Goal: Task Accomplishment & Management: Manage account settings

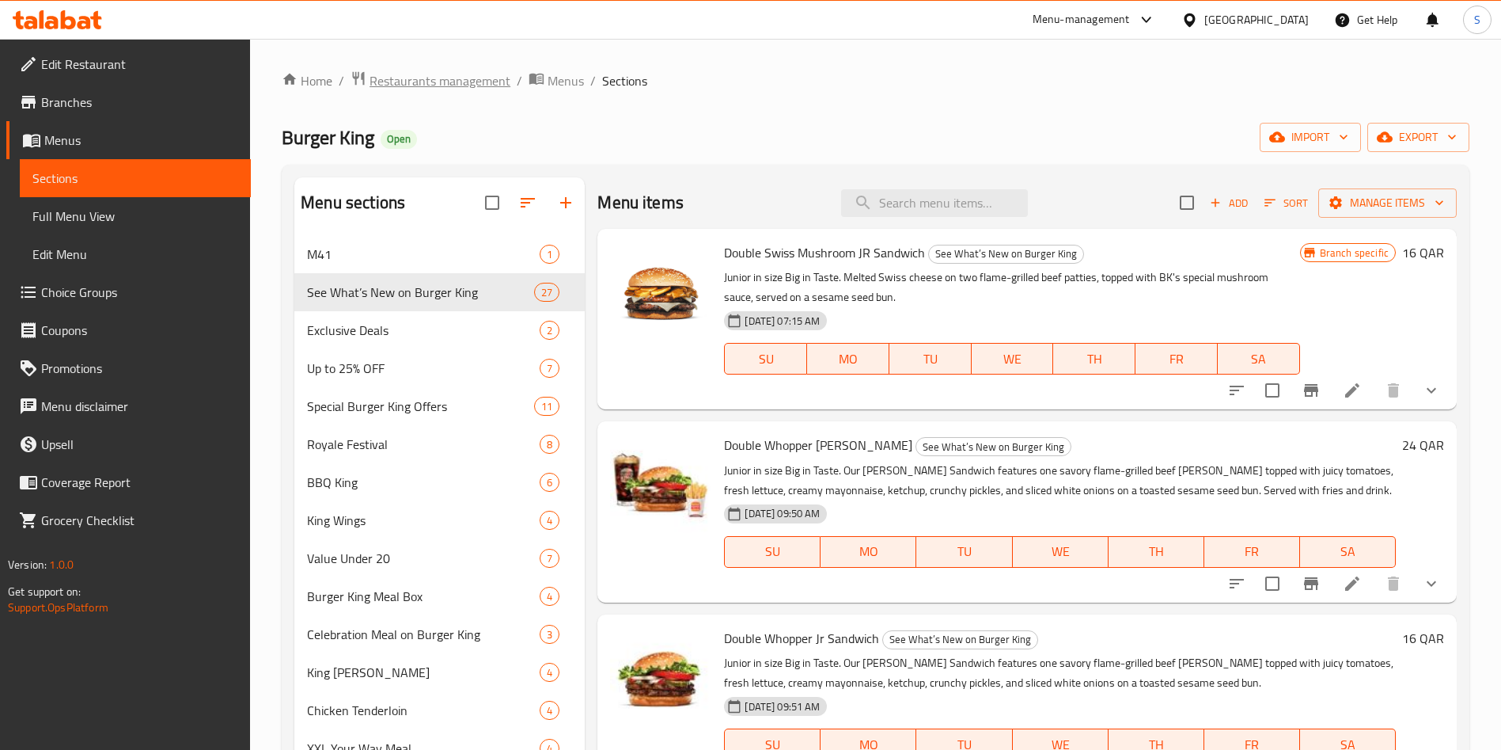
click at [456, 89] on span "Restaurants management" at bounding box center [440, 80] width 141 height 19
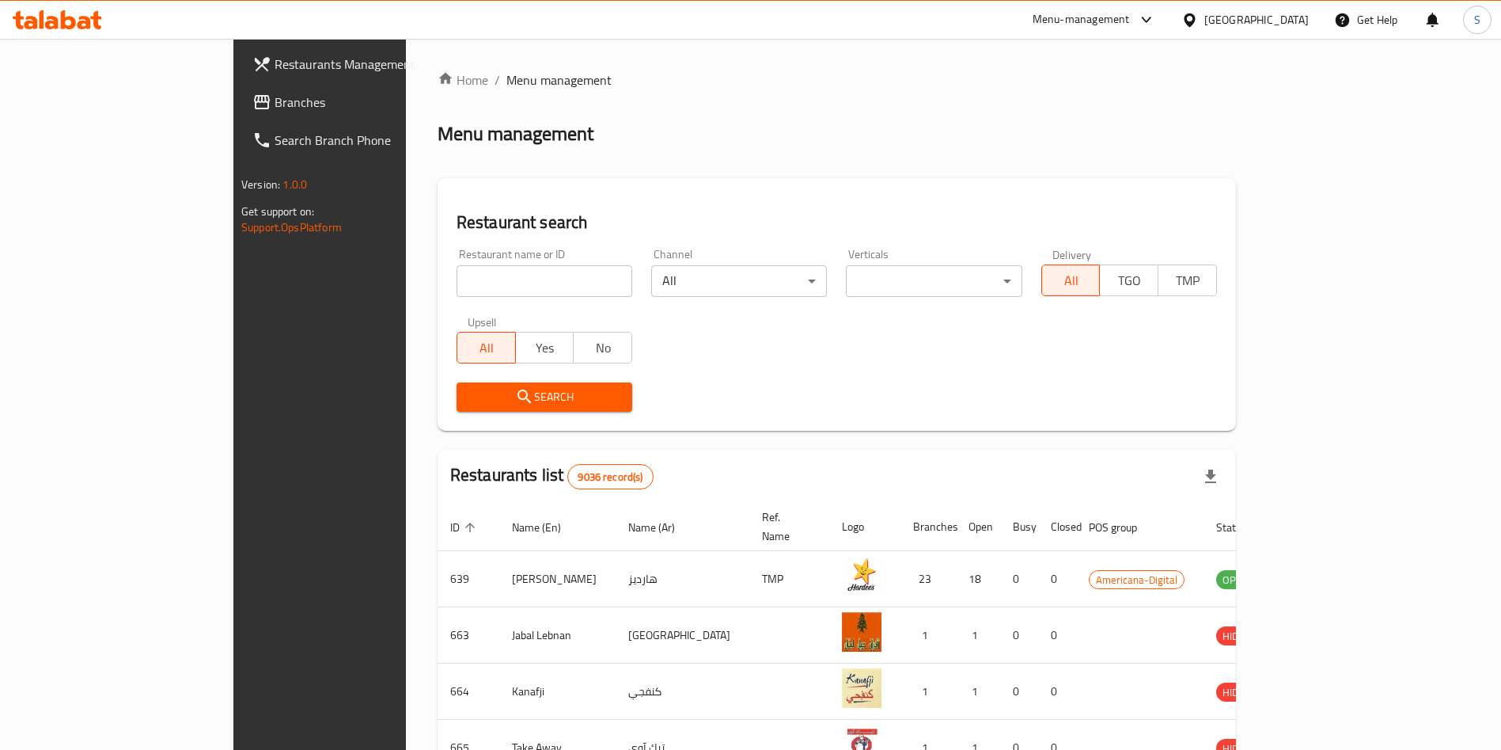
click at [460, 281] on input "search" at bounding box center [545, 281] width 176 height 32
type input "cht"
click button "Search" at bounding box center [545, 396] width 176 height 29
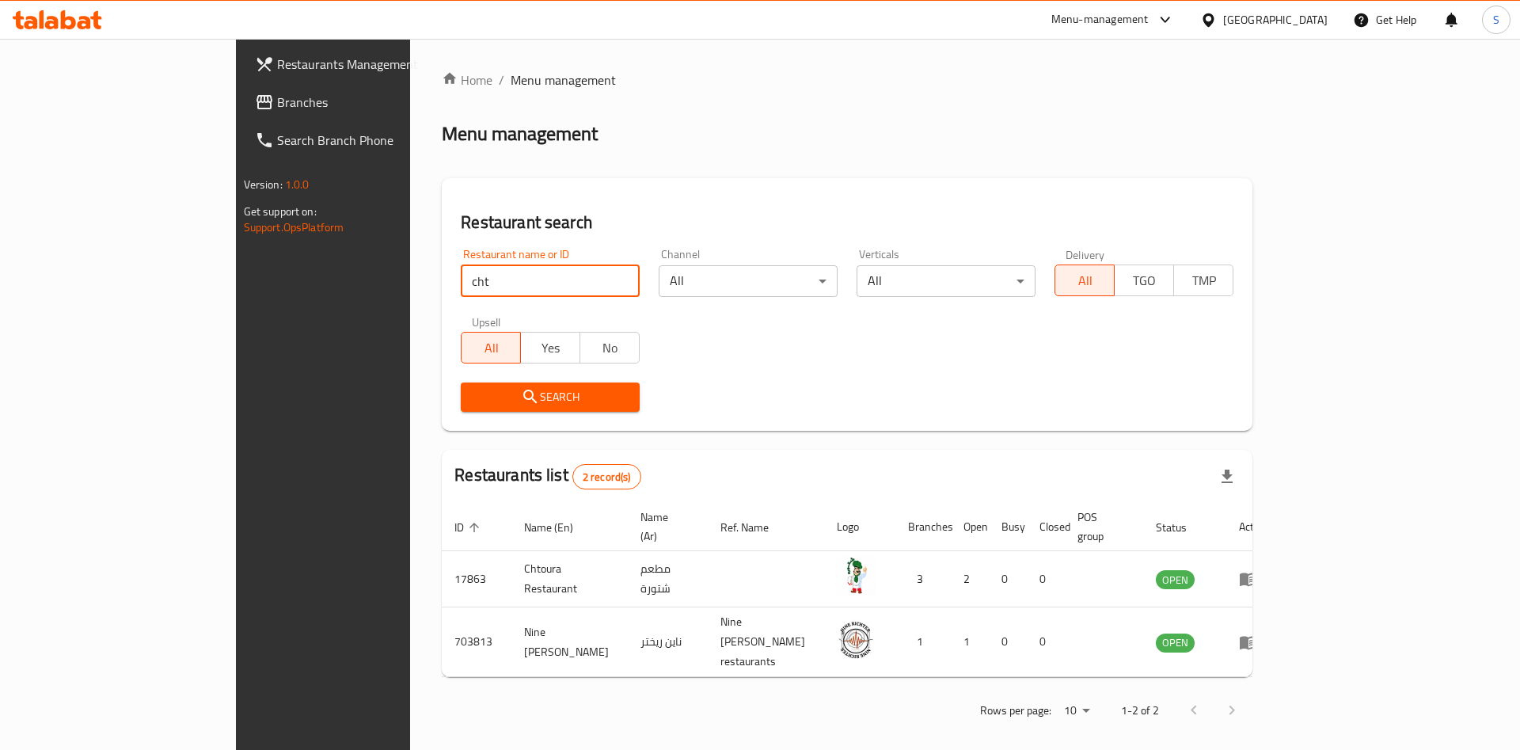
drag, startPoint x: 708, startPoint y: 141, endPoint x: 701, endPoint y: 157, distance: 17.4
click at [708, 142] on div "Menu management" at bounding box center [847, 133] width 810 height 25
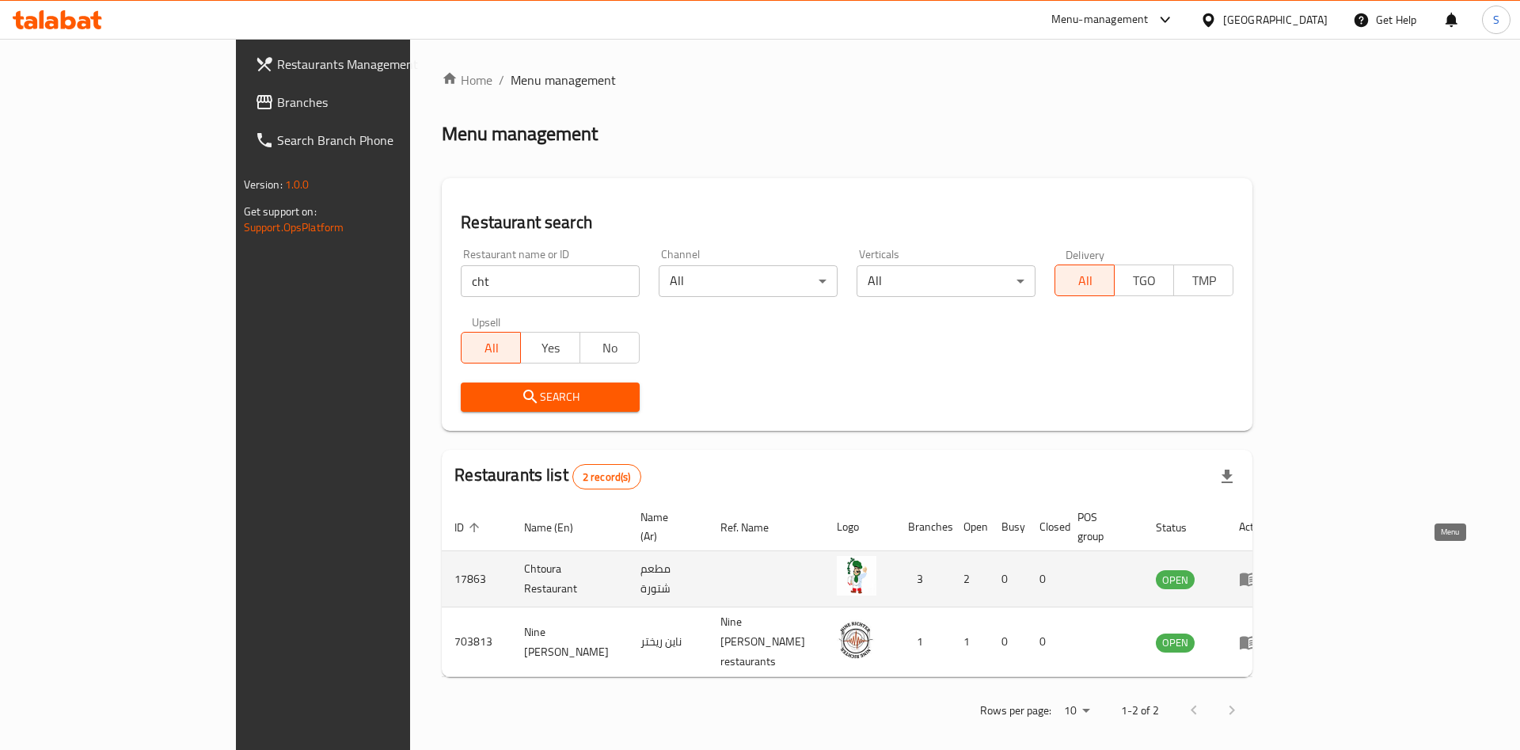
click at [1255, 576] on icon "enhanced table" at bounding box center [1252, 579] width 6 height 6
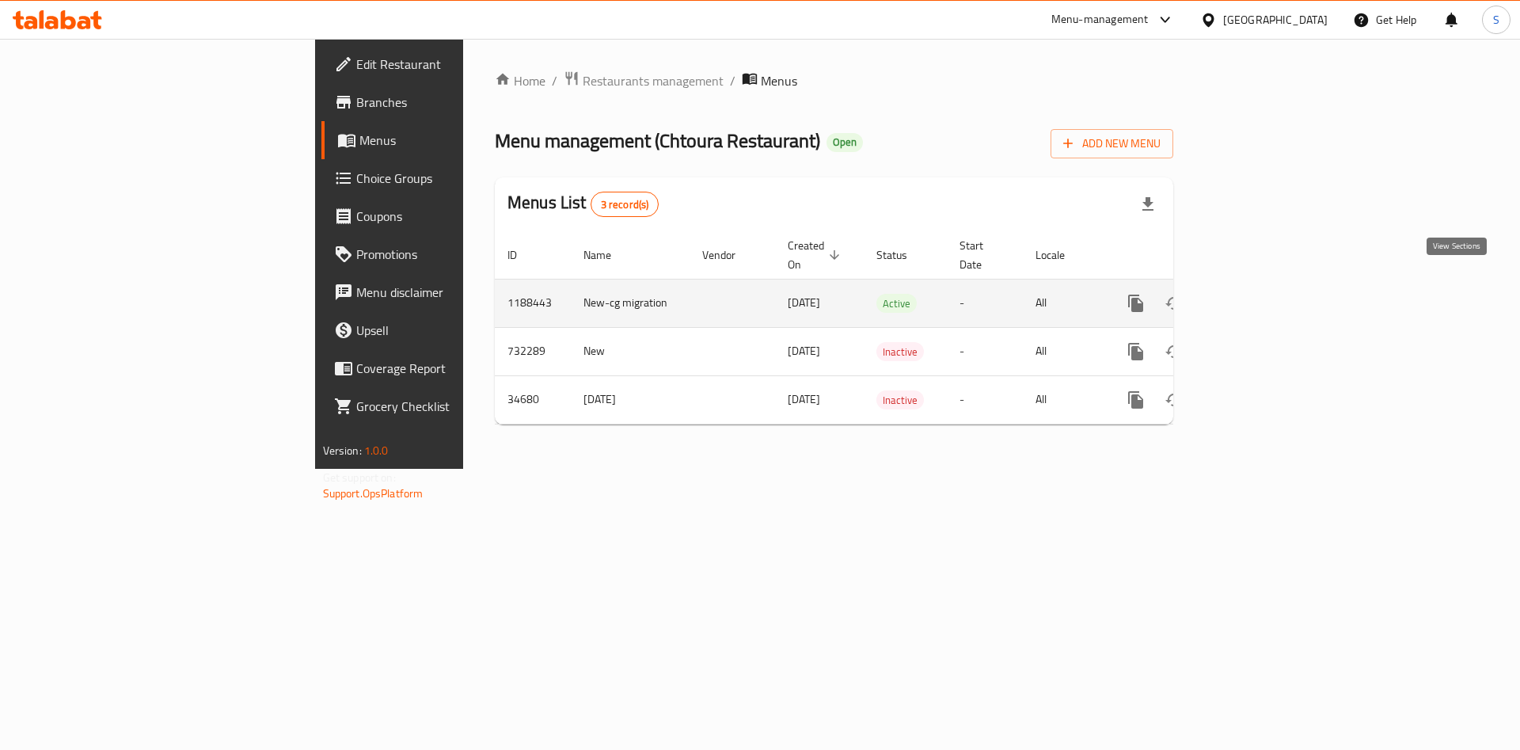
click at [1259, 294] on icon "enhanced table" at bounding box center [1249, 303] width 19 height 19
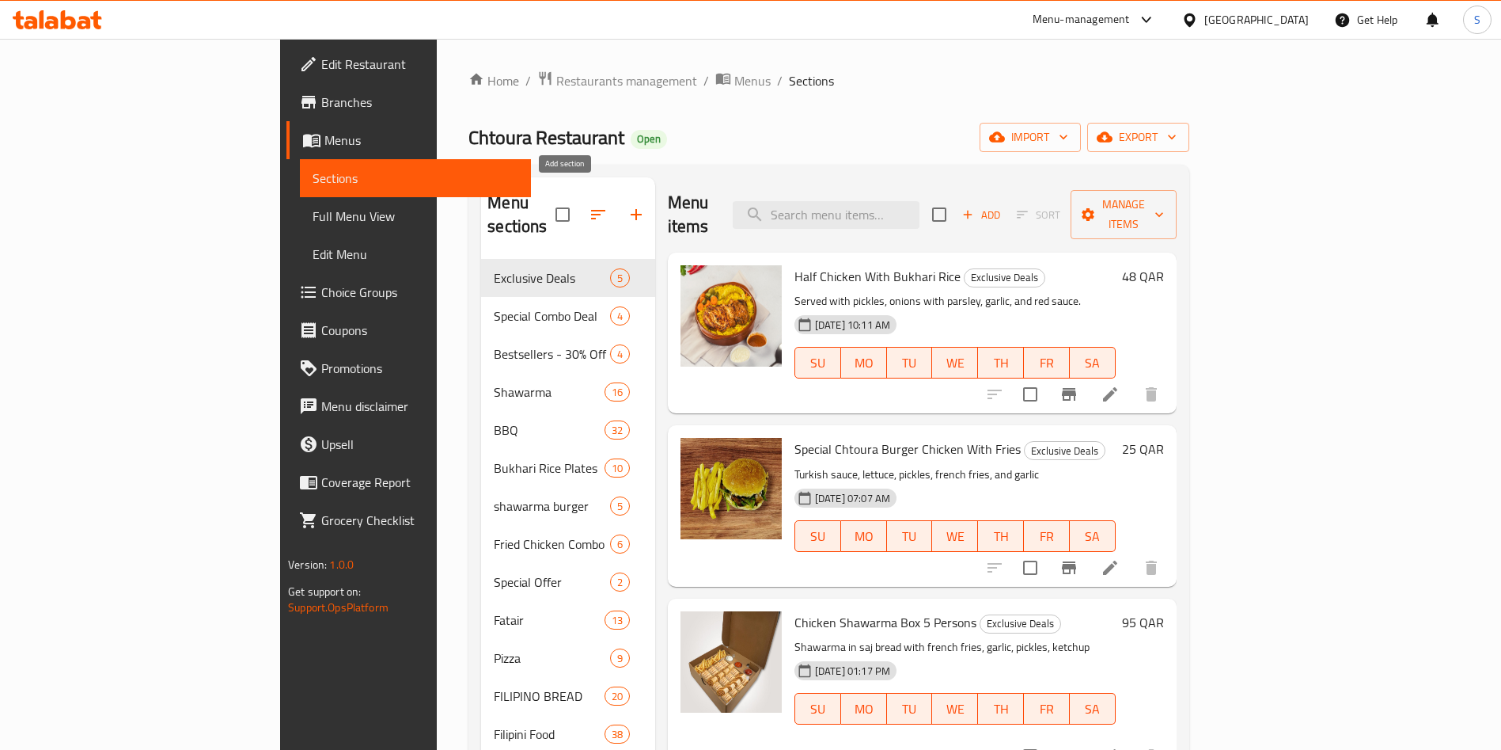
click at [617, 203] on button "button" at bounding box center [636, 214] width 38 height 38
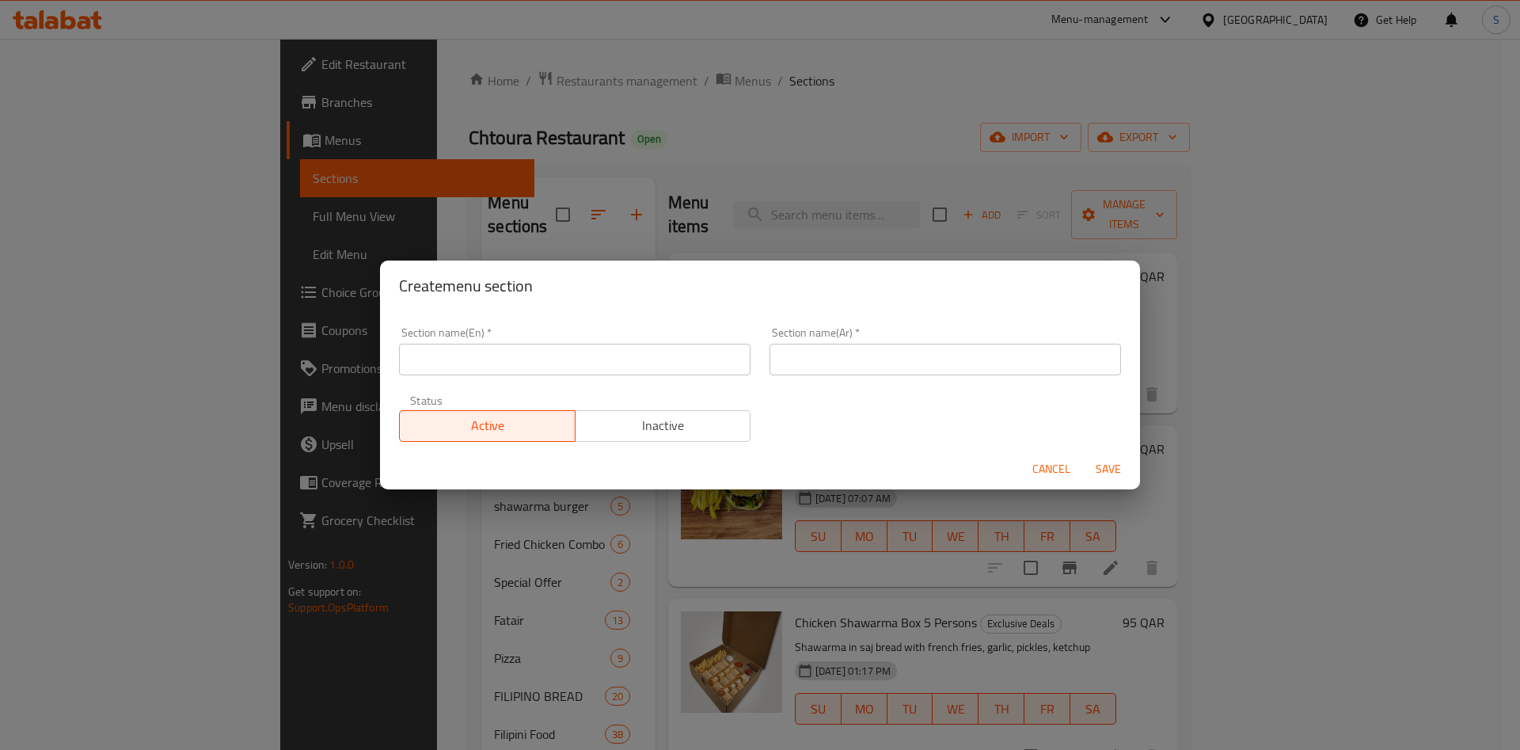
click at [496, 367] on input "text" at bounding box center [574, 360] width 351 height 32
type input "M41"
click at [788, 369] on input "text" at bounding box center [944, 360] width 351 height 32
type input "وجبة لشخص واحد"
click at [1099, 467] on span "Save" at bounding box center [1108, 469] width 38 height 20
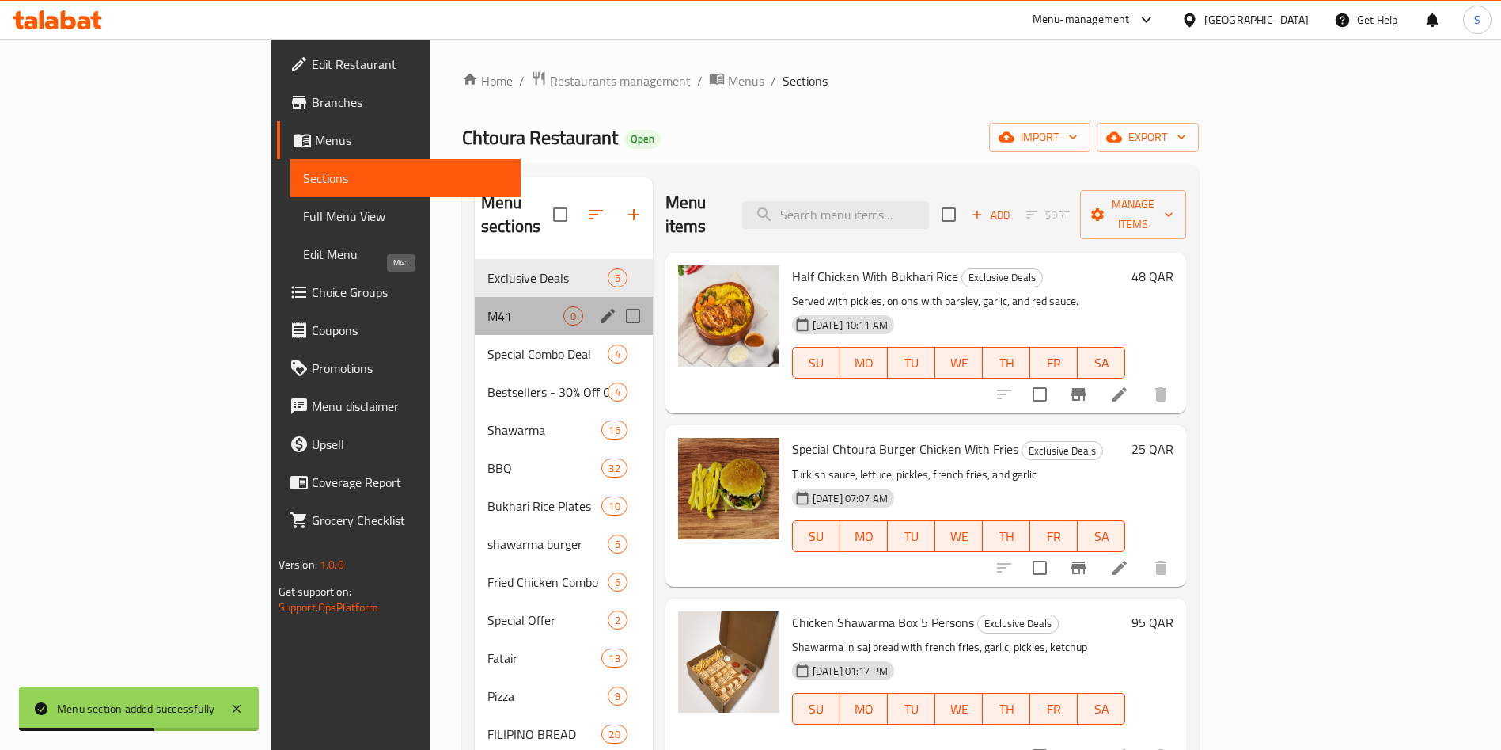
click at [488, 306] on span "M41" at bounding box center [526, 315] width 76 height 19
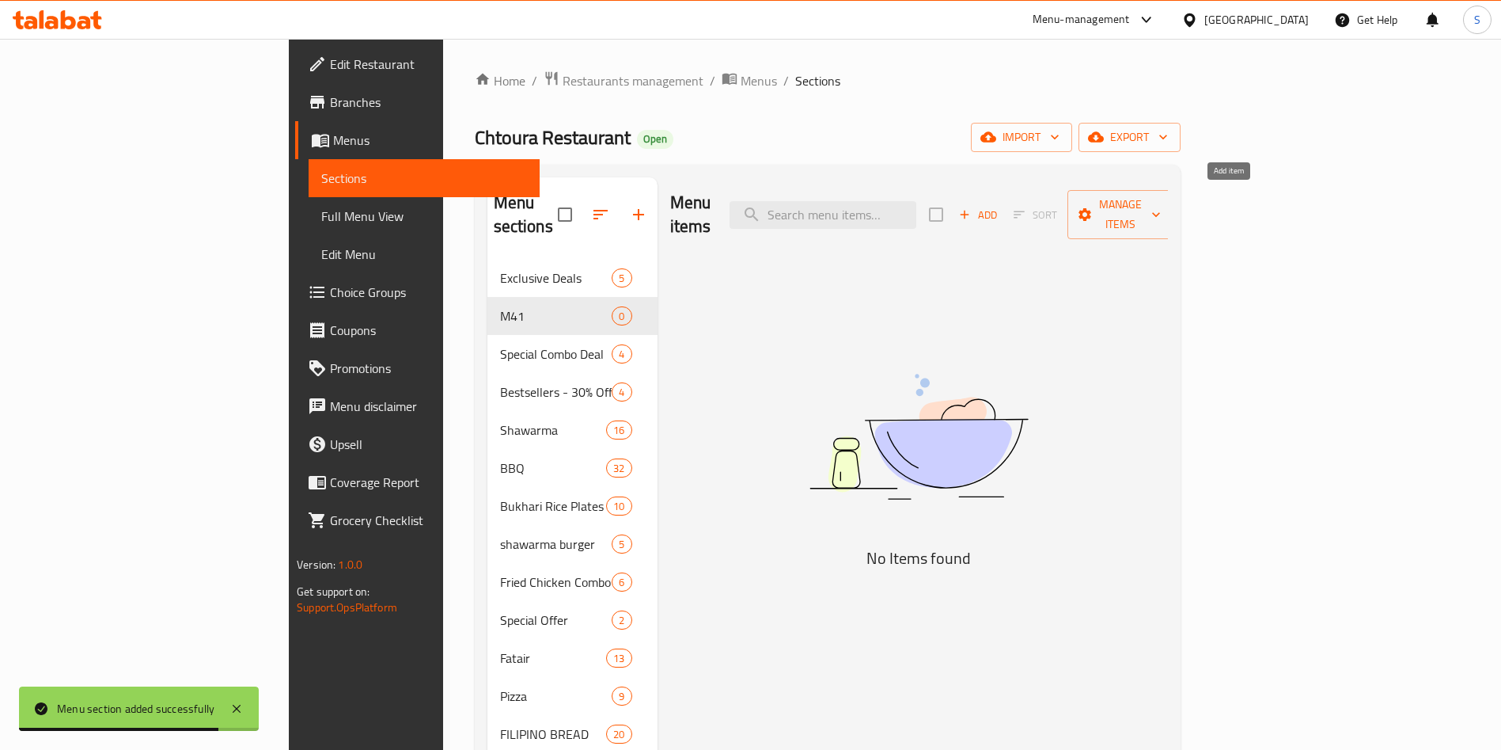
click at [1000, 207] on span "Add" at bounding box center [978, 215] width 43 height 18
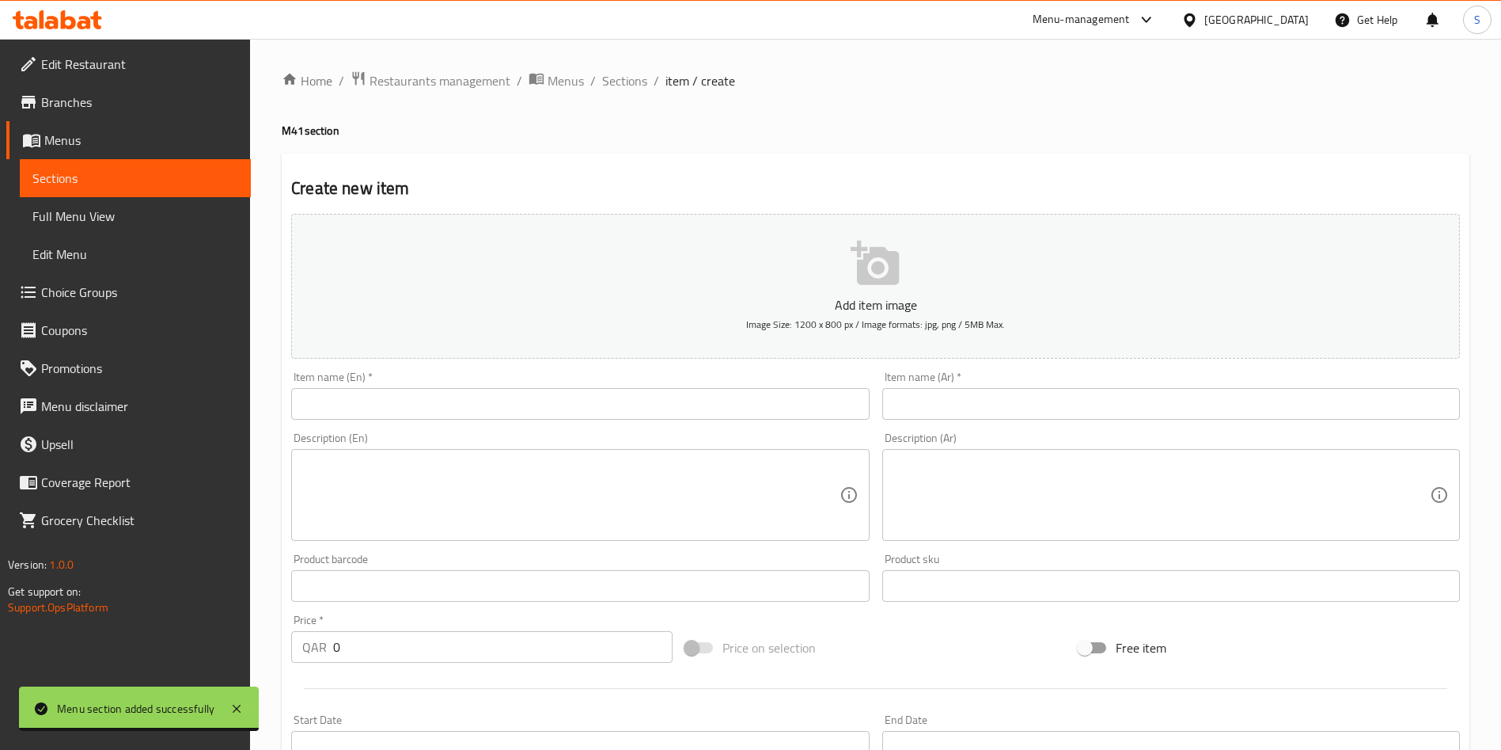
click at [495, 408] on input "text" at bounding box center [580, 404] width 578 height 32
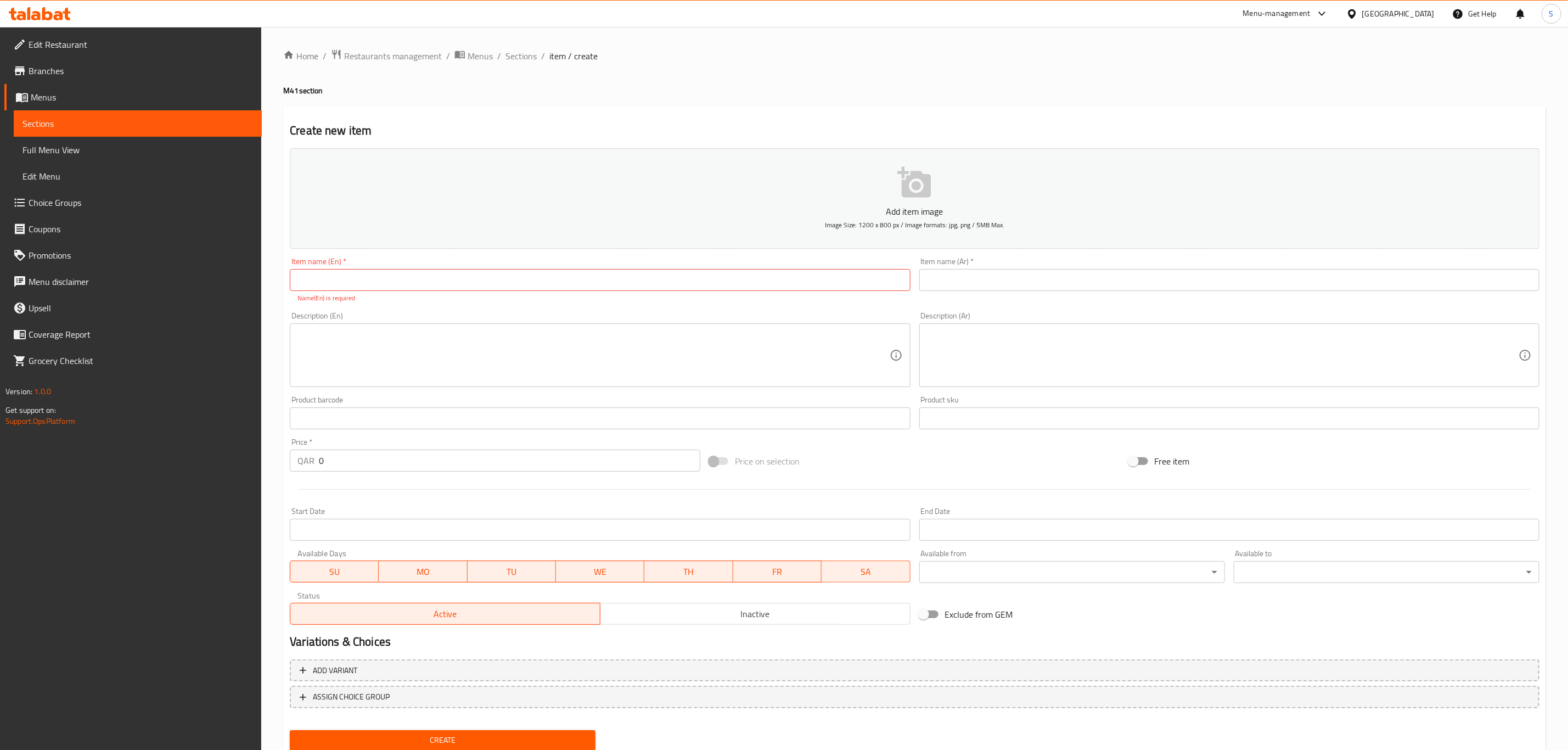
click at [431, 277] on input "text" at bounding box center [600, 280] width 620 height 22
type input "2 Shawarma chicken meal"
drag, startPoint x: 171, startPoint y: 273, endPoint x: 146, endPoint y: 274, distance: 25.0
click at [148, 273] on div "Edit Restaurant Branches Menus Sections Full Menu View Edit Menu Choice Groups …" at bounding box center [784, 407] width 1568 height 761
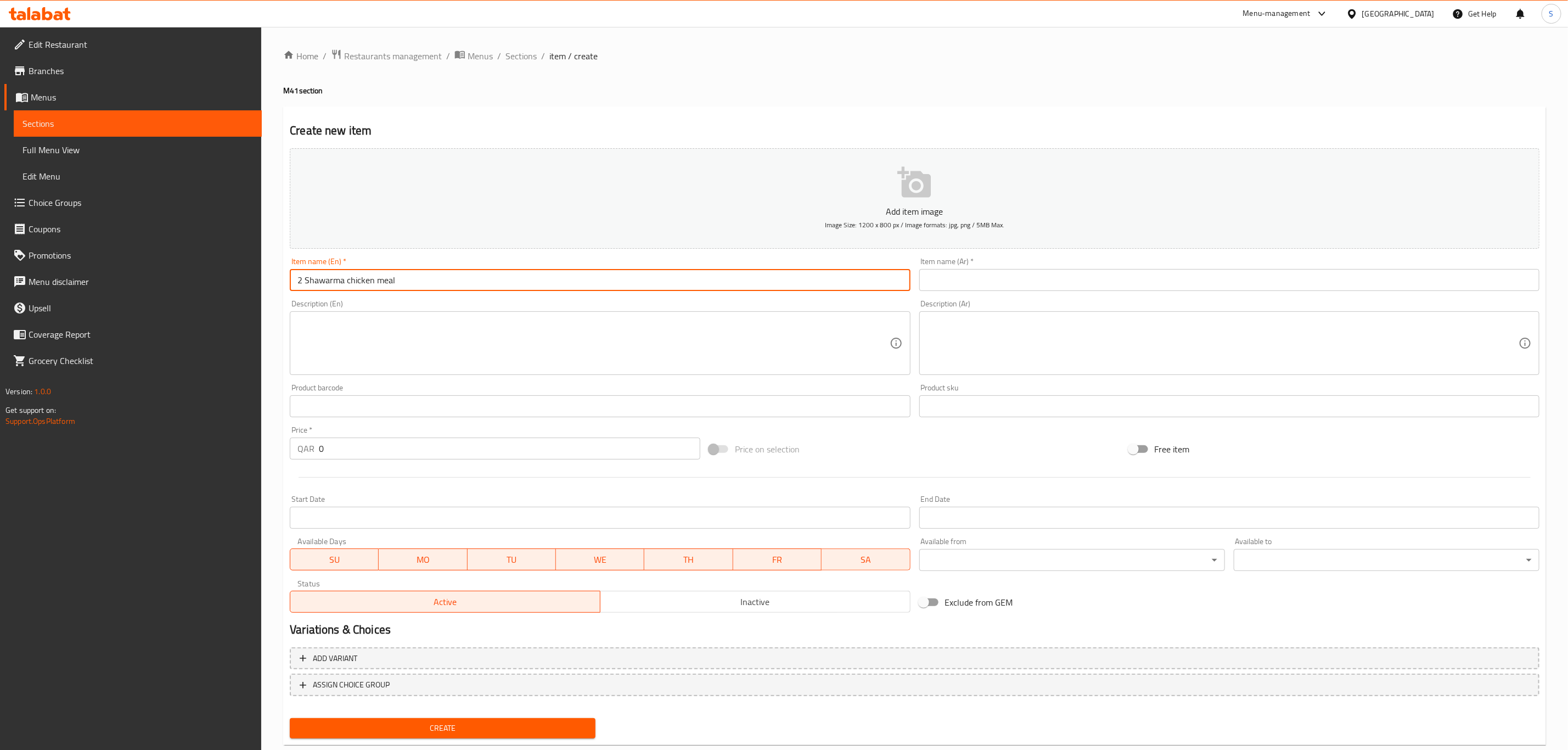
click at [975, 282] on input "text" at bounding box center [1230, 280] width 620 height 22
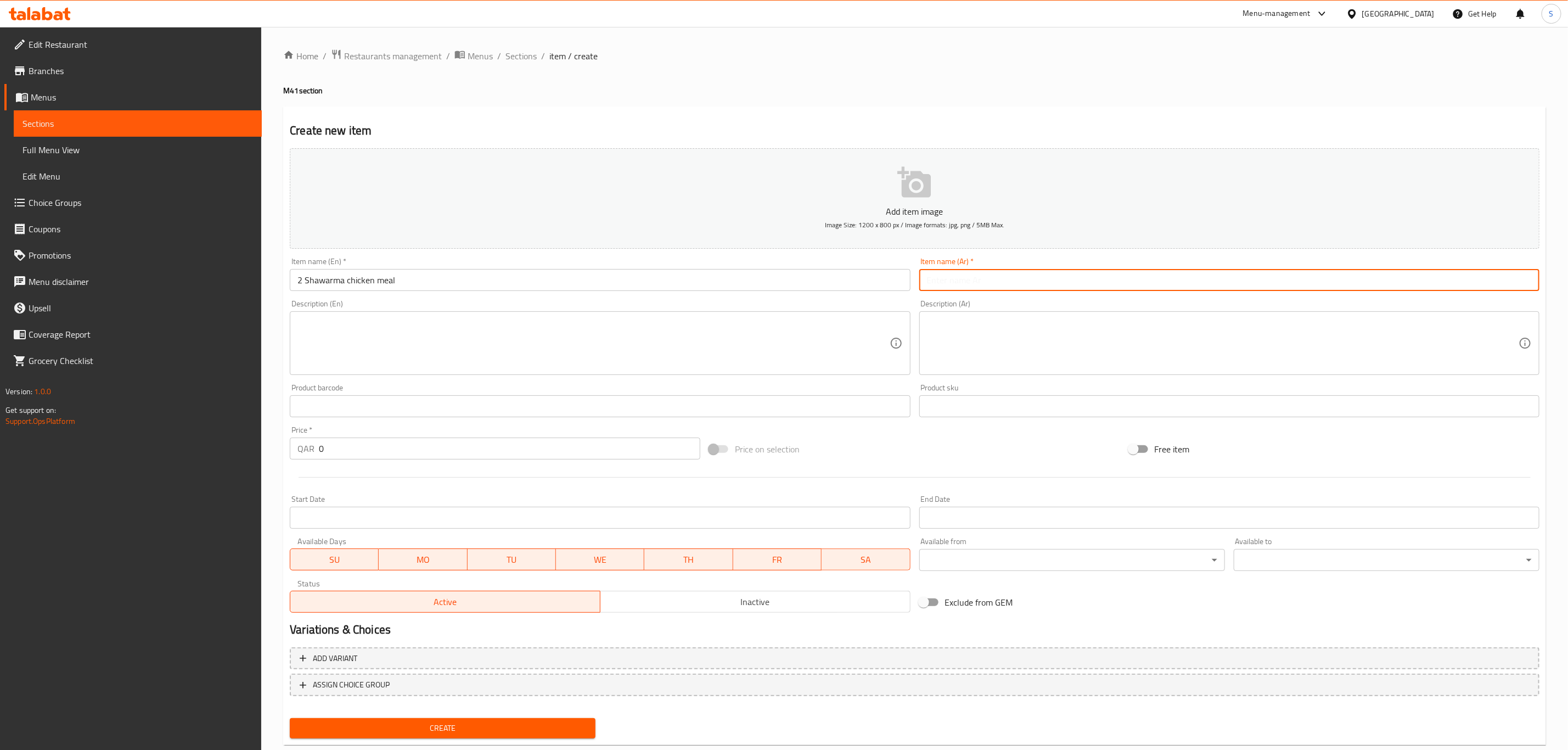
paste input "وجبتين شاورما دجاج"
type input "وجبتين شاورما دجاج"
click at [356, 339] on textarea at bounding box center [593, 343] width 592 height 52
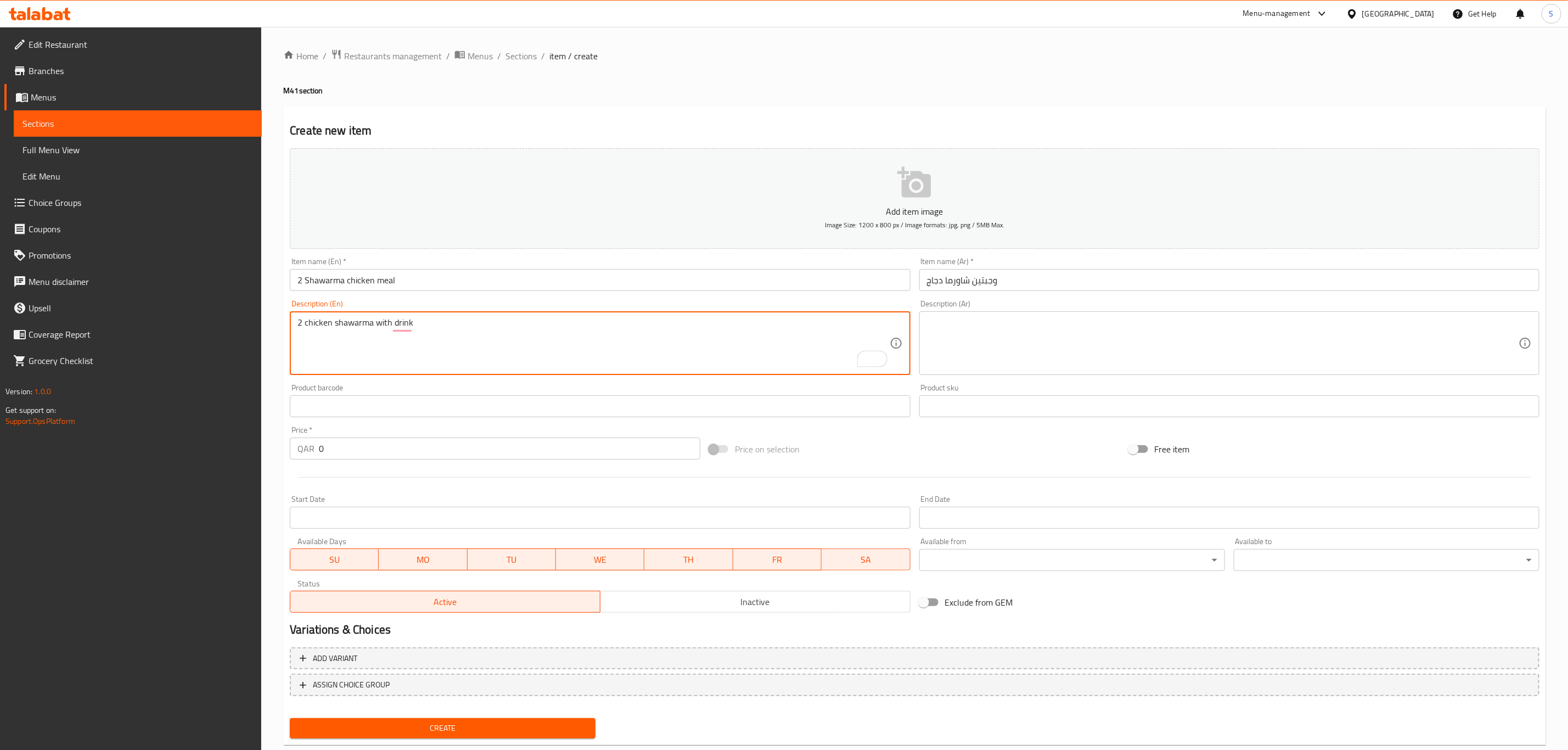
drag, startPoint x: 384, startPoint y: 323, endPoint x: 194, endPoint y: 328, distance: 190.1
click at [194, 328] on div "Edit Restaurant Branches Menus Sections Full Menu View Edit Menu Choice Groups …" at bounding box center [784, 402] width 1568 height 749
type textarea "2 chicken shawarma with drink"
click at [1010, 361] on textarea at bounding box center [1223, 343] width 592 height 52
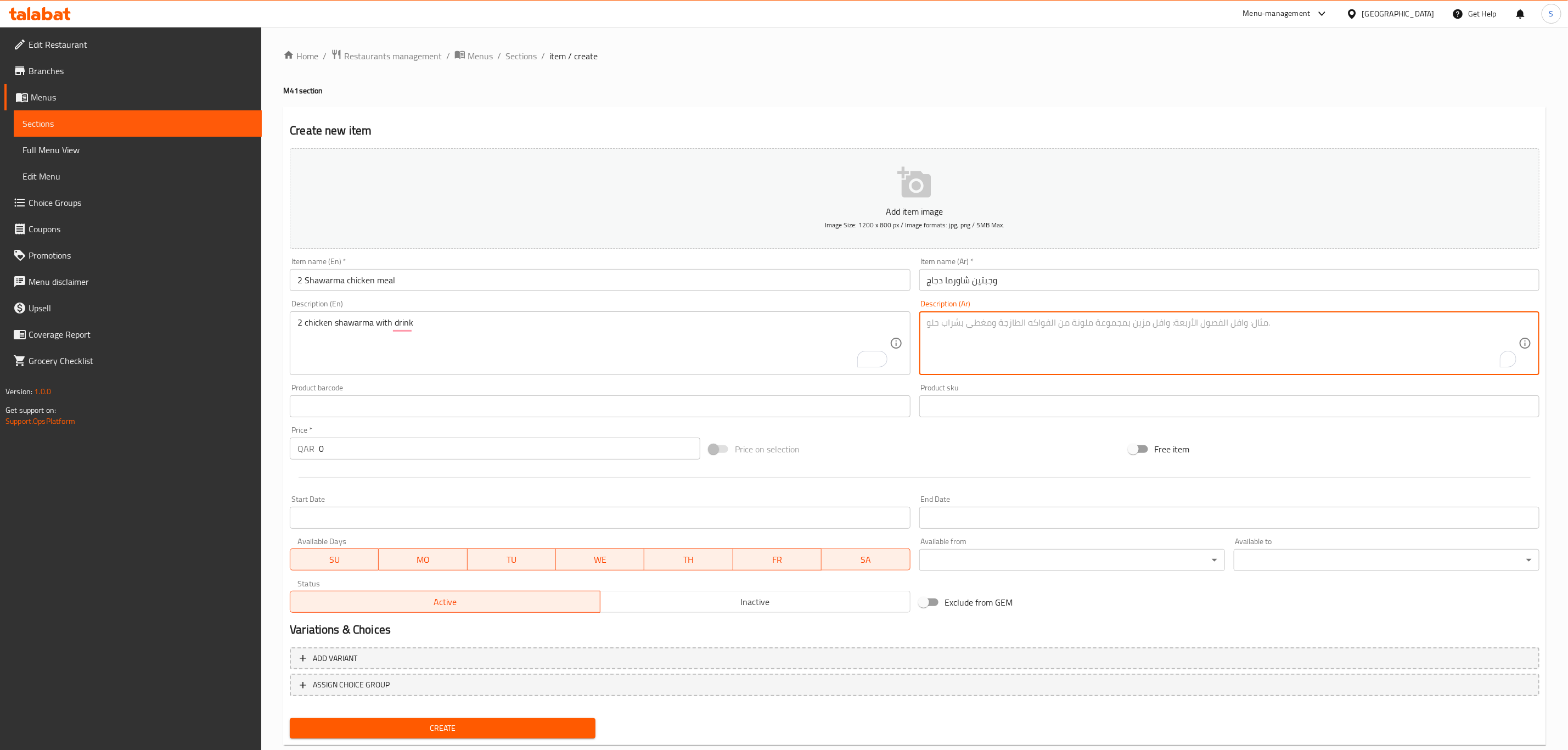
paste textarea "2 شاورما دجاج مع مشروب"
type textarea "2 شاورما دجاج مع مشروب"
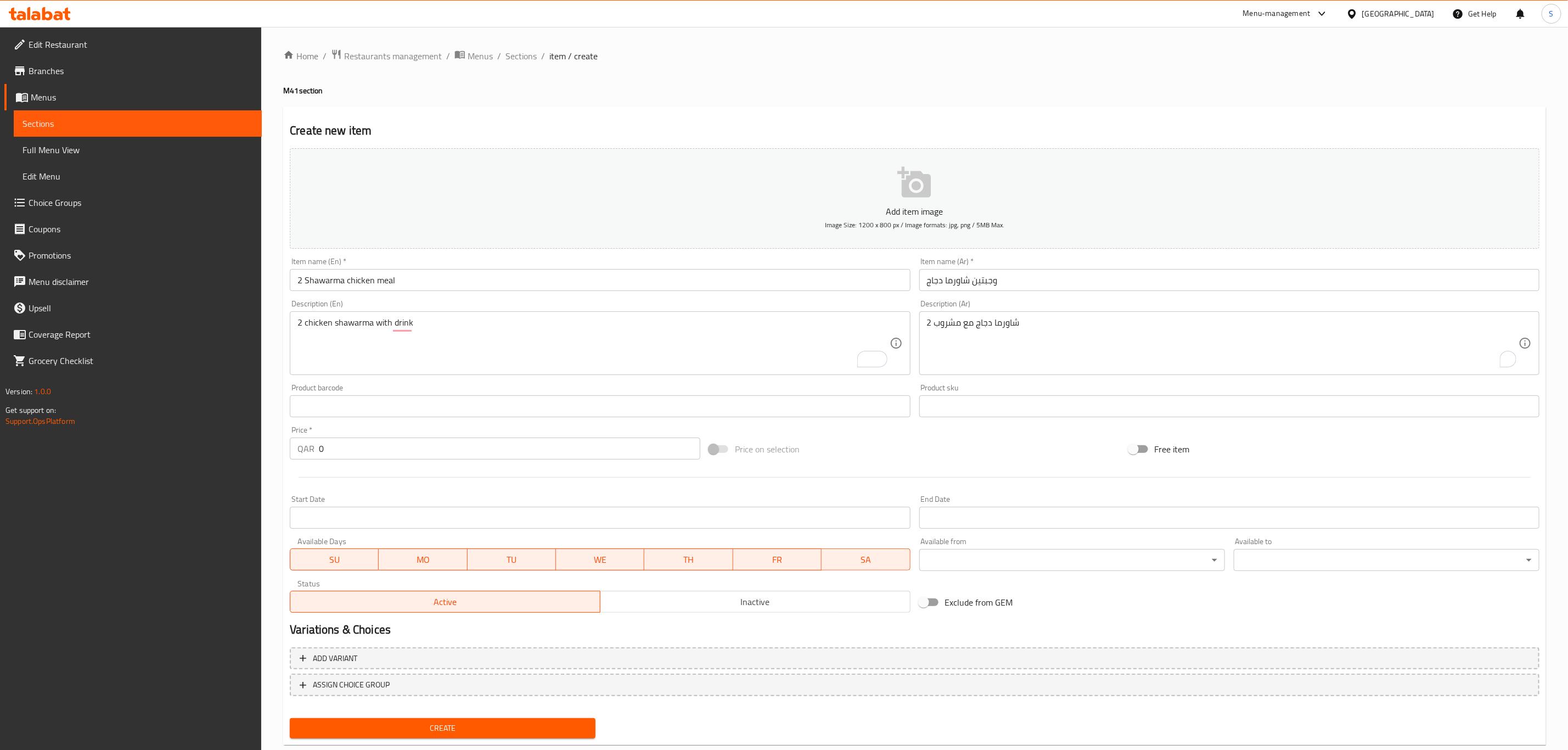
click at [944, 453] on div "Price on selection" at bounding box center [914, 449] width 420 height 30
drag, startPoint x: 341, startPoint y: 440, endPoint x: 238, endPoint y: 434, distance: 103.2
click at [237, 434] on div "Edit Restaurant Branches Menus Sections Full Menu View Edit Menu Choice Groups …" at bounding box center [784, 402] width 1568 height 749
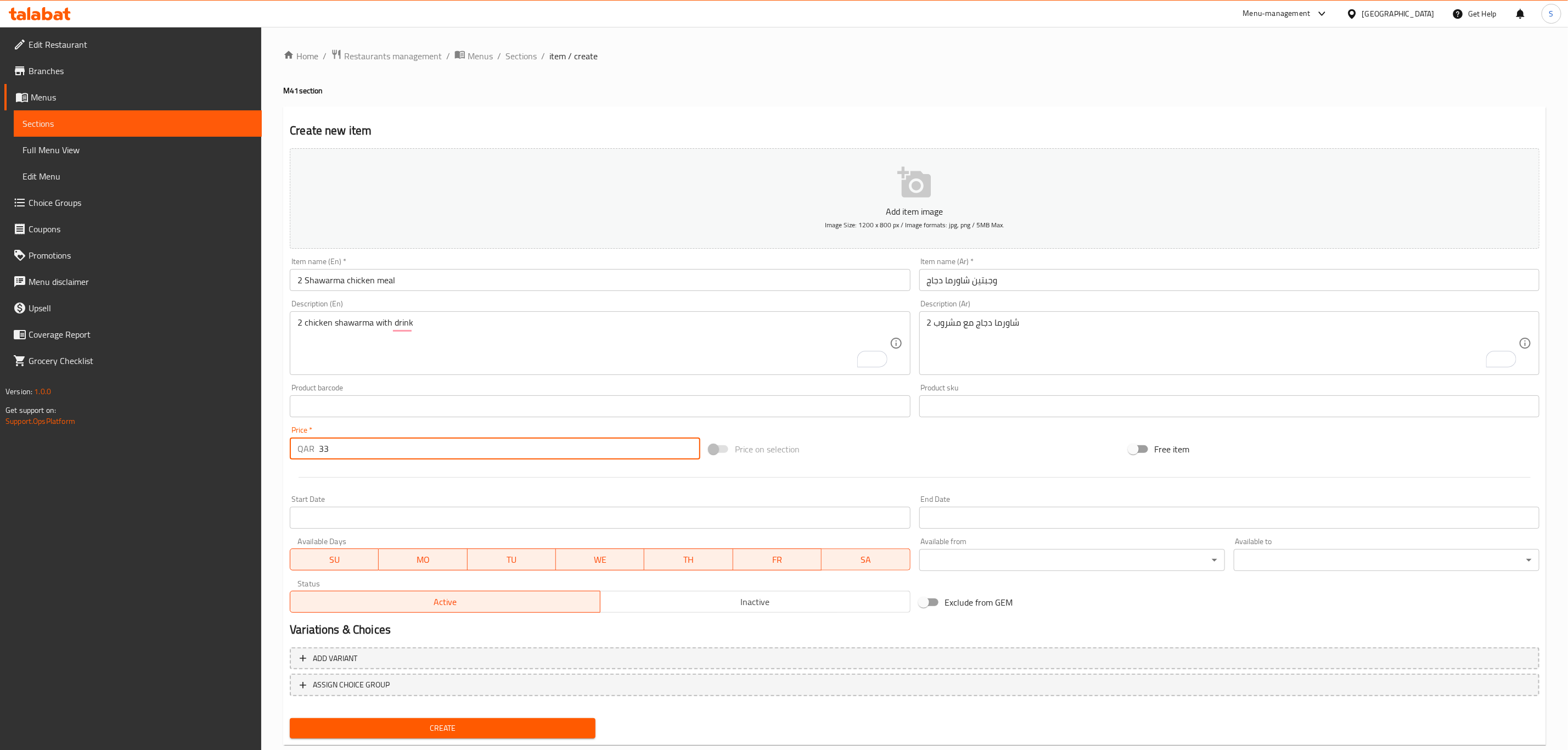
type input "33"
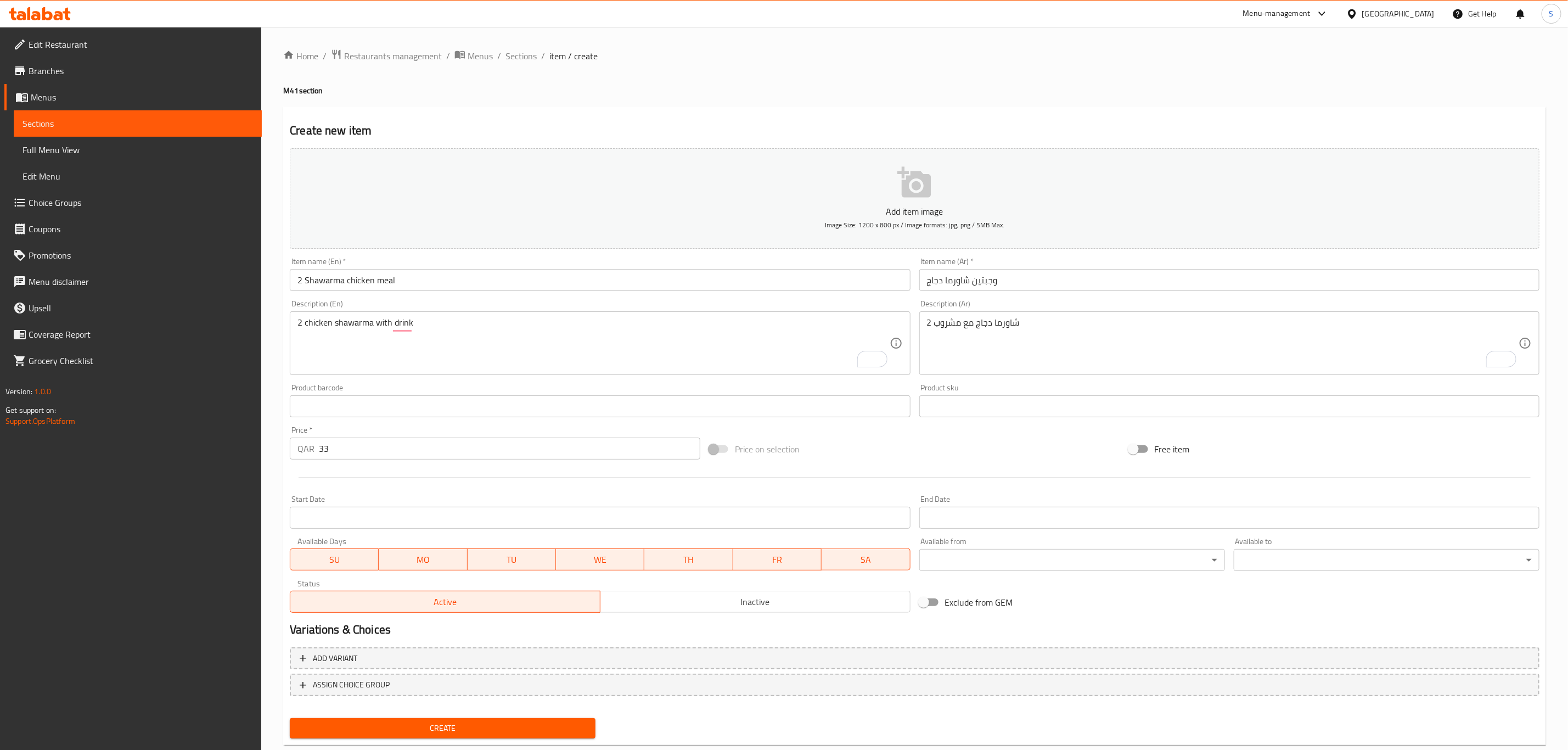
click at [443, 488] on div at bounding box center [915, 477] width 1259 height 27
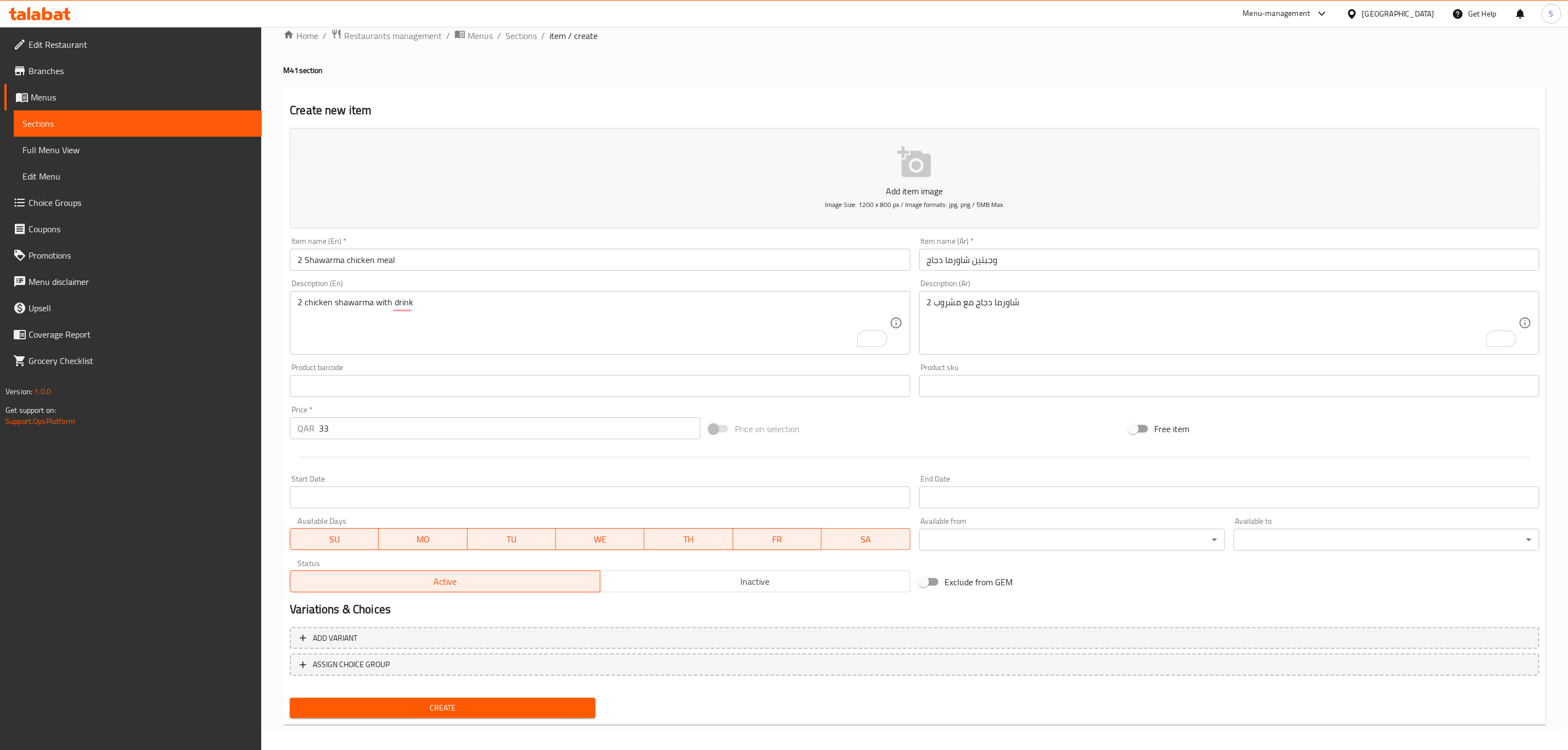
scroll to position [25, 0]
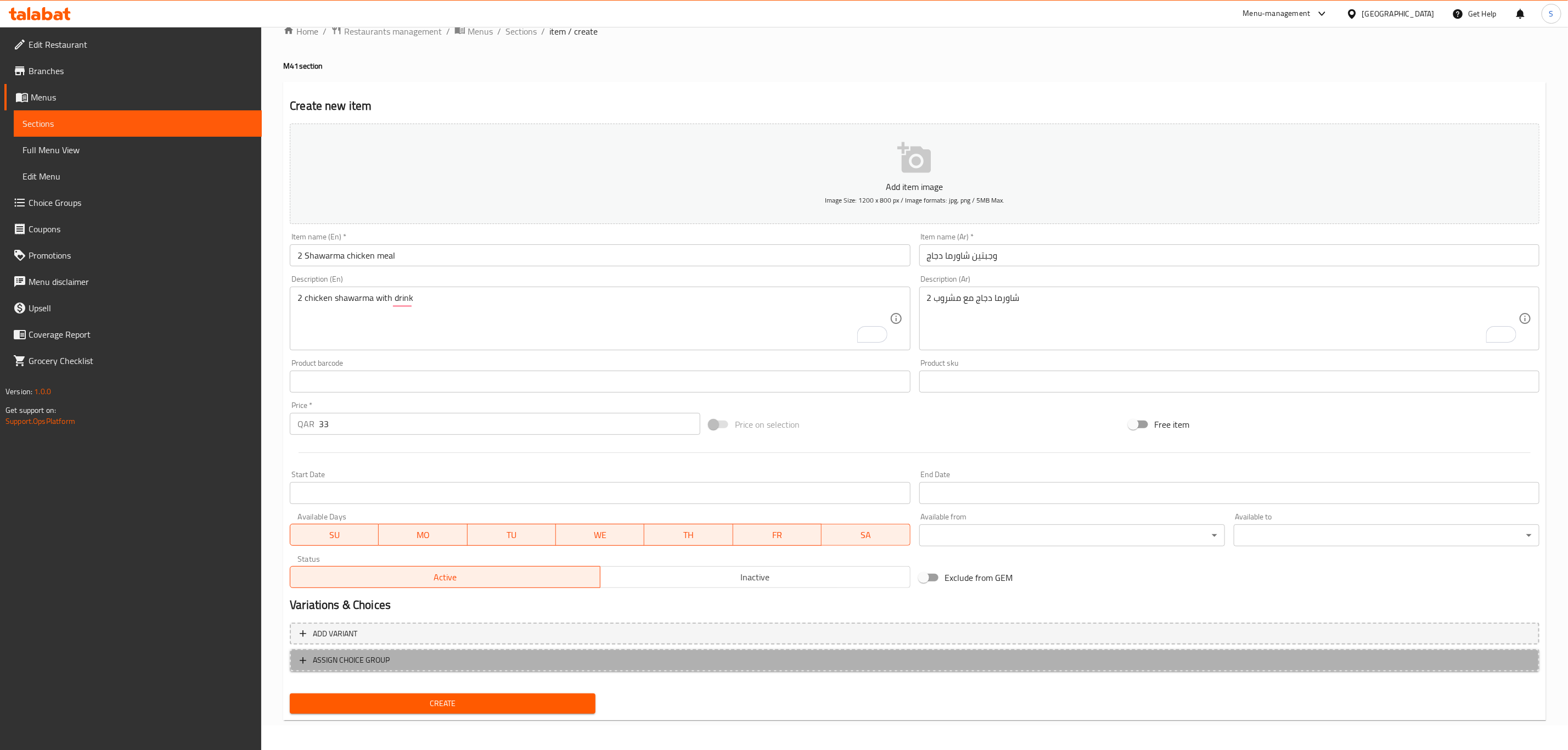
click at [429, 520] on span "ASSIGN CHOICE GROUP" at bounding box center [915, 660] width 1230 height 14
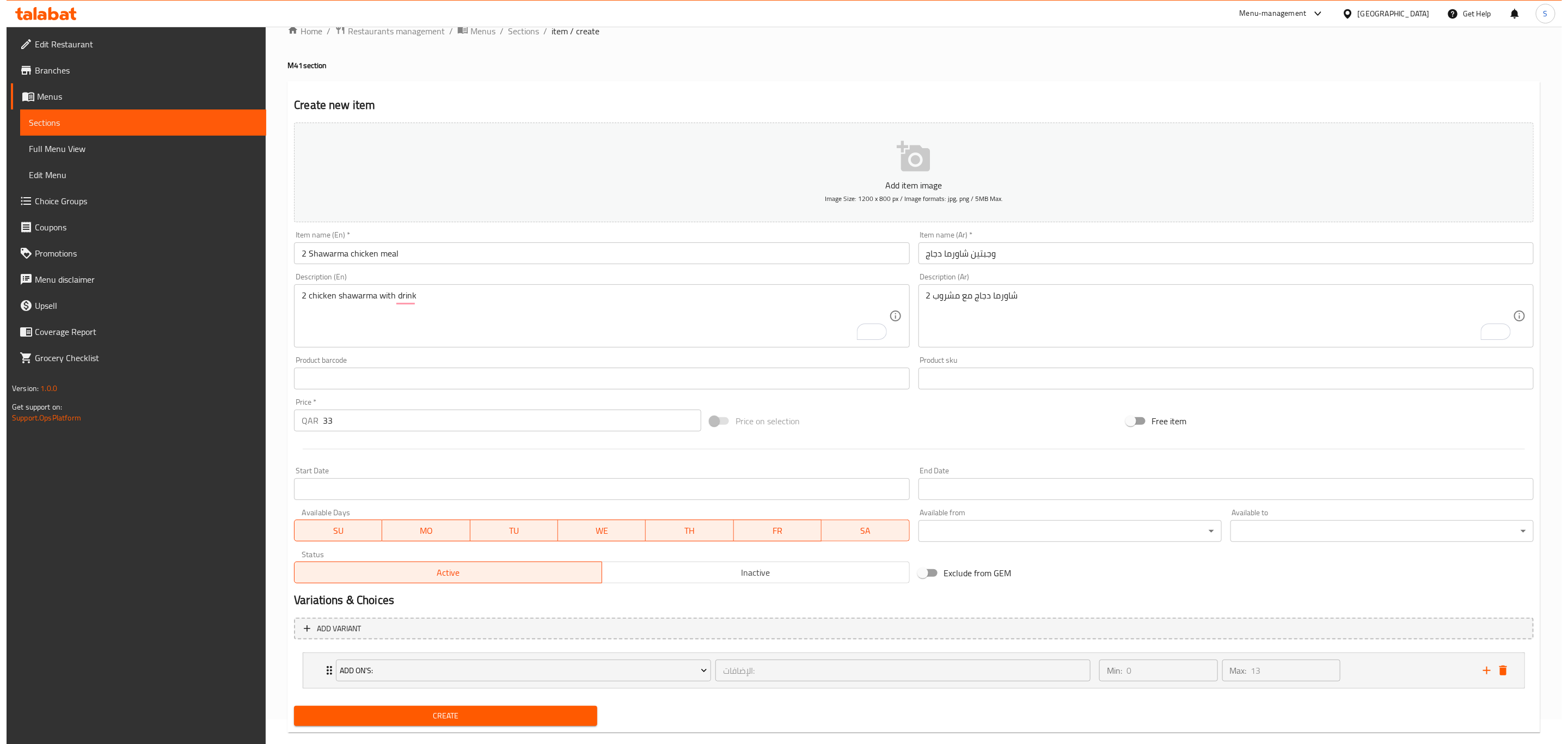
scroll to position [26, 0]
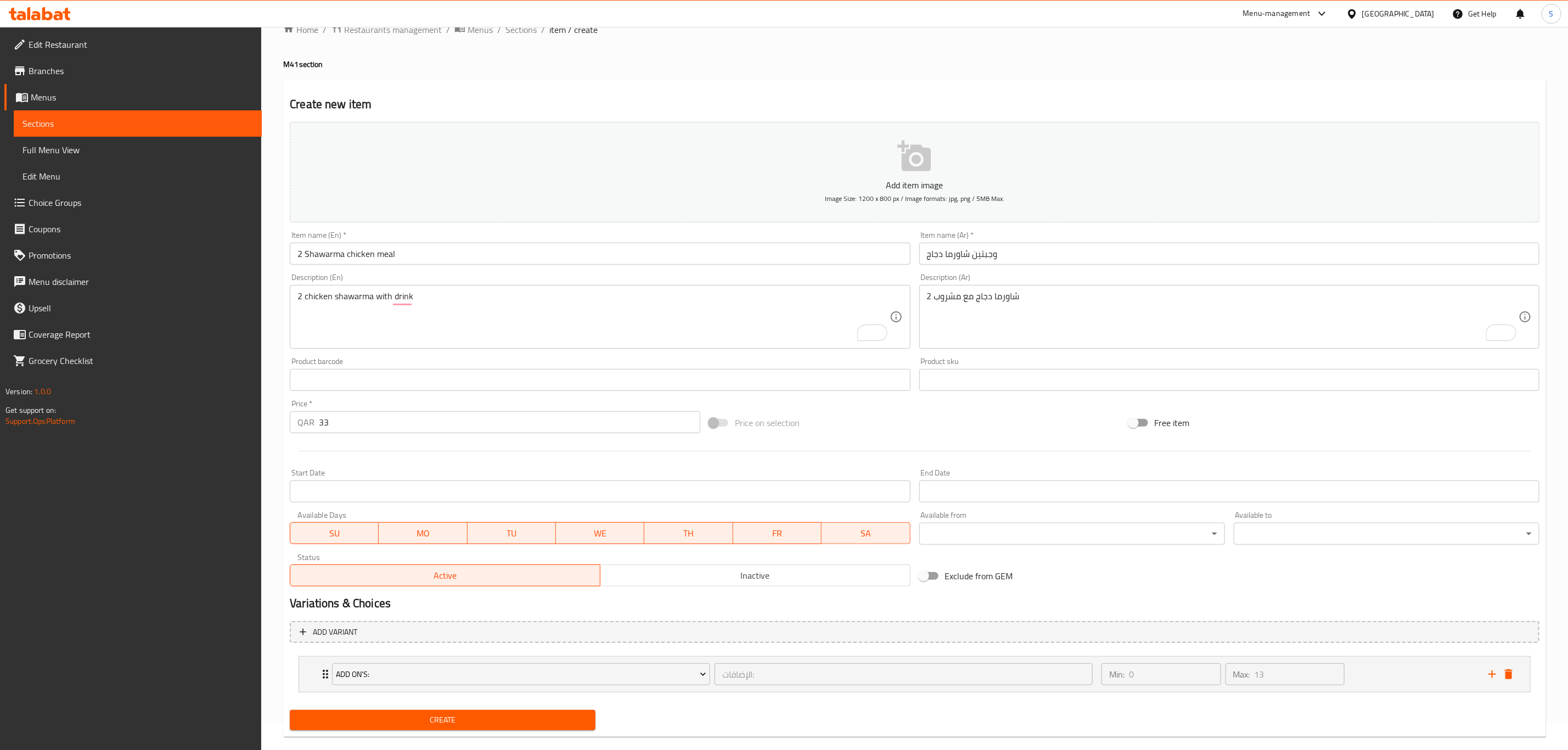
click at [408, 520] on div "Add On's: الإضافات: ​ Min: 0 ​ Max: 13 ​ Garlic 1 OZ (ID: 1844204543) 2 QAR Nam…" at bounding box center [915, 674] width 1250 height 45
click at [423, 520] on div "Add On's: الإضافات: ​" at bounding box center [712, 674] width 774 height 35
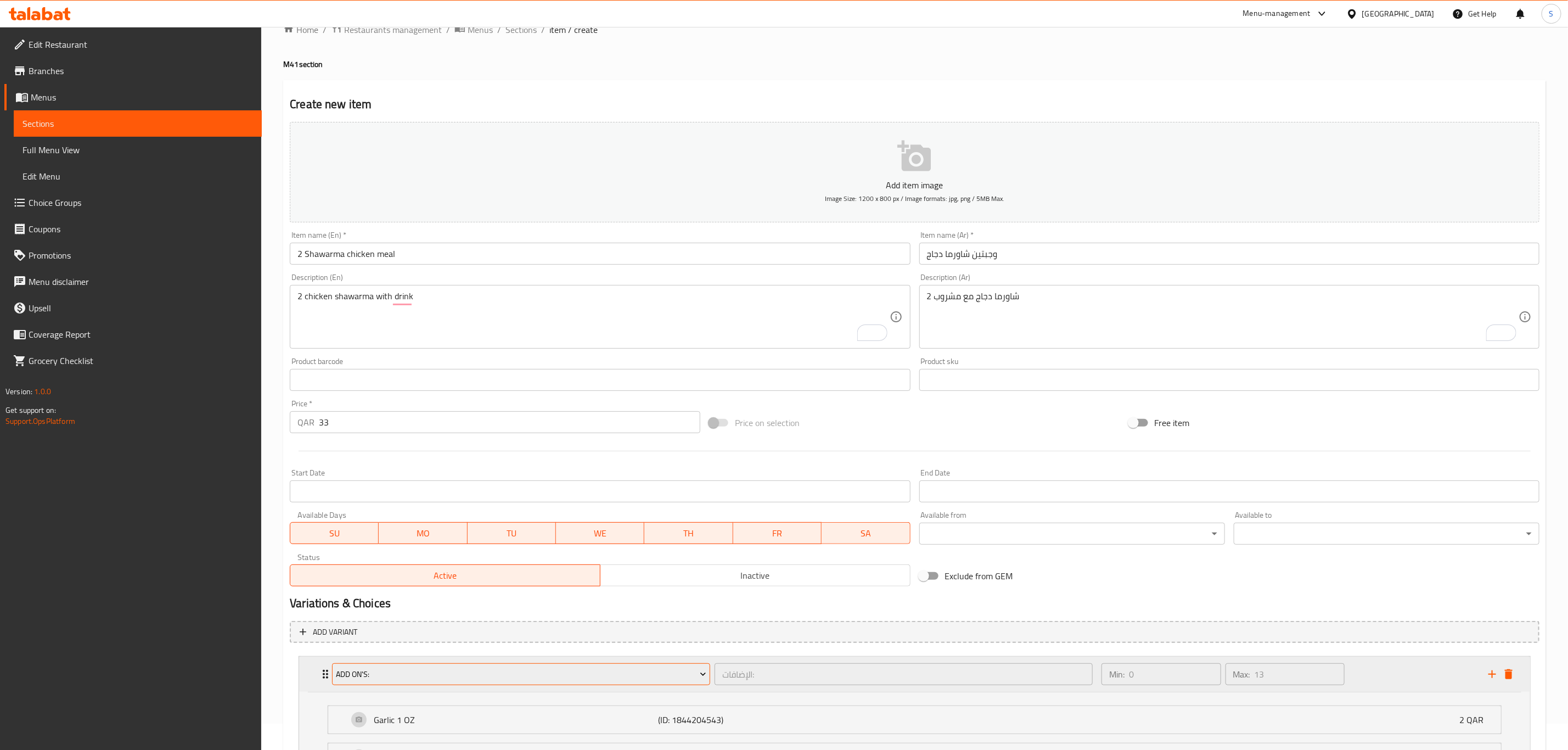
click at [427, 520] on span "Add On's:" at bounding box center [521, 674] width 370 height 14
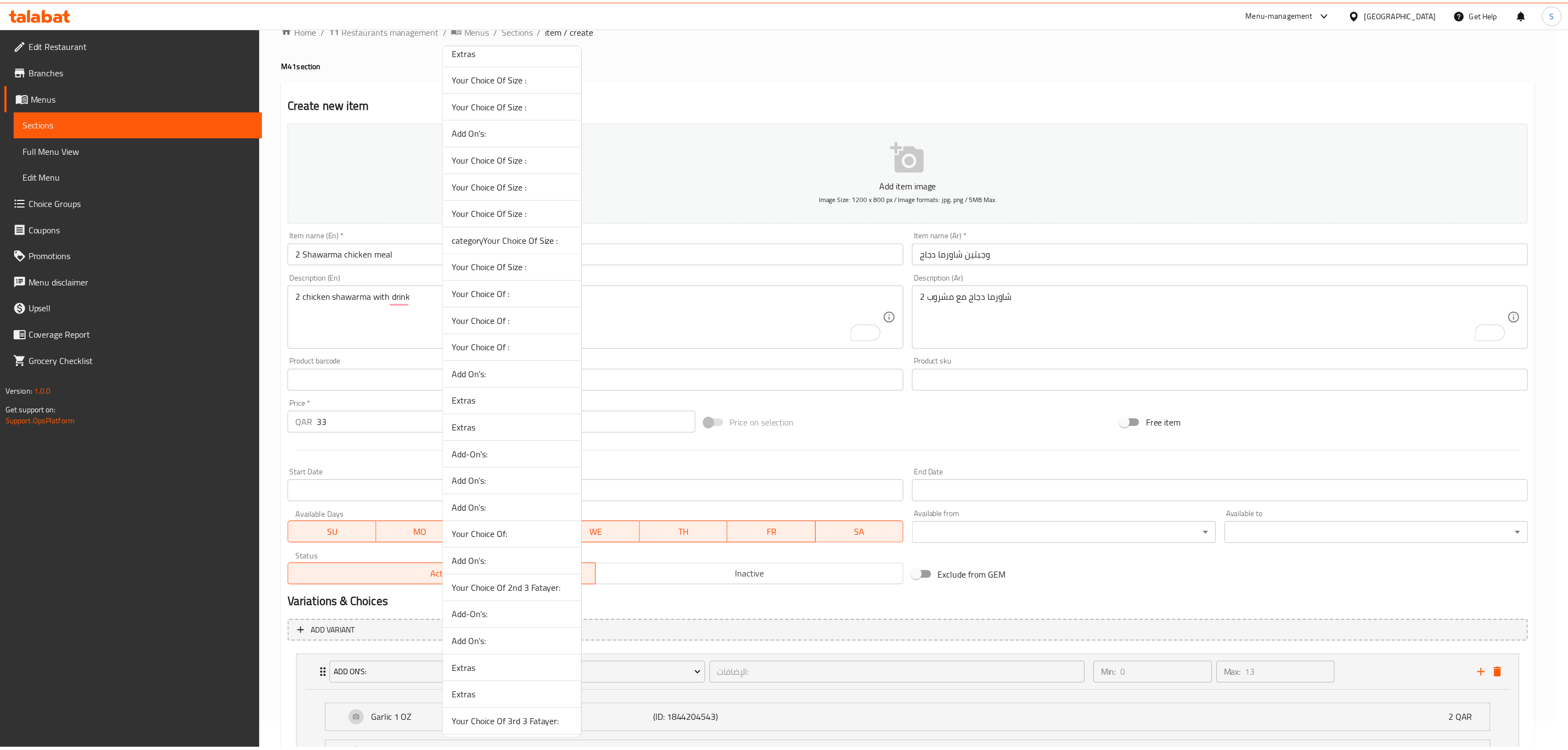
scroll to position [126, 0]
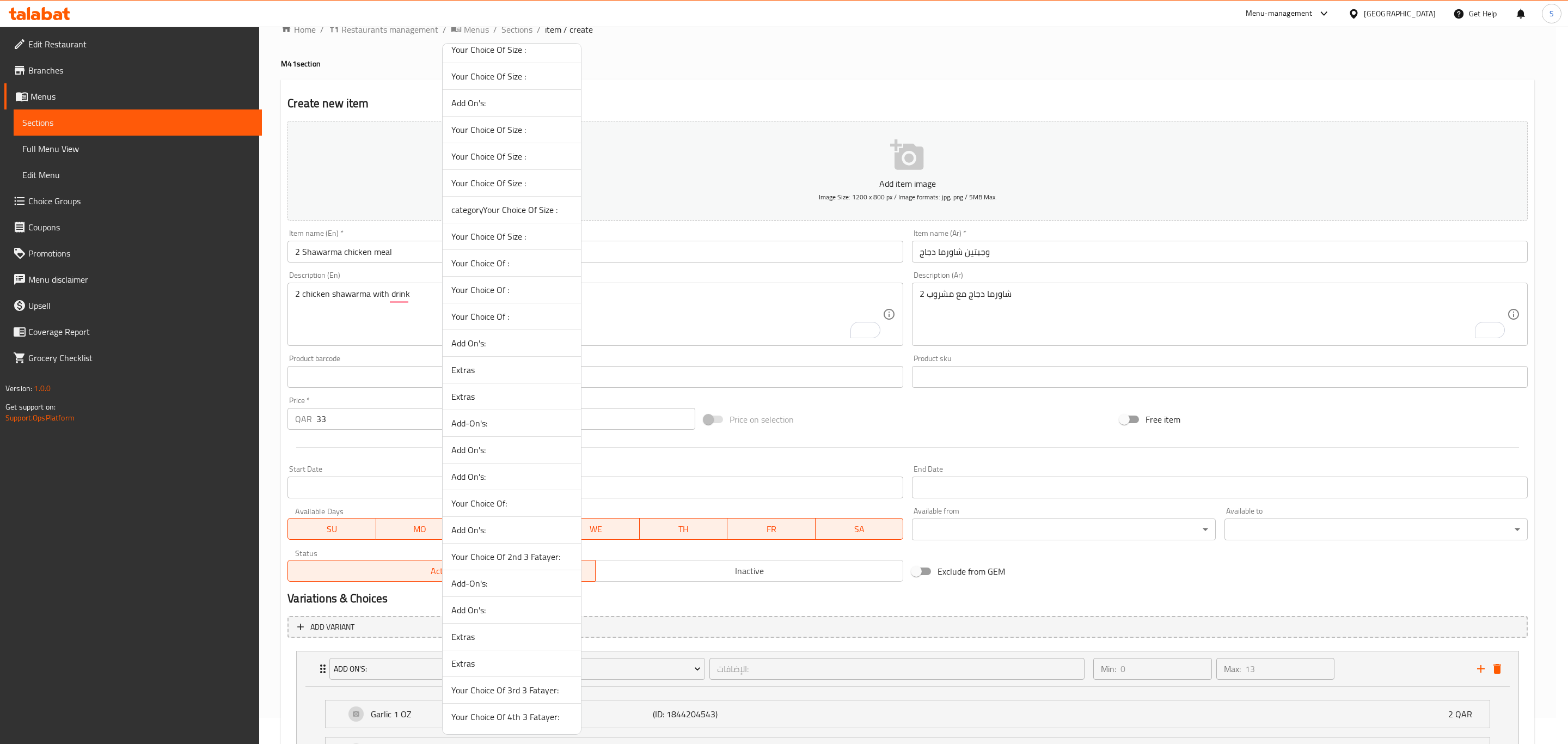
click at [699, 516] on div at bounding box center [784, 372] width 1568 height 744
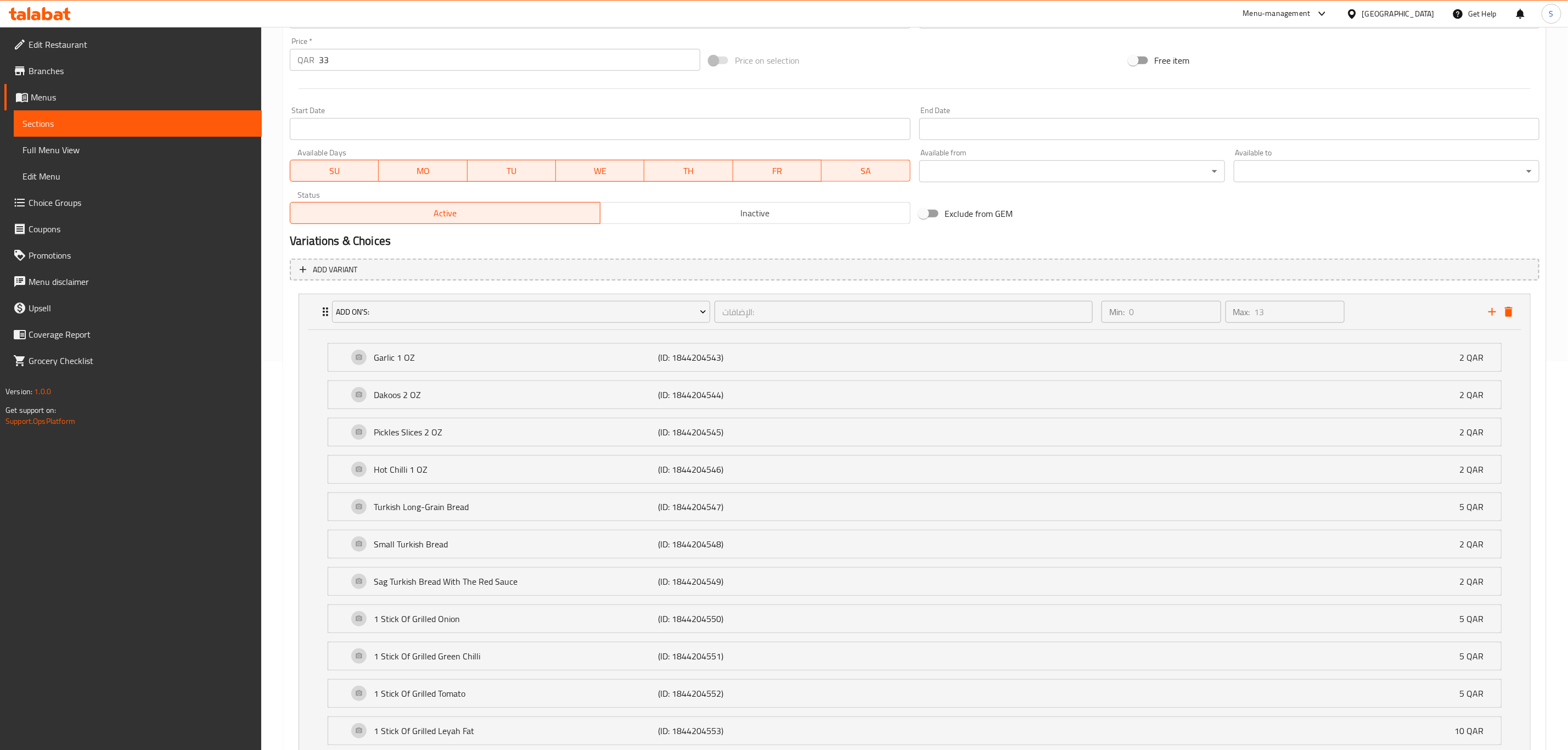
scroll to position [191, 0]
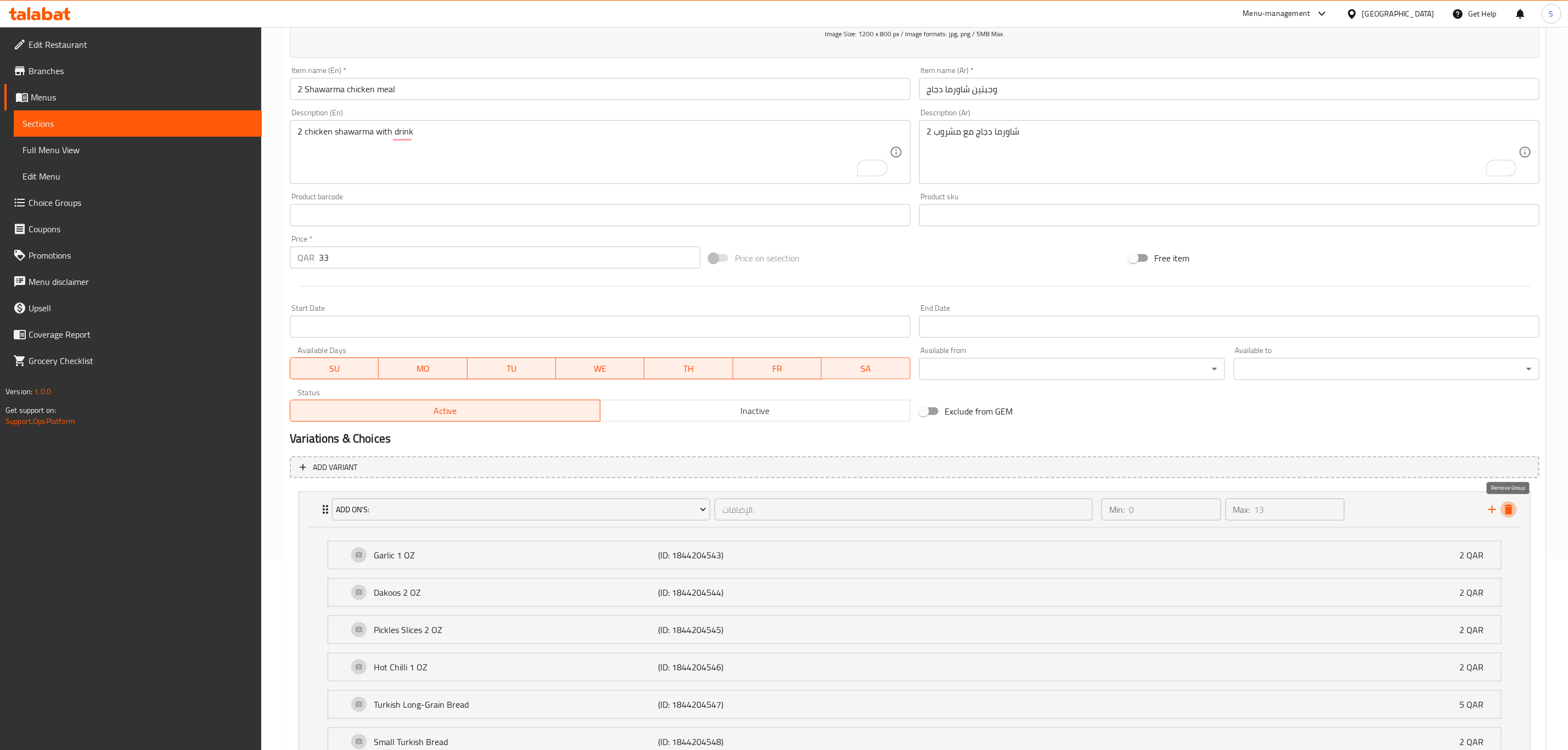
click at [1041, 509] on icon "delete" at bounding box center [1508, 509] width 8 height 10
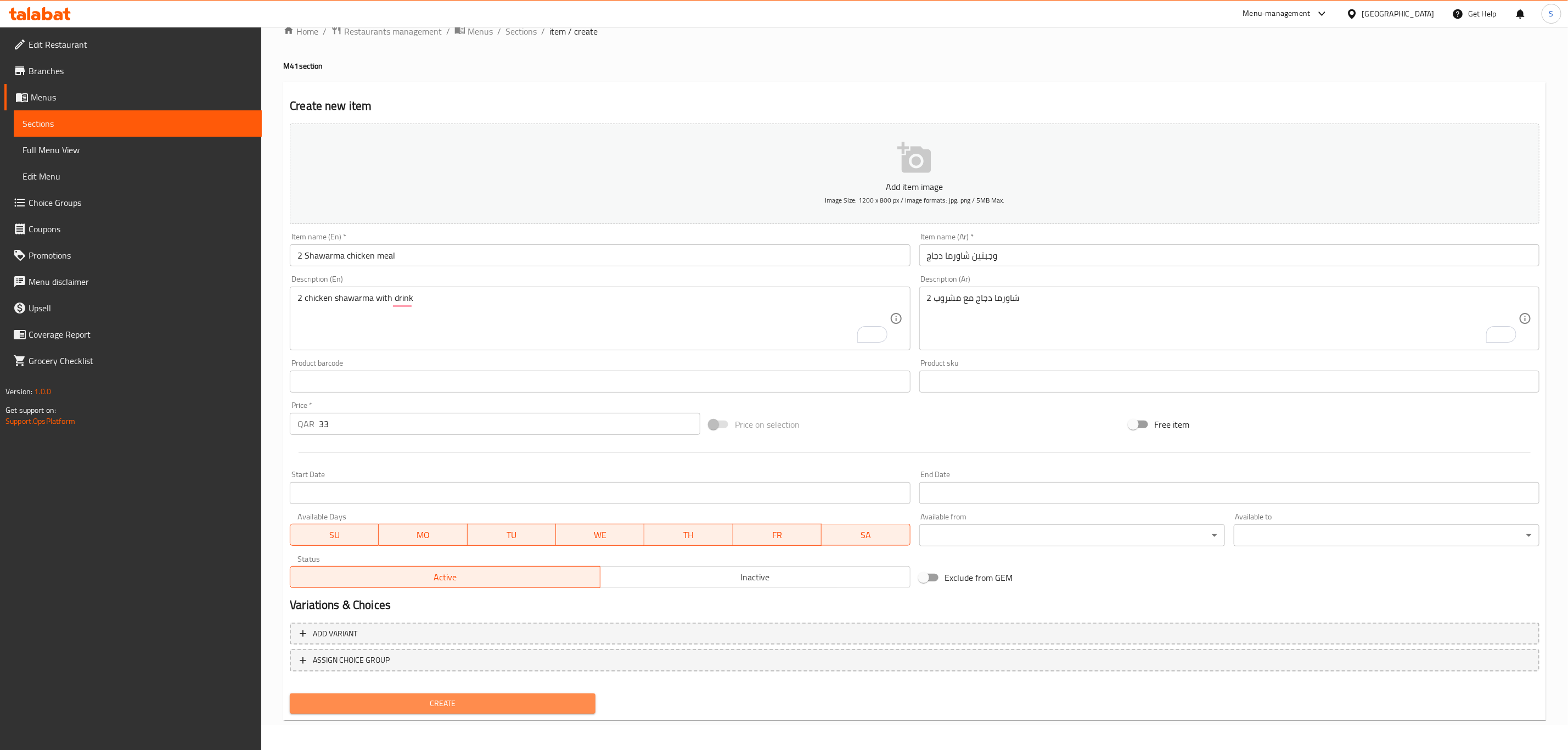
click at [435, 520] on span "Create" at bounding box center [443, 704] width 288 height 14
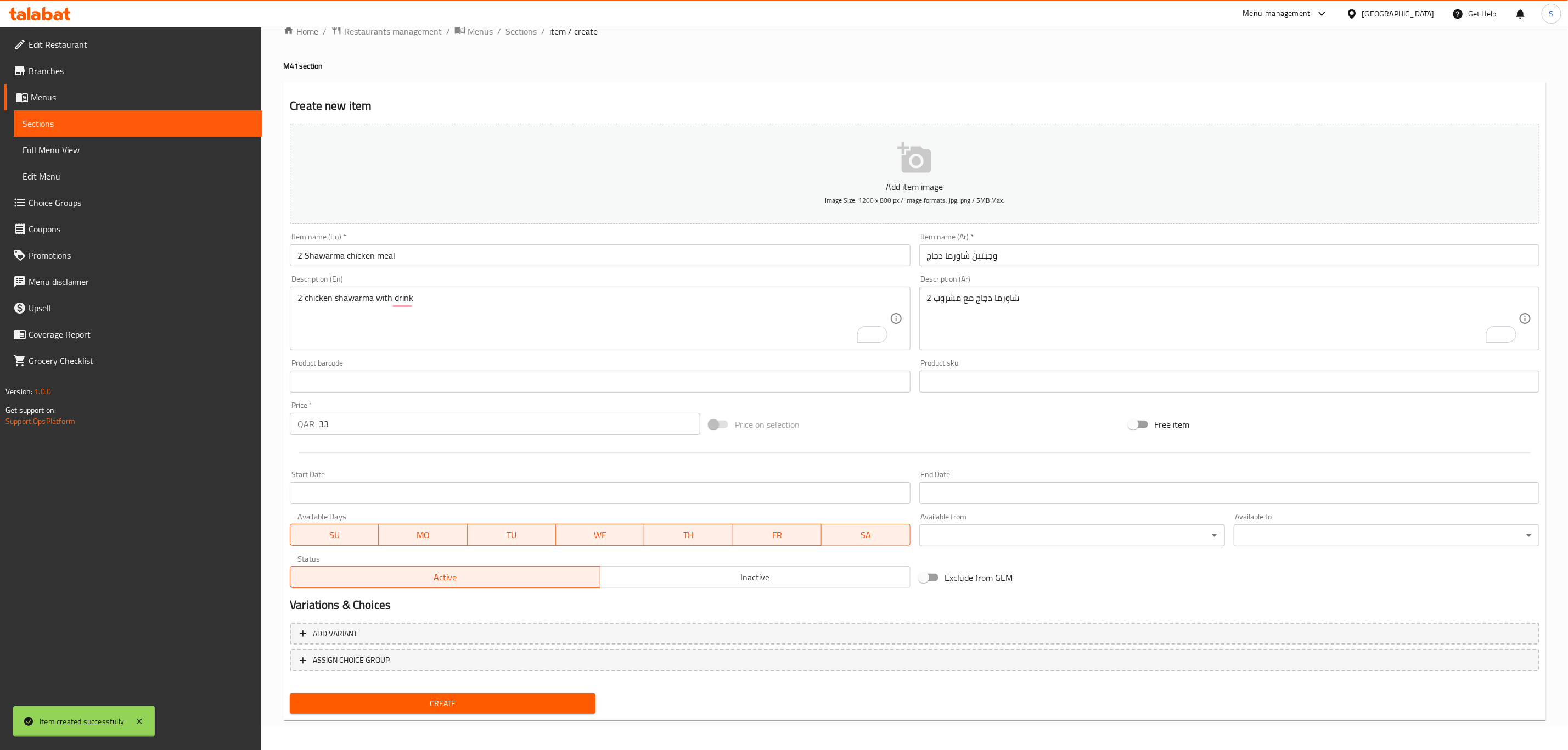
type input "0"
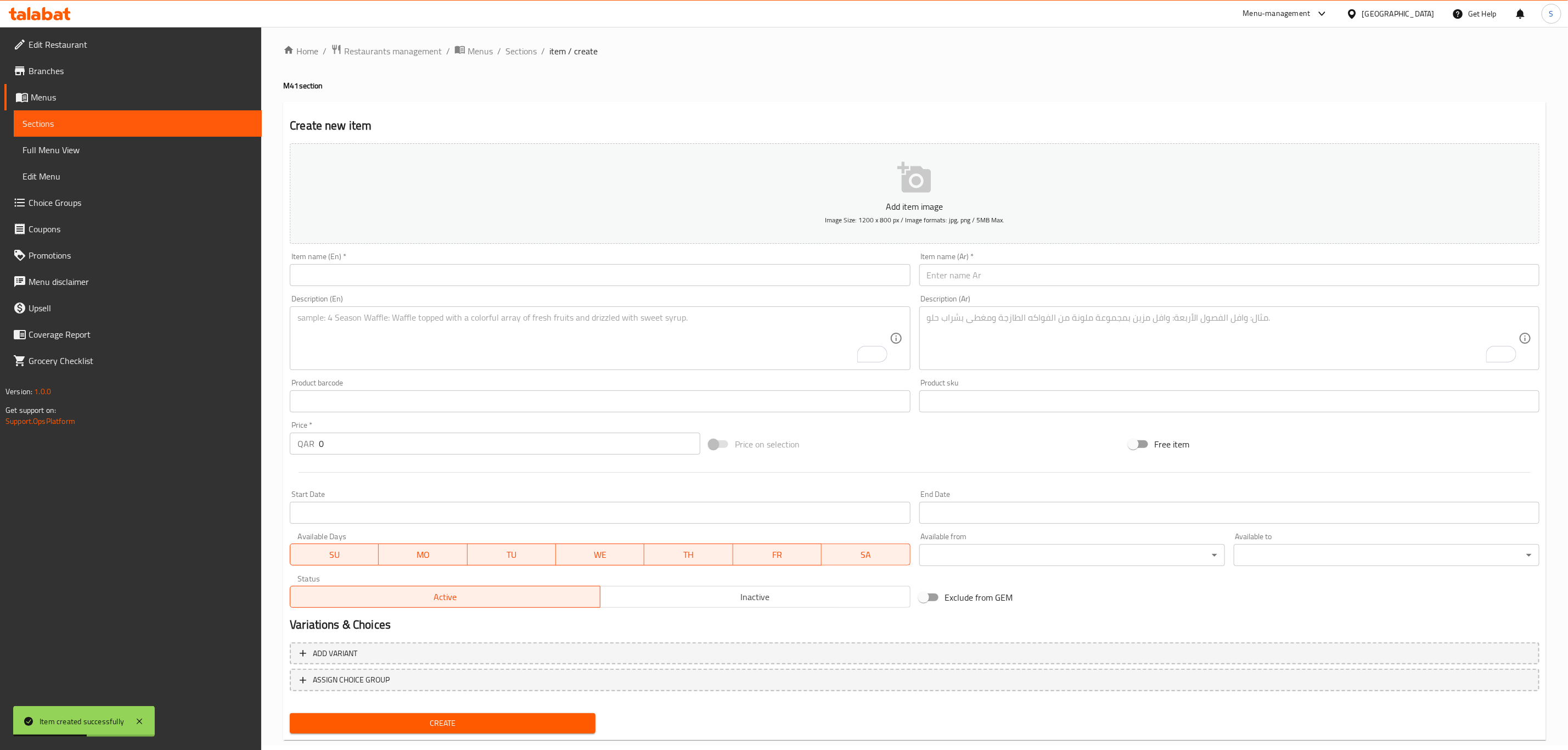
scroll to position [0, 0]
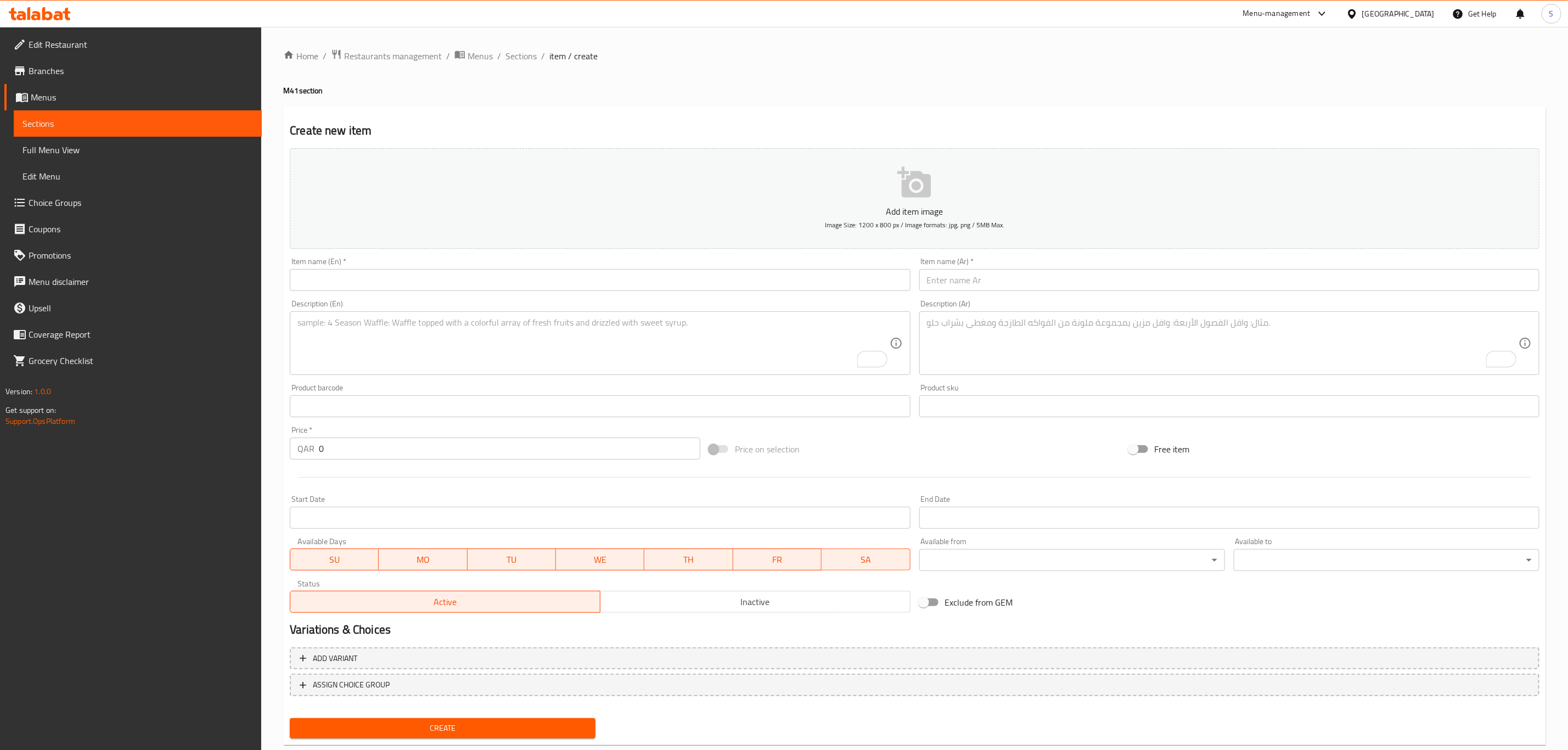
click at [562, 280] on input "text" at bounding box center [600, 280] width 620 height 22
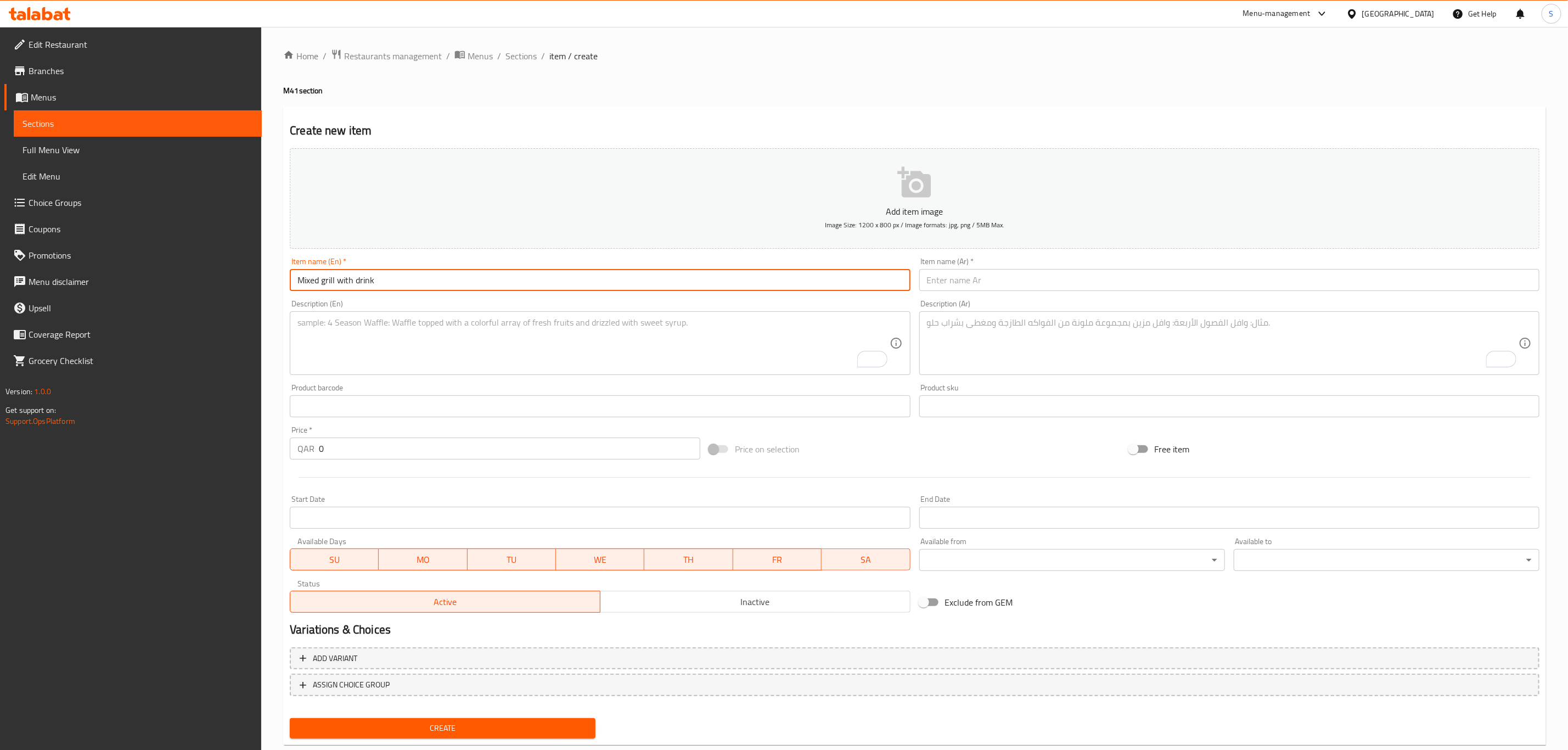
type input "Mixed grill with drink"
drag, startPoint x: 352, startPoint y: 452, endPoint x: 267, endPoint y: 444, distance: 85.4
click at [269, 445] on div "Home / Restaurants management / Menus / Sections / item / create M41 section Cr…" at bounding box center [915, 402] width 1307 height 749
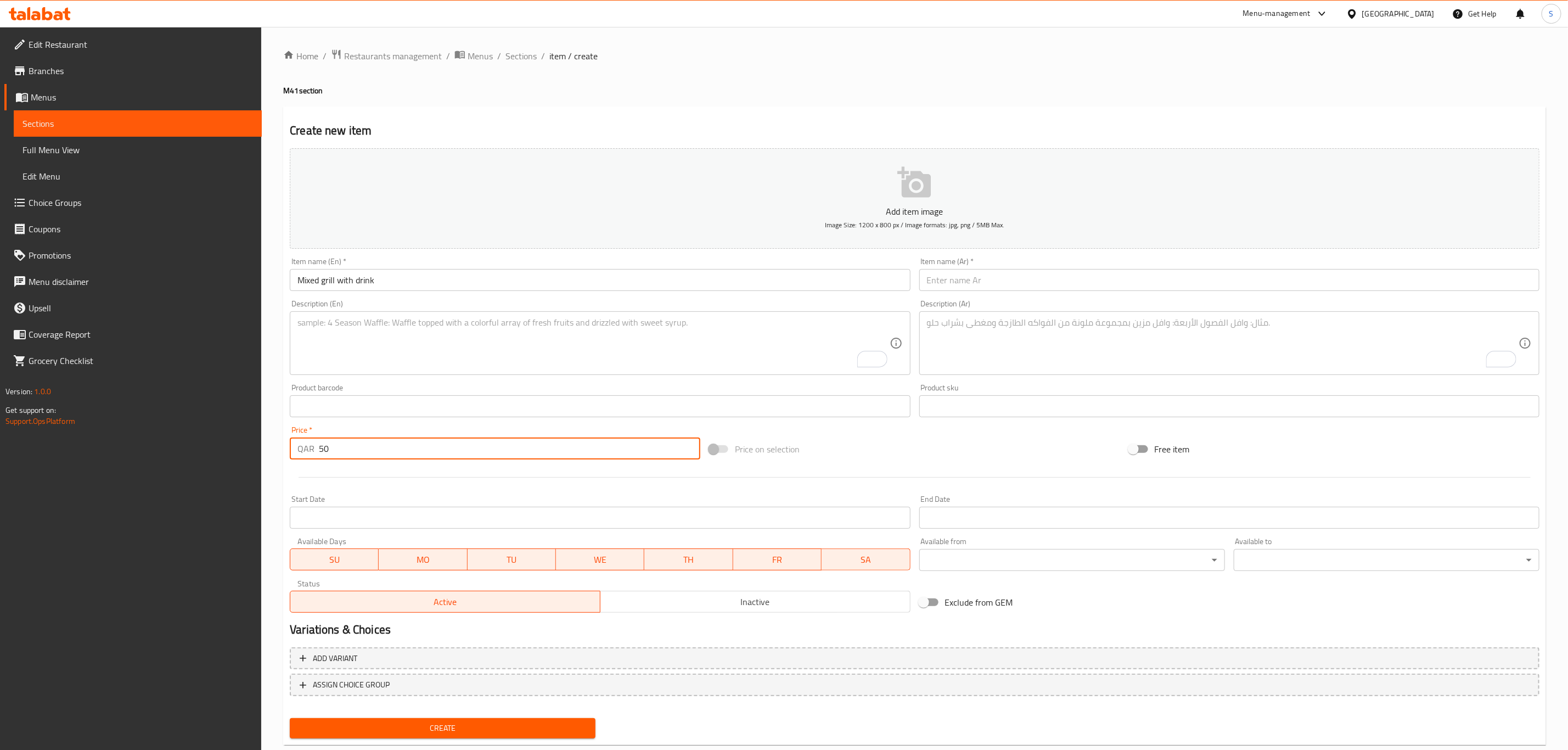
type input "50"
click at [402, 488] on div at bounding box center [915, 477] width 1259 height 27
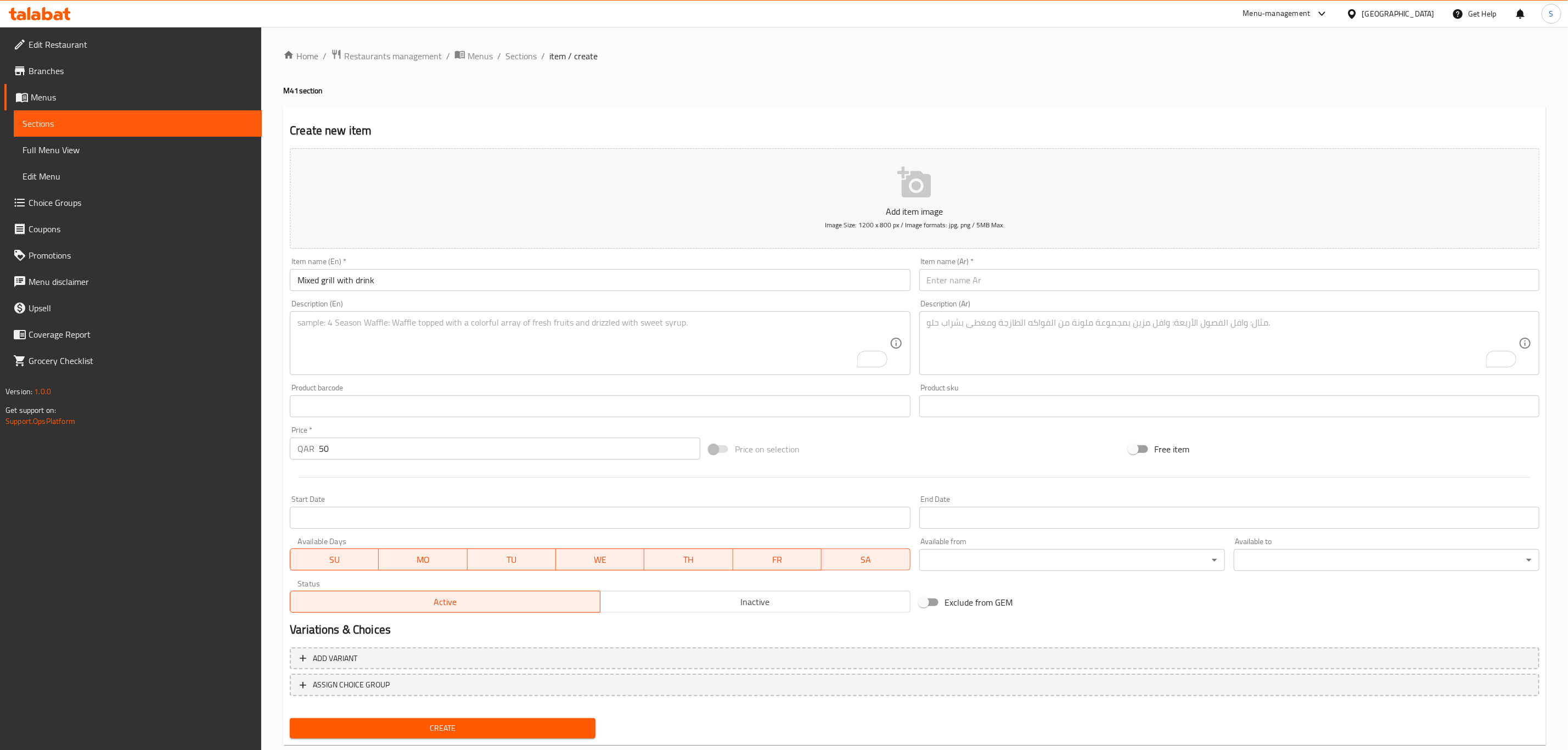
drag, startPoint x: 400, startPoint y: 278, endPoint x: 185, endPoint y: 262, distance: 215.6
click at [185, 262] on div "Edit Restaurant Branches Menus Sections Full Menu View Edit Menu Choice Groups …" at bounding box center [784, 402] width 1568 height 749
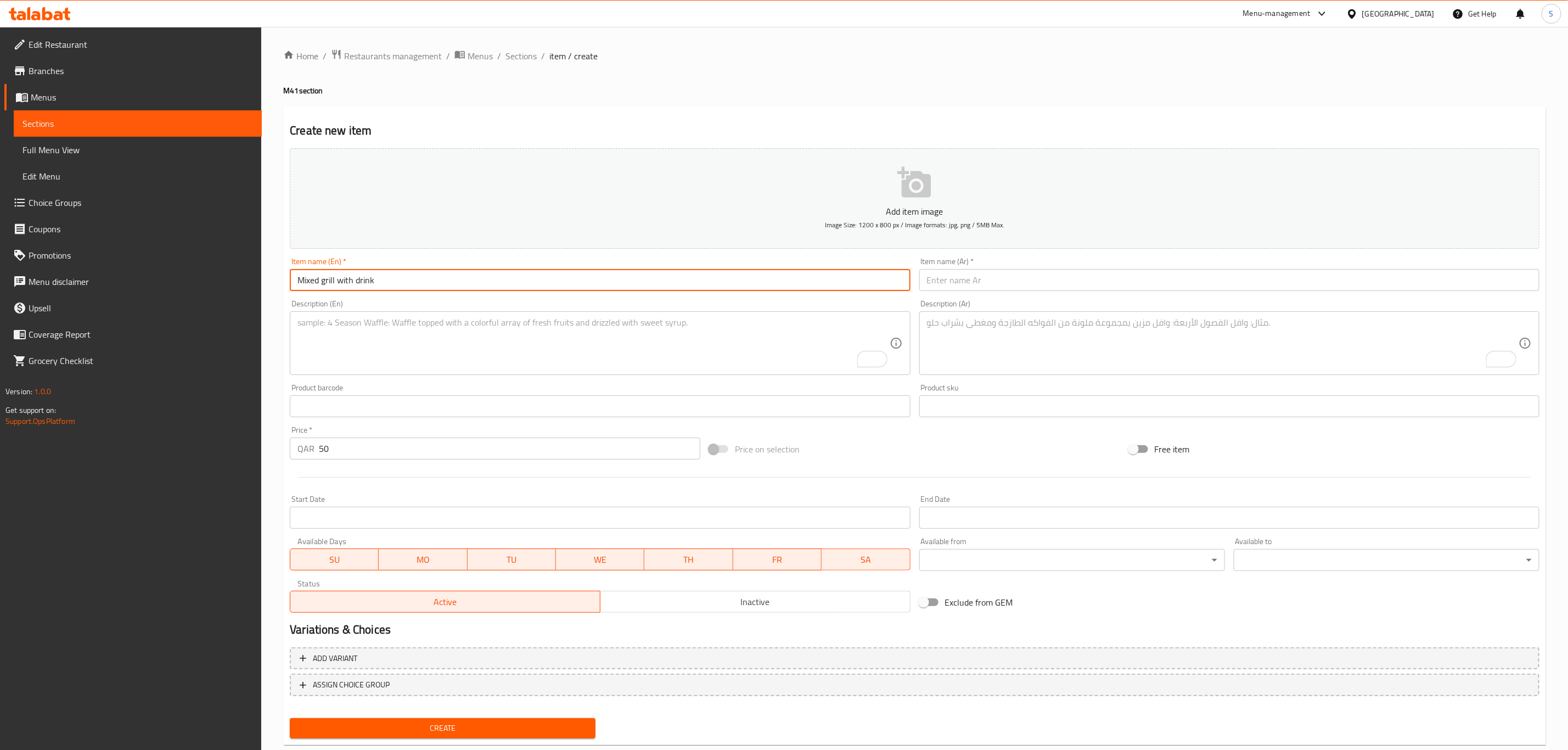
click at [450, 280] on input "Mixed grill with drink" at bounding box center [600, 280] width 620 height 22
drag, startPoint x: 365, startPoint y: 284, endPoint x: 223, endPoint y: 280, distance: 142.1
click at [223, 280] on div "Edit Restaurant Branches Menus Sections Full Menu View Edit Menu Choice Groups …" at bounding box center [784, 402] width 1568 height 749
type input "Mixed grill meal"
click at [418, 349] on textarea "To enrich screen reader interactions, please activate Accessibility in Grammarl…" at bounding box center [593, 343] width 592 height 52
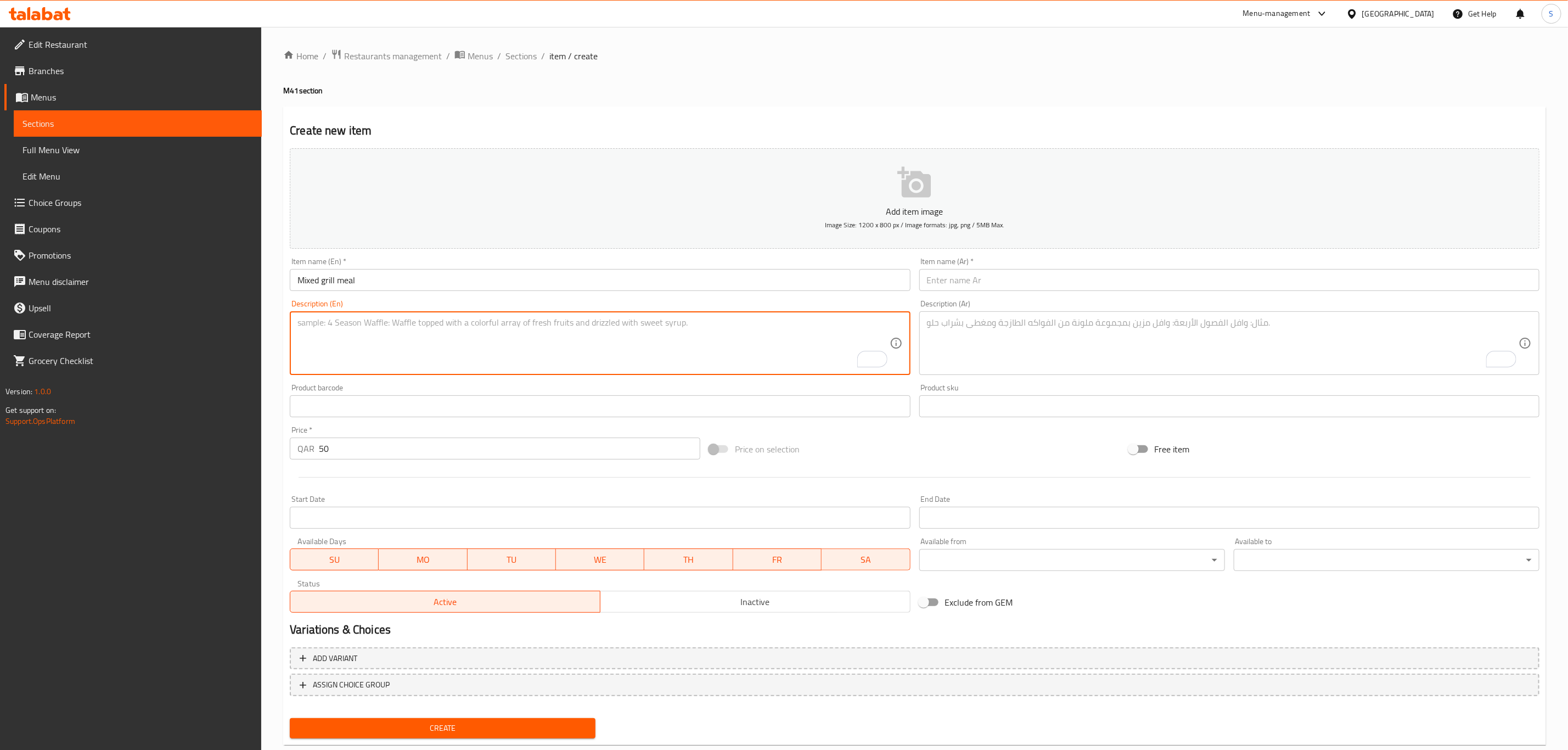
paste textarea "Mixed grill with drink"
type textarea "Mixed grill with drink"
click at [1012, 349] on textarea "To enrich screen reader interactions, please activate Accessibility in Grammarl…" at bounding box center [1223, 343] width 592 height 52
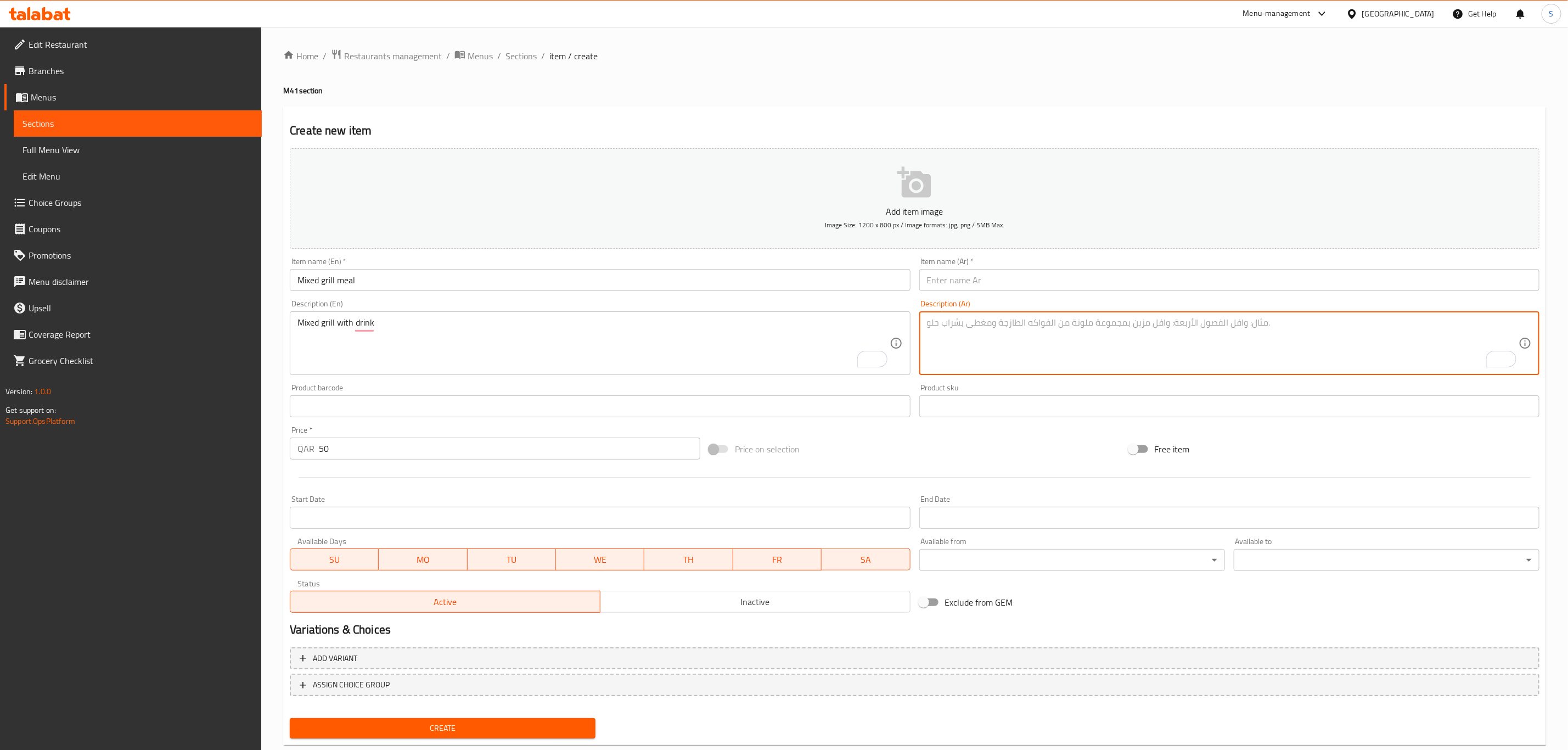
paste textarea "مشاوي مشكلة مع مشروب"
type textarea "مشاوي مشكلة مع مشروب"
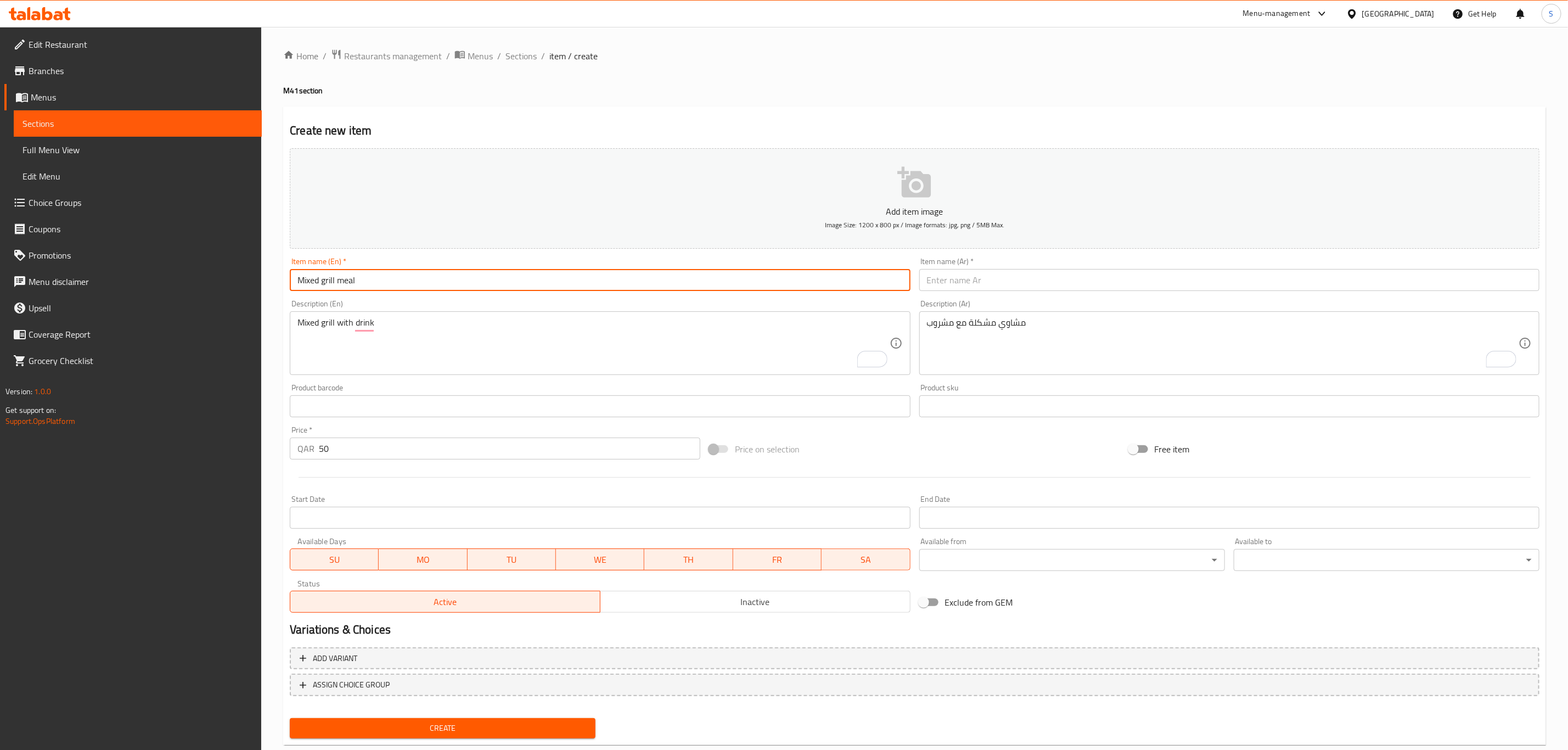
drag, startPoint x: 404, startPoint y: 282, endPoint x: 76, endPoint y: 267, distance: 328.3
click at [75, 267] on div "Edit Restaurant Branches Menus Sections Full Menu View Edit Menu Choice Groups …" at bounding box center [784, 402] width 1568 height 749
click at [972, 280] on input "text" at bounding box center [1230, 280] width 620 height 22
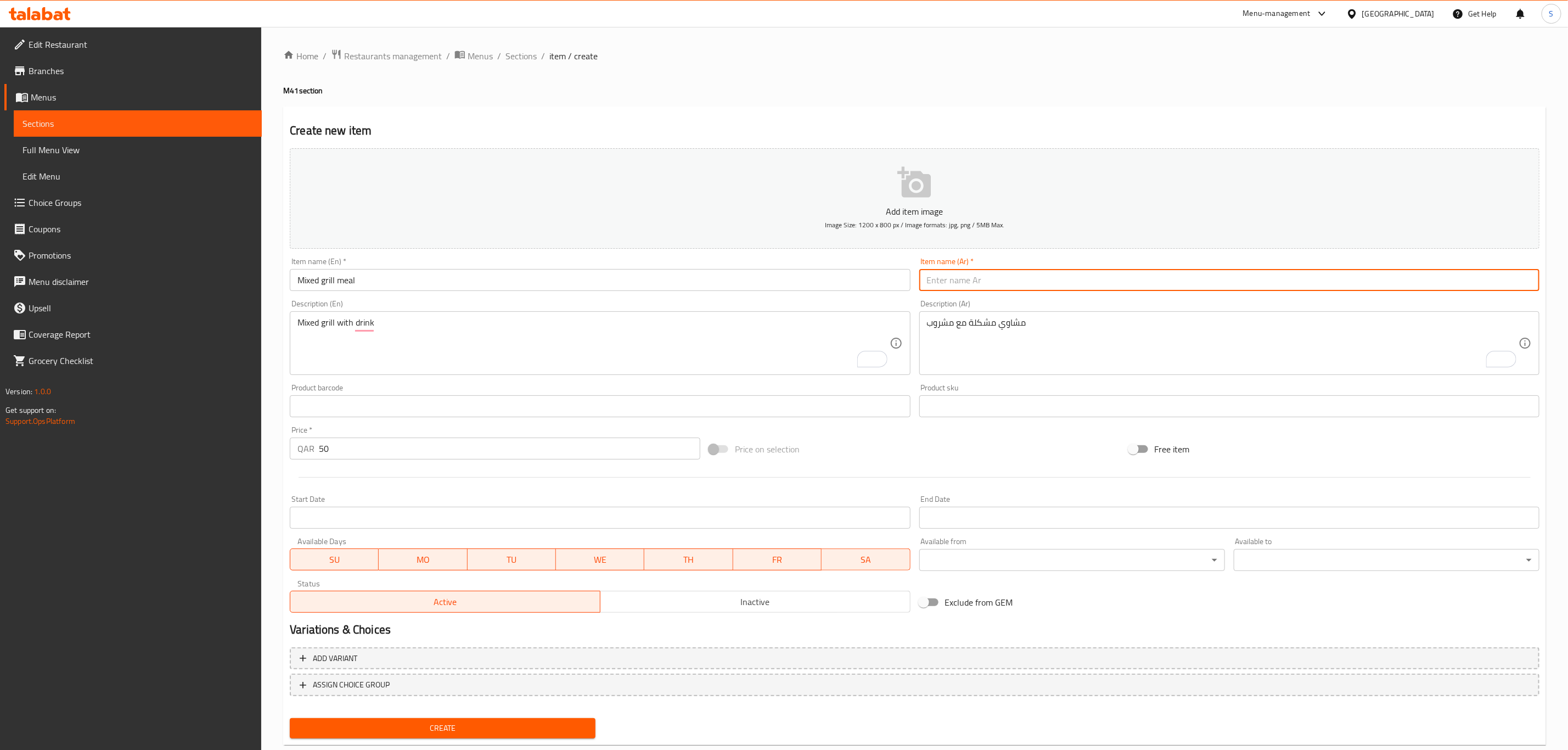
paste input "وجبة مشويات مشكلة"
type input "وجبة مشويات مشكلة"
click at [938, 445] on div "Price on selection" at bounding box center [914, 449] width 420 height 30
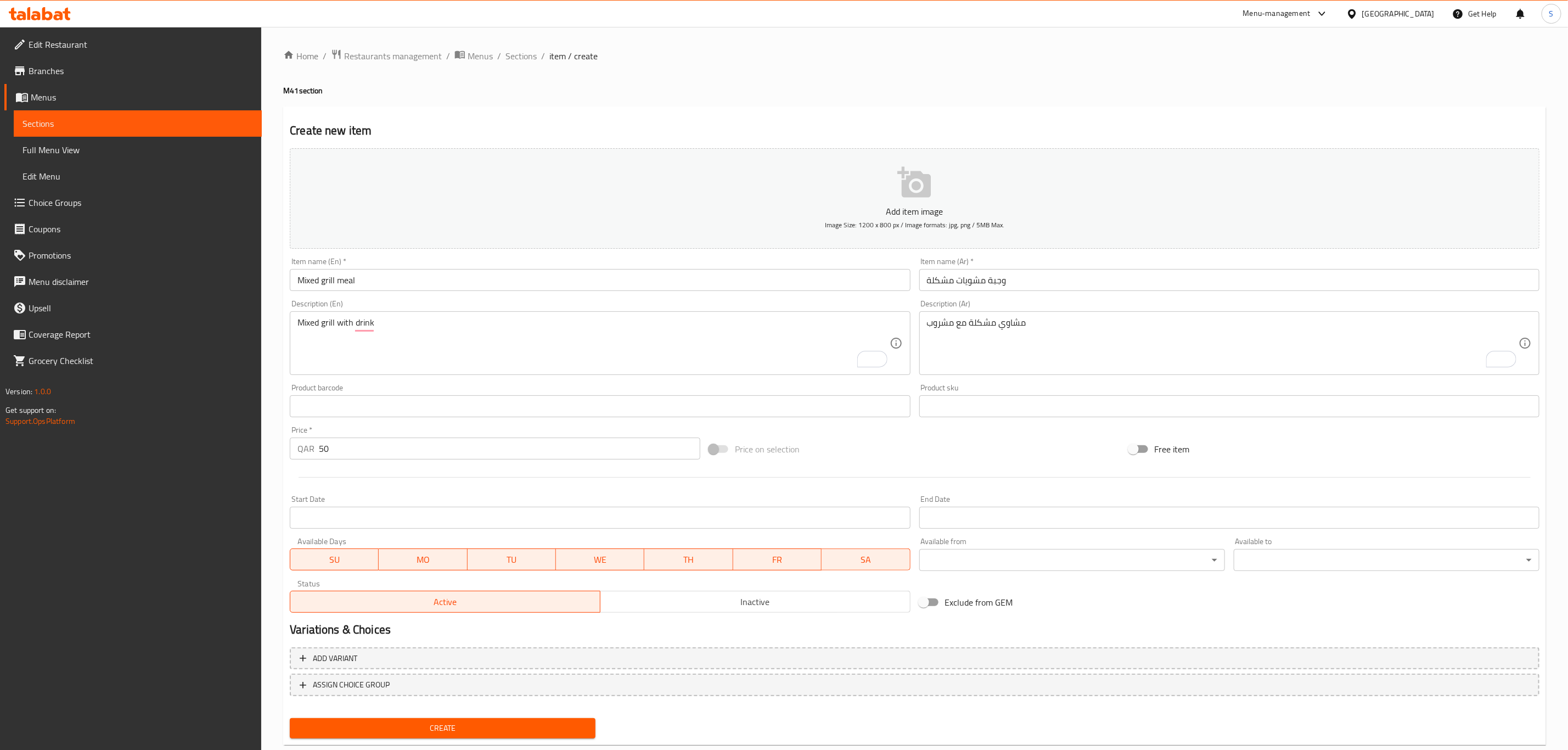
scroll to position [25, 0]
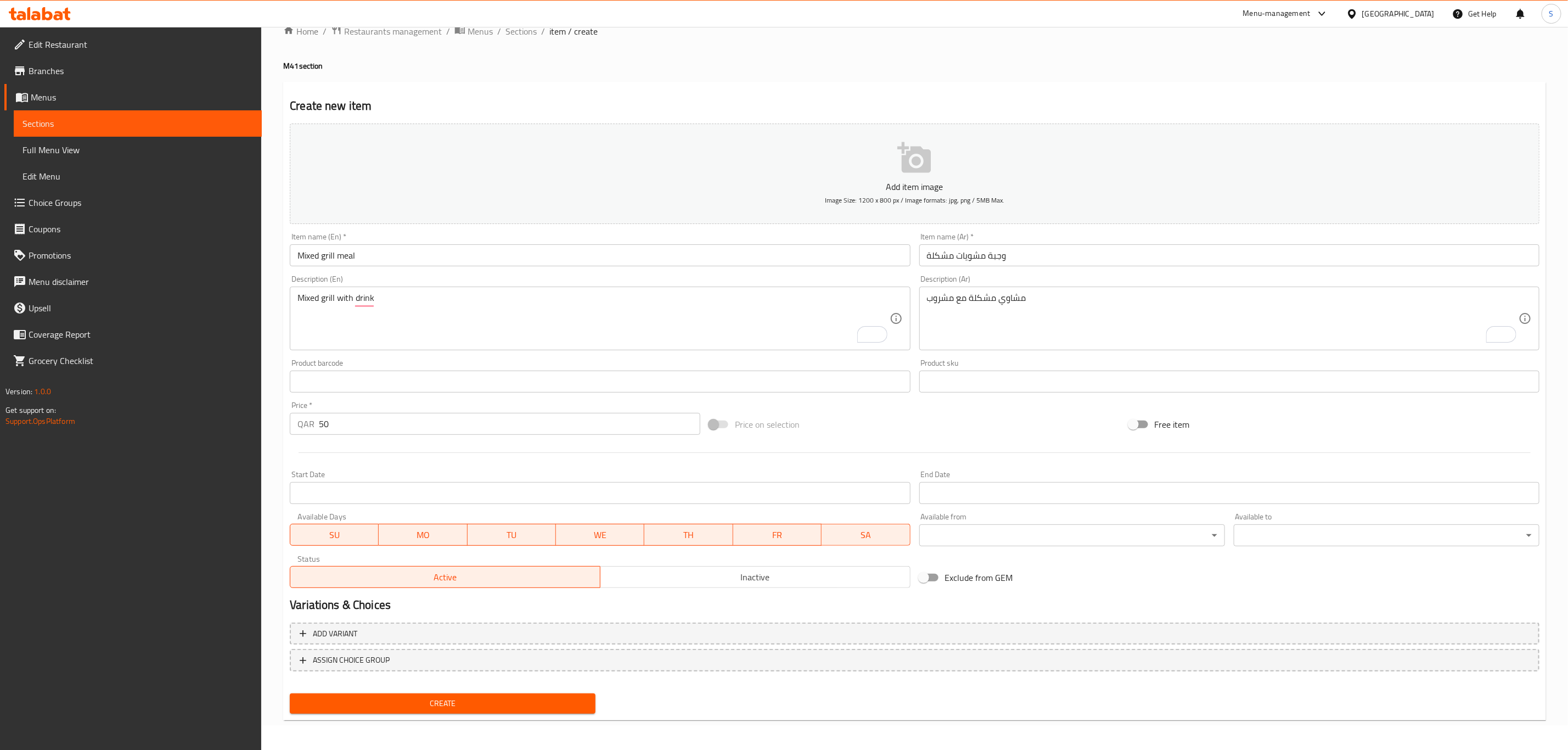
click at [489, 520] on span "Create" at bounding box center [443, 704] width 288 height 14
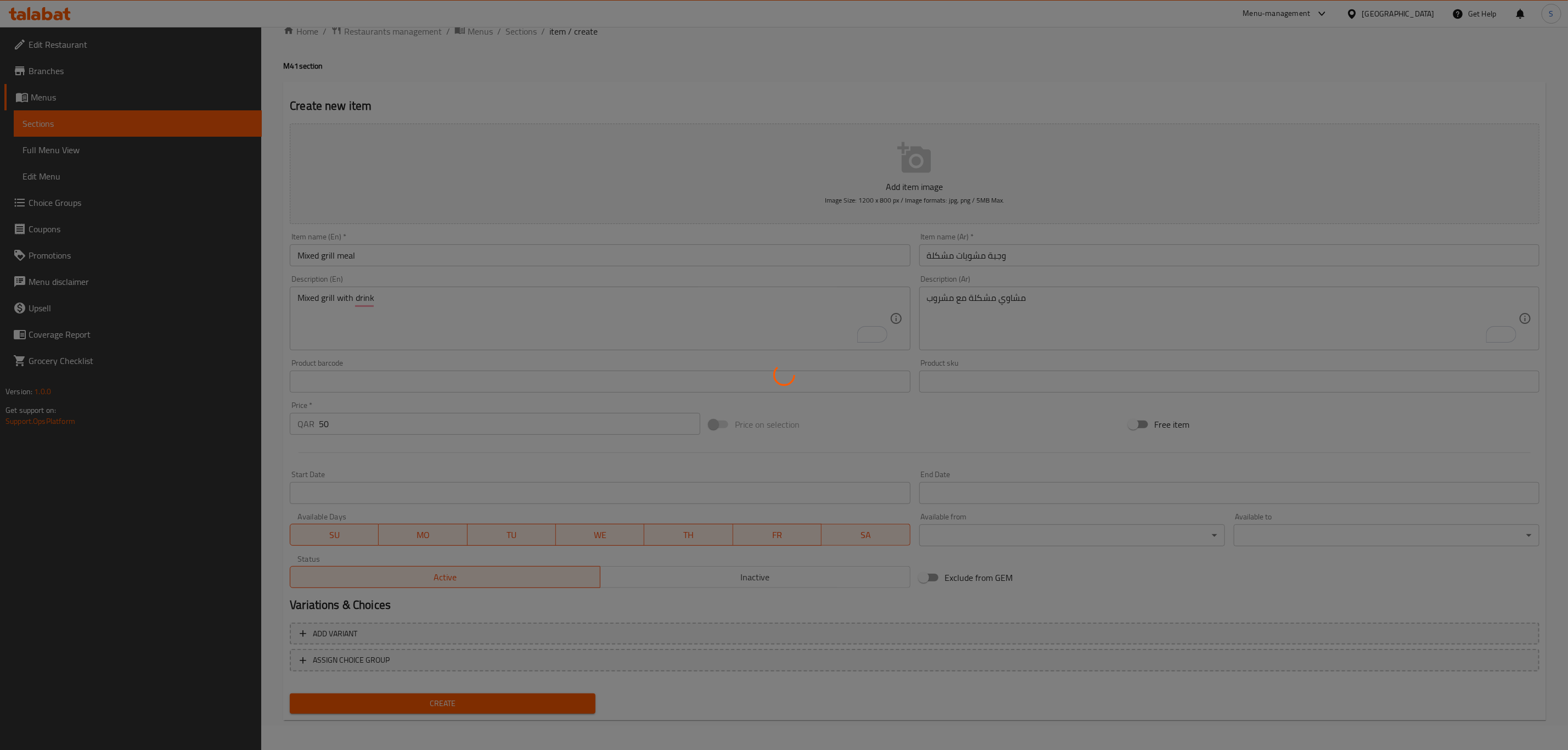
type input "0"
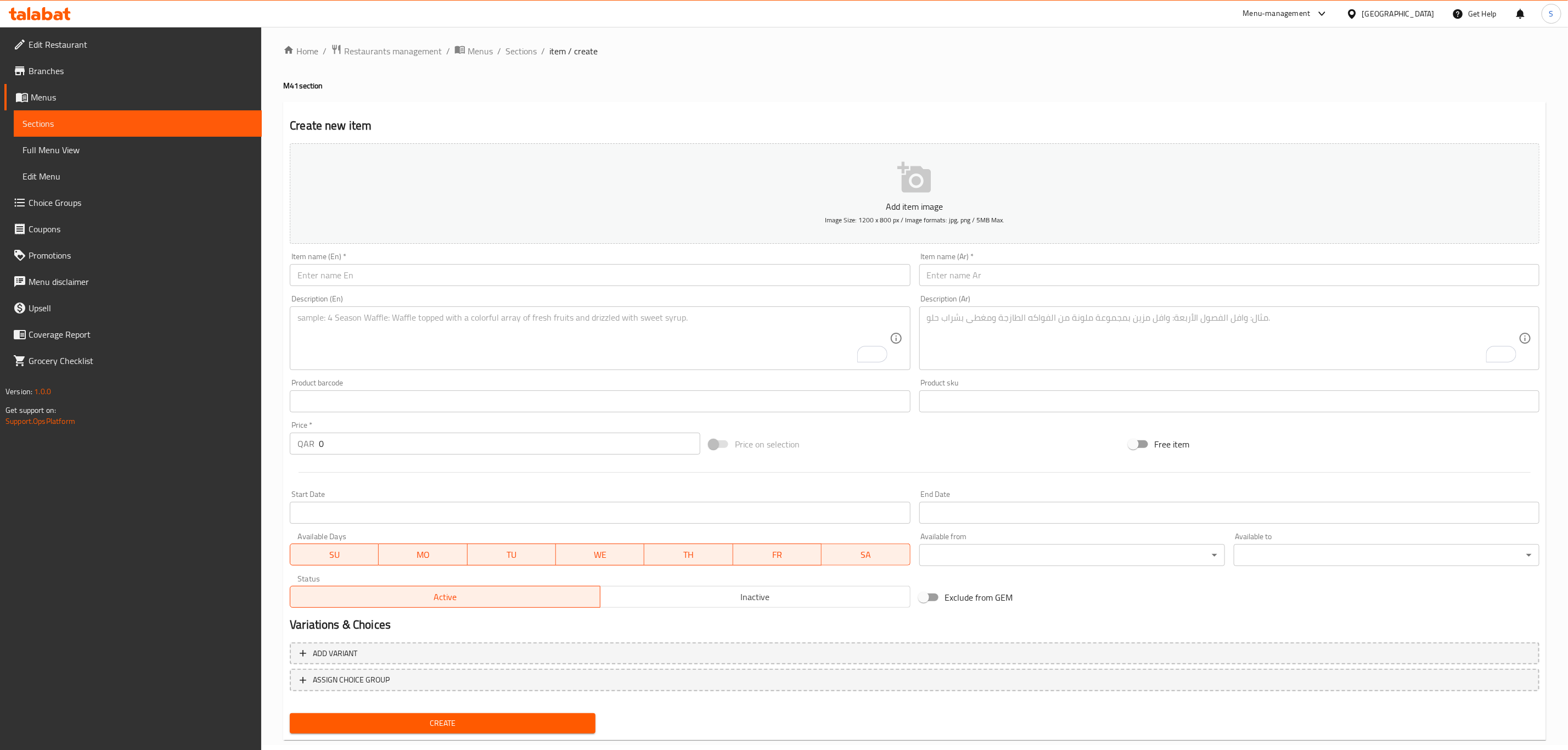
scroll to position [0, 0]
click at [519, 58] on span "Sections" at bounding box center [521, 56] width 31 height 13
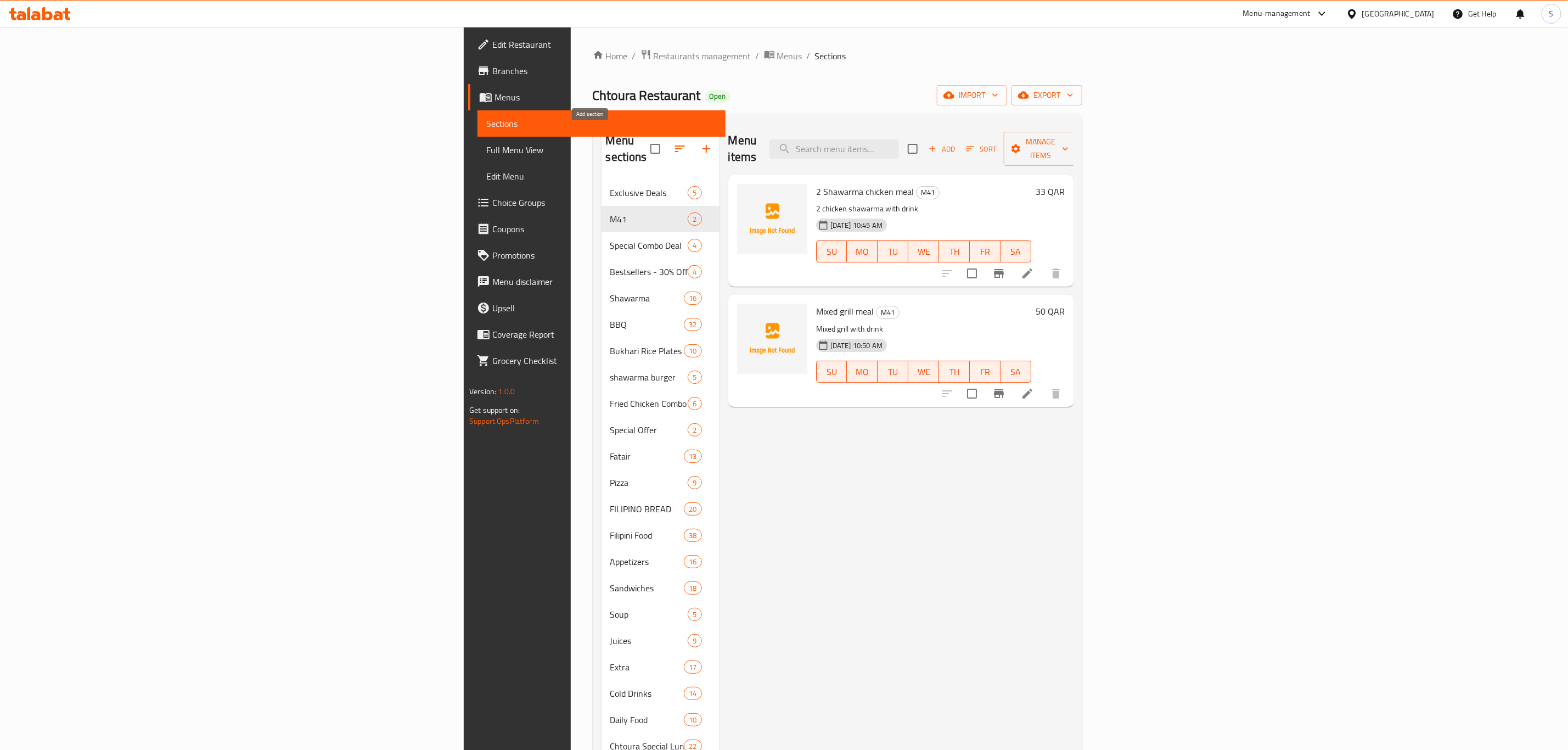
click at [700, 144] on icon "button" at bounding box center [706, 148] width 13 height 13
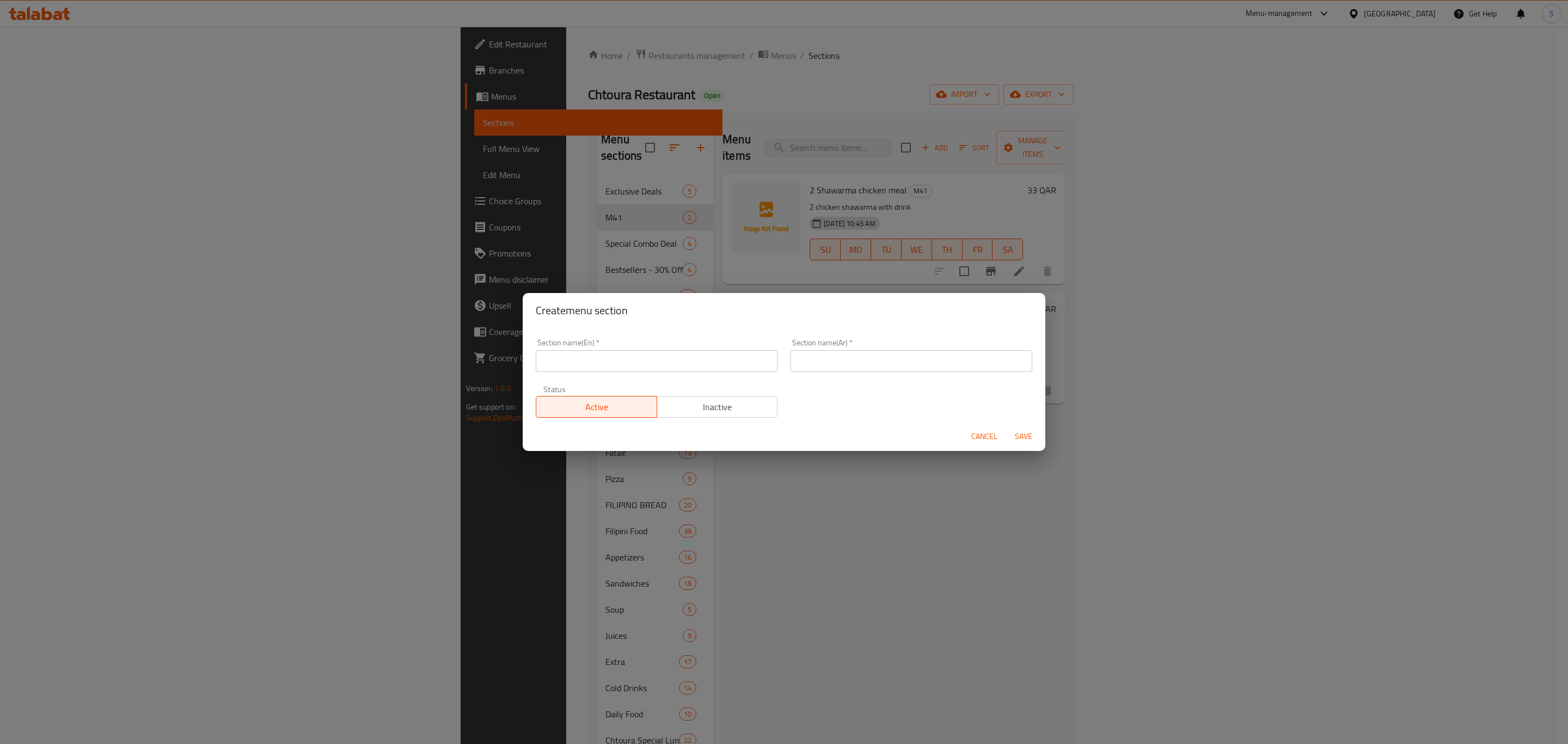
click at [611, 361] on input "text" at bounding box center [656, 361] width 241 height 22
drag, startPoint x: 449, startPoint y: 361, endPoint x: 385, endPoint y: 354, distance: 64.4
click at [383, 354] on div "Create menu section Section name(En)   * Combo Meal Section name(En) * Section …" at bounding box center [784, 372] width 1568 height 744
type input "Combo Meal"
click at [874, 368] on input "text" at bounding box center [911, 361] width 241 height 22
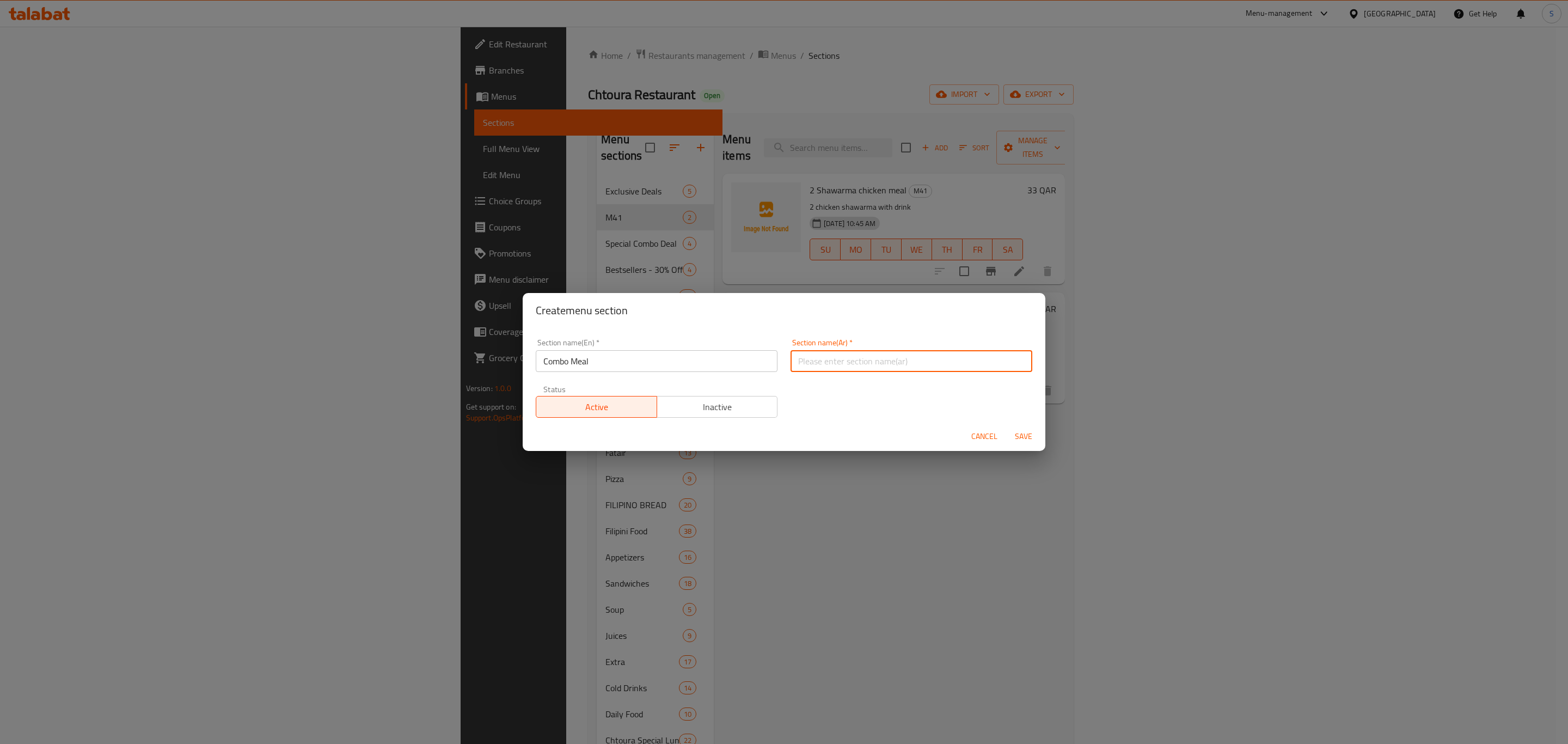
paste input "وجبة كومبو"
type input "وجبة كومبو"
click at [861, 415] on div "Section name(En)   * Combo Meal Section name(En) * Section name(Ar)   * وجبة كو…" at bounding box center [784, 379] width 510 height 92
click at [1023, 432] on span "Save" at bounding box center [1024, 436] width 26 height 14
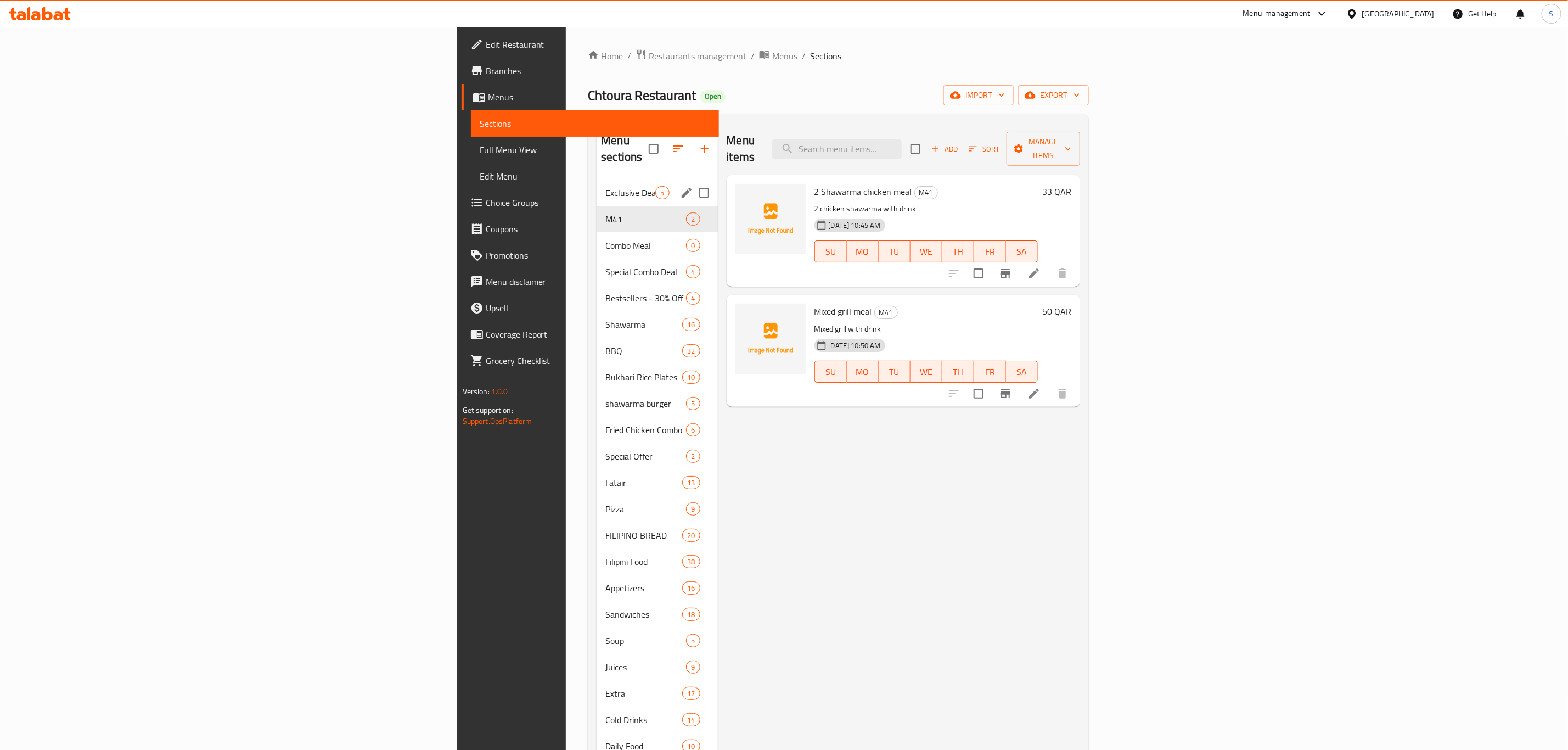
click at [605, 186] on span "Exclusive Deals" at bounding box center [630, 192] width 50 height 13
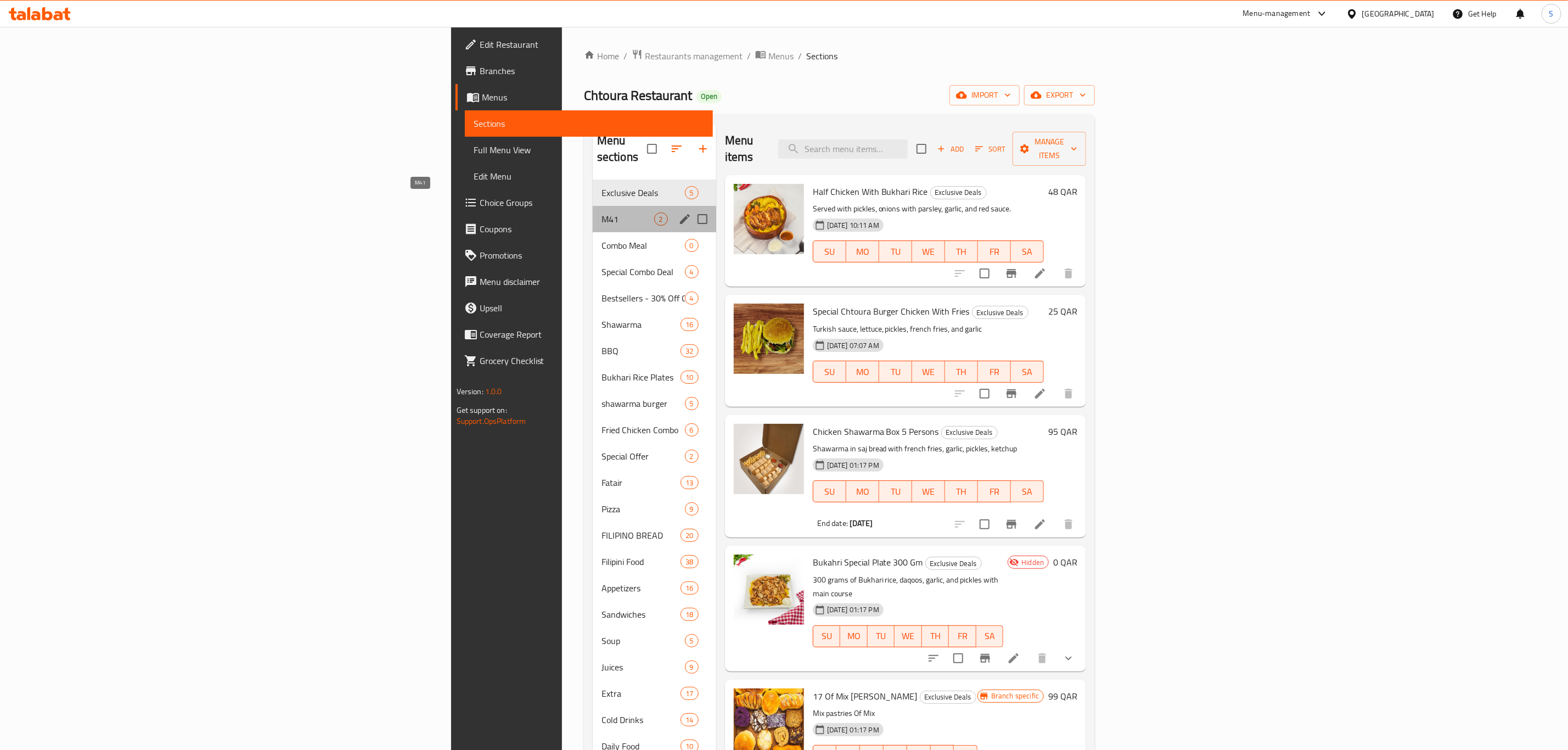
click at [601, 212] on span "M41" at bounding box center [628, 219] width 53 height 13
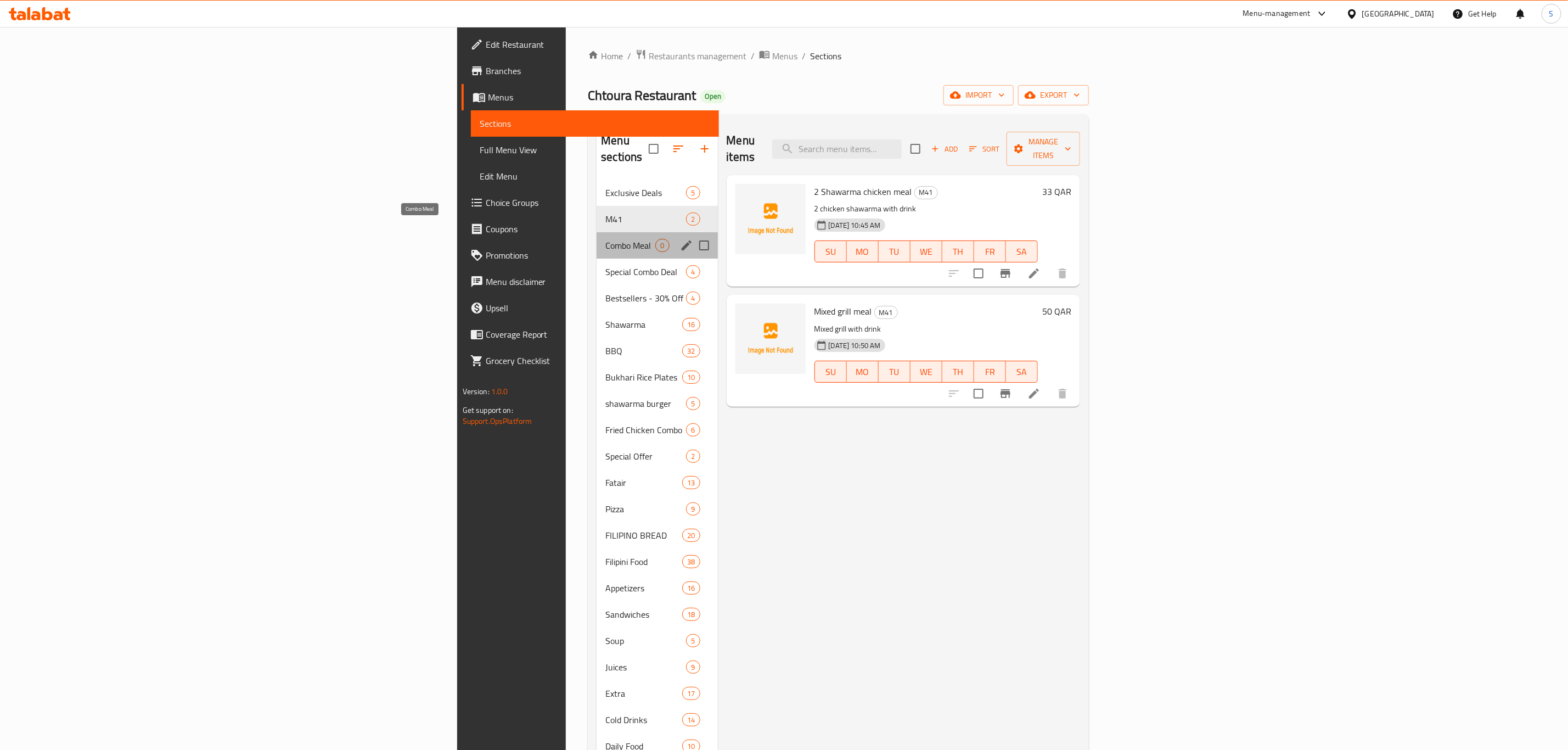
click at [605, 239] on span "Combo Meal" at bounding box center [630, 245] width 50 height 13
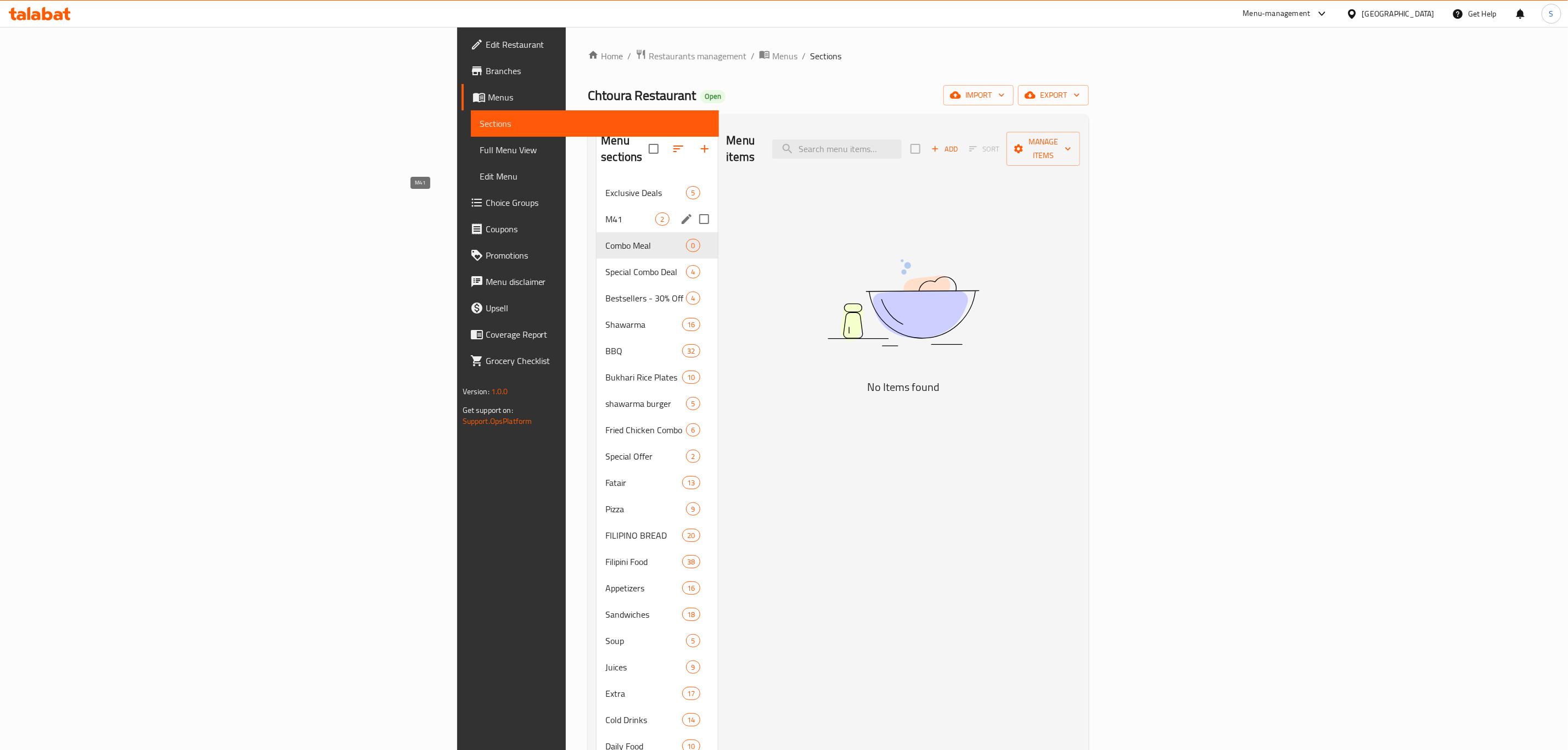
click at [605, 212] on span "M41" at bounding box center [630, 219] width 50 height 13
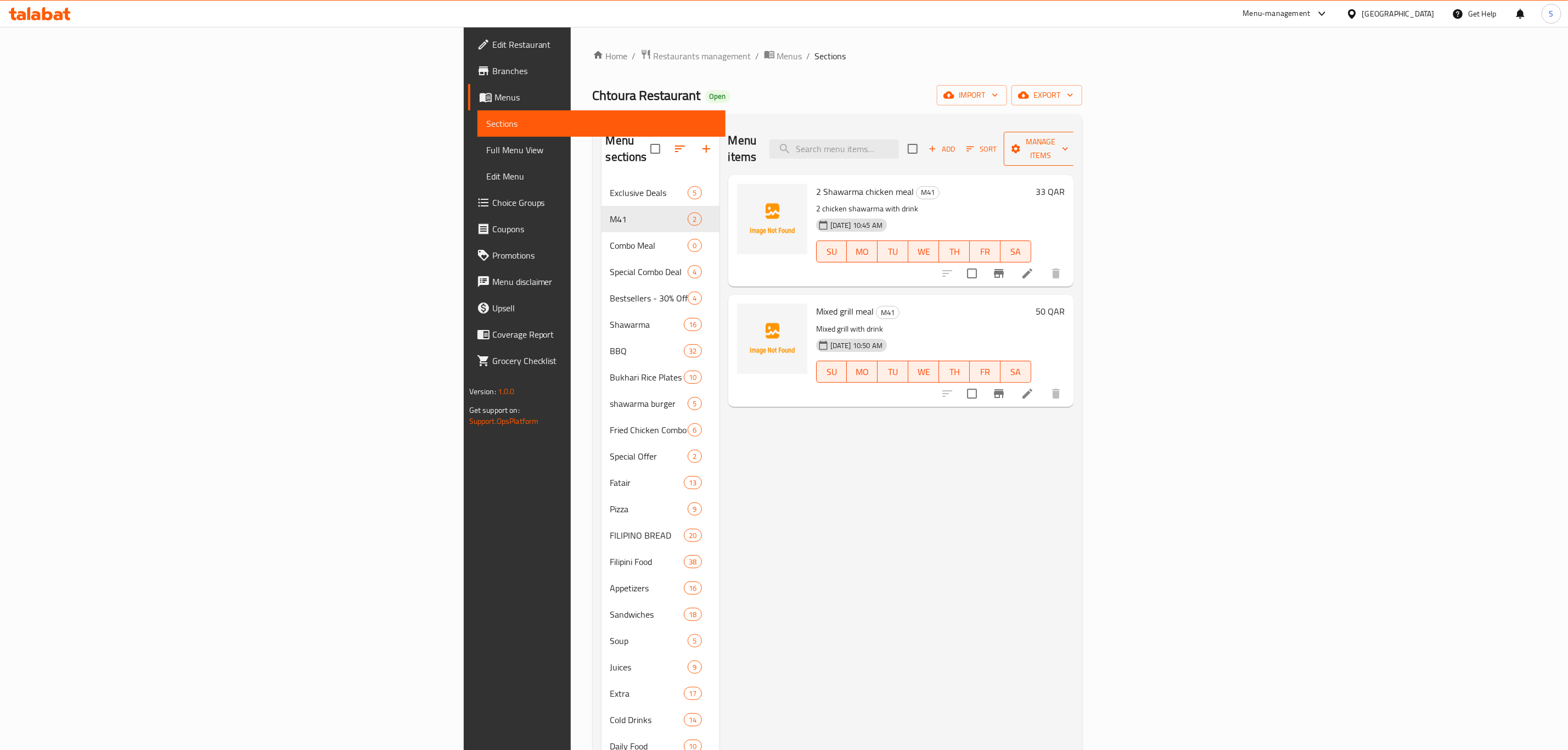
click at [1041, 142] on span "Manage items" at bounding box center [1040, 149] width 56 height 28
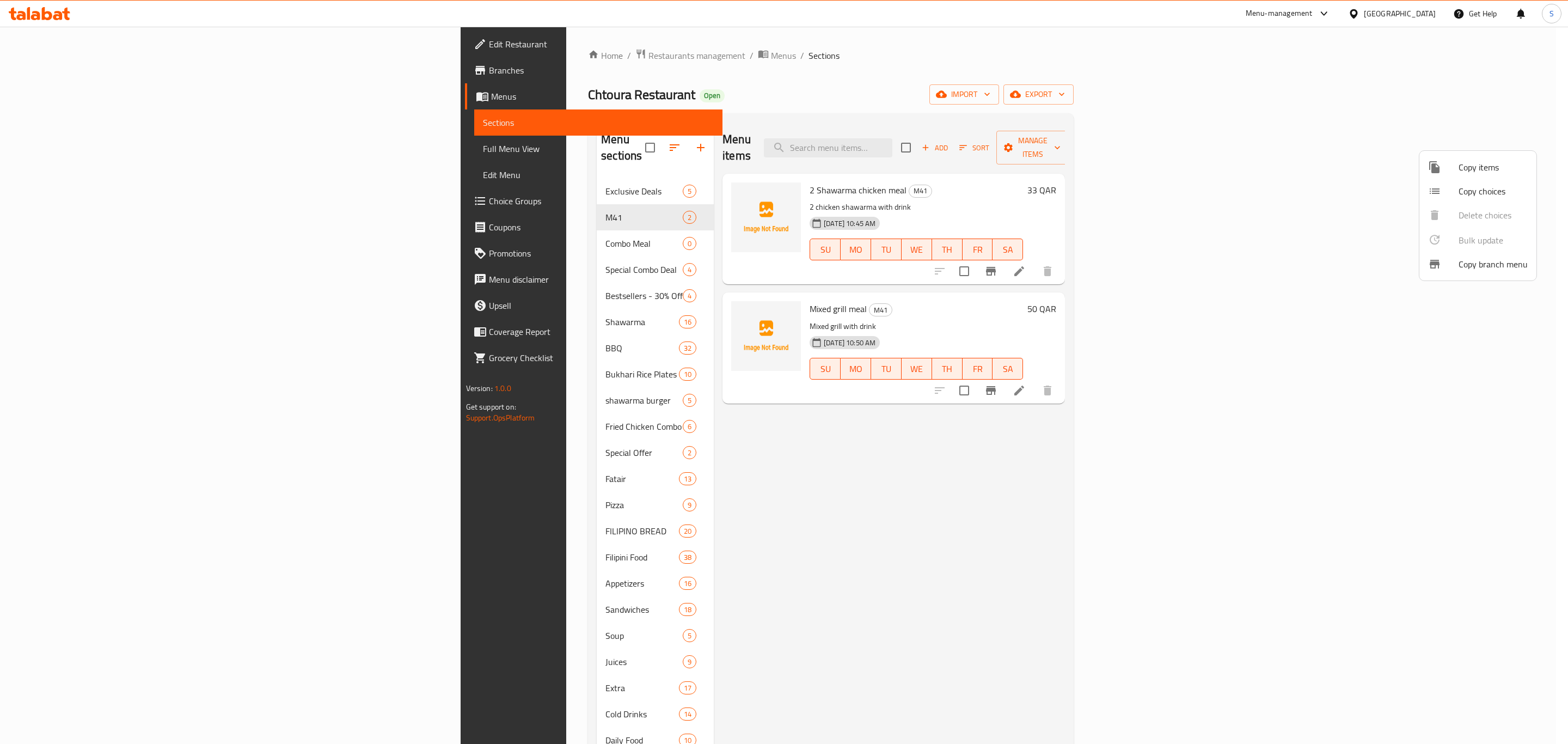
click at [1033, 173] on span "Copy items" at bounding box center [1493, 167] width 69 height 13
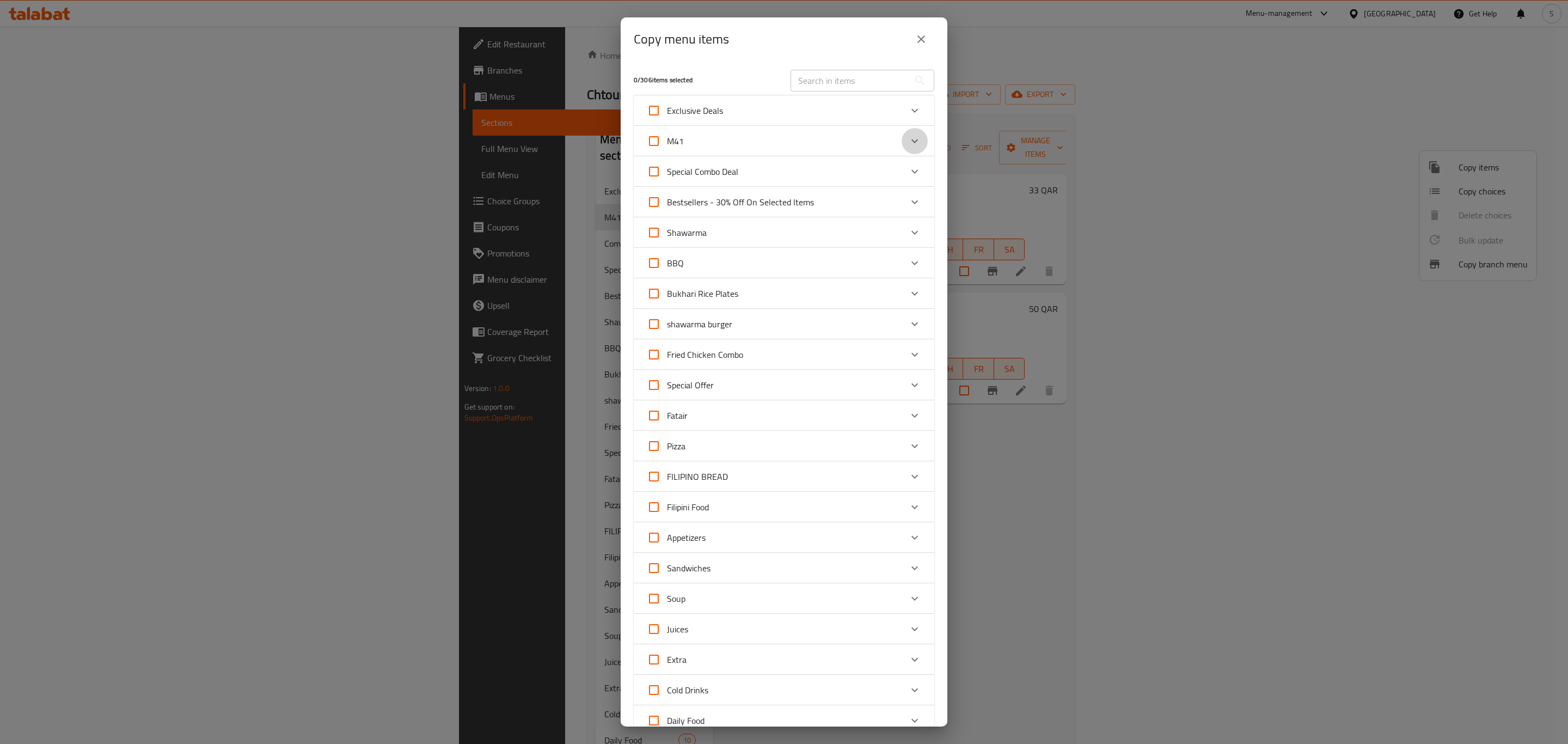
click at [908, 140] on icon "Expand" at bounding box center [914, 140] width 13 height 13
click at [657, 201] on input "checkbox" at bounding box center [662, 198] width 26 height 26
checkbox input "true"
click at [662, 237] on input "checkbox" at bounding box center [662, 235] width 26 height 26
checkbox input "true"
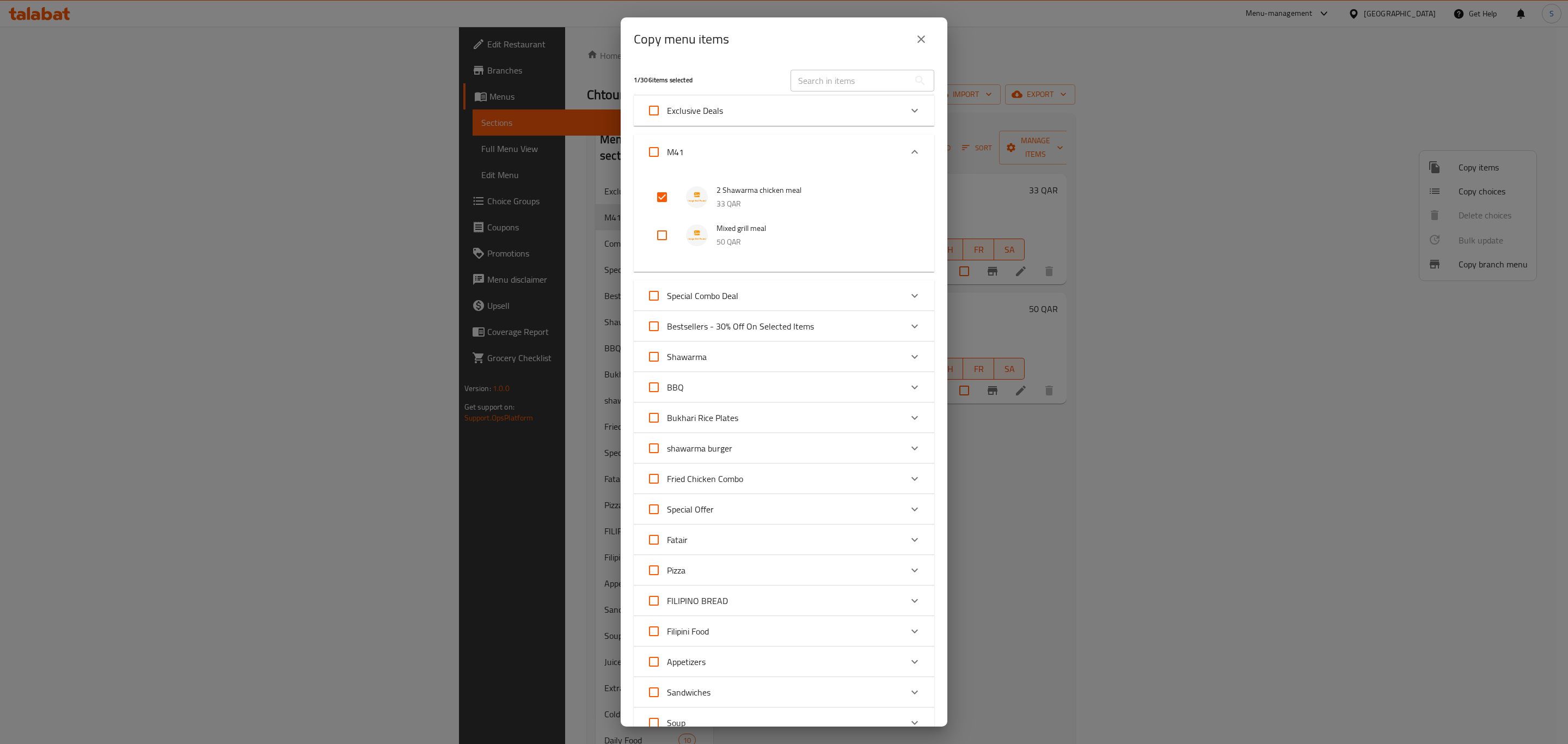
checkbox input "true"
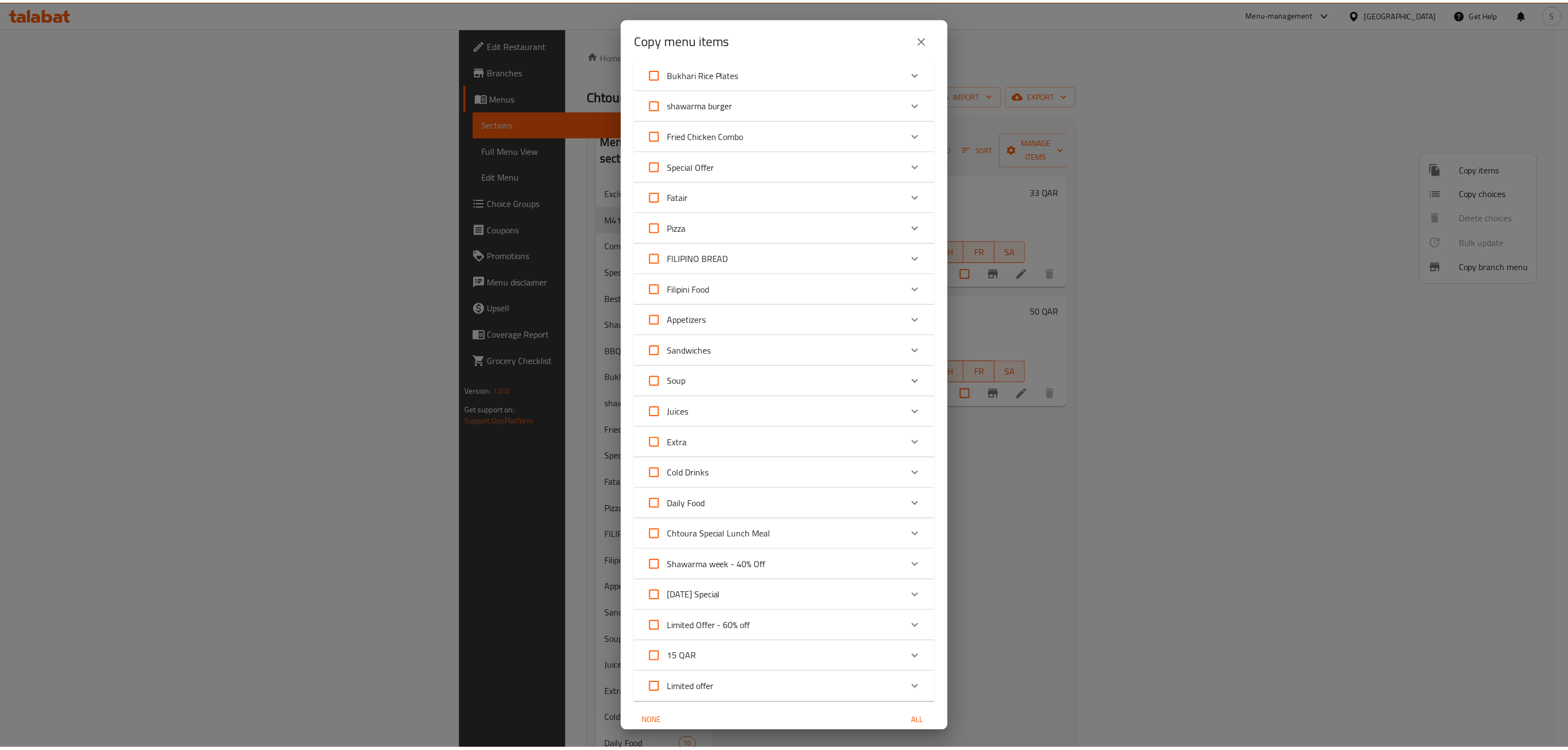
scroll to position [476, 0]
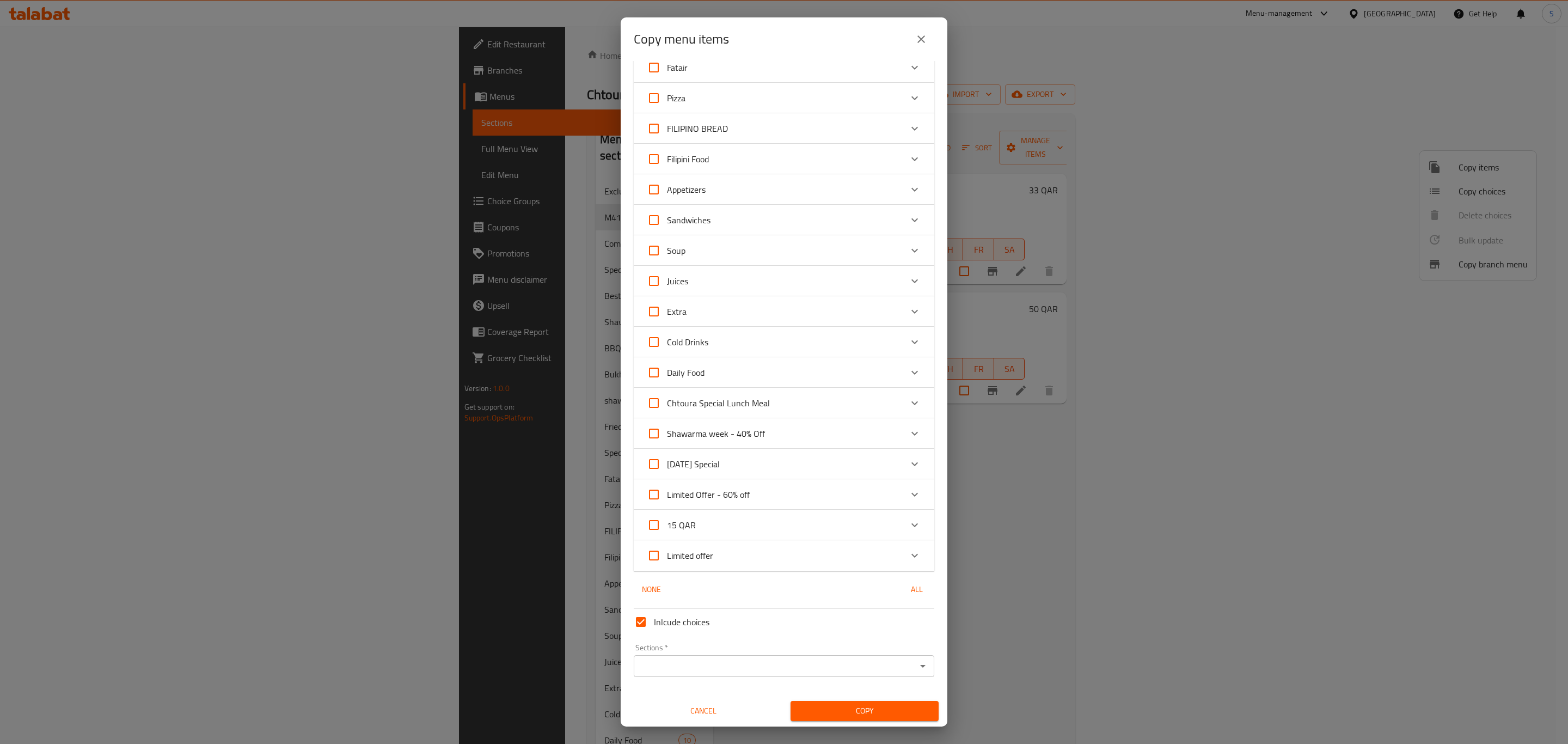
click at [770, 516] on input "Sections   *" at bounding box center [775, 666] width 276 height 15
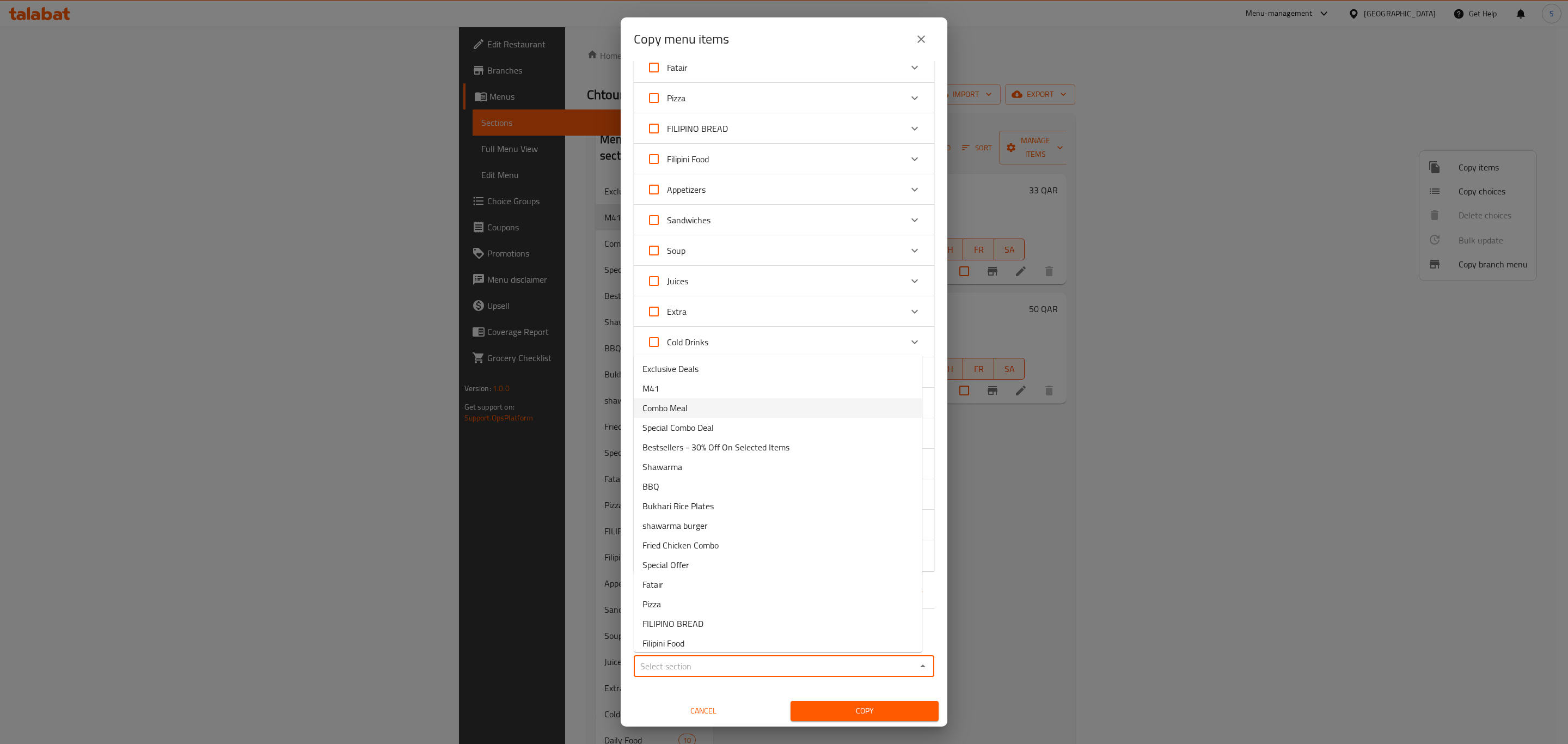
click at [731, 407] on li "Combo Meal" at bounding box center [777, 408] width 288 height 19
type input "Combo Meal"
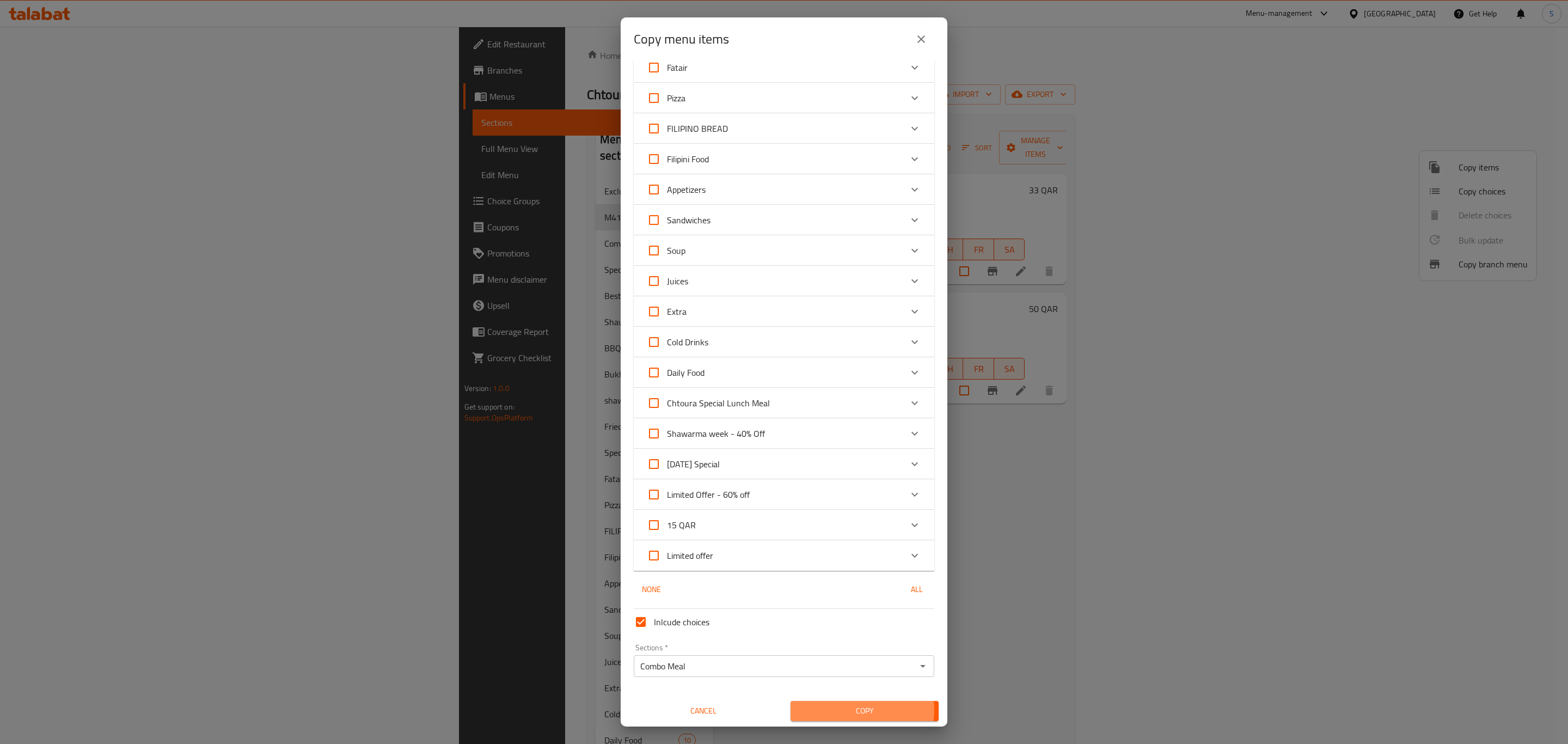
click at [846, 516] on span "Copy" at bounding box center [865, 711] width 131 height 14
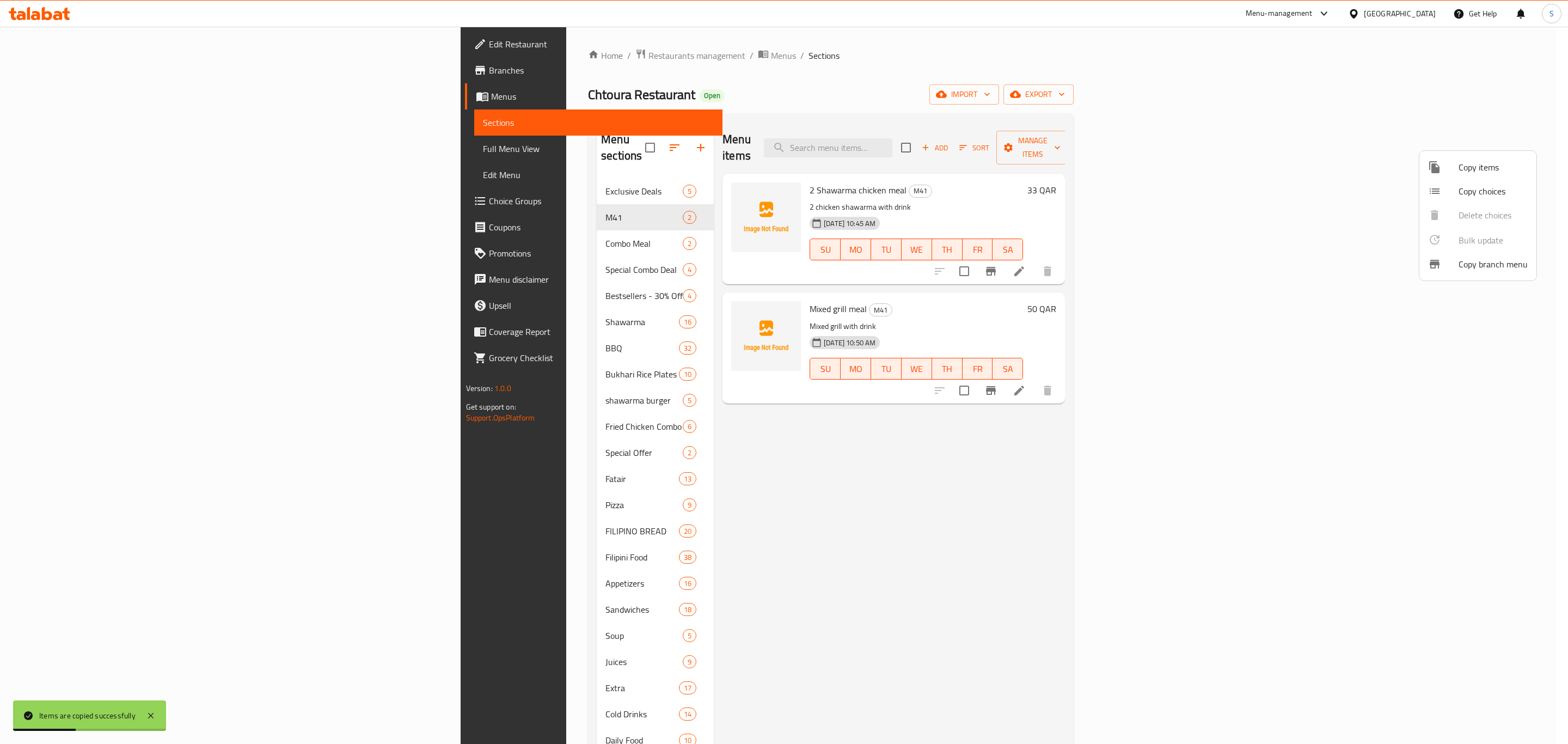
click at [786, 106] on div at bounding box center [784, 372] width 1568 height 744
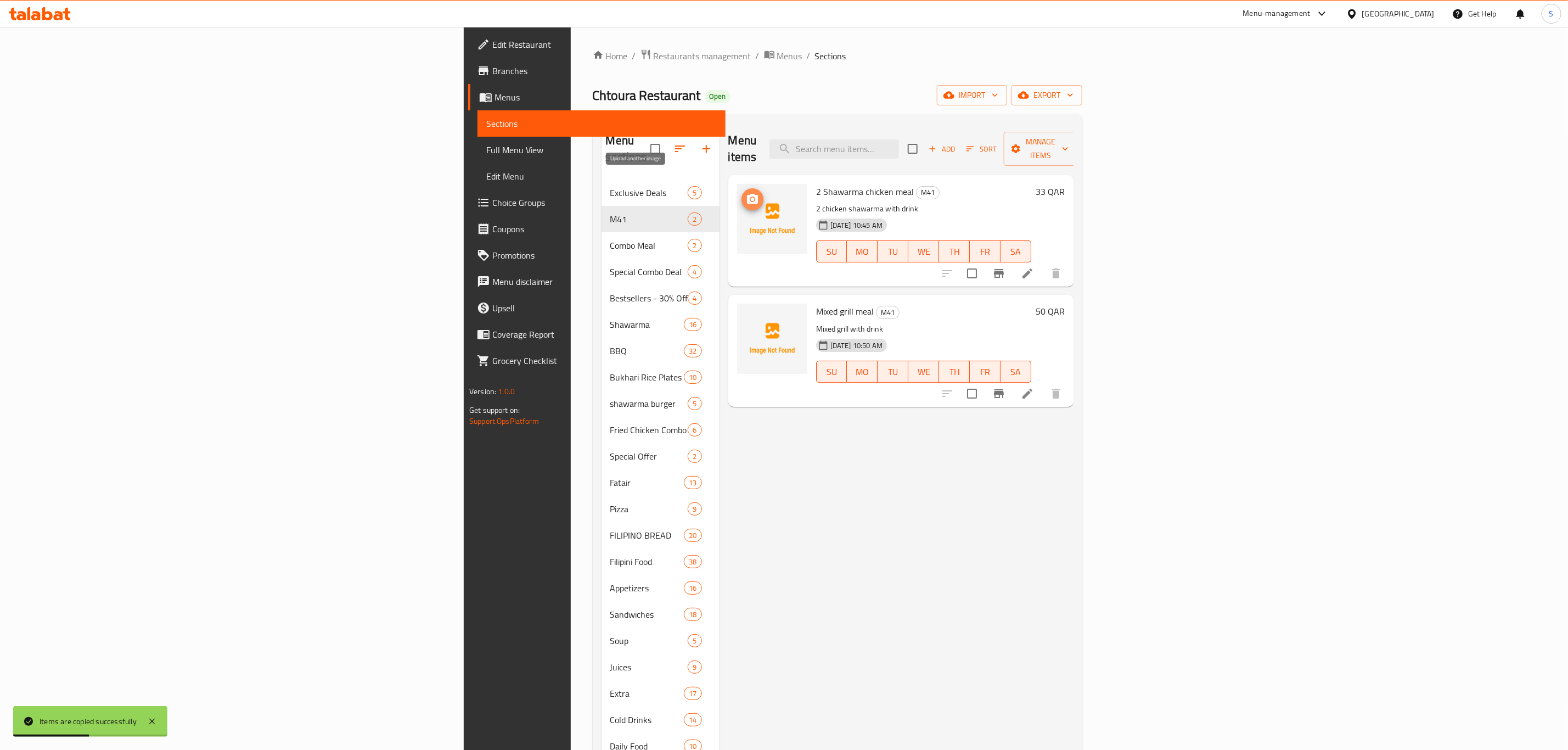
click at [746, 193] on icon "upload picture" at bounding box center [752, 199] width 13 height 13
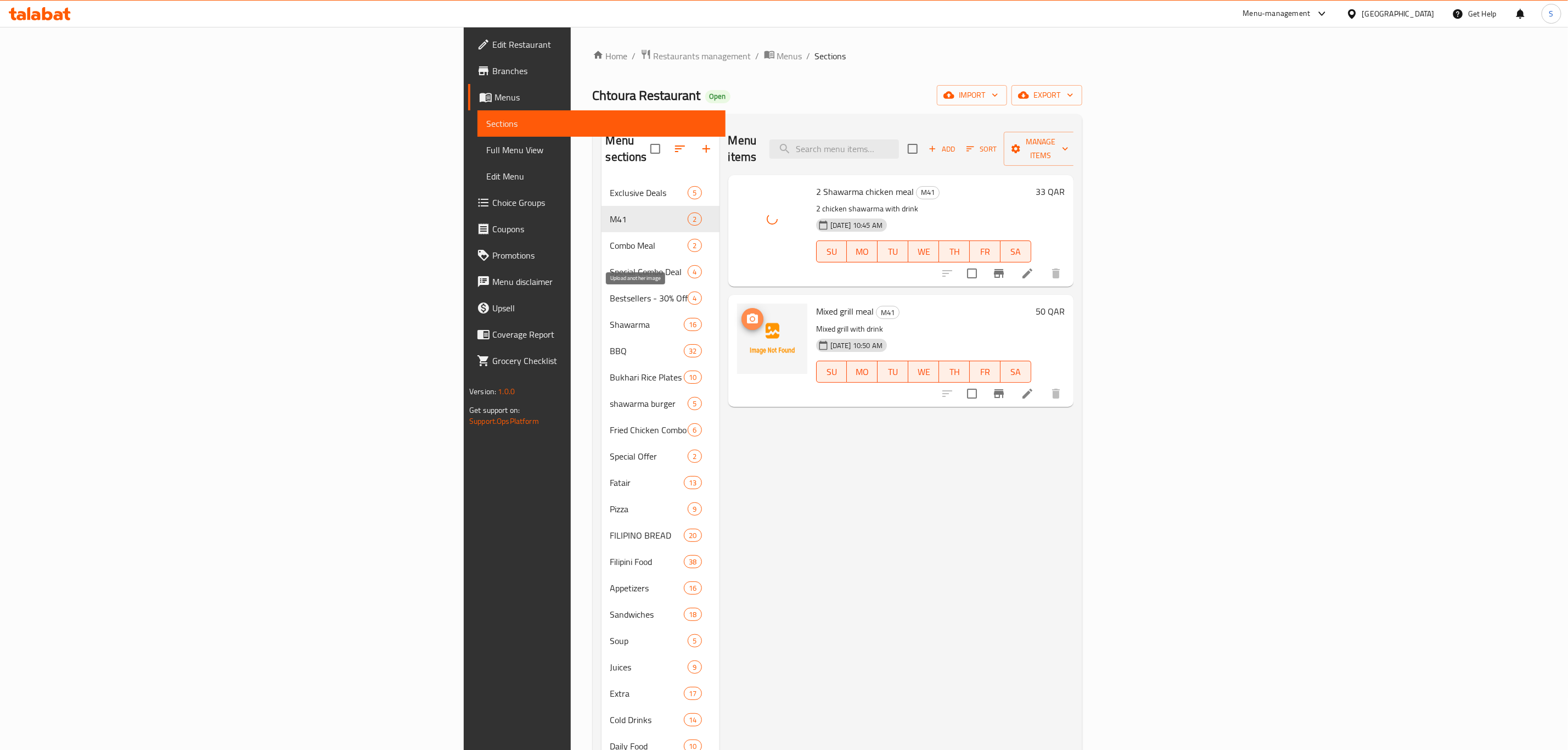
click at [747, 314] on icon "upload picture" at bounding box center [752, 318] width 11 height 10
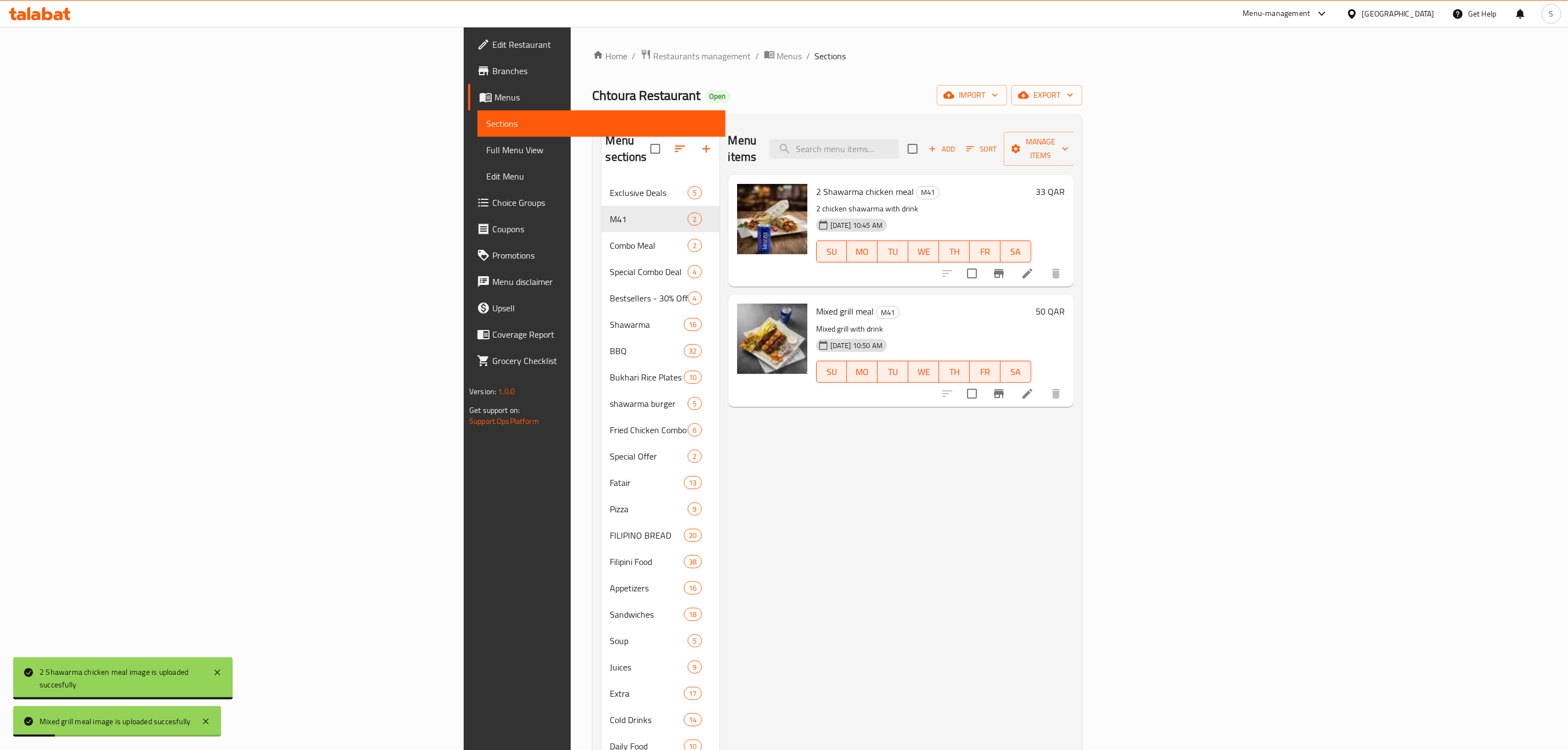
click at [823, 477] on div "Menu items Add Sort Manage items 2 Shawarma chicken meal M41 2 chicken shawarma…" at bounding box center [897, 522] width 354 height 799
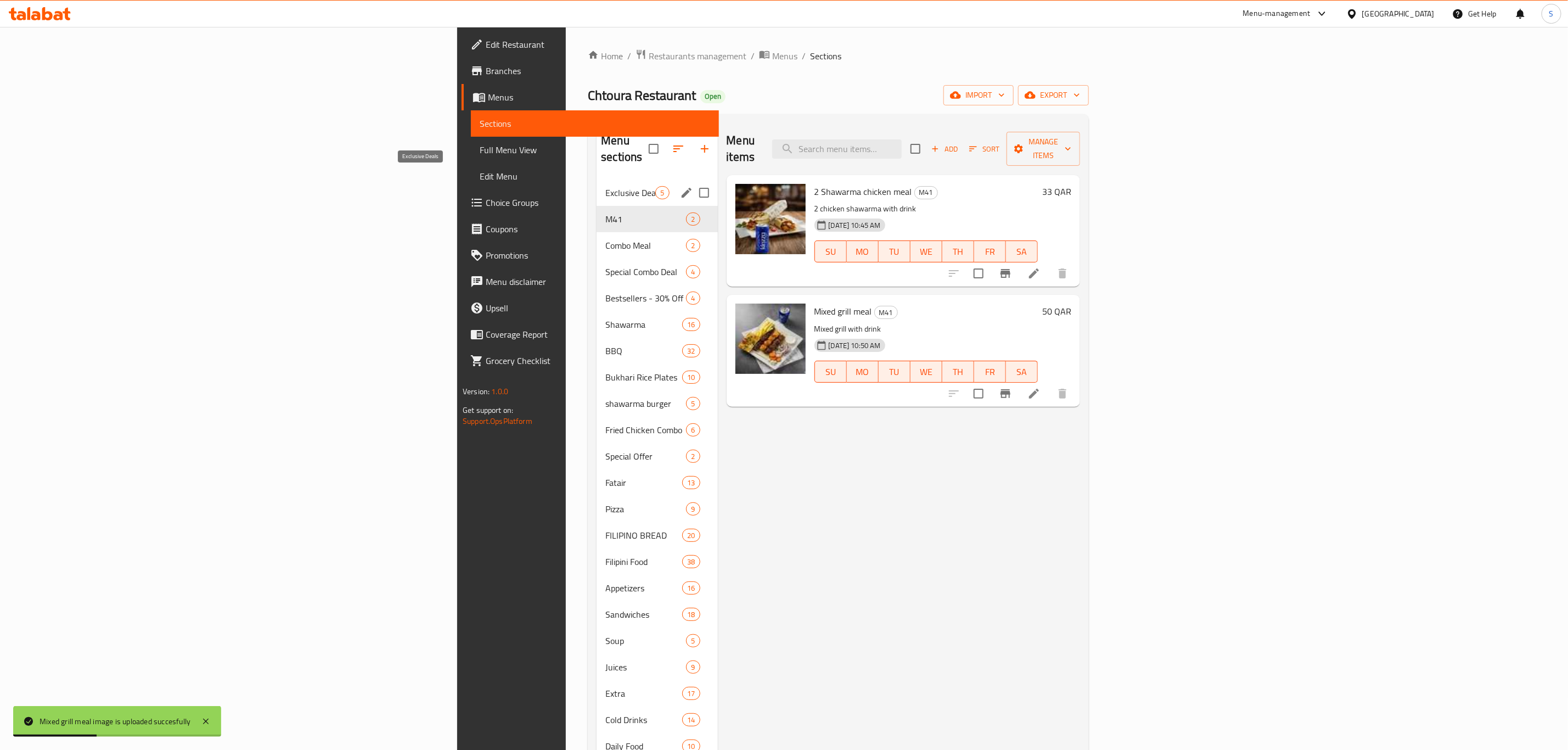
click at [605, 186] on span "Exclusive Deals" at bounding box center [630, 192] width 50 height 13
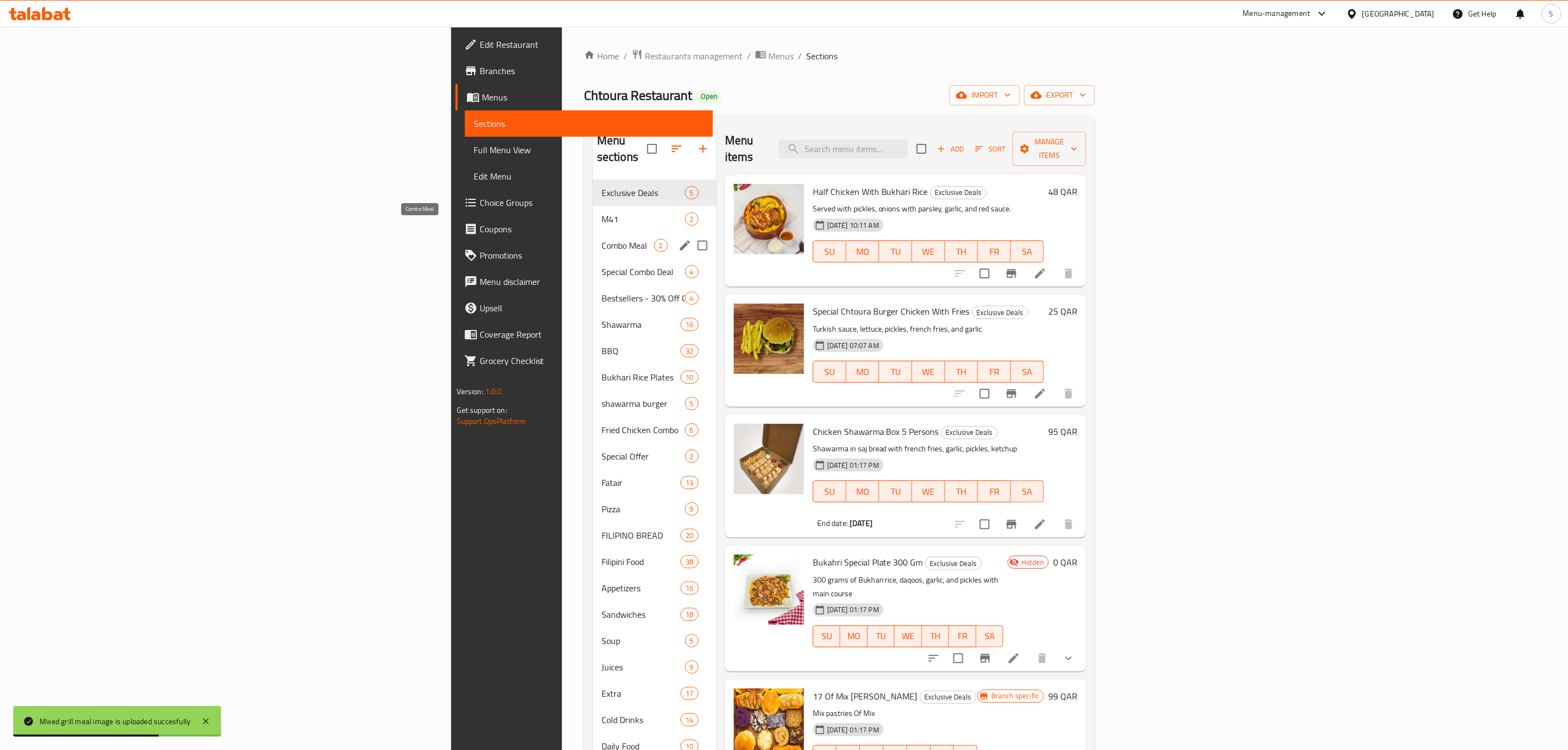
click at [601, 239] on span "Combo Meal" at bounding box center [628, 245] width 53 height 13
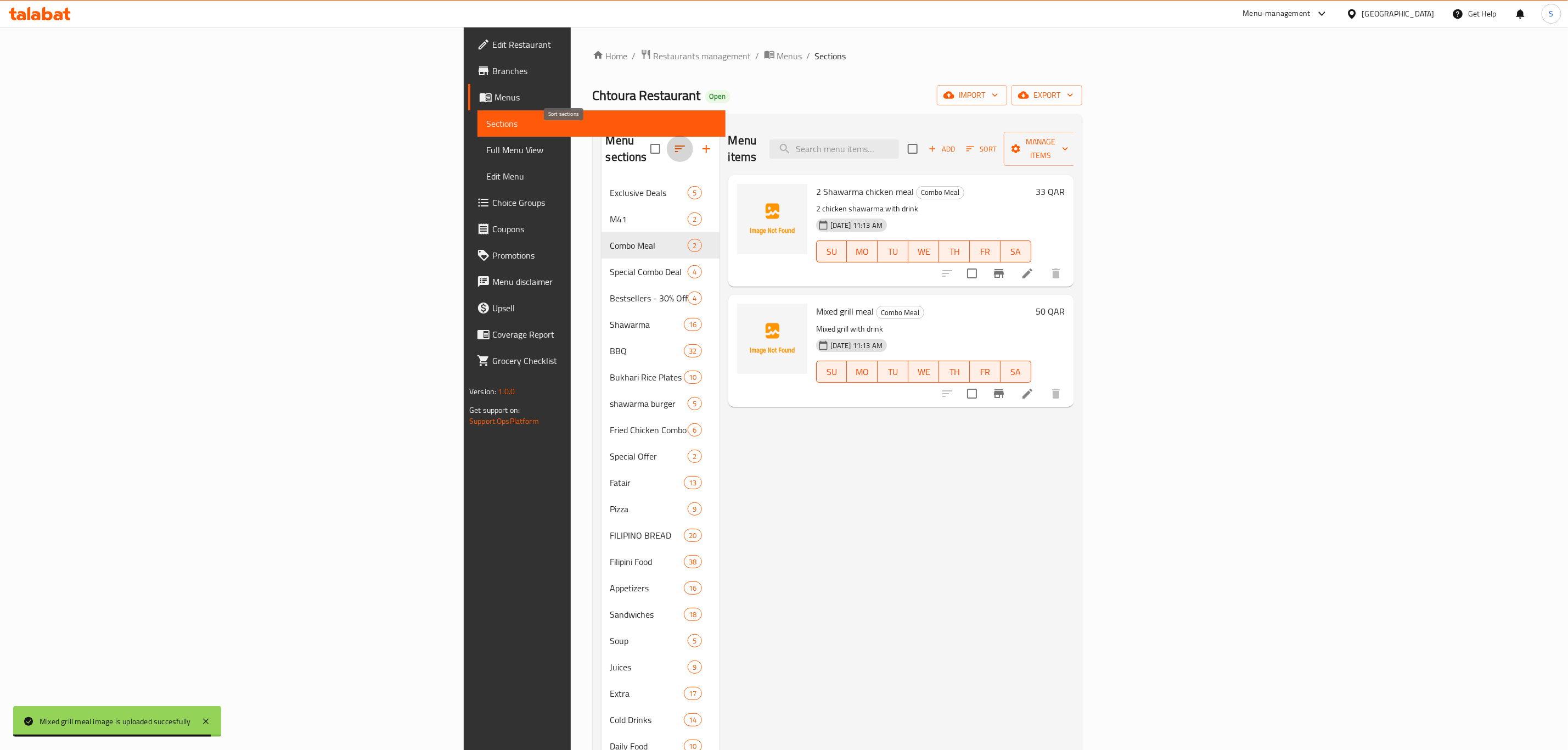
click at [673, 145] on icon "button" at bounding box center [680, 148] width 13 height 13
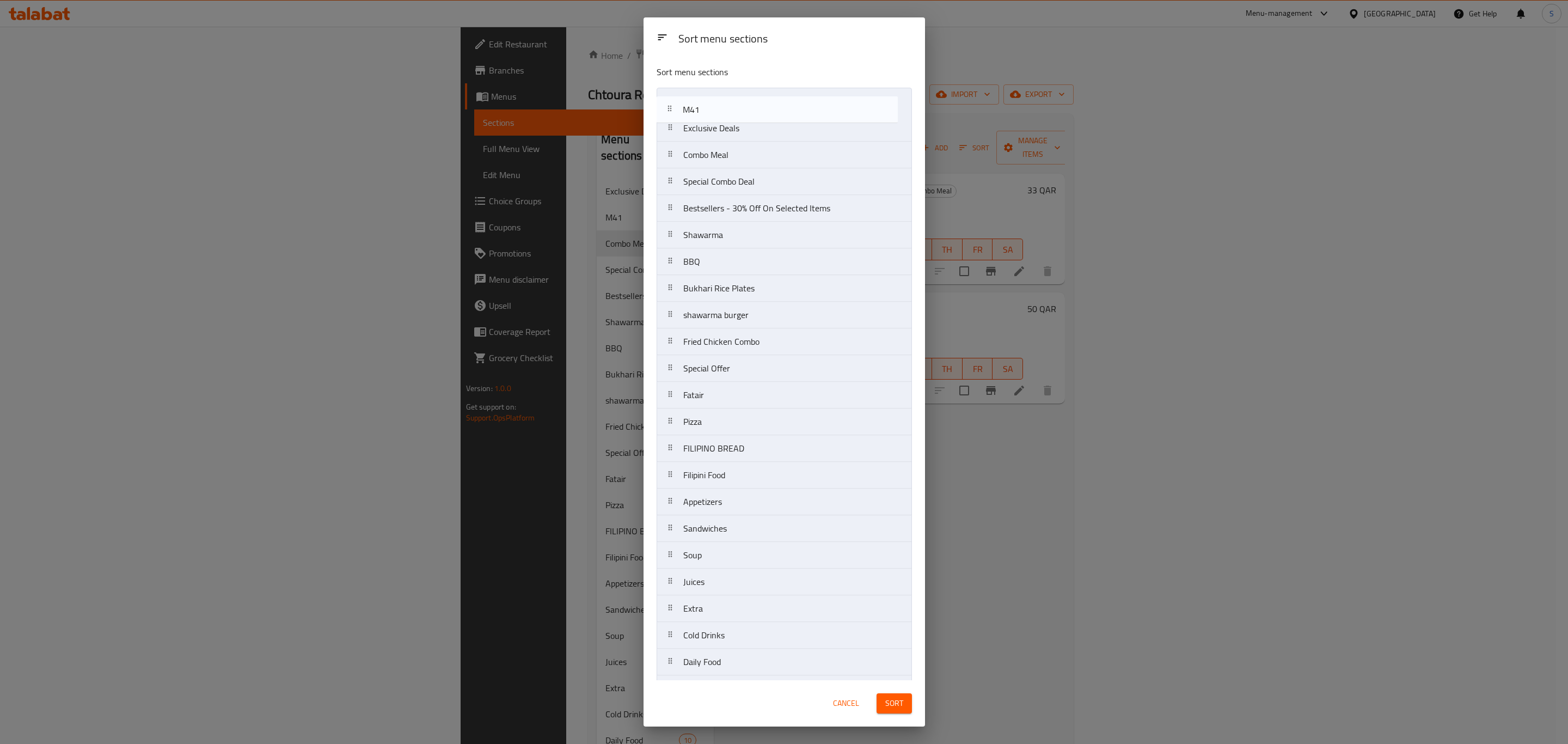
drag, startPoint x: 720, startPoint y: 136, endPoint x: 720, endPoint y: 107, distance: 29.0
click at [720, 107] on nav "Exclusive Deals M41 Combo Meal Special Combo Deal Bestsellers - 30% Off On Sele…" at bounding box center [784, 462] width 255 height 749
click at [713, 129] on nav "M41 Exclusive Deals Combo Meal Special Combo Deal Bestsellers - 30% Off On Sele…" at bounding box center [784, 462] width 255 height 749
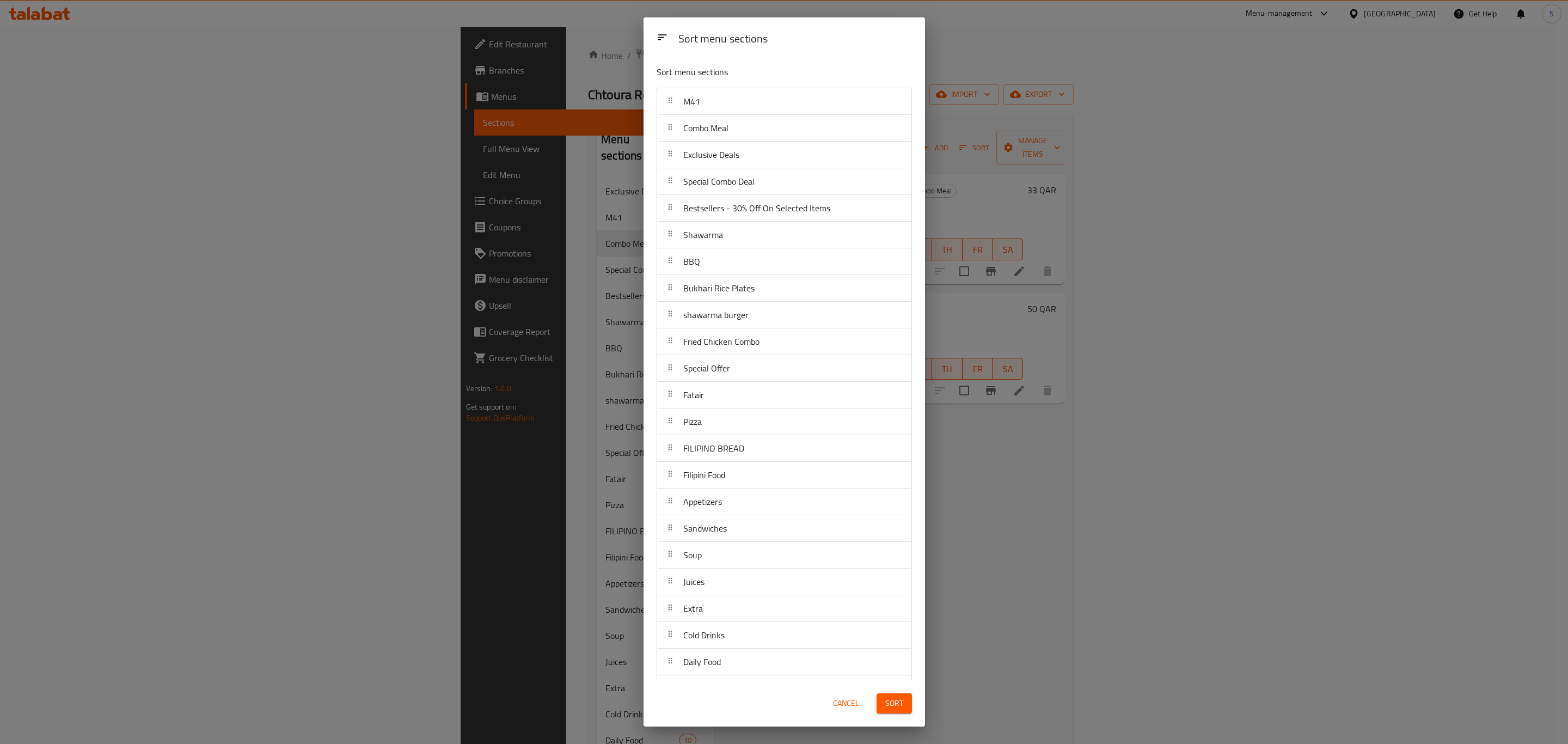
click at [902, 516] on span "Sort" at bounding box center [894, 703] width 18 height 14
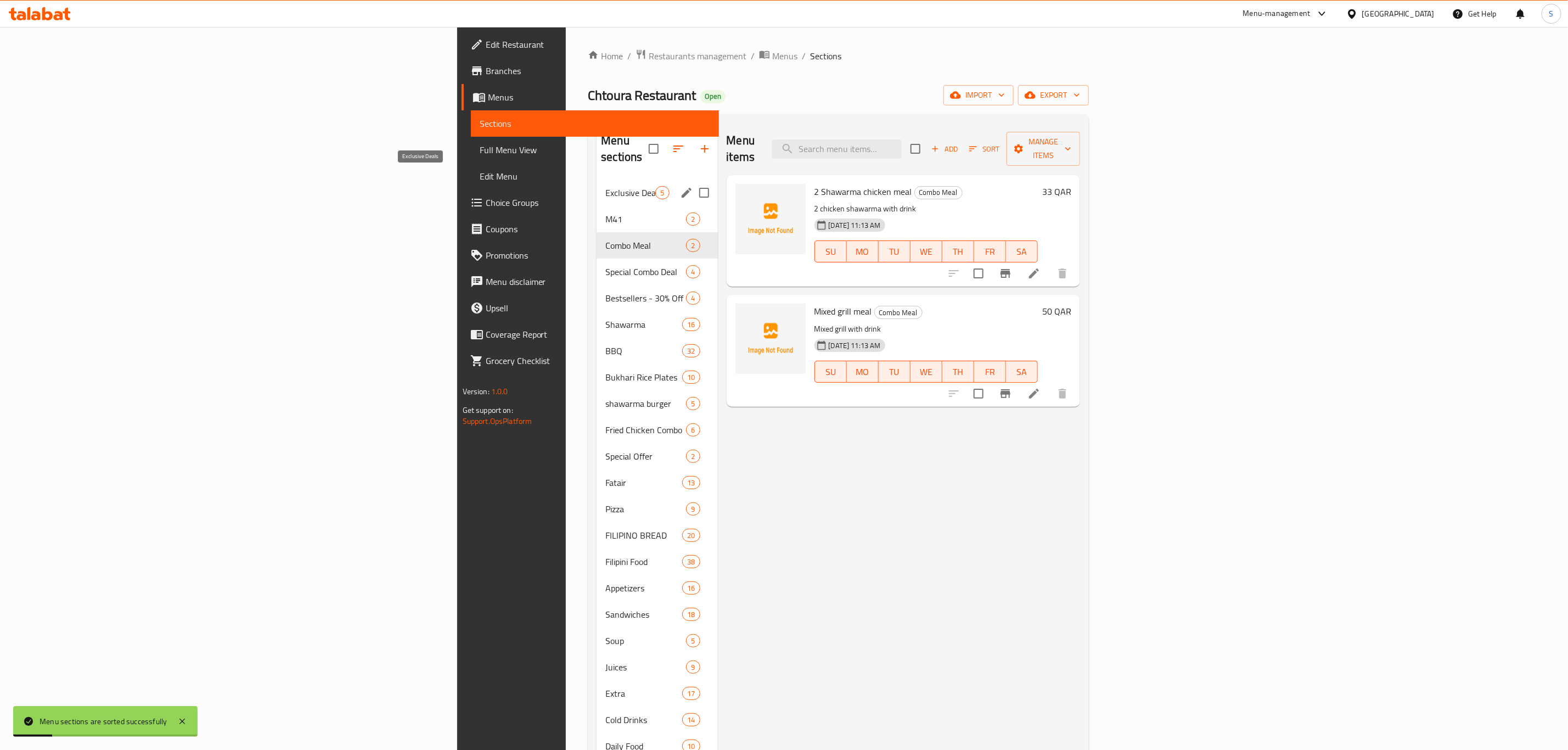
click at [605, 186] on span "Exclusive Deals" at bounding box center [630, 192] width 50 height 13
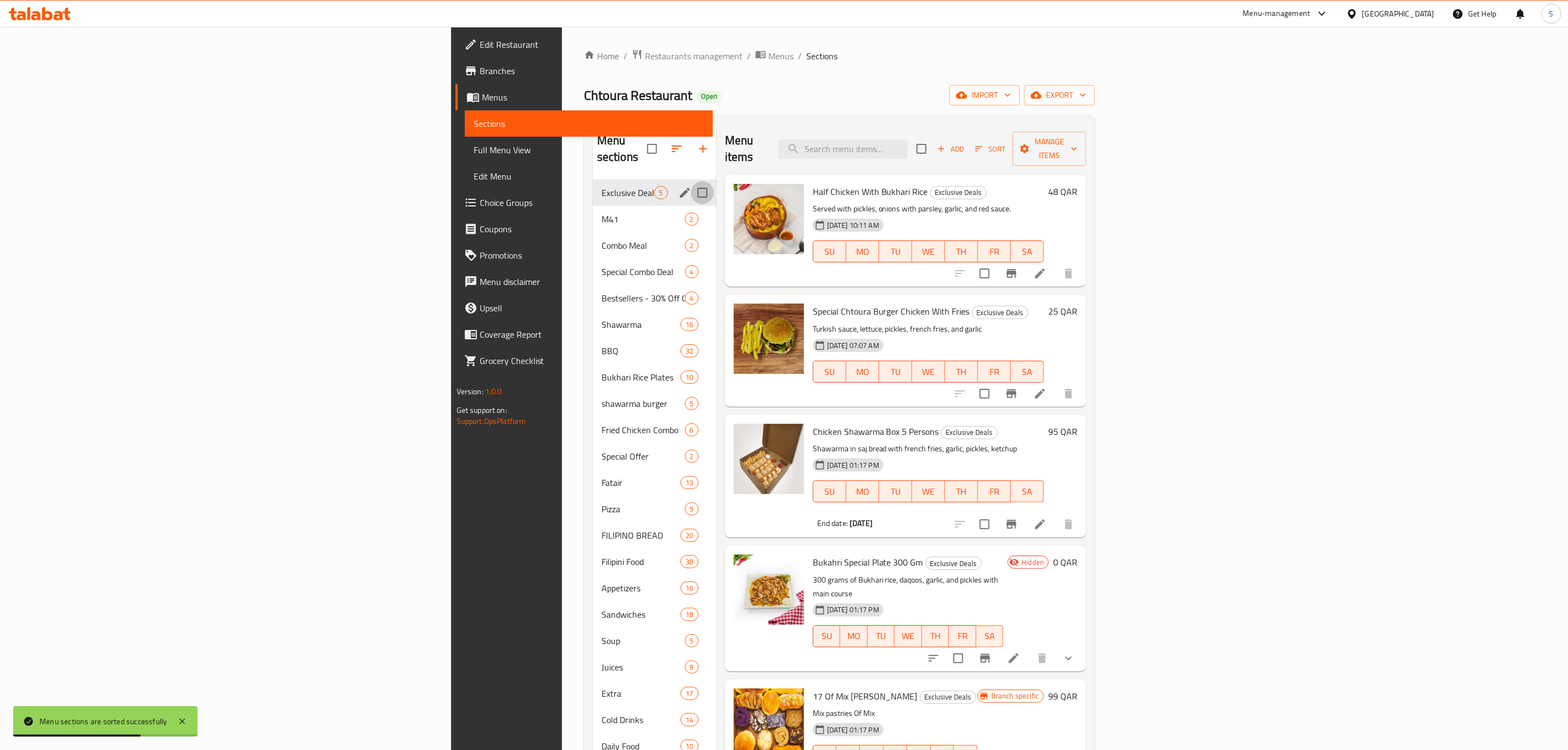
click at [691, 181] on input "Menu sections" at bounding box center [702, 192] width 23 height 23
checkbox input "true"
click at [663, 144] on icon "button" at bounding box center [668, 148] width 10 height 10
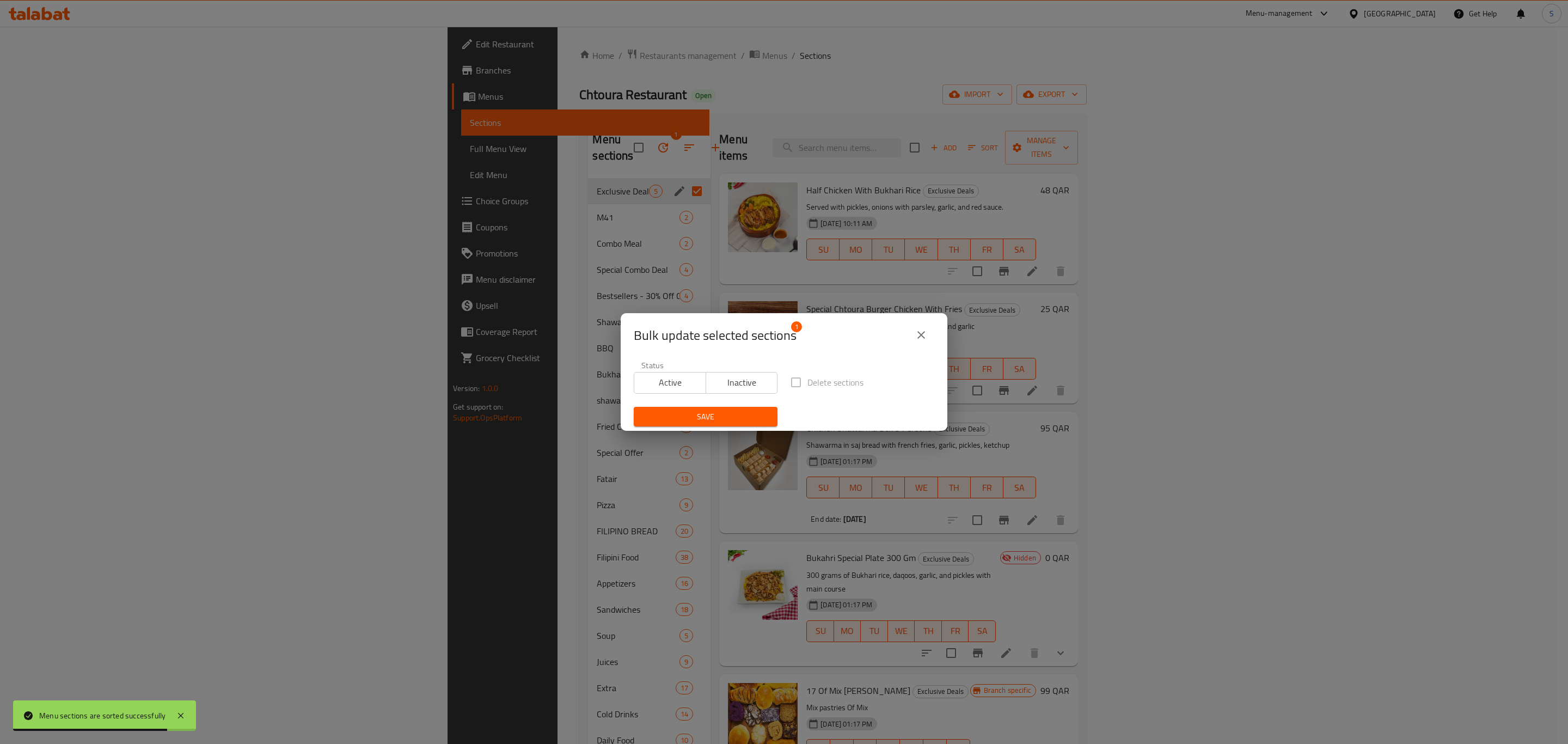
drag, startPoint x: 727, startPoint y: 386, endPoint x: 743, endPoint y: 385, distance: 16.0
click at [727, 385] on span "Inactive" at bounding box center [742, 383] width 63 height 16
click at [712, 415] on span "Save" at bounding box center [706, 417] width 127 height 14
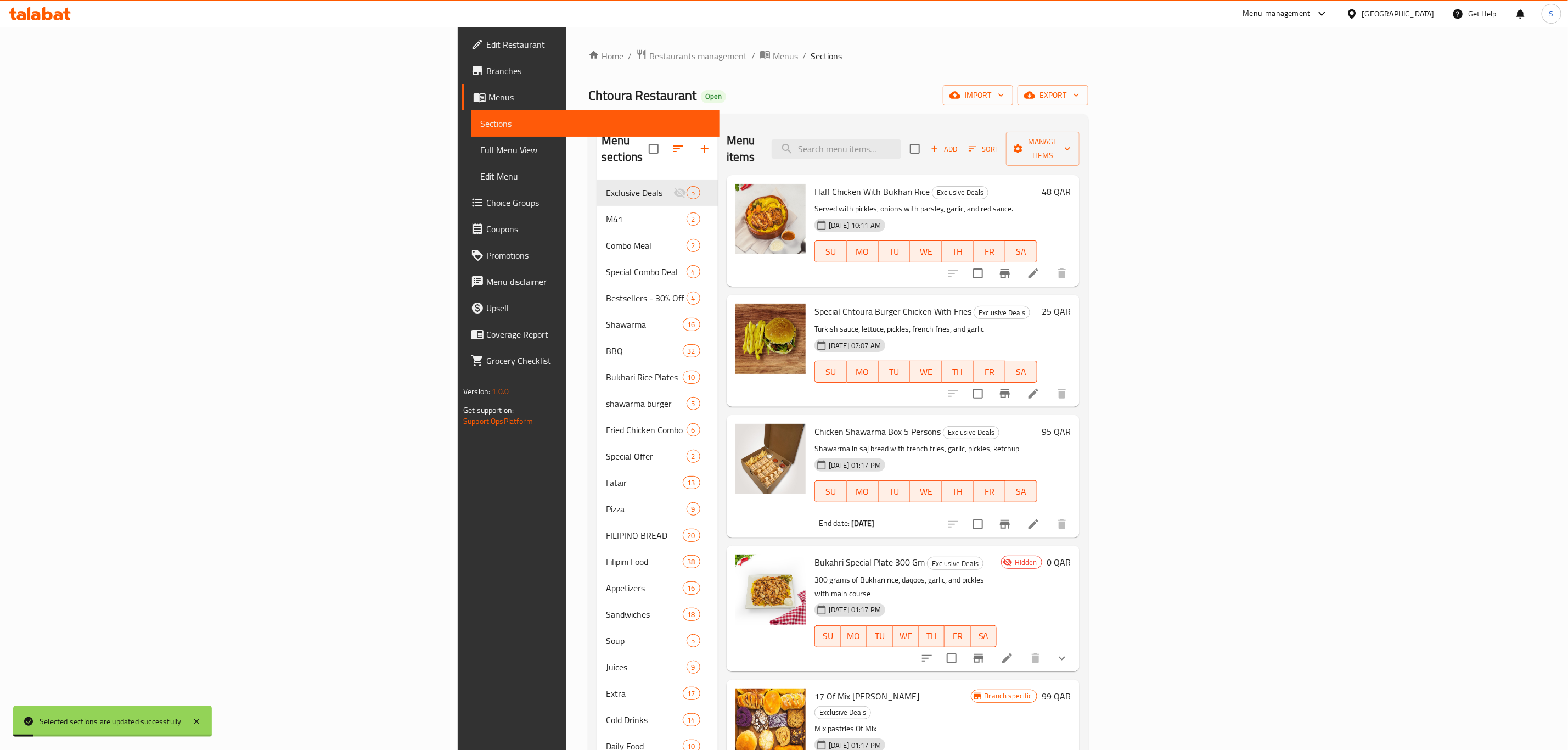
click at [712, 96] on div "Chtoura Restaurant Open import export" at bounding box center [838, 95] width 500 height 20
click at [672, 146] on icon "button" at bounding box center [678, 148] width 13 height 13
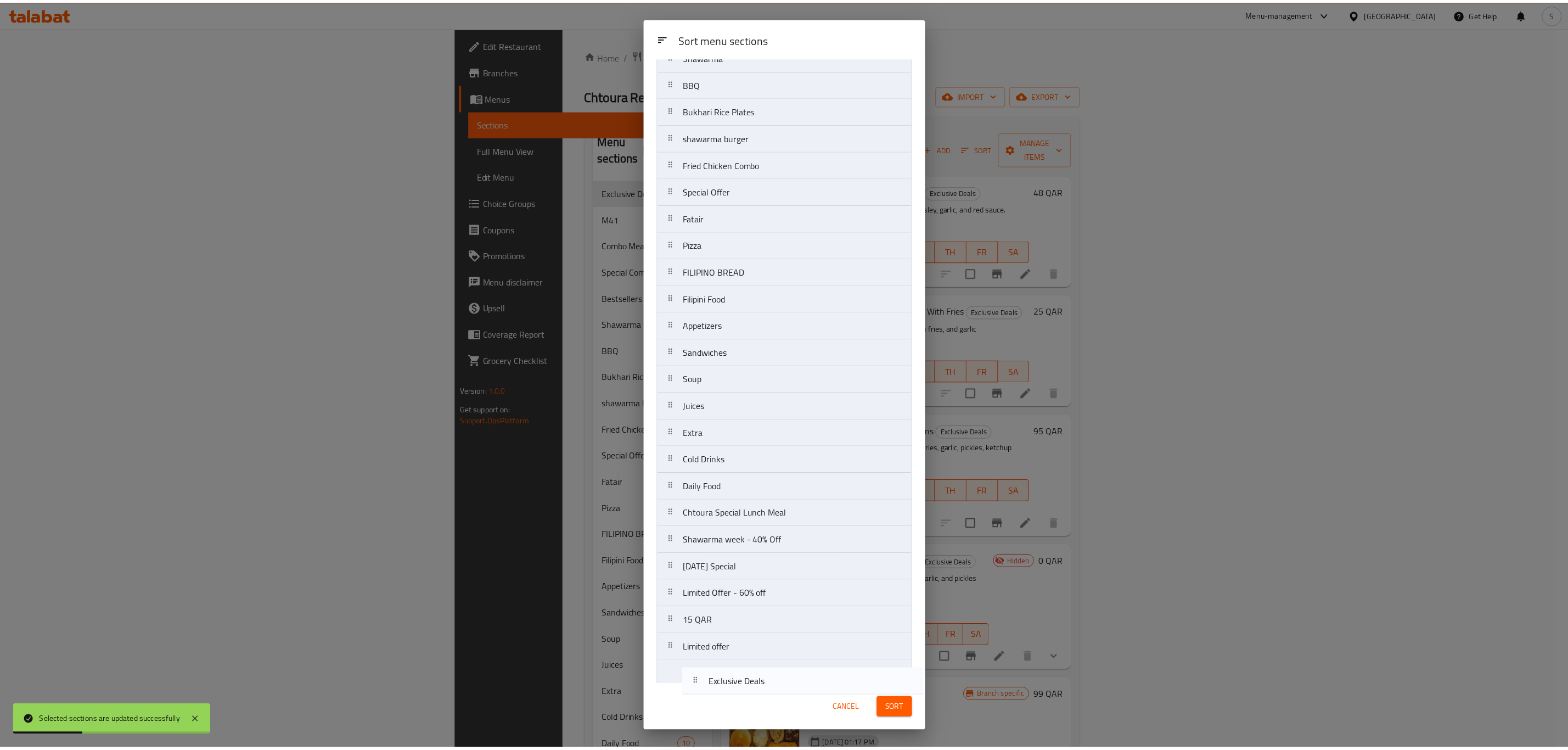
scroll to position [168, 0]
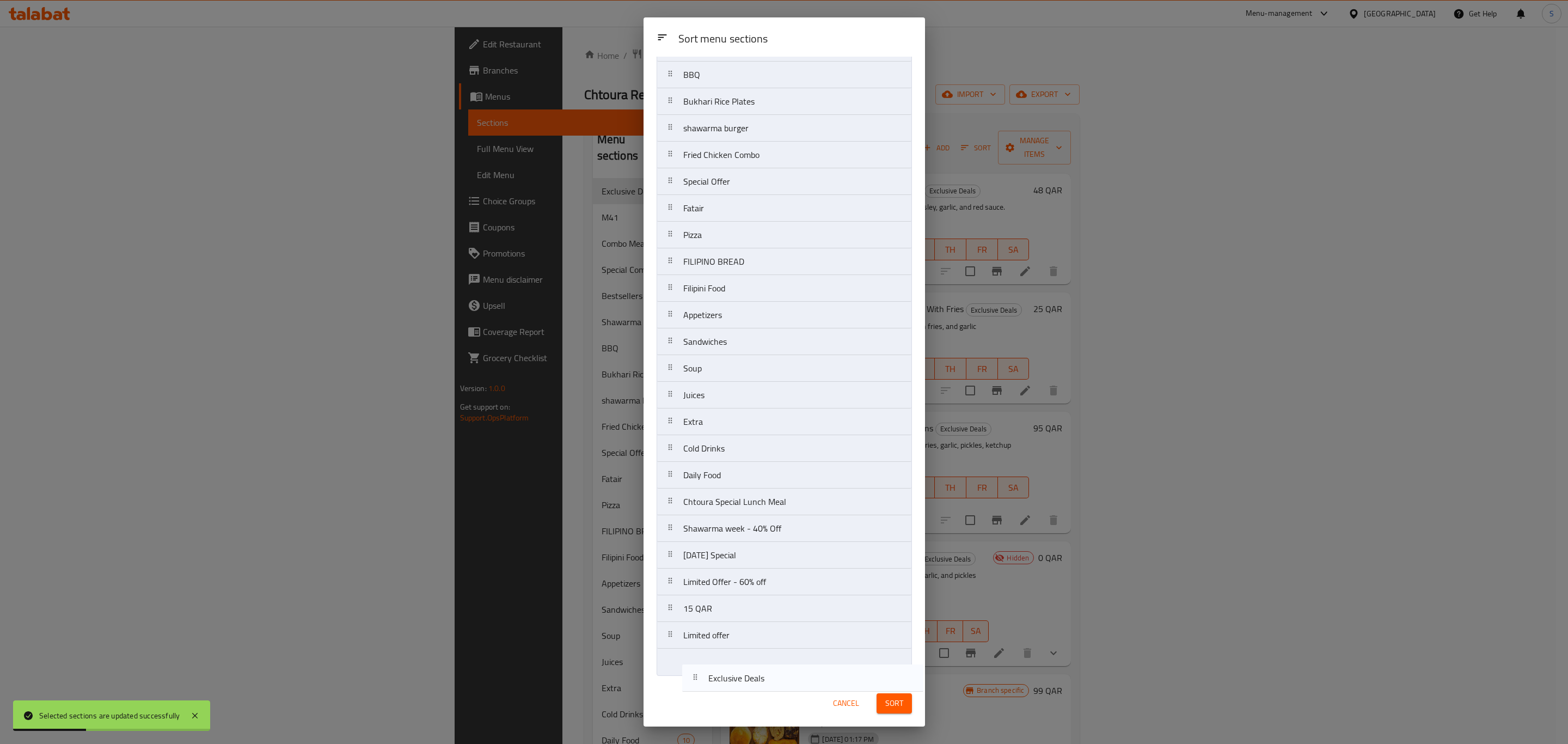
drag, startPoint x: 738, startPoint y: 108, endPoint x: 764, endPoint y: 681, distance: 573.6
click at [764, 516] on div "Sort menu sections Sort menu sections Exclusive Deals M41 Combo Meal Special Co…" at bounding box center [784, 372] width 281 height 710
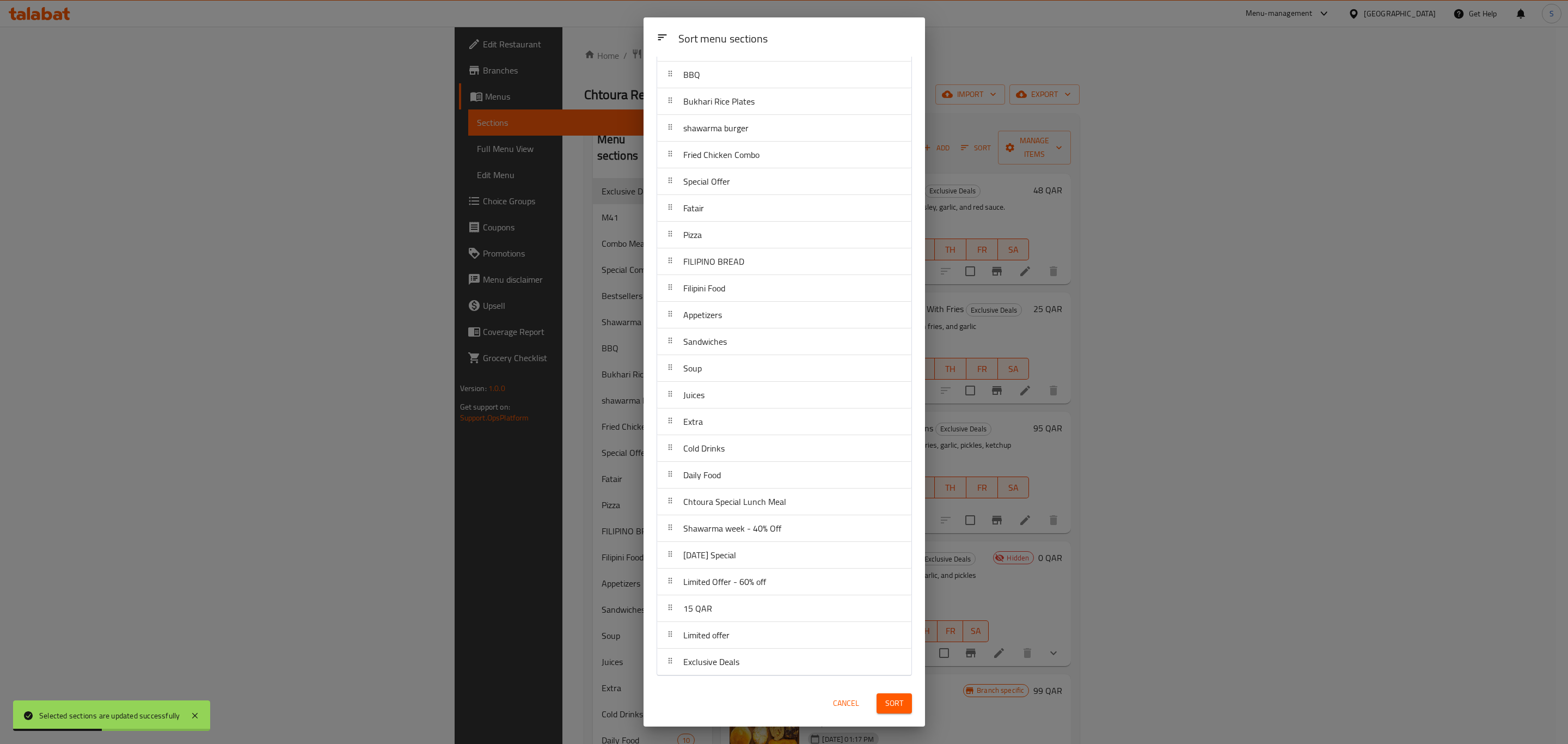
click at [892, 516] on span "Sort" at bounding box center [894, 703] width 18 height 14
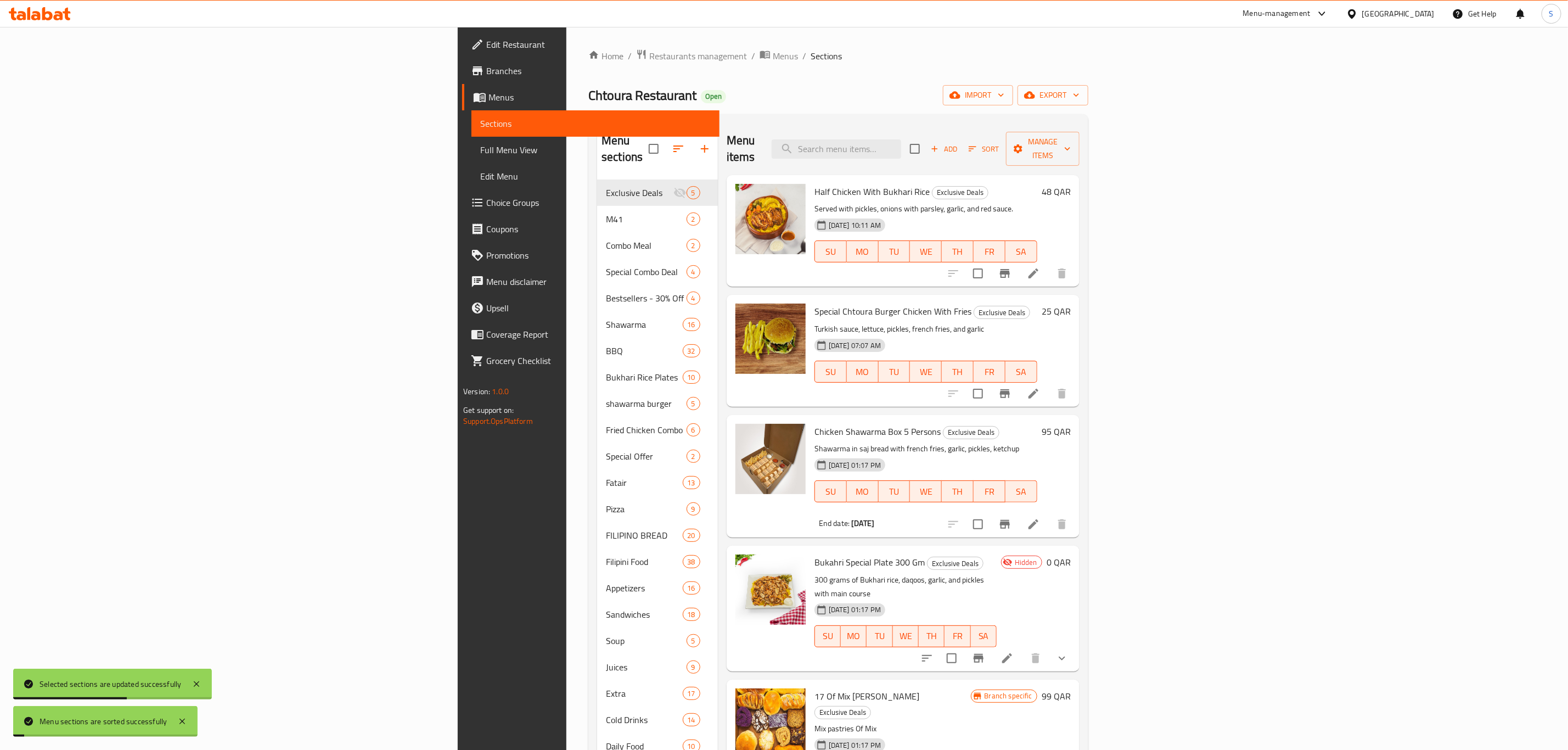
click at [962, 107] on div "Home / Restaurants management / Menus / Sections Chtoura Restaurant Open import…" at bounding box center [838, 489] width 500 height 882
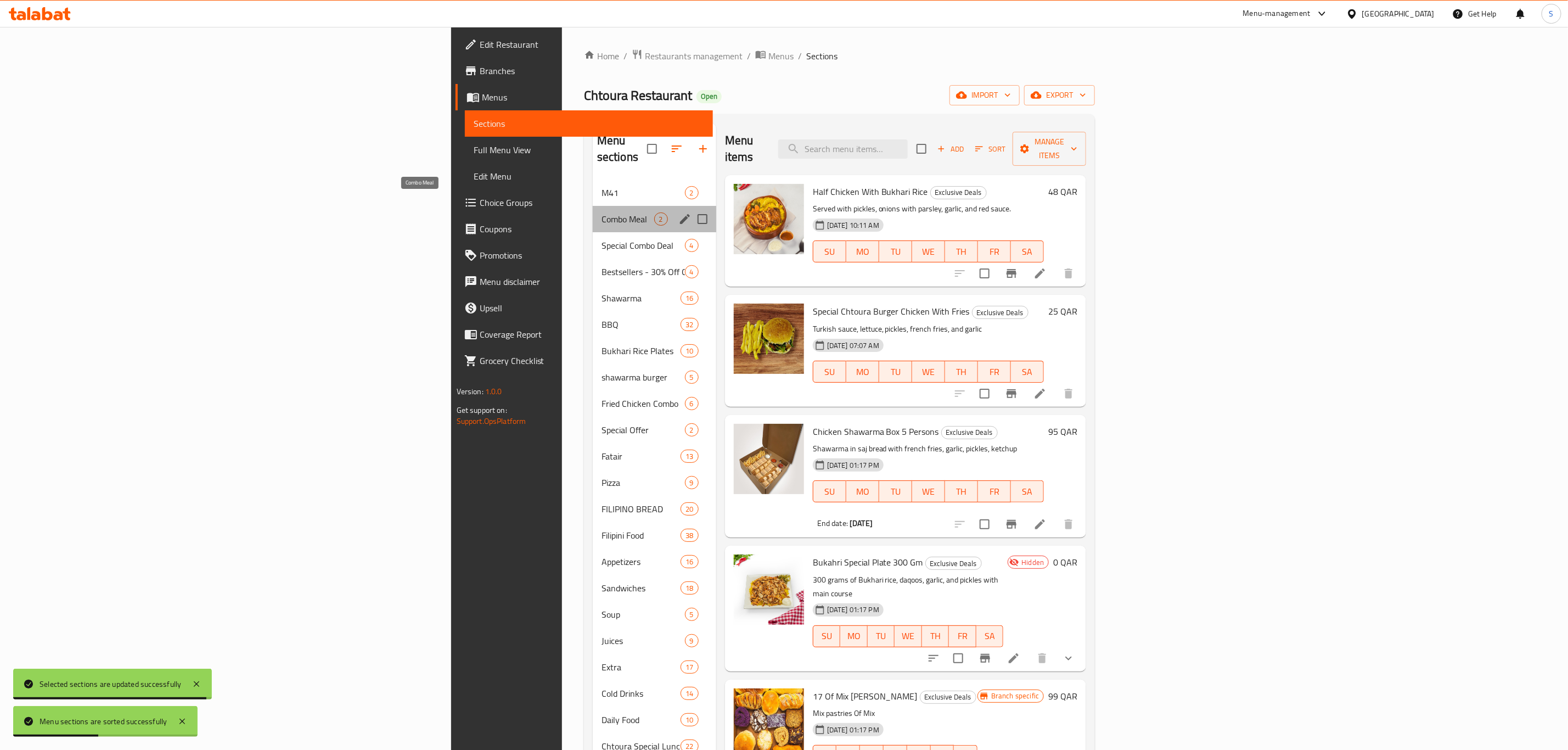
click at [601, 212] on span "Combo Meal" at bounding box center [628, 219] width 53 height 13
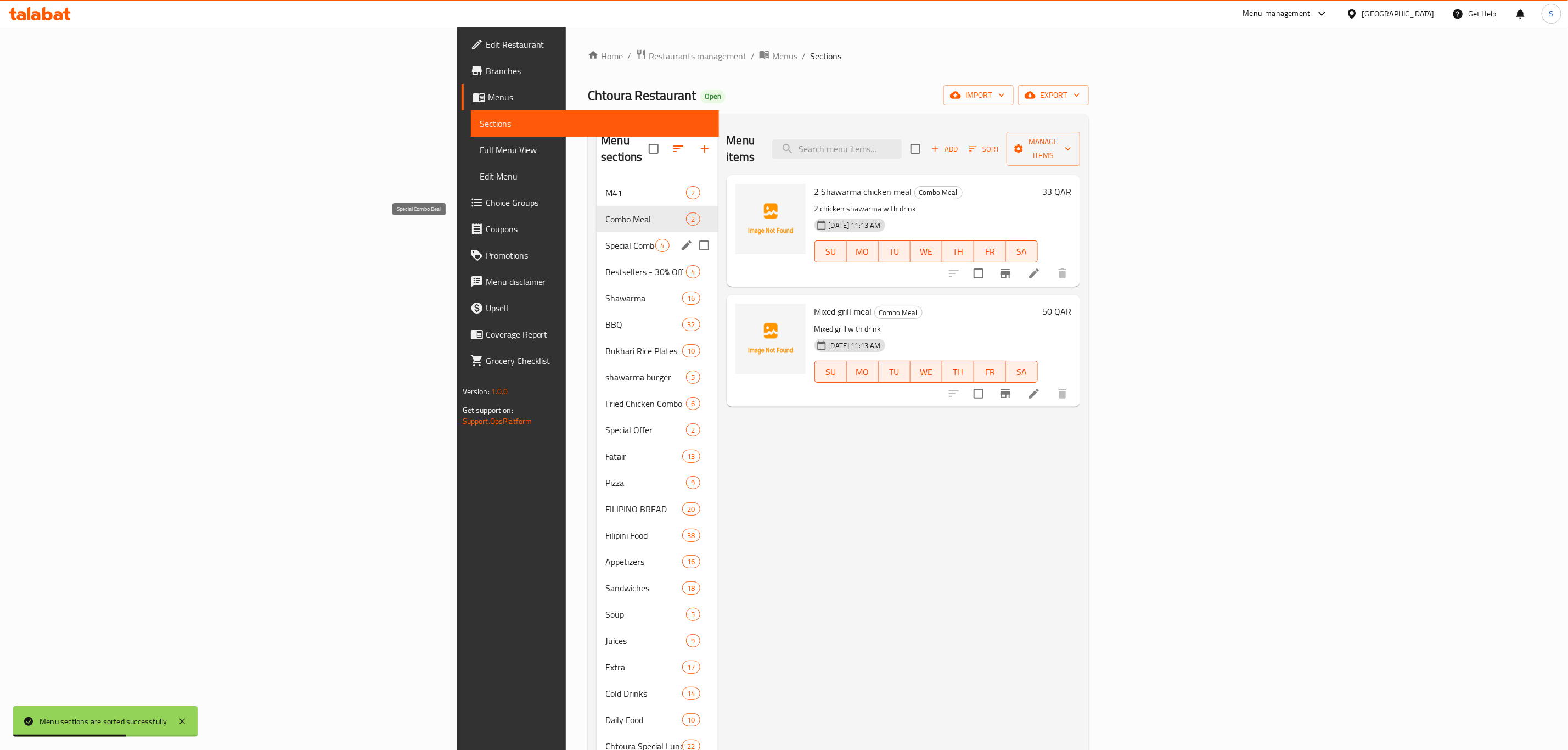
click at [605, 239] on span "Special Combo Deal" at bounding box center [630, 245] width 50 height 13
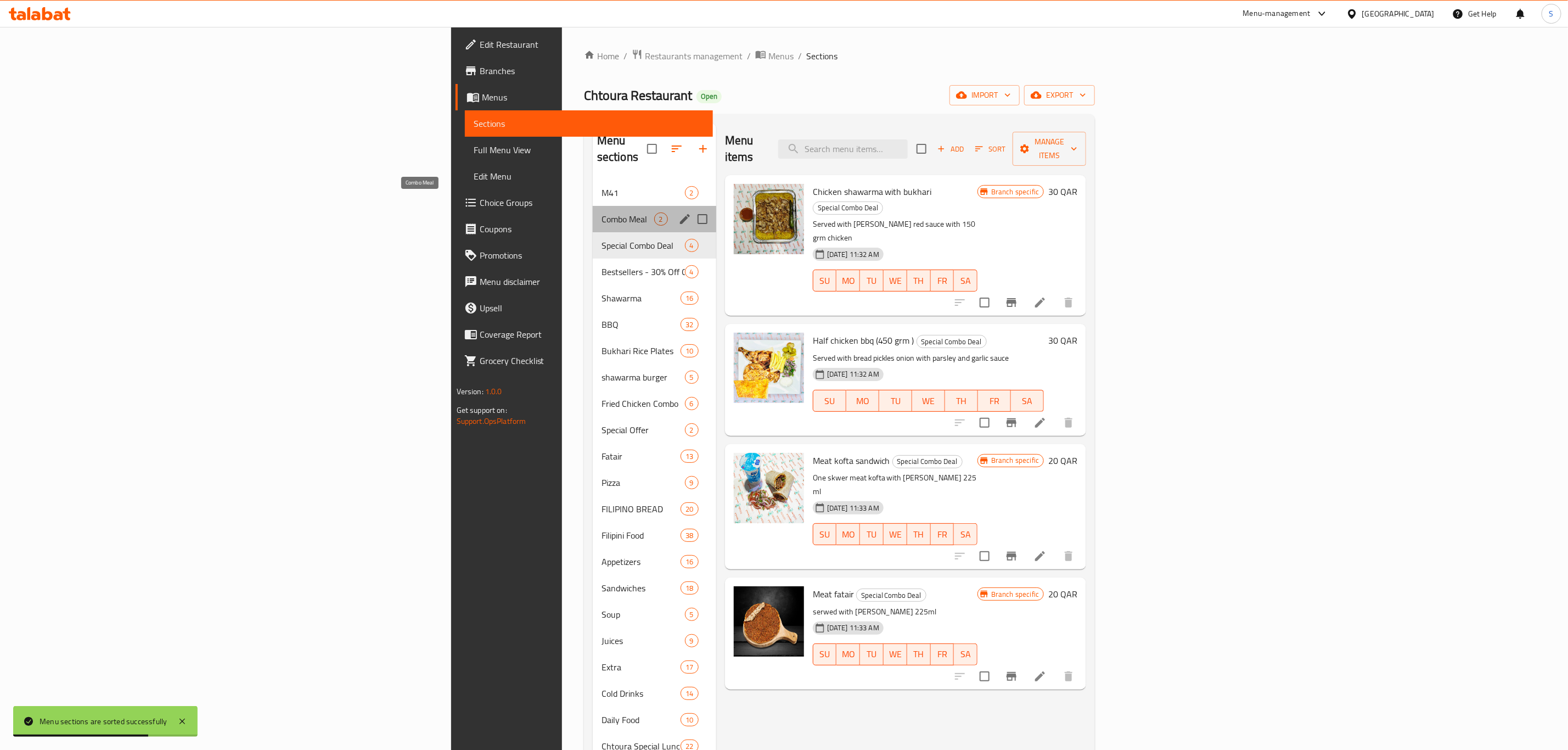
click at [601, 212] on span "Combo Meal" at bounding box center [628, 219] width 53 height 13
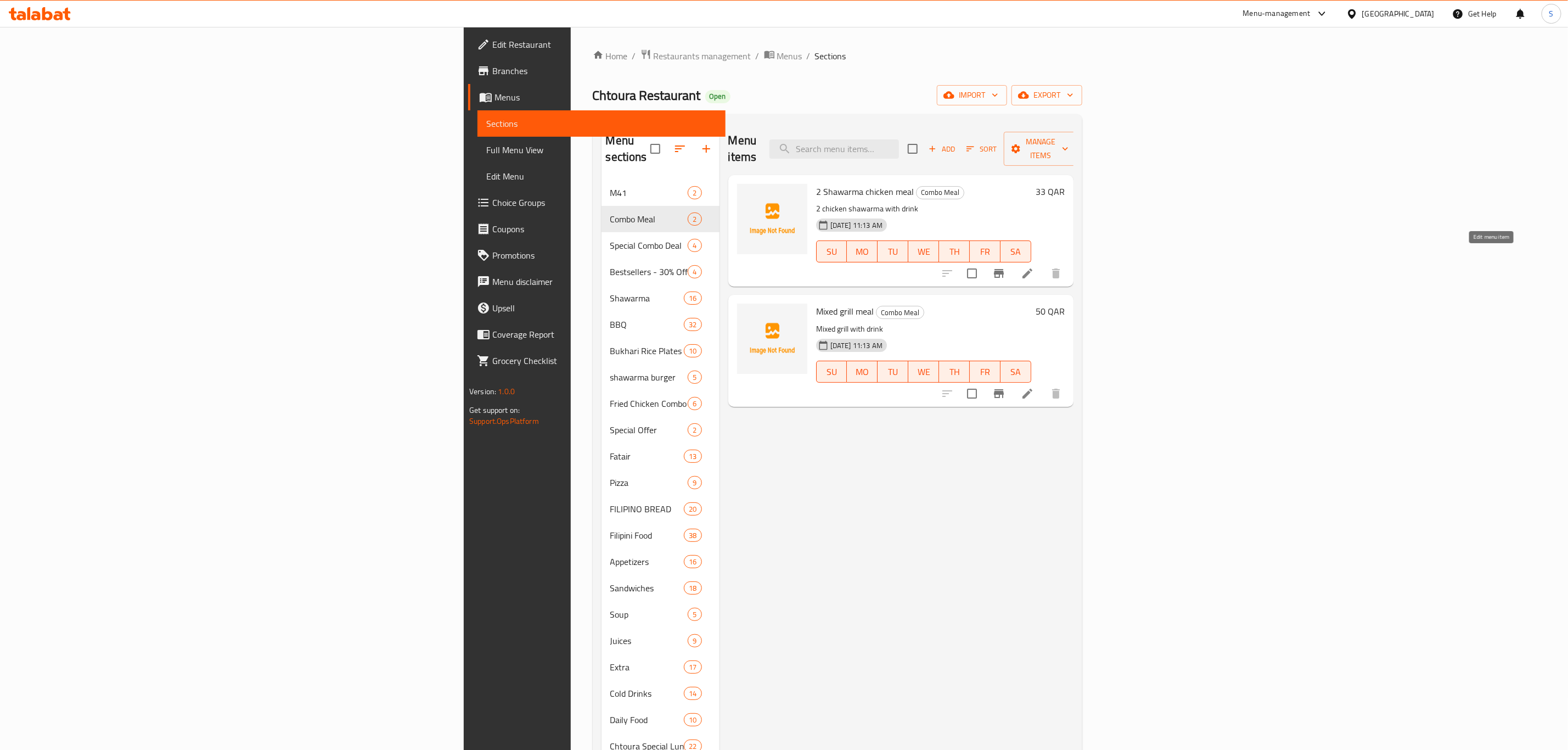
click at [1034, 267] on icon at bounding box center [1027, 273] width 13 height 13
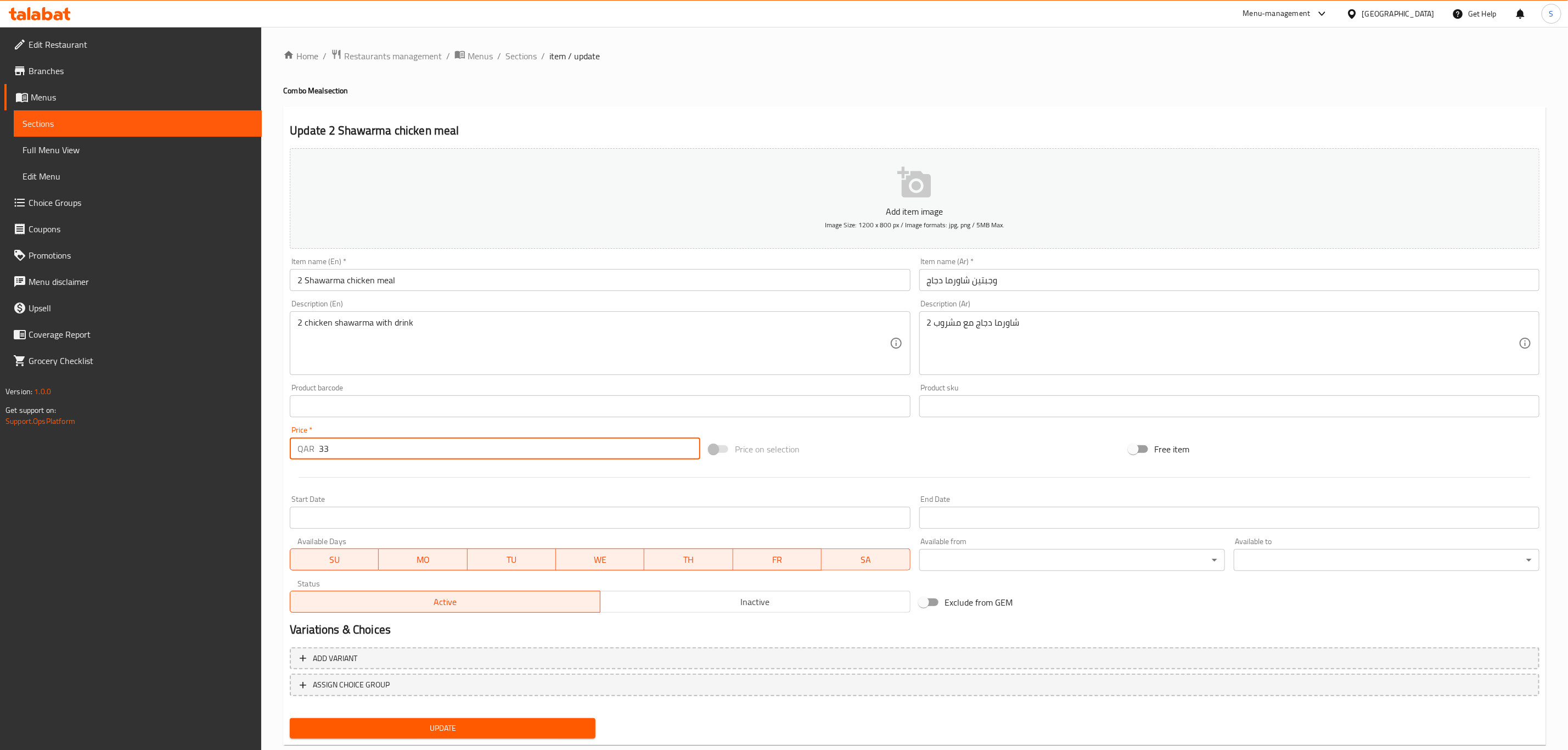
click at [325, 444] on input "33" at bounding box center [510, 449] width 381 height 22
type input "34"
click at [462, 520] on span "Update" at bounding box center [443, 728] width 288 height 14
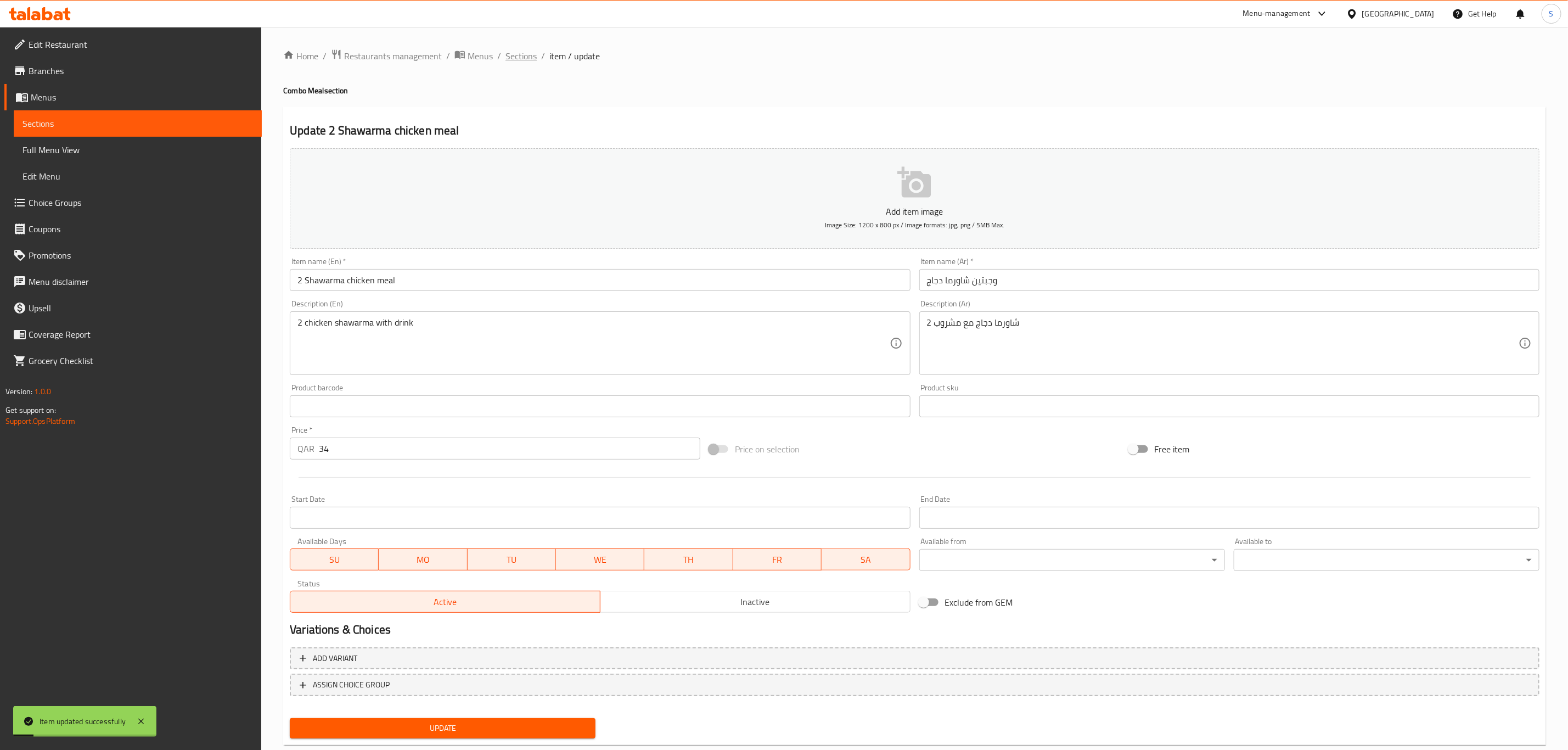
click at [520, 60] on span "Sections" at bounding box center [521, 56] width 31 height 13
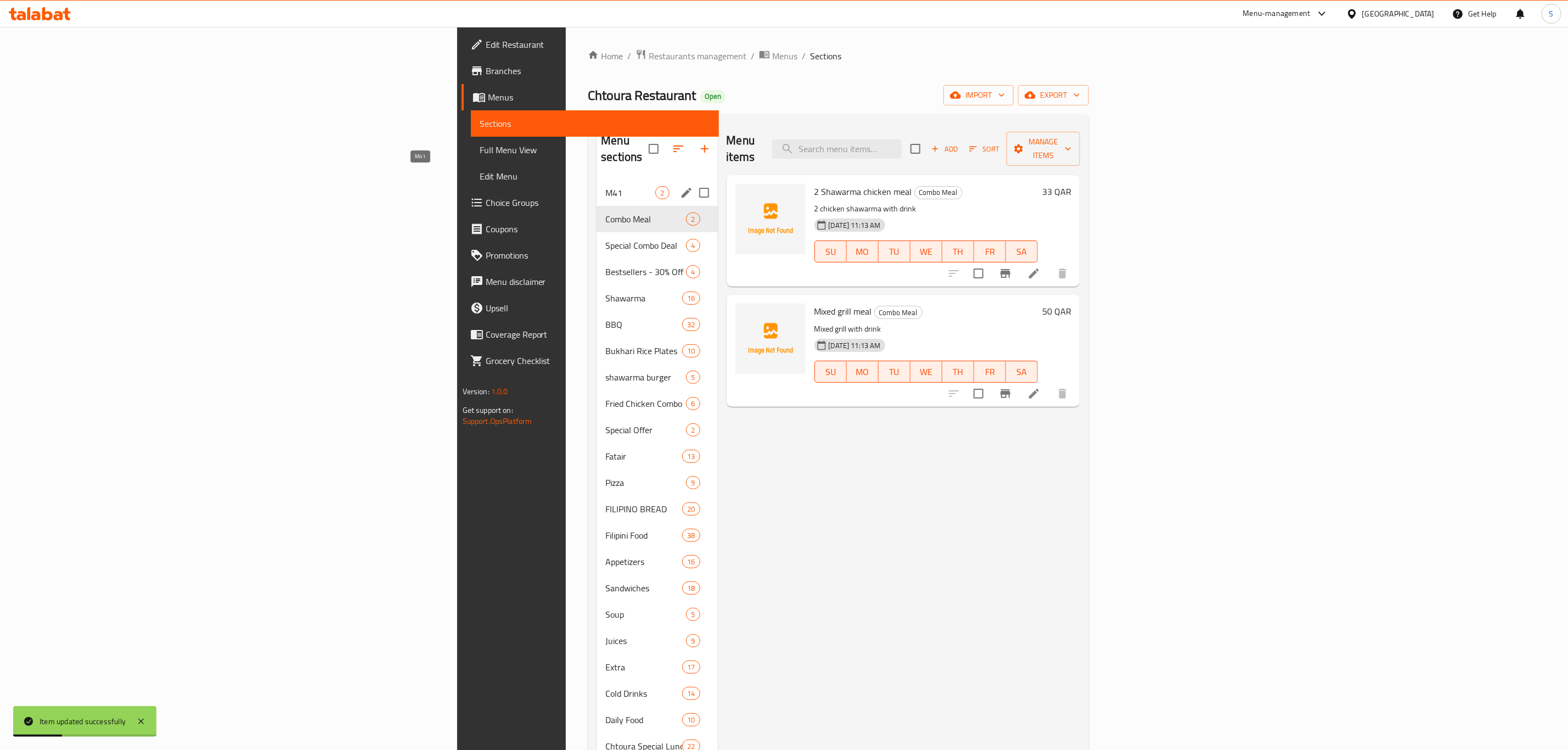
click at [596, 180] on div "M41 2" at bounding box center [657, 193] width 121 height 26
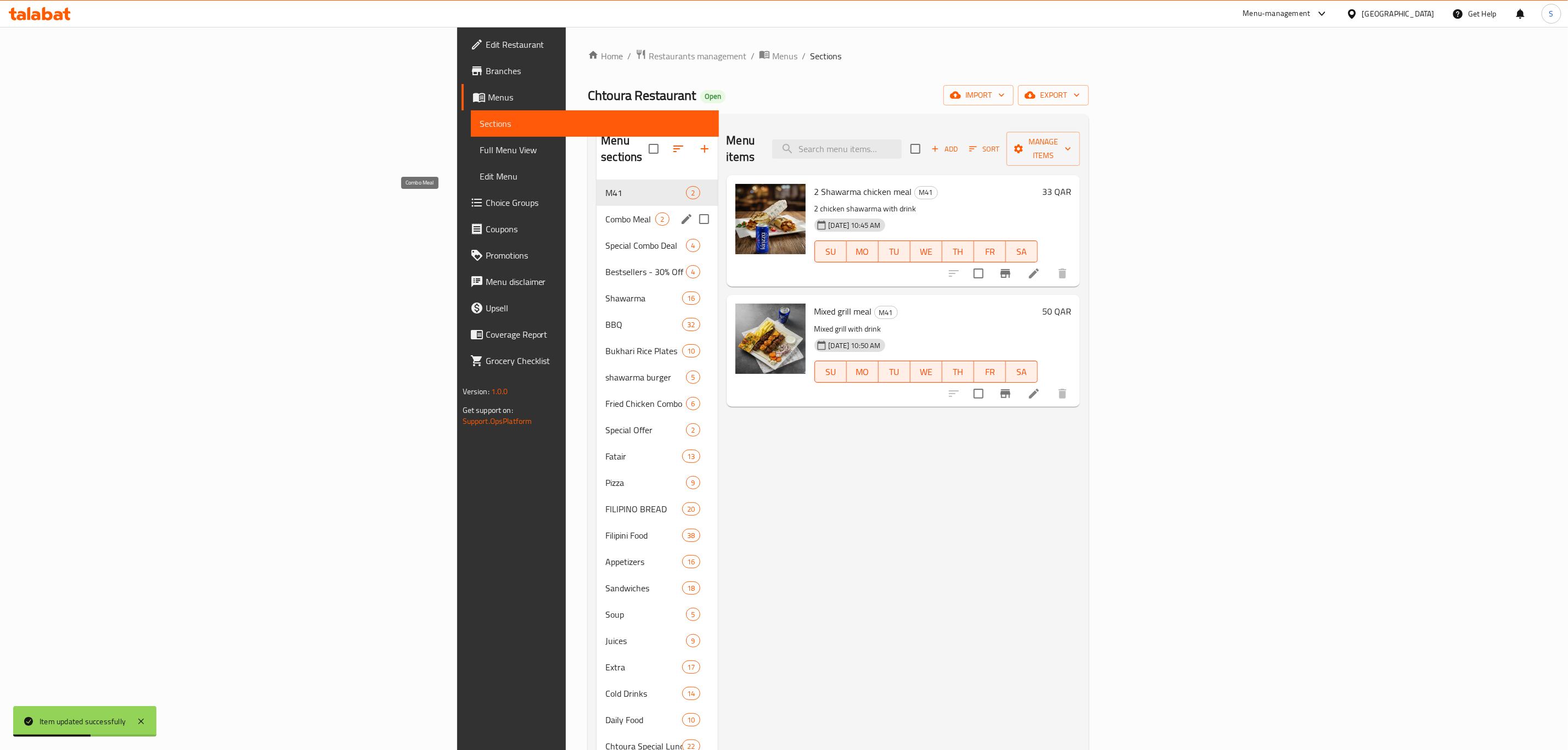
click at [605, 212] on span "Combo Meal" at bounding box center [630, 219] width 50 height 13
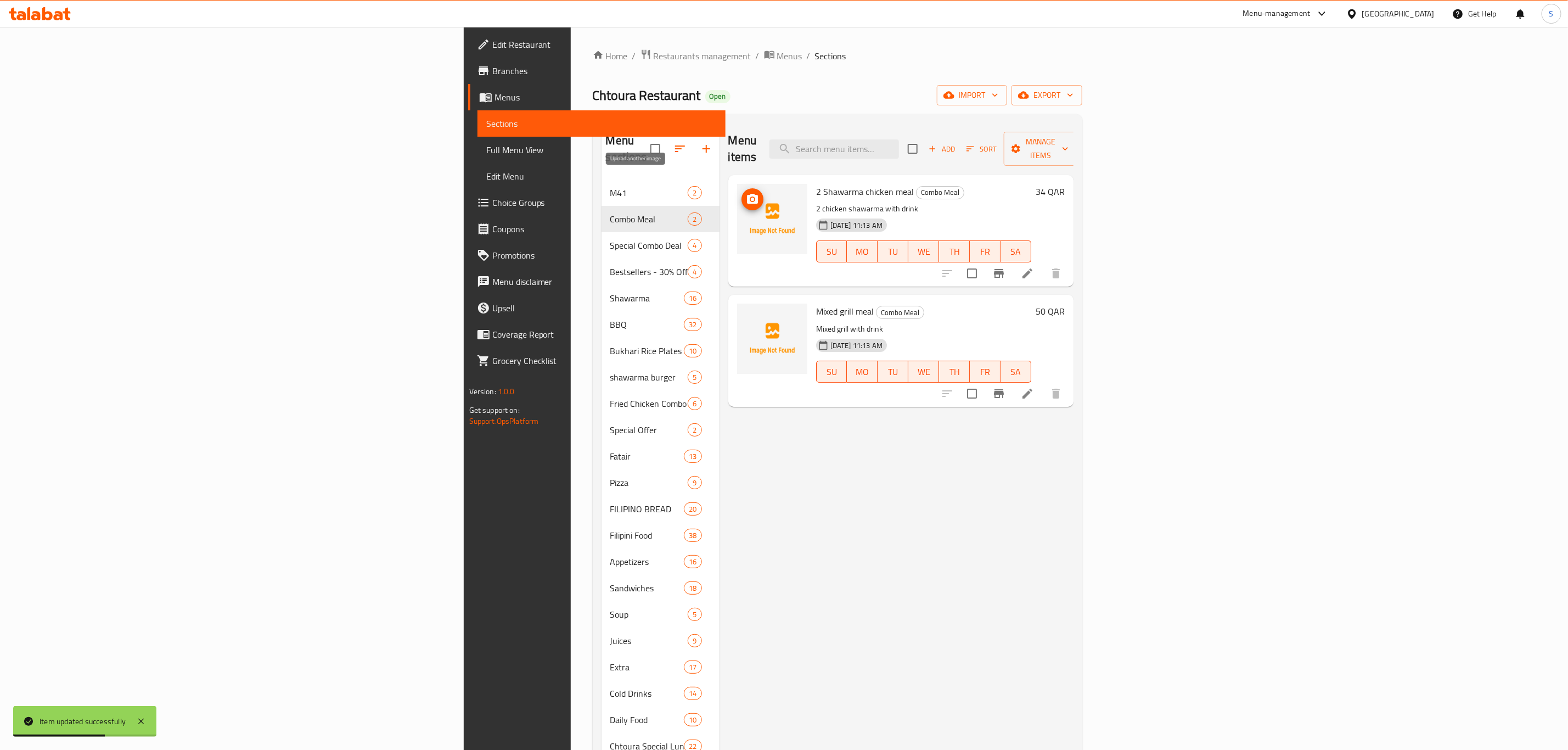
click at [747, 194] on icon "upload picture" at bounding box center [752, 198] width 11 height 10
click at [746, 312] on icon "upload picture" at bounding box center [752, 318] width 13 height 13
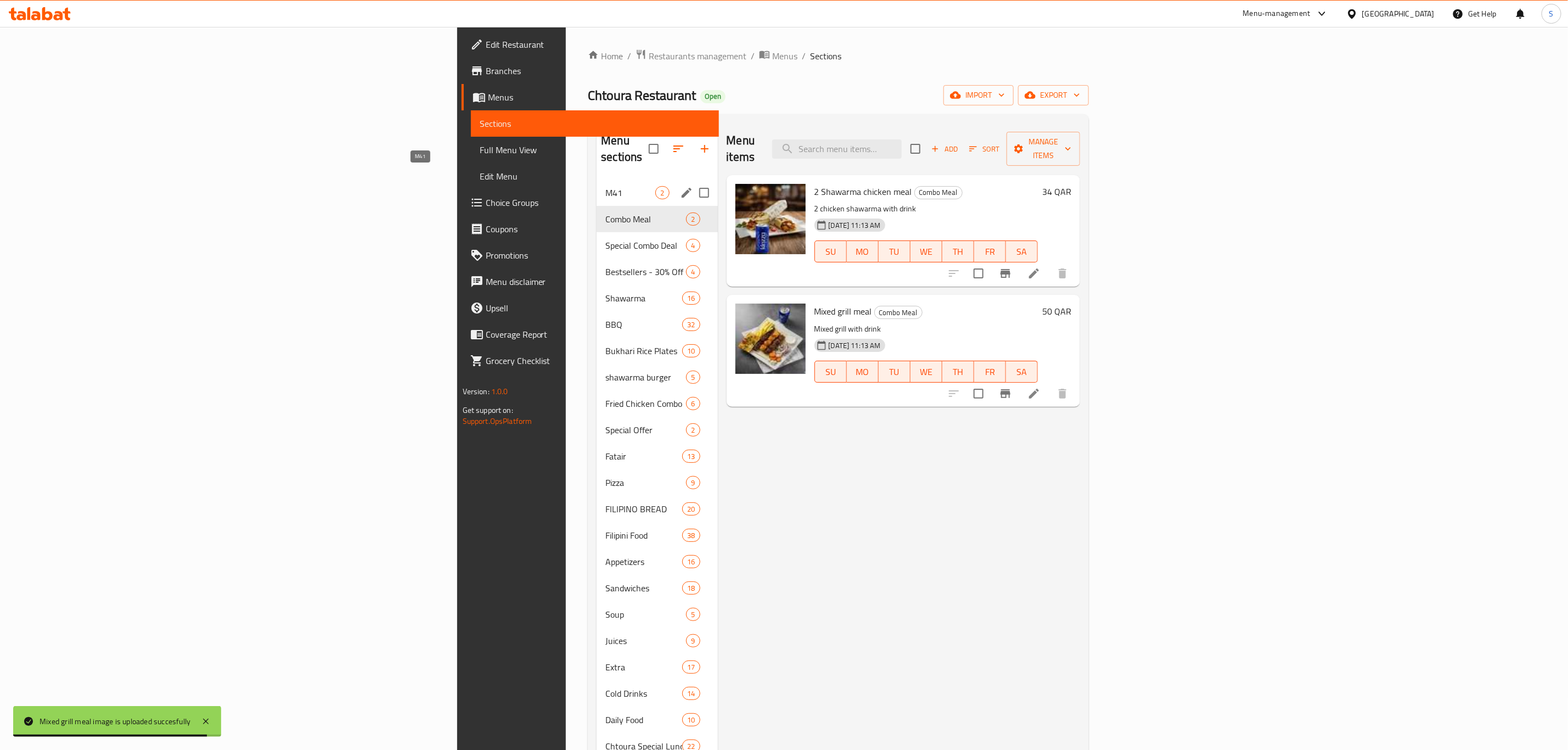
click at [605, 186] on span "M41" at bounding box center [630, 192] width 50 height 13
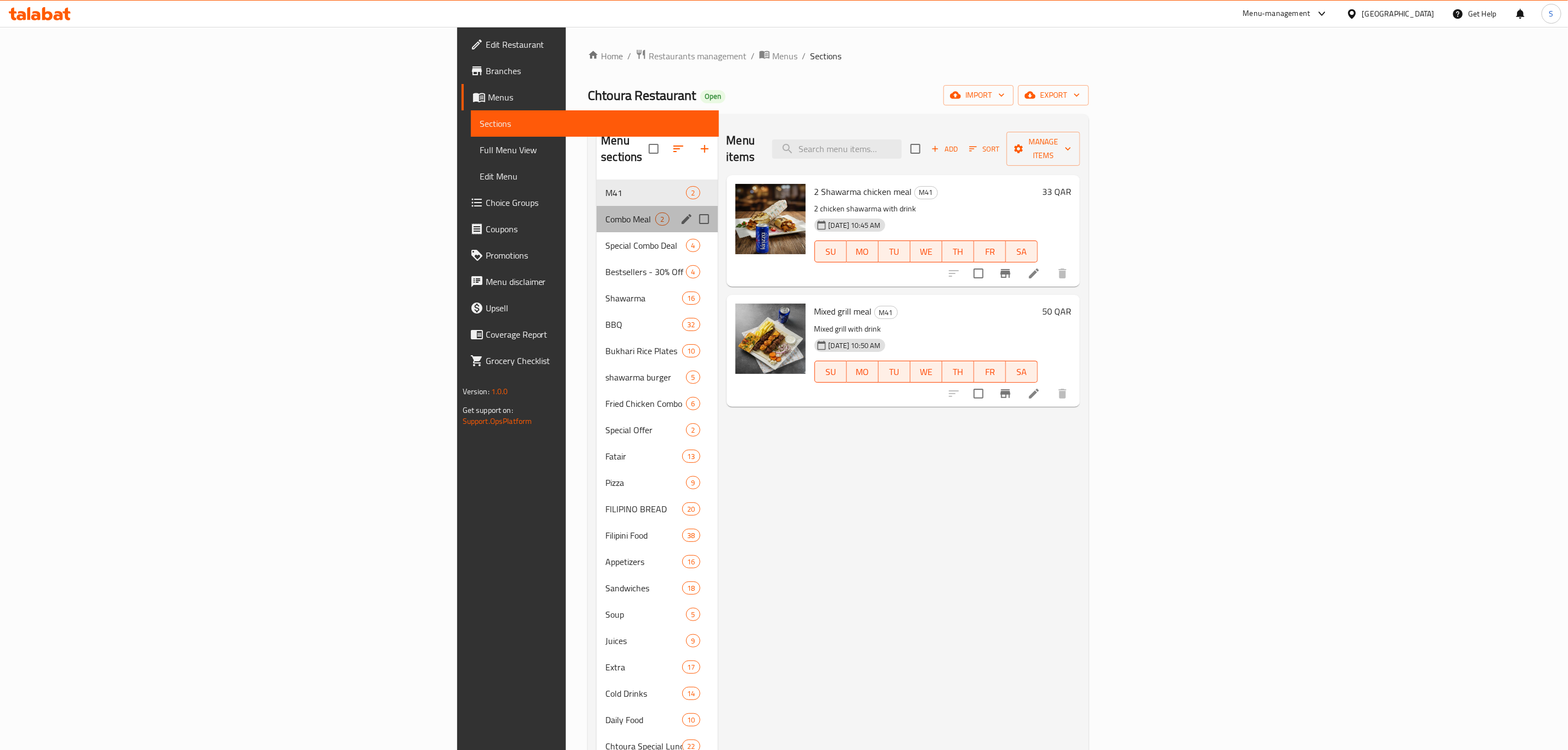
click at [596, 206] on div "Combo Meal 2" at bounding box center [657, 219] width 121 height 26
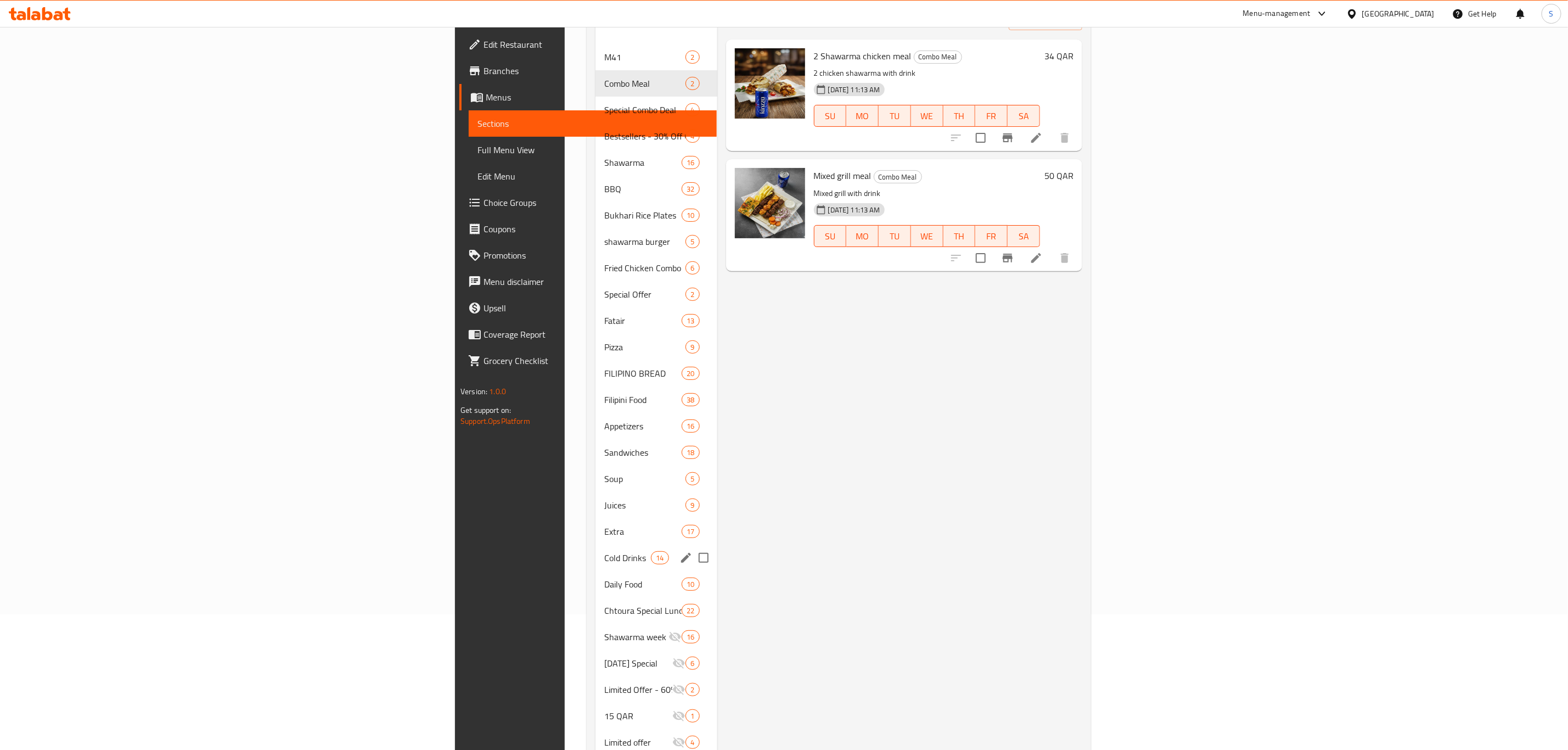
scroll to position [185, 0]
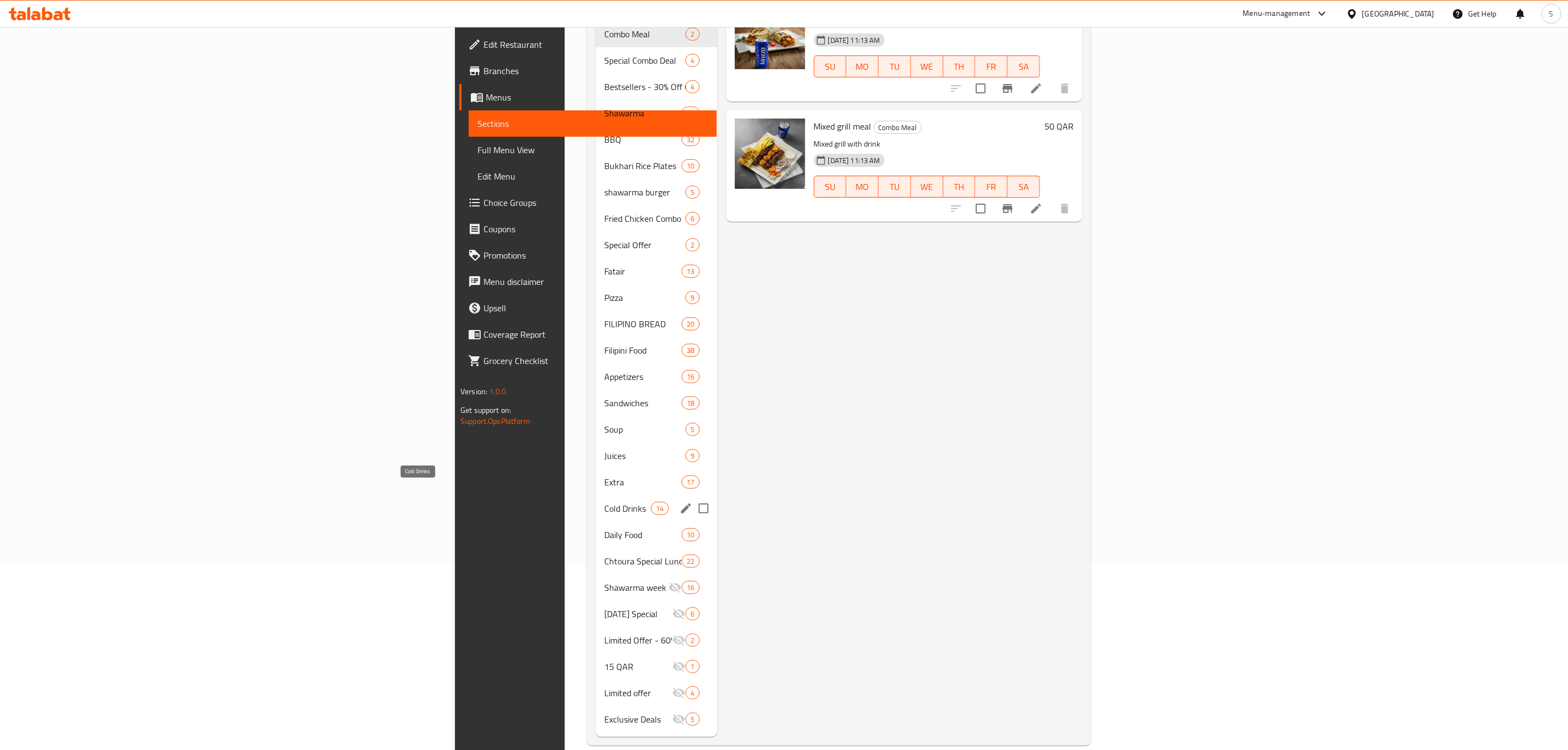
click at [604, 502] on span "Cold Drinks" at bounding box center [627, 508] width 46 height 13
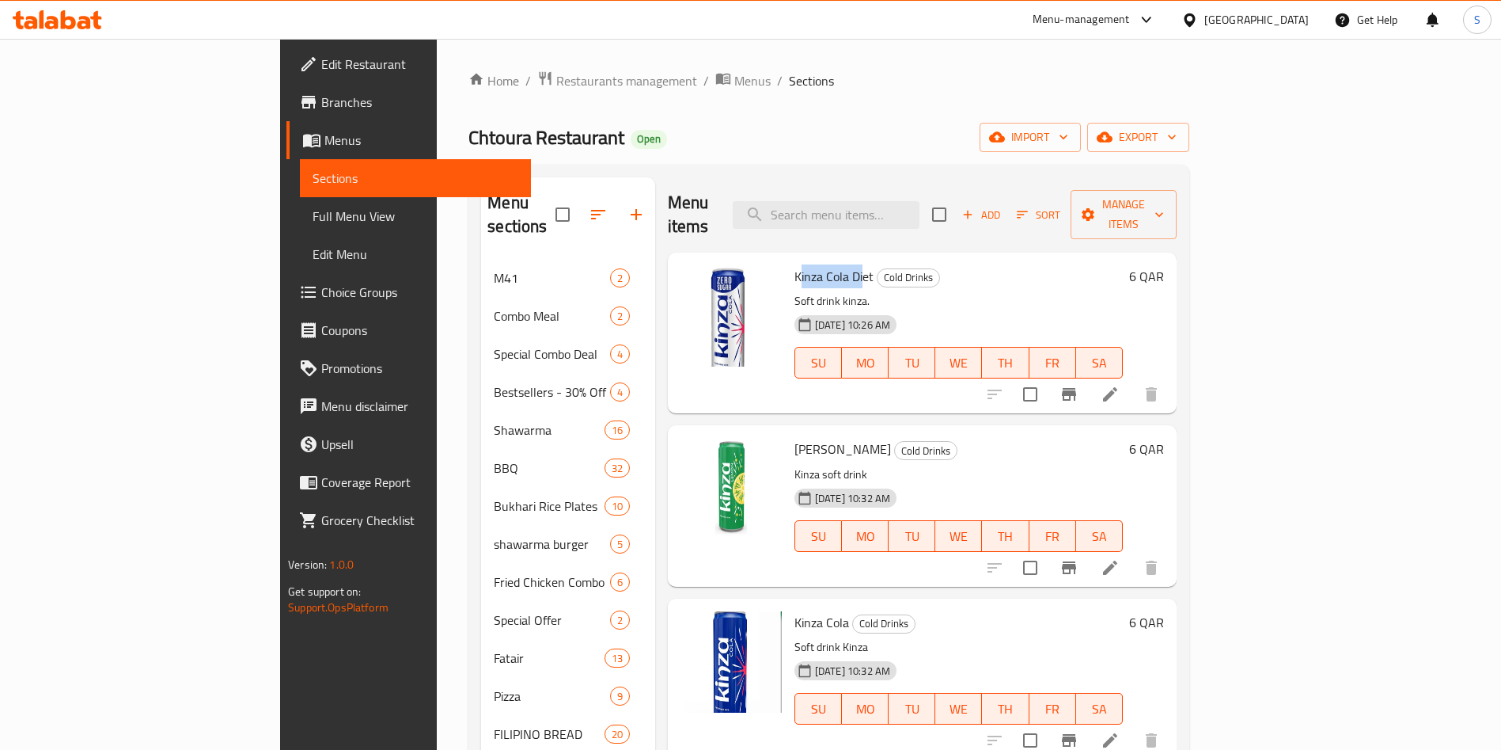
drag, startPoint x: 728, startPoint y: 255, endPoint x: 764, endPoint y: 257, distance: 35.7
click at [795, 264] on span "Kinza Cola Diet" at bounding box center [834, 276] width 79 height 24
click at [788, 259] on div "Kinza Cola Diet Cold Drinks Soft drink kinza. 05-08-2024 10:26 AM SU MO TU WE T…" at bounding box center [958, 333] width 341 height 148
drag, startPoint x: 722, startPoint y: 248, endPoint x: 809, endPoint y: 254, distance: 87.3
click at [809, 259] on div "Kinza Cola Diet Cold Drinks Soft drink kinza. 05-08-2024 10:26 AM SU MO TU WE T…" at bounding box center [958, 333] width 341 height 148
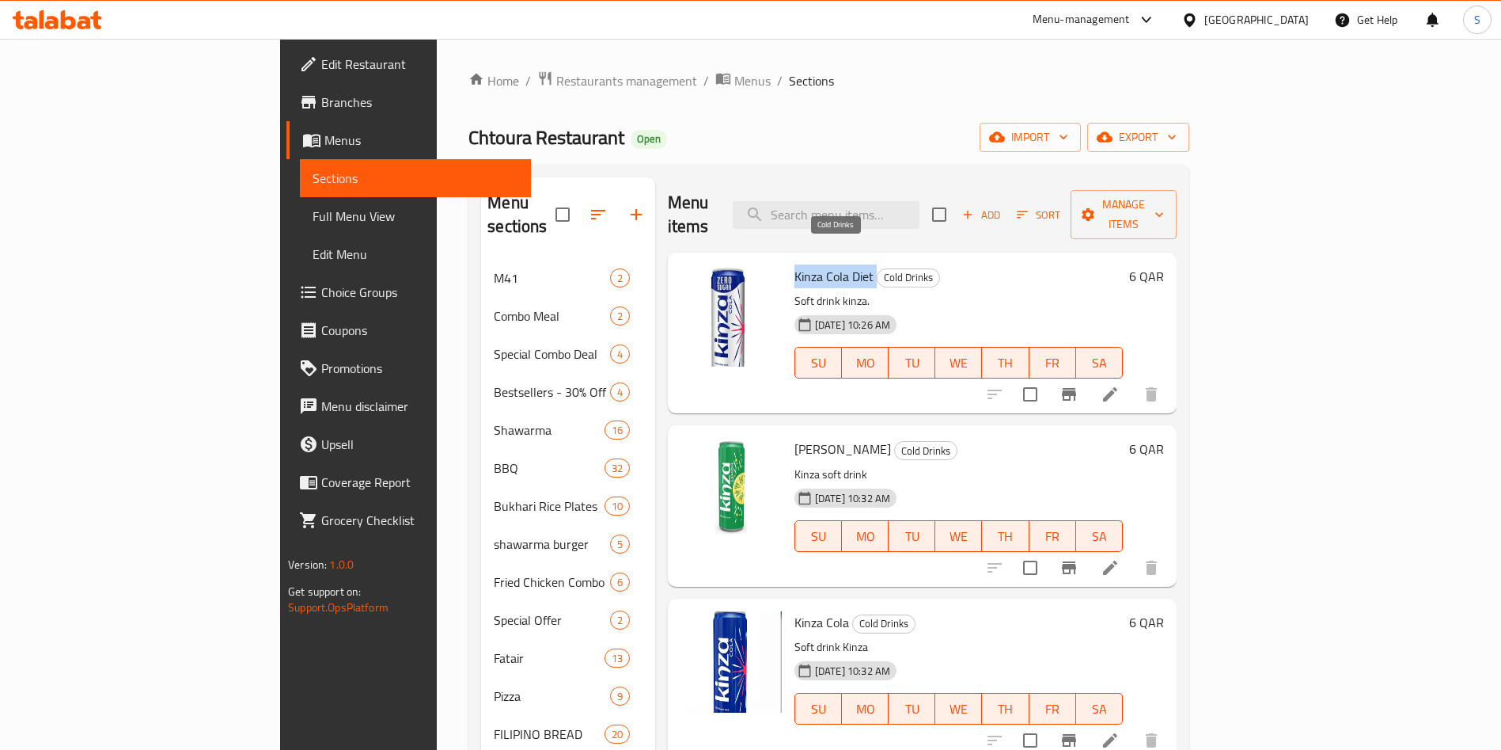
copy h6 "Kinza Cola Diet"
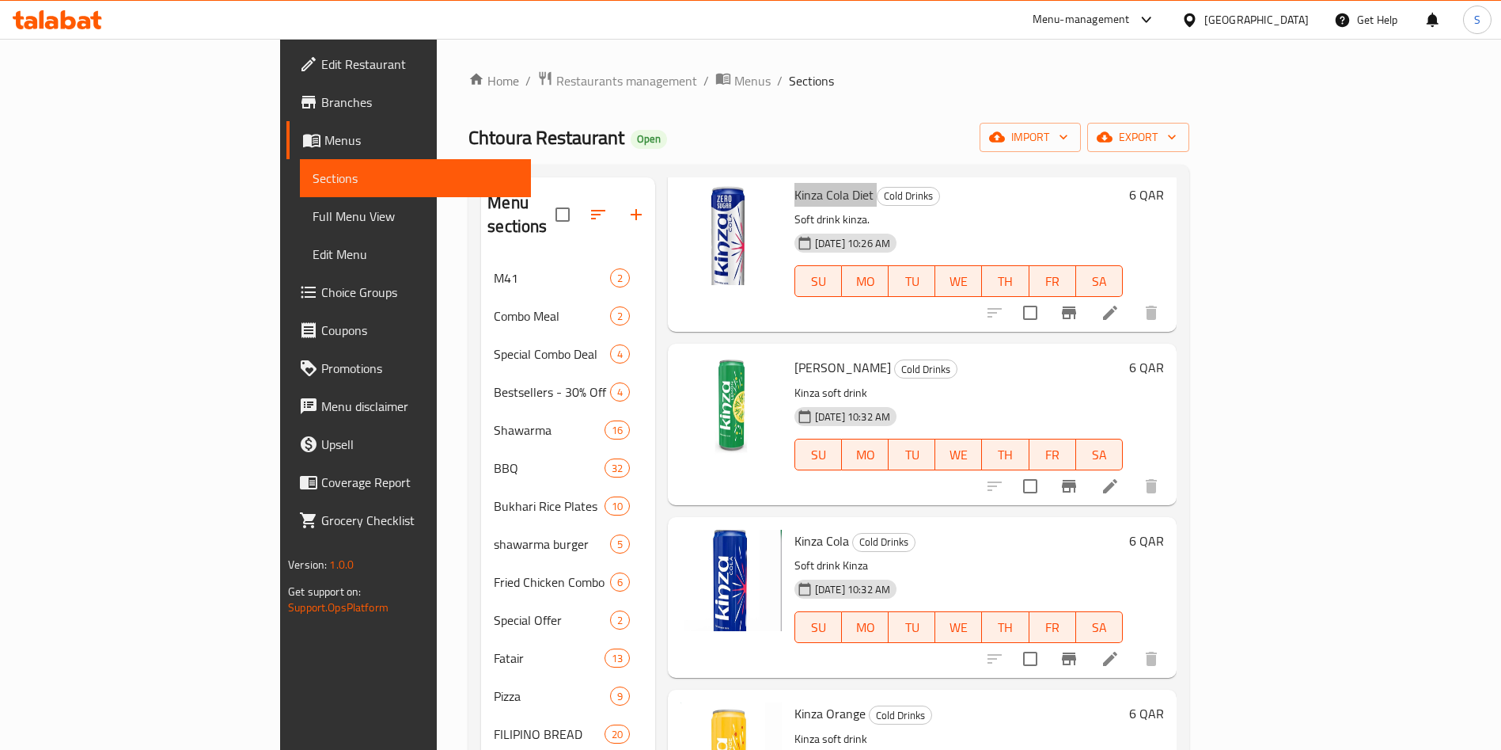
scroll to position [119, 0]
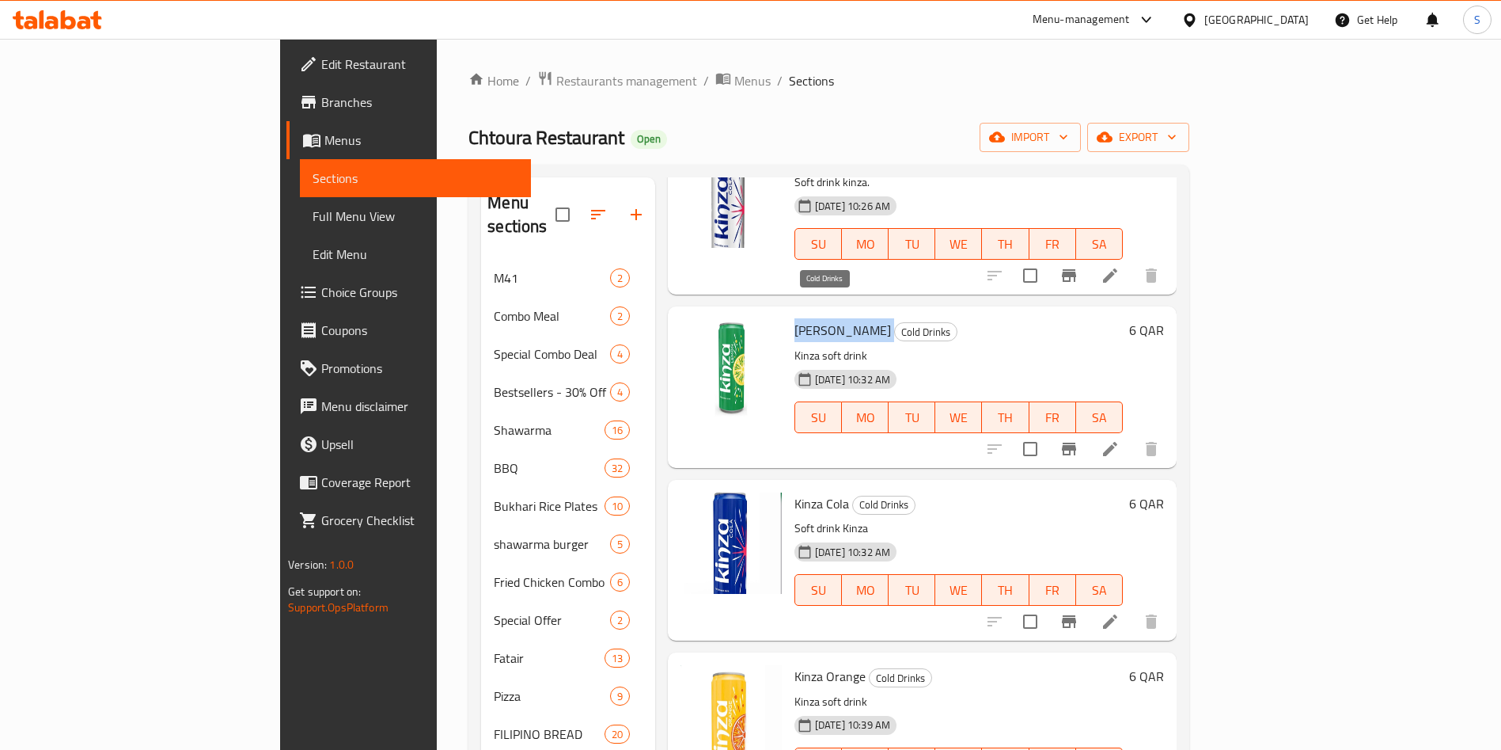
drag, startPoint x: 727, startPoint y: 306, endPoint x: 795, endPoint y: 309, distance: 68.9
click at [795, 319] on h6 "Kinza Lemon Cold Drinks" at bounding box center [959, 330] width 328 height 22
copy h6 "Kinza Lemon"
drag, startPoint x: 728, startPoint y: 482, endPoint x: 773, endPoint y: 480, distance: 45.2
click at [795, 492] on span "Kinza Cola" at bounding box center [822, 504] width 55 height 24
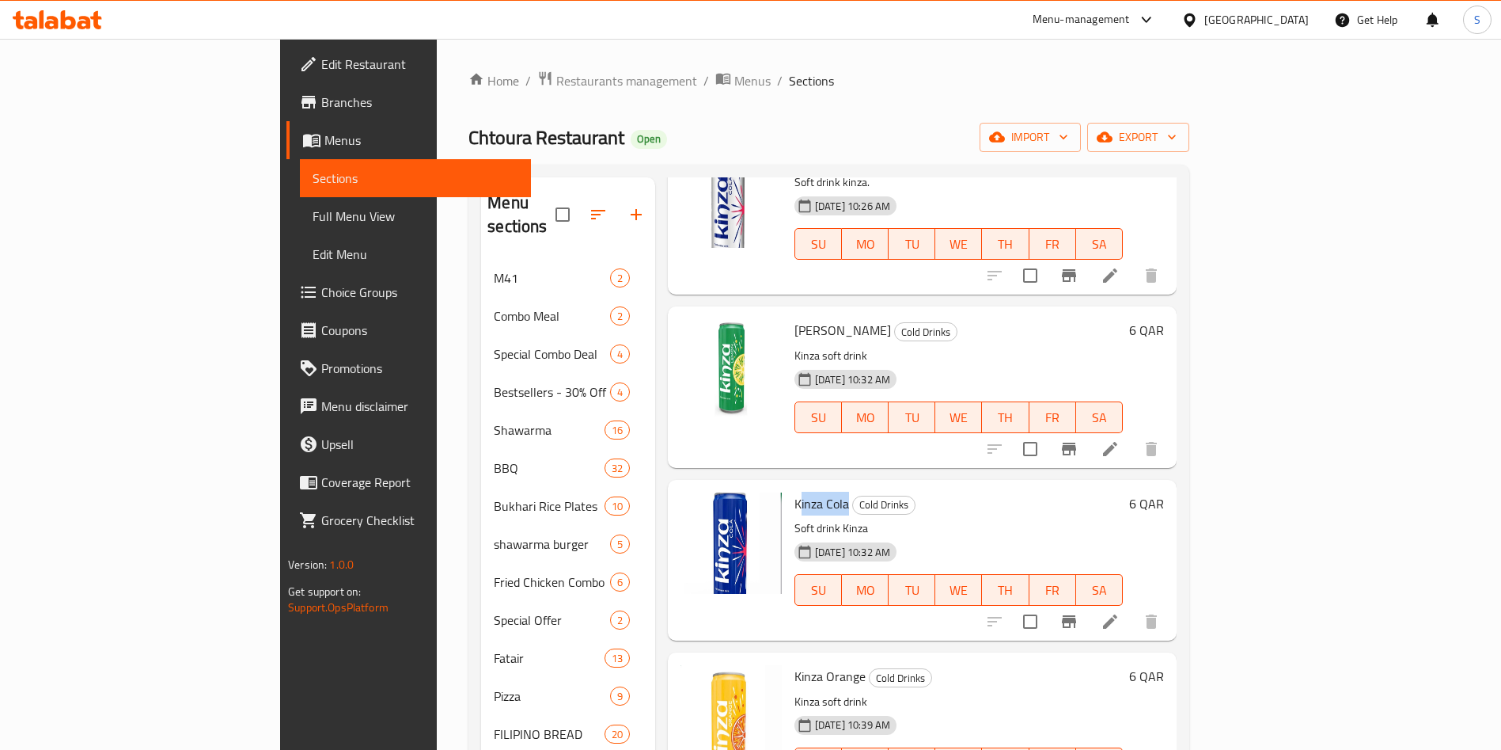
click at [795, 492] on span "Kinza Cola" at bounding box center [822, 504] width 55 height 24
drag, startPoint x: 723, startPoint y: 480, endPoint x: 788, endPoint y: 477, distance: 64.9
click at [788, 486] on div "Kinza Cola Cold Drinks Soft drink Kinza 05-08-2024 10:32 AM SU MO TU WE TH FR SA" at bounding box center [958, 560] width 341 height 148
copy h6 "Kinza Cola"
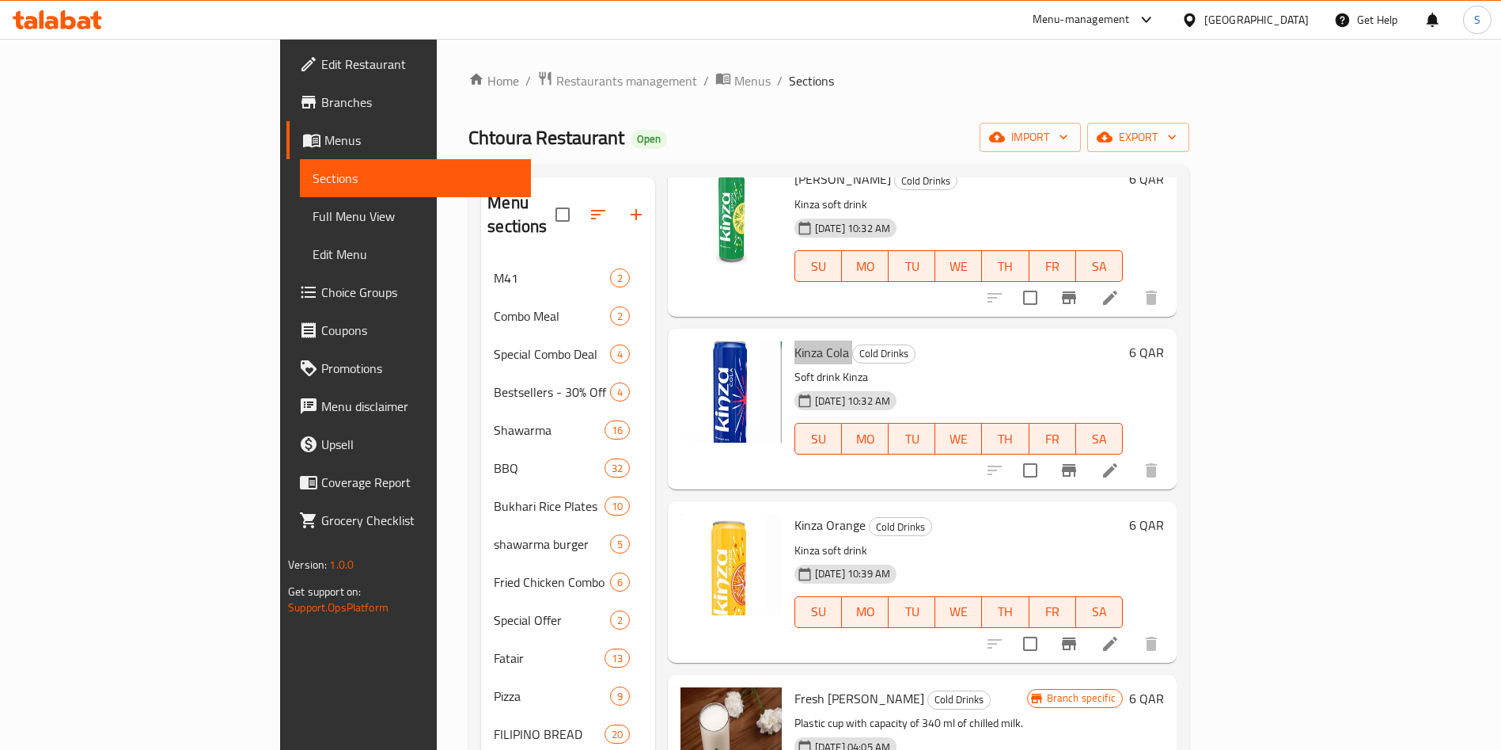
scroll to position [356, 0]
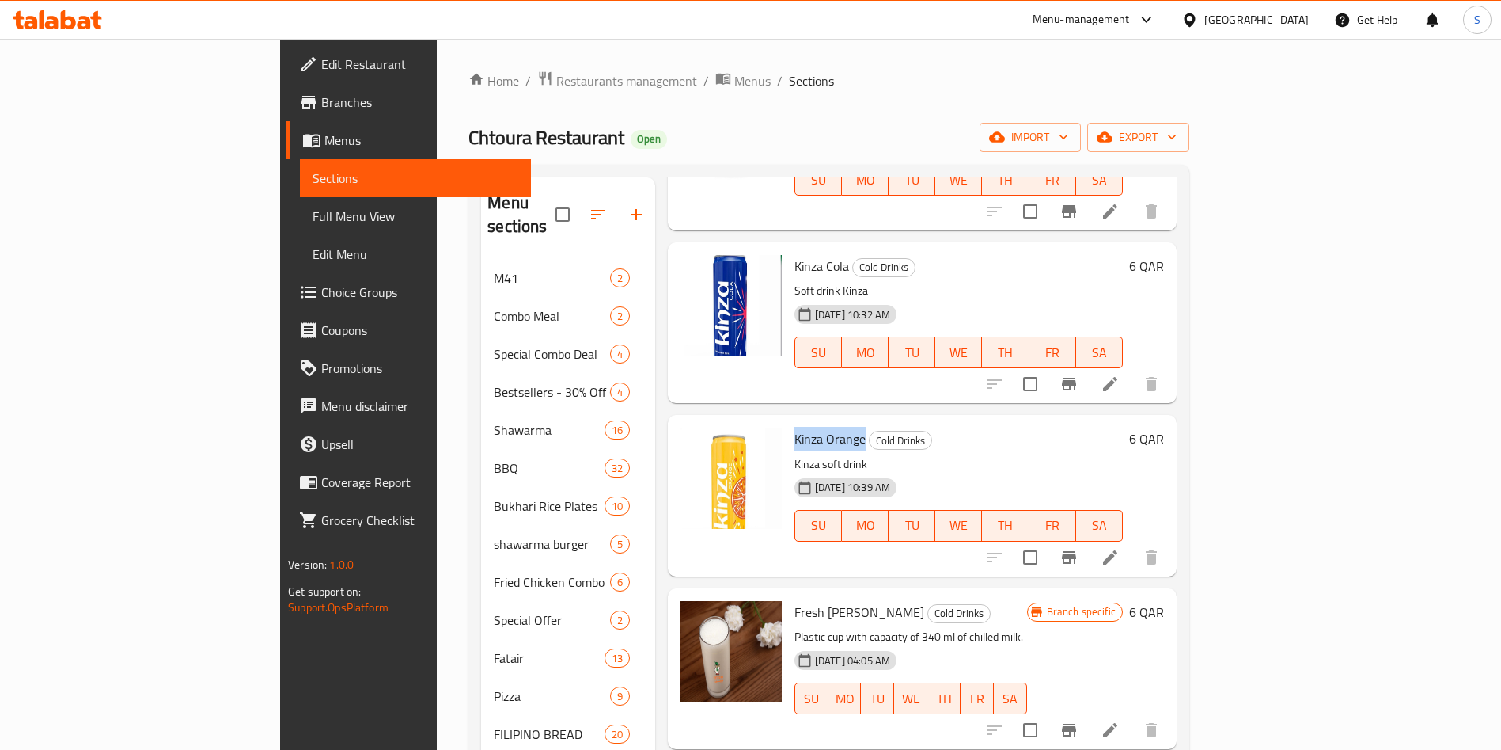
drag, startPoint x: 732, startPoint y: 415, endPoint x: 792, endPoint y: 420, distance: 60.4
click at [792, 421] on div "Kinza Orange Cold Drinks Kinza soft drink 05-08-2024 10:39 AM SU MO TU WE TH FR…" at bounding box center [958, 495] width 341 height 148
copy span "Kinza Orange"
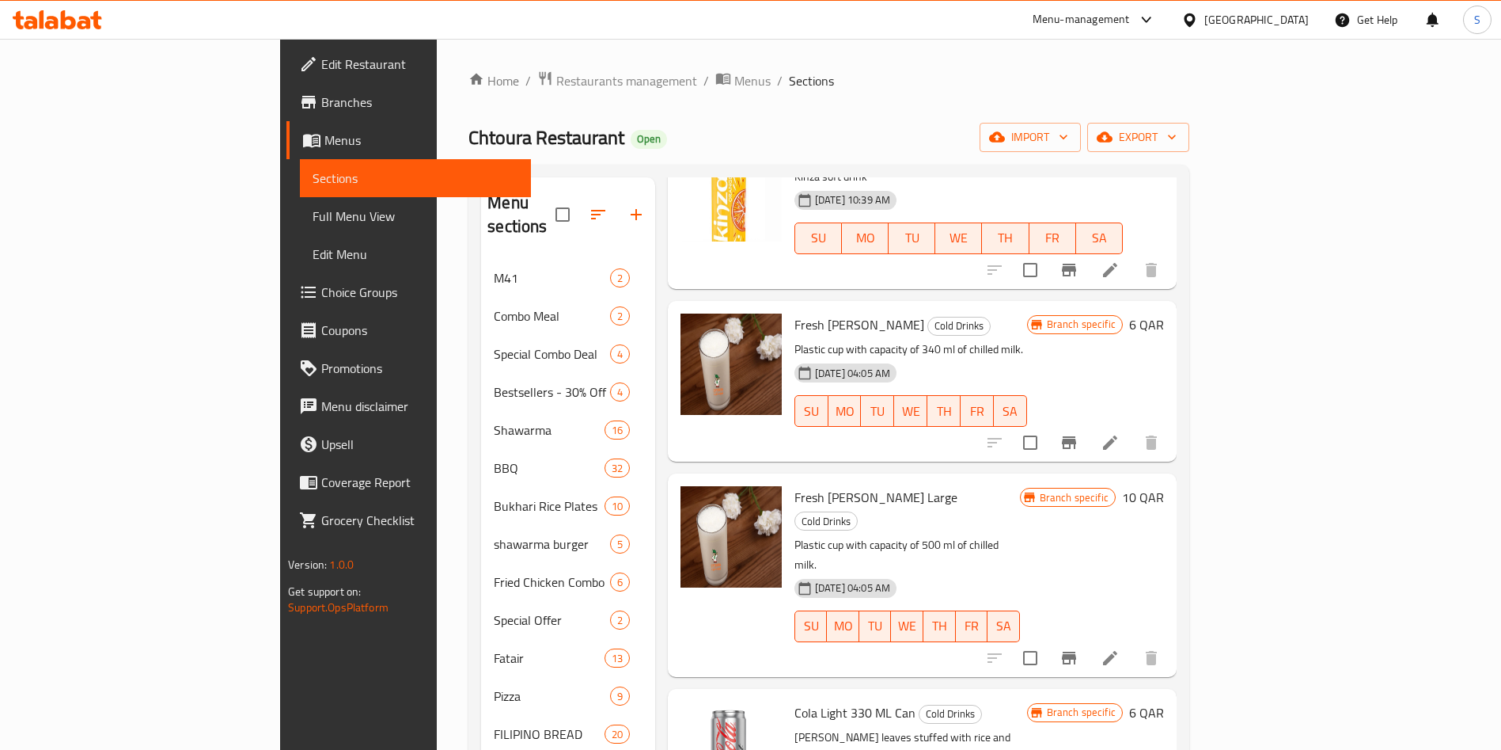
scroll to position [594, 0]
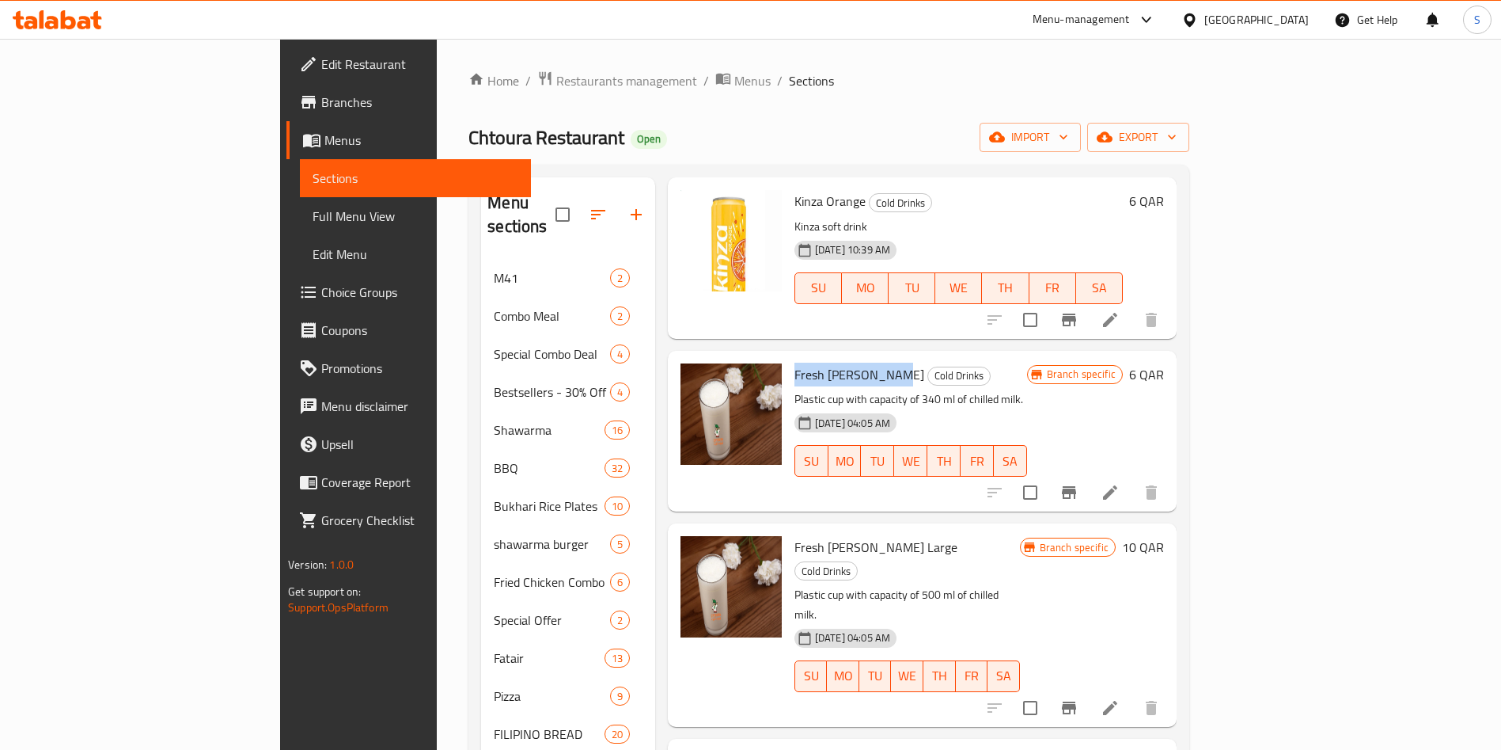
drag, startPoint x: 727, startPoint y: 353, endPoint x: 821, endPoint y: 351, distance: 93.4
click at [821, 363] on span "Fresh Laban Ayran Small" at bounding box center [860, 375] width 130 height 24
copy span "Fresh Laban Ayran"
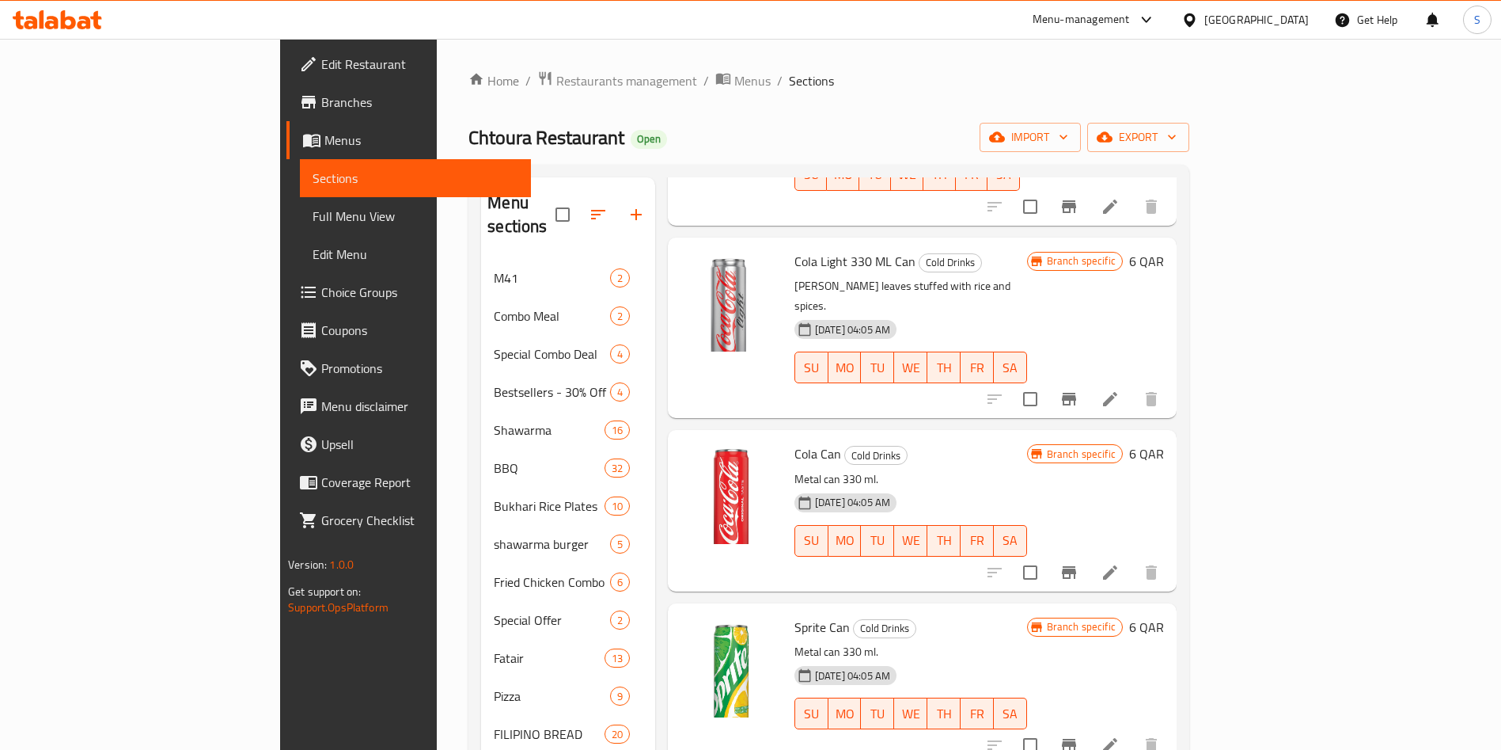
scroll to position [976, 0]
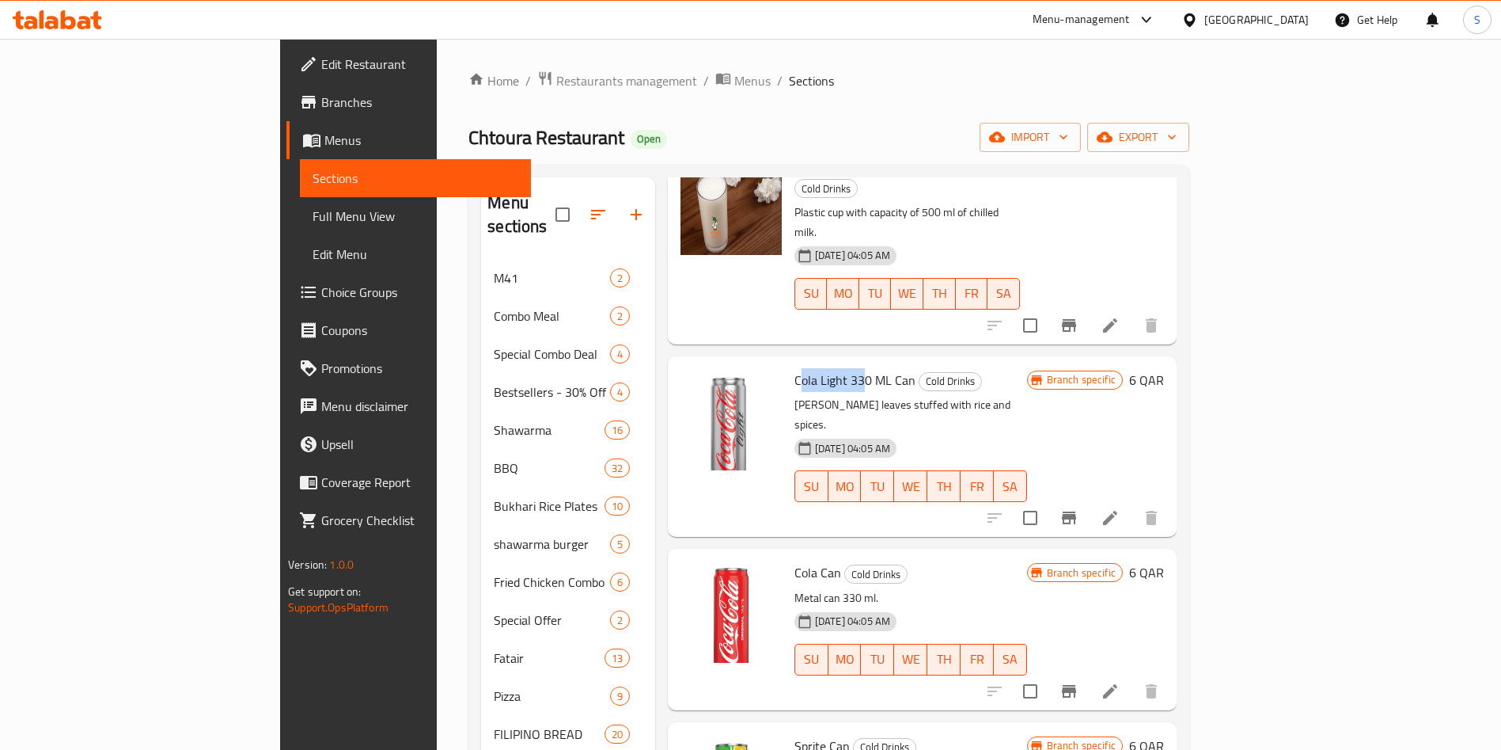
drag, startPoint x: 729, startPoint y: 315, endPoint x: 789, endPoint y: 318, distance: 60.2
click at [795, 368] on span "Cola Light 330 ML Can" at bounding box center [855, 380] width 121 height 24
click at [788, 363] on div "Cola Light 330 ML Can Cold Drinks Vine leaves stuffed with rice and spices. 05-…" at bounding box center [910, 447] width 245 height 168
drag, startPoint x: 723, startPoint y: 315, endPoint x: 776, endPoint y: 314, distance: 52.2
click at [788, 363] on div "Cola Light 330 ML Can Cold Drinks Vine leaves stuffed with rice and spices. 05-…" at bounding box center [910, 447] width 245 height 168
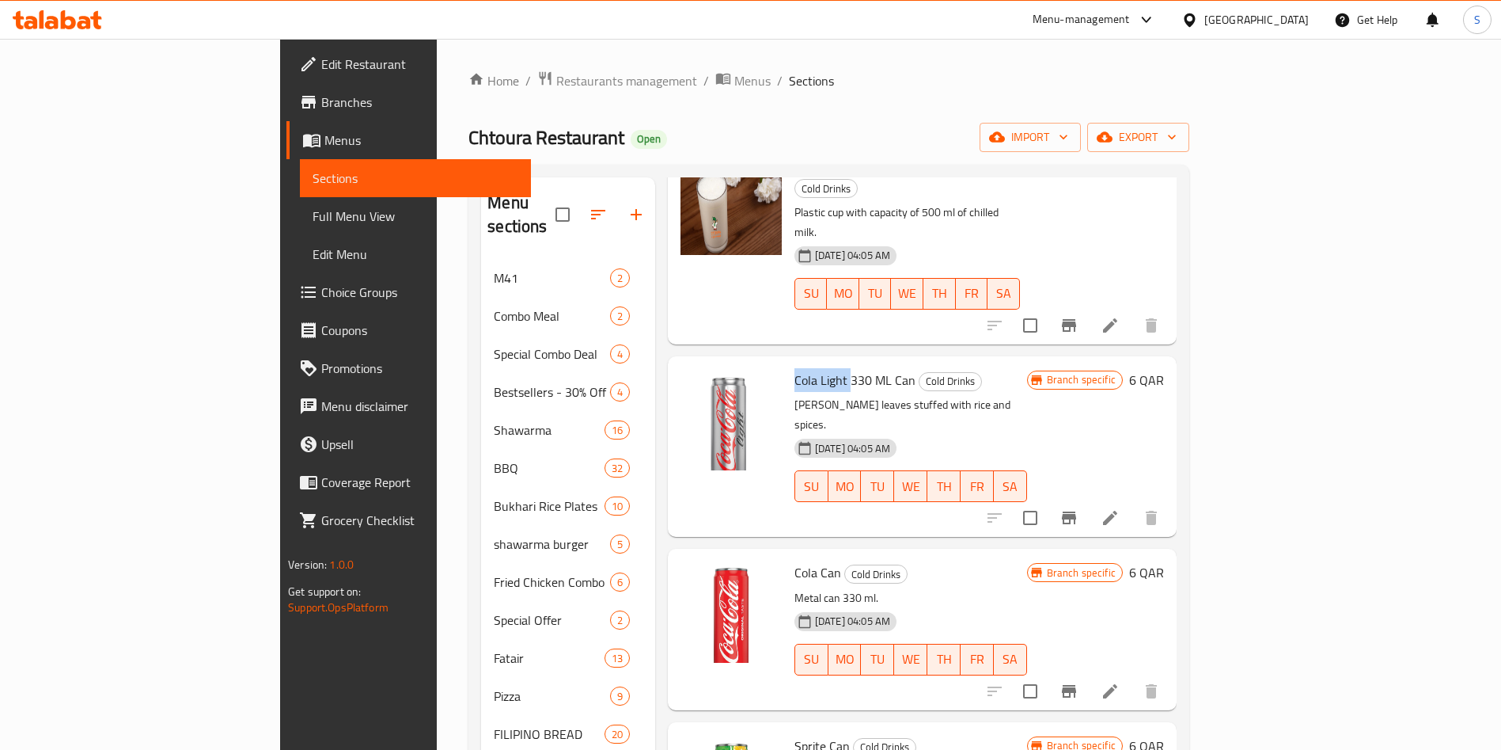
copy span "Cola Light"
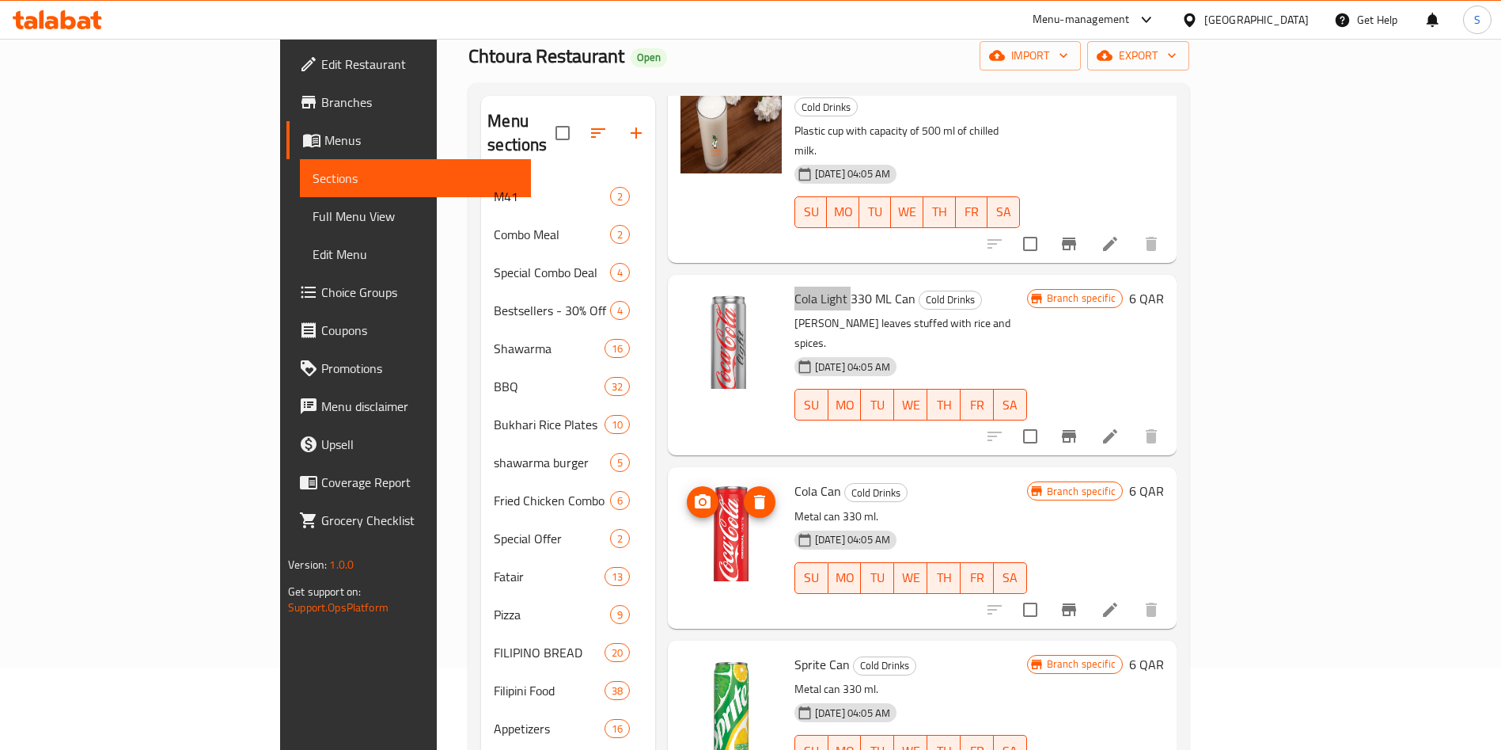
scroll to position [119, 0]
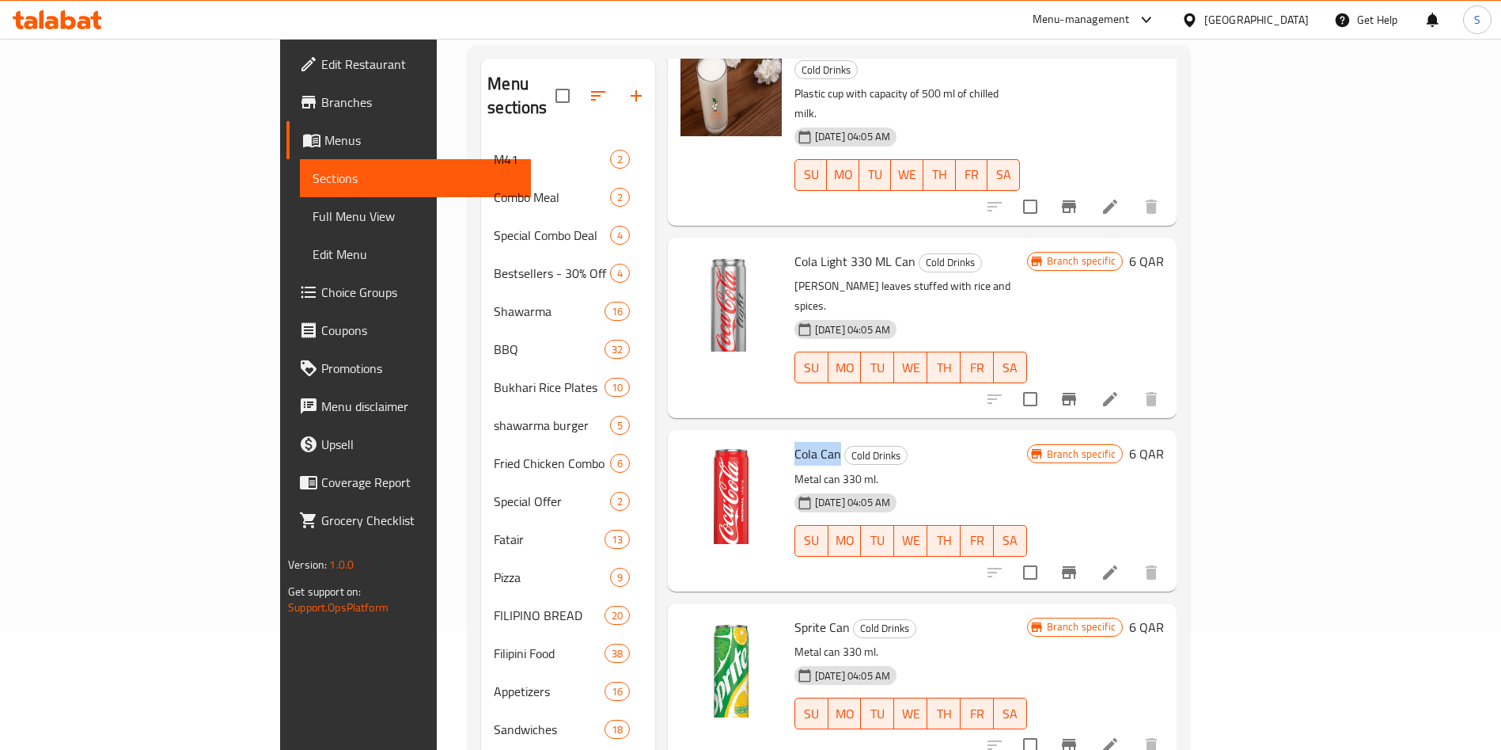
drag, startPoint x: 723, startPoint y: 366, endPoint x: 767, endPoint y: 366, distance: 43.5
click at [788, 436] on div "Cola Can Cold Drinks Metal can 330 ml. 05-09-2023 04:05 AM SU MO TU WE TH FR SA" at bounding box center [910, 510] width 245 height 148
copy span "Cola Can"
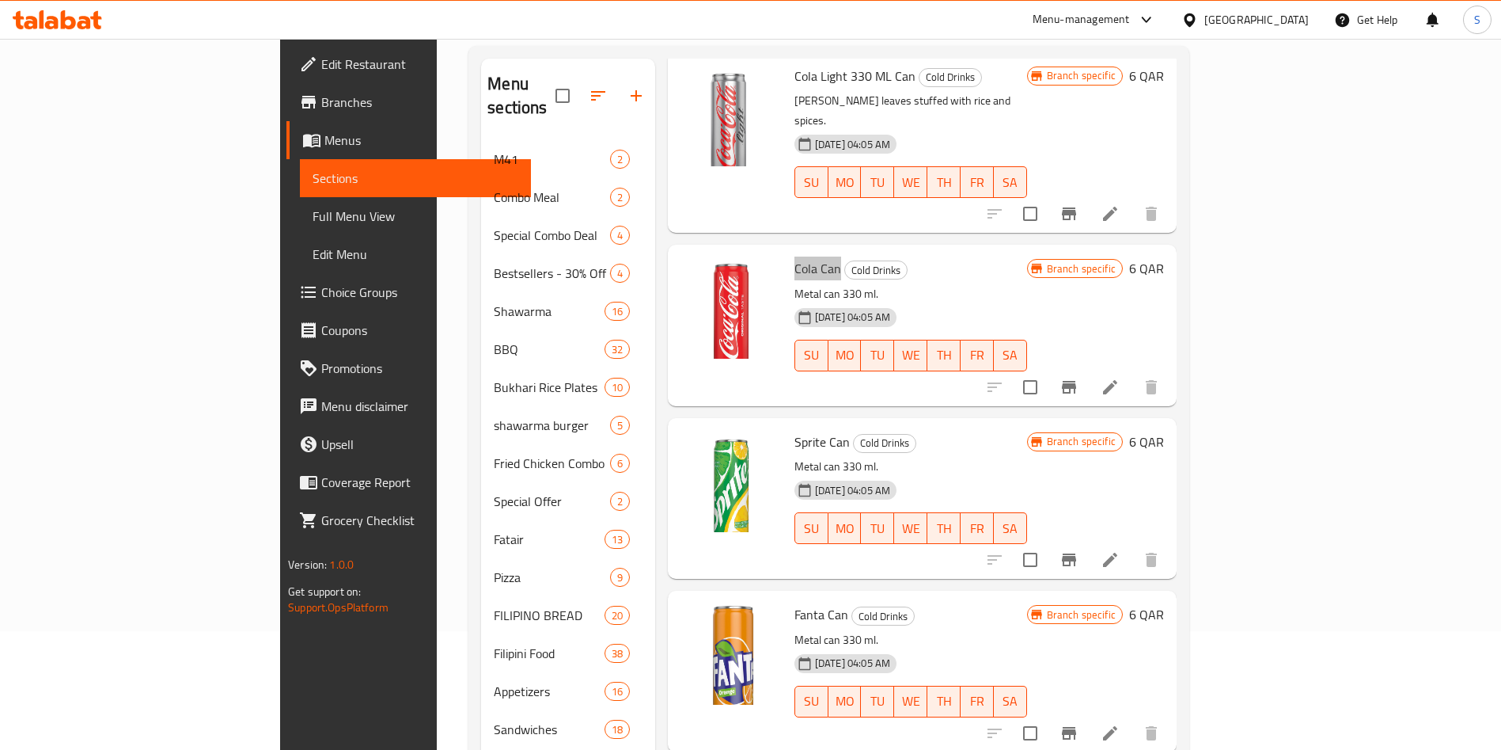
scroll to position [1332, 0]
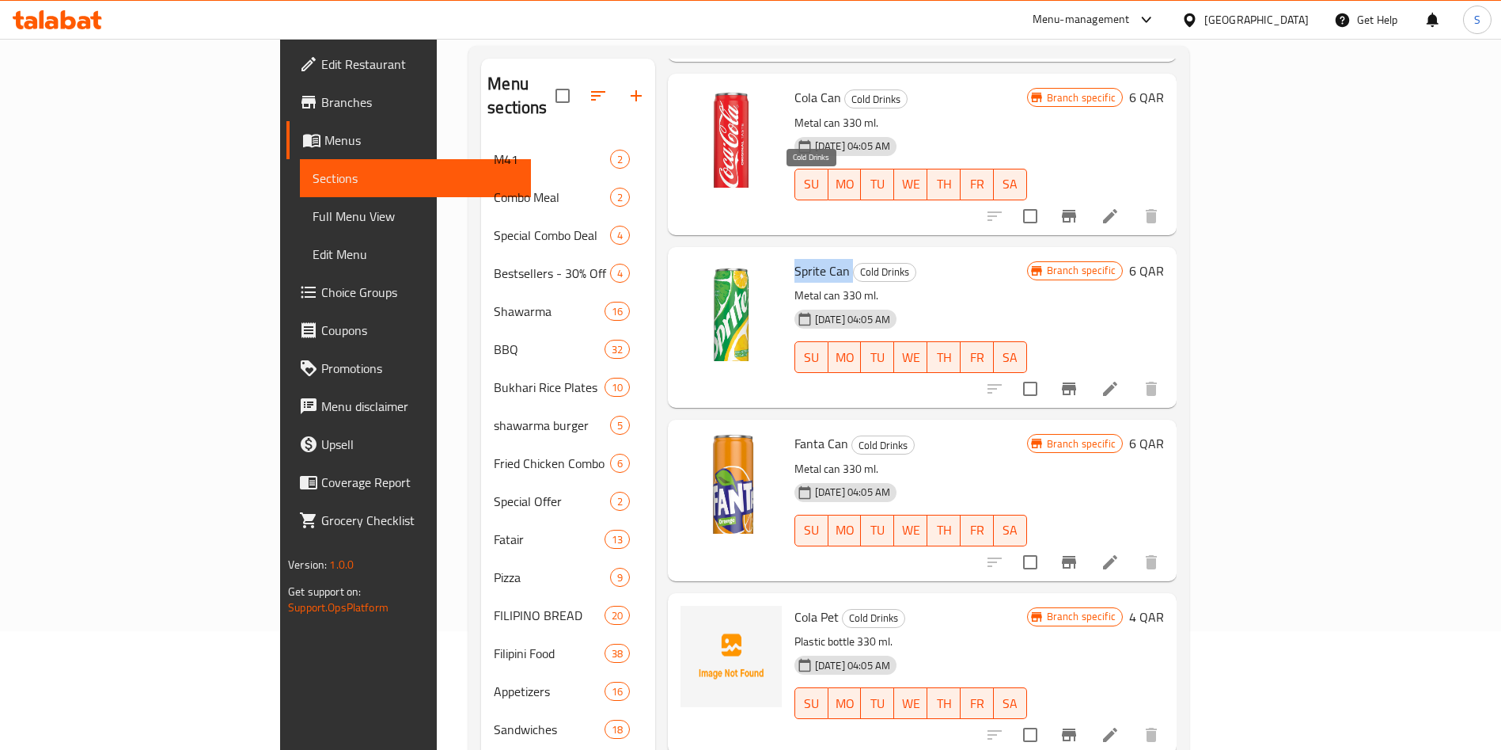
drag, startPoint x: 730, startPoint y: 186, endPoint x: 784, endPoint y: 180, distance: 54.9
click at [795, 260] on h6 "Sprite Can Cold Drinks" at bounding box center [911, 271] width 233 height 22
copy h6 "Sprite Can"
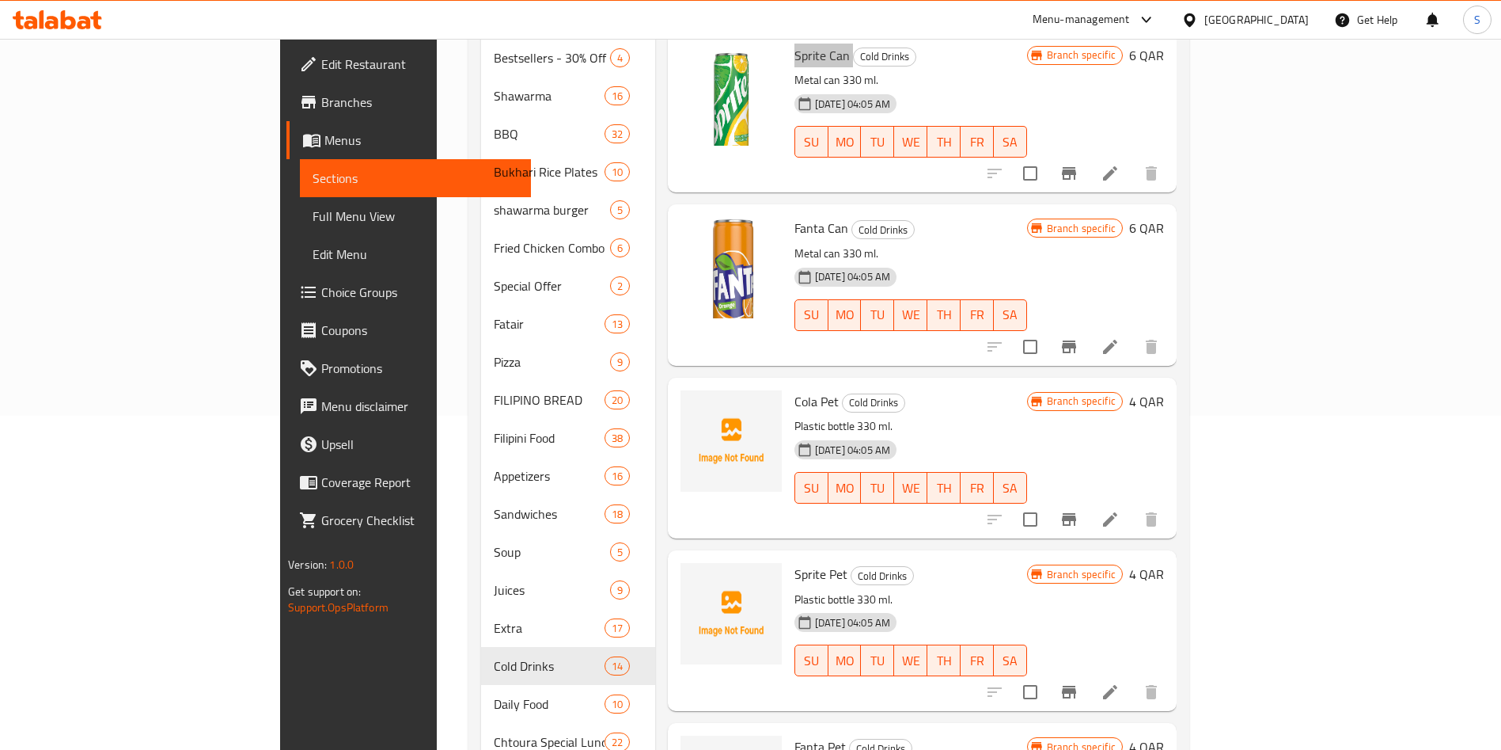
scroll to position [356, 0]
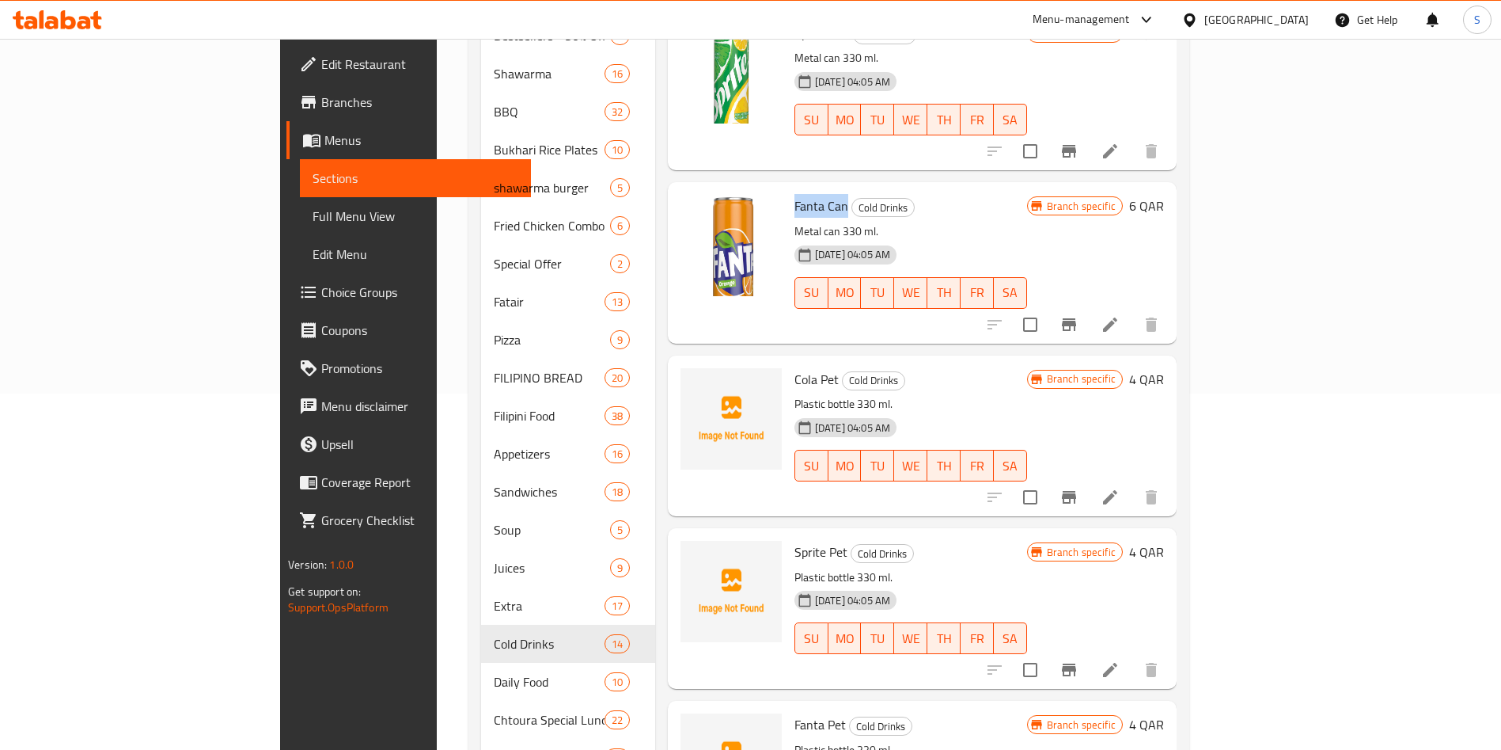
drag, startPoint x: 734, startPoint y: 114, endPoint x: 775, endPoint y: 122, distance: 41.9
click at [788, 188] on div "Fanta Can Cold Drinks Metal can 330 ml. 05-09-2023 04:05 AM SU MO TU WE TH FR SA" at bounding box center [910, 262] width 245 height 148
copy span "Fanta Can"
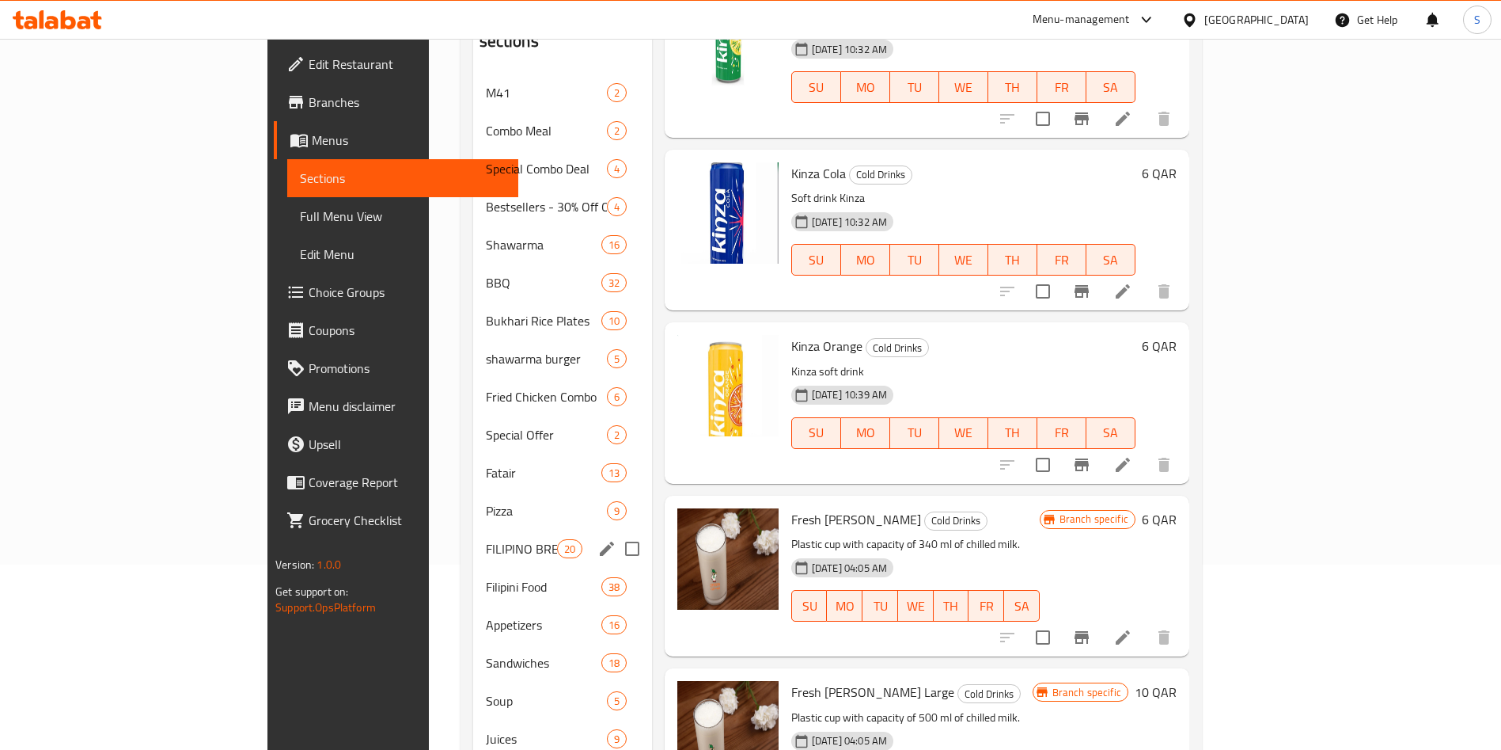
scroll to position [0, 0]
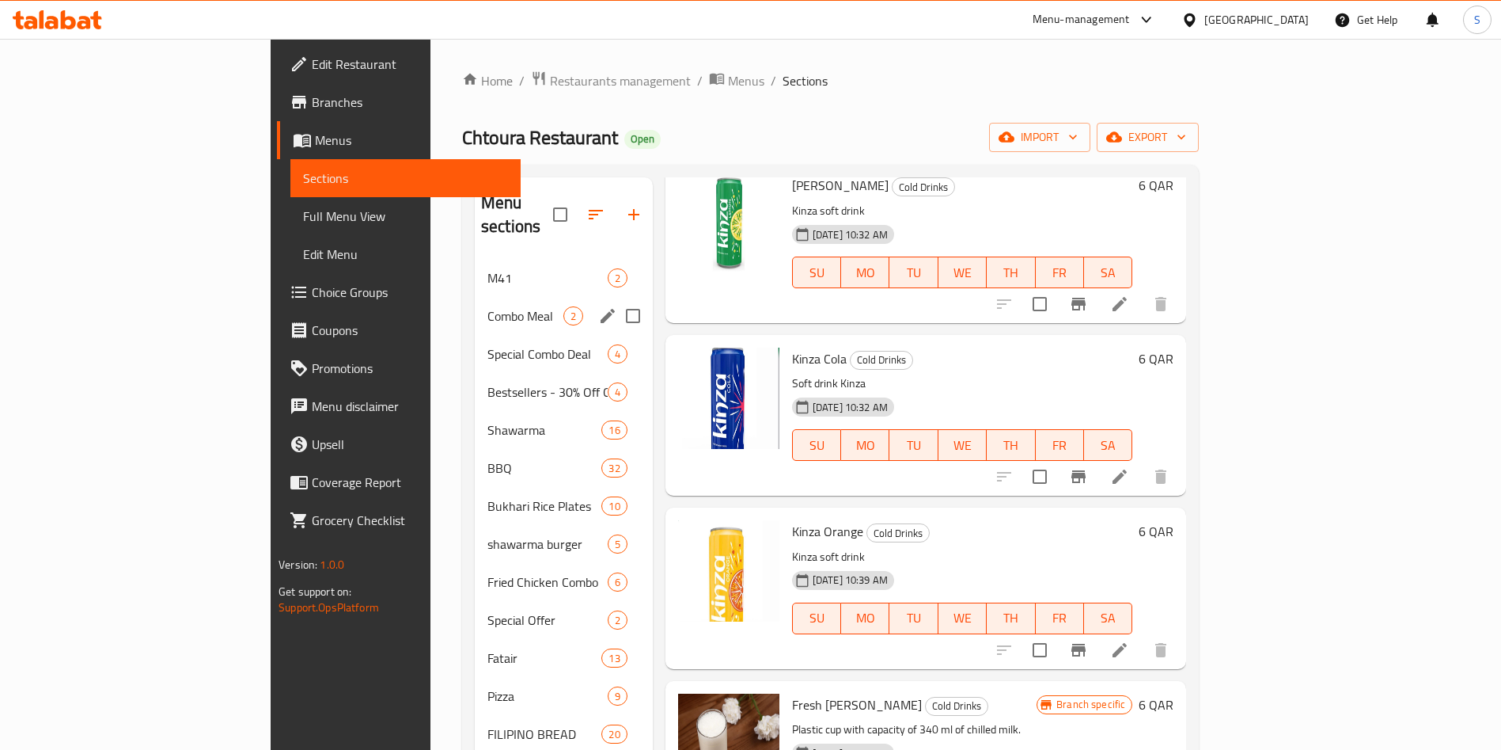
click at [475, 263] on div "M41 2" at bounding box center [564, 278] width 178 height 38
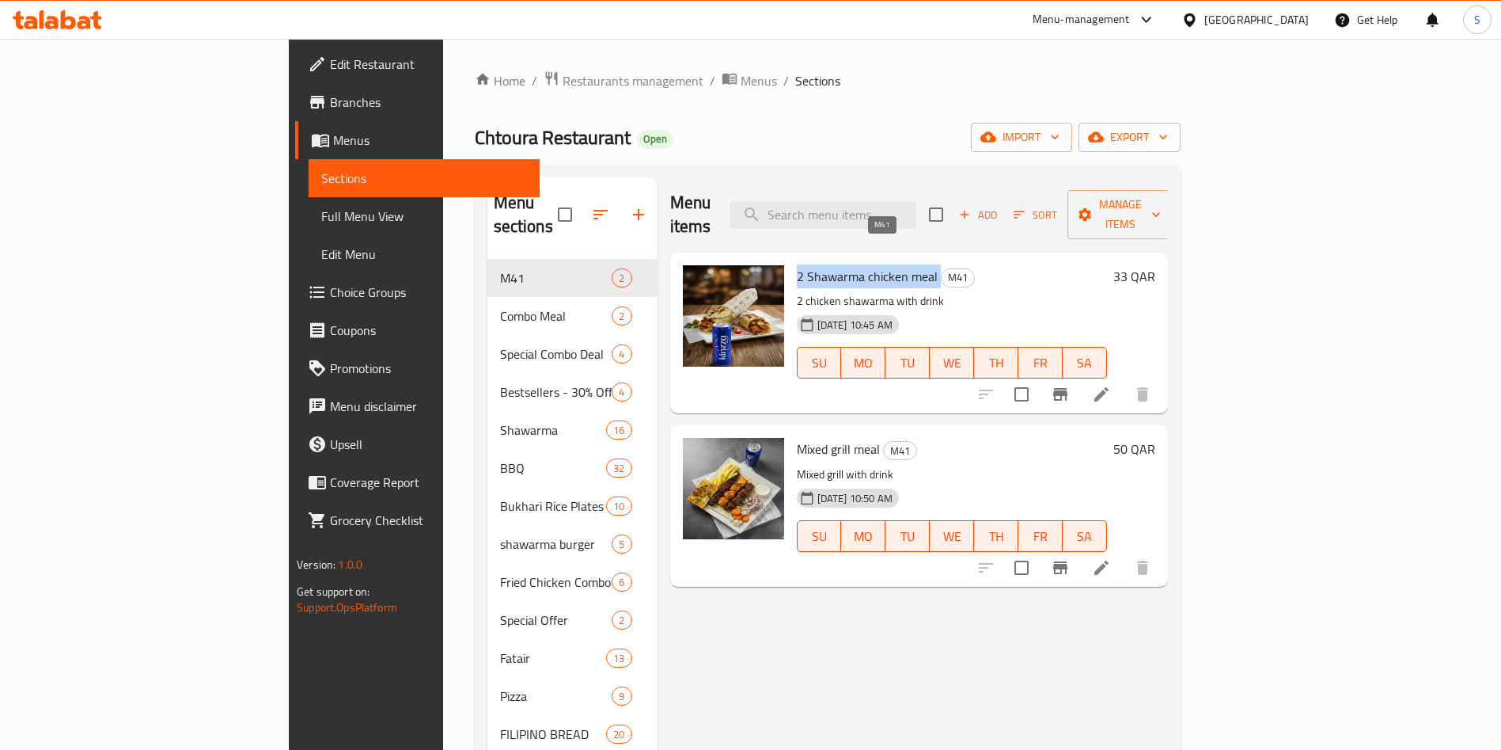
drag, startPoint x: 725, startPoint y: 251, endPoint x: 866, endPoint y: 252, distance: 140.9
click at [866, 259] on div "2 Shawarma chicken meal M41 2 chicken shawarma with drink 01-09-2025 10:45 AM S…" at bounding box center [952, 333] width 323 height 148
copy h6 "2 Shawarma chicken meal"
drag, startPoint x: 737, startPoint y: 425, endPoint x: 807, endPoint y: 422, distance: 70.5
click at [807, 431] on div "Mixed grill meal M41 Mixed grill with drink 01-09-2025 10:50 AM SU MO TU WE TH …" at bounding box center [952, 505] width 323 height 148
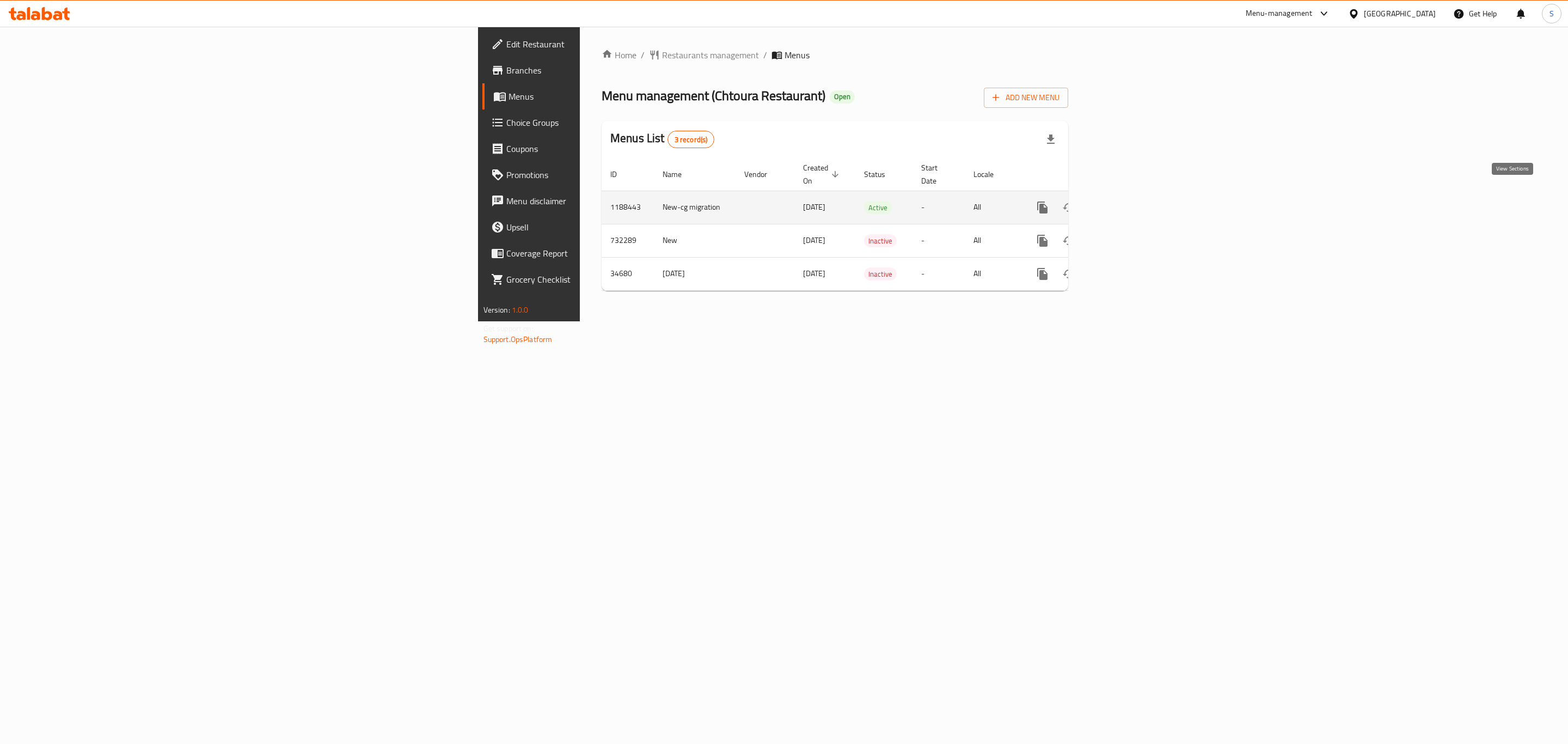
click at [1135, 200] on link "enhanced table" at bounding box center [1121, 208] width 26 height 26
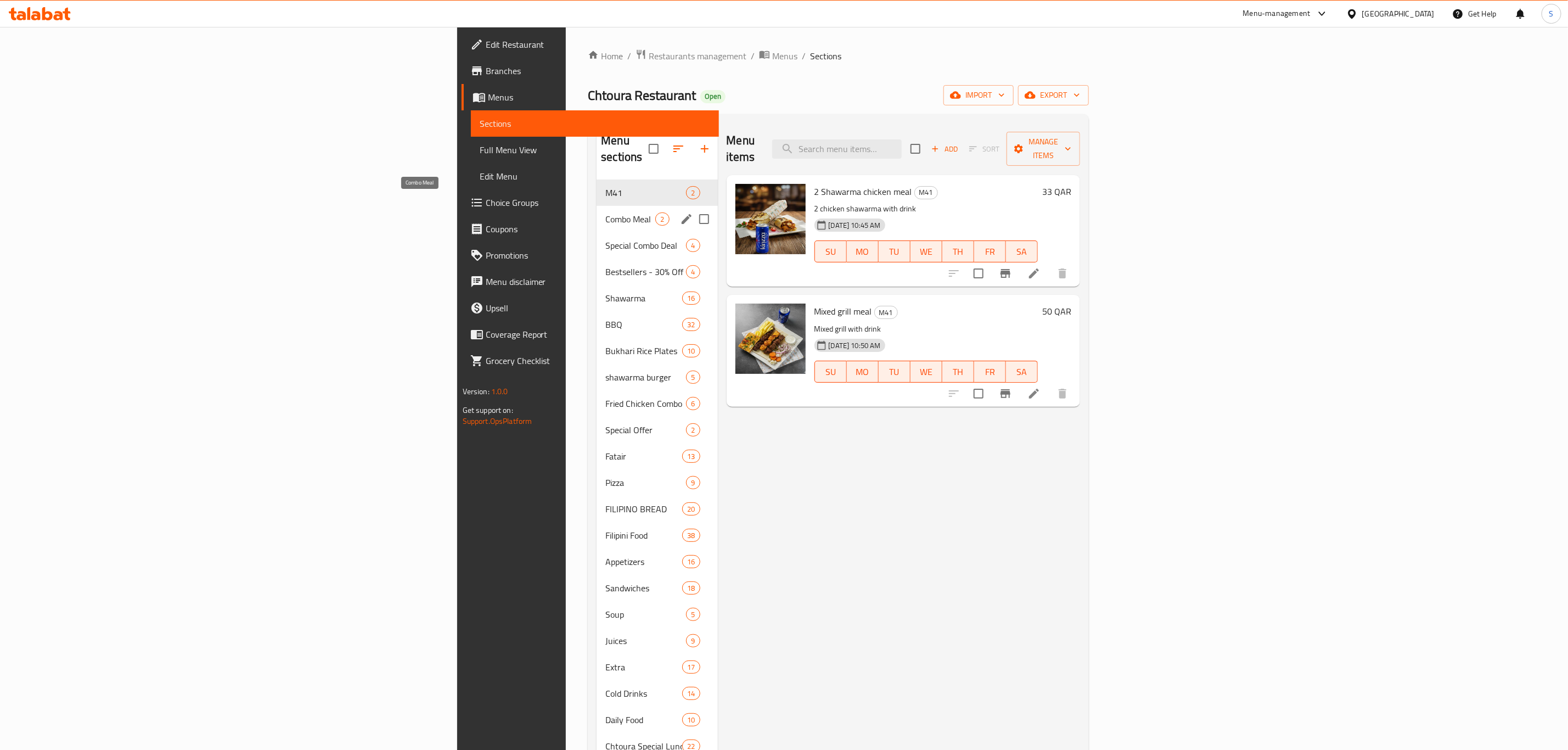
click at [605, 212] on span "Combo Meal" at bounding box center [630, 219] width 50 height 13
click at [605, 186] on span "M41" at bounding box center [630, 192] width 50 height 13
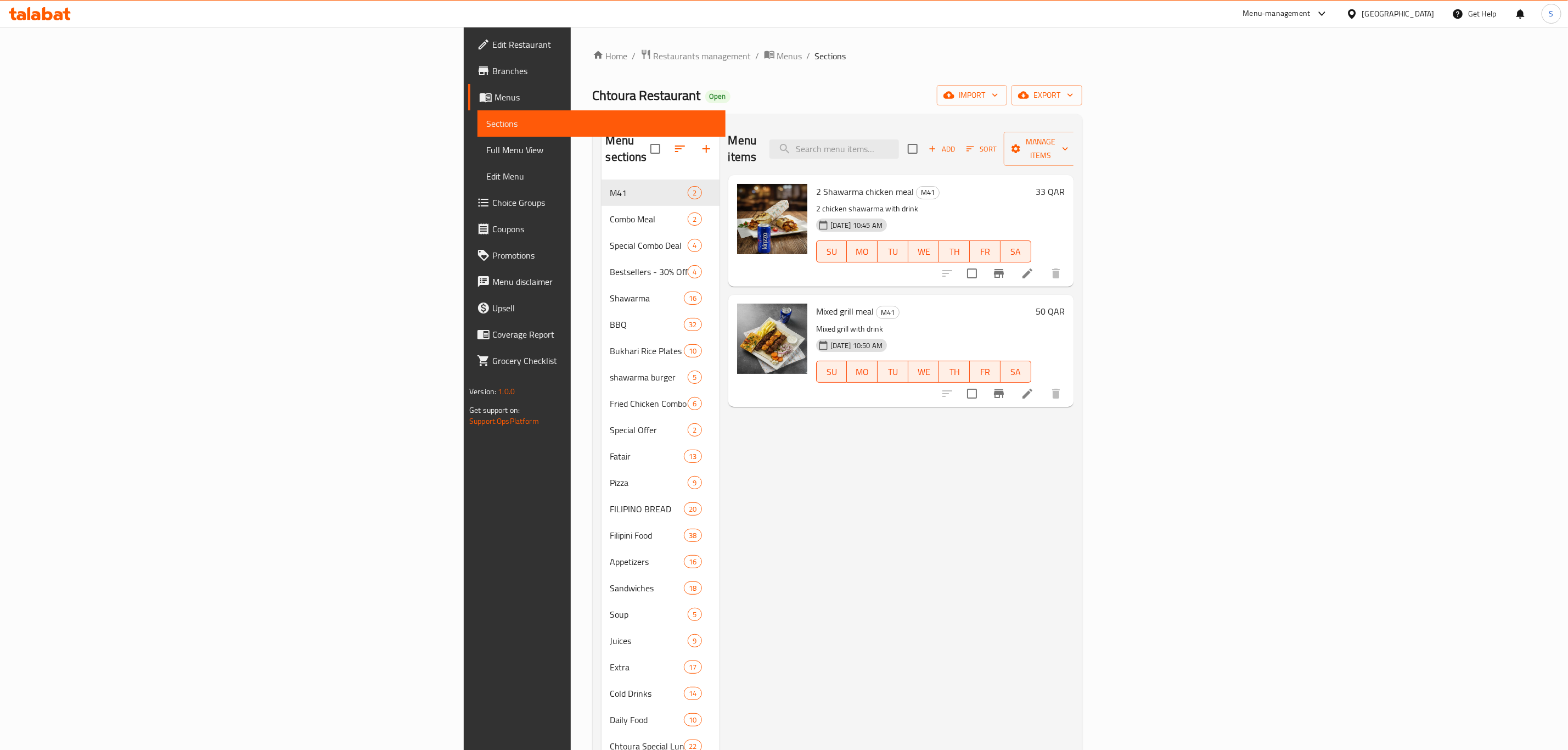
click at [1043, 264] on li at bounding box center [1027, 273] width 31 height 19
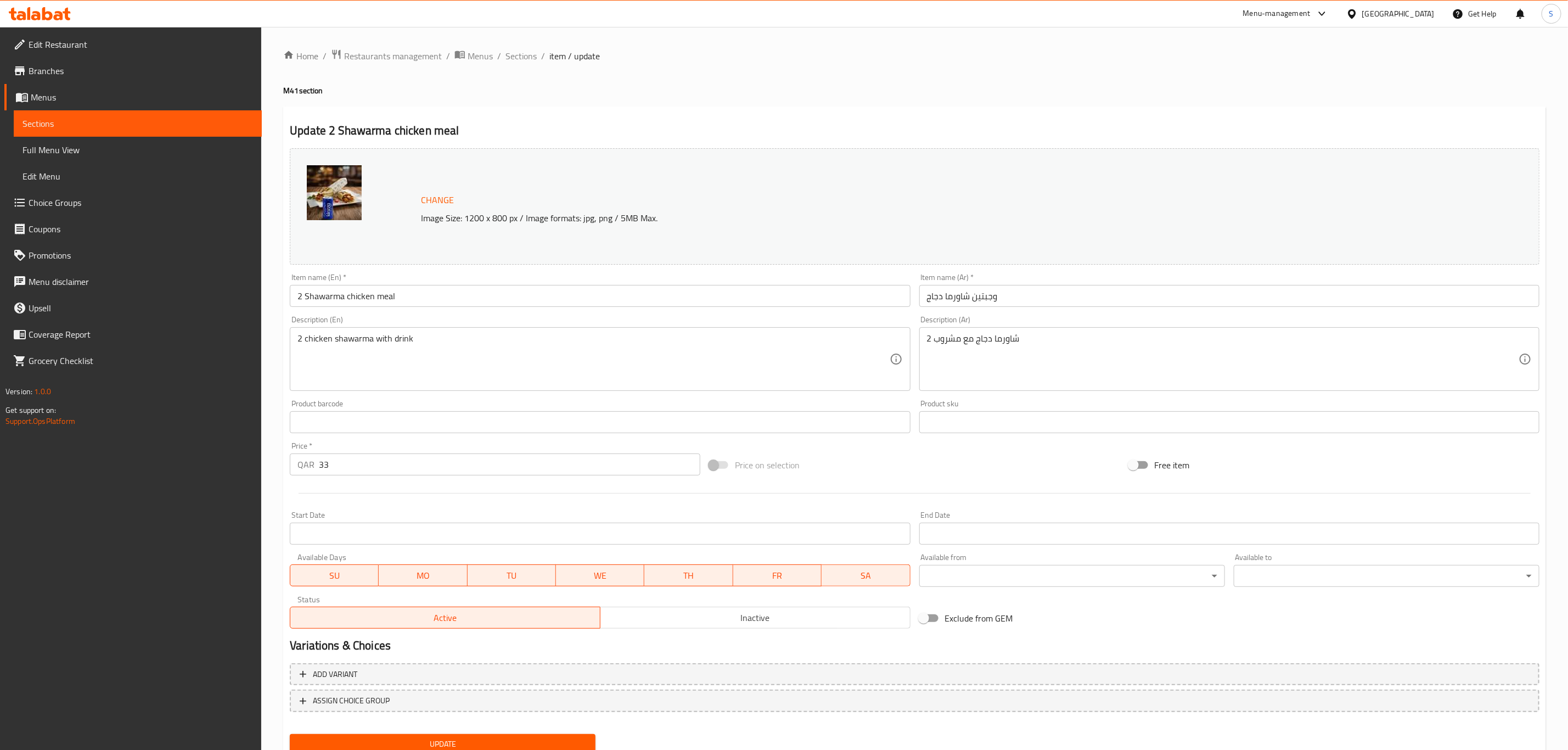
drag, startPoint x: 335, startPoint y: 466, endPoint x: 307, endPoint y: 466, distance: 28.0
click at [307, 466] on div "QAR 33 Price *" at bounding box center [495, 465] width 411 height 22
type input "34"
click at [433, 490] on div at bounding box center [915, 493] width 1259 height 27
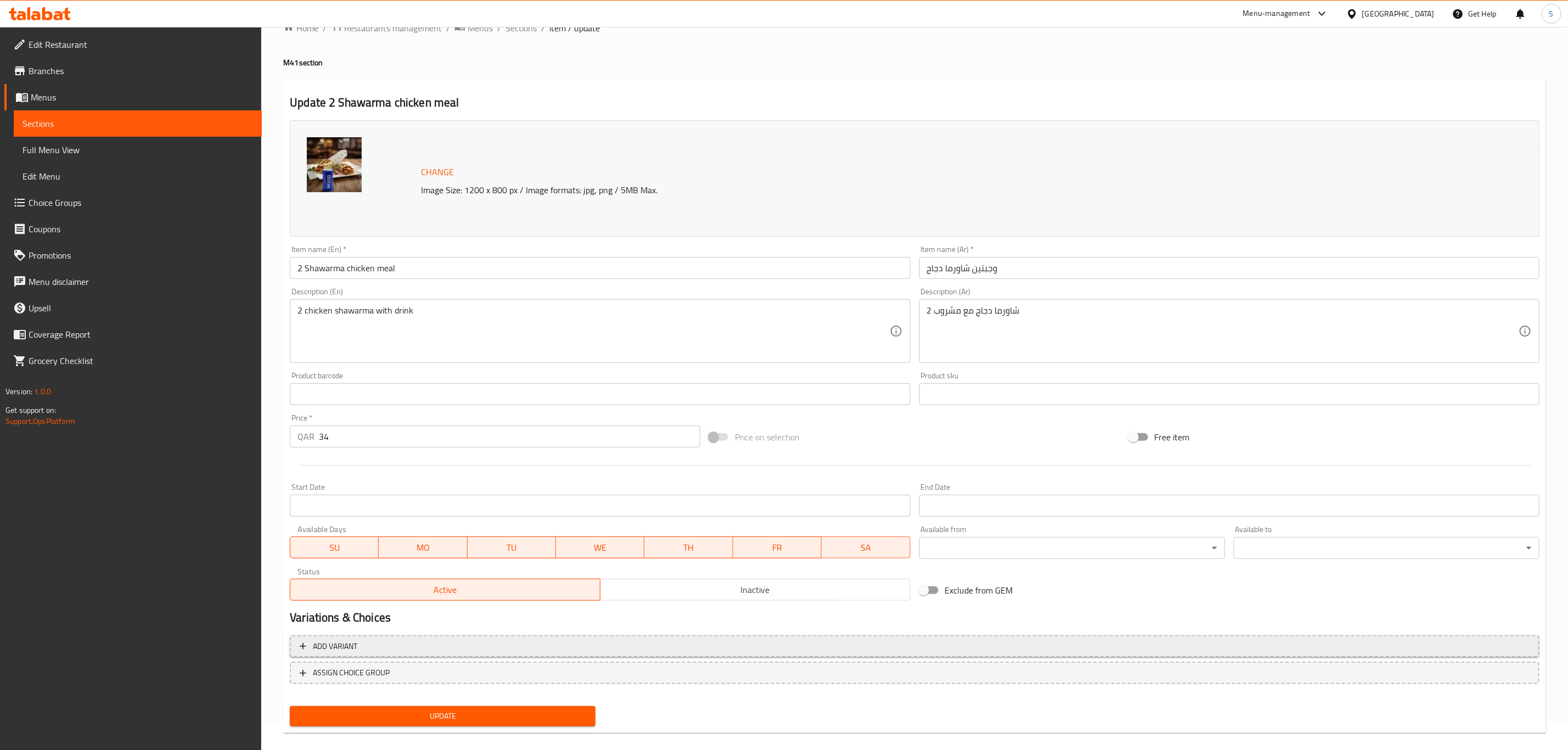
scroll to position [40, 0]
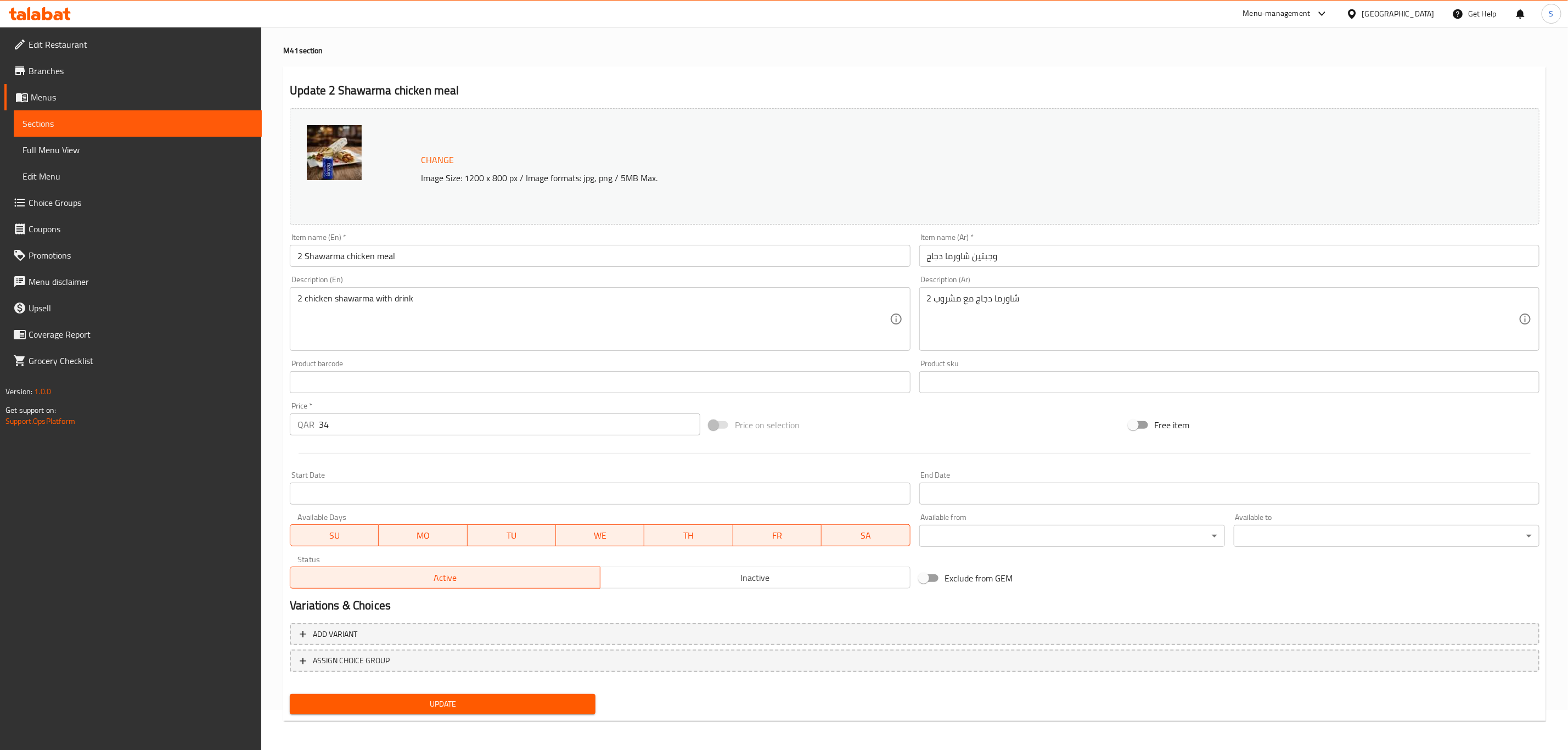
click at [455, 706] on span "Update" at bounding box center [443, 704] width 288 height 14
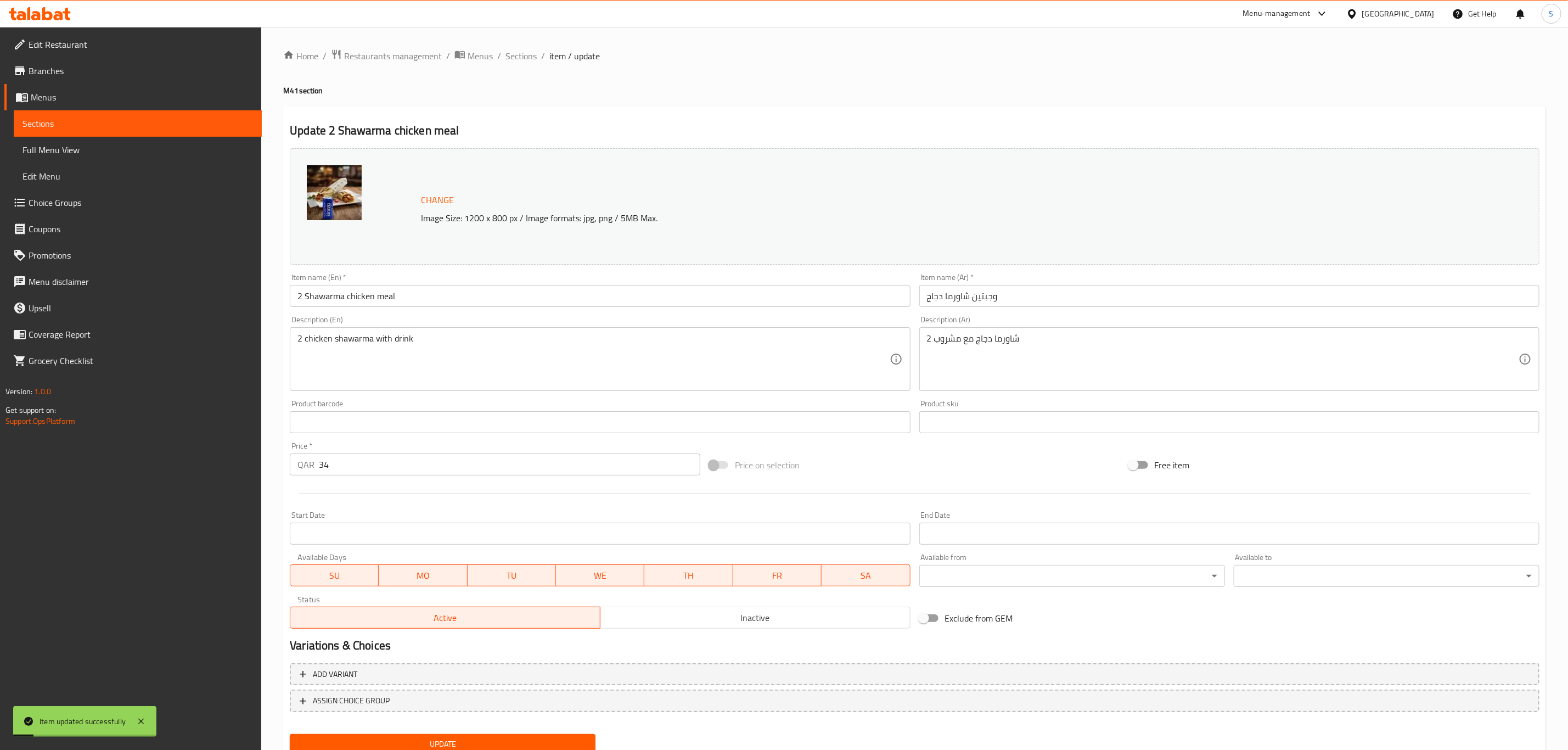
click at [522, 46] on div "Home / Restaurants management / Menus / Sections / item / update M41 section Up…" at bounding box center [915, 409] width 1307 height 765
click at [524, 49] on span "Sections" at bounding box center [521, 56] width 31 height 13
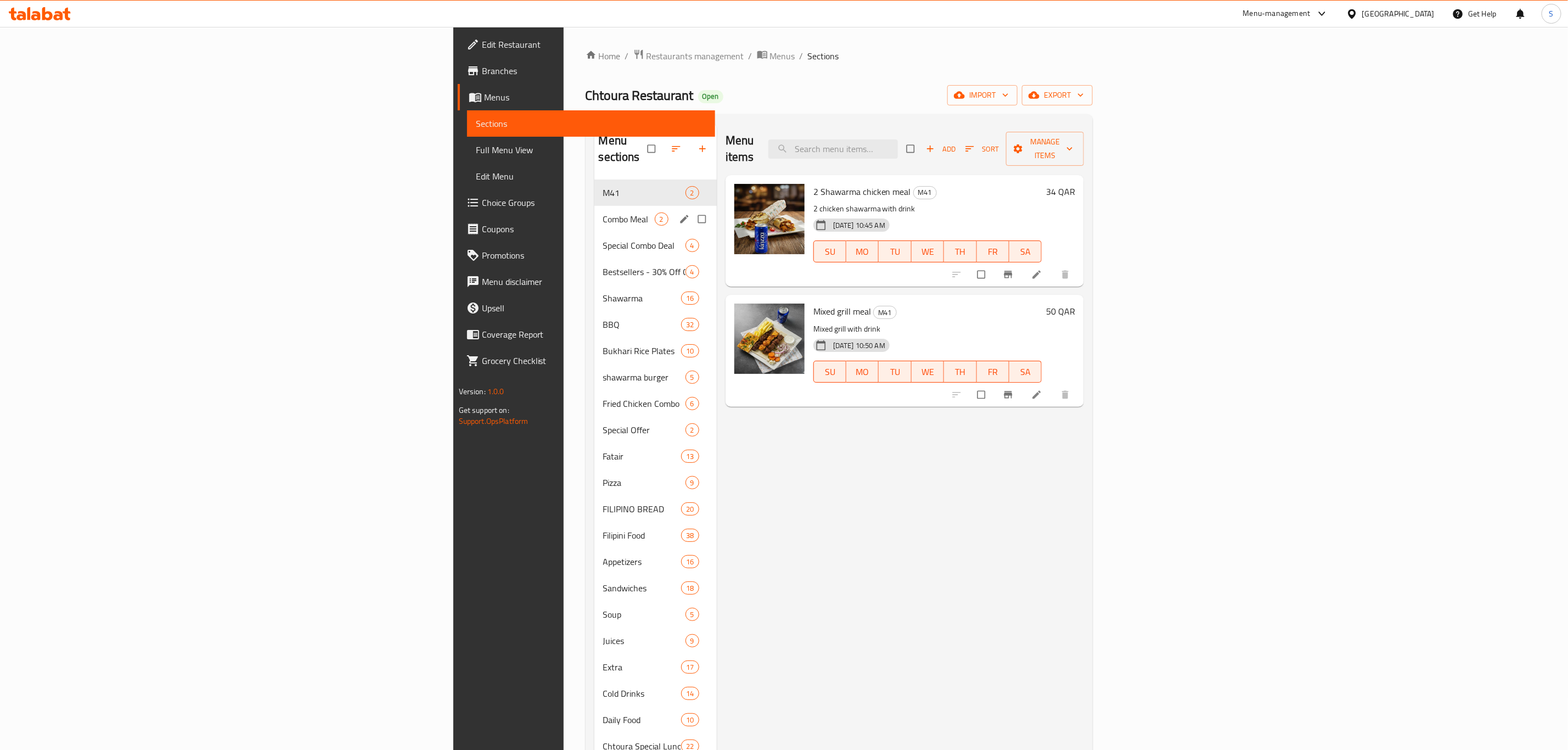
click at [603, 212] on span "Combo Meal" at bounding box center [629, 219] width 51 height 13
click at [594, 185] on div "M41 2" at bounding box center [655, 193] width 123 height 26
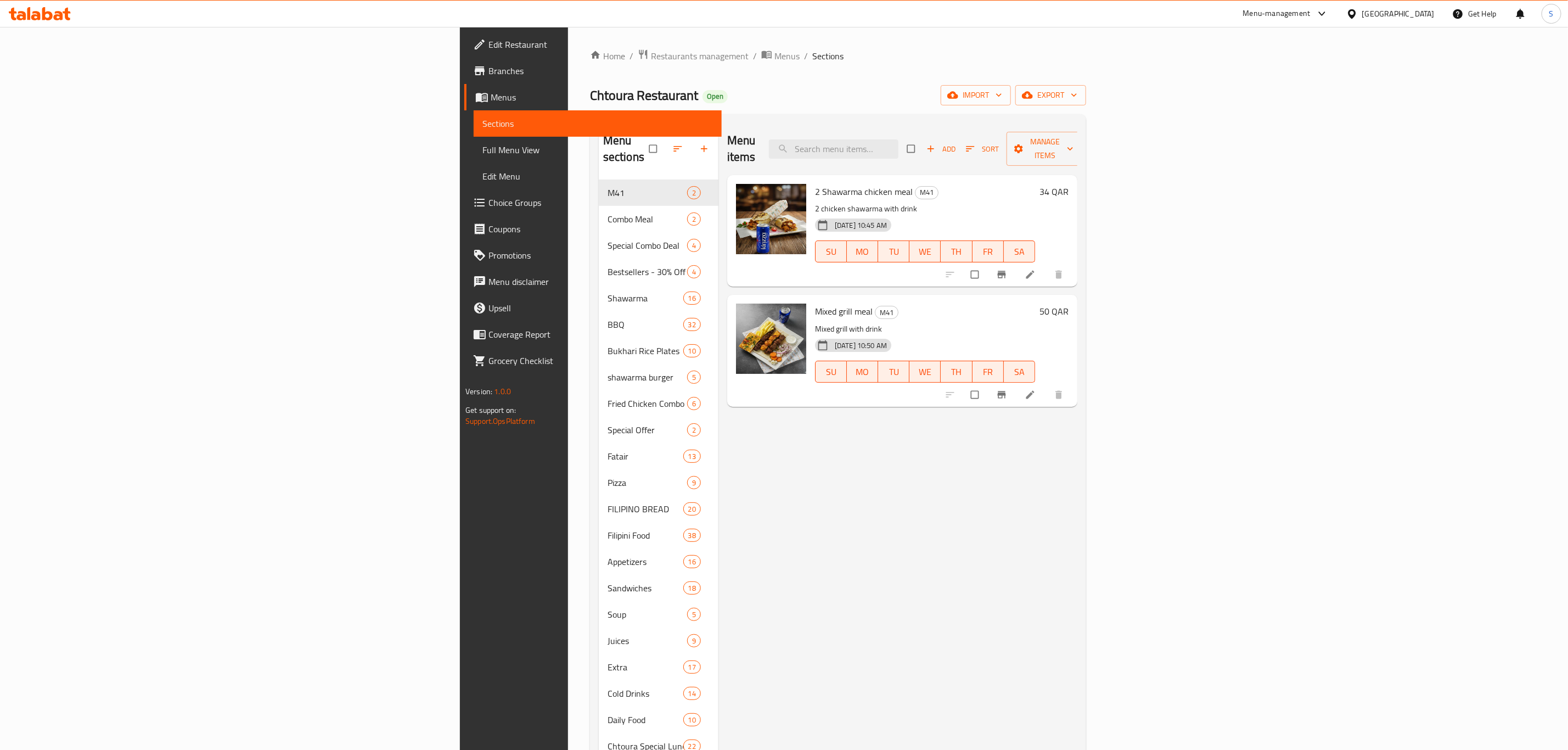
click at [488, 203] on span "Choice Groups" at bounding box center [601, 203] width 225 height 13
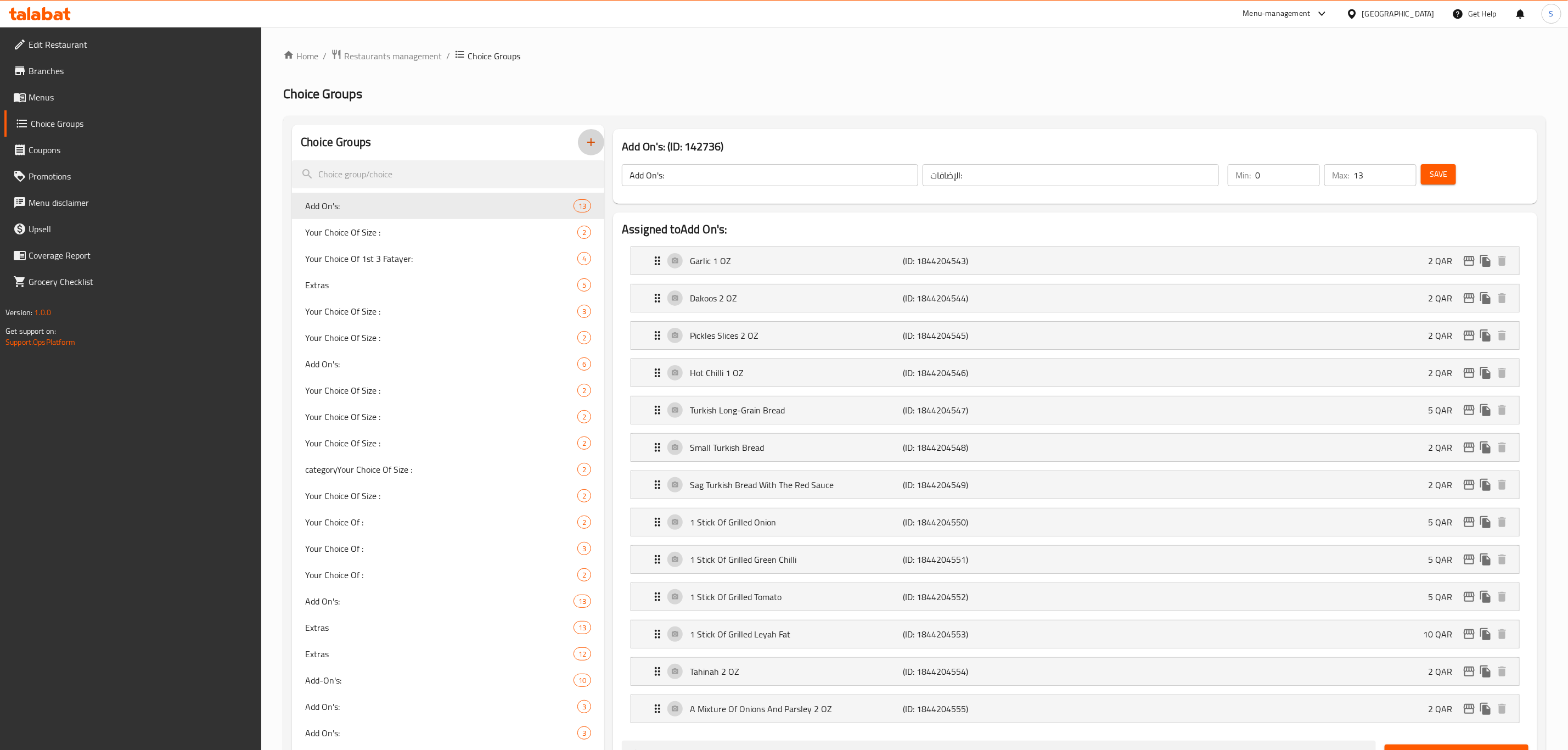
click at [590, 140] on icon "button" at bounding box center [591, 142] width 13 height 13
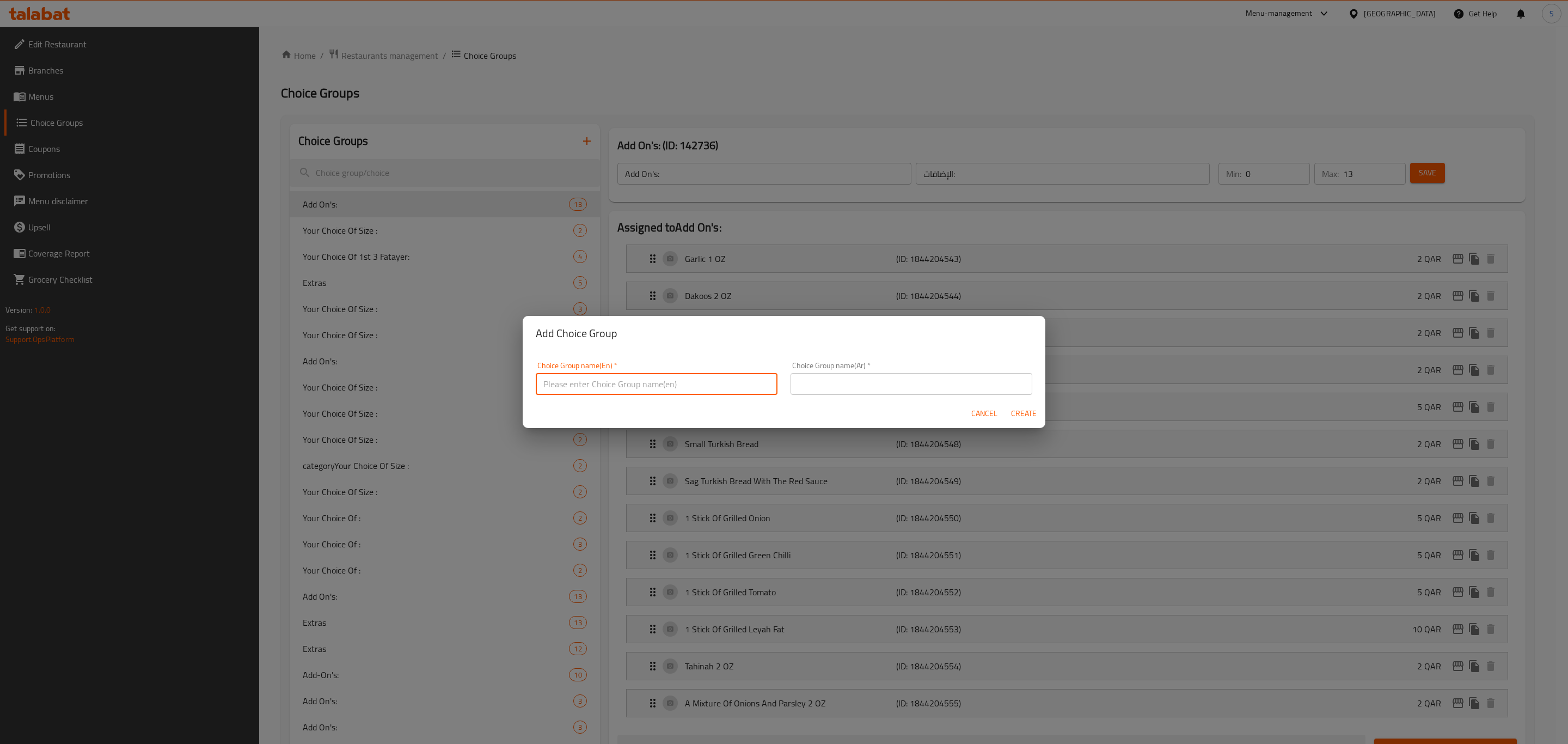
click at [672, 378] on input "text" at bounding box center [656, 384] width 241 height 22
type input "Soft Drink"
drag, startPoint x: 639, startPoint y: 385, endPoint x: 411, endPoint y: 367, distance: 228.7
click at [411, 367] on div "Add Choice Group Choice Group name(En)   * Soft Drink Choice Group name(En) * C…" at bounding box center [784, 372] width 1568 height 744
click at [832, 384] on input "text" at bounding box center [911, 384] width 241 height 22
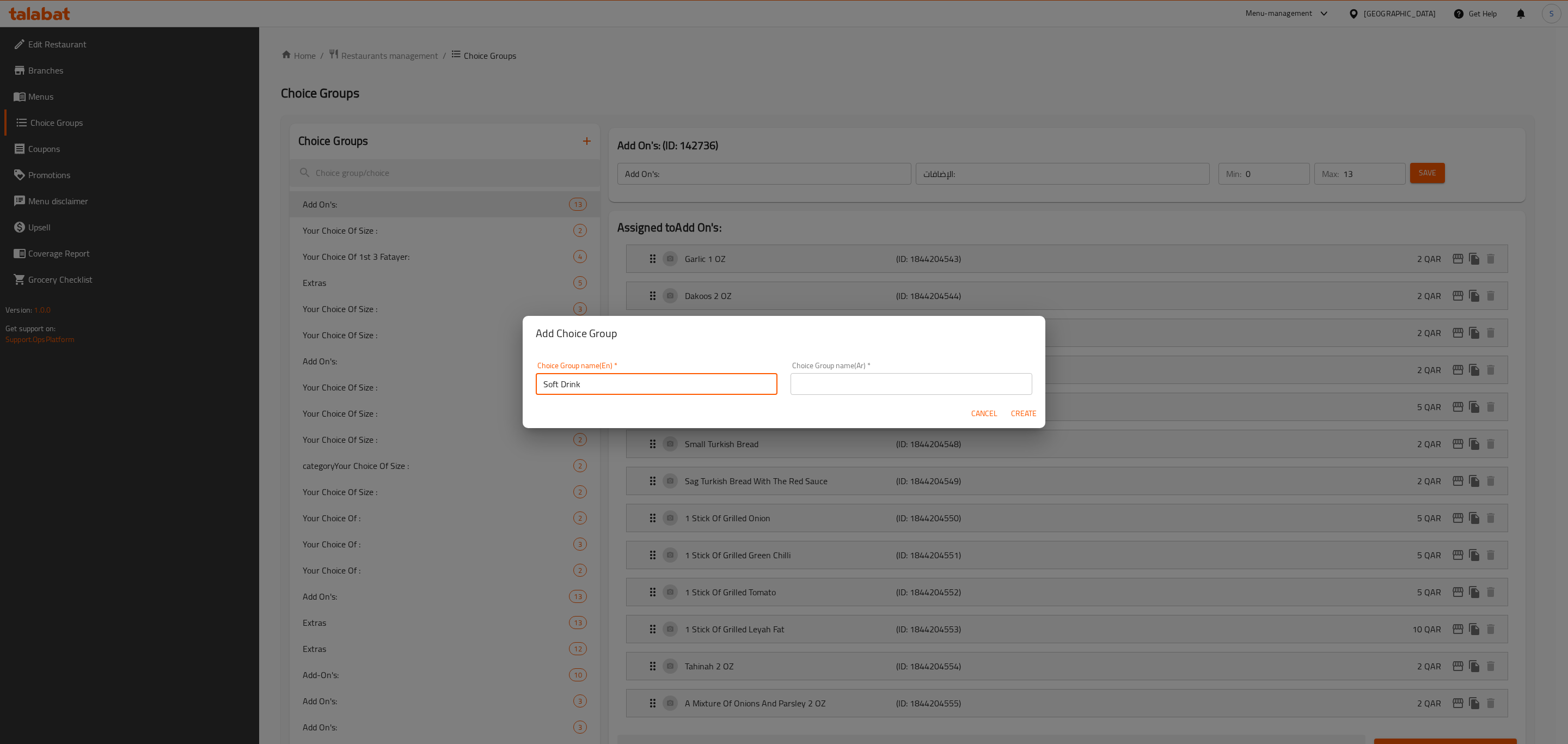
paste input "Soft Drink"
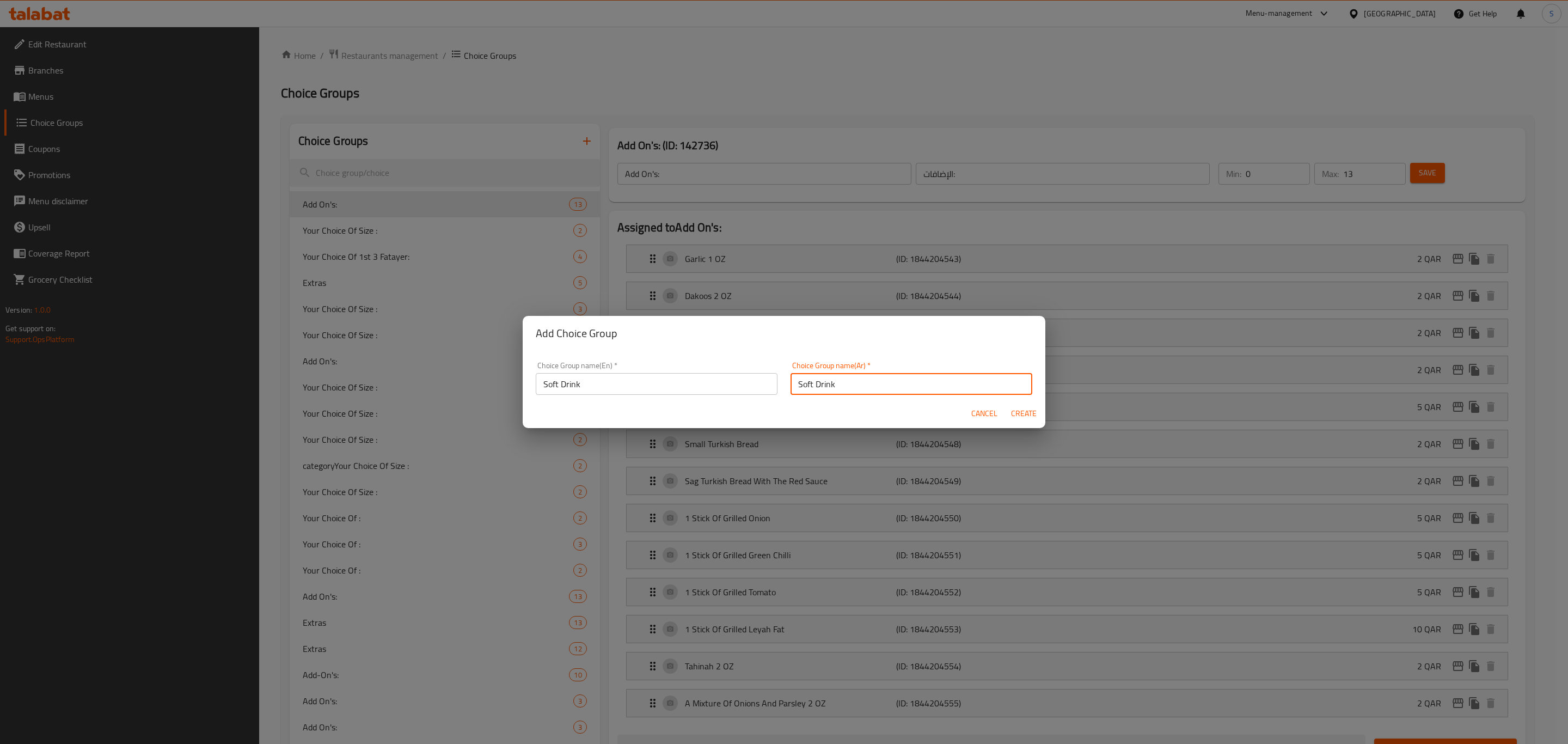
type input "Soft Drink"
click at [1033, 420] on span "Create" at bounding box center [1024, 414] width 26 height 14
type input "Soft Drink"
type input "0"
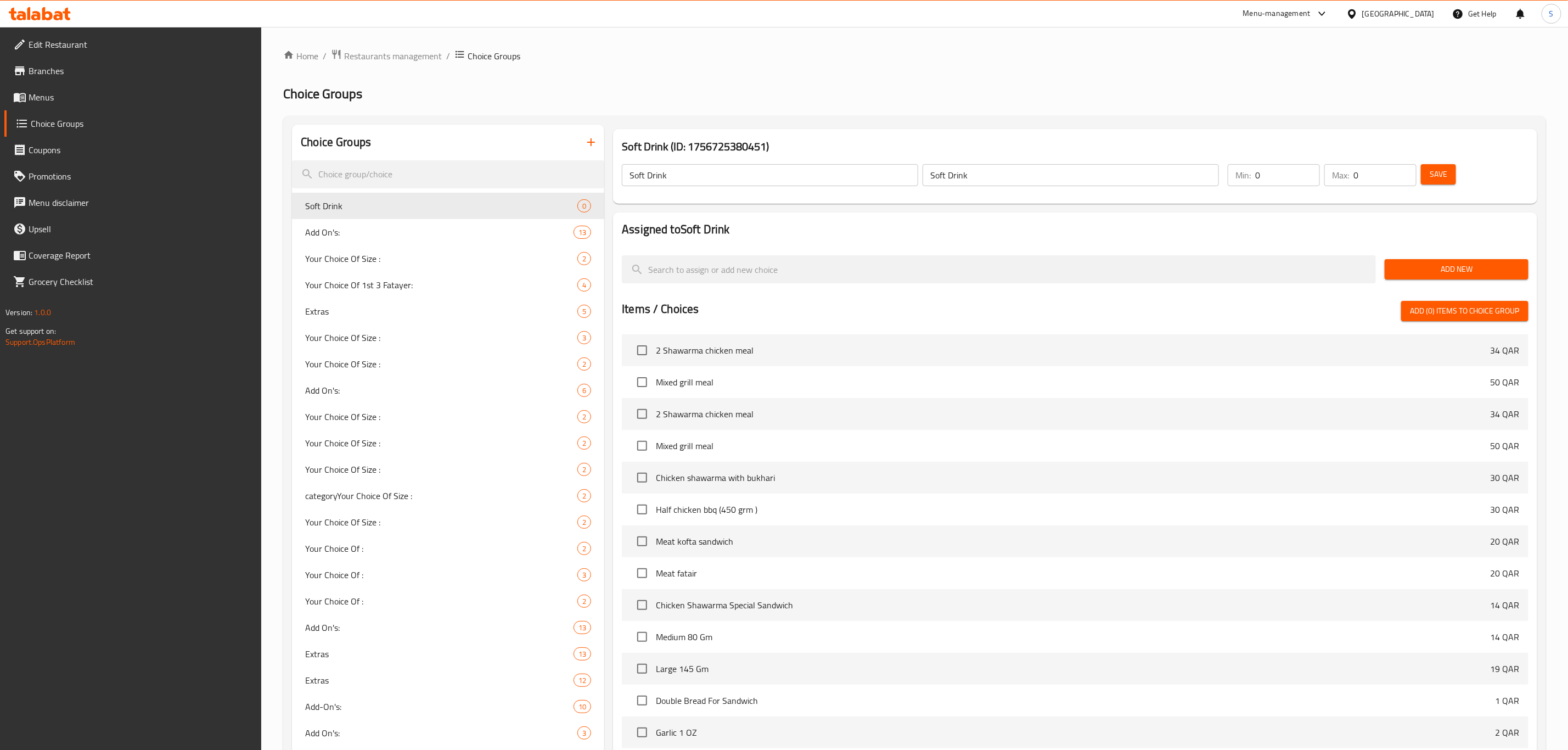
drag, startPoint x: 1277, startPoint y: 180, endPoint x: 1243, endPoint y: 177, distance: 34.1
click at [1261, 178] on input "0" at bounding box center [1287, 176] width 64 height 22
drag, startPoint x: 1262, startPoint y: 173, endPoint x: 1235, endPoint y: 173, distance: 27.0
click at [1230, 173] on div "Min: 0 ​" at bounding box center [1274, 176] width 92 height 22
type input "1"
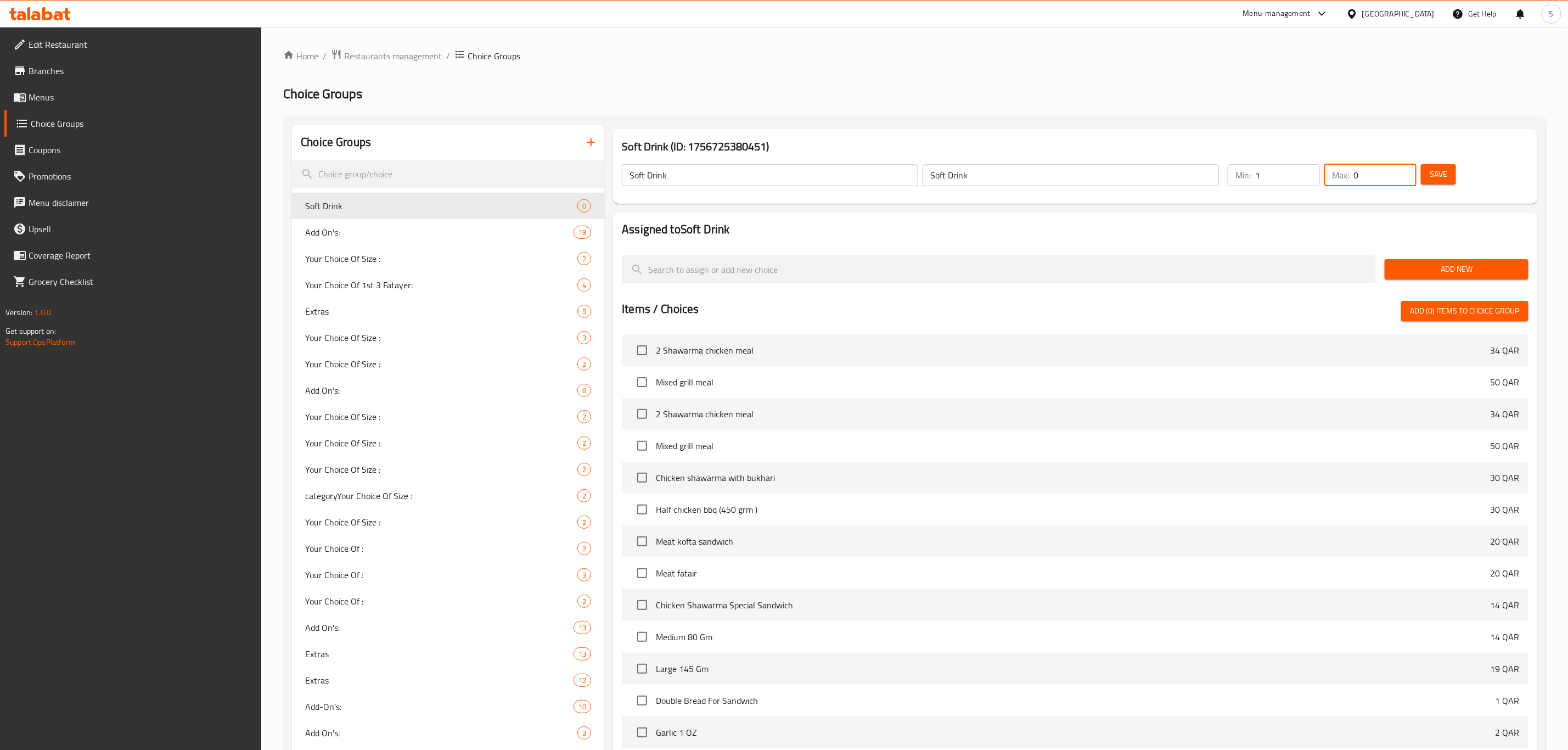
drag, startPoint x: 1336, startPoint y: 172, endPoint x: 1347, endPoint y: 173, distance: 11.0
click at [1328, 172] on div "Max: 0 ​" at bounding box center [1370, 176] width 92 height 22
type input "1"
click at [1433, 274] on span "Add New" at bounding box center [1457, 269] width 126 height 14
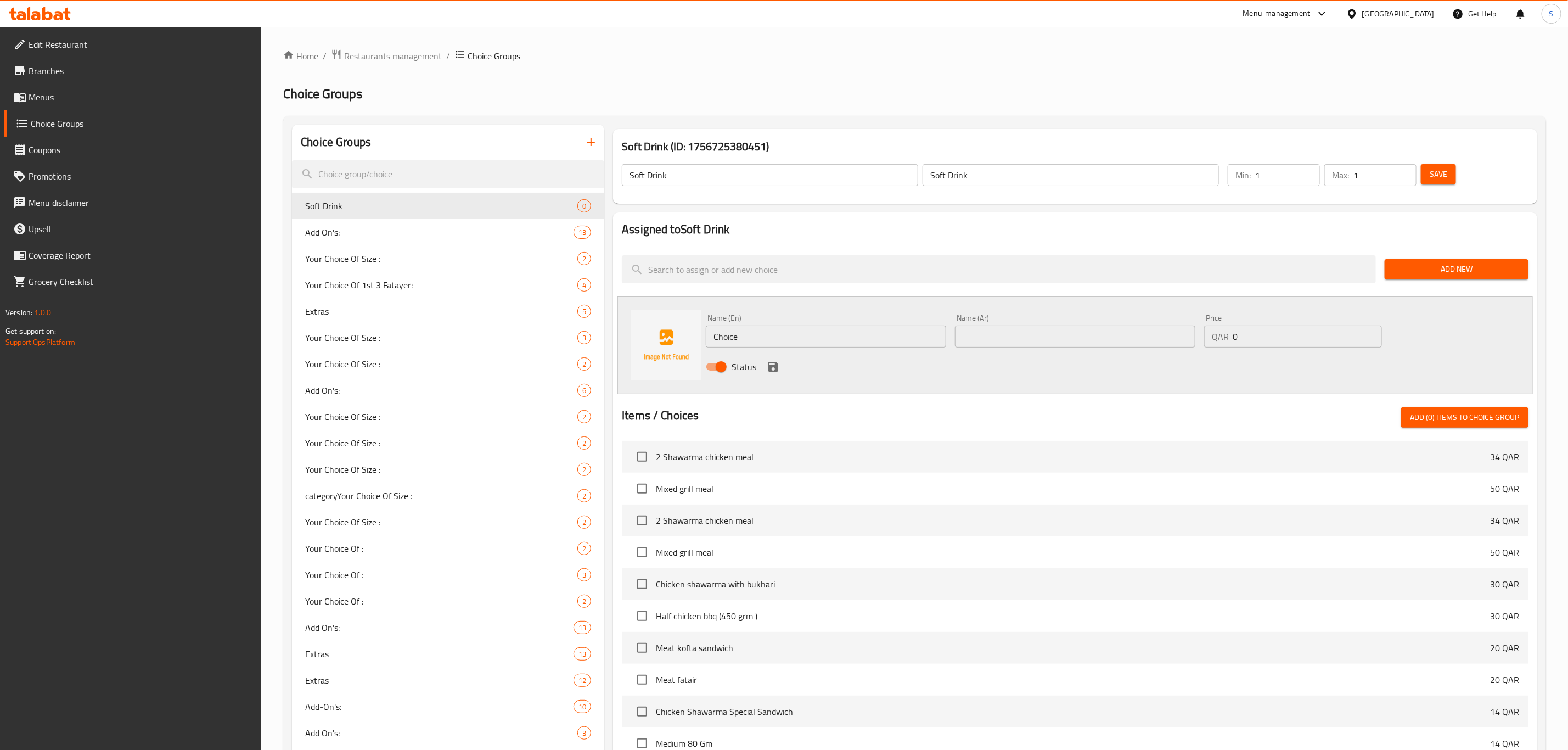
drag, startPoint x: 761, startPoint y: 340, endPoint x: 664, endPoint y: 340, distance: 97.0
click at [667, 339] on div "Name (En) Choice Name (En) Name (Ar) Name (Ar) Price QAR 0 Price Status" at bounding box center [1075, 345] width 915 height 98
paste input "Kinza Cola Diet"
type input "Kinza Cola Diet"
click at [1019, 335] on input "text" at bounding box center [1075, 336] width 241 height 22
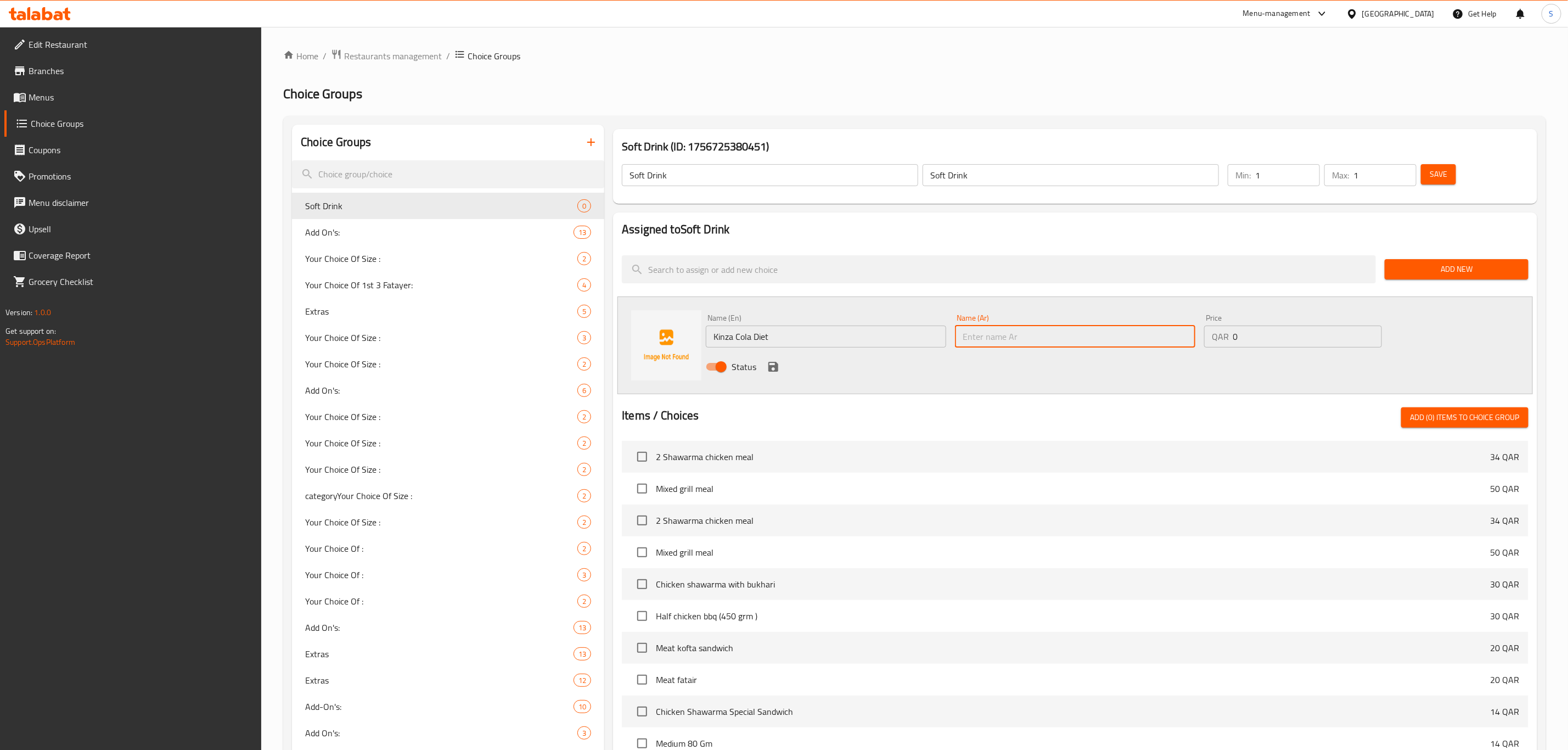
paste input "Kinza Cola Diet"
type input "Kinza Cola Diet"
click at [781, 366] on button "save" at bounding box center [773, 367] width 17 height 17
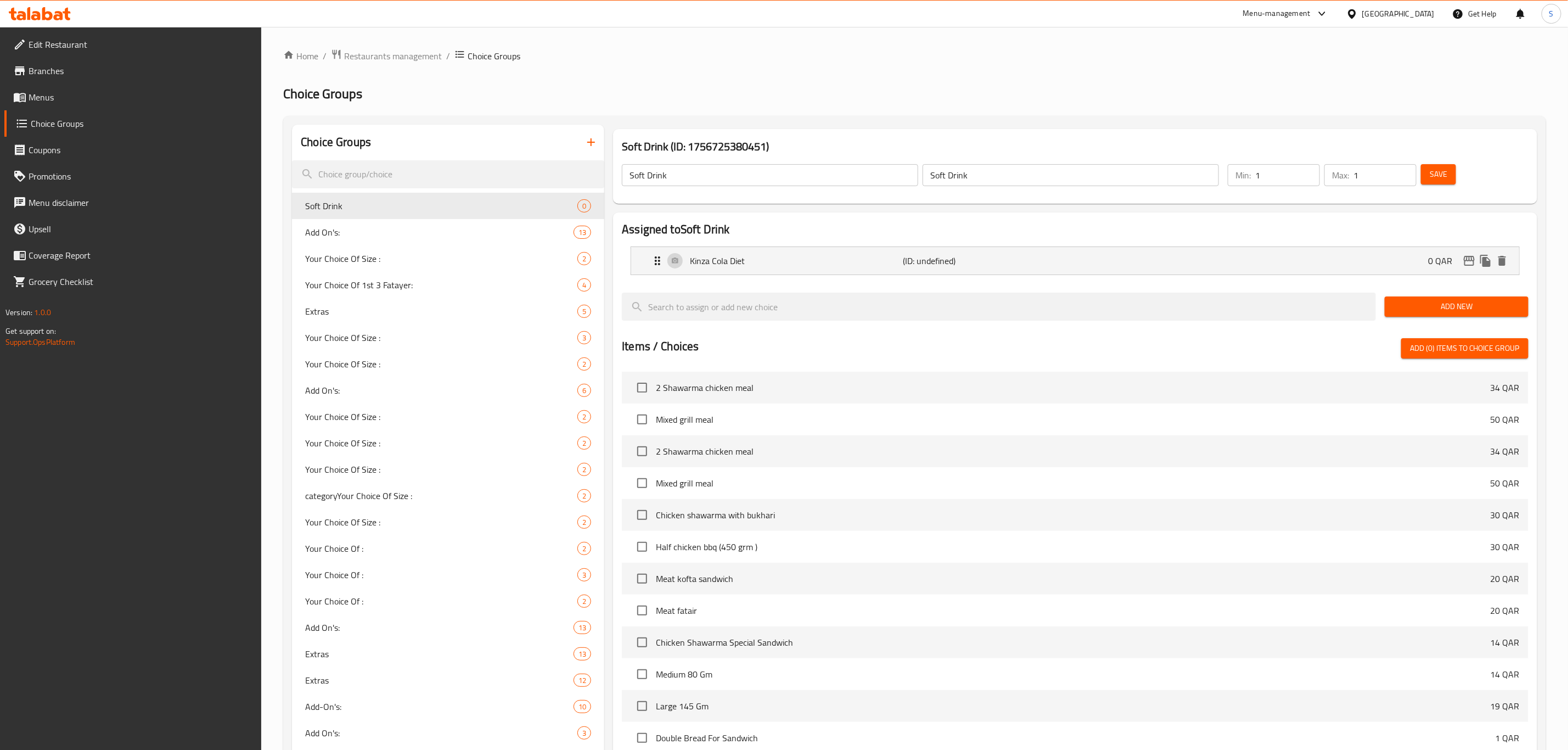
click at [1431, 307] on span "Add New" at bounding box center [1457, 307] width 126 height 14
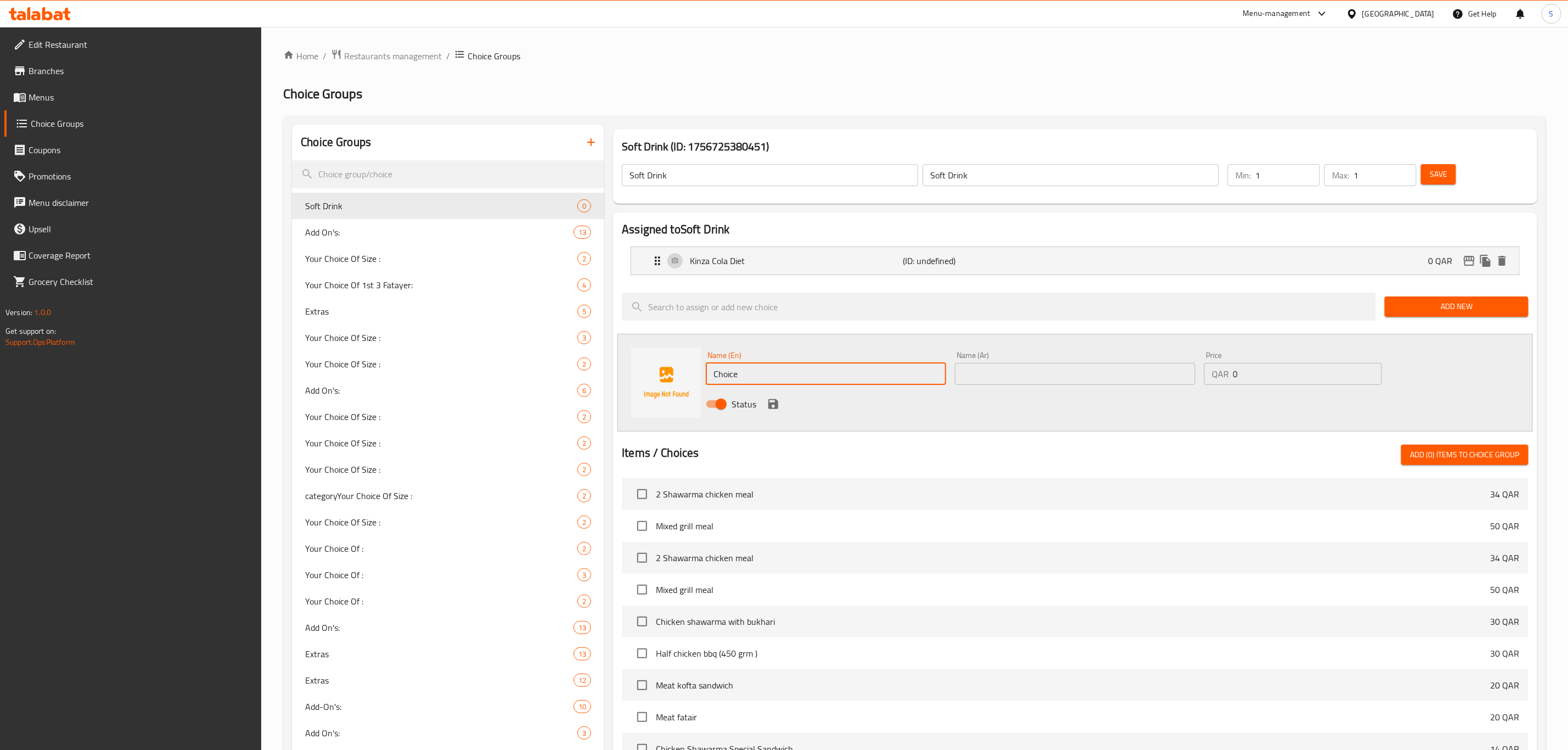
click at [746, 378] on input "Choice" at bounding box center [826, 374] width 241 height 22
paste input "Kinza Lemon"
drag, startPoint x: 761, startPoint y: 371, endPoint x: 644, endPoint y: 371, distance: 117.0
click at [642, 371] on div "Name (En) ChoiceKinza Lemon Name (En) Name (Ar) Name (Ar) Price QAR 0 Price Sta…" at bounding box center [1075, 382] width 915 height 98
paste input "text"
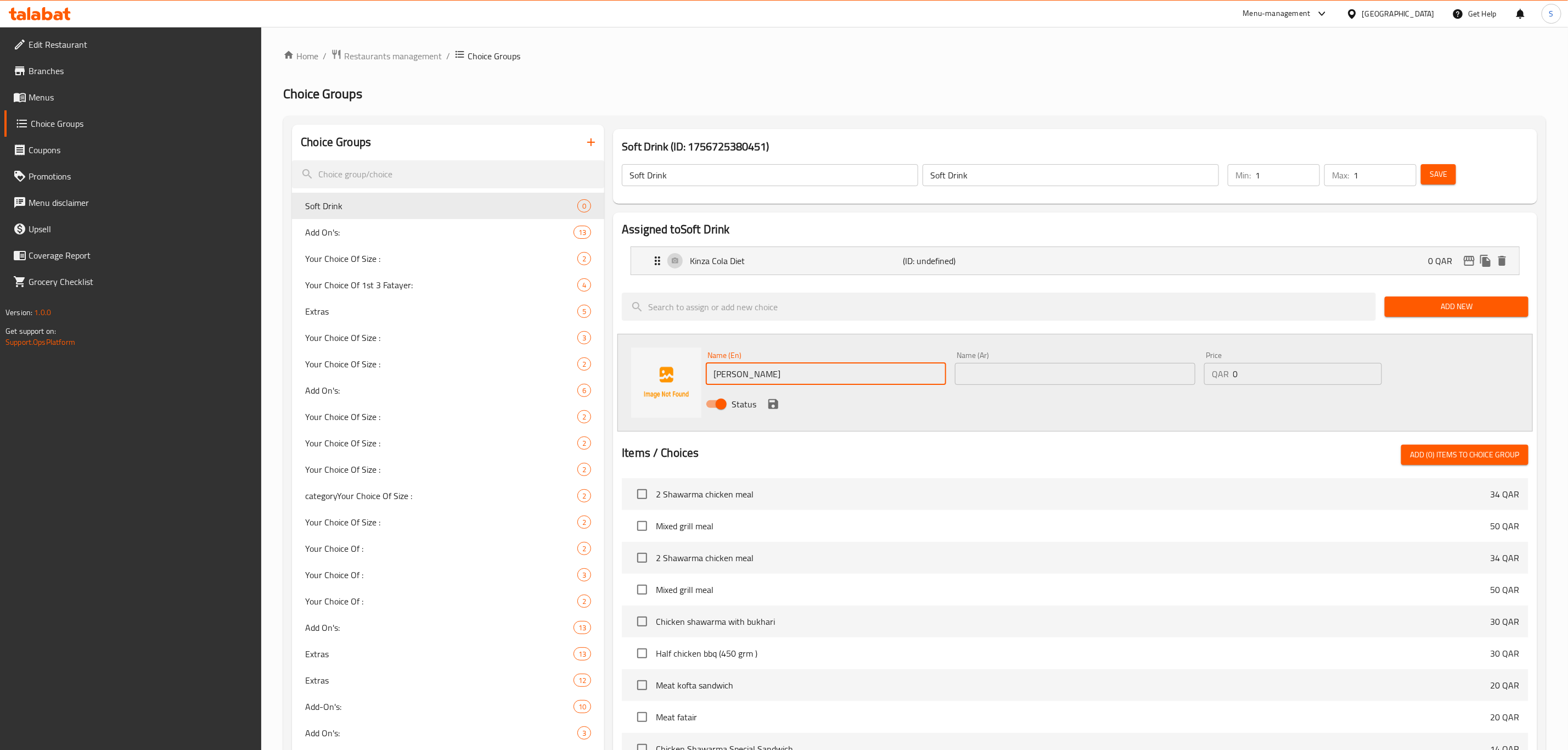
type input "Kinza Lemon"
drag, startPoint x: 1080, startPoint y: 380, endPoint x: 1072, endPoint y: 378, distance: 8.2
click at [1080, 379] on input "text" at bounding box center [1075, 374] width 241 height 22
paste input "Kinza Lemon"
type input "Kinza Lemon"
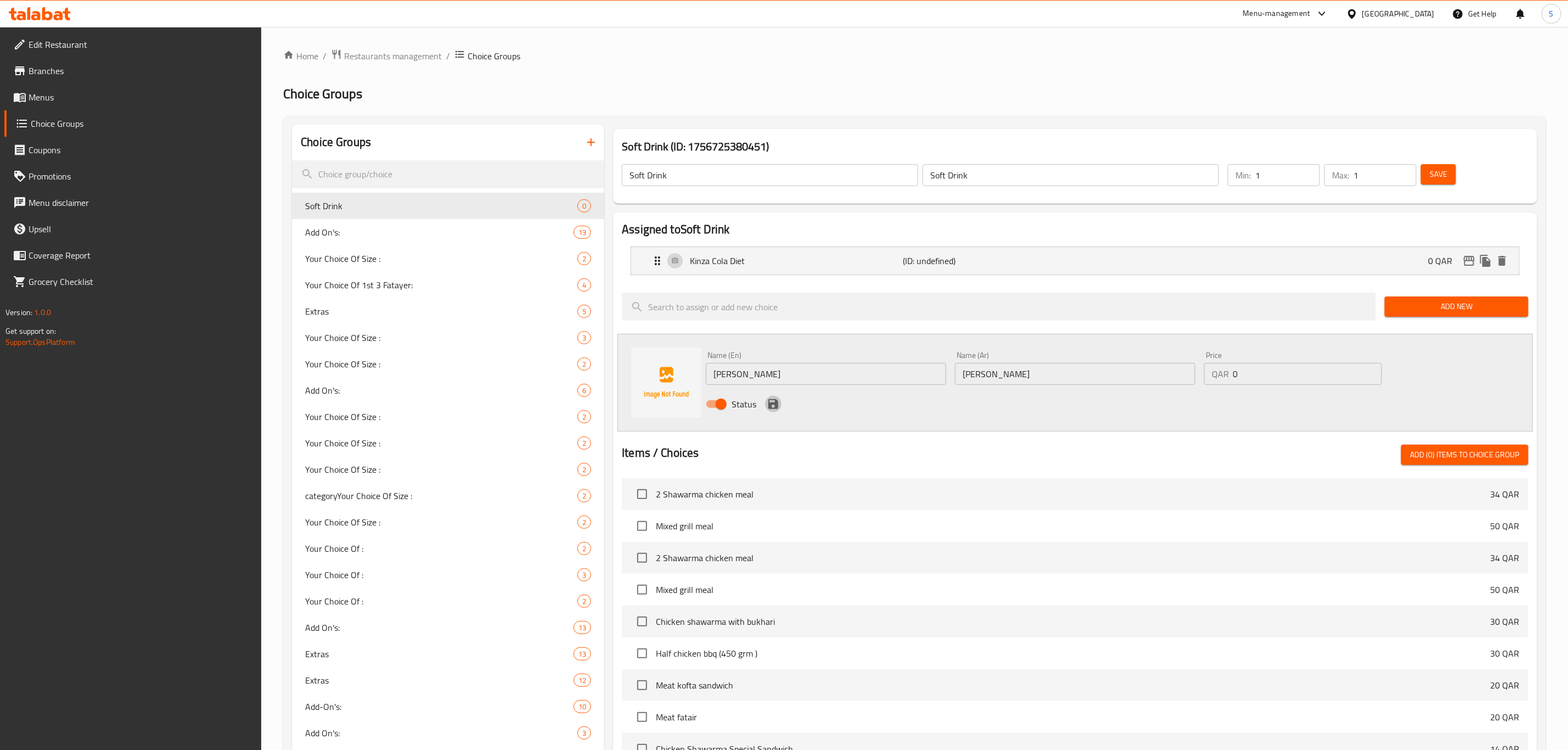
click at [775, 404] on icon "save" at bounding box center [773, 404] width 10 height 10
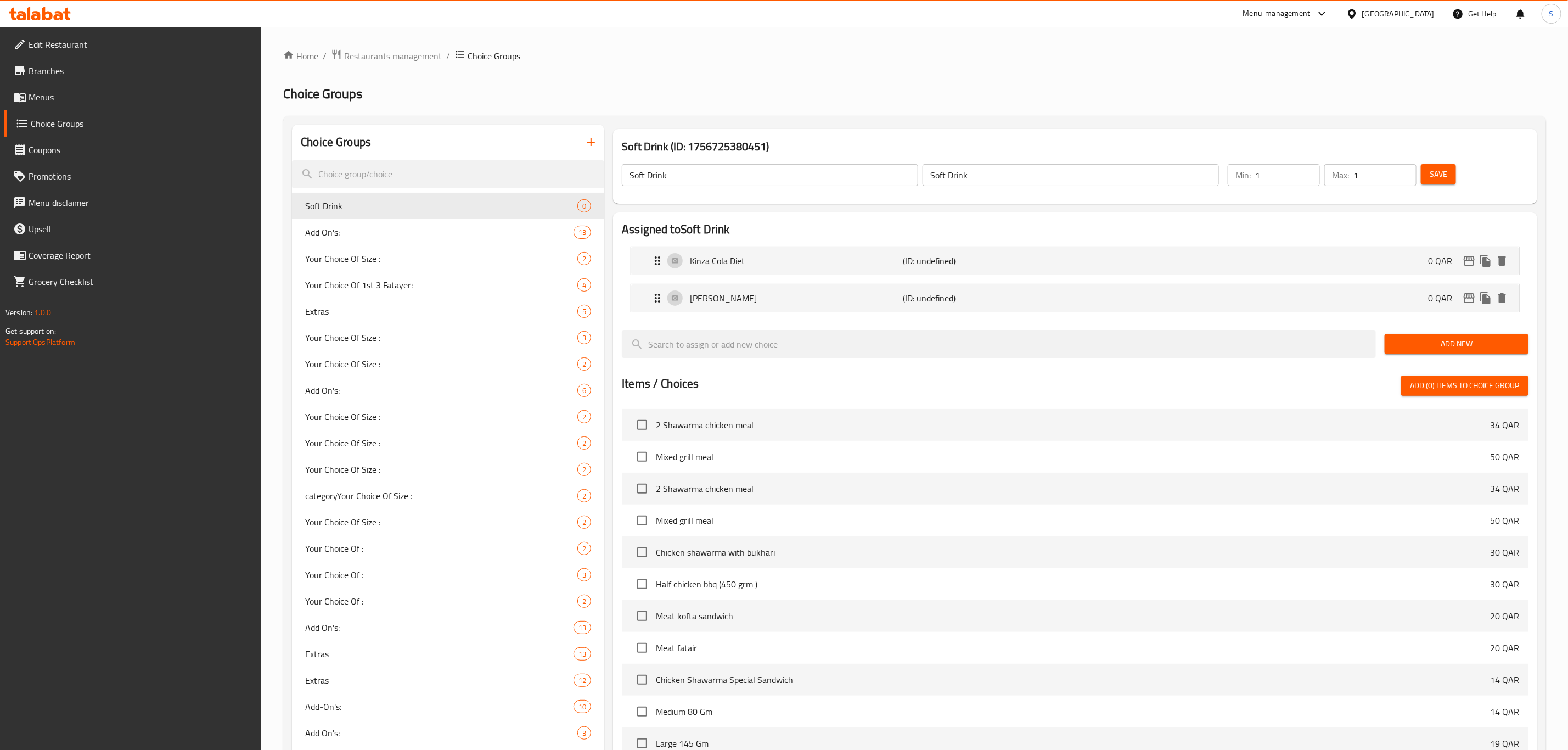
click at [1412, 348] on span "Add New" at bounding box center [1457, 344] width 126 height 14
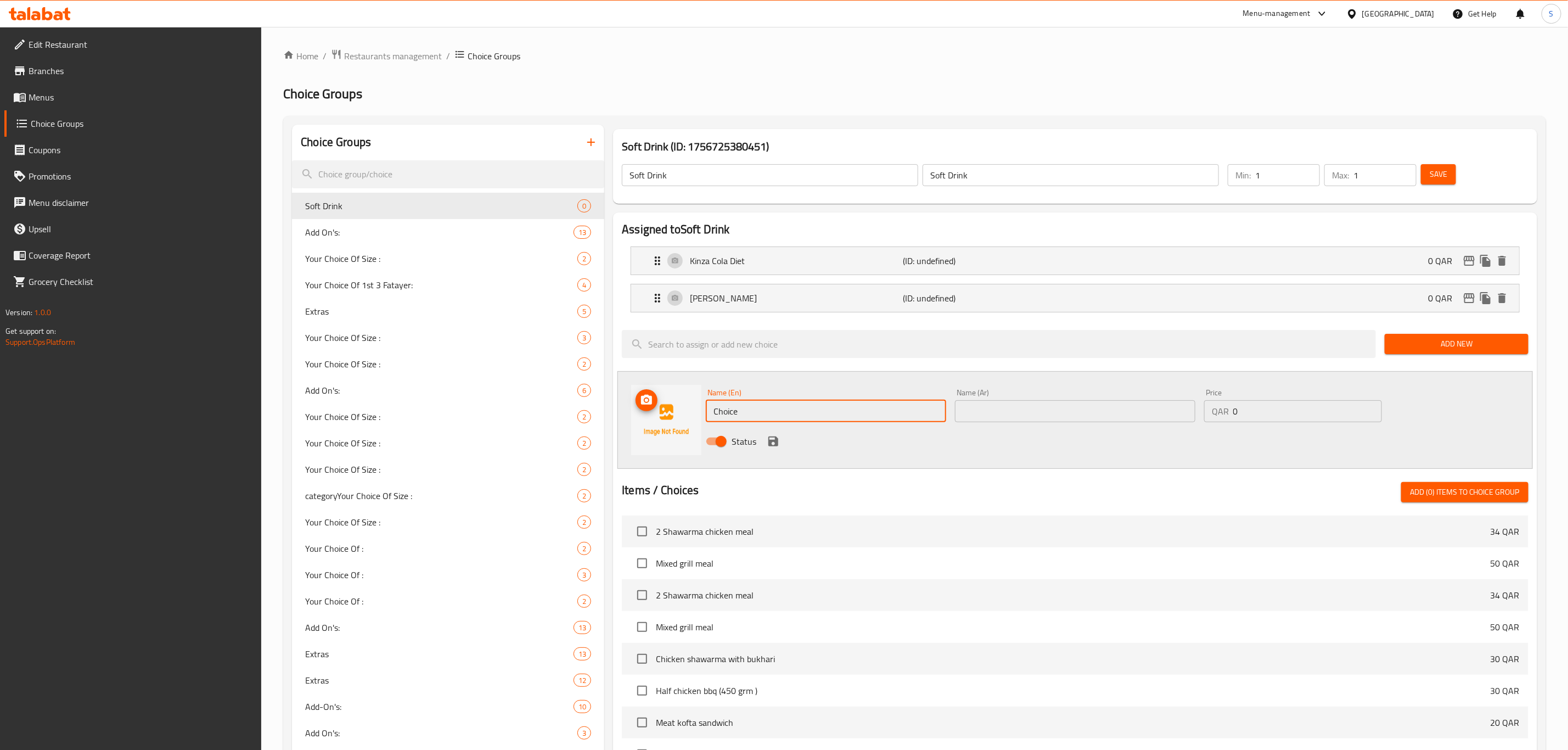
drag, startPoint x: 757, startPoint y: 401, endPoint x: 667, endPoint y: 402, distance: 90.0
click at [667, 402] on div "Name (En) Choice Name (En) Name (Ar) Name (Ar) Price QAR 0 Price Status" at bounding box center [1075, 420] width 915 height 98
paste input "Kinza Cola"
type input "Kinza Cola"
click at [1031, 402] on input "text" at bounding box center [1075, 411] width 241 height 22
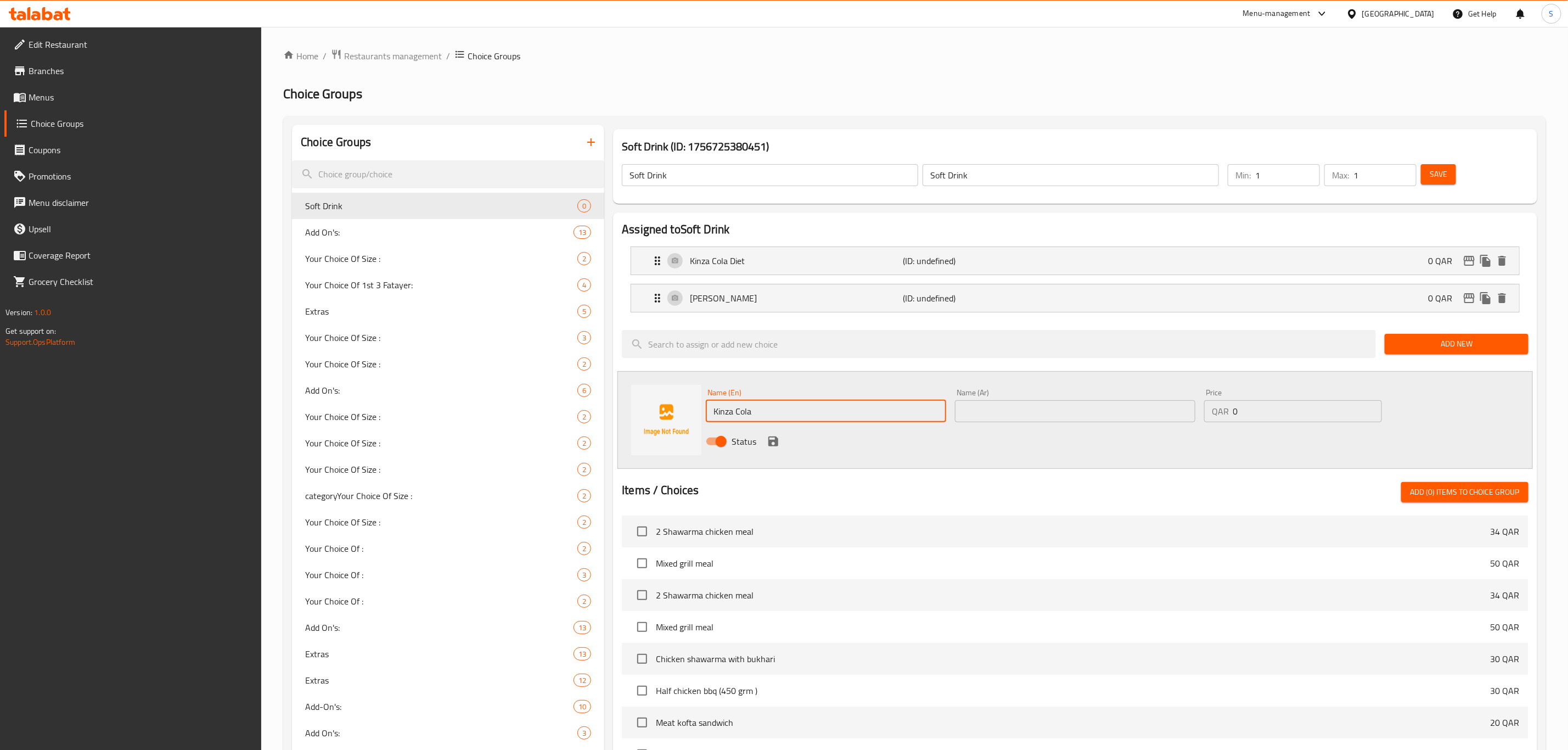
paste input "Kinza Cola"
type input "Kinza Cola"
click at [777, 444] on icon "save" at bounding box center [773, 441] width 10 height 10
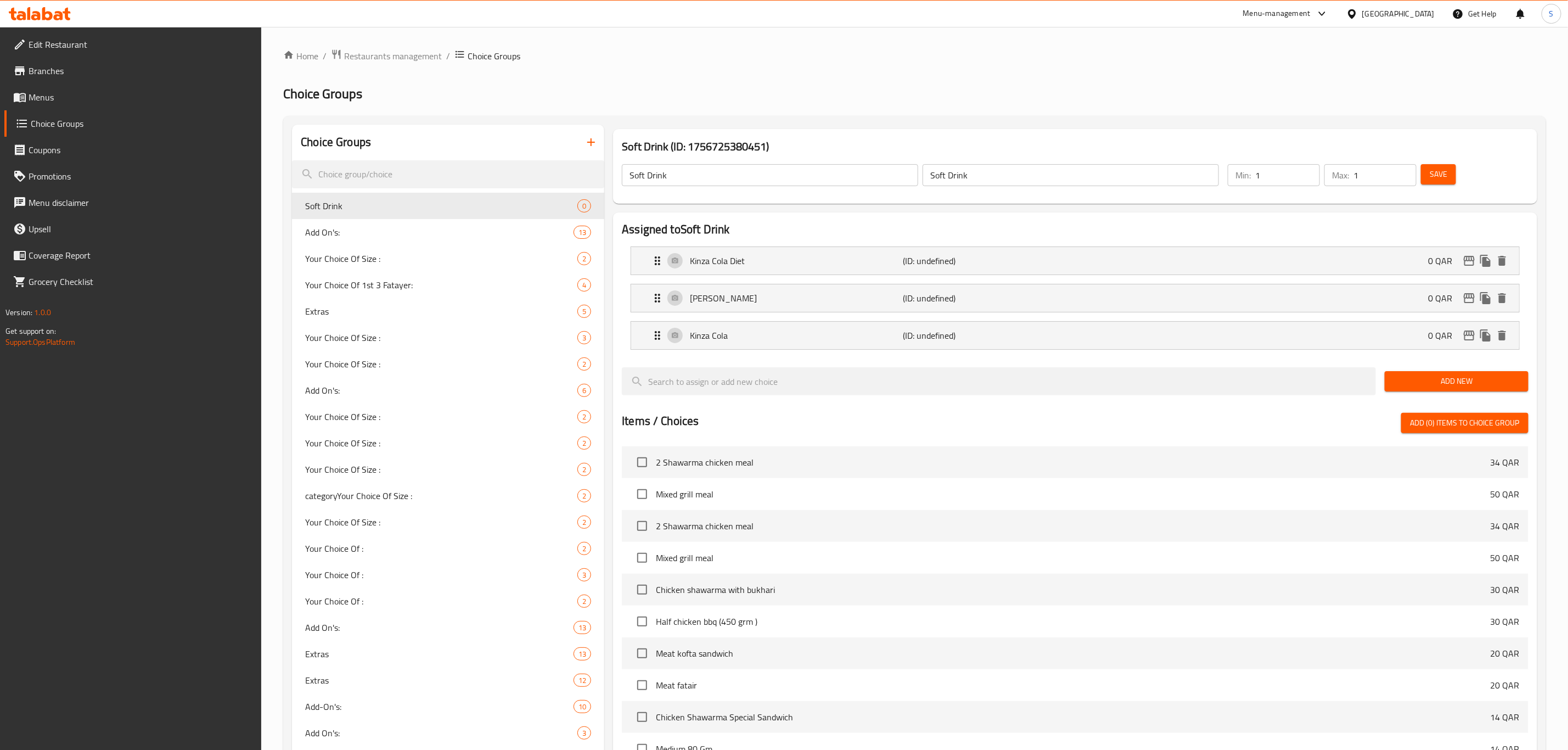
drag, startPoint x: 1430, startPoint y: 380, endPoint x: 1390, endPoint y: 386, distance: 40.4
click at [1429, 380] on span "Add New" at bounding box center [1457, 382] width 126 height 14
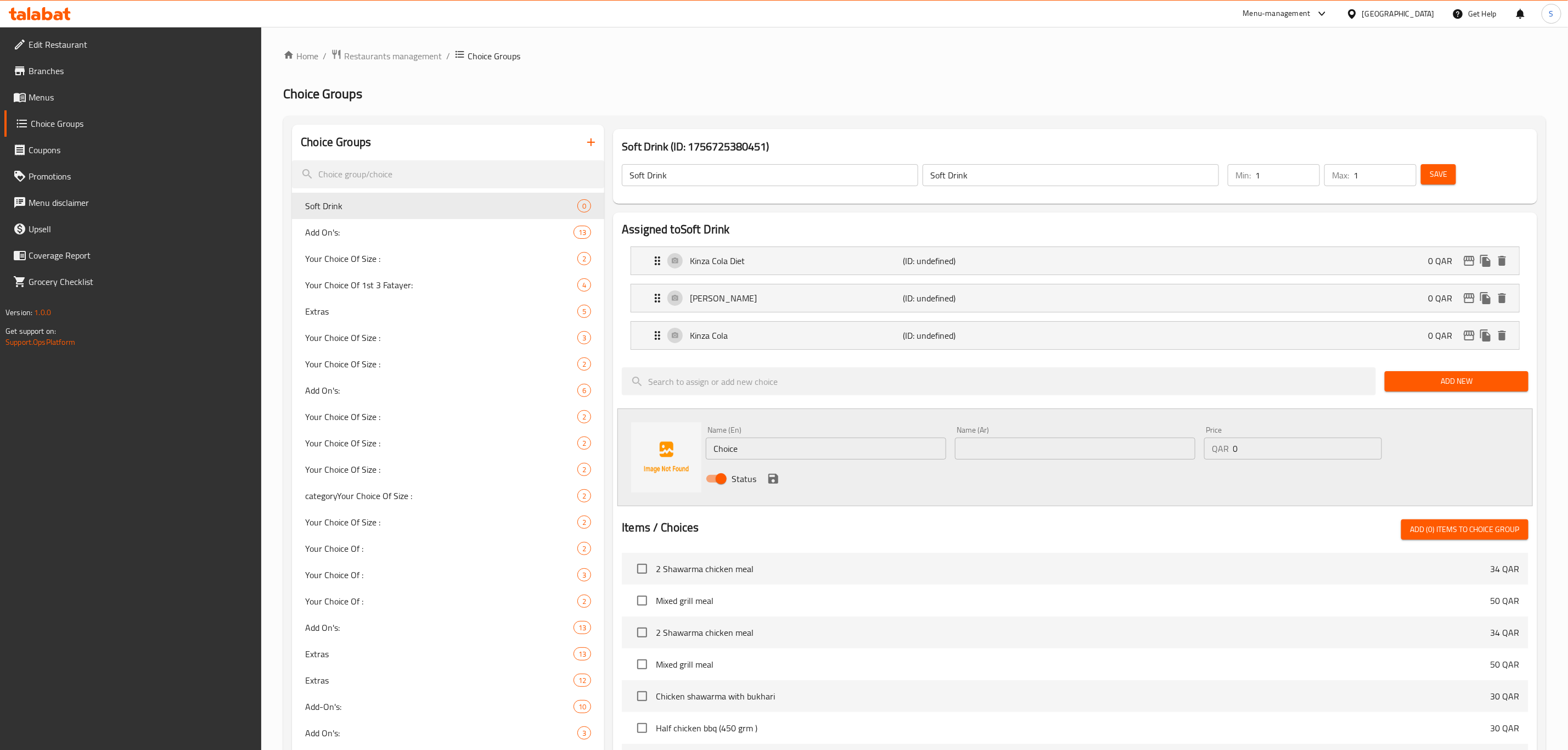
drag, startPoint x: 713, startPoint y: 448, endPoint x: 664, endPoint y: 445, distance: 49.1
click at [664, 445] on div "Name (En) Choice Name (En) Name (Ar) Name (Ar) Price QAR 0 Price Status" at bounding box center [1075, 457] width 915 height 98
paste input "Kinza Orang"
type input "Kinza Orange"
click at [997, 449] on input "text" at bounding box center [1075, 449] width 241 height 22
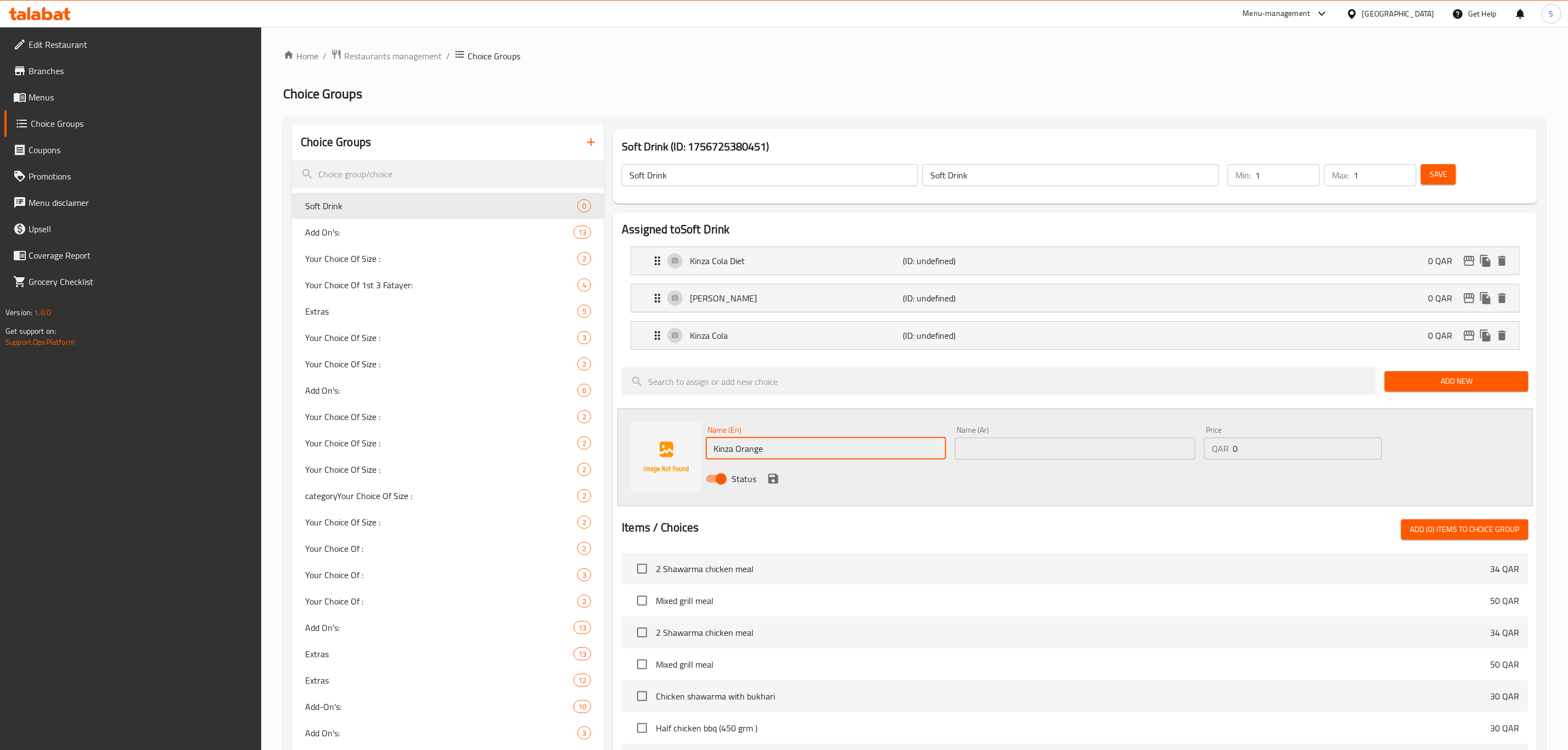
paste input "Kinza Orange"
type input "Kinza Orange"
click at [771, 478] on icon "save" at bounding box center [773, 479] width 10 height 10
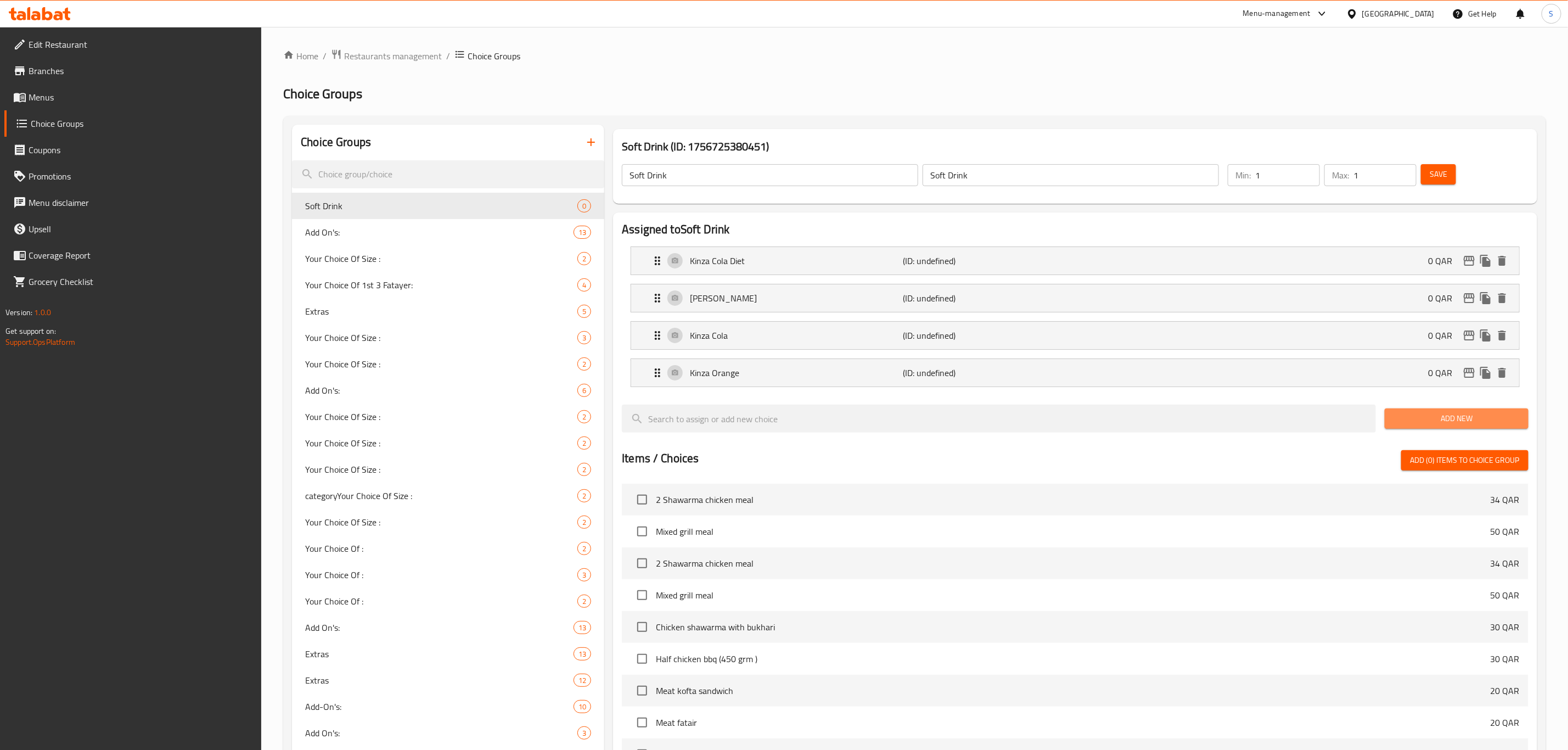
click at [1424, 420] on span "Add New" at bounding box center [1457, 419] width 126 height 14
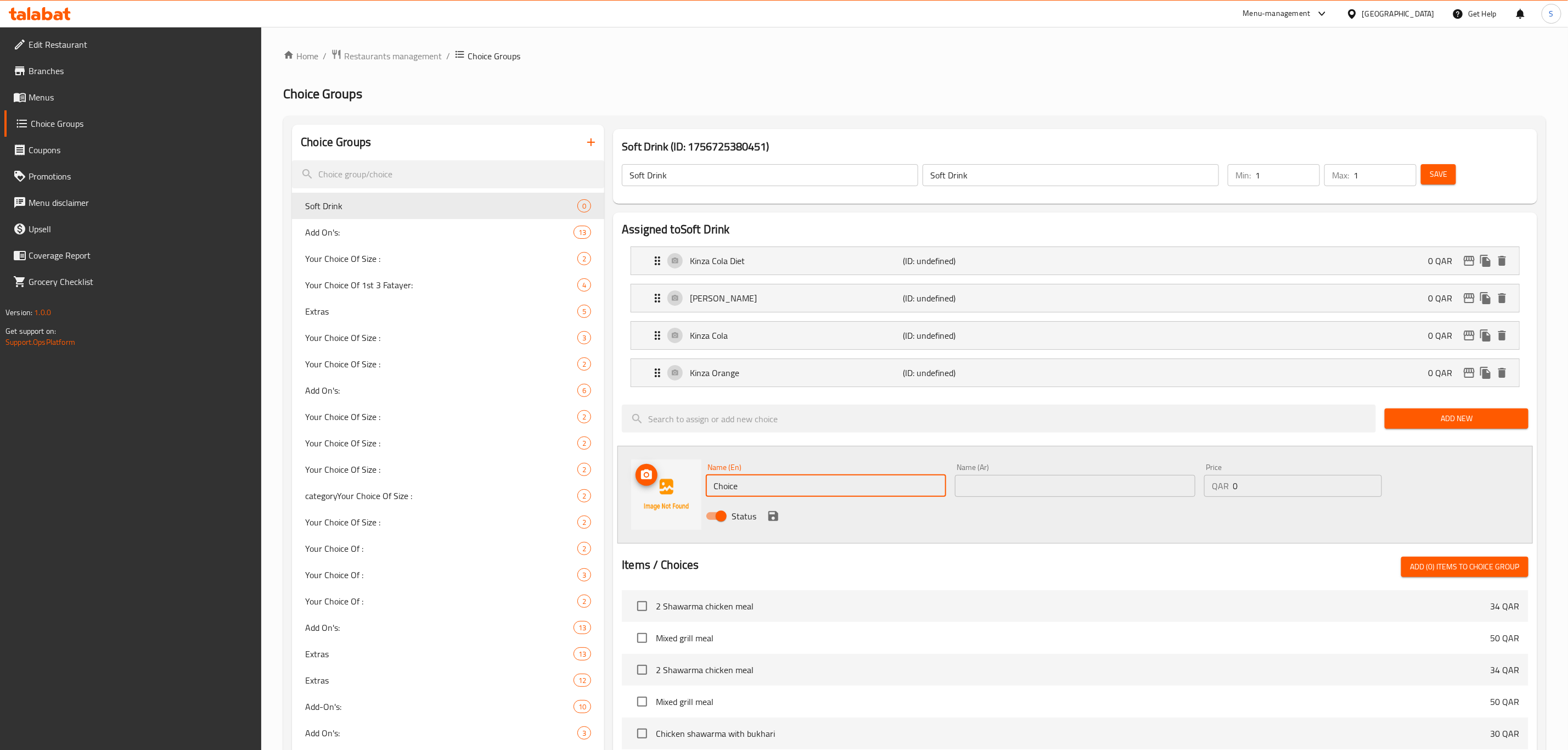
drag, startPoint x: 744, startPoint y: 488, endPoint x: 656, endPoint y: 483, distance: 88.1
click at [655, 486] on div "Name (En) Choice Name (En) Name (Ar) Name (Ar) Price QAR 0 Price Status" at bounding box center [1075, 495] width 915 height 98
paste input "Fresh Laban Ayran"
type input "Fresh Laban Ayran"
click at [983, 484] on input "text" at bounding box center [1075, 486] width 241 height 22
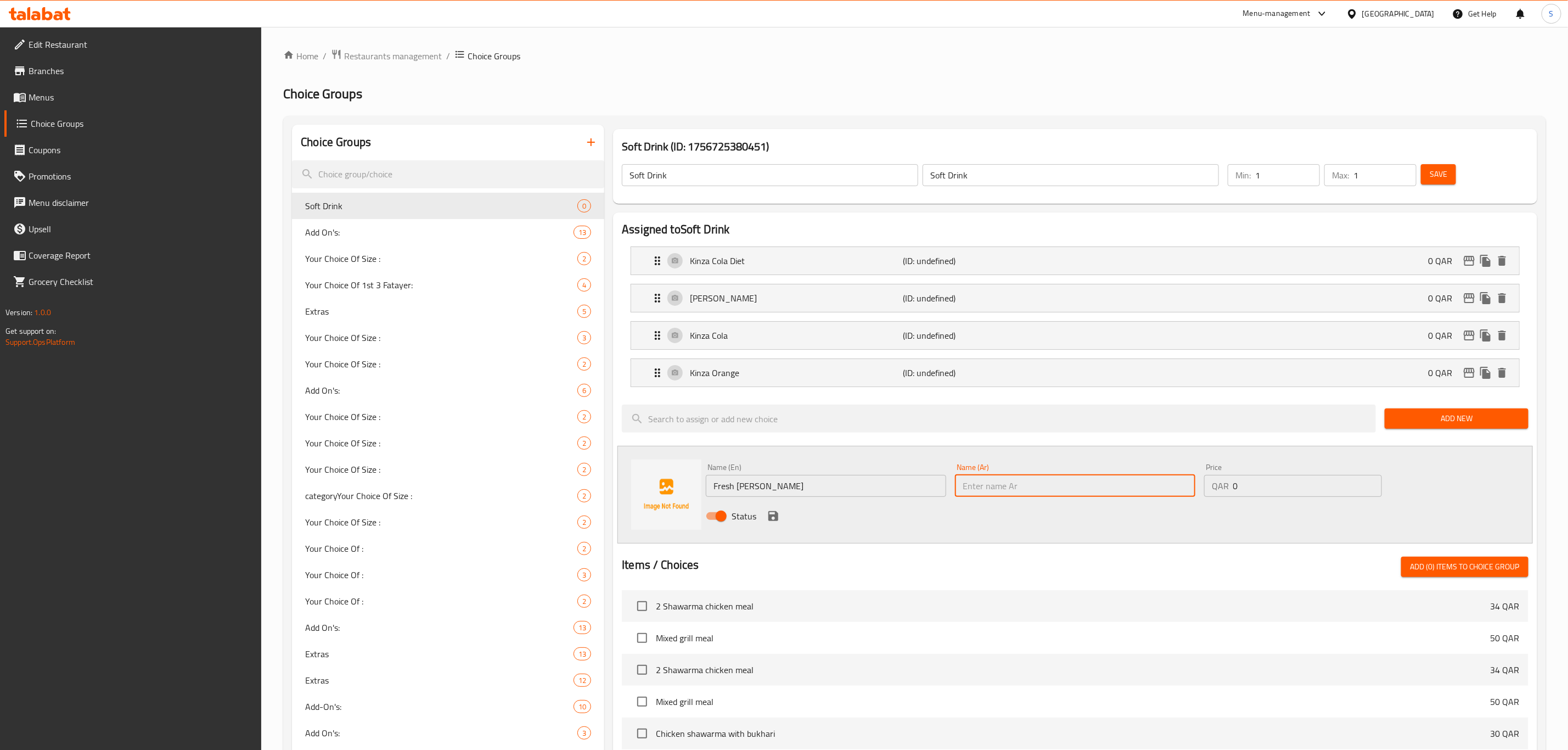
paste input "Fresh Laban Ayran"
type input "Fresh Laban Ayran"
click at [775, 519] on icon "save" at bounding box center [773, 516] width 10 height 10
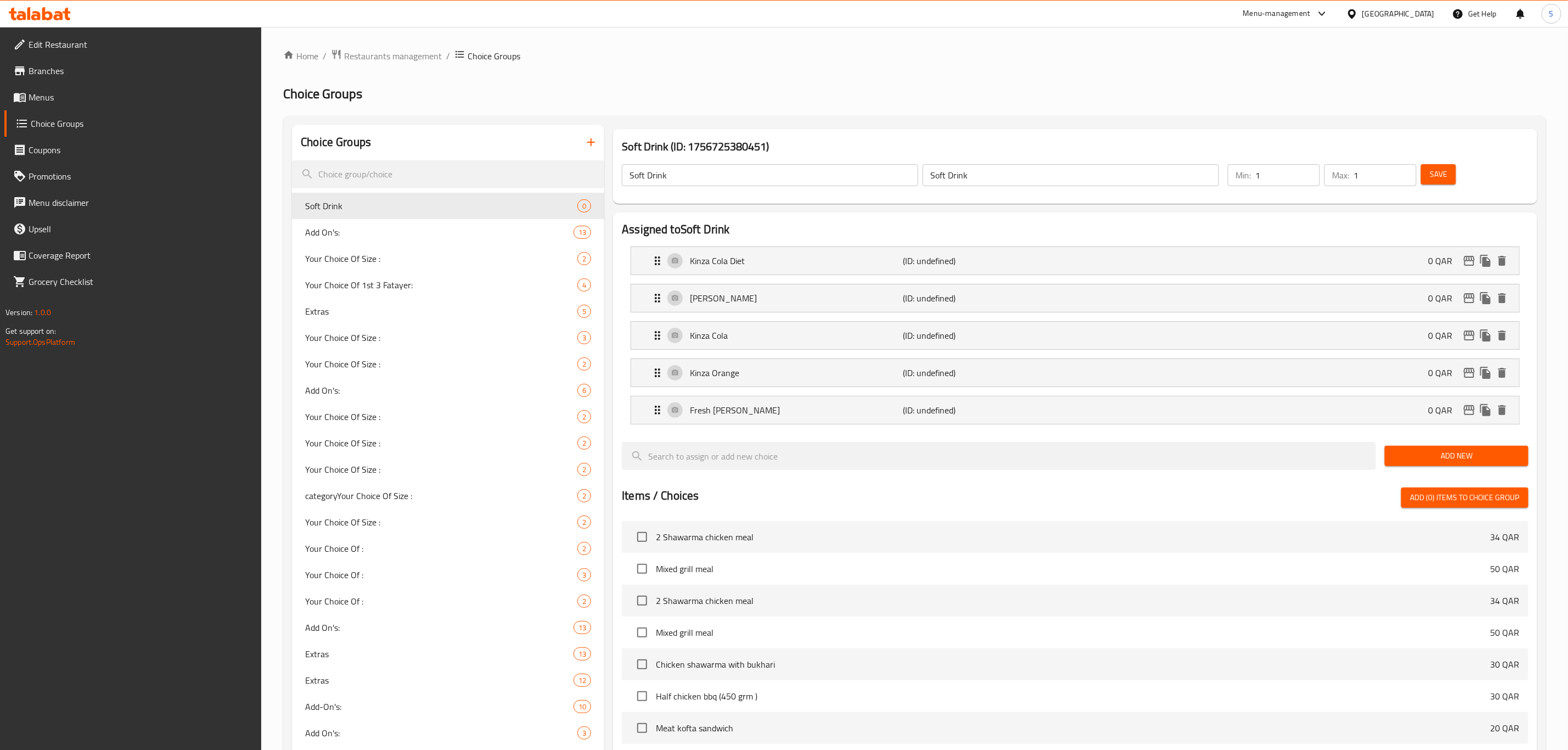
click at [1471, 455] on span "Add New" at bounding box center [1457, 456] width 126 height 14
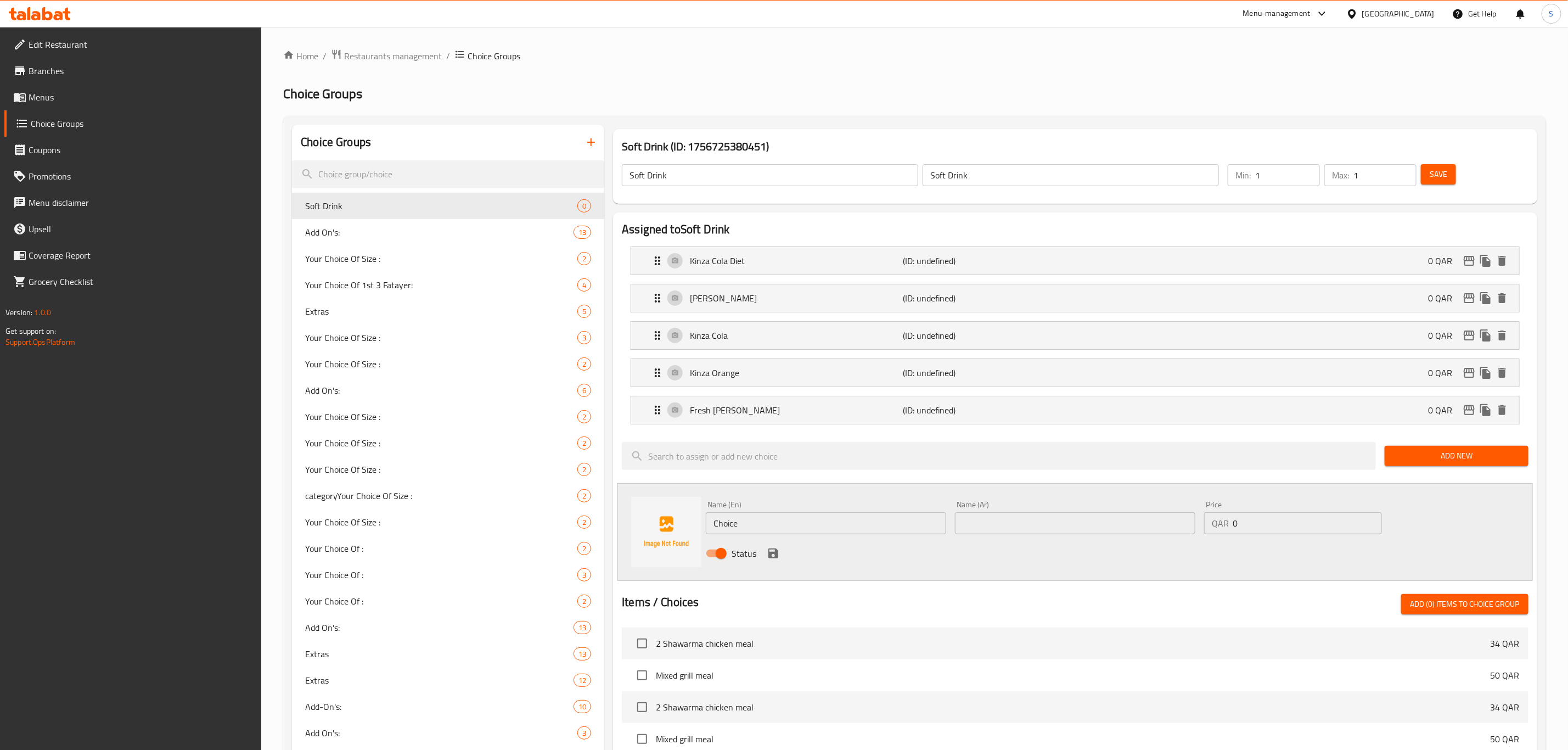
click at [657, 525] on div "Name (En) Choice Name (En) Name (Ar) Name (Ar) Price QAR 0 Price Status" at bounding box center [1075, 532] width 915 height 98
paste input "ola Light"
type input "Cola Light"
drag, startPoint x: 1033, startPoint y: 531, endPoint x: 1026, endPoint y: 531, distance: 7.0
click at [1031, 531] on input "text" at bounding box center [1075, 523] width 241 height 22
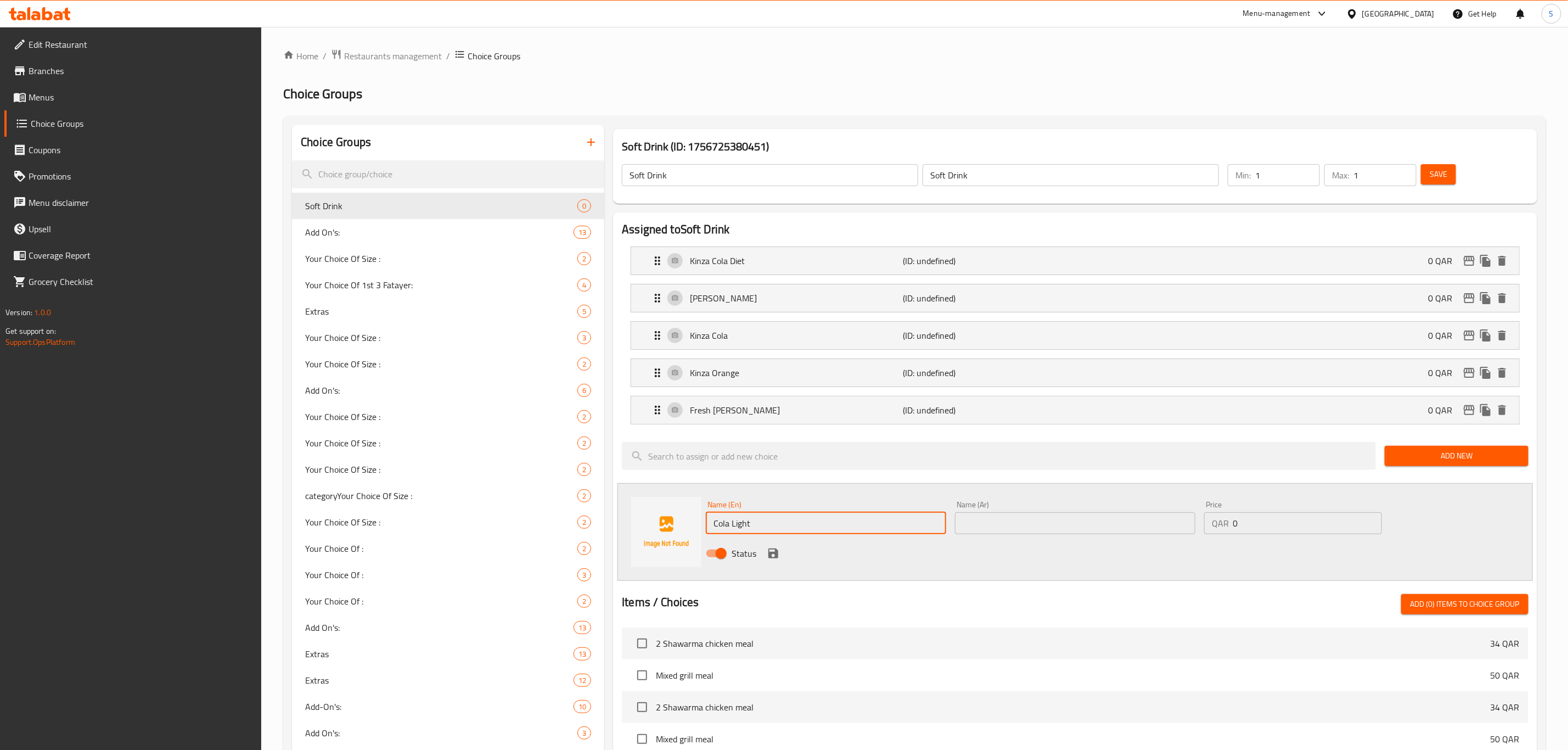
paste input "Cola Light"
type input "Cola Light"
click at [777, 557] on icon "save" at bounding box center [773, 554] width 10 height 10
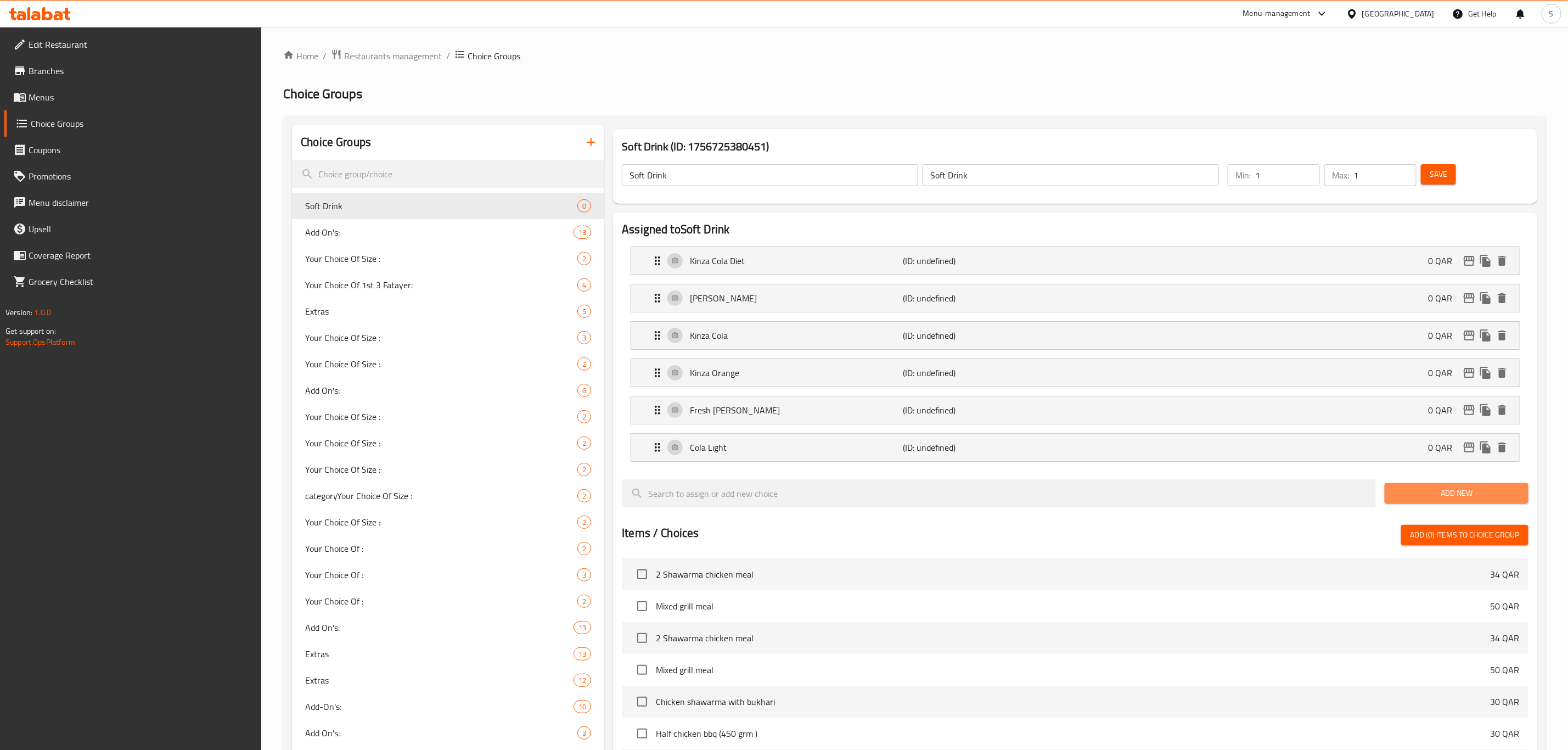
drag, startPoint x: 1439, startPoint y: 501, endPoint x: 1433, endPoint y: 501, distance: 6.0
click at [1439, 500] on span "Add New" at bounding box center [1457, 493] width 126 height 14
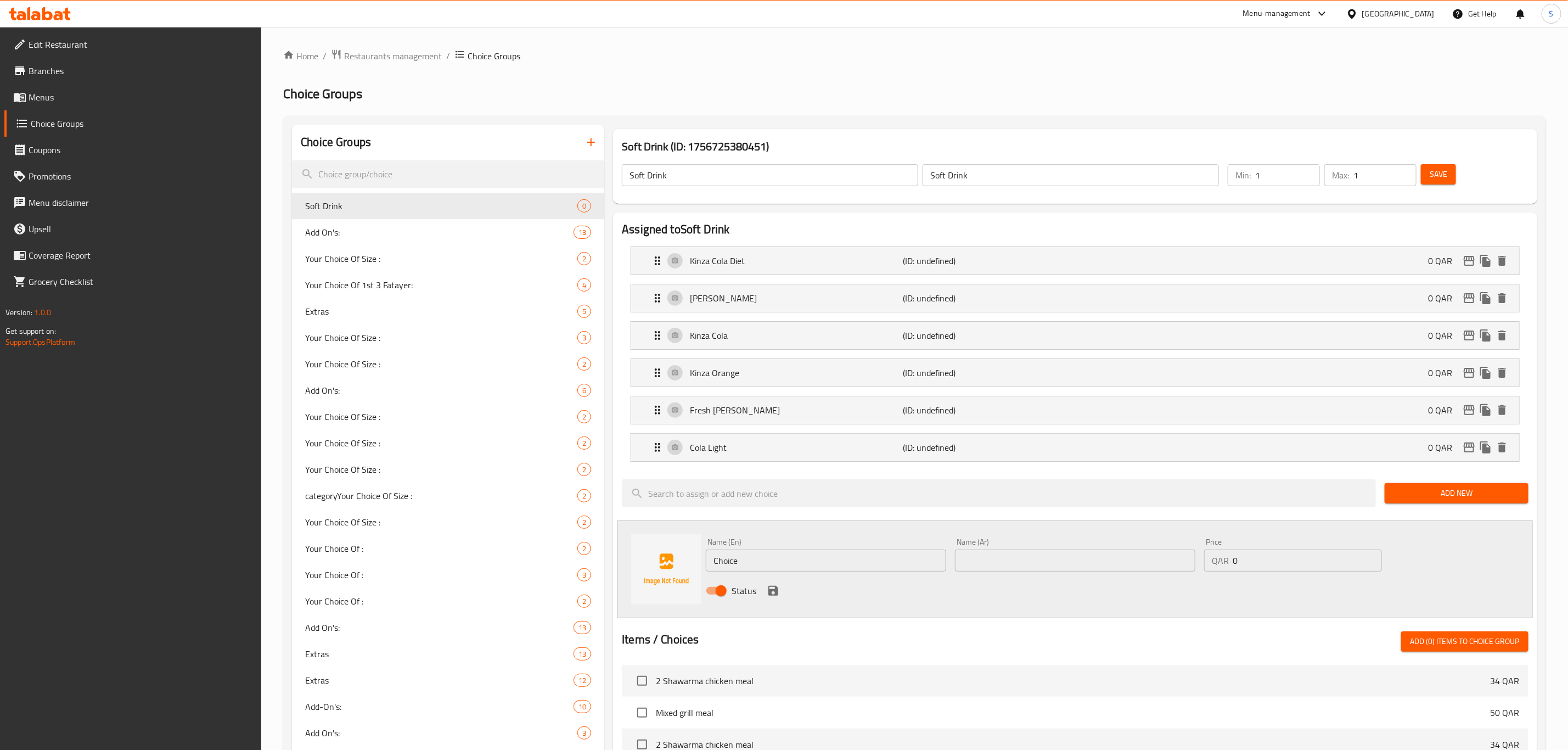
click at [779, 568] on input "Choice" at bounding box center [826, 561] width 241 height 22
drag, startPoint x: 779, startPoint y: 562, endPoint x: 673, endPoint y: 559, distance: 106.0
click at [673, 559] on div "Name (En) Choice Name (En) Name (Ar) Name (Ar) Price QAR 0 Price Status" at bounding box center [1075, 569] width 915 height 98
paste input "ola Can"
type input "Cola Can"
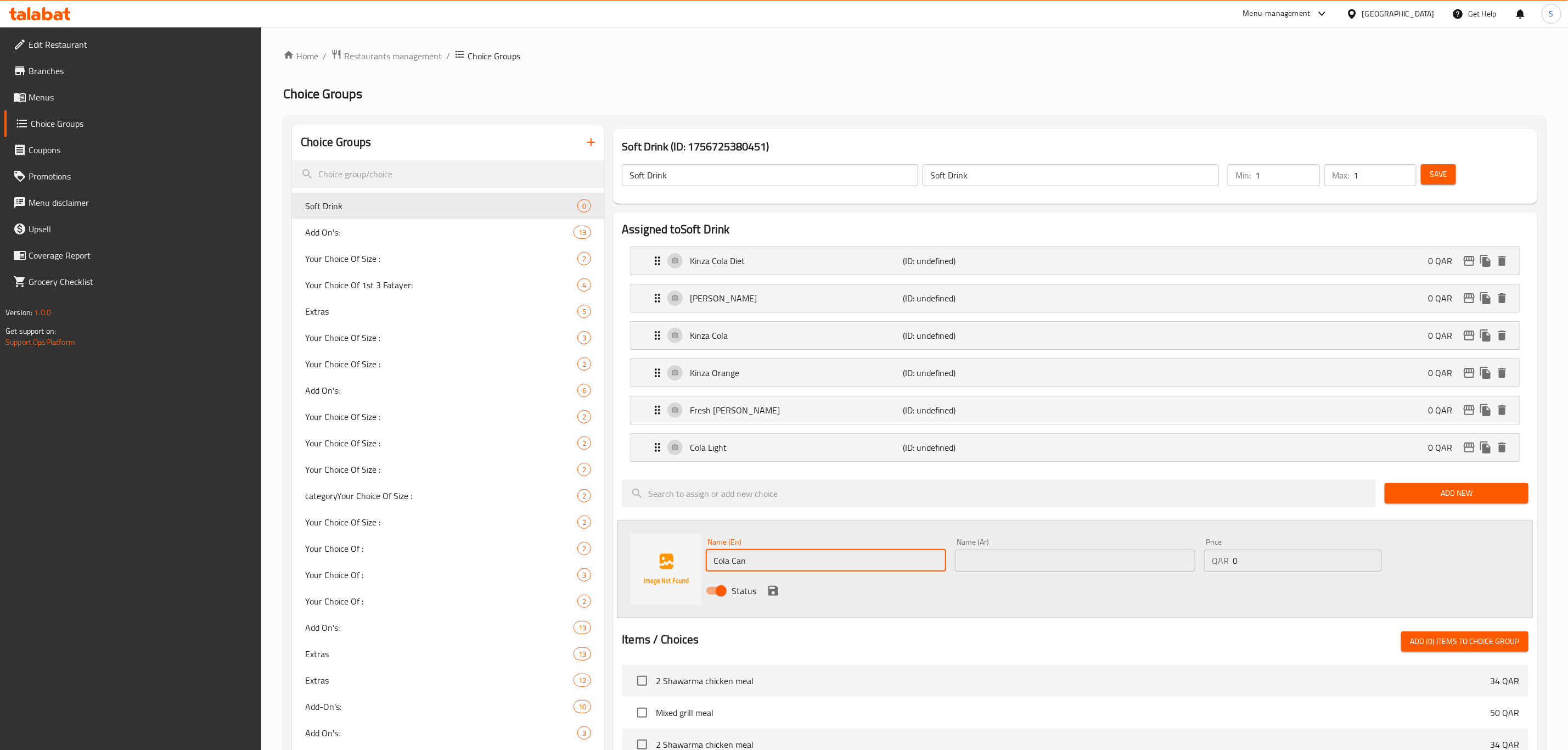
click at [1013, 568] on input "text" at bounding box center [1075, 561] width 241 height 22
paste input "Cola Can"
type input "Cola Can"
click at [780, 594] on button "save" at bounding box center [773, 591] width 17 height 17
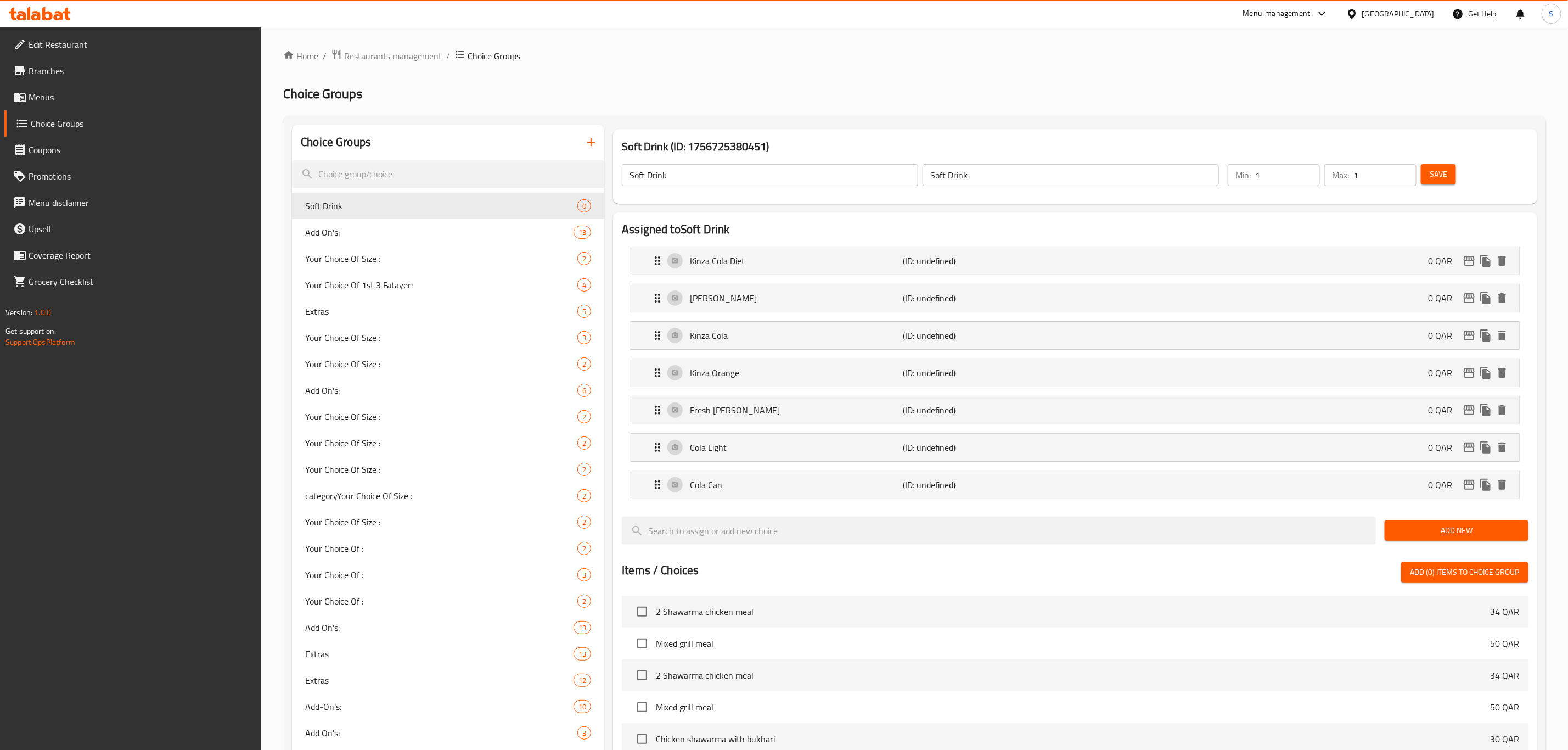
drag, startPoint x: 1428, startPoint y: 543, endPoint x: 1413, endPoint y: 538, distance: 15.8
click at [1428, 540] on button "Add New" at bounding box center [1456, 530] width 144 height 20
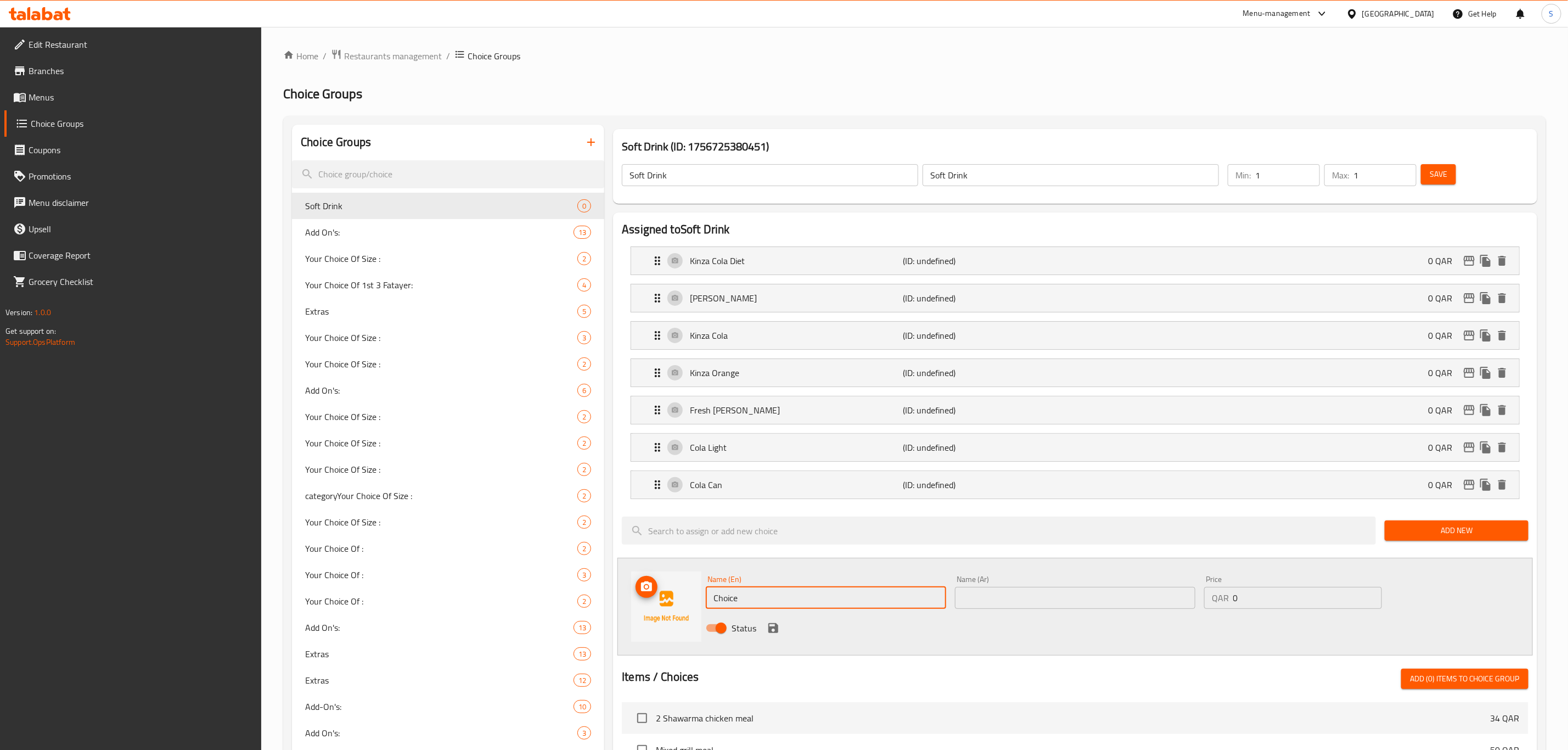
drag, startPoint x: 793, startPoint y: 608, endPoint x: 683, endPoint y: 599, distance: 110.4
click at [683, 599] on div "Name (En) Choice Name (En) Name (Ar) Name (Ar) Price QAR 0 Price Status" at bounding box center [1075, 606] width 915 height 98
paste input "Sprite Can"
type input "Sprite Can"
click at [974, 600] on input "text" at bounding box center [1075, 598] width 241 height 22
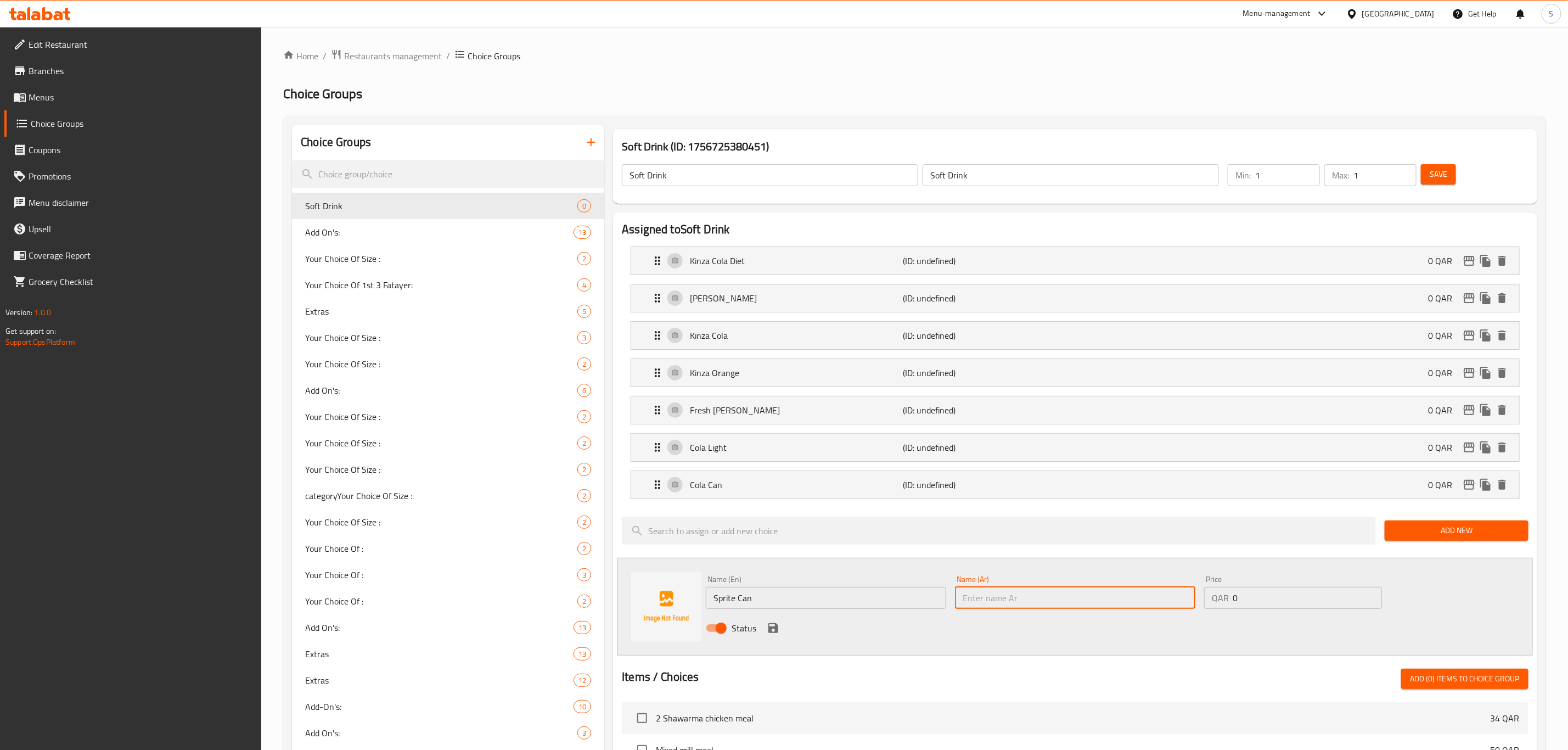
paste input "Sprite Can"
type input "Sprite Can"
drag, startPoint x: 767, startPoint y: 628, endPoint x: 787, endPoint y: 718, distance: 92.2
click at [767, 628] on icon "save" at bounding box center [773, 628] width 13 height 13
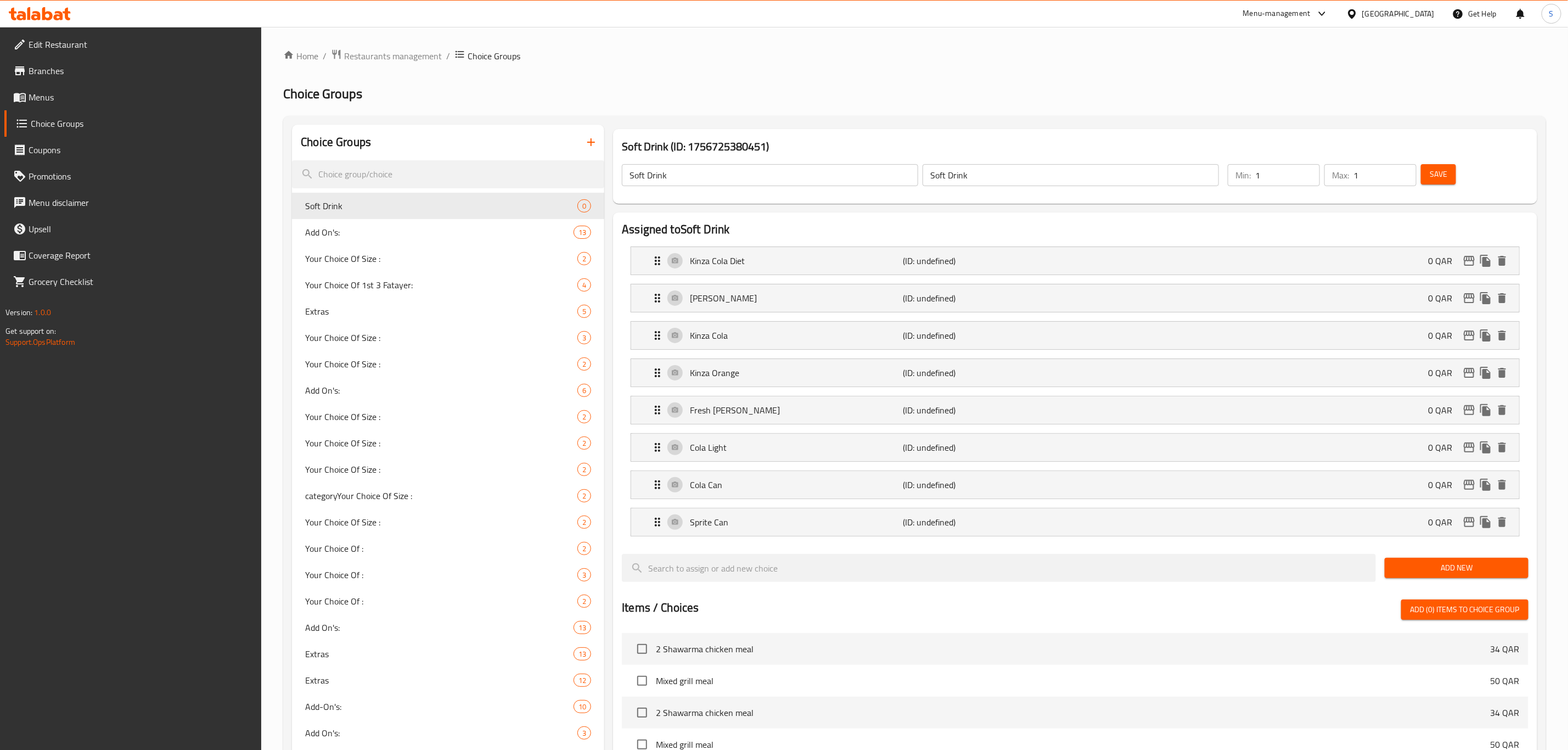
click at [1474, 572] on span "Add New" at bounding box center [1457, 568] width 126 height 14
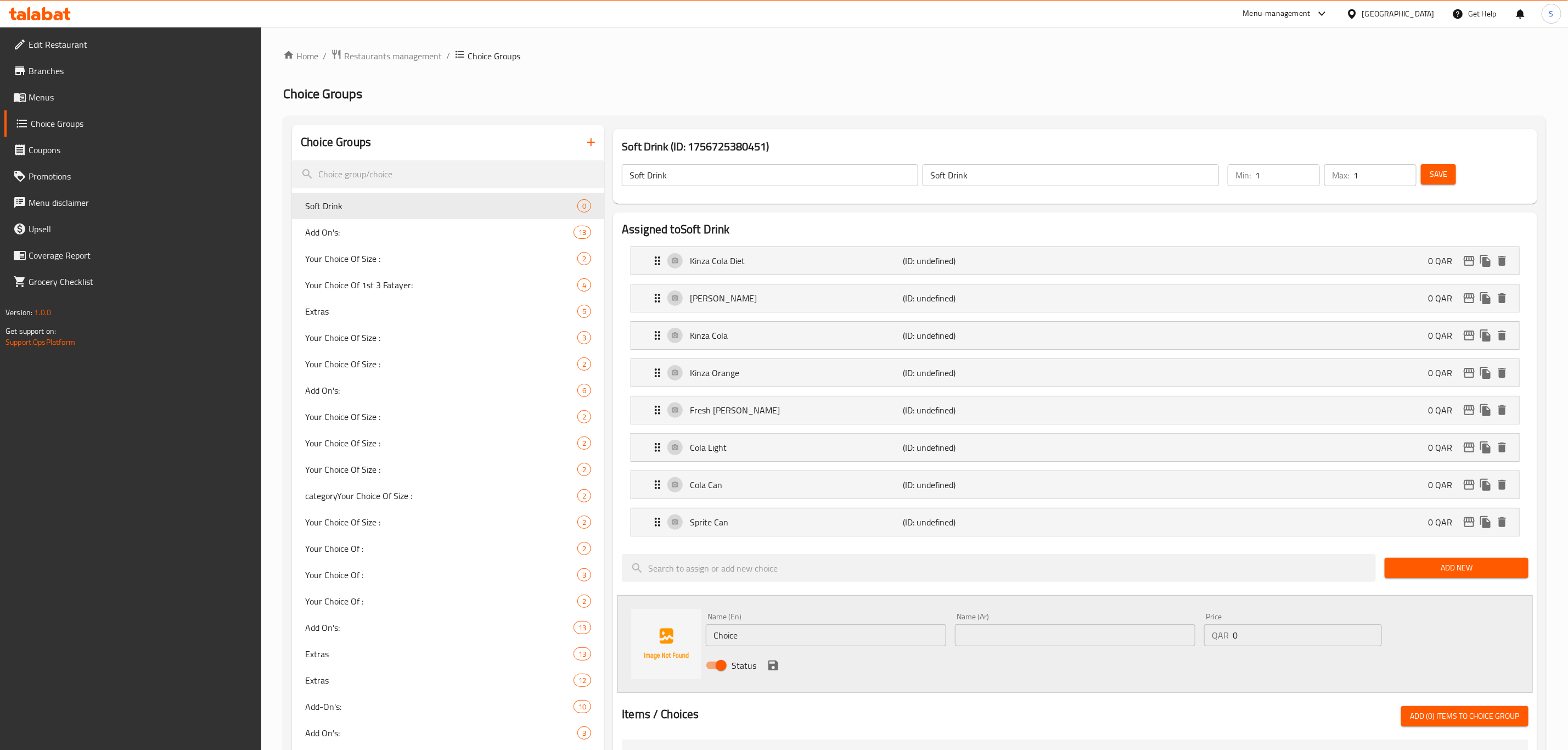
drag, startPoint x: 678, startPoint y: 636, endPoint x: 653, endPoint y: 634, distance: 25.1
click at [653, 634] on div "Name (En) Choice Name (En) Name (Ar) Name (Ar) Price QAR 0 Price Status" at bounding box center [1075, 644] width 915 height 98
paste input "Fanta Can"
type input "Fanta Can"
click at [977, 639] on input "text" at bounding box center [1075, 636] width 241 height 22
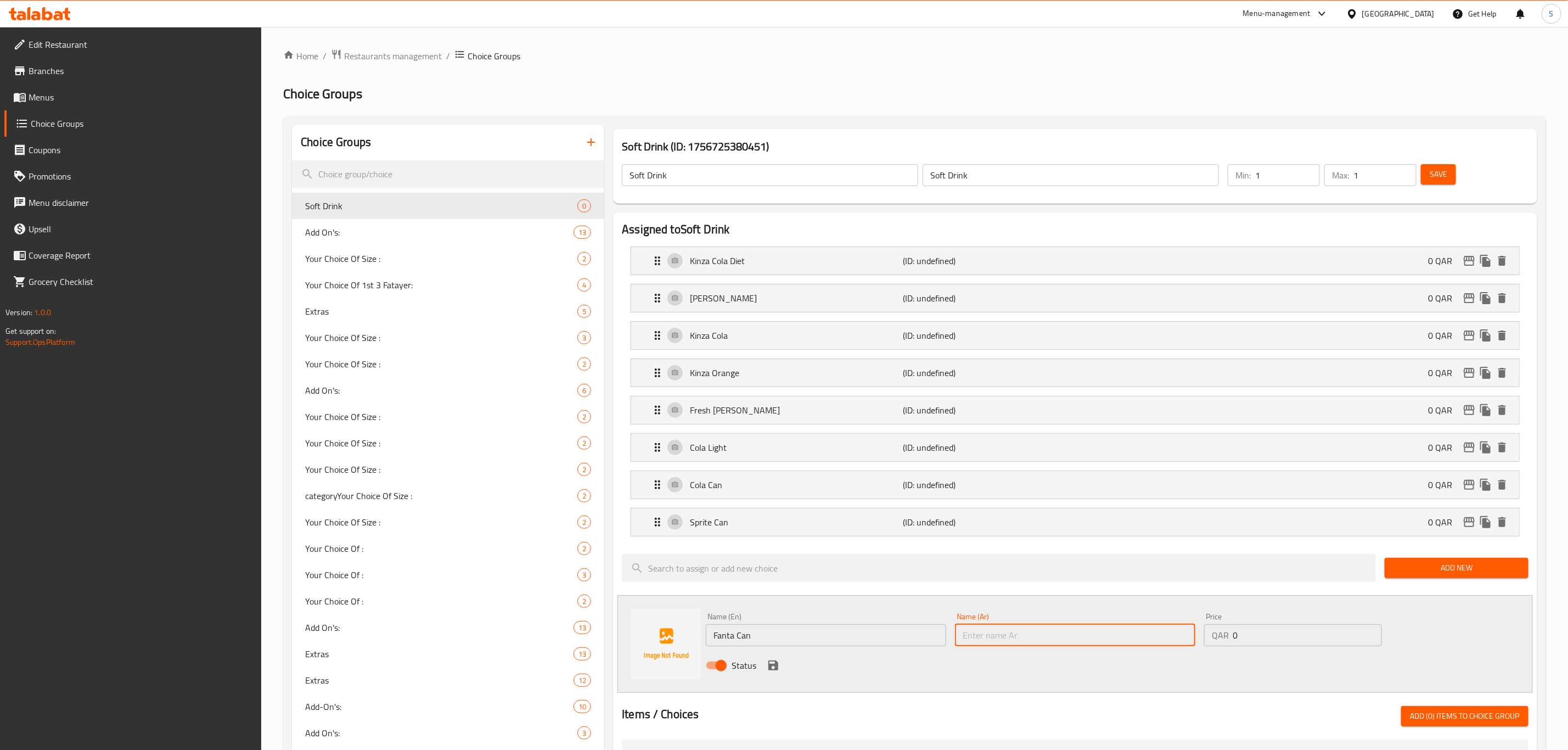
paste input "Fanta Can"
type input "Fanta Can"
drag, startPoint x: 776, startPoint y: 670, endPoint x: 804, endPoint y: 679, distance: 29.4
click at [775, 670] on icon "save" at bounding box center [773, 665] width 10 height 10
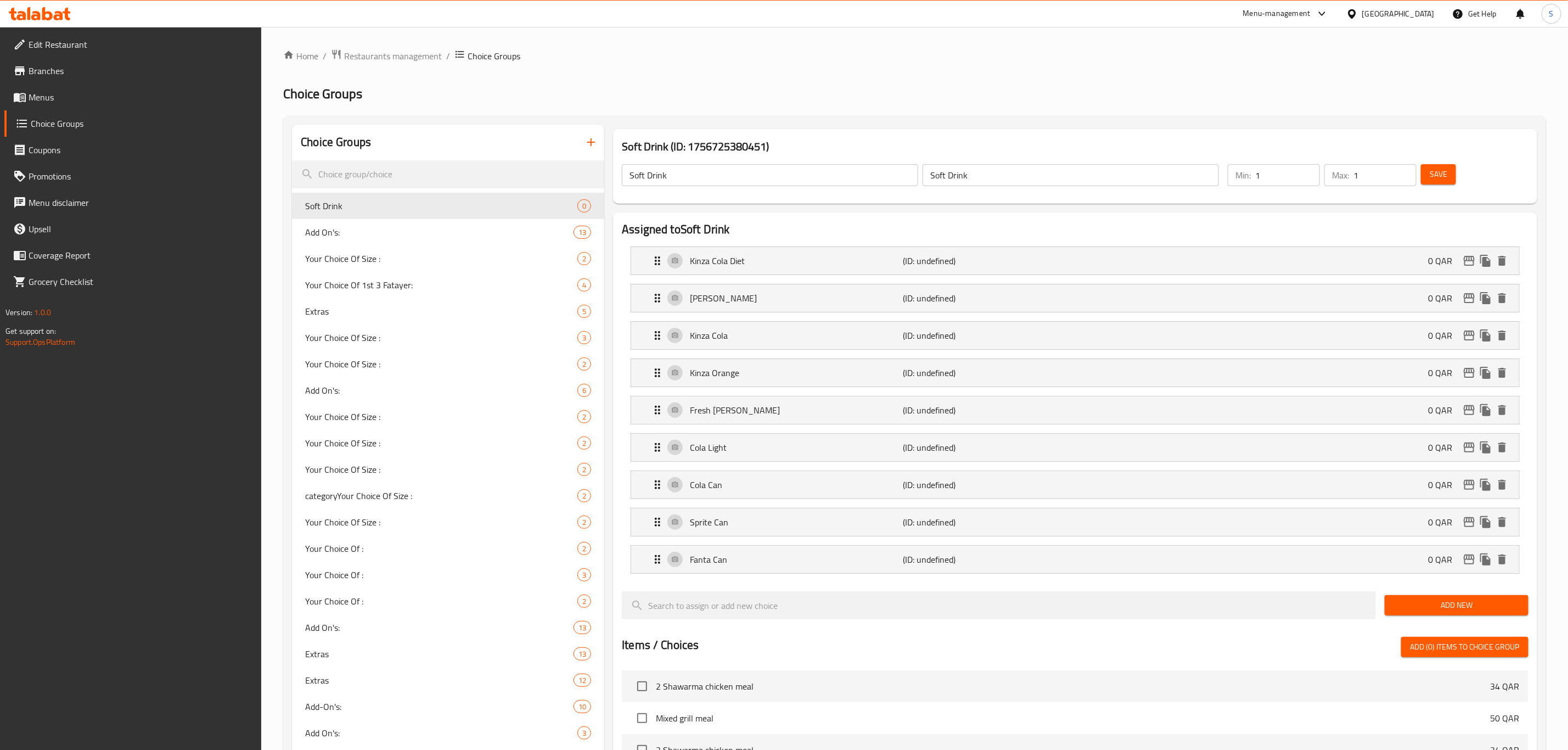
click at [1451, 171] on button "Save" at bounding box center [1438, 174] width 35 height 20
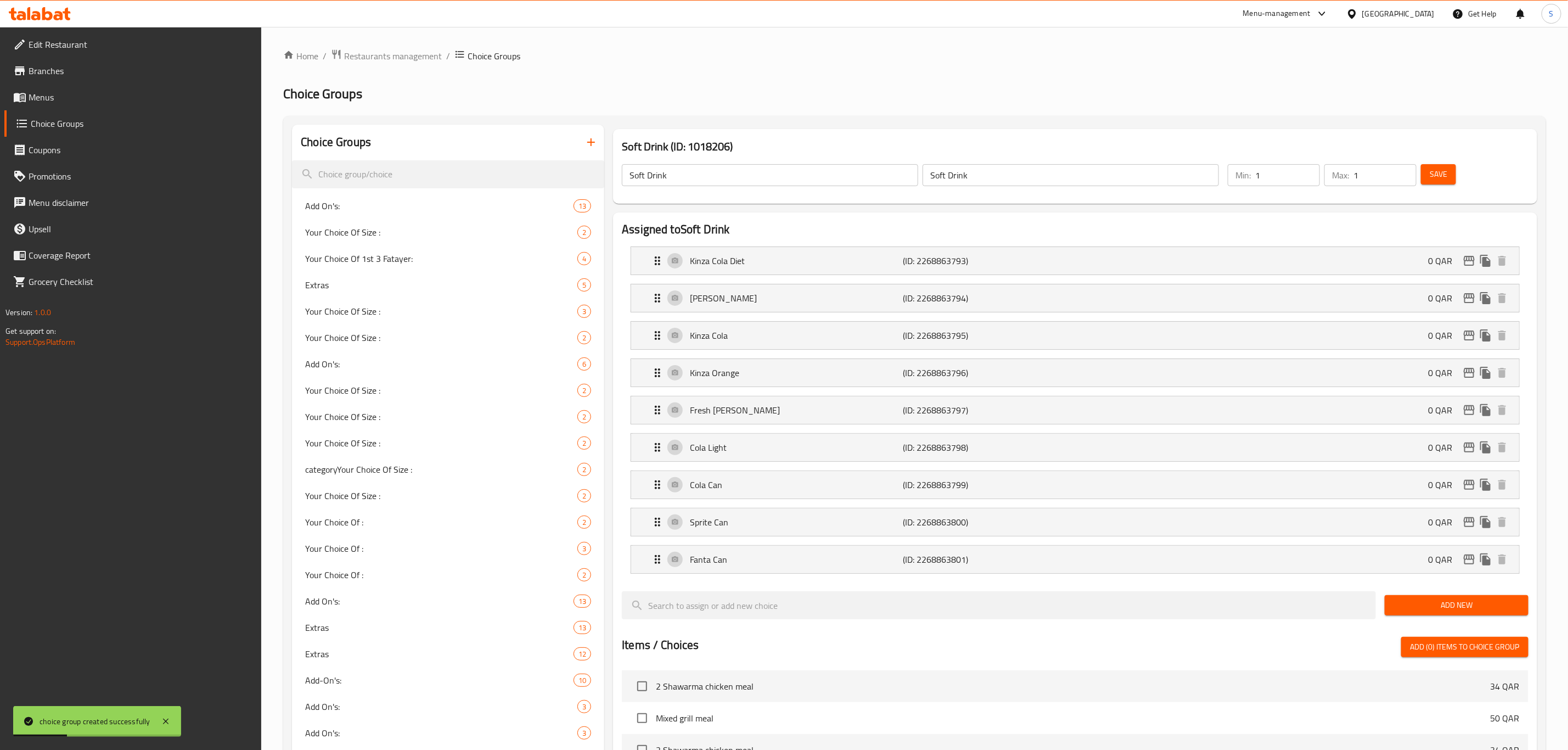
click at [50, 94] on span "Menus" at bounding box center [141, 97] width 225 height 13
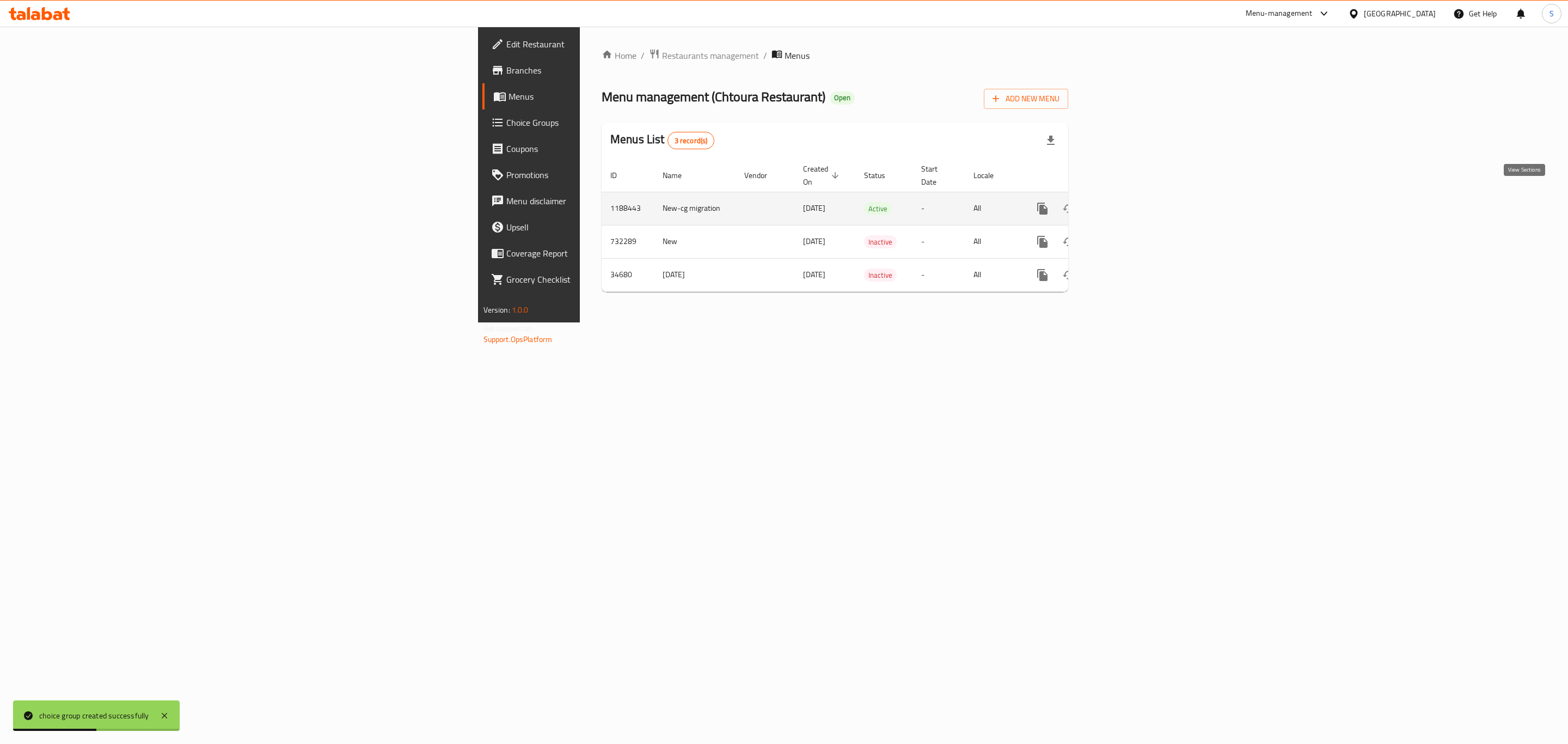
click at [1126, 204] on icon "enhanced table" at bounding box center [1121, 209] width 10 height 10
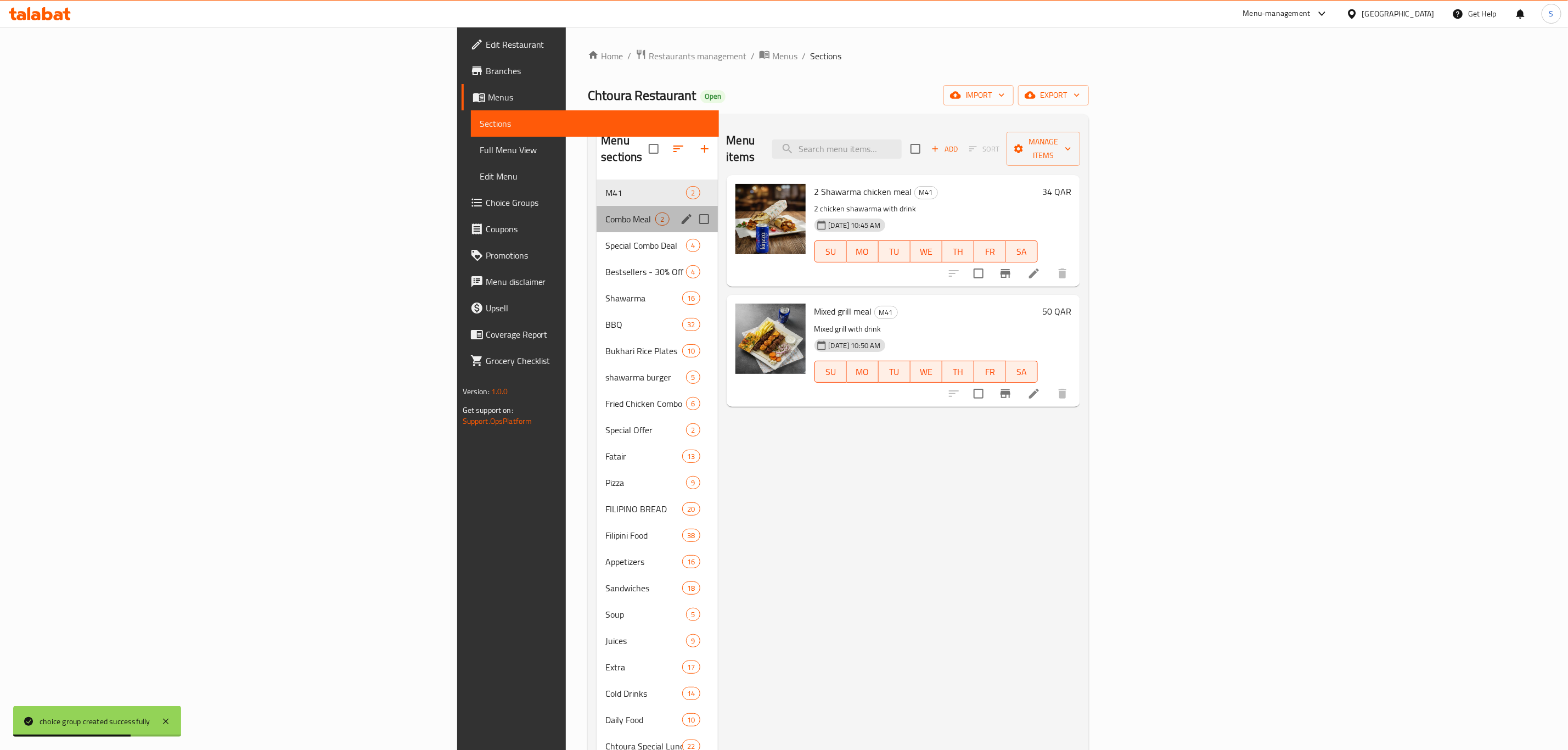
click at [596, 210] on div "Combo Meal 2" at bounding box center [657, 219] width 121 height 26
click icon
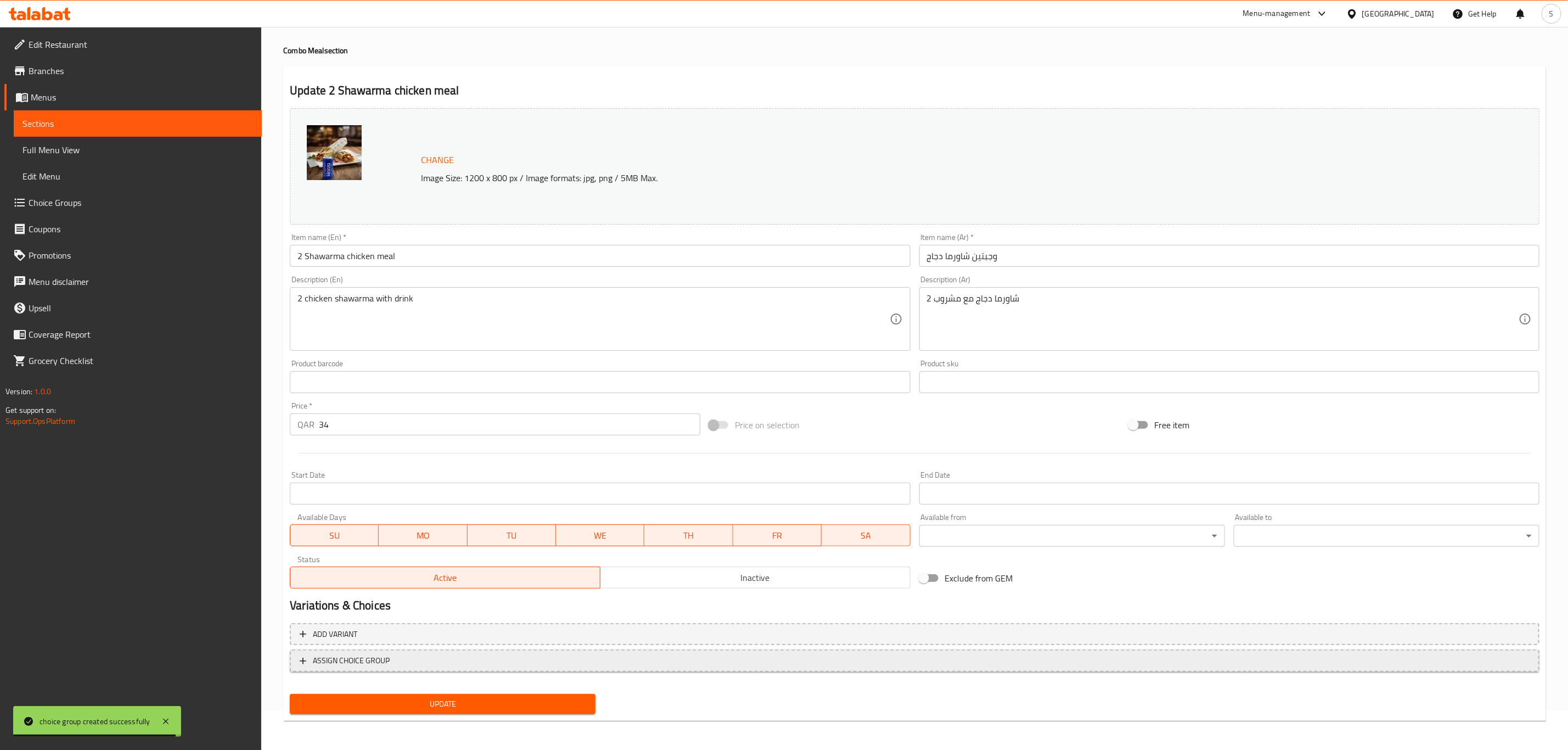
click at [451, 664] on span "ASSIGN CHOICE GROUP" at bounding box center [915, 661] width 1230 height 14
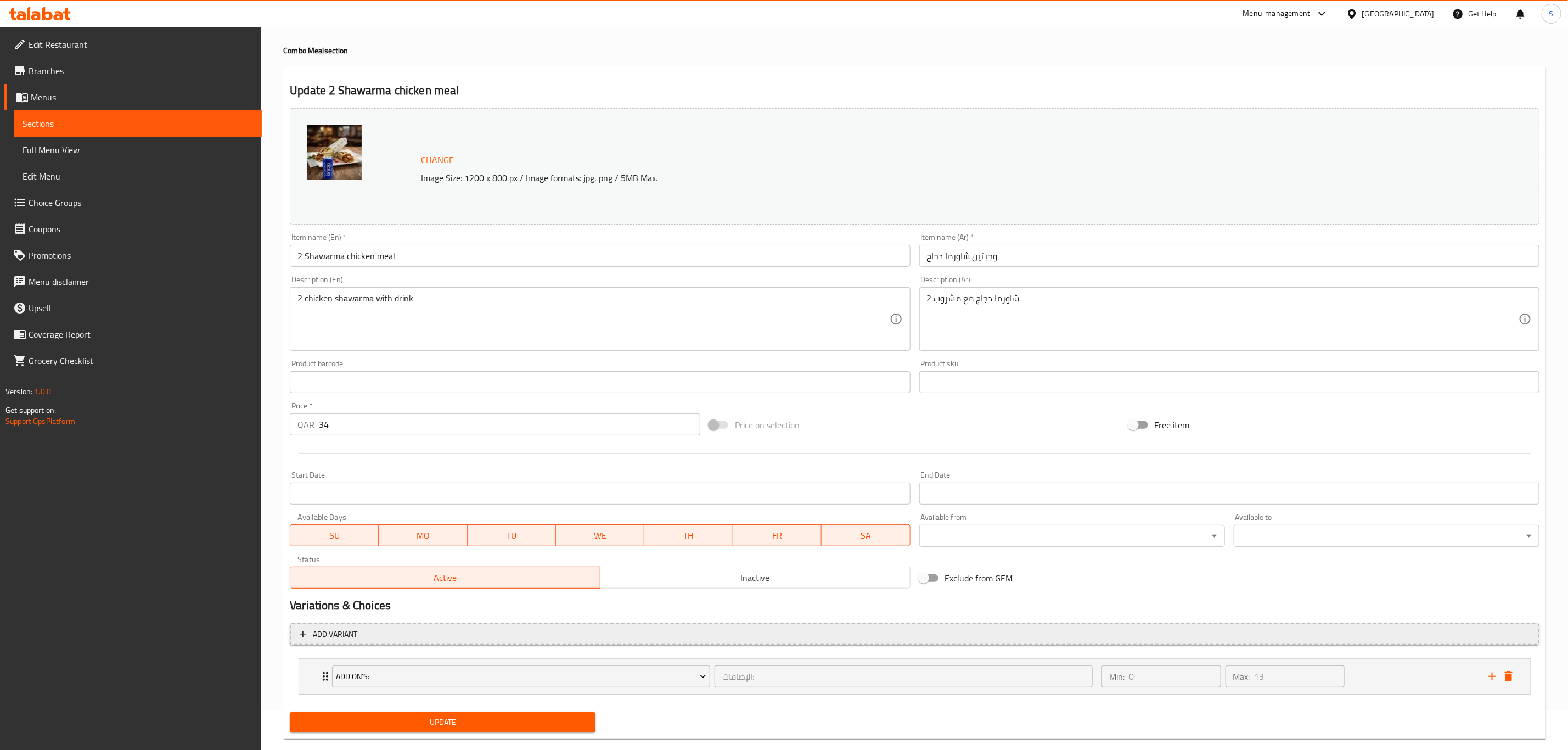
scroll to position [60, 0]
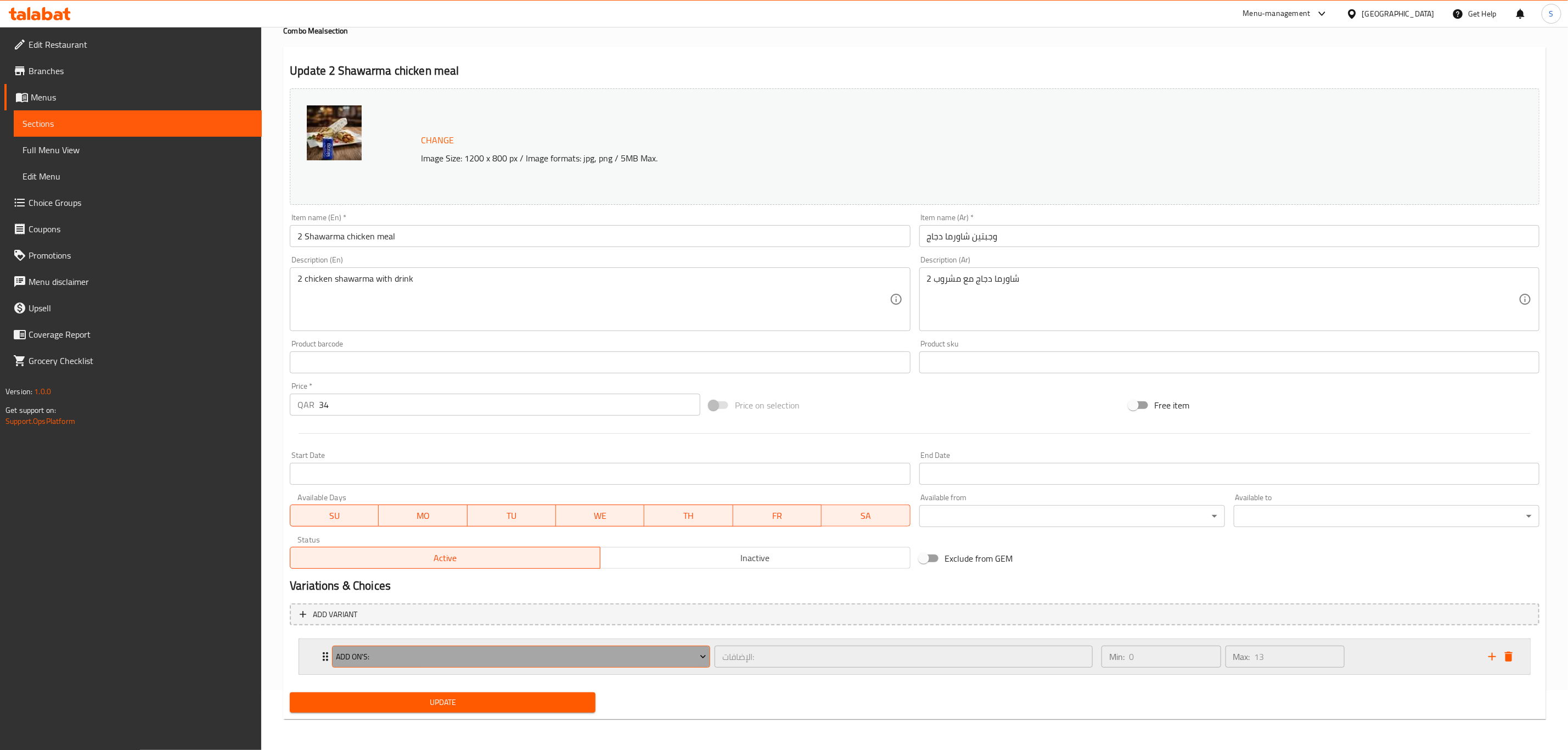
click at [436, 658] on span "Add On's:" at bounding box center [521, 657] width 370 height 14
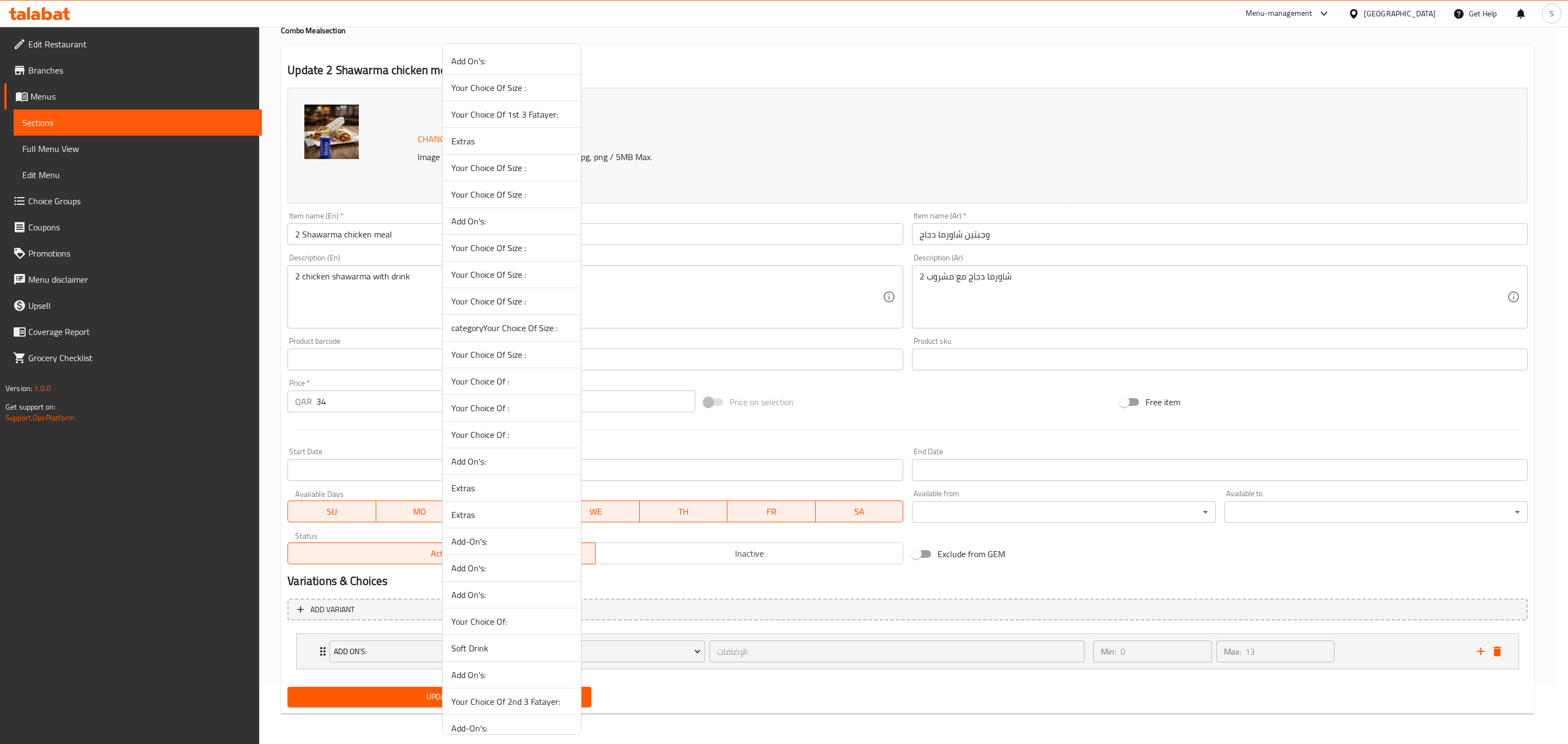
click at [507, 662] on li "Soft Drink" at bounding box center [511, 648] width 138 height 27
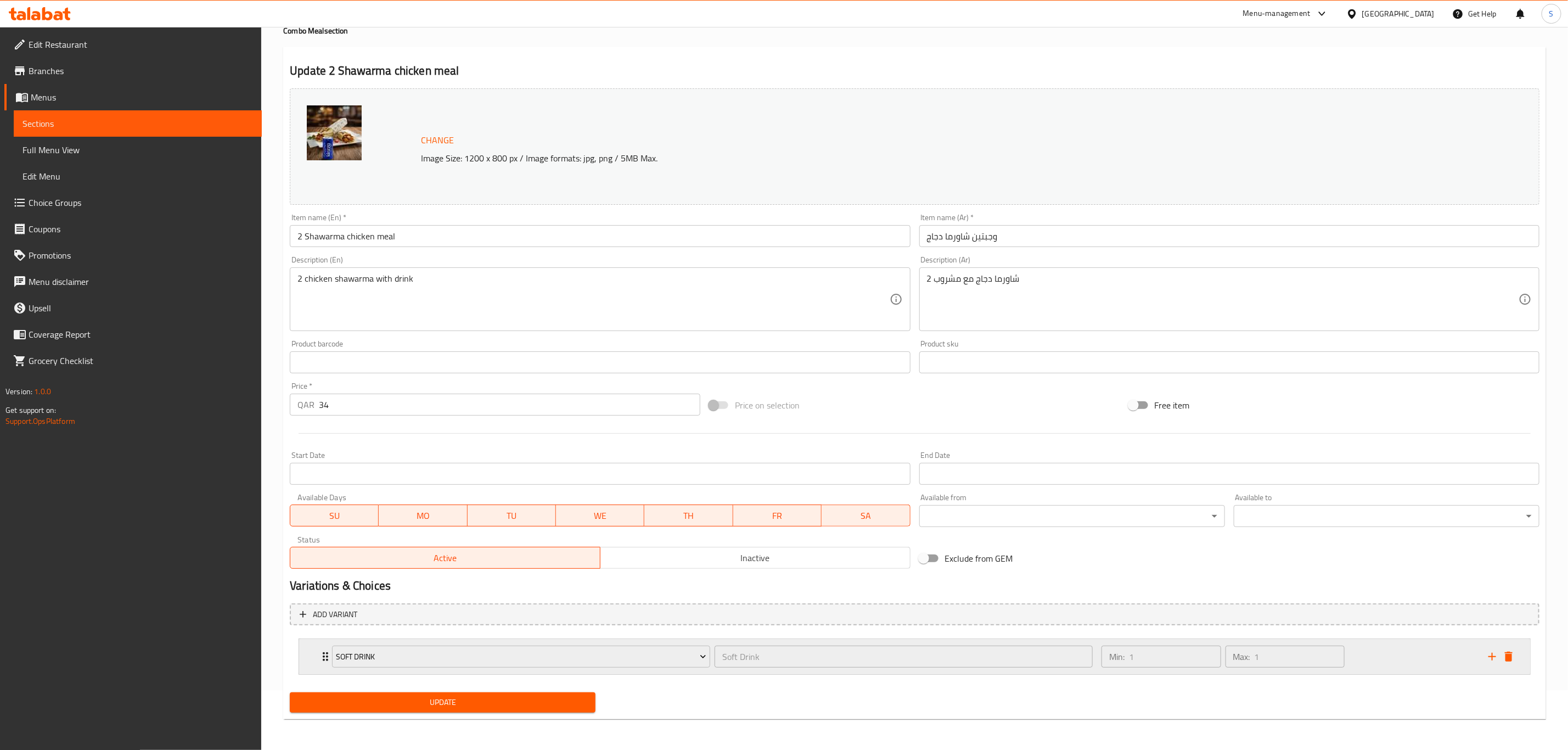
click at [1417, 661] on div "Min: 1 ​ Max: 1 ​" at bounding box center [1289, 656] width 387 height 35
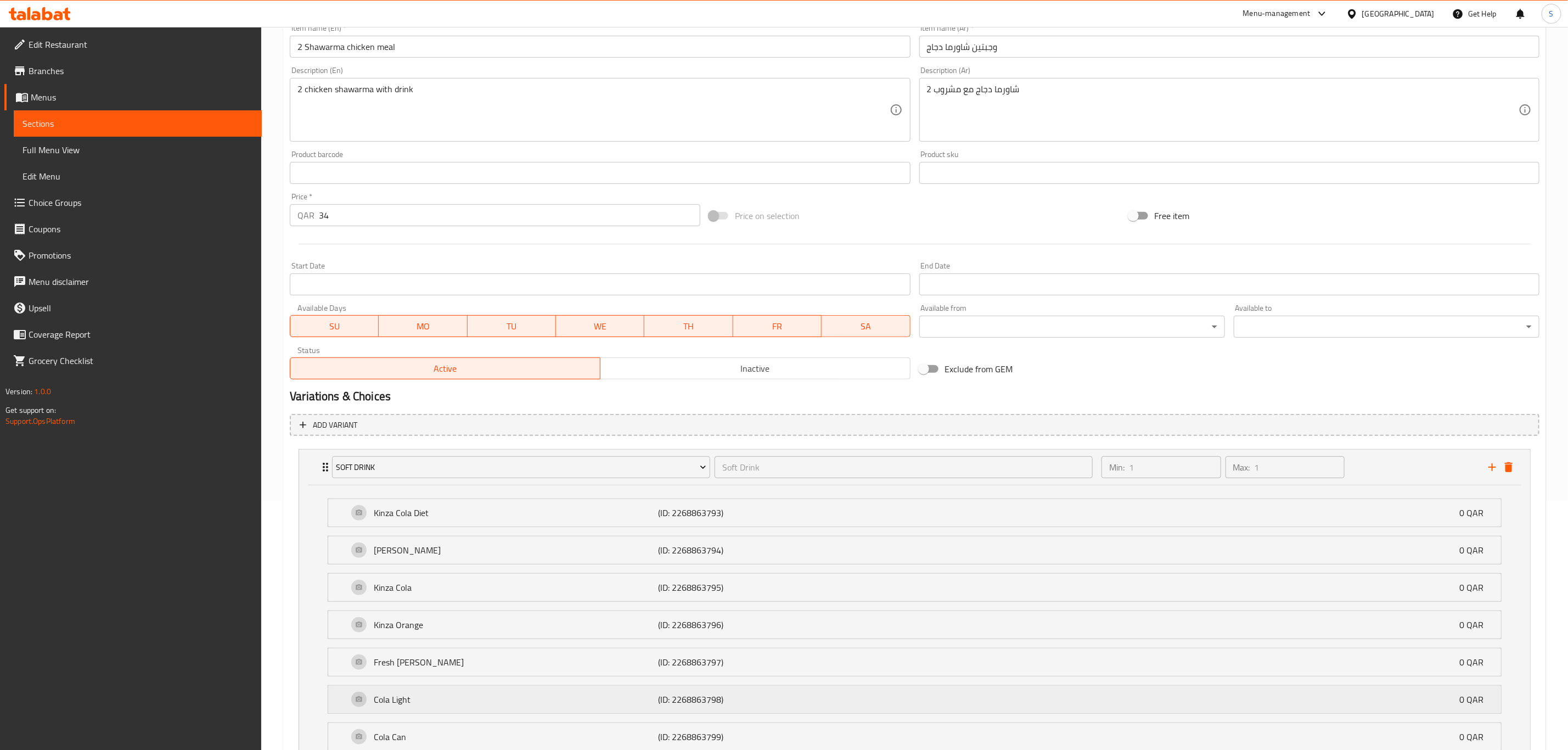
scroll to position [423, 0]
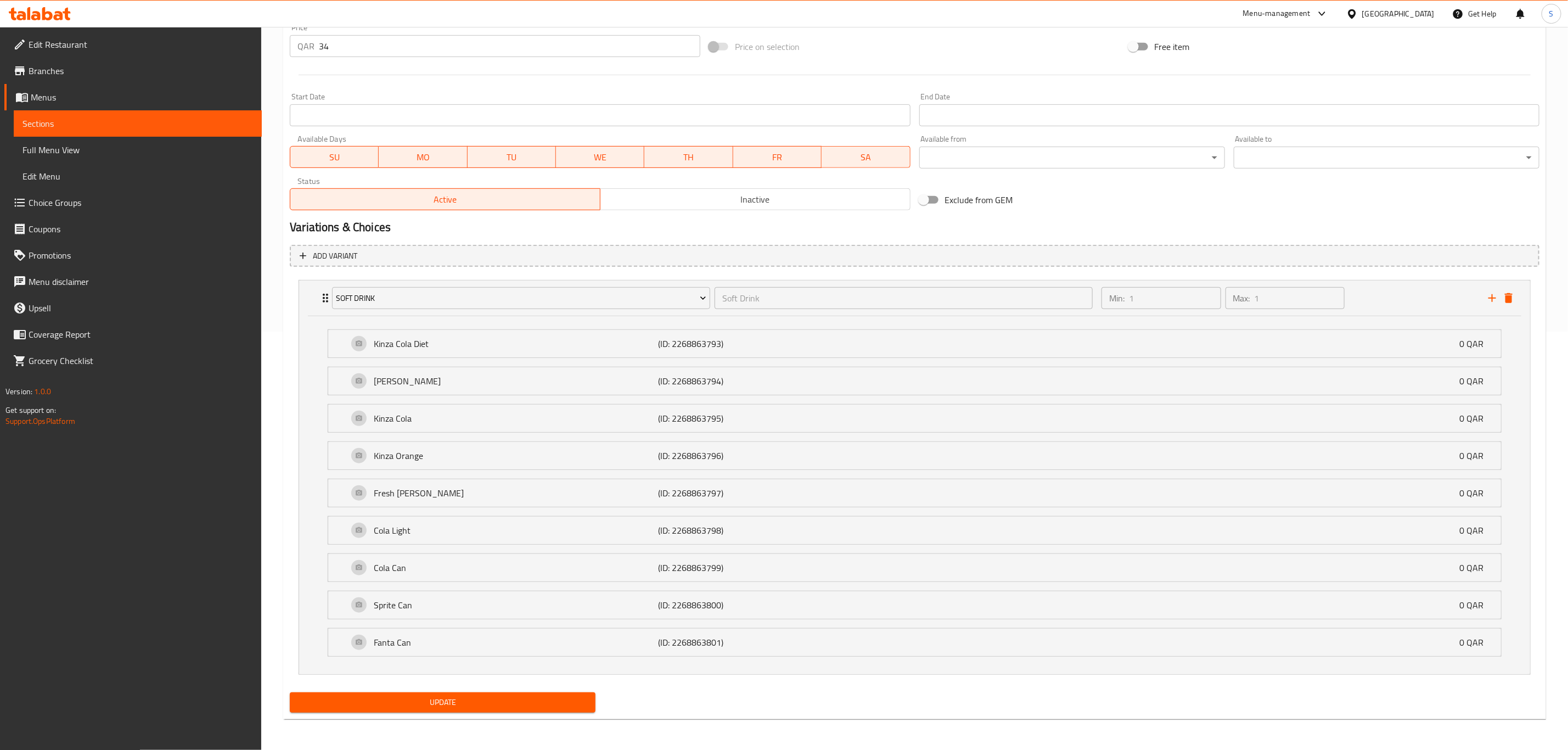
click at [466, 704] on span "Update" at bounding box center [443, 703] width 288 height 14
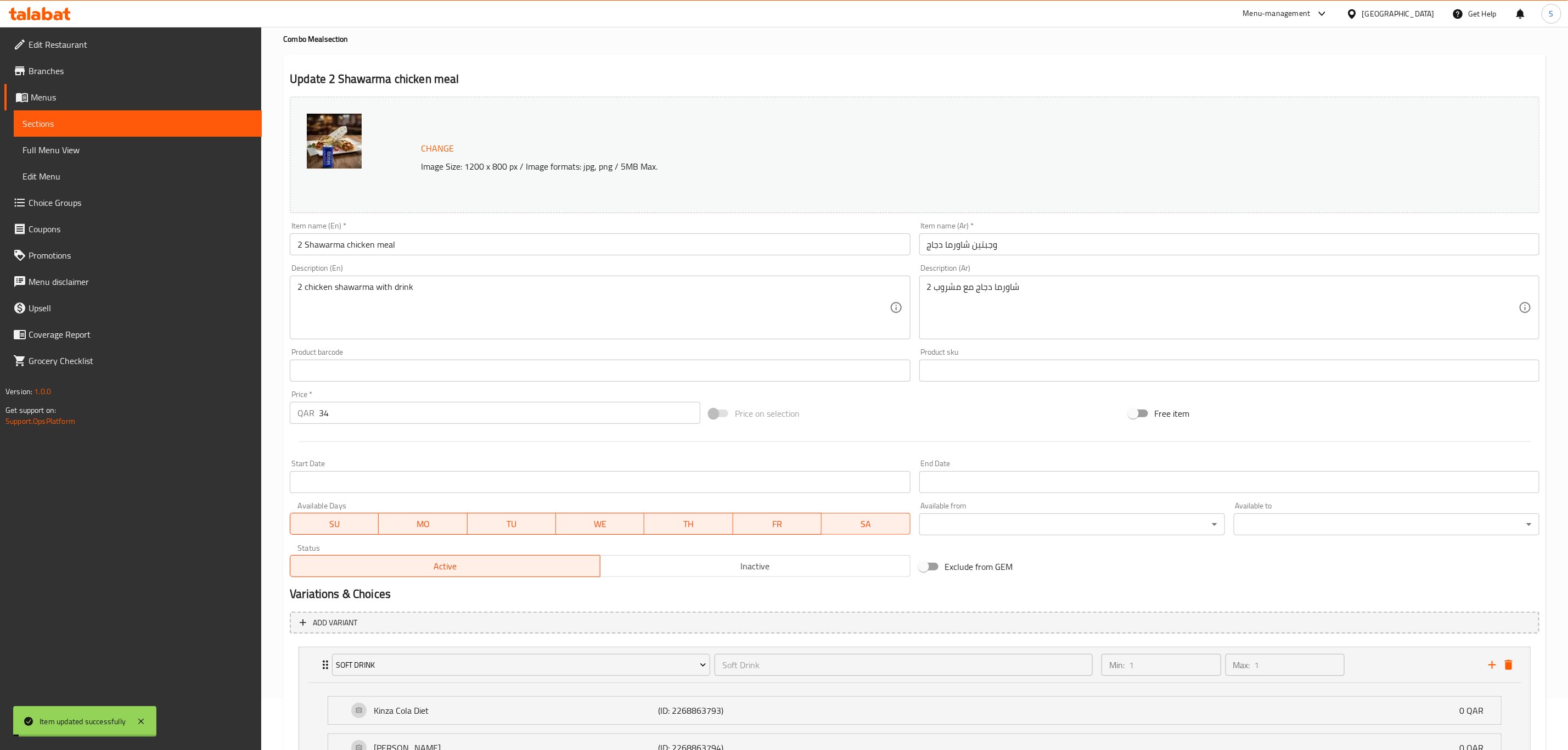
scroll to position [0, 0]
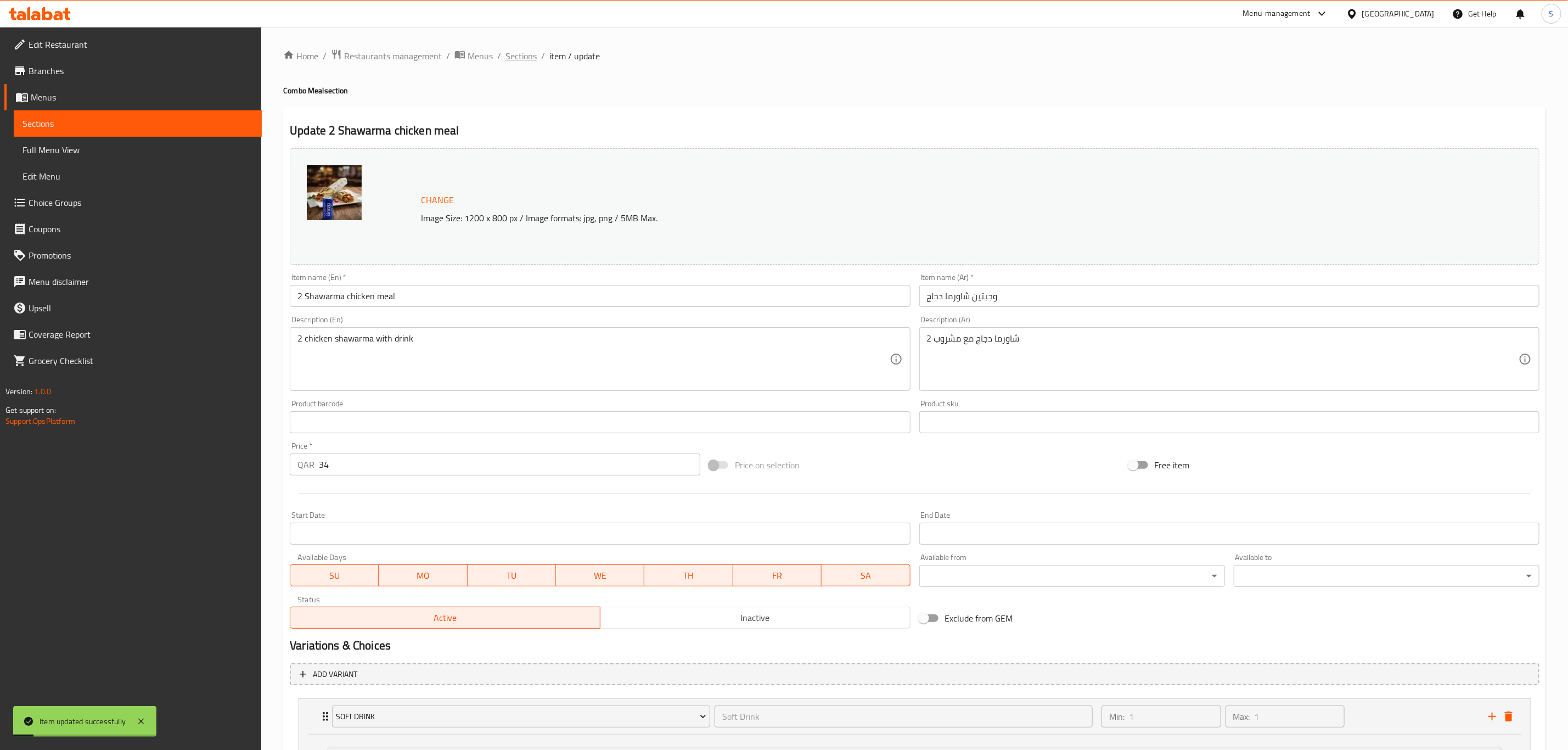
drag, startPoint x: 516, startPoint y: 65, endPoint x: 516, endPoint y: 58, distance: 7.0
click at [516, 60] on div "Home / Restaurants management / Menus / Sections / item / update Combo Meal sec…" at bounding box center [914, 597] width 1263 height 1098
click at [516, 58] on span "Sections" at bounding box center [521, 56] width 31 height 13
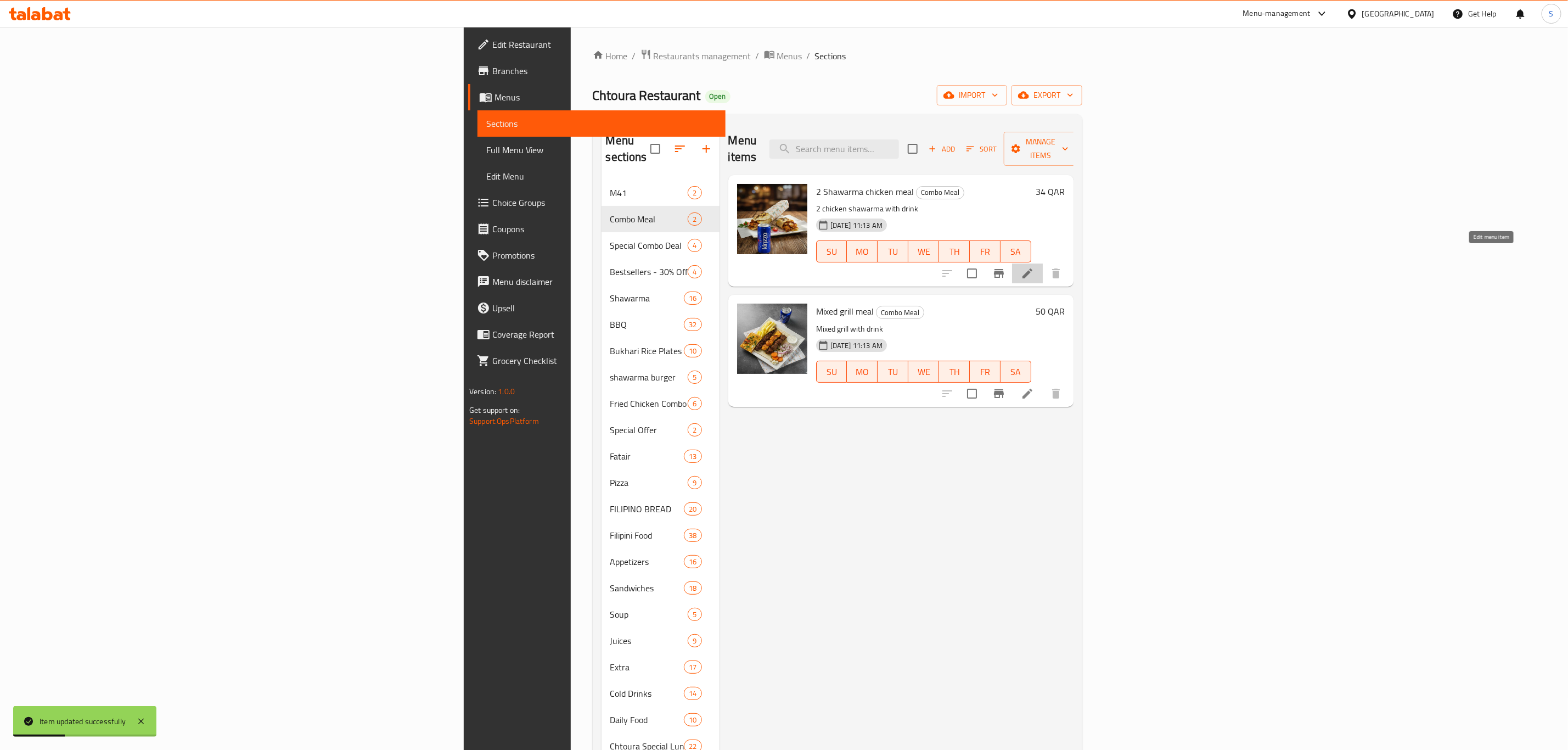
click at [1034, 267] on icon at bounding box center [1027, 273] width 13 height 13
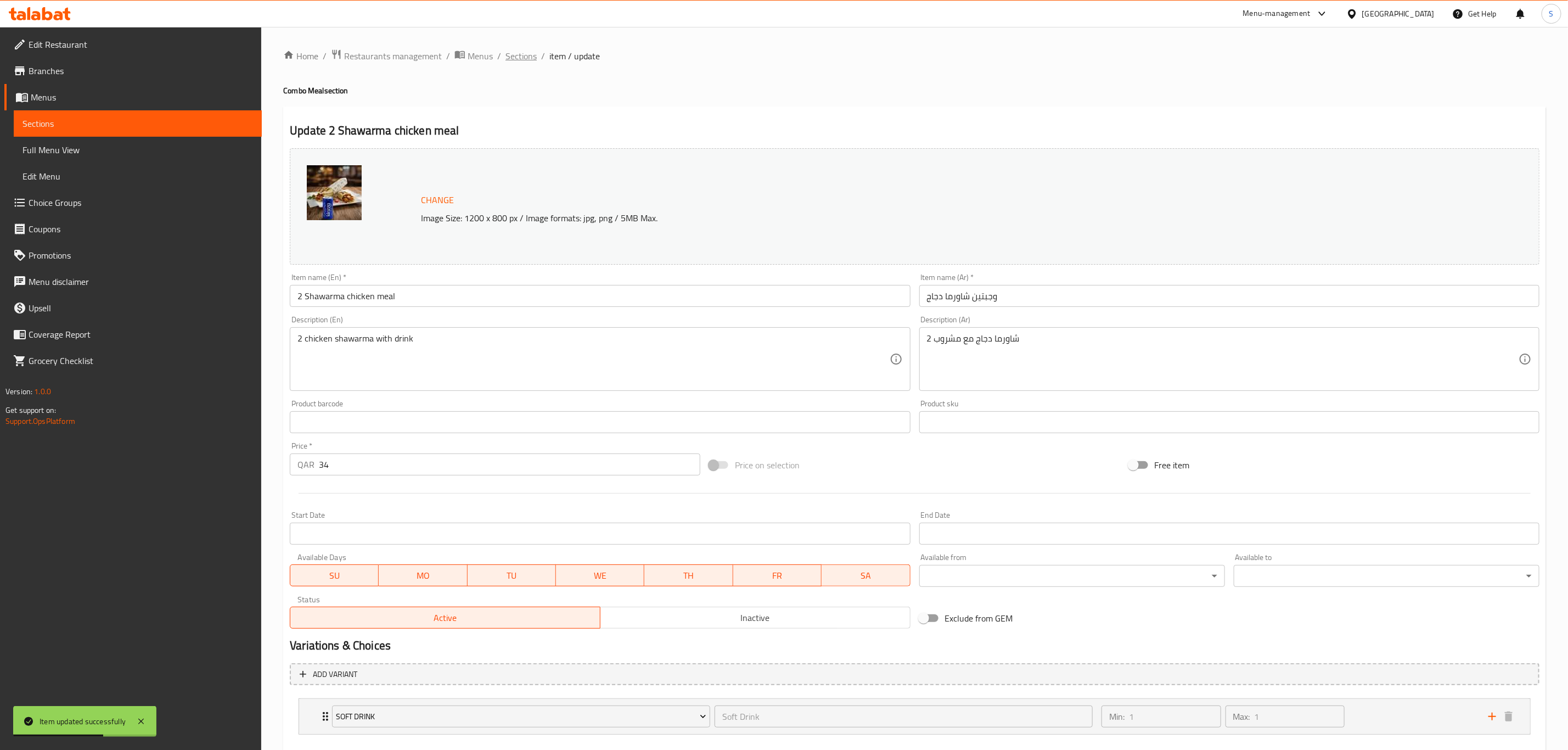
click at [524, 58] on span "Sections" at bounding box center [521, 56] width 31 height 13
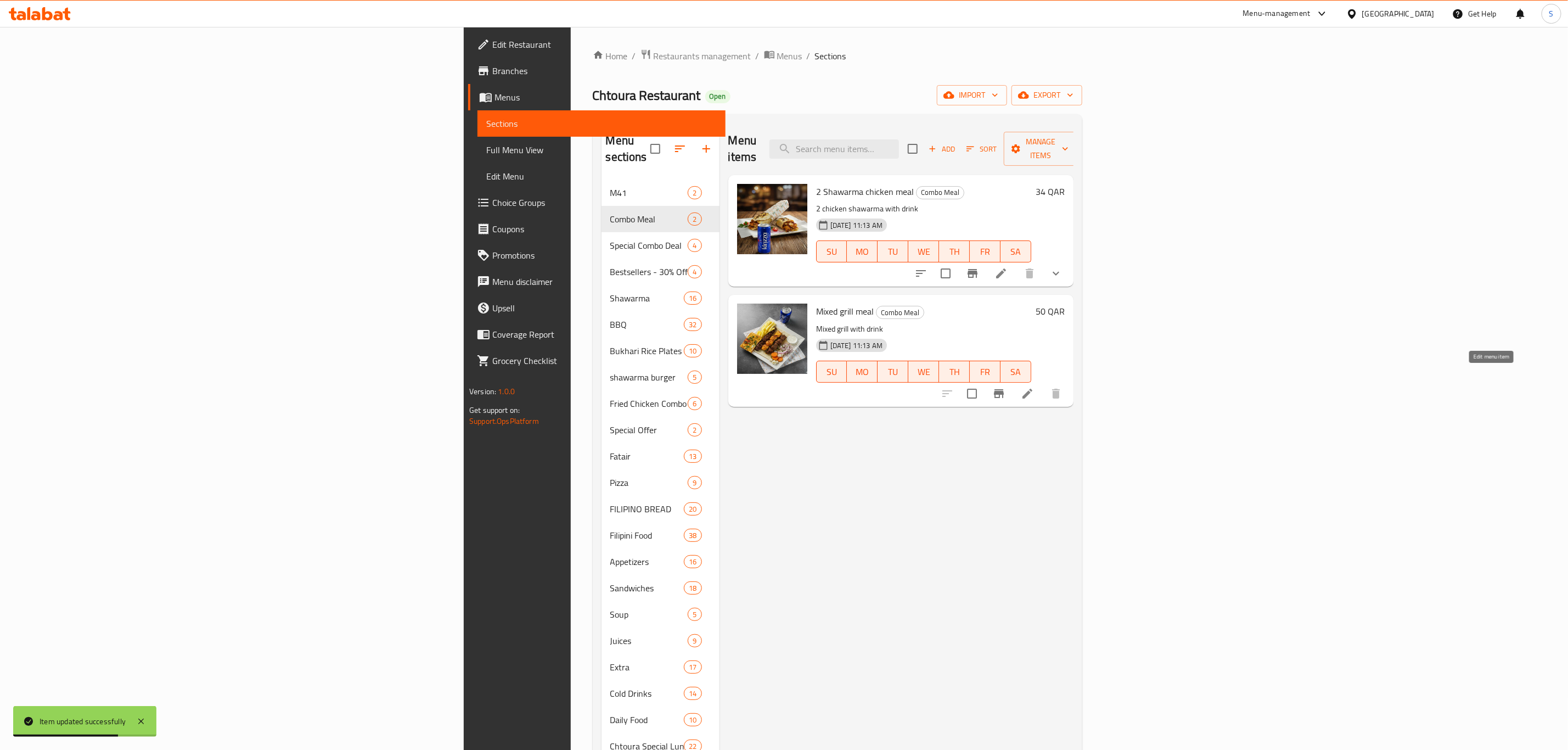
click at [1034, 387] on icon at bounding box center [1027, 393] width 13 height 13
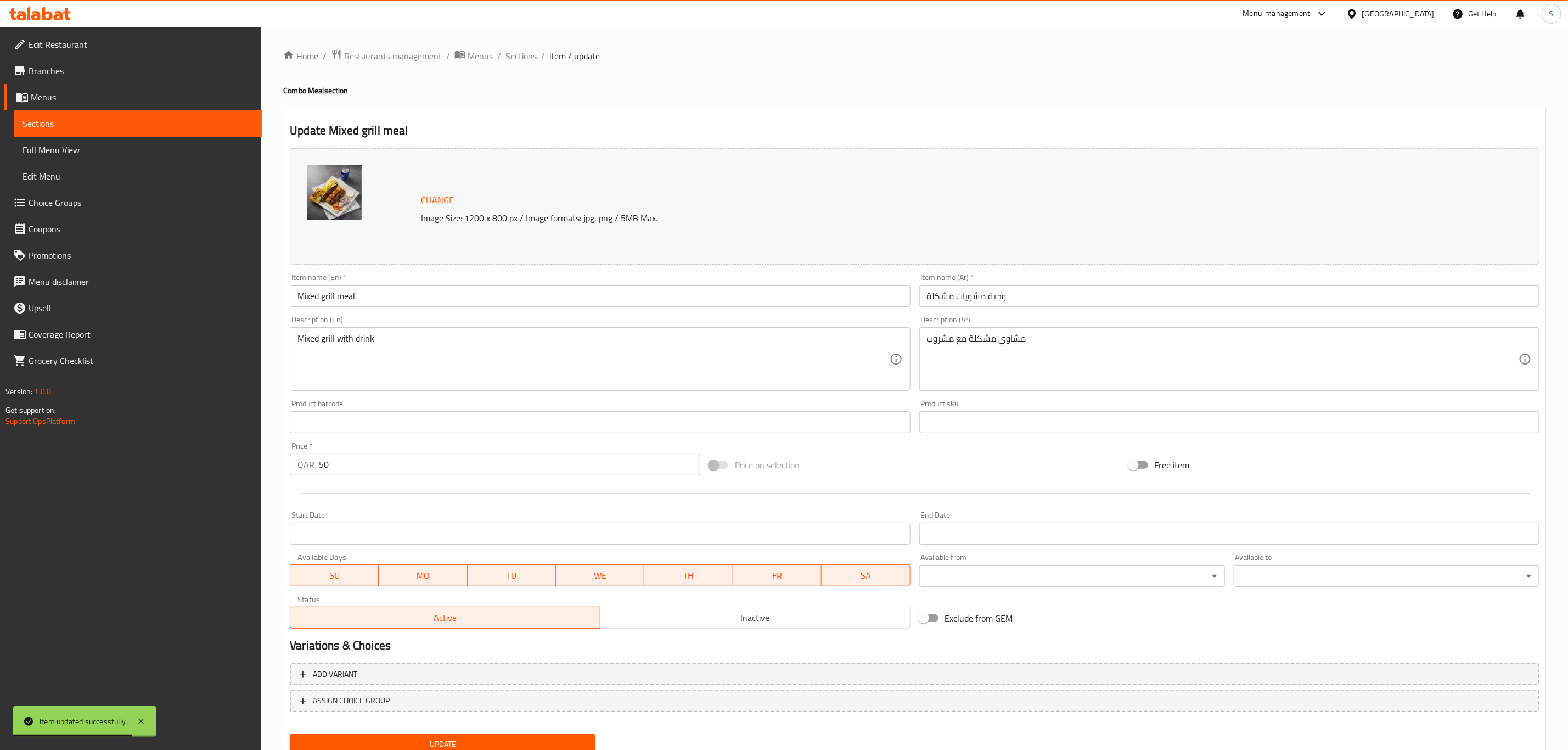
scroll to position [40, 0]
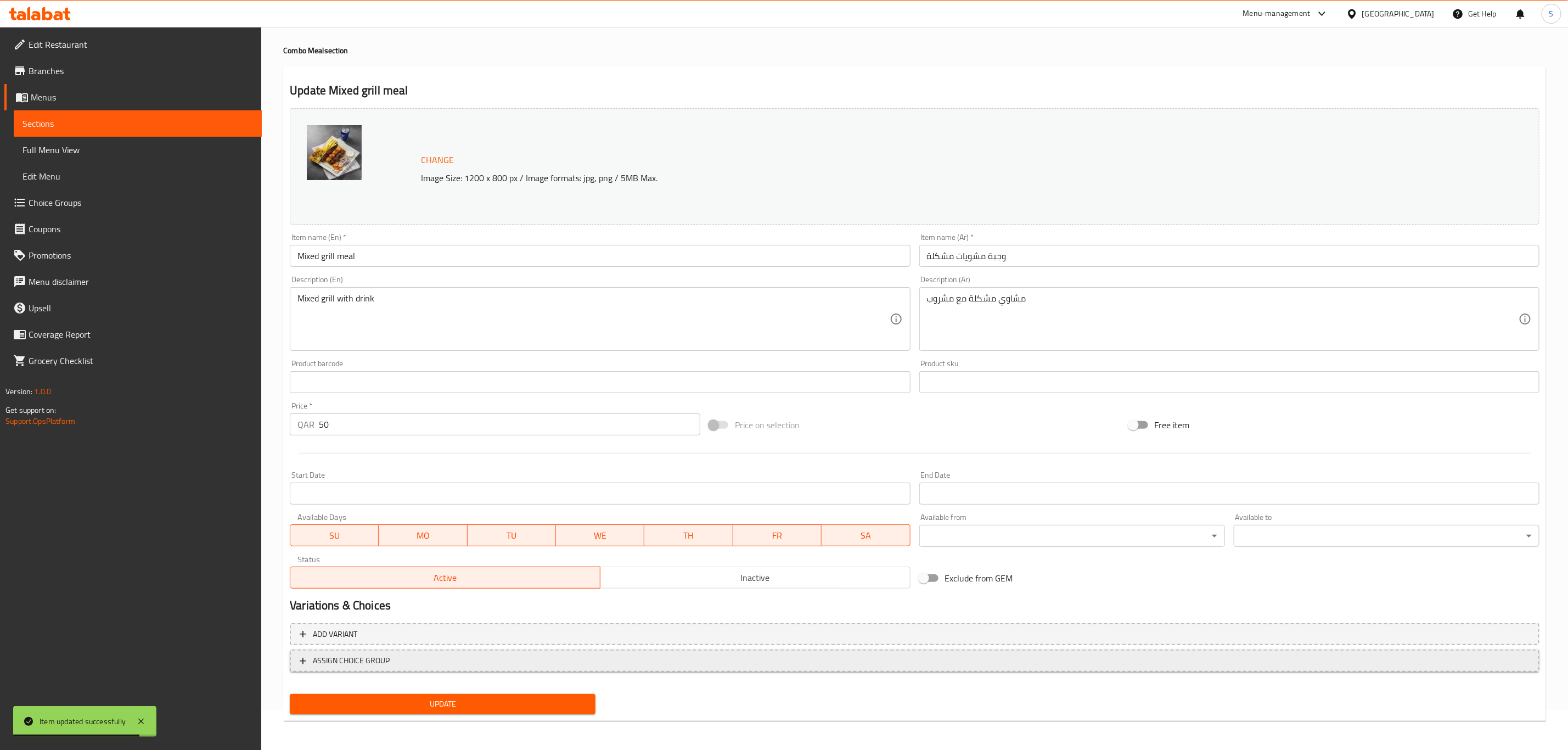
click at [448, 656] on span "ASSIGN CHOICE GROUP" at bounding box center [915, 661] width 1230 height 14
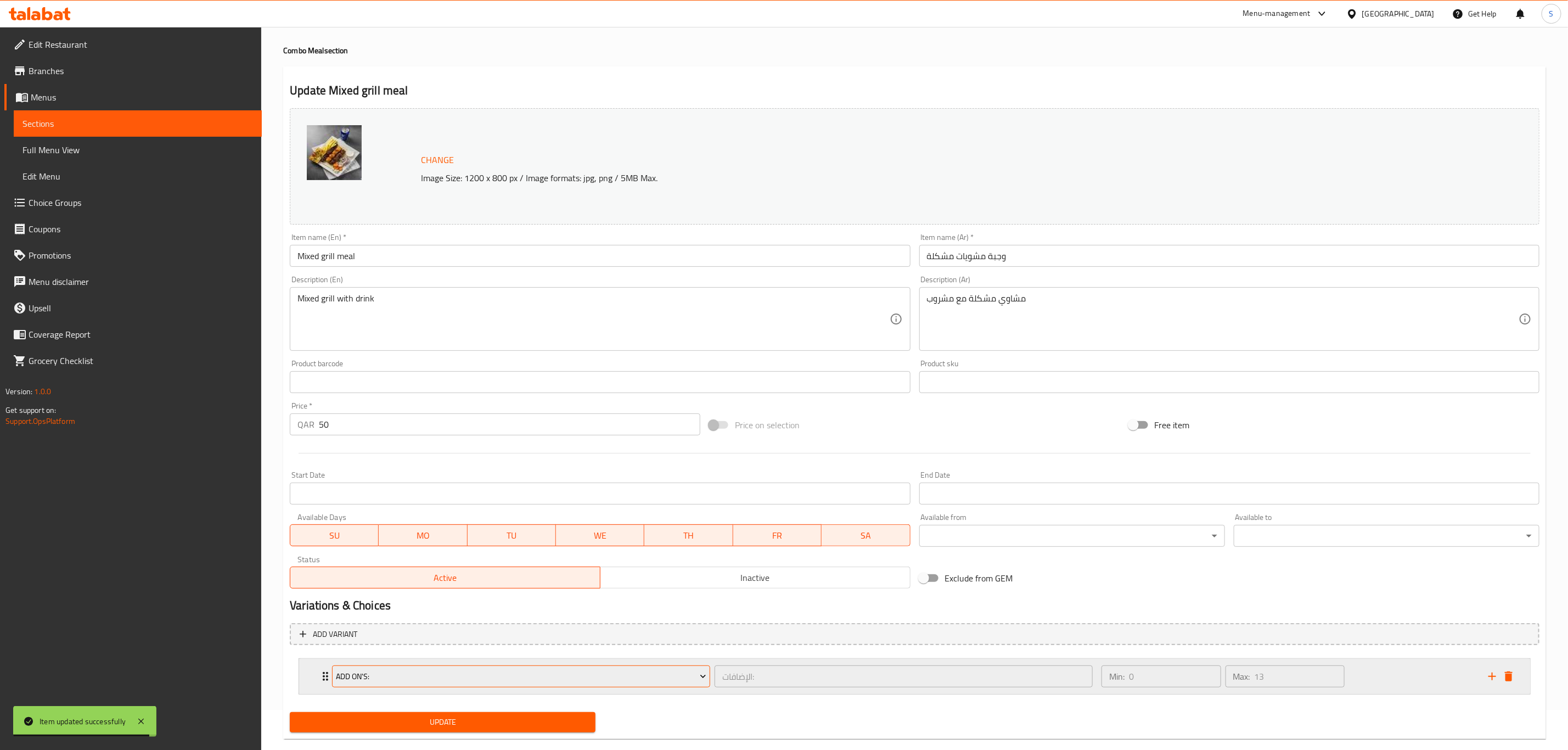
click at [445, 679] on span "Add On's:" at bounding box center [521, 677] width 370 height 14
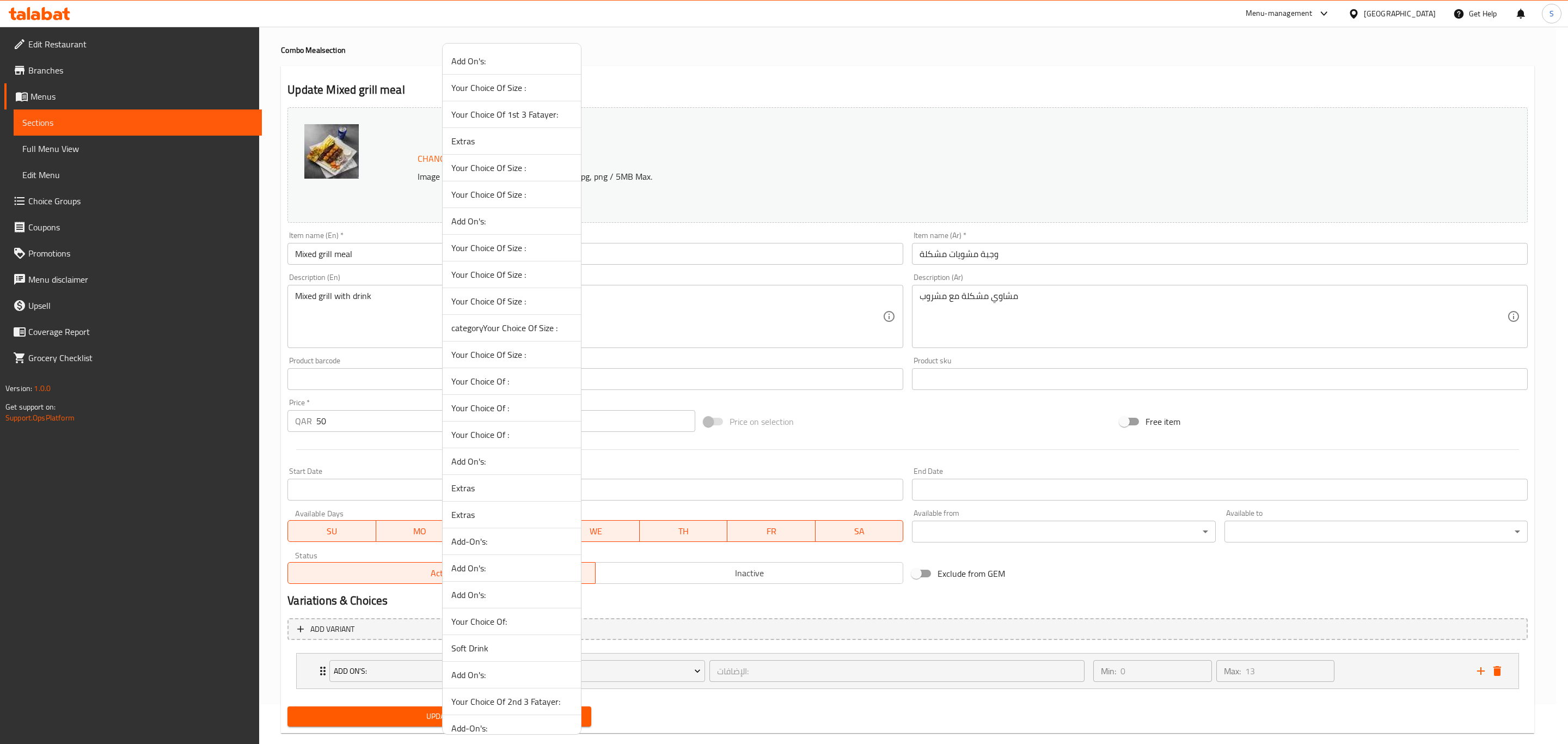
click at [511, 654] on span "Soft Drink" at bounding box center [512, 648] width 121 height 13
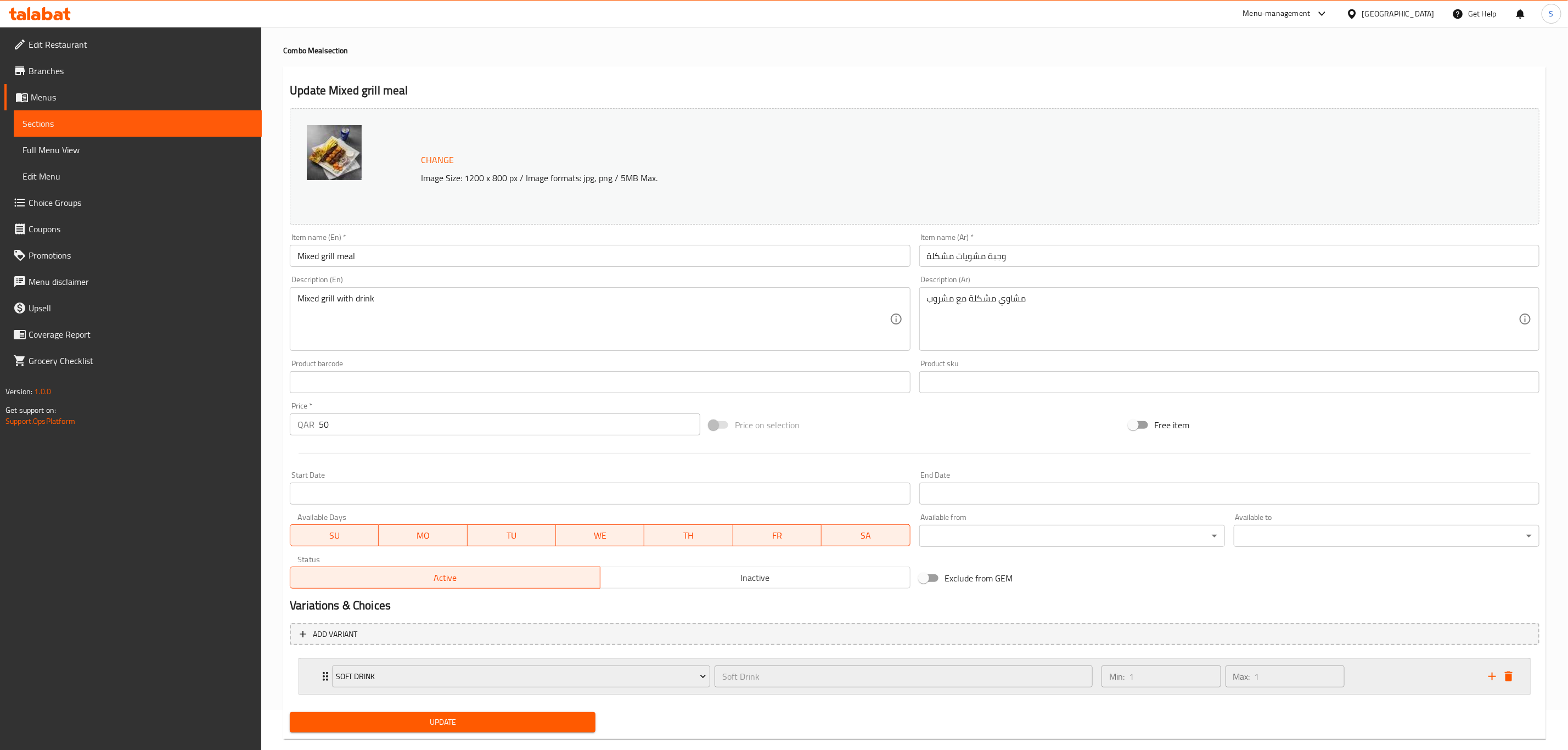
drag, startPoint x: 1378, startPoint y: 677, endPoint x: 1369, endPoint y: 669, distance: 12.0
click at [1379, 677] on div "Min: 1 ​ Max: 1 ​" at bounding box center [1289, 676] width 387 height 35
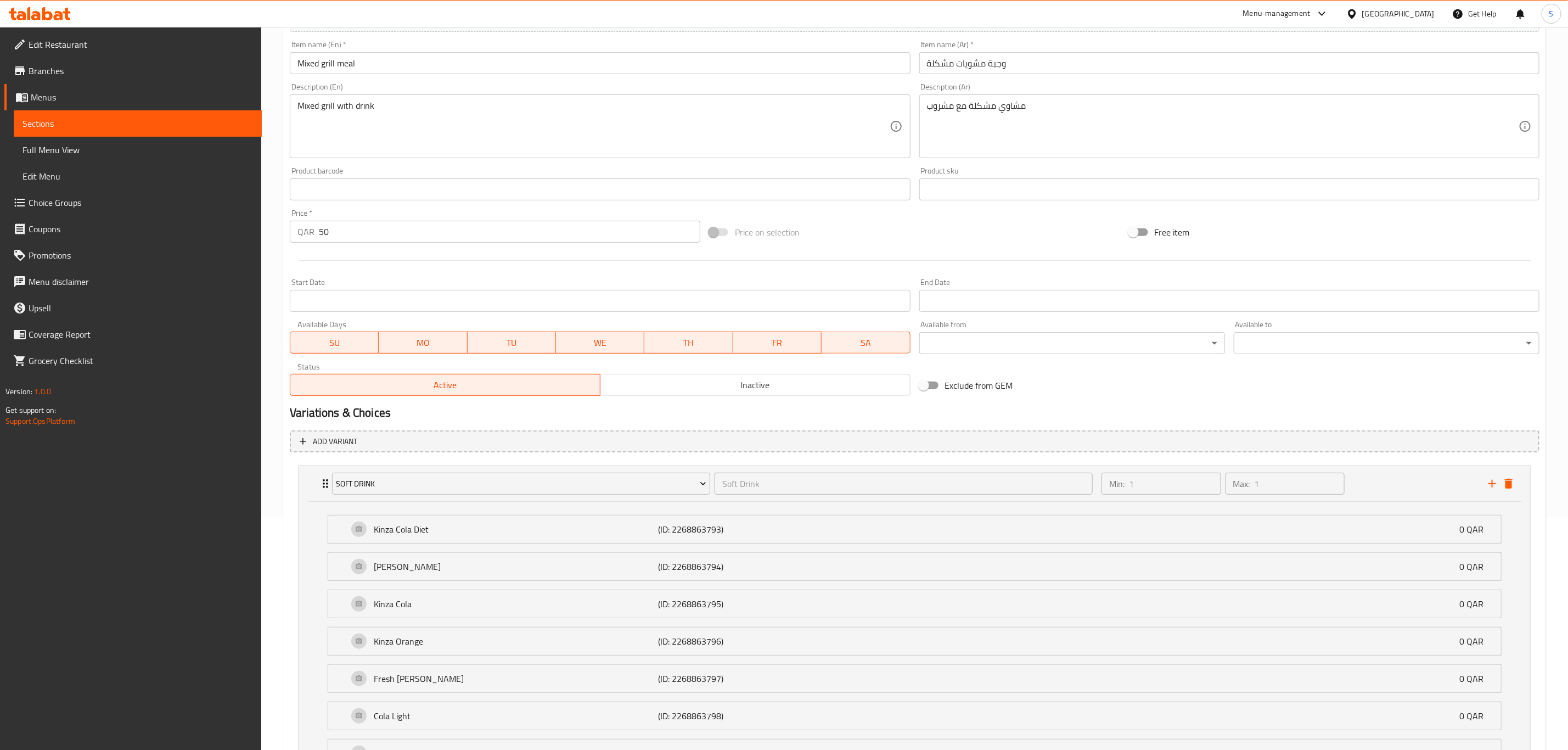
scroll to position [423, 0]
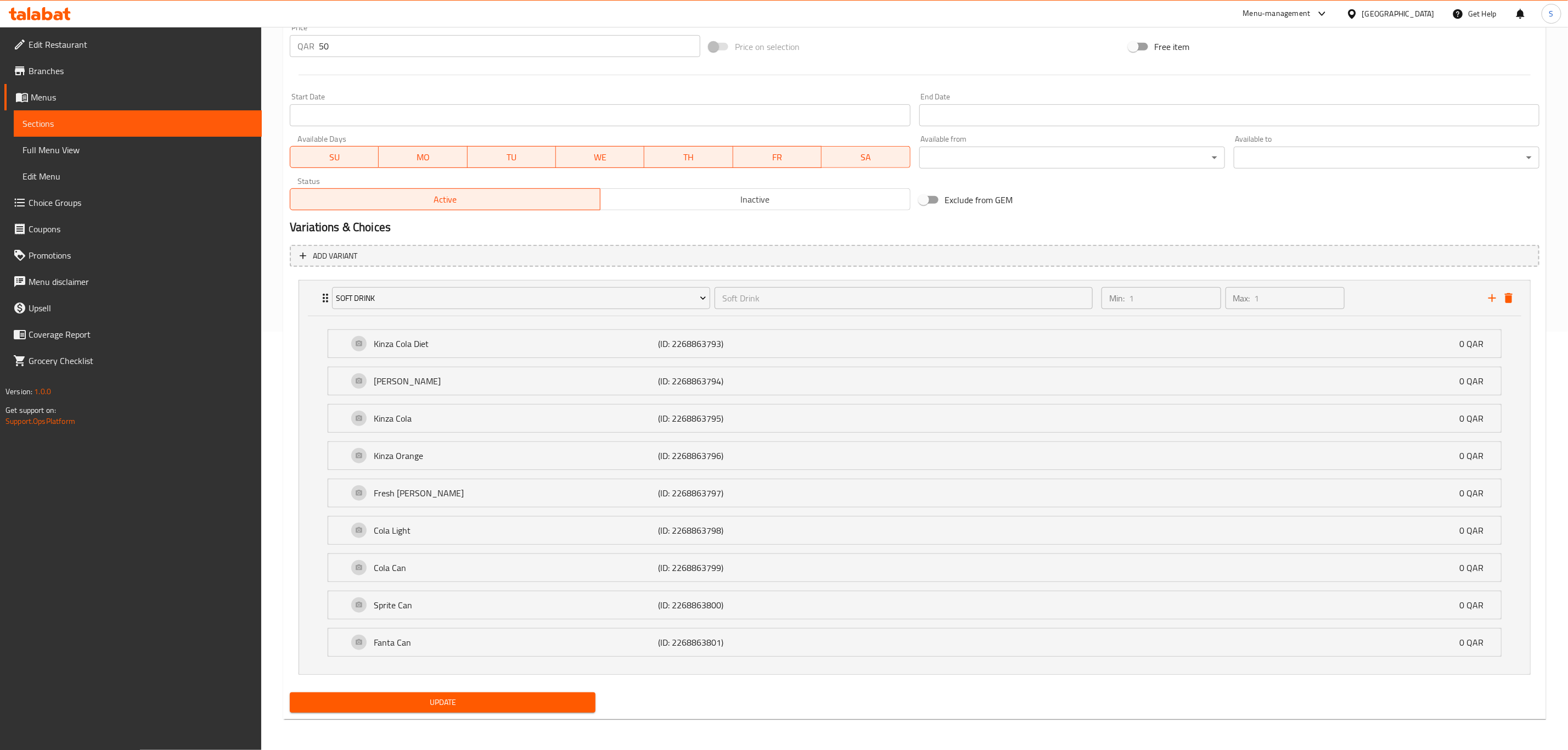
click at [479, 692] on div "Update" at bounding box center [443, 703] width 315 height 29
click at [491, 699] on span "Update" at bounding box center [443, 703] width 288 height 14
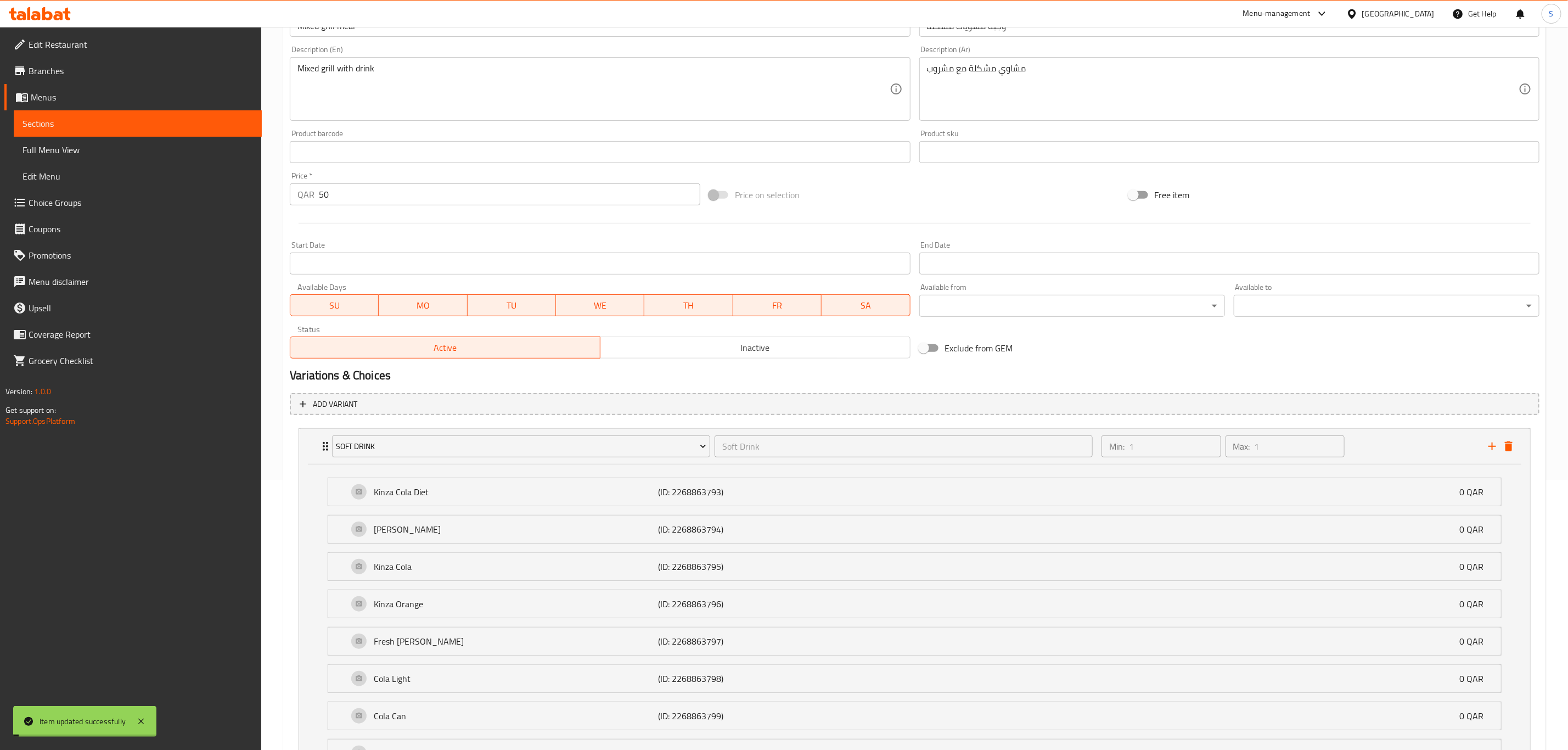
scroll to position [0, 0]
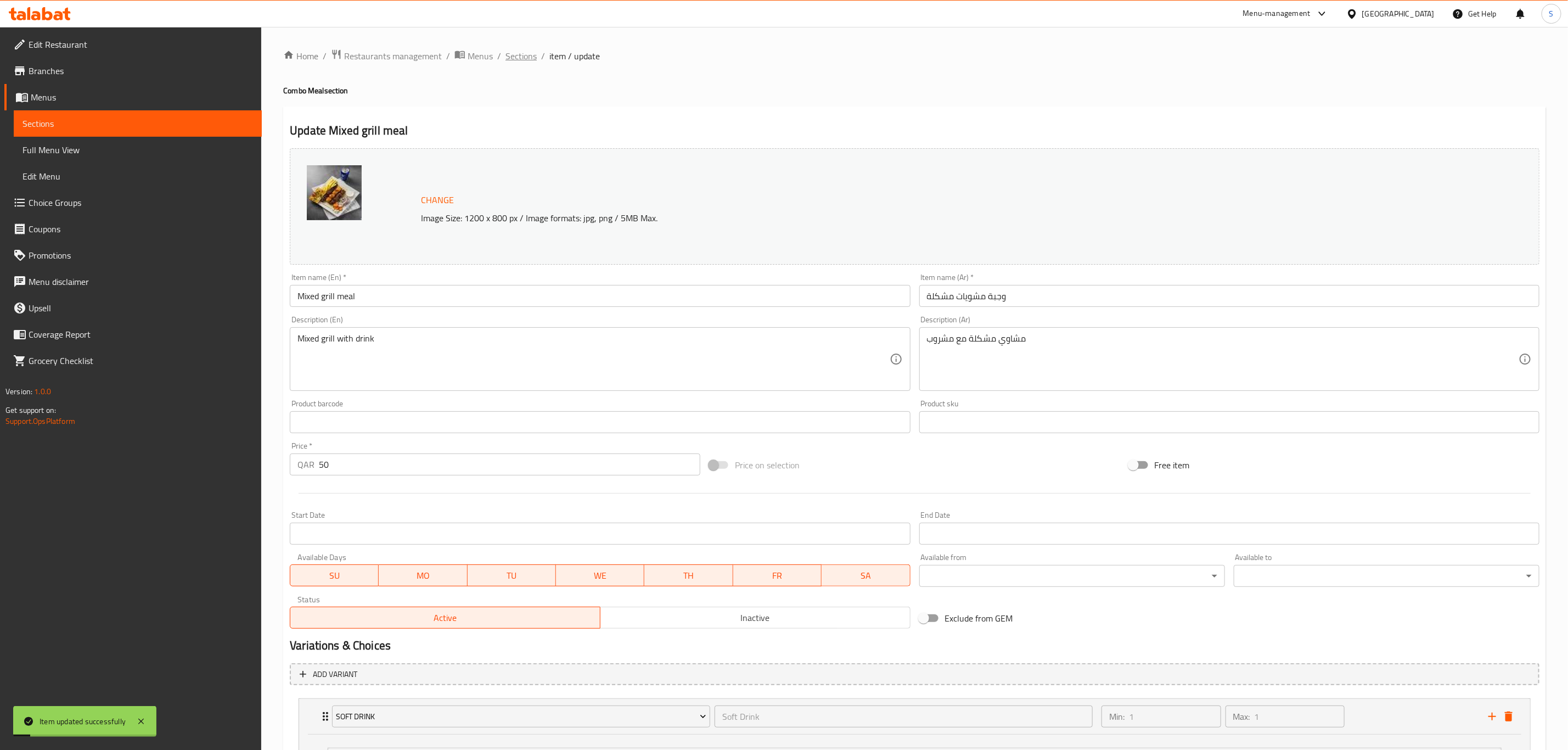
click at [517, 62] on span "Sections" at bounding box center [521, 56] width 31 height 13
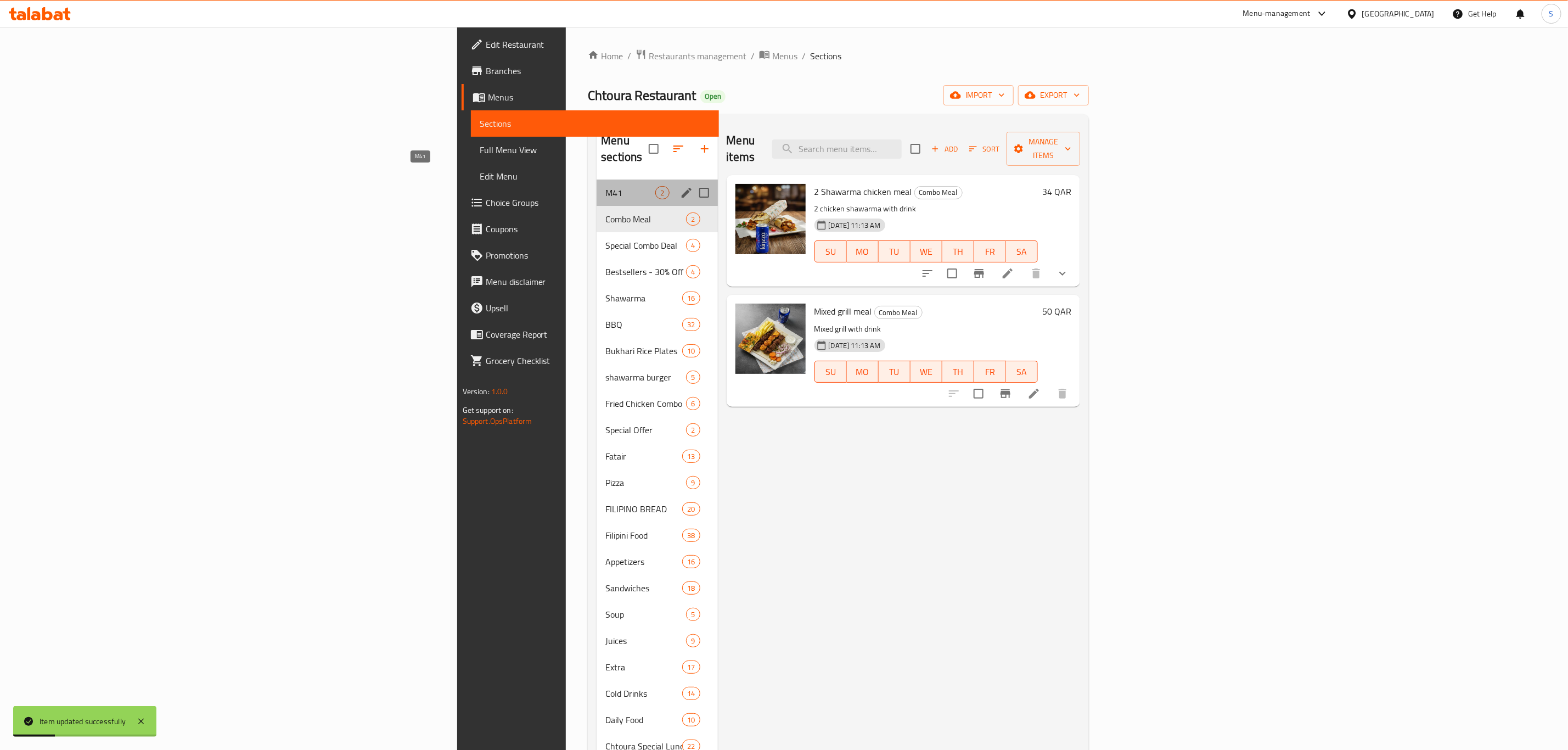
click at [605, 186] on span "M41" at bounding box center [630, 192] width 50 height 13
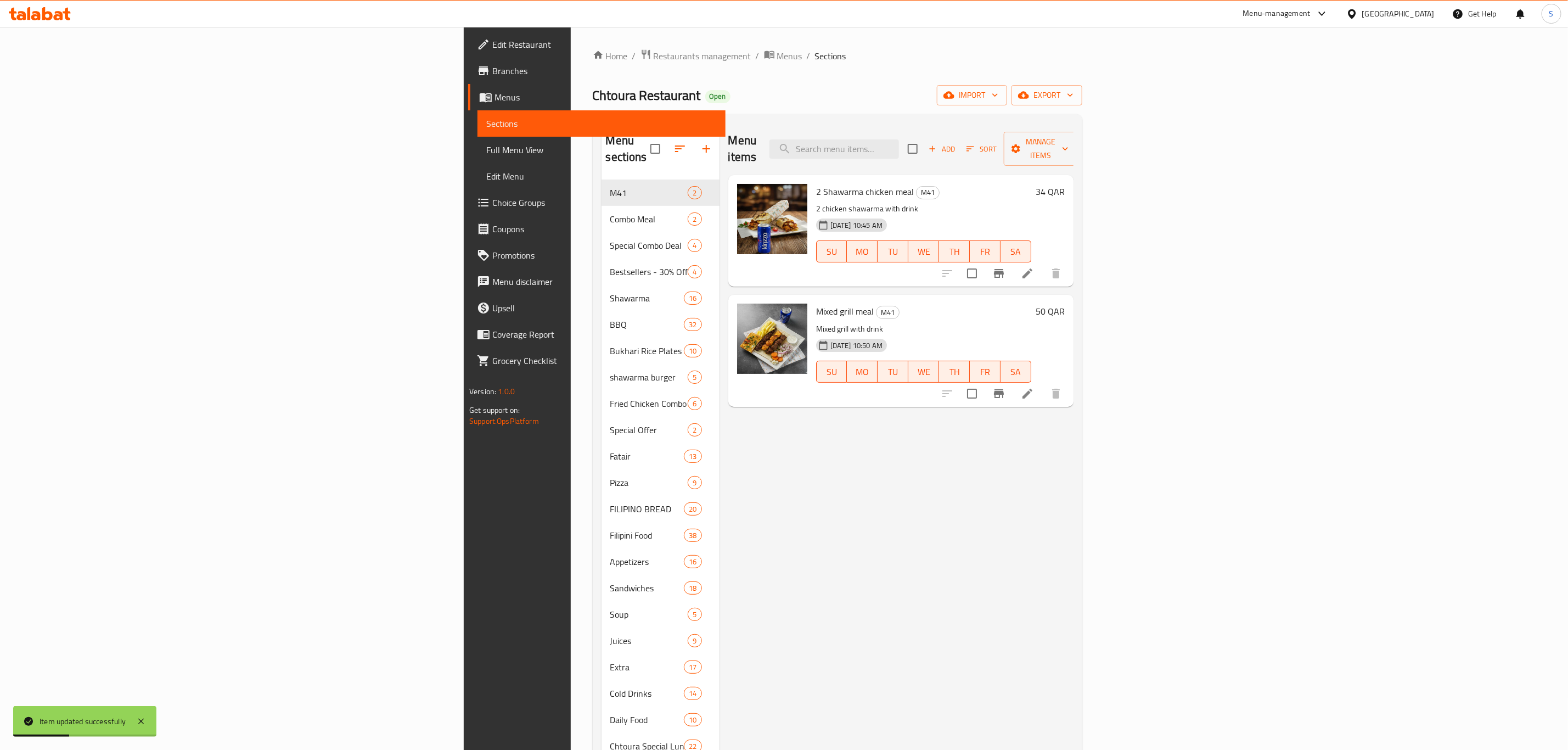
click at [1033, 269] on icon at bounding box center [1028, 273] width 10 height 10
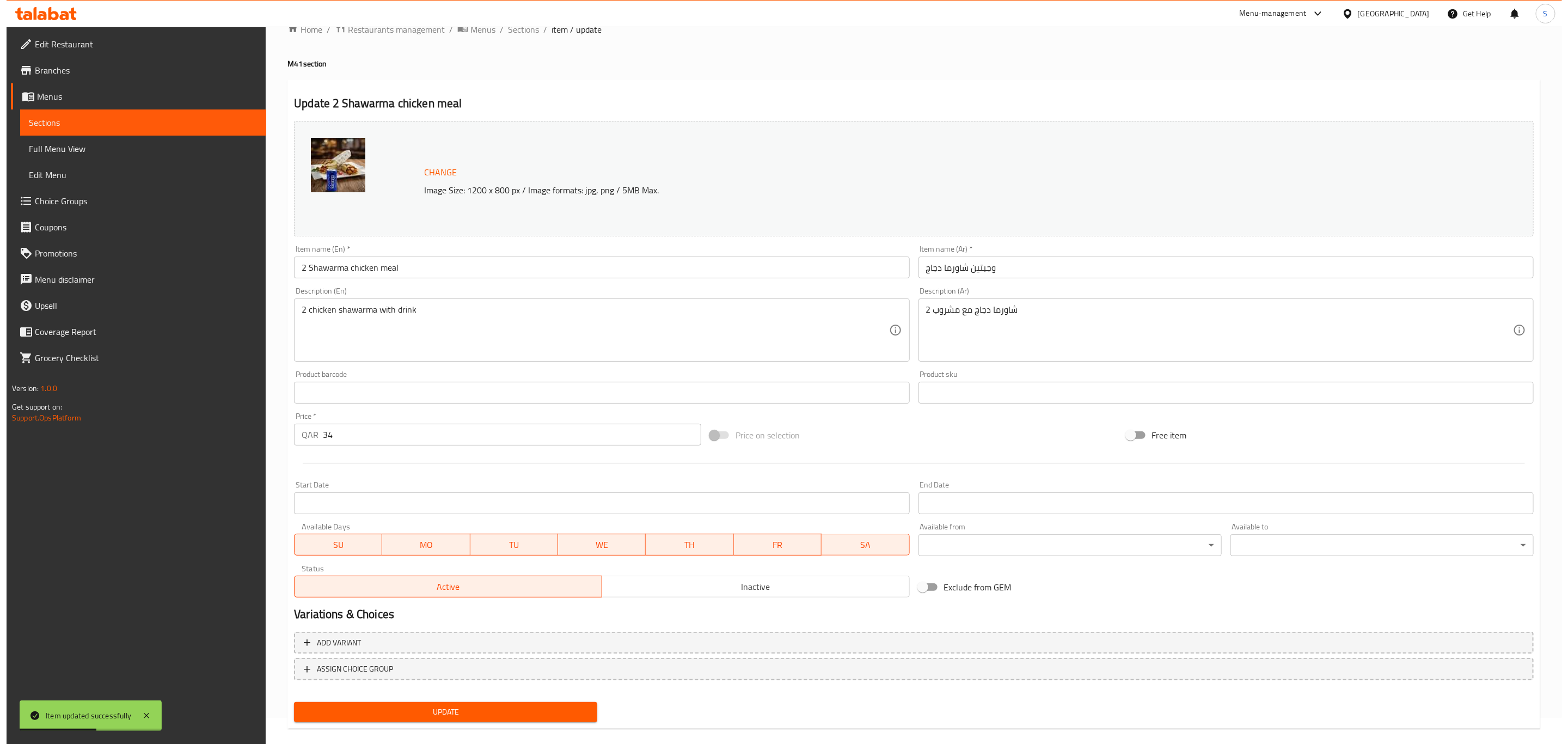
scroll to position [40, 0]
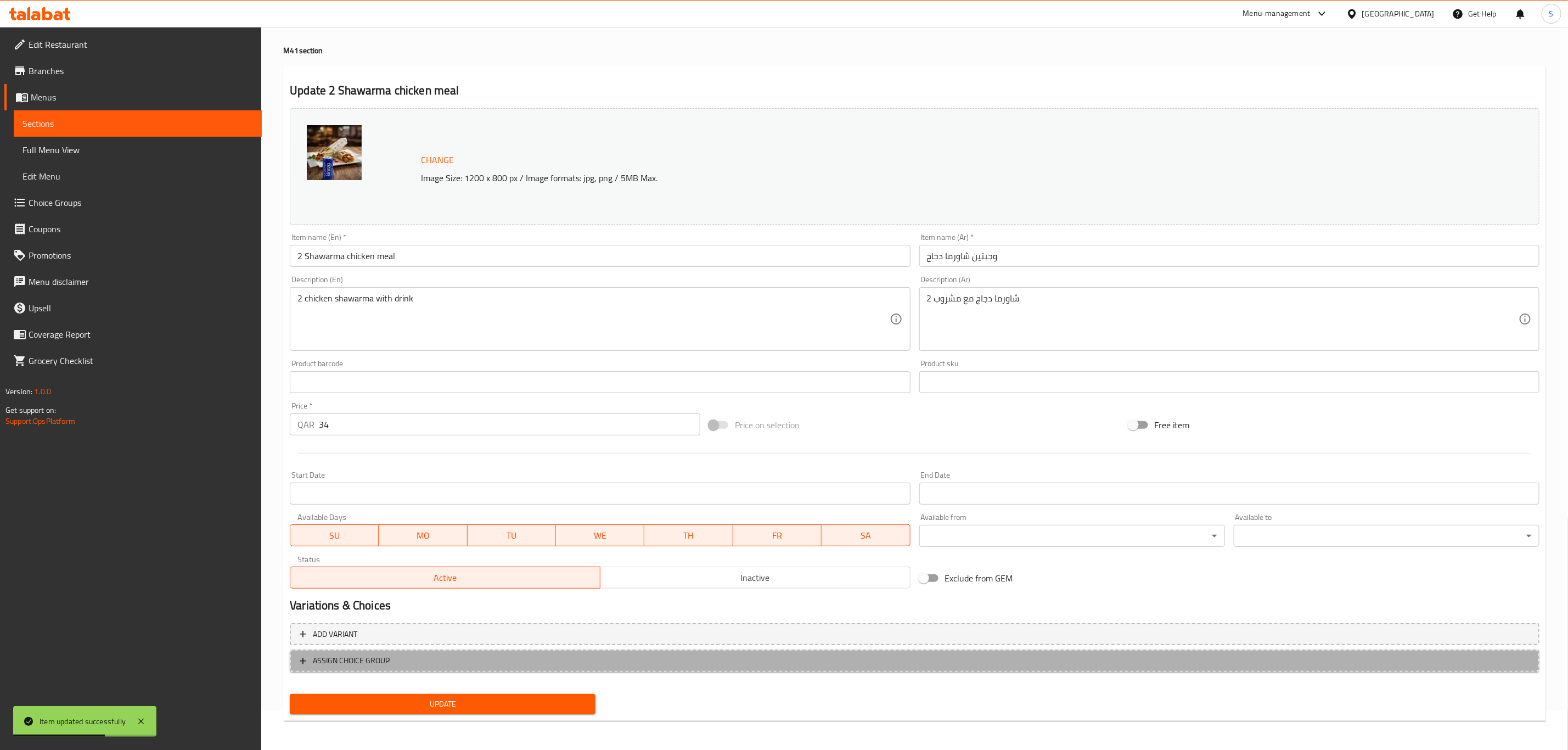
click at [468, 654] on span "ASSIGN CHOICE GROUP" at bounding box center [915, 661] width 1230 height 14
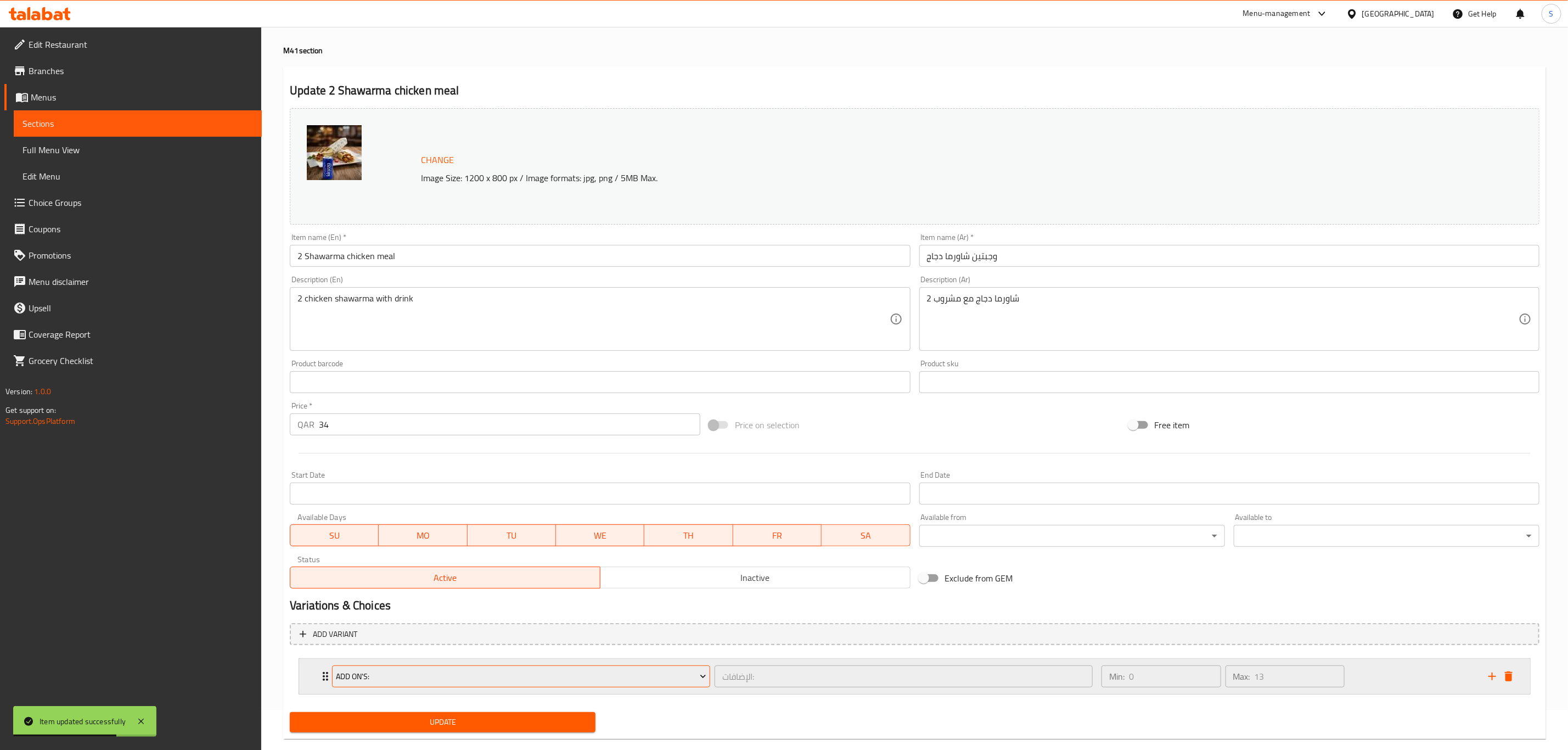
click at [465, 678] on span "Add On's:" at bounding box center [521, 677] width 370 height 14
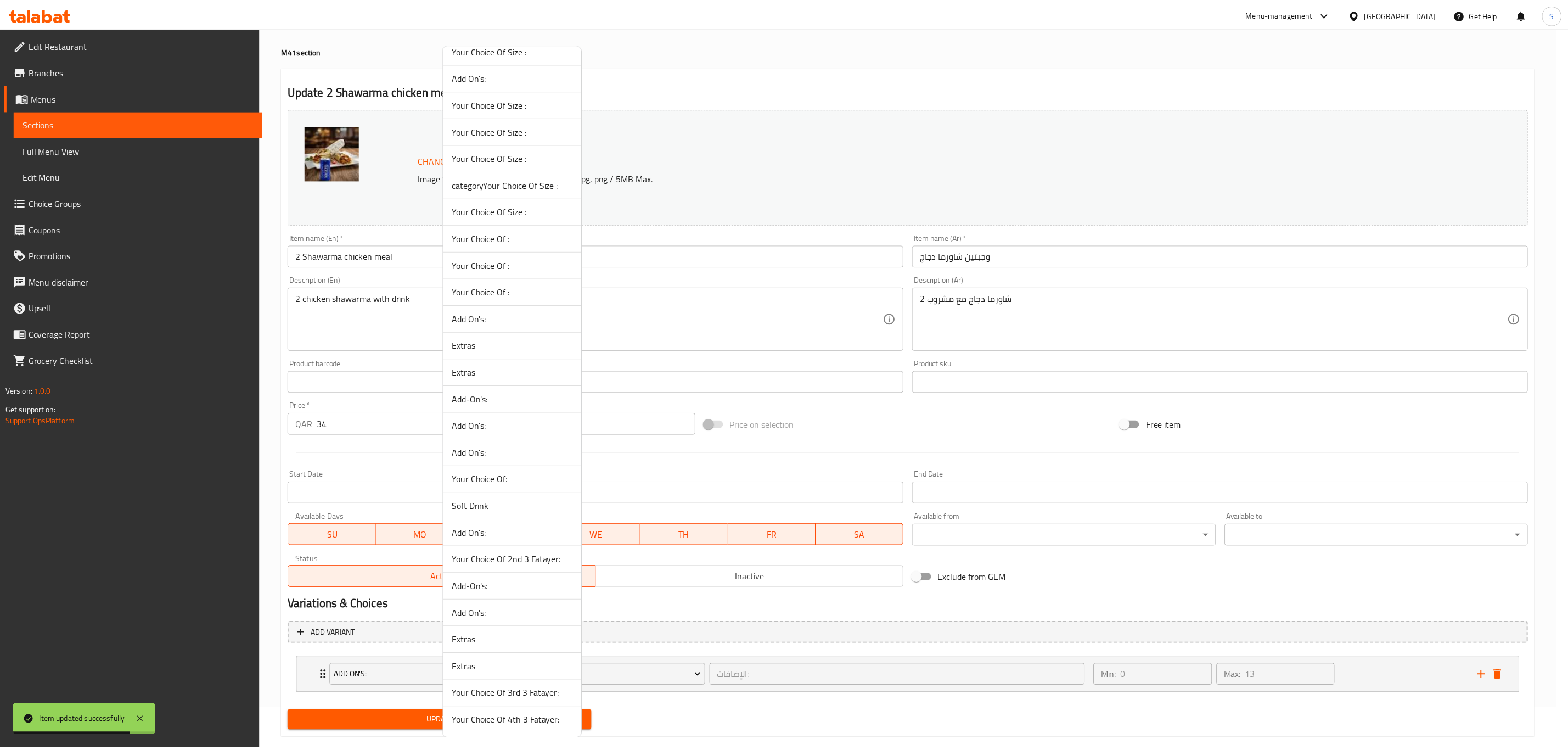
scroll to position [153, 0]
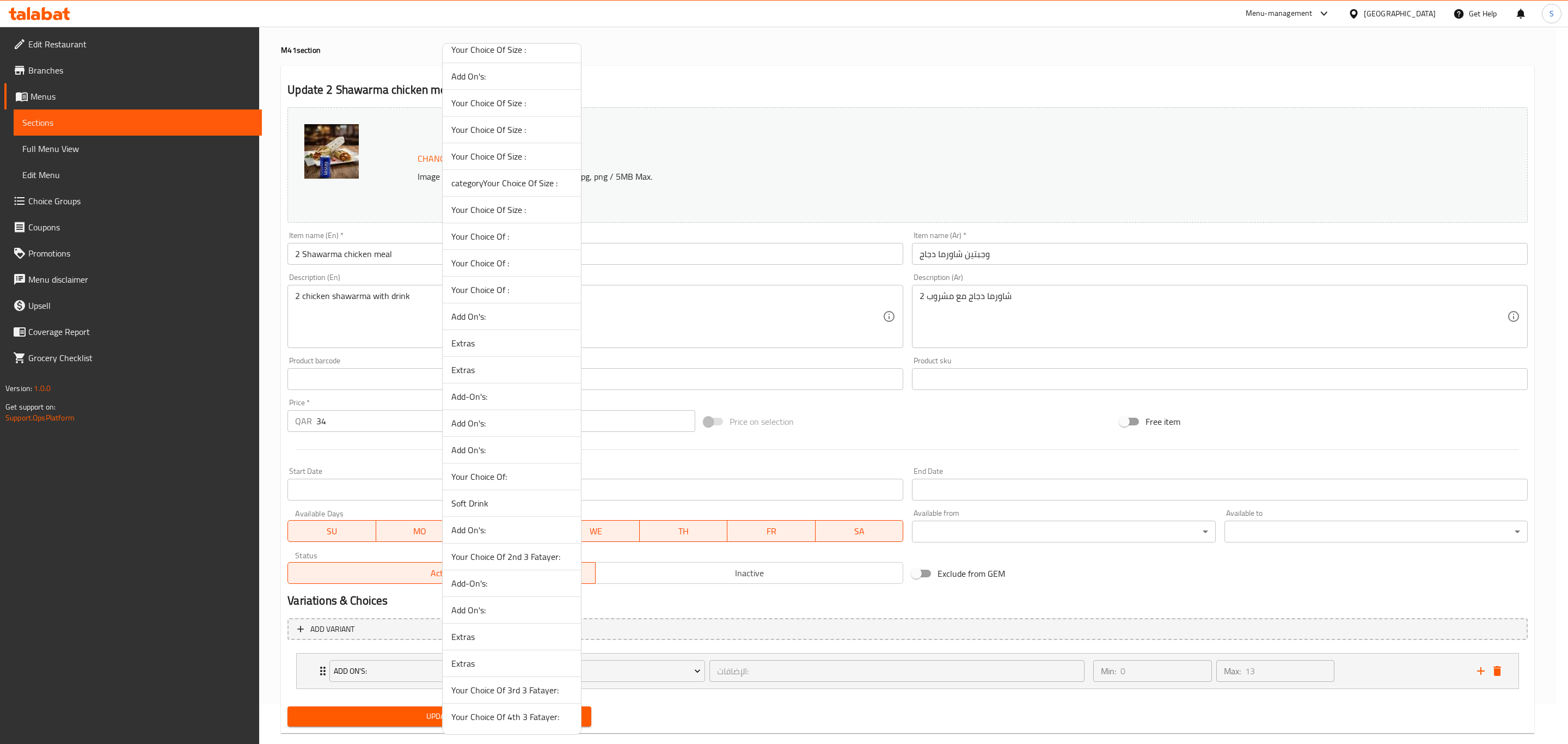
click at [493, 497] on span "Soft Drink" at bounding box center [512, 503] width 121 height 13
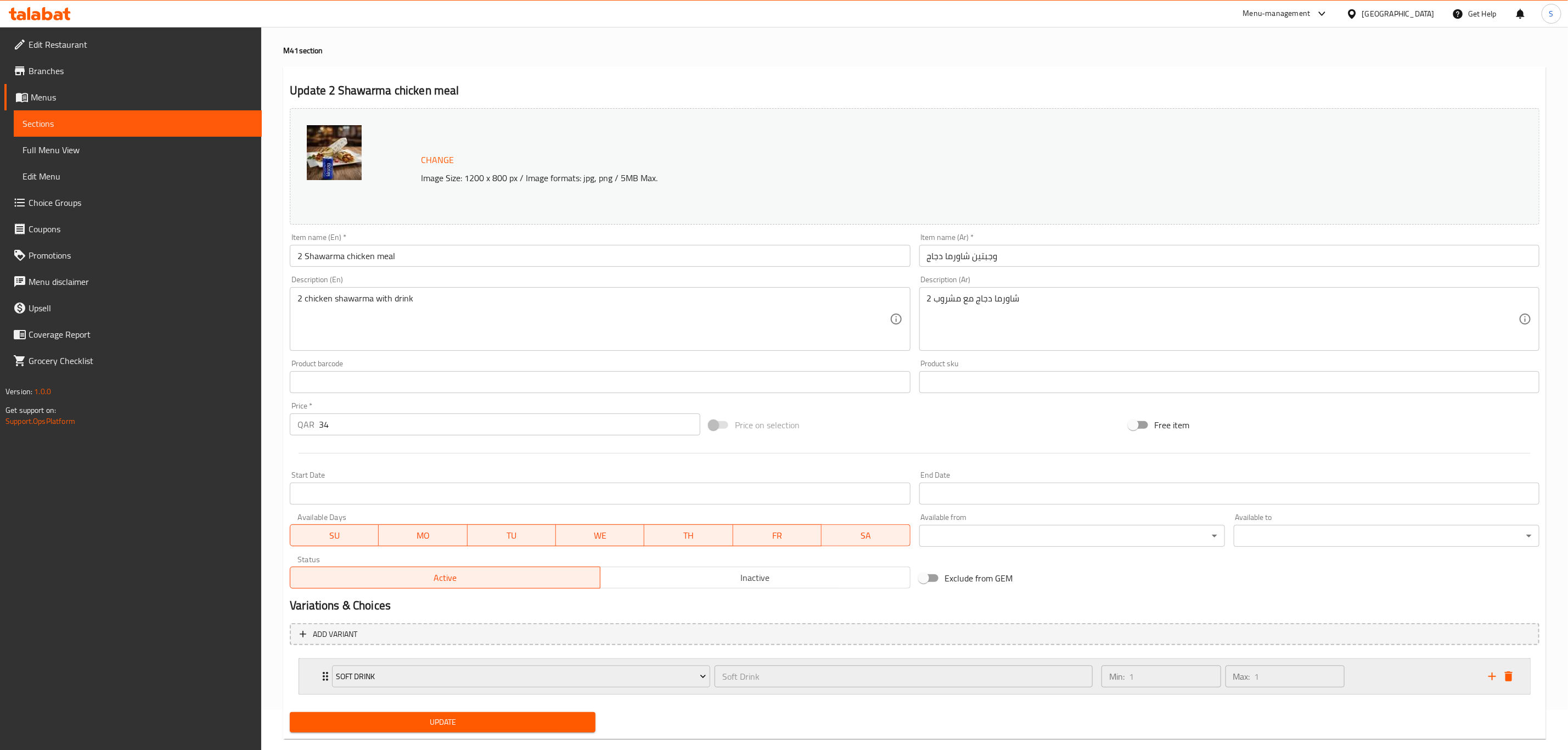
click at [1418, 670] on div "Min: 1 ​ Max: 1 ​" at bounding box center [1289, 676] width 387 height 35
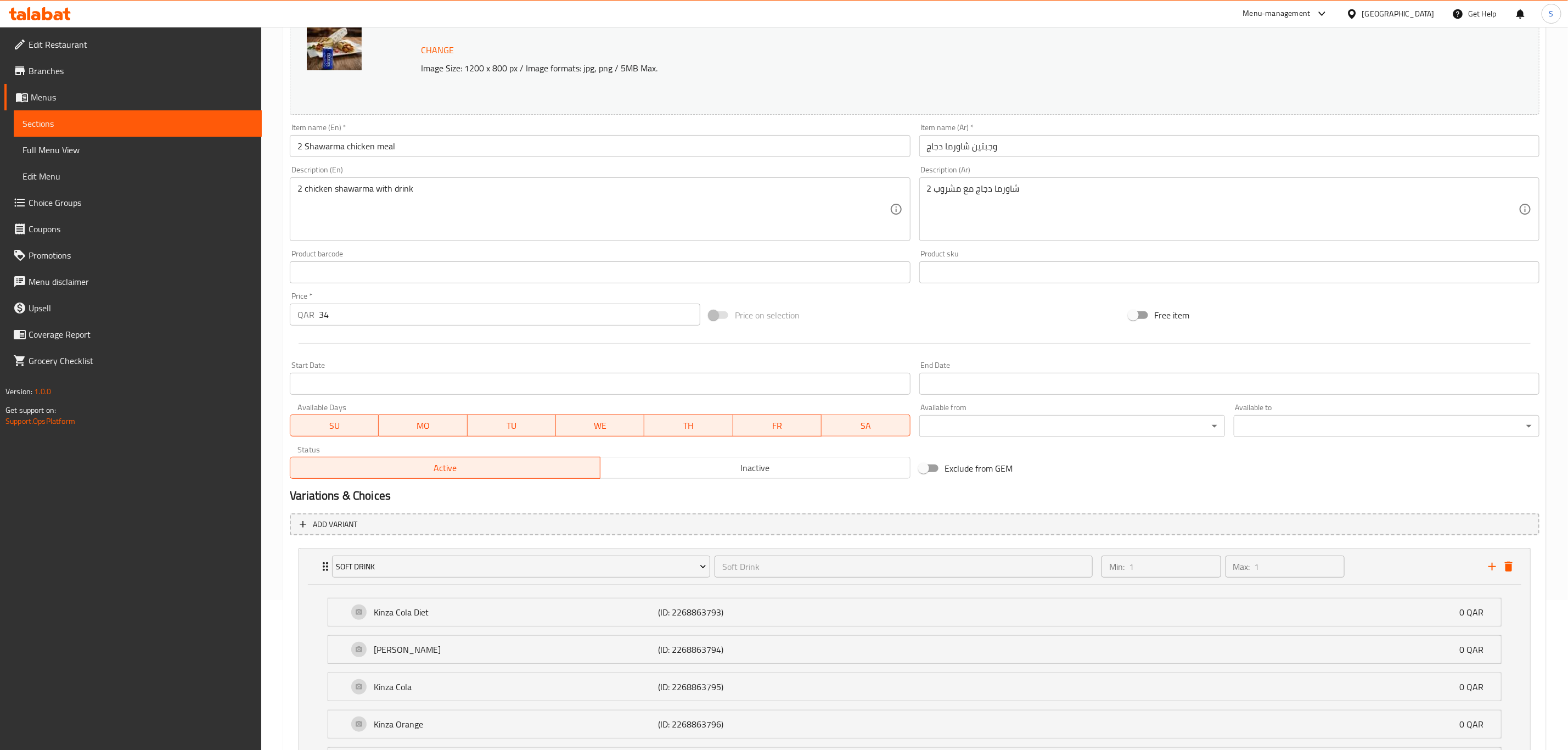
scroll to position [423, 0]
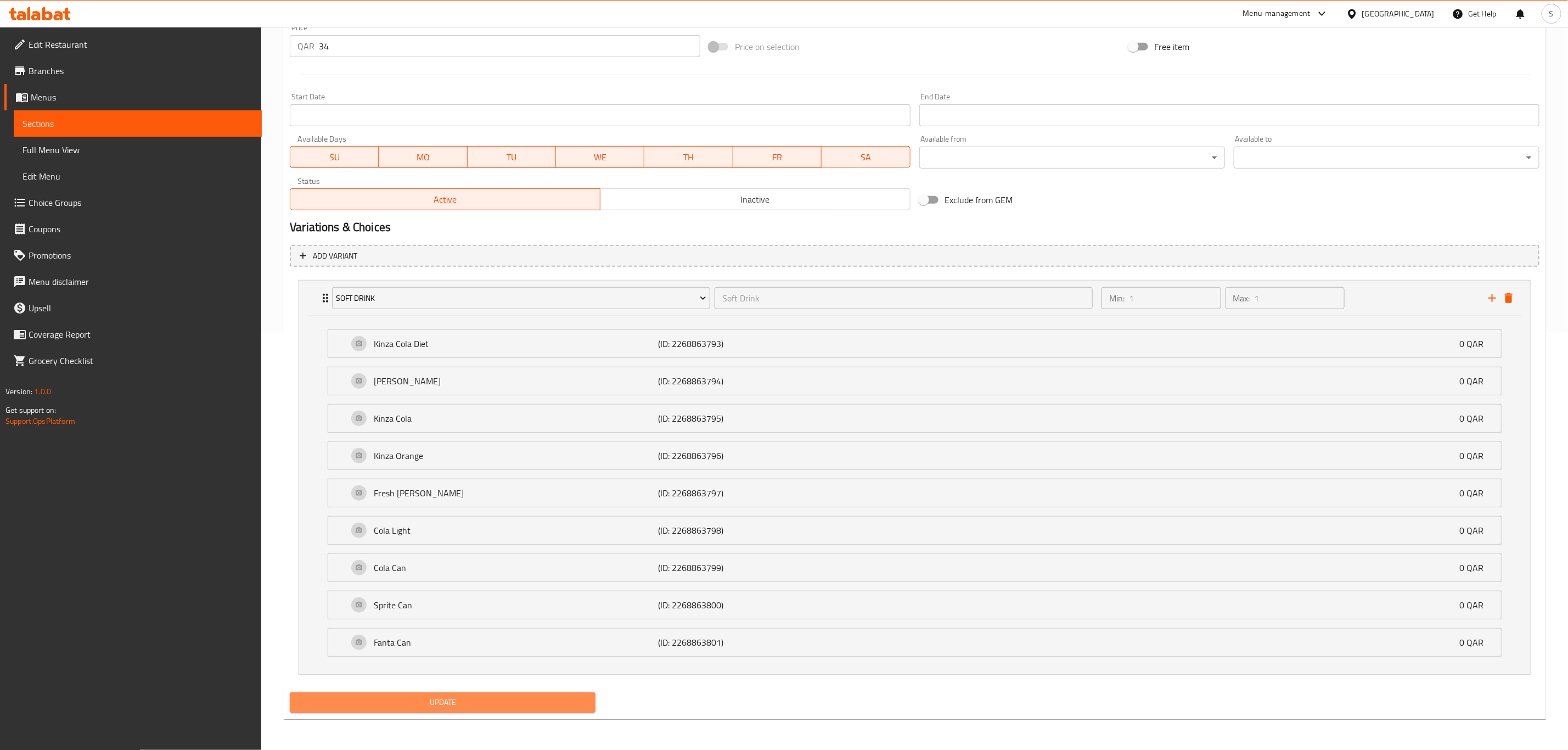
click at [388, 694] on button "Update" at bounding box center [442, 702] width 306 height 20
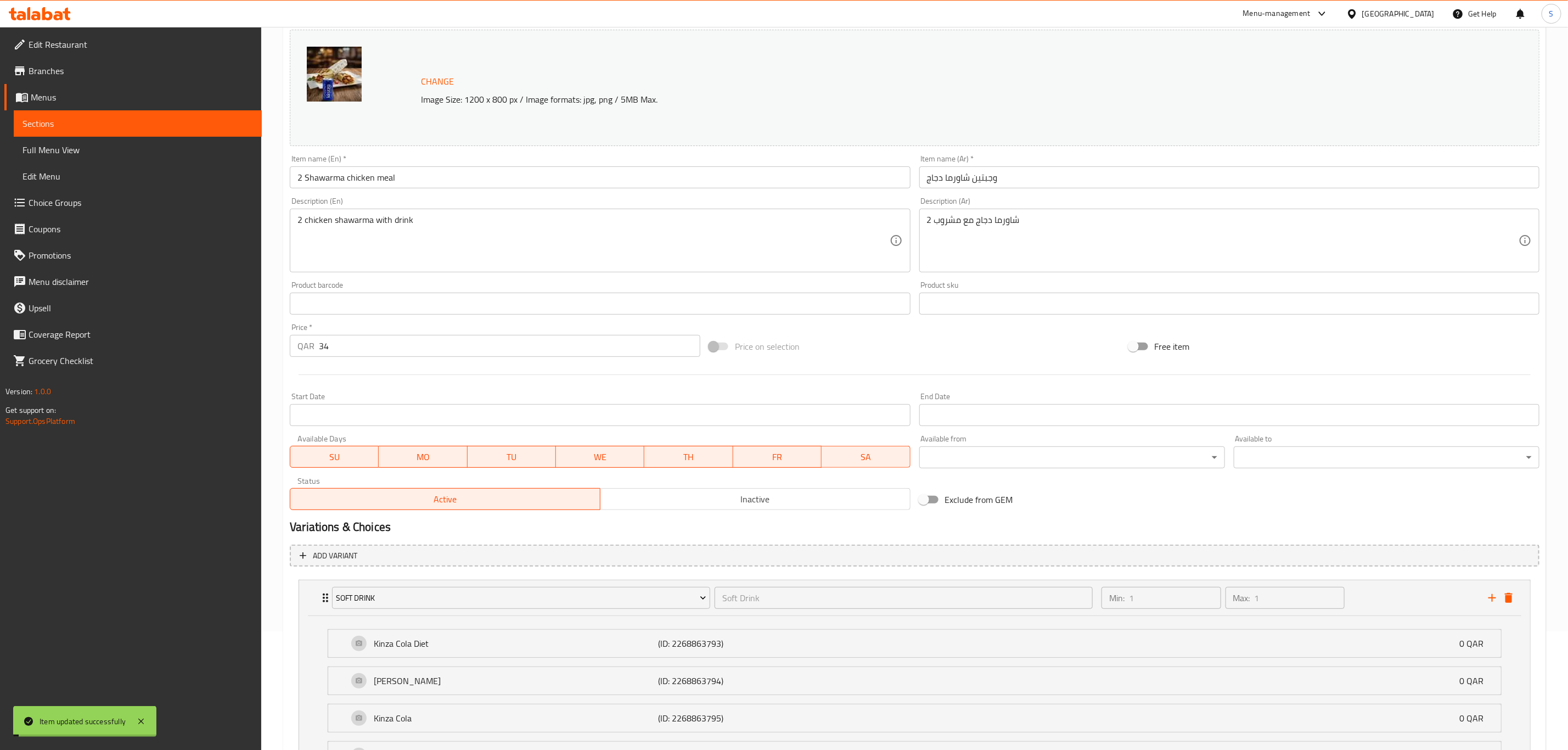
scroll to position [0, 0]
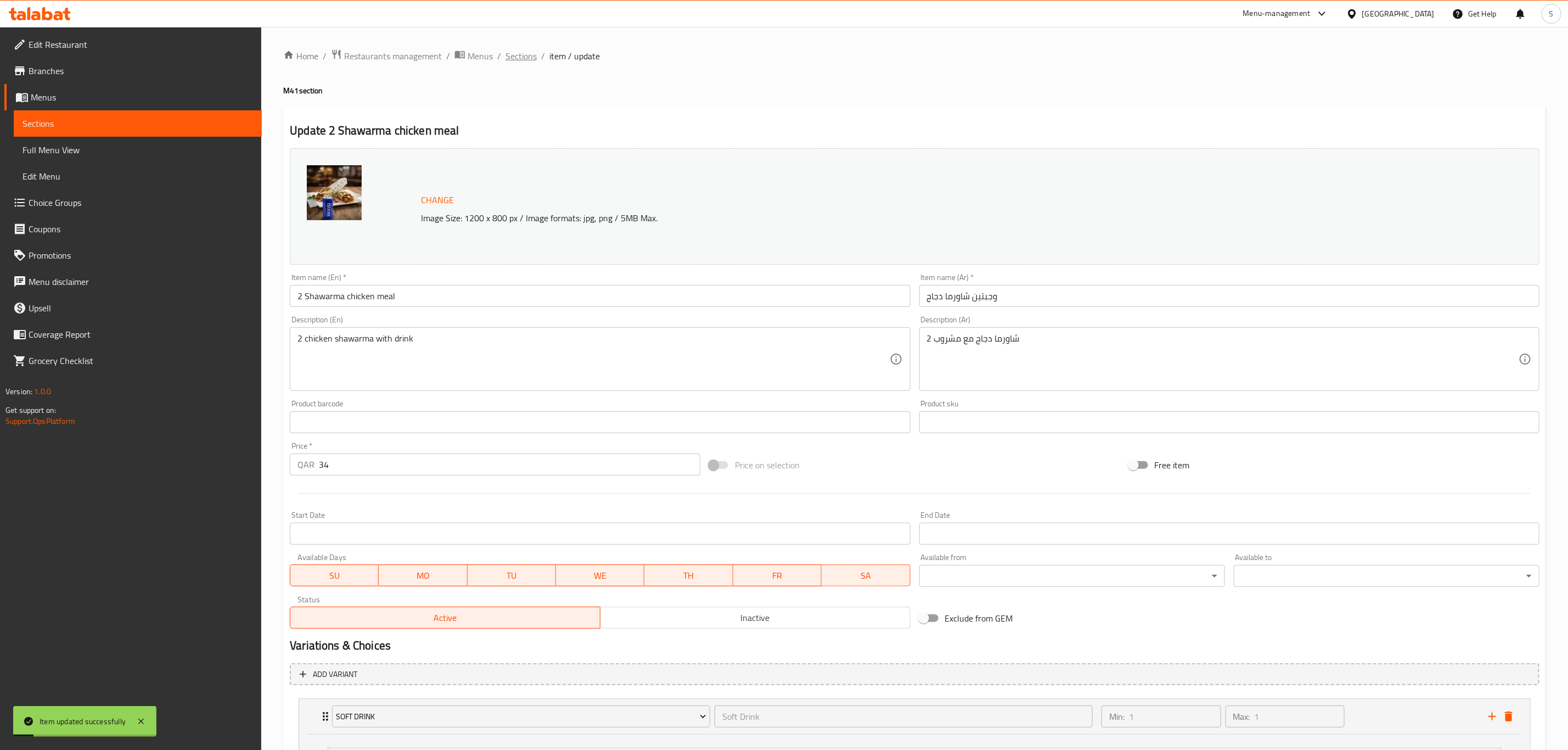
click at [528, 56] on span "Sections" at bounding box center [521, 56] width 31 height 13
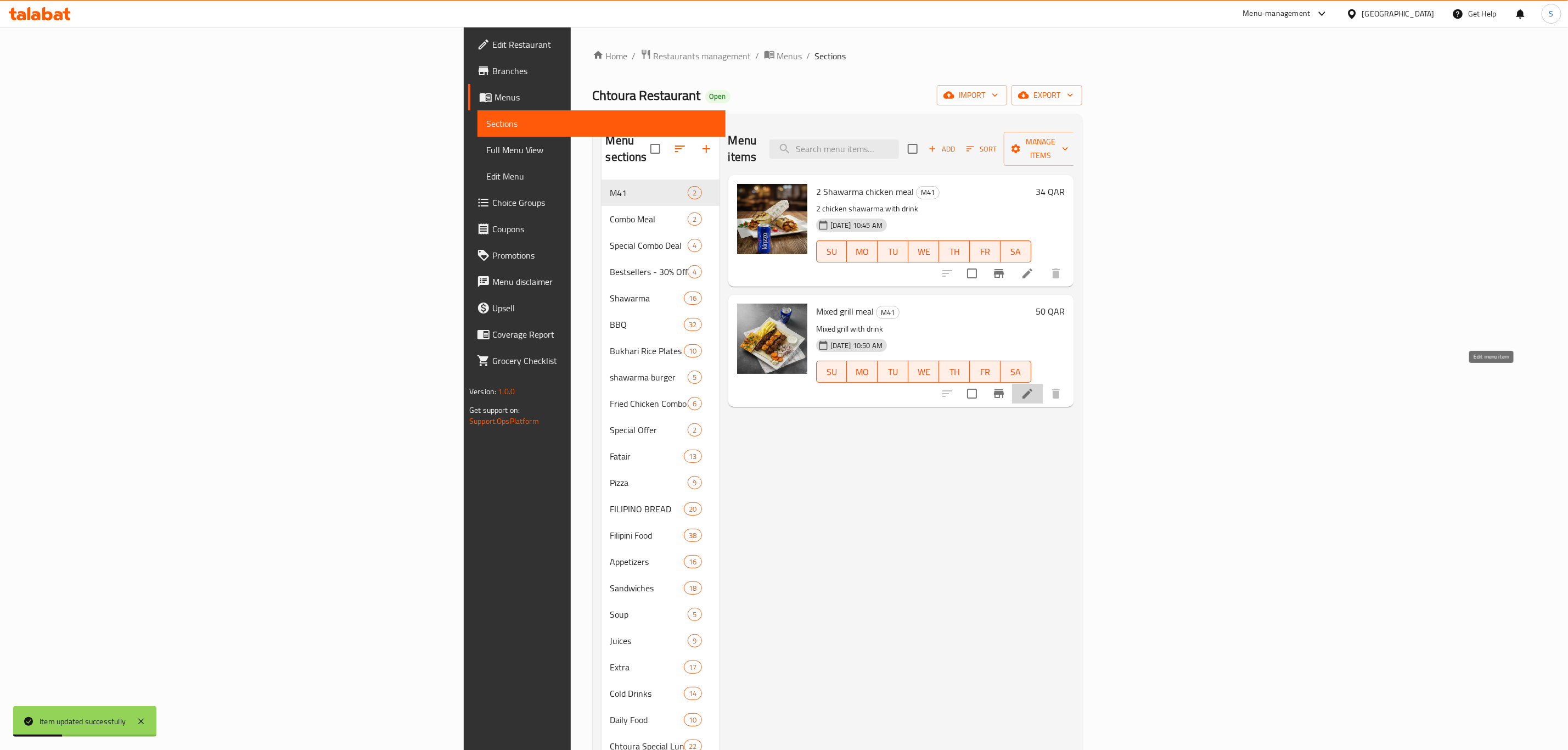
click at [1034, 387] on icon at bounding box center [1027, 393] width 13 height 13
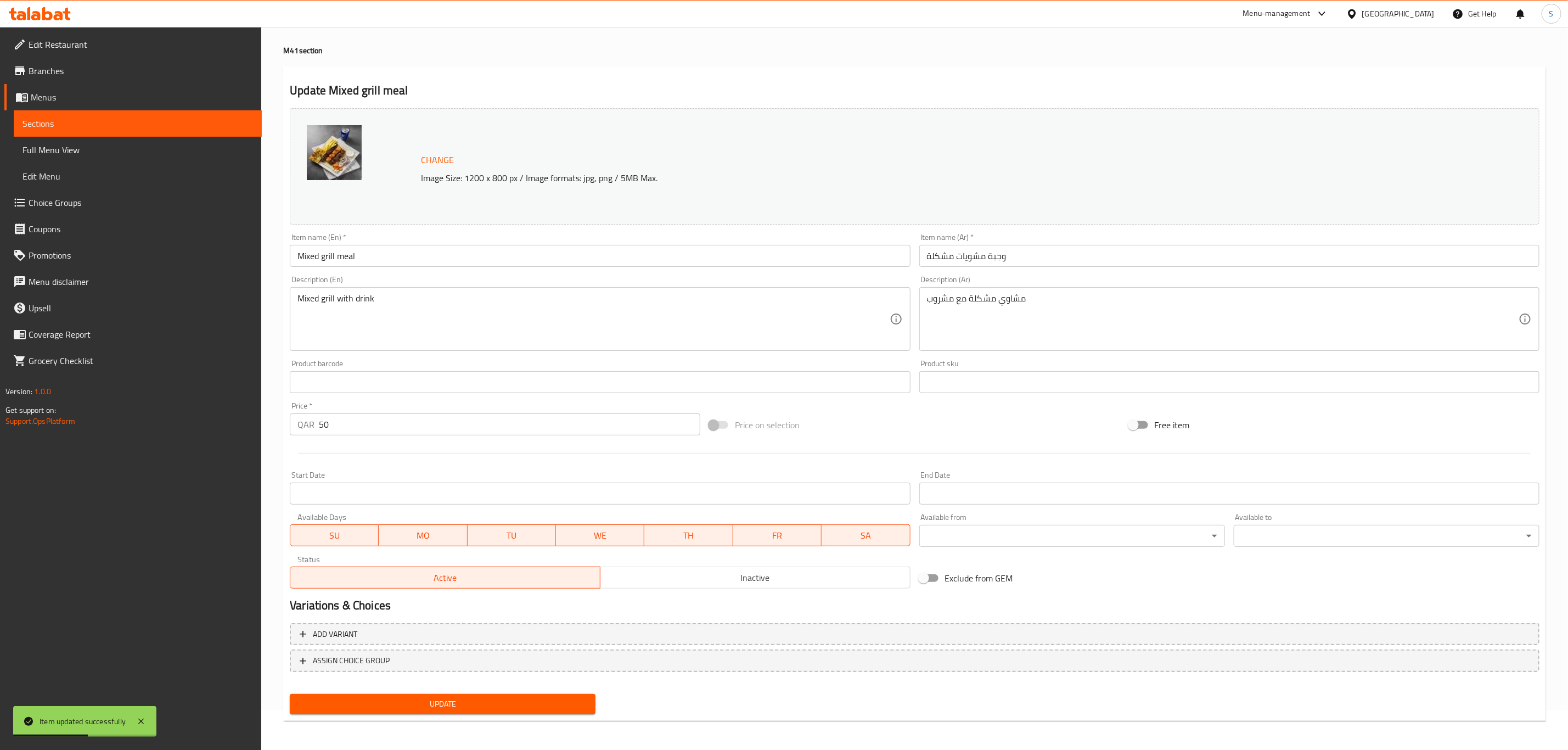
click at [438, 661] on span "ASSIGN CHOICE GROUP" at bounding box center [915, 661] width 1230 height 14
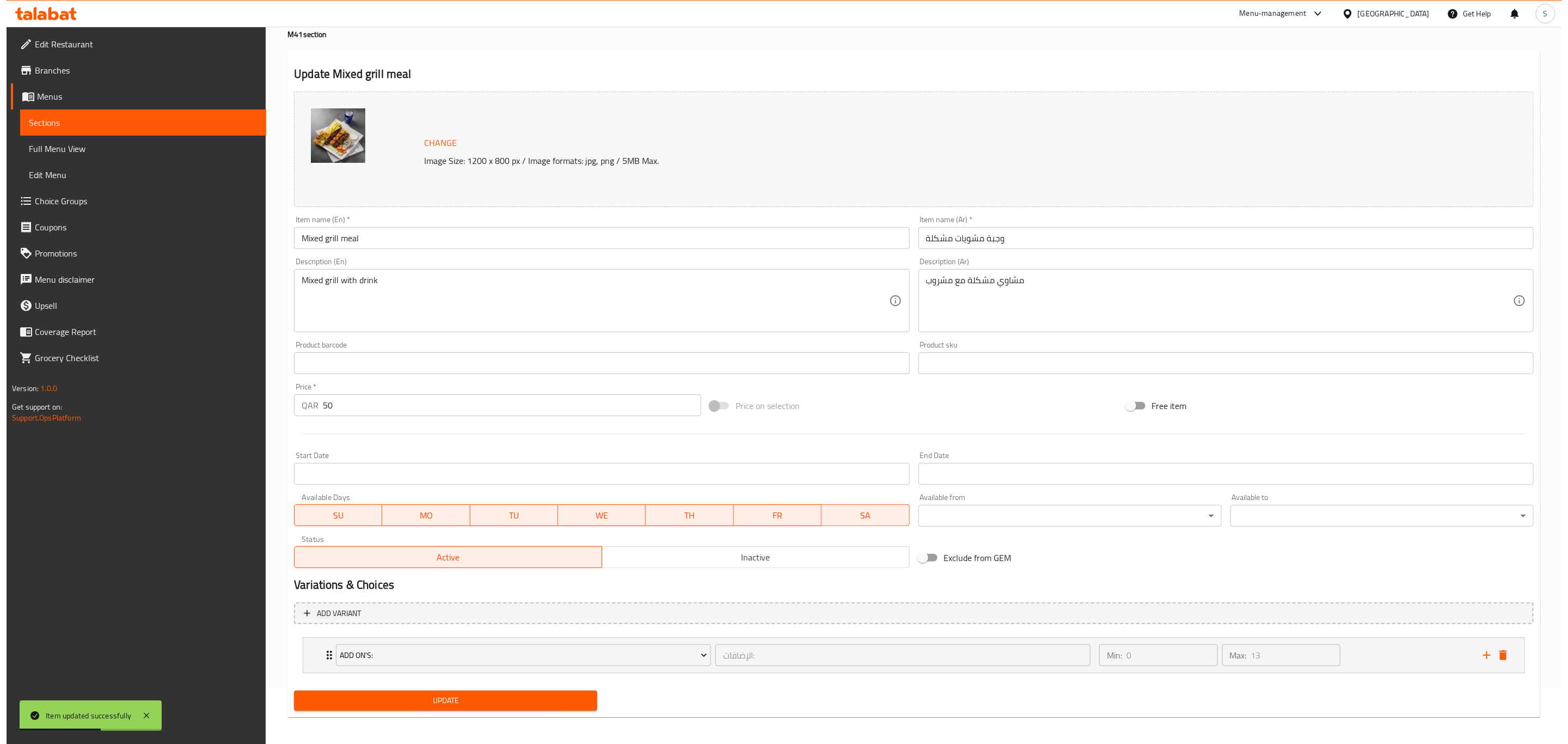
scroll to position [59, 0]
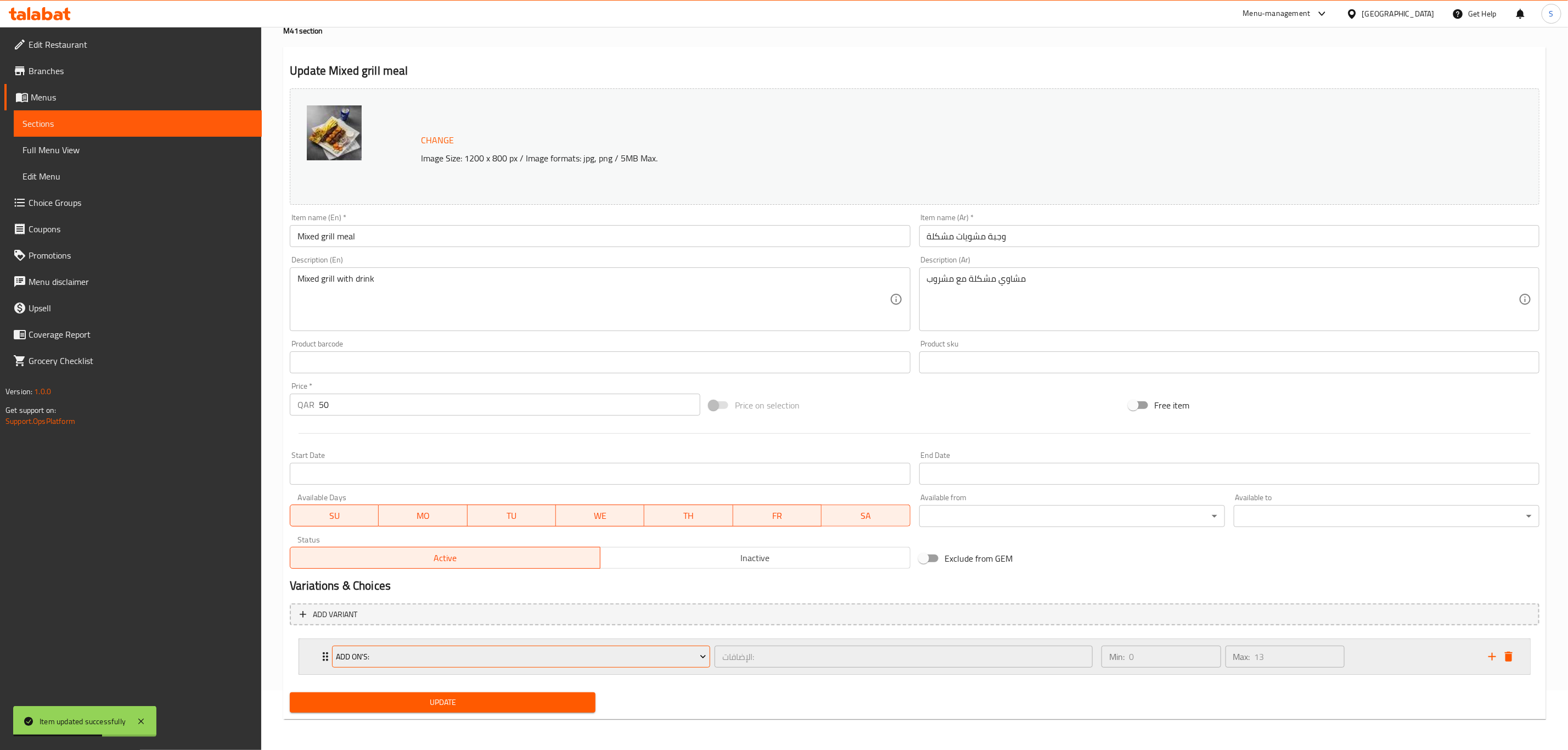
click at [493, 659] on span "Add On's:" at bounding box center [521, 657] width 370 height 14
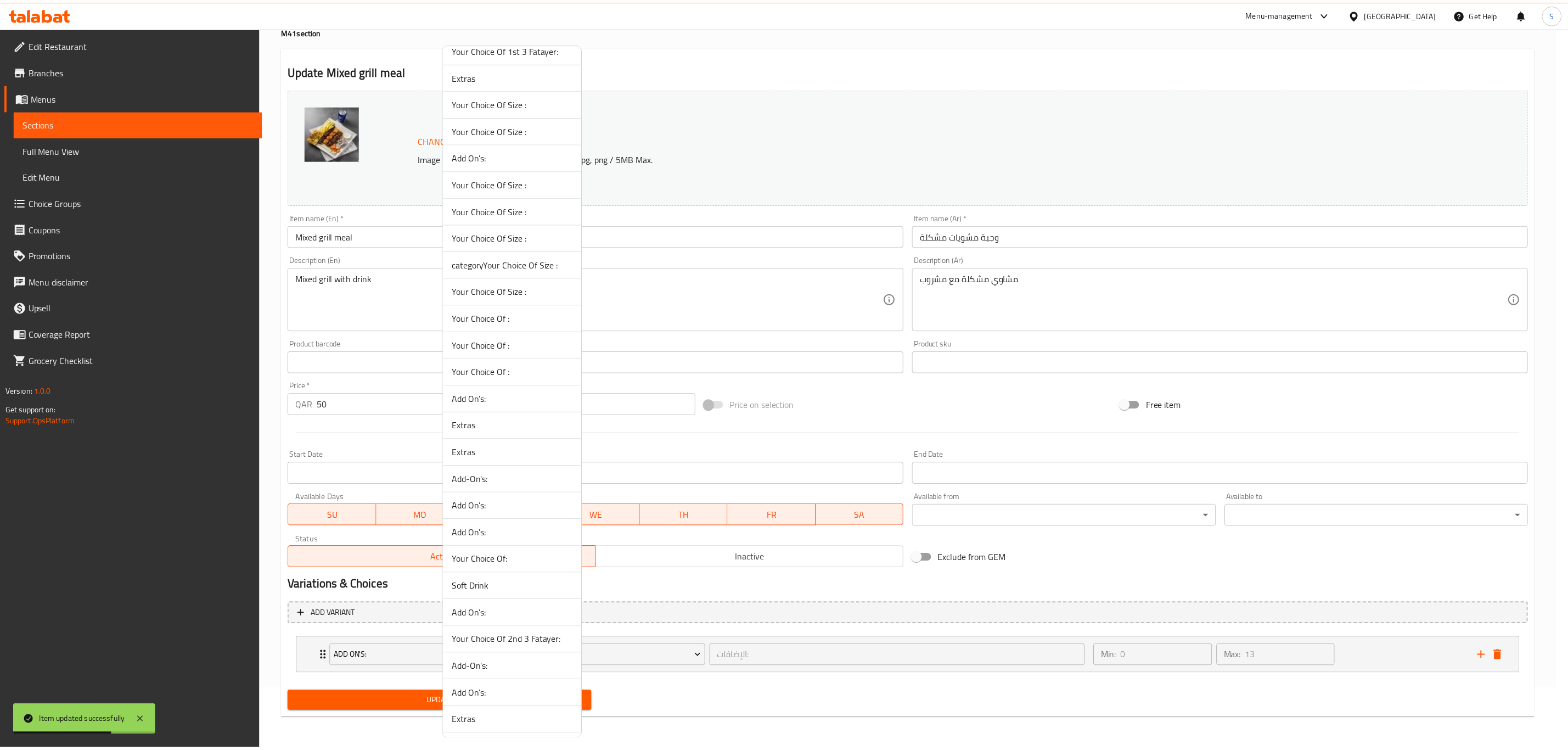
scroll to position [153, 0]
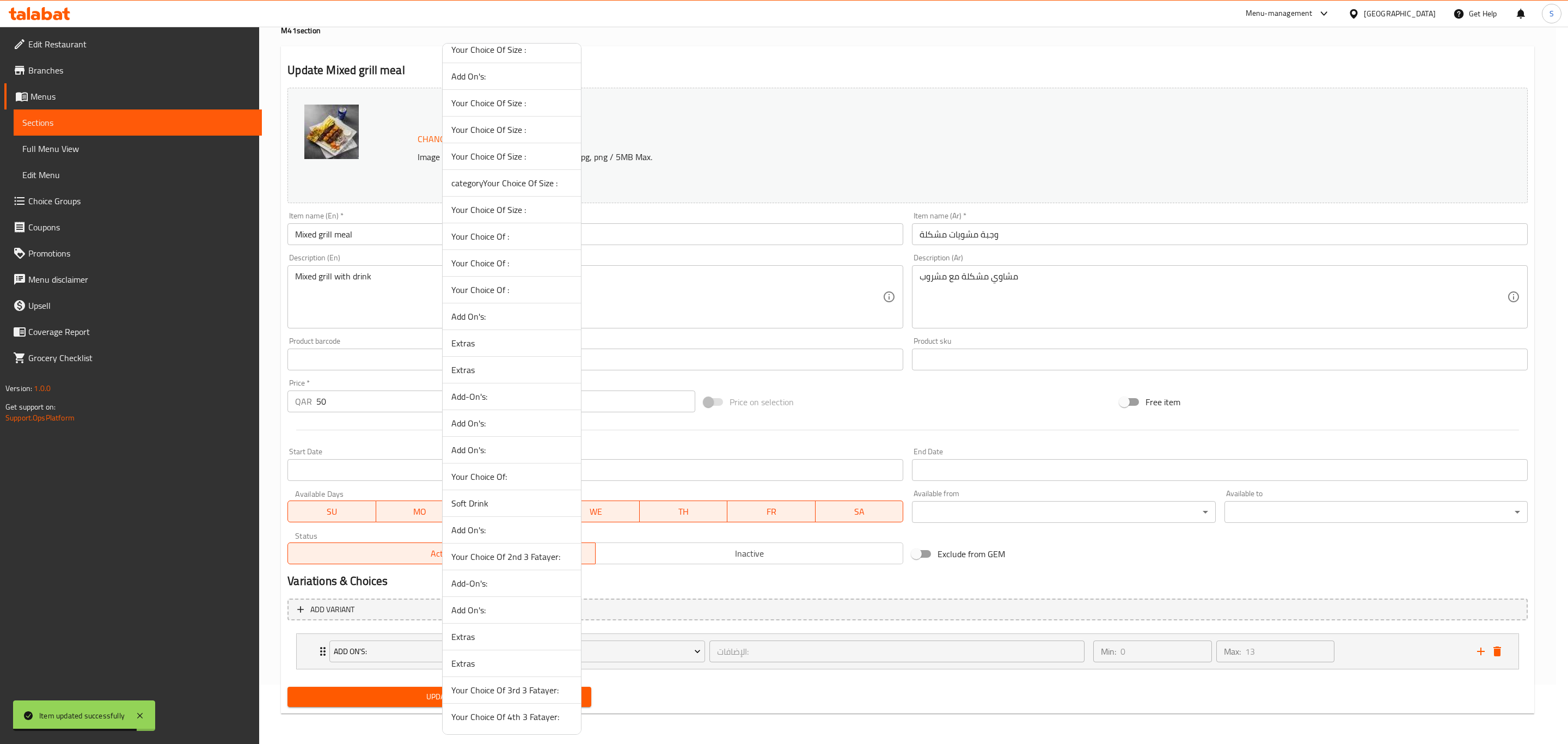
click at [502, 502] on span "Soft Drink" at bounding box center [512, 503] width 121 height 13
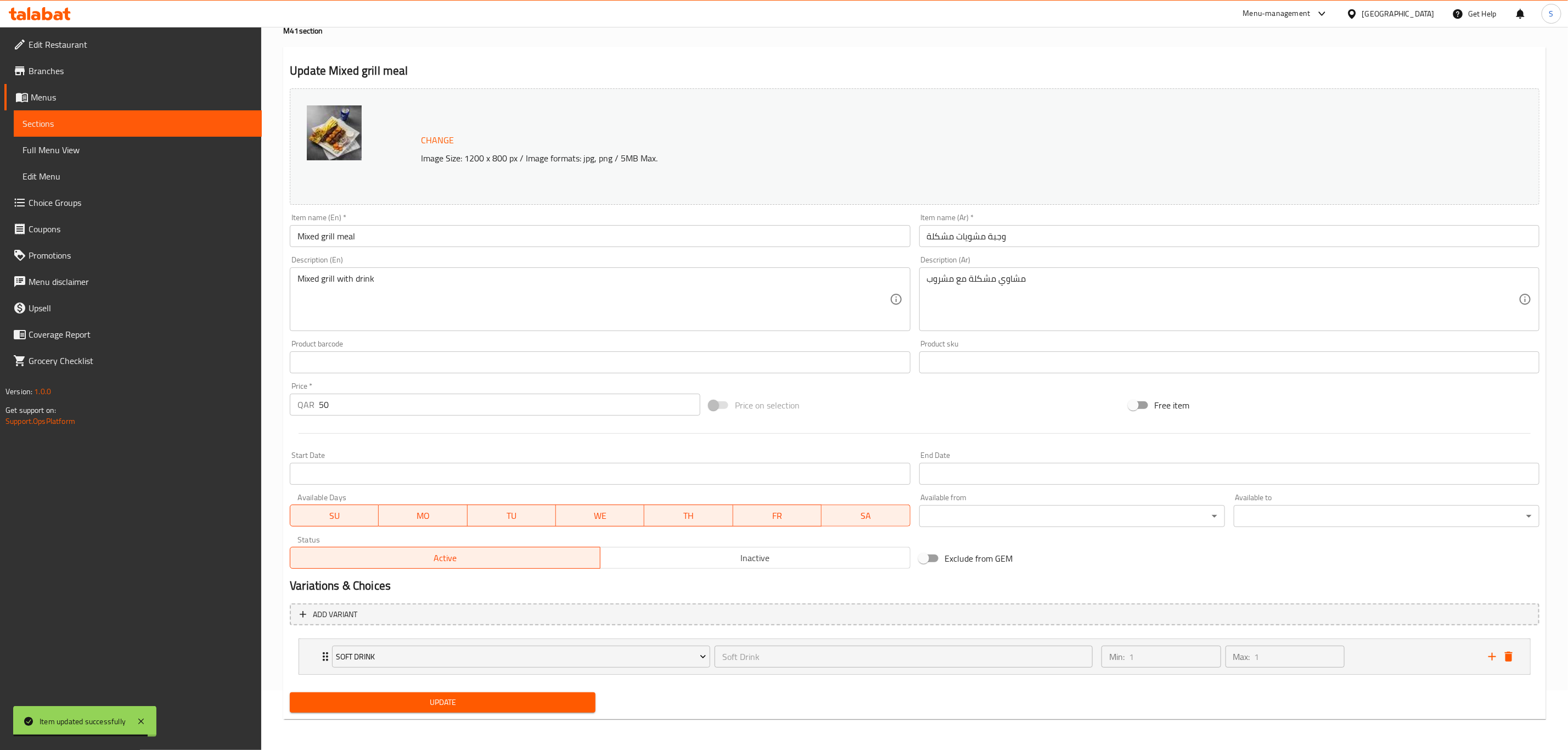
drag, startPoint x: 472, startPoint y: 694, endPoint x: 485, endPoint y: 694, distance: 13.0
click at [472, 694] on button "Update" at bounding box center [442, 702] width 306 height 20
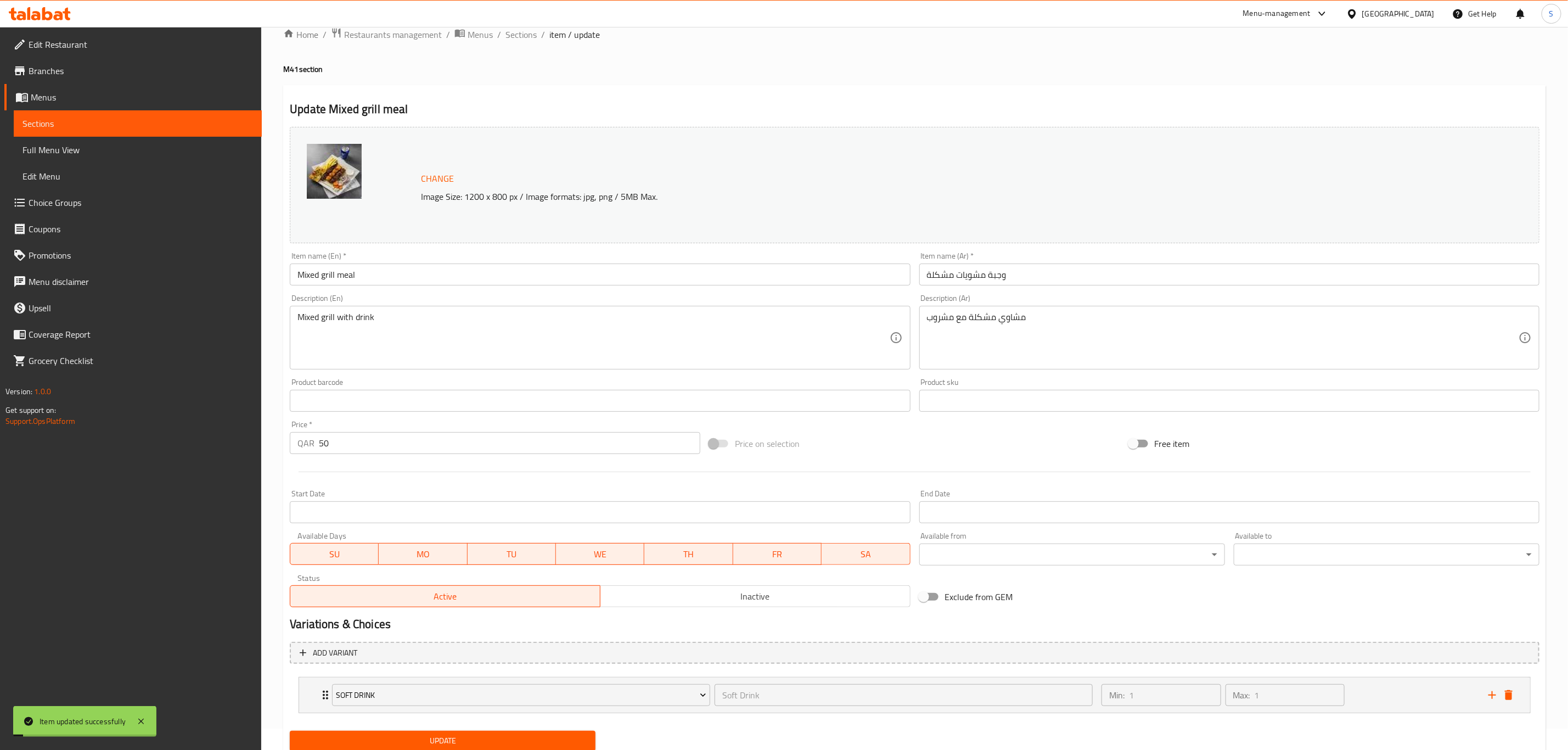
scroll to position [0, 0]
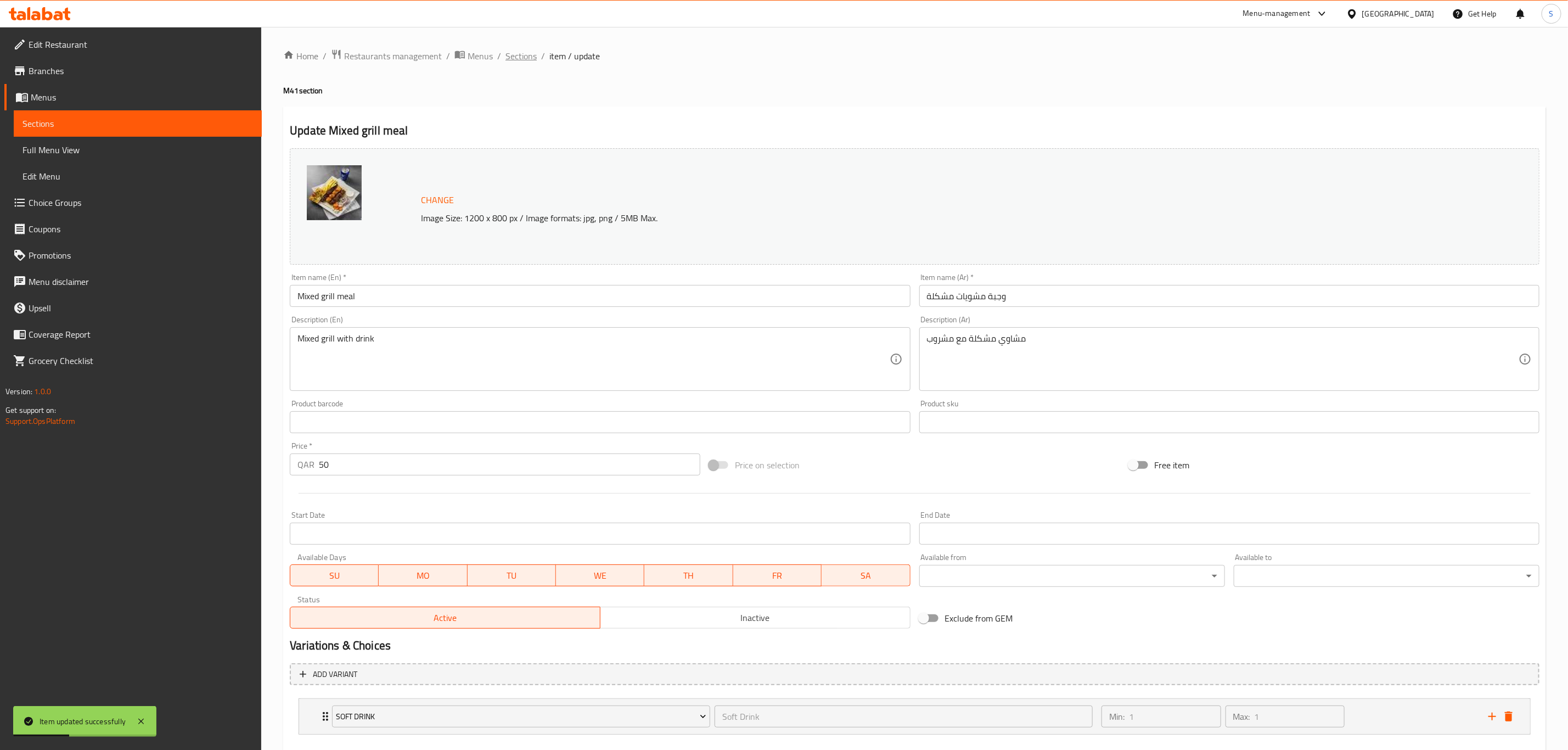
click at [514, 54] on span "Sections" at bounding box center [521, 56] width 31 height 13
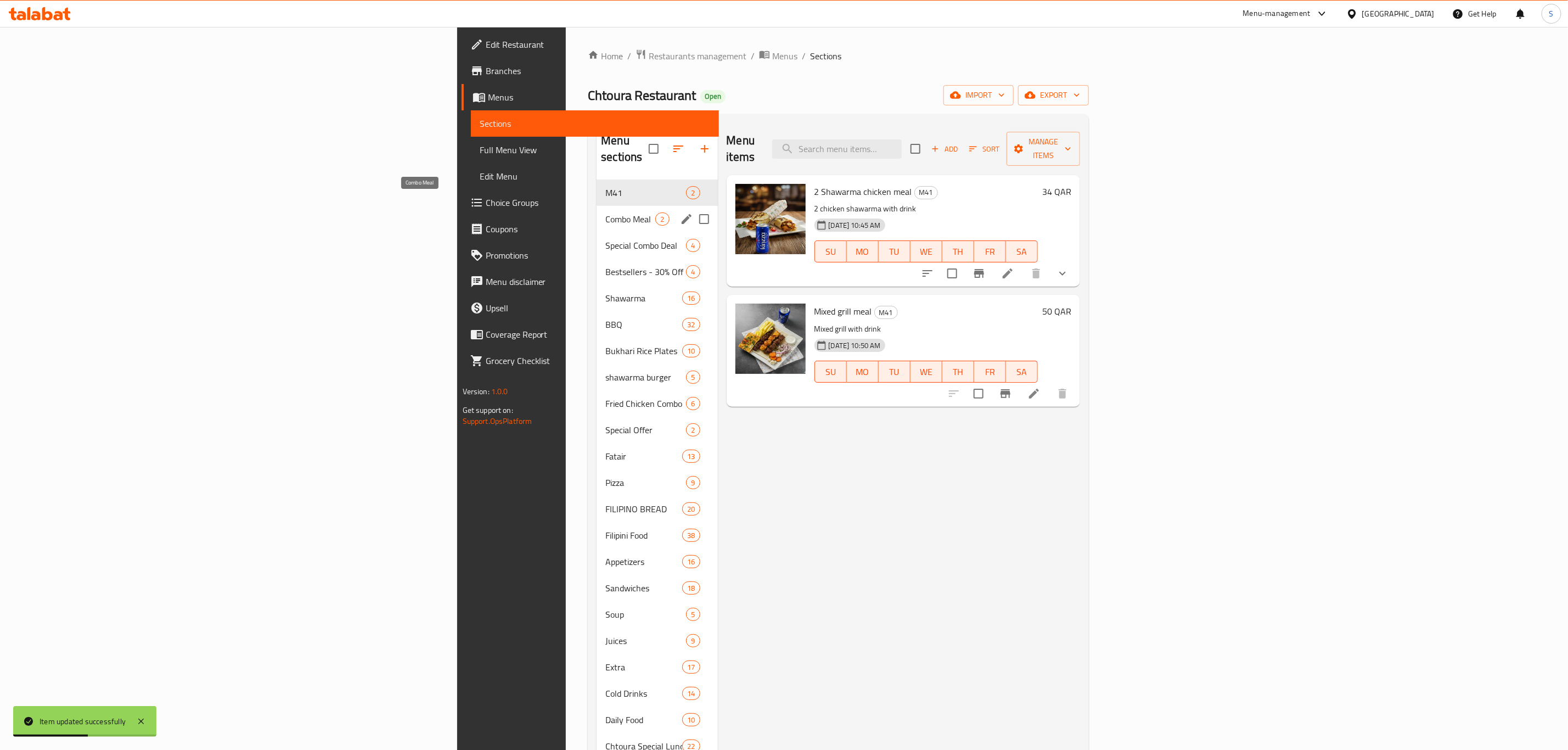
click at [605, 212] on span "Combo Meal" at bounding box center [630, 219] width 50 height 13
click at [596, 185] on div "M41 2" at bounding box center [657, 193] width 121 height 26
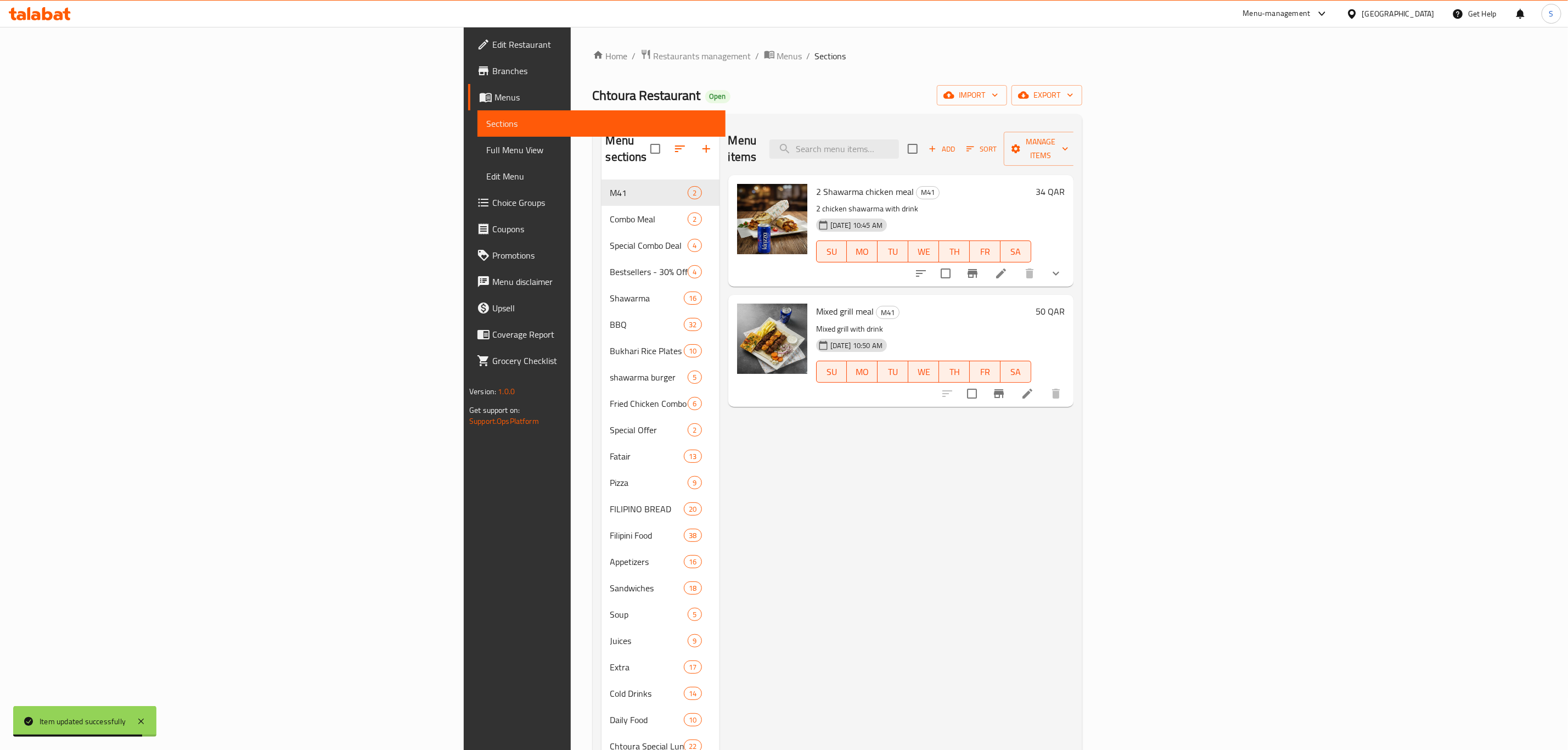
click at [1311, 10] on div "Menu-management" at bounding box center [1277, 13] width 67 height 13
click at [1257, 68] on div "Agent Campaigns Center" at bounding box center [1270, 74] width 83 height 12
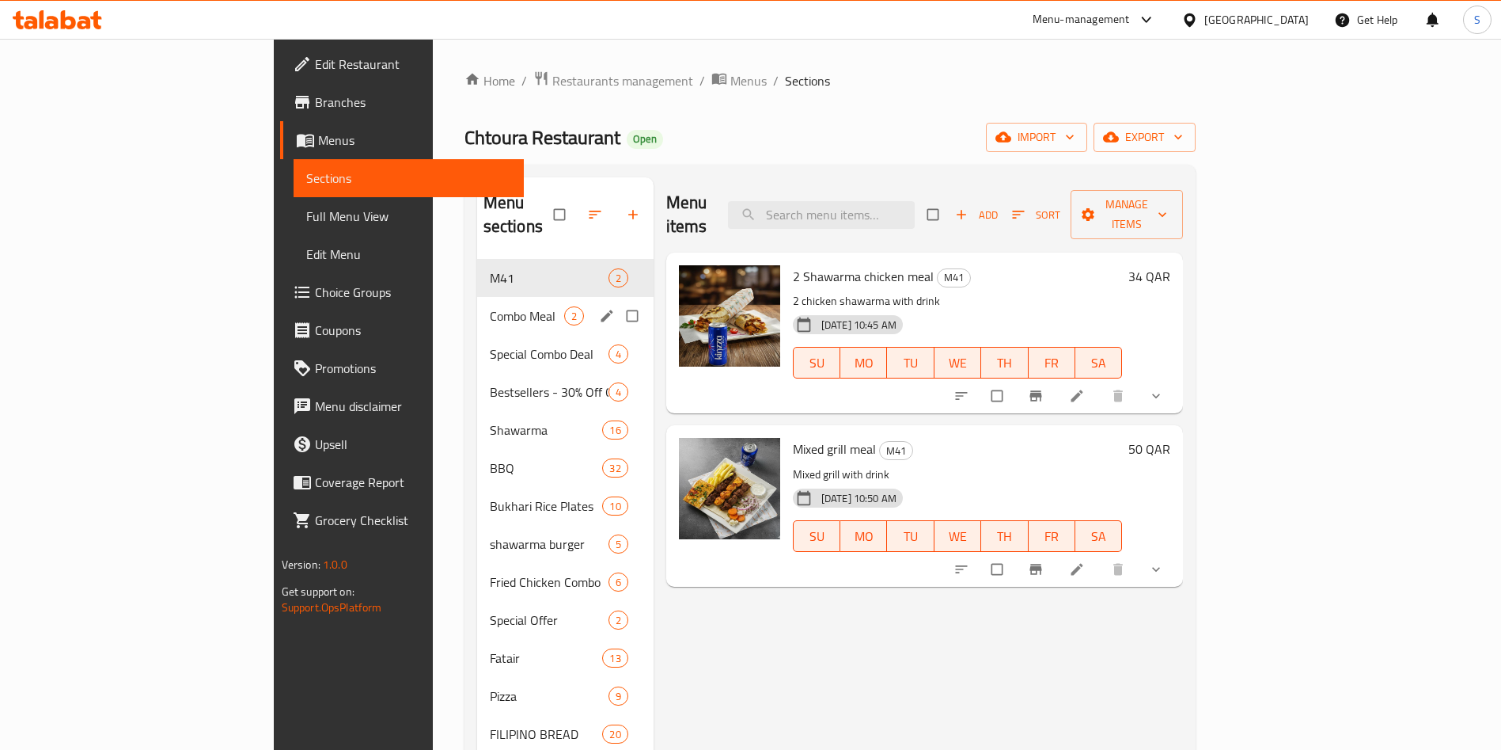
click at [490, 306] on span "Combo Meal" at bounding box center [527, 315] width 74 height 19
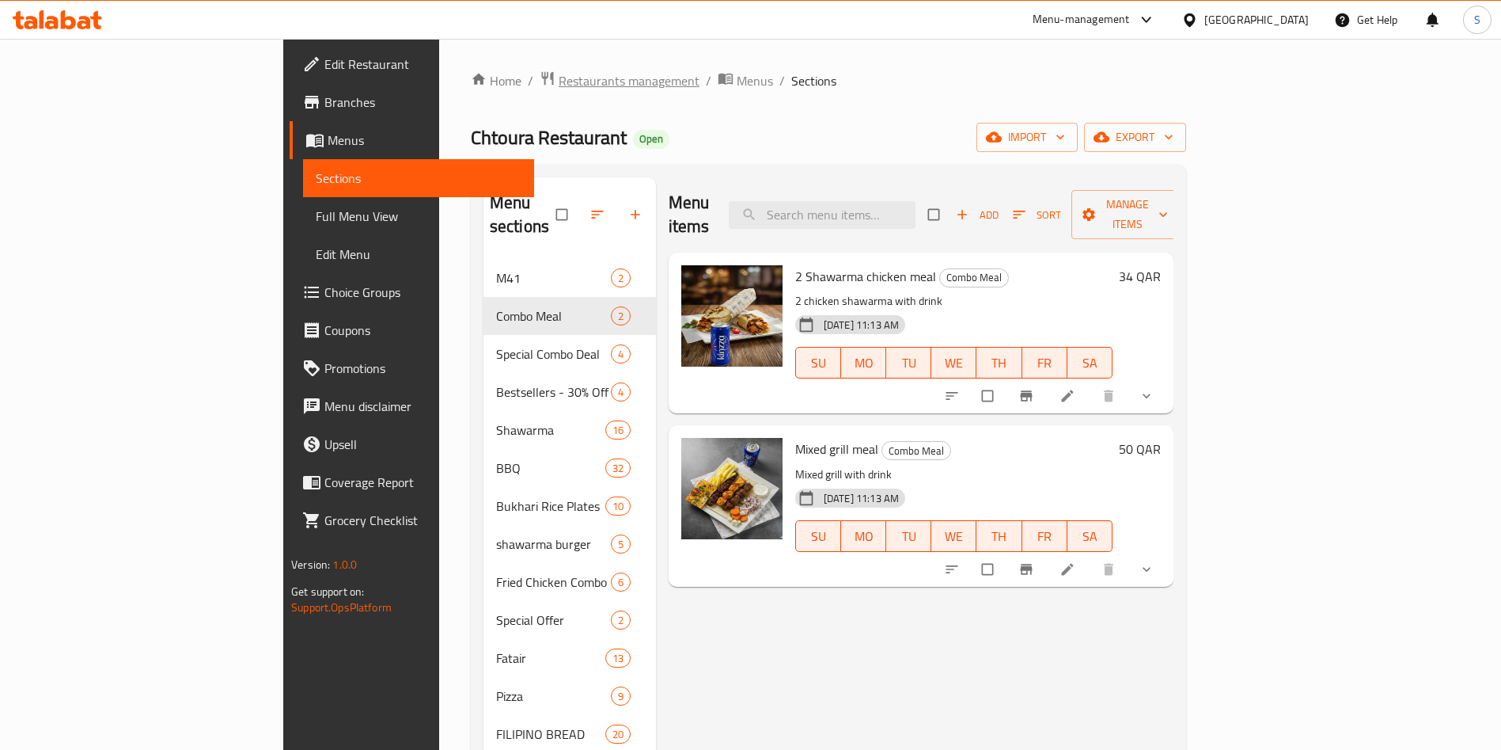
click at [559, 82] on span "Restaurants management" at bounding box center [629, 80] width 141 height 19
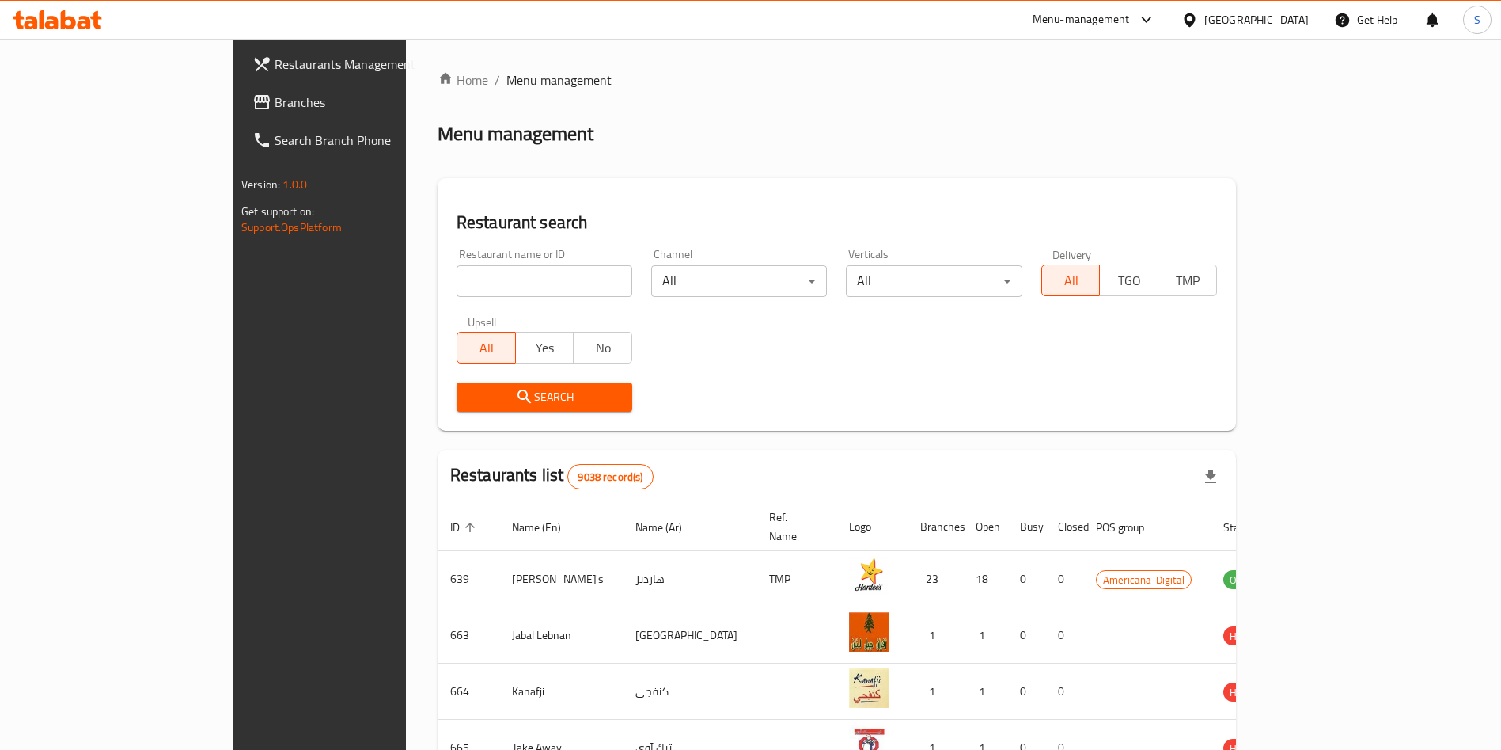
drag, startPoint x: 457, startPoint y: 273, endPoint x: 447, endPoint y: 263, distance: 14.0
click at [457, 273] on input "search" at bounding box center [545, 281] width 176 height 32
type input "pizza h"
click button "Search" at bounding box center [545, 396] width 176 height 29
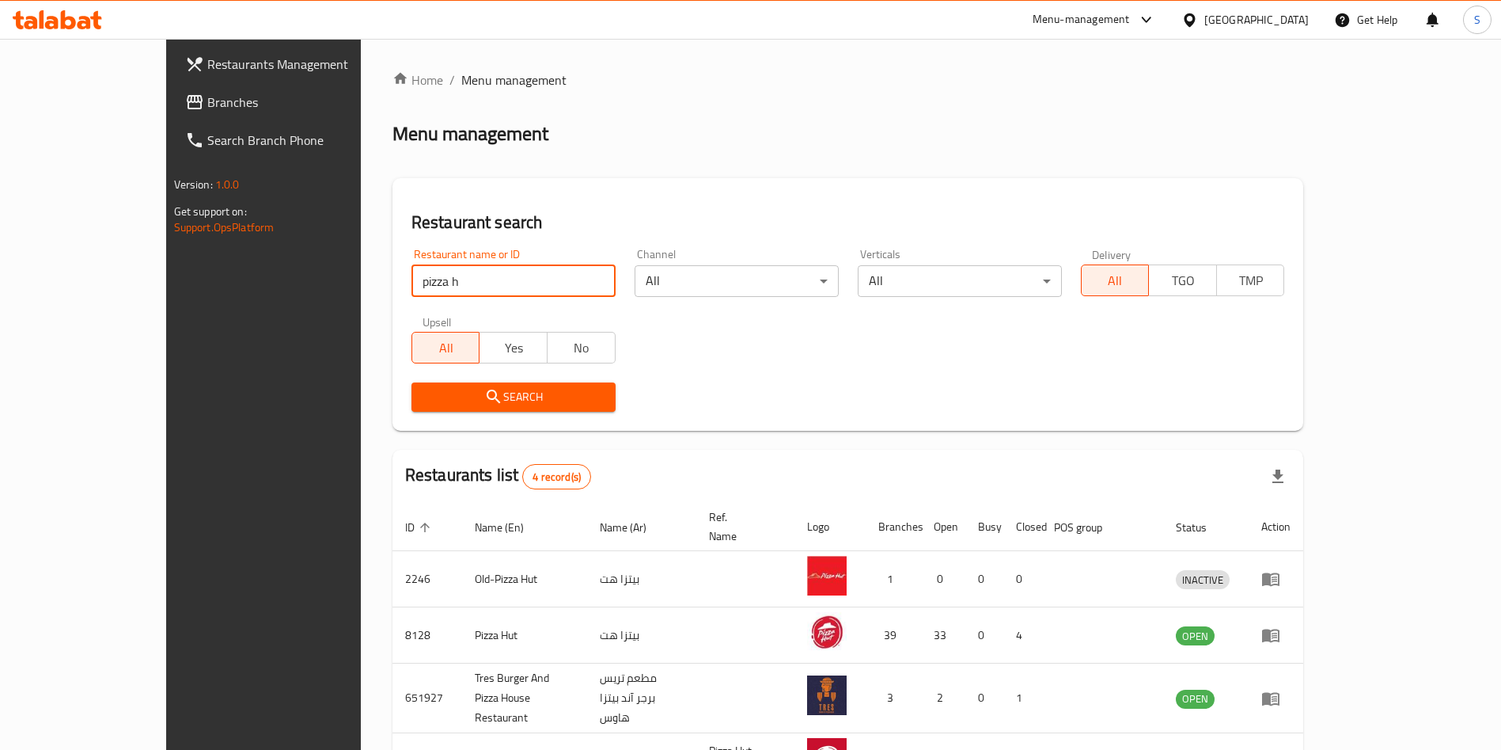
click at [765, 348] on div "Restaurant name or ID pizza h Restaurant name or ID Channel All ​ Verticals All…" at bounding box center [848, 330] width 893 height 182
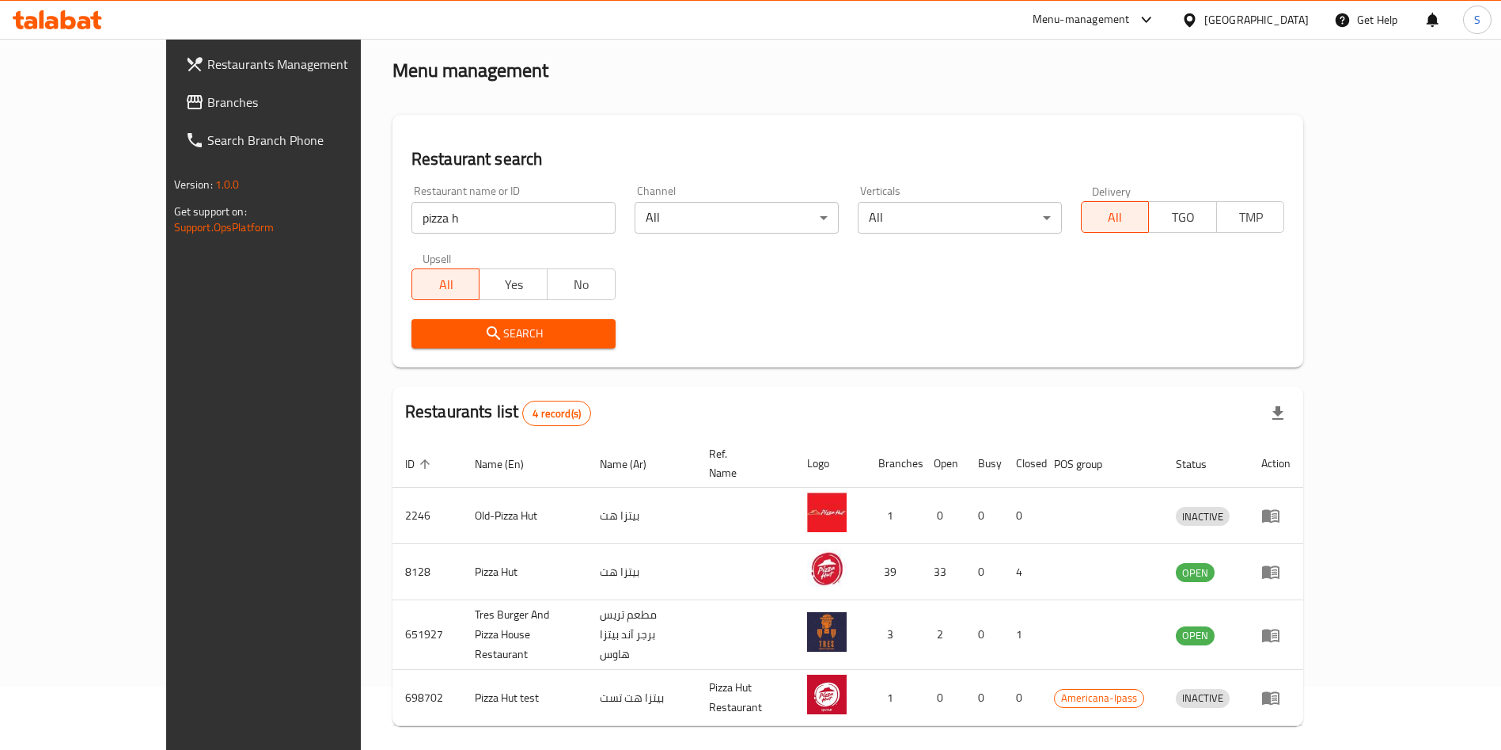
scroll to position [94, 0]
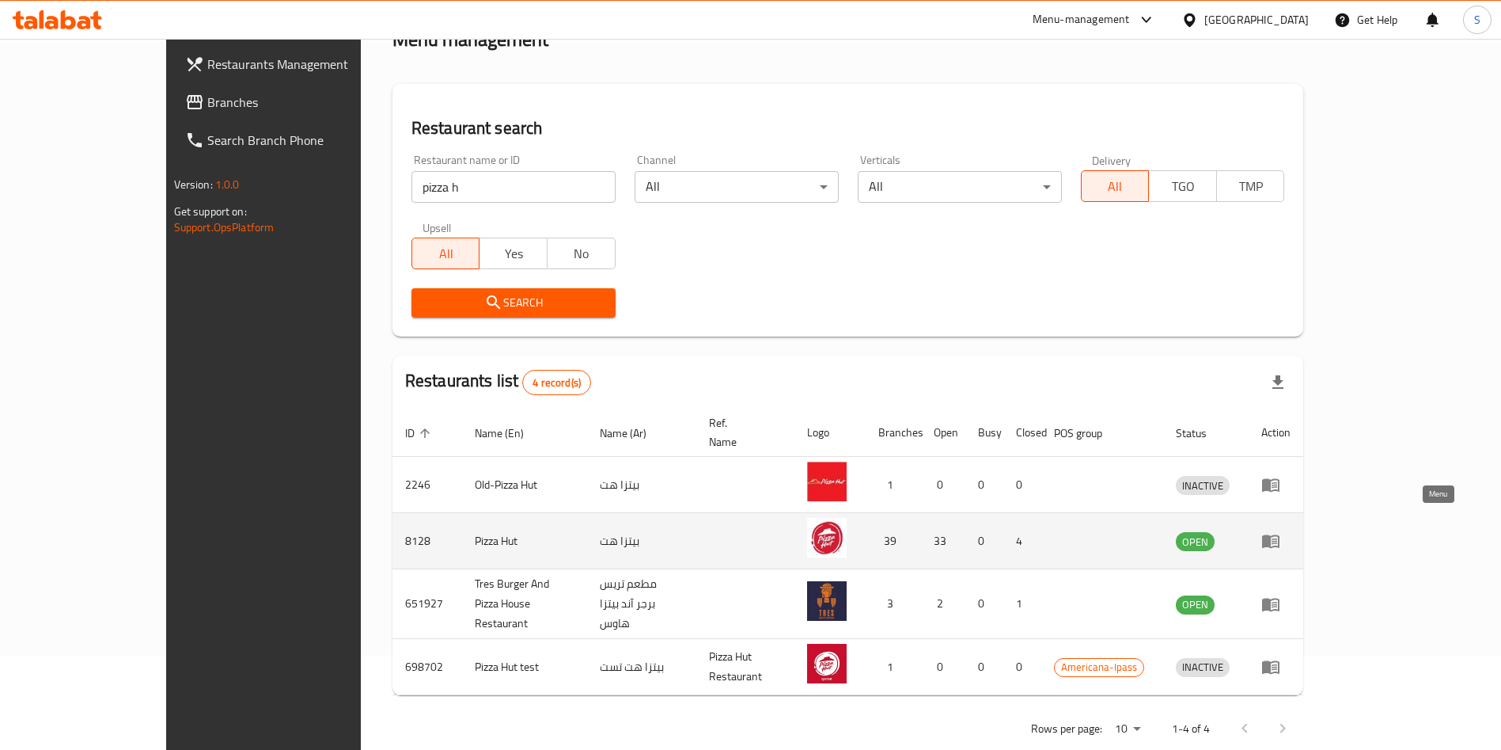
click at [1277, 538] on icon "enhanced table" at bounding box center [1275, 541] width 6 height 6
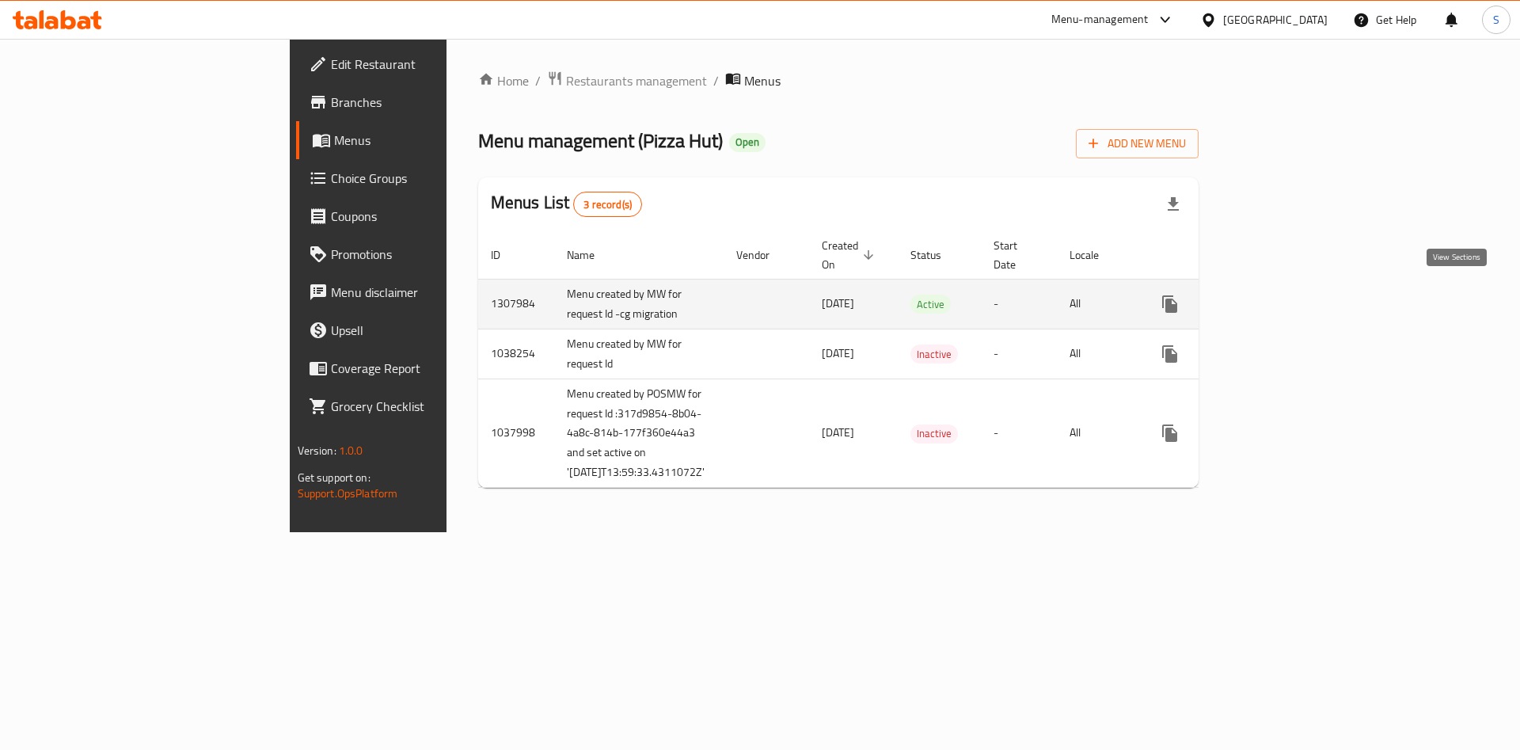
click at [1293, 294] on icon "enhanced table" at bounding box center [1283, 303] width 19 height 19
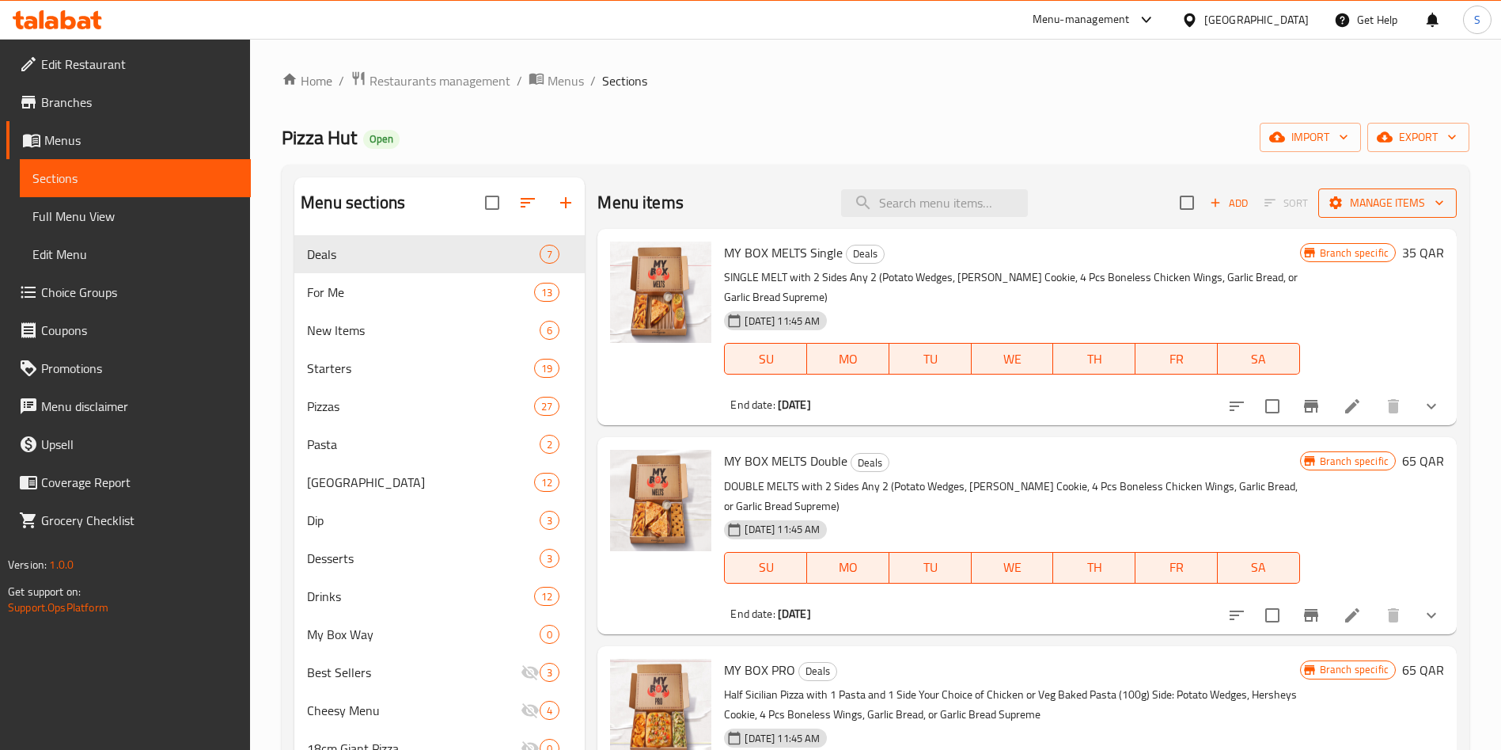
click at [1410, 206] on span "Manage items" at bounding box center [1387, 203] width 113 height 20
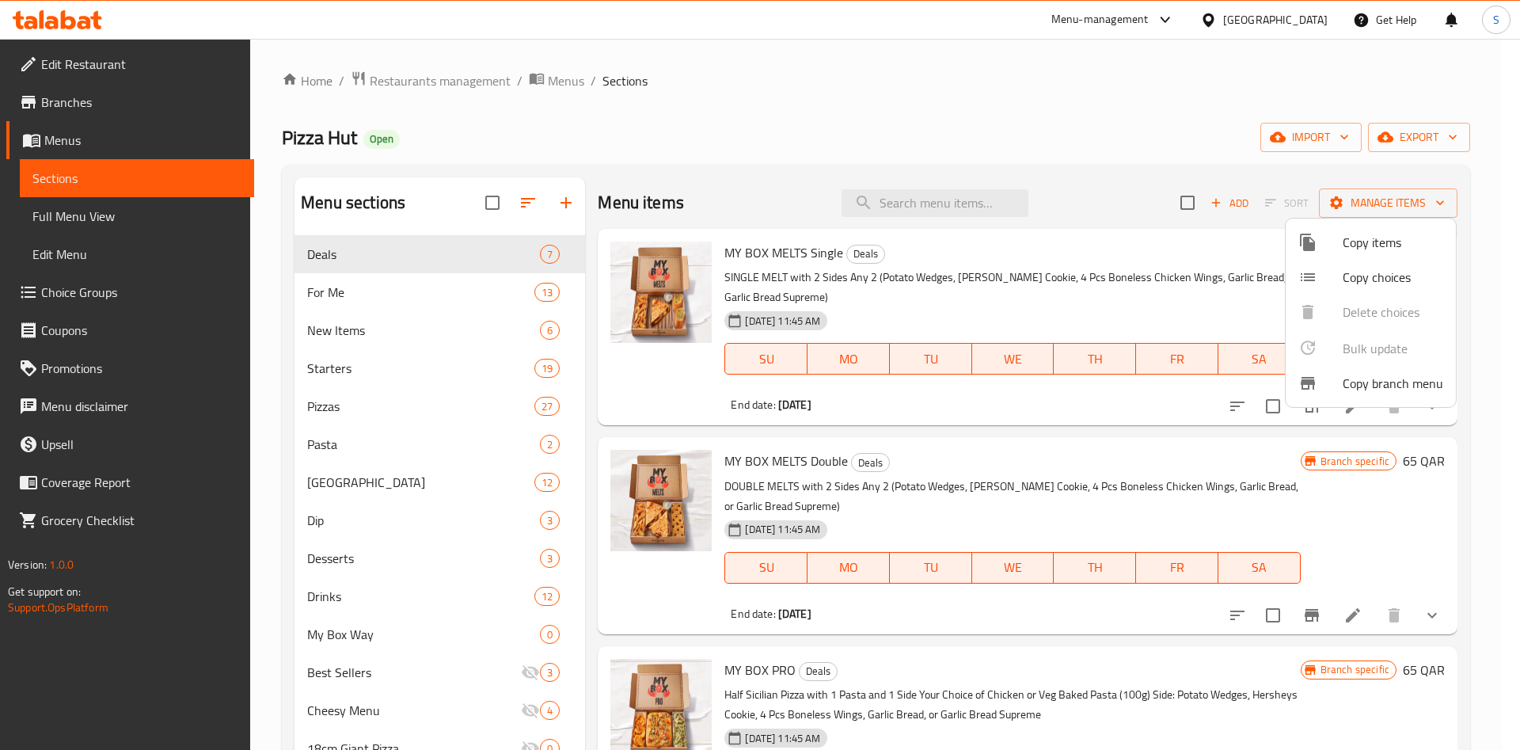
click at [1217, 203] on div at bounding box center [760, 375] width 1520 height 750
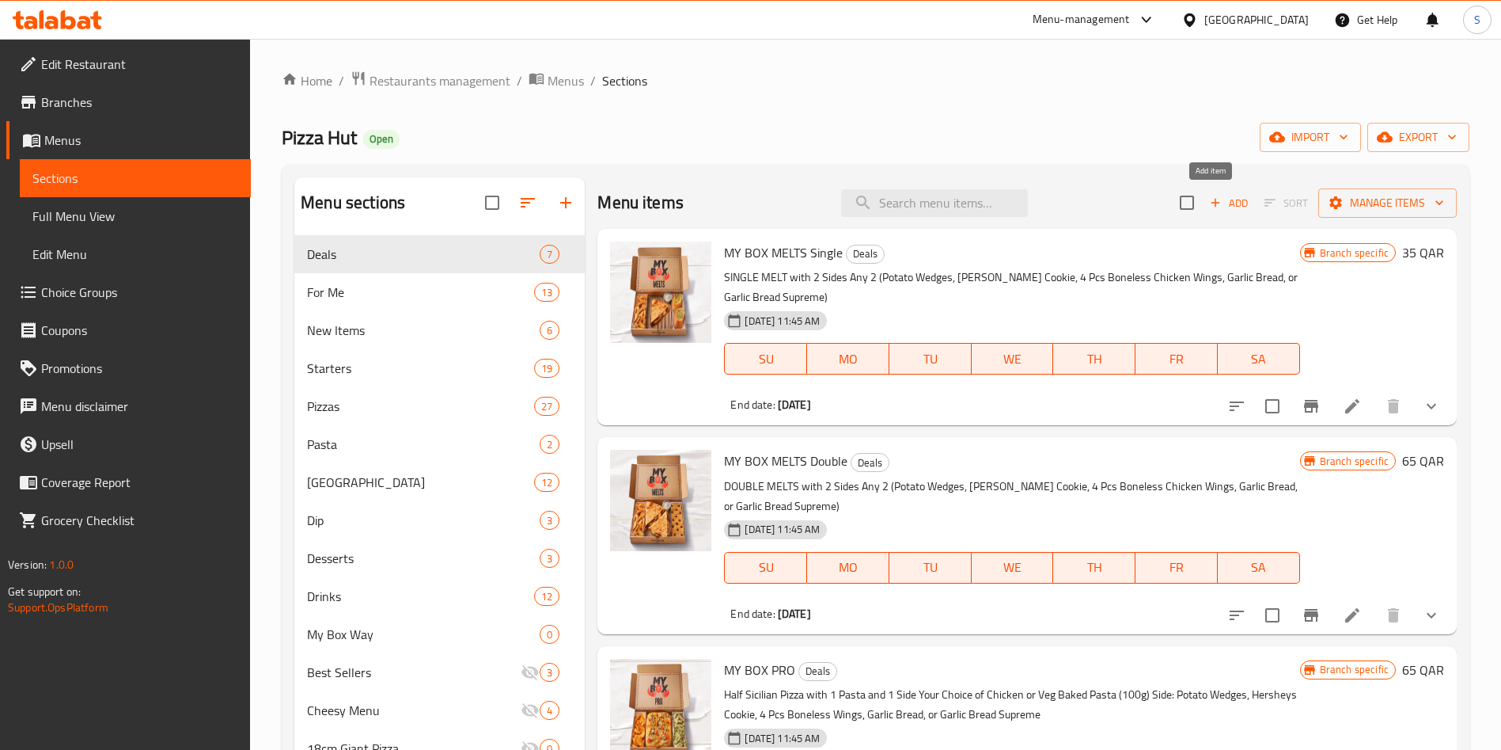
click at [1217, 204] on span "Add" at bounding box center [1229, 203] width 43 height 18
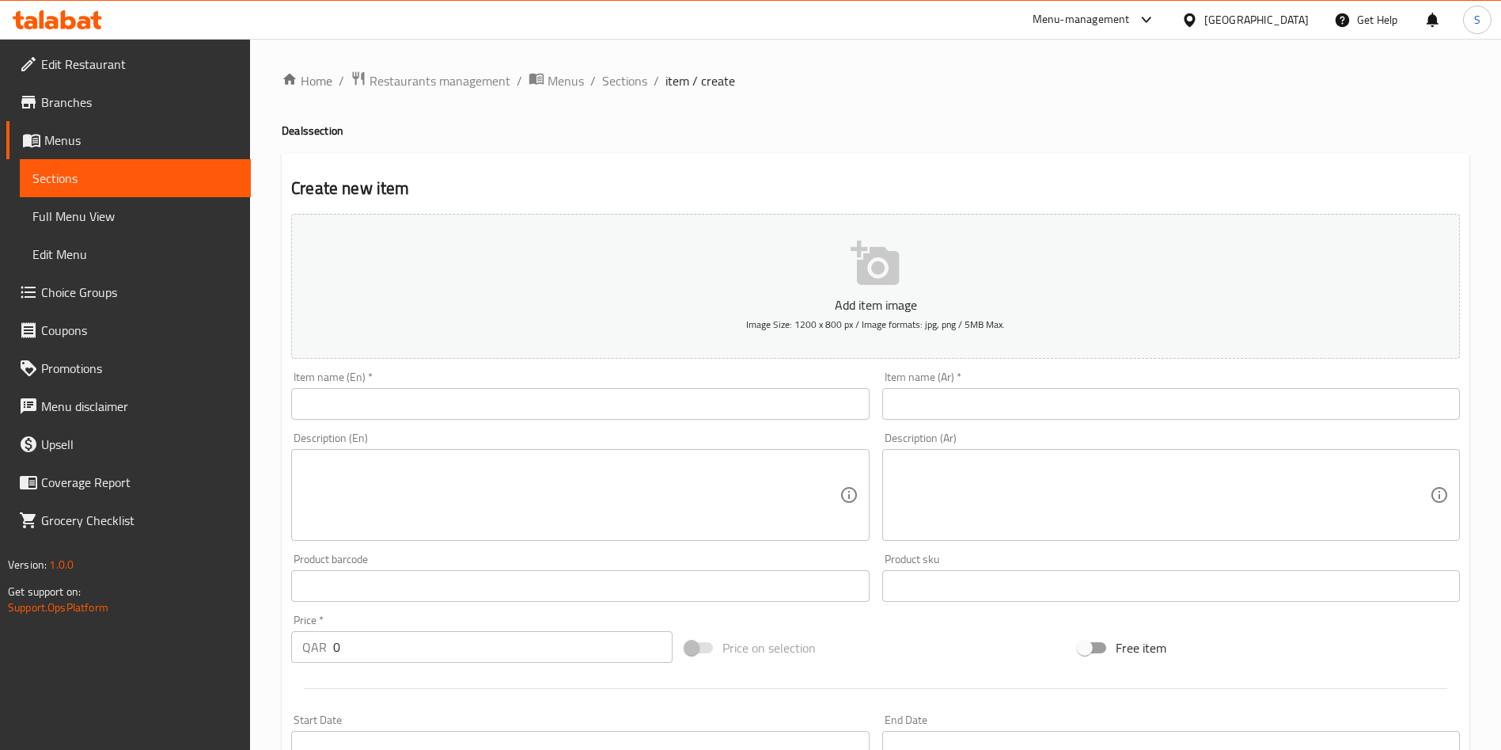
drag, startPoint x: 991, startPoint y: 401, endPoint x: 985, endPoint y: 393, distance: 10.8
click at [989, 397] on input "text" at bounding box center [1172, 404] width 578 height 32
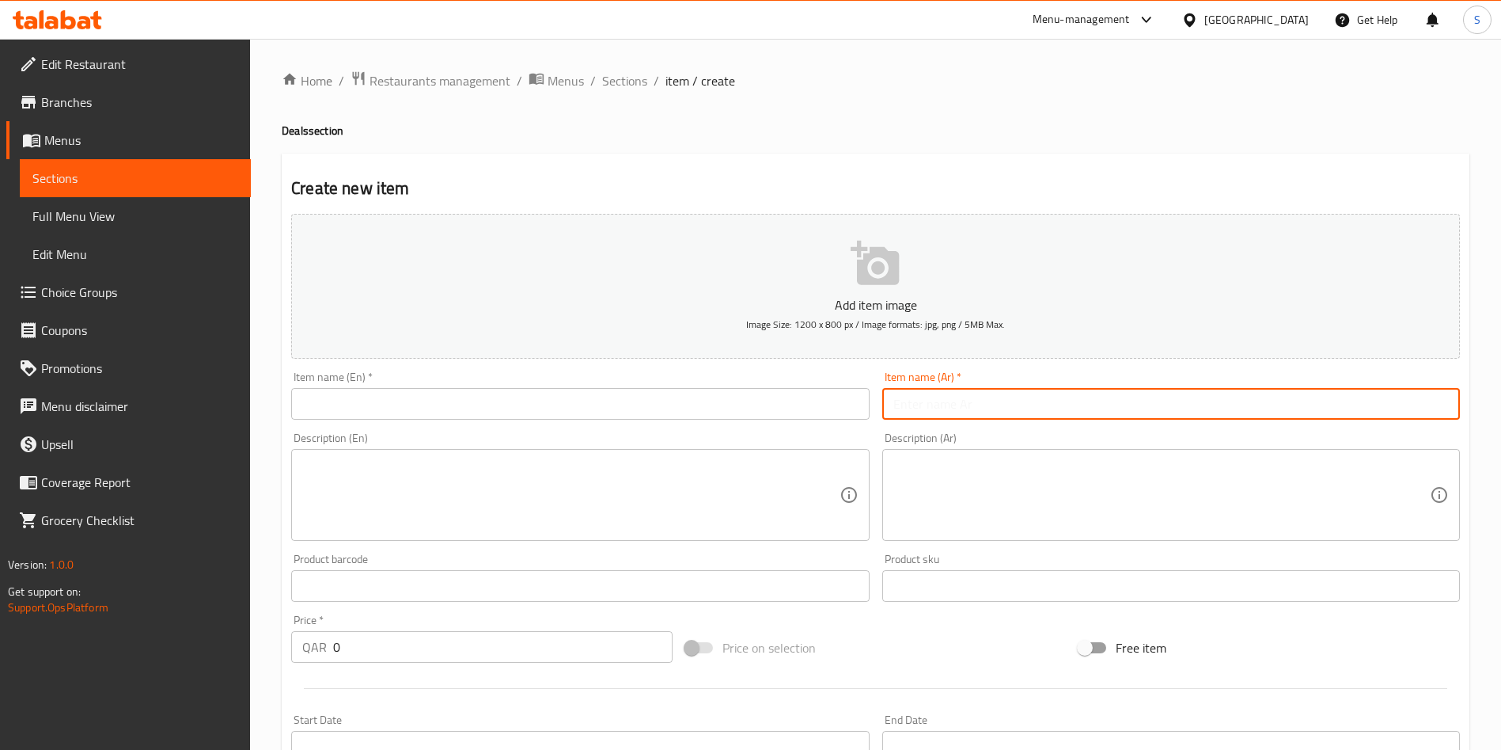
paste input "عرض فيني جونيور"
type input "عرض فيني جونيور"
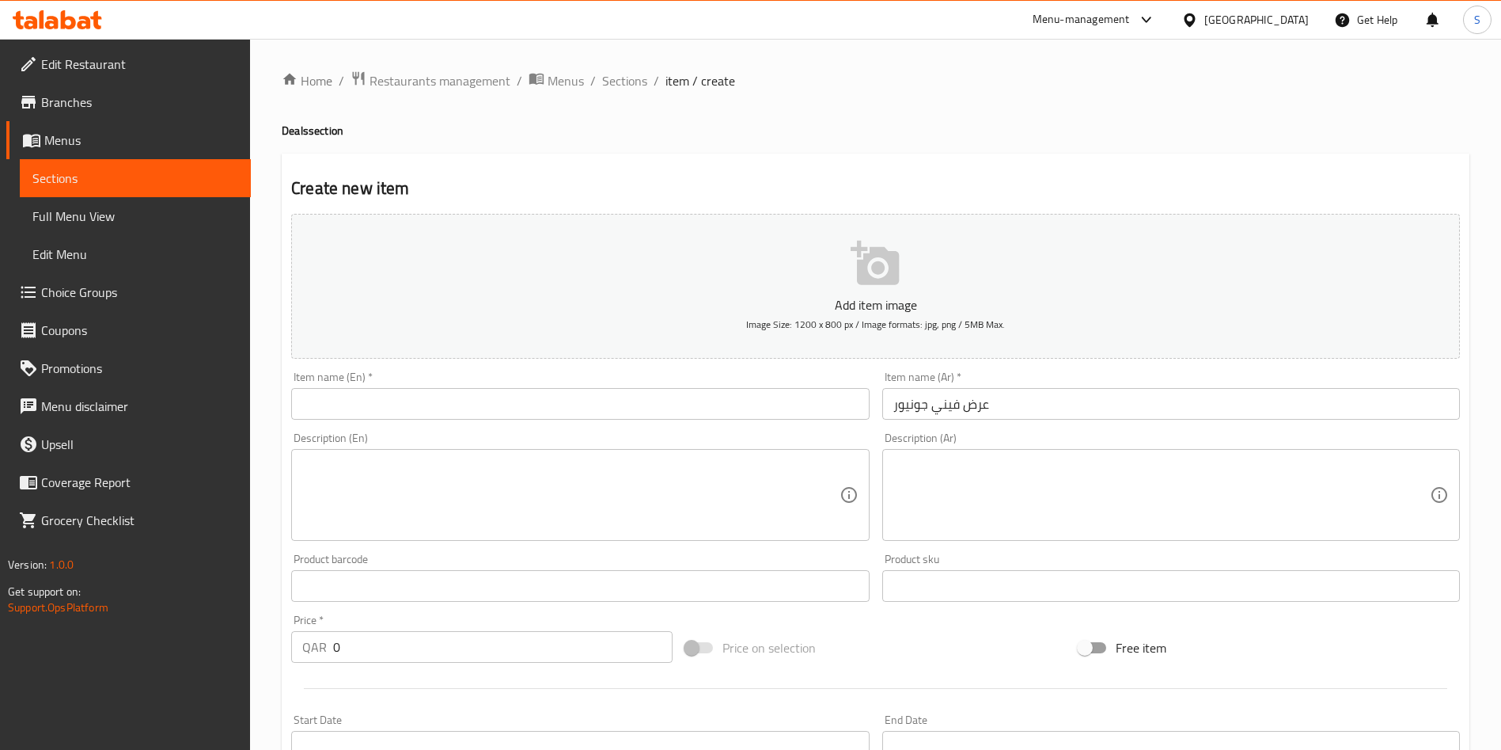
click at [507, 404] on input "text" at bounding box center [580, 404] width 578 height 32
paste input "Vini Jr. Deal"
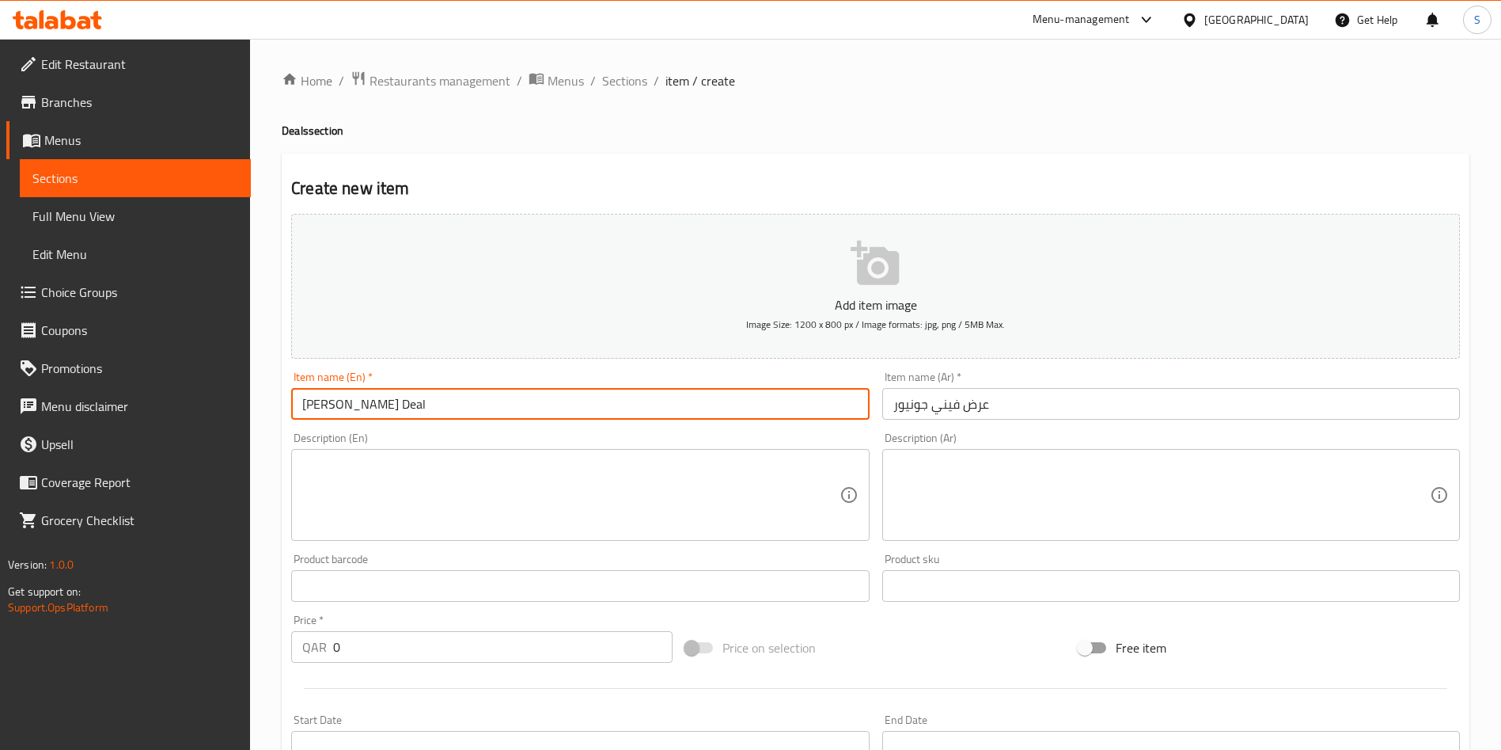
type input "Vini Jr. Deal"
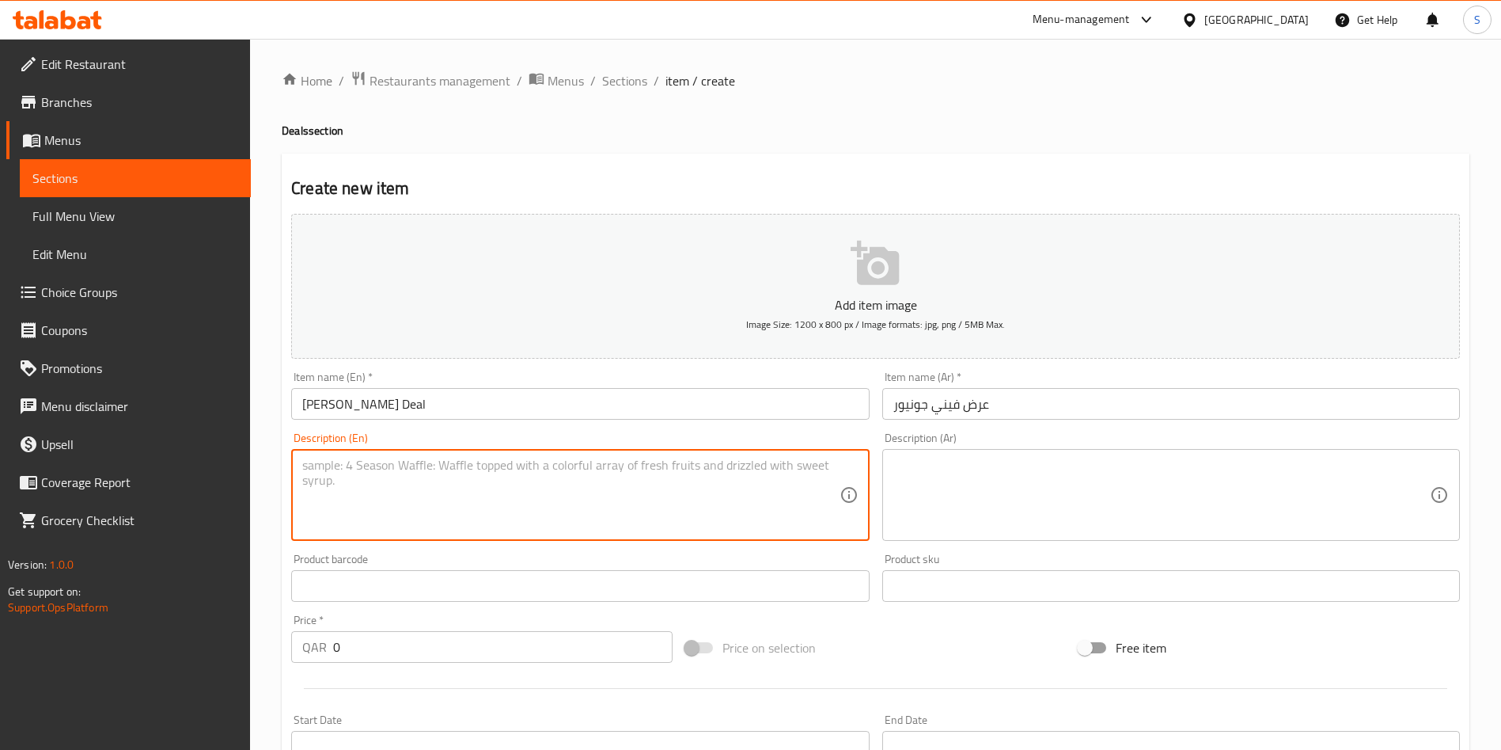
click at [454, 492] on textarea at bounding box center [570, 494] width 537 height 75
paste textarea ""اختر نوعين من البيتزا متوسطة الحجم (بيبروني، ميت لفرز، أو مارغريتا) مع العجينة…"
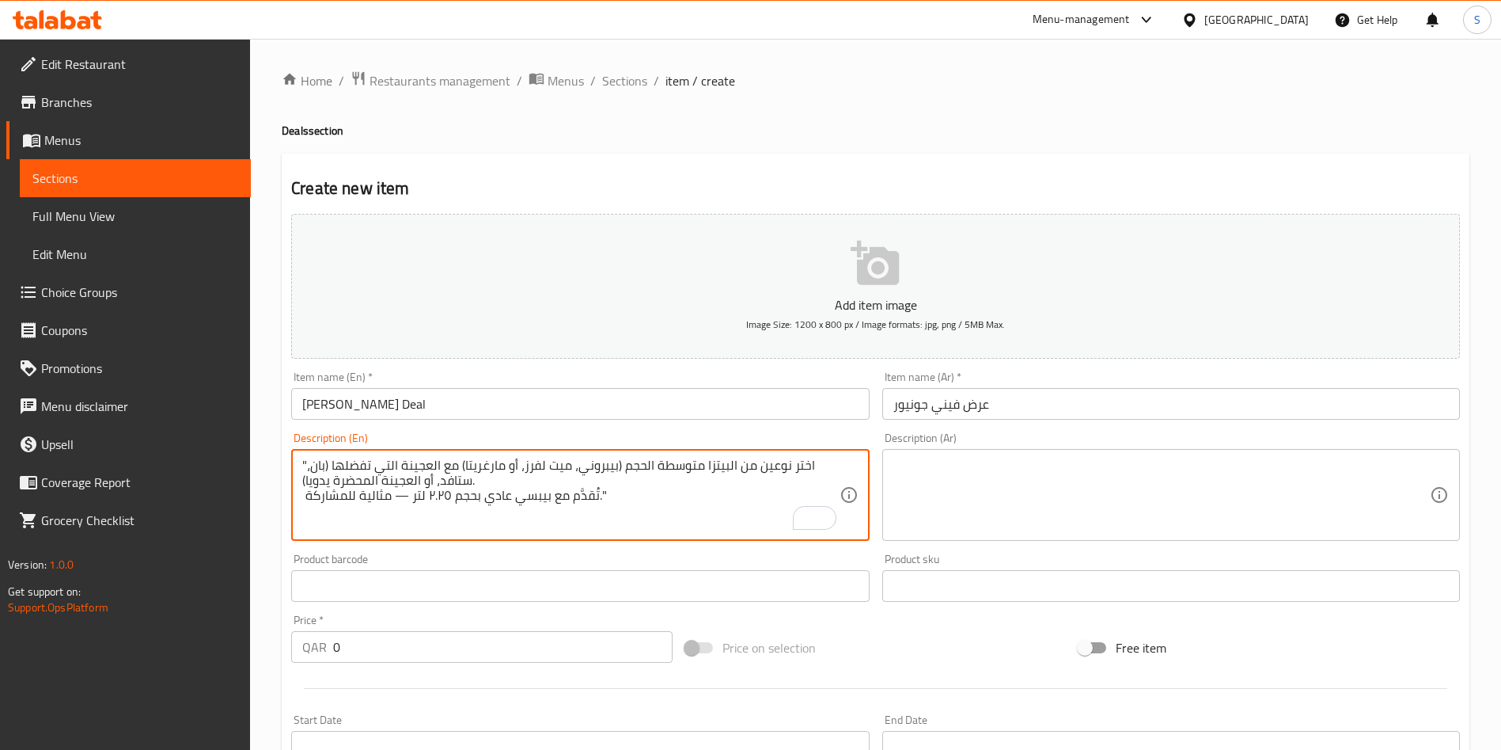
type textarea ""اختر نوعين من البيتزا متوسطة الحجم (بيبروني، ميت لفرز، أو مارغريتا) مع العجينة…"
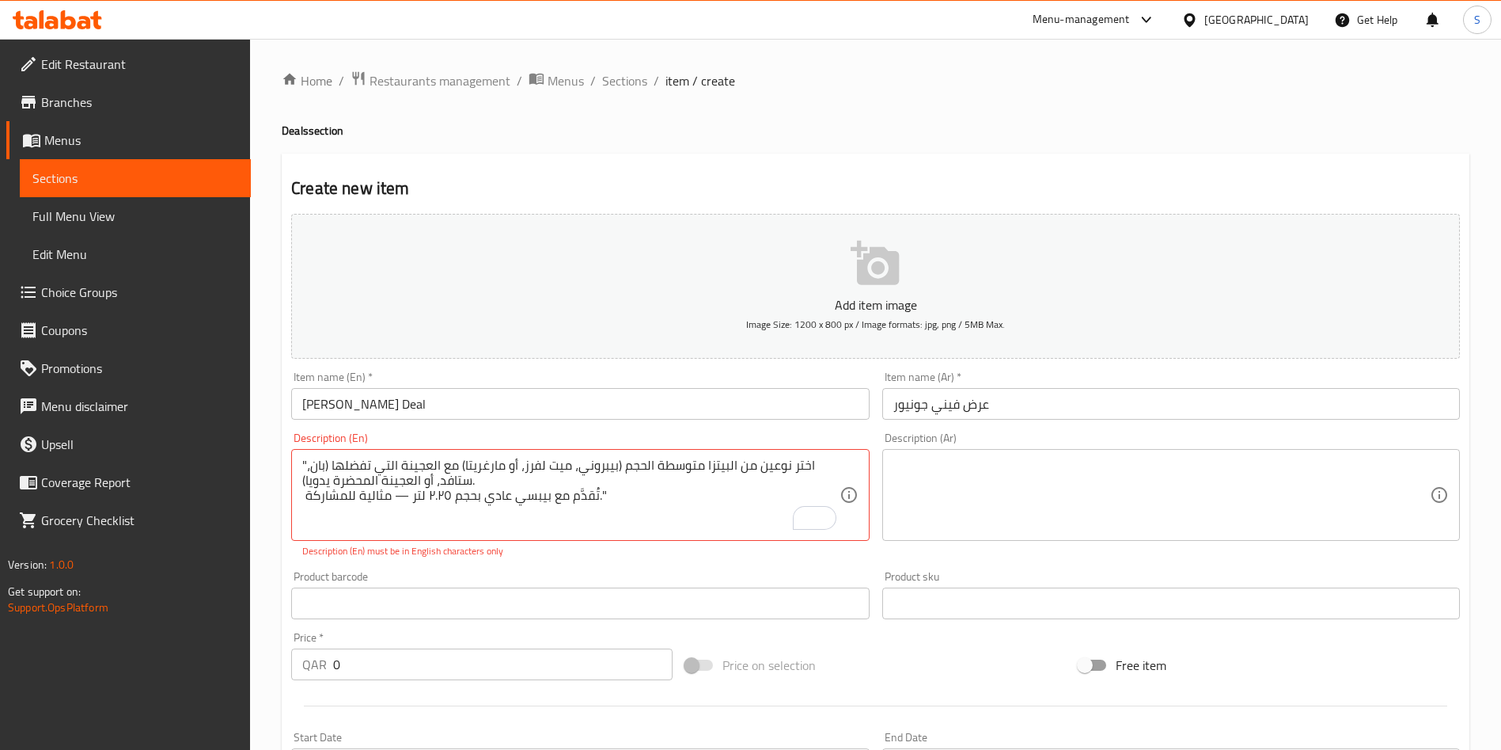
click at [964, 507] on textarea at bounding box center [1162, 494] width 537 height 75
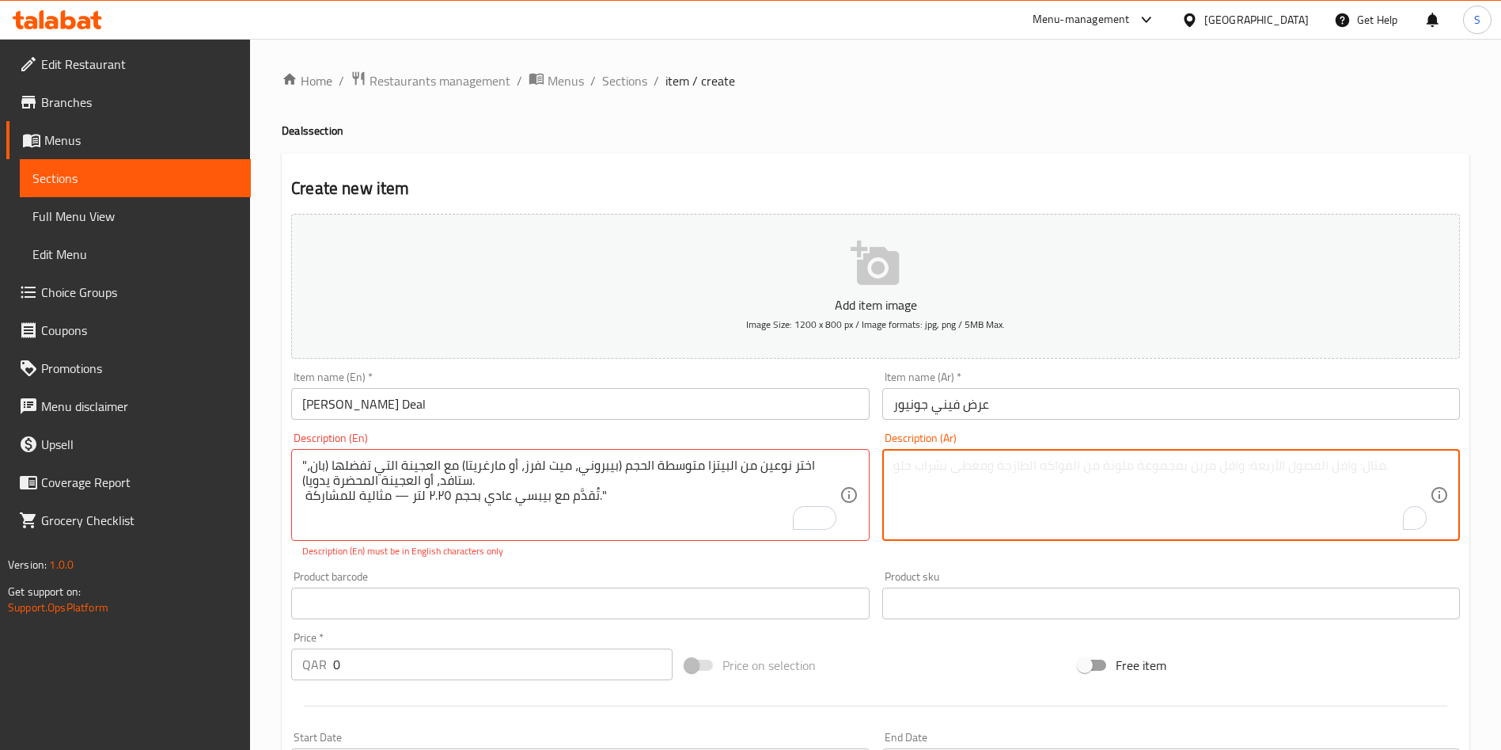
paste textarea "Choose two medium pizzas (pepperoni, meatlovers, or margherita) with your favor…"
type textarea "Choose two medium pizzas (pepperoni, meatlovers, or margherita) with your favor…"
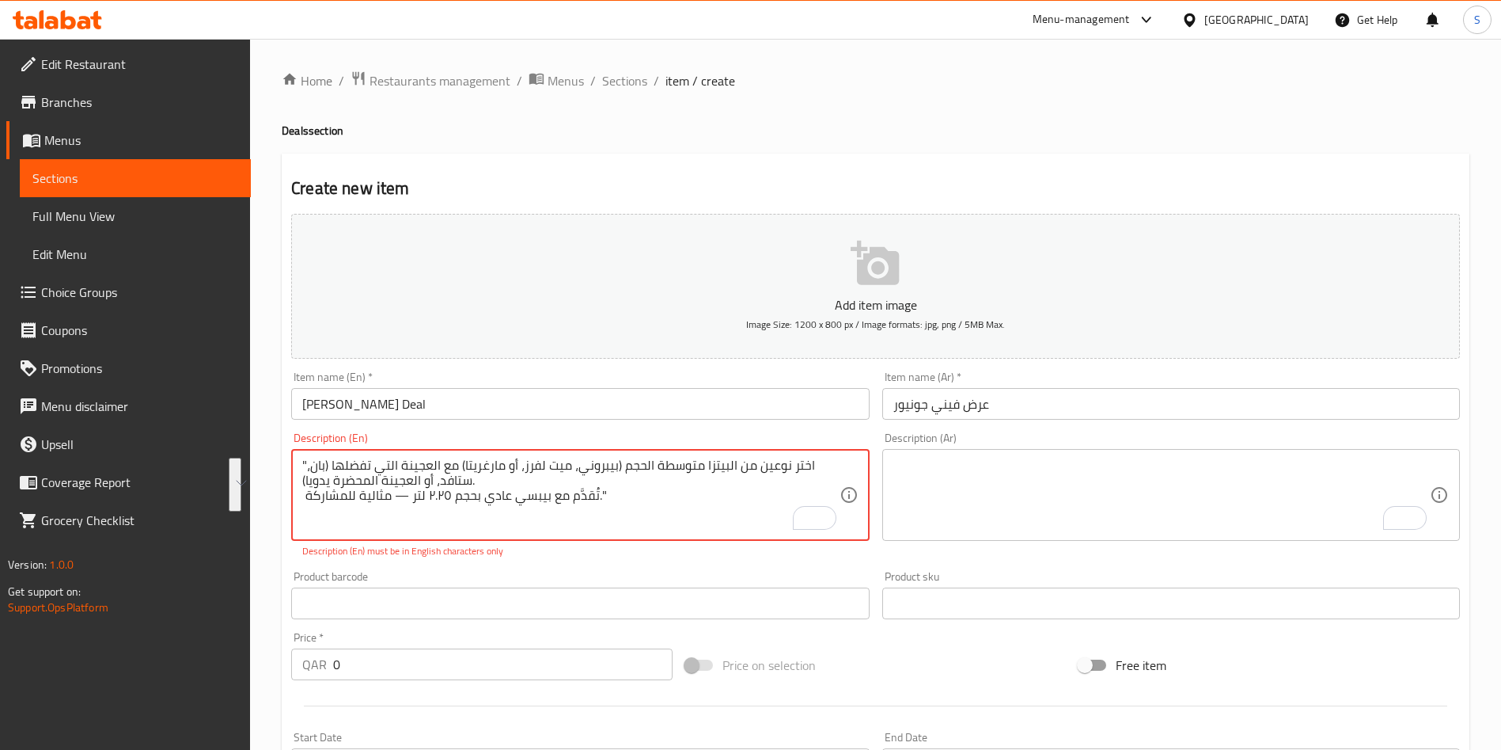
paste textarea "Choose two medium pizzas (pepperoni, meatlovers, or margherita) with your favor…"
type textarea "Choose two medium pizzas (pepperoni, meatlovers, or margherita) with your favor…"
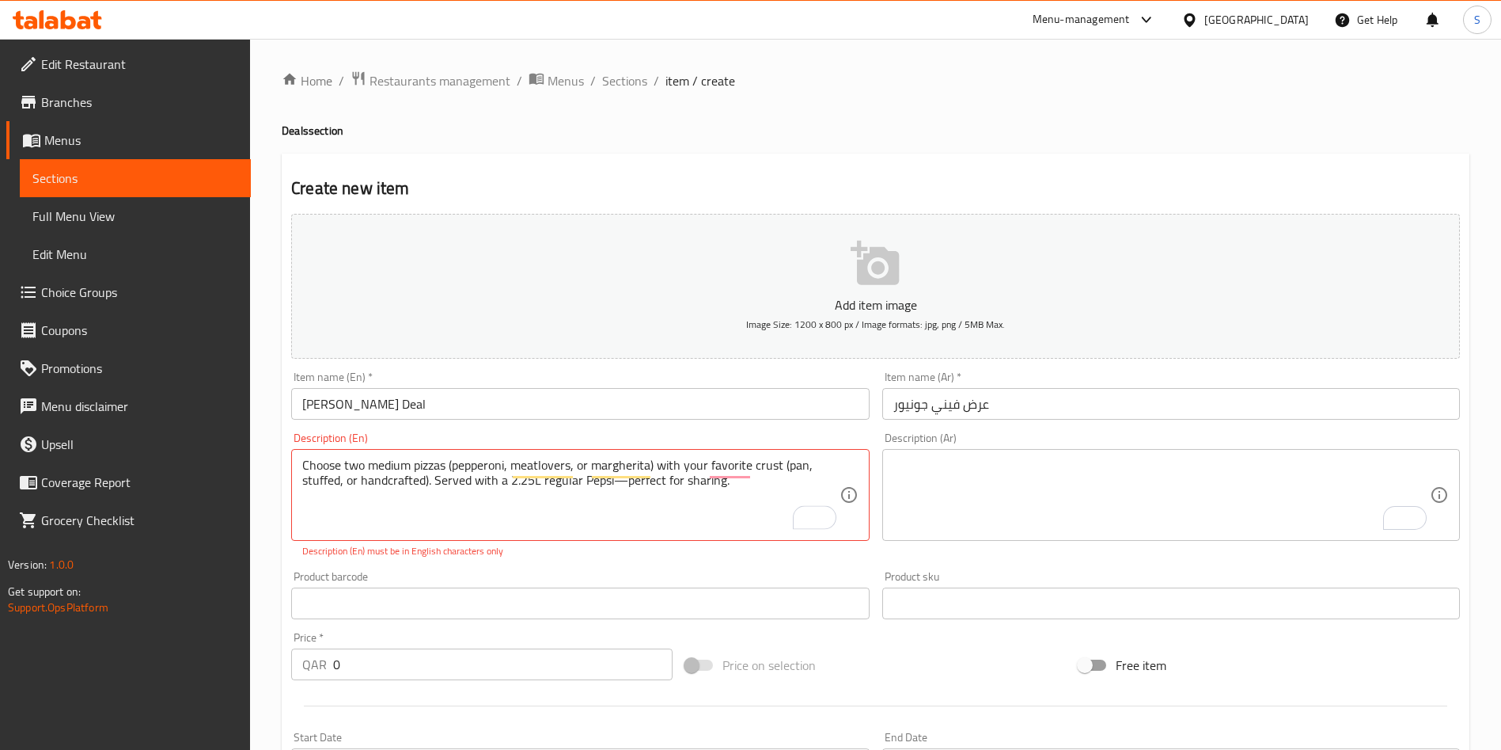
click at [992, 480] on textarea "To enrich screen reader interactions, please activate Accessibility in Grammarl…" at bounding box center [1162, 494] width 537 height 75
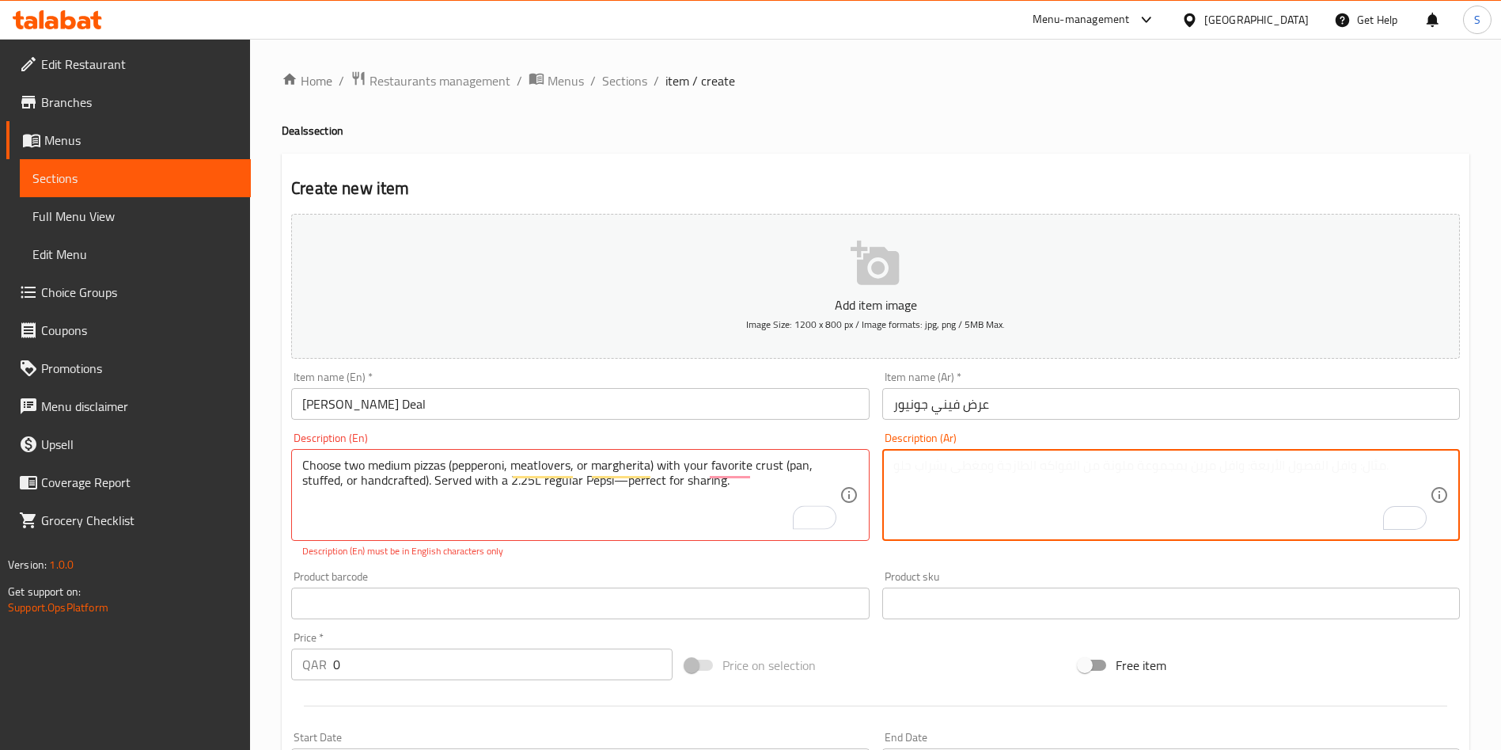
paste textarea ""اختر نوعين من البيتزا متوسطة الحجم (بيبروني، ميت لفرز، أو مارغريتا) مع العجينة…"
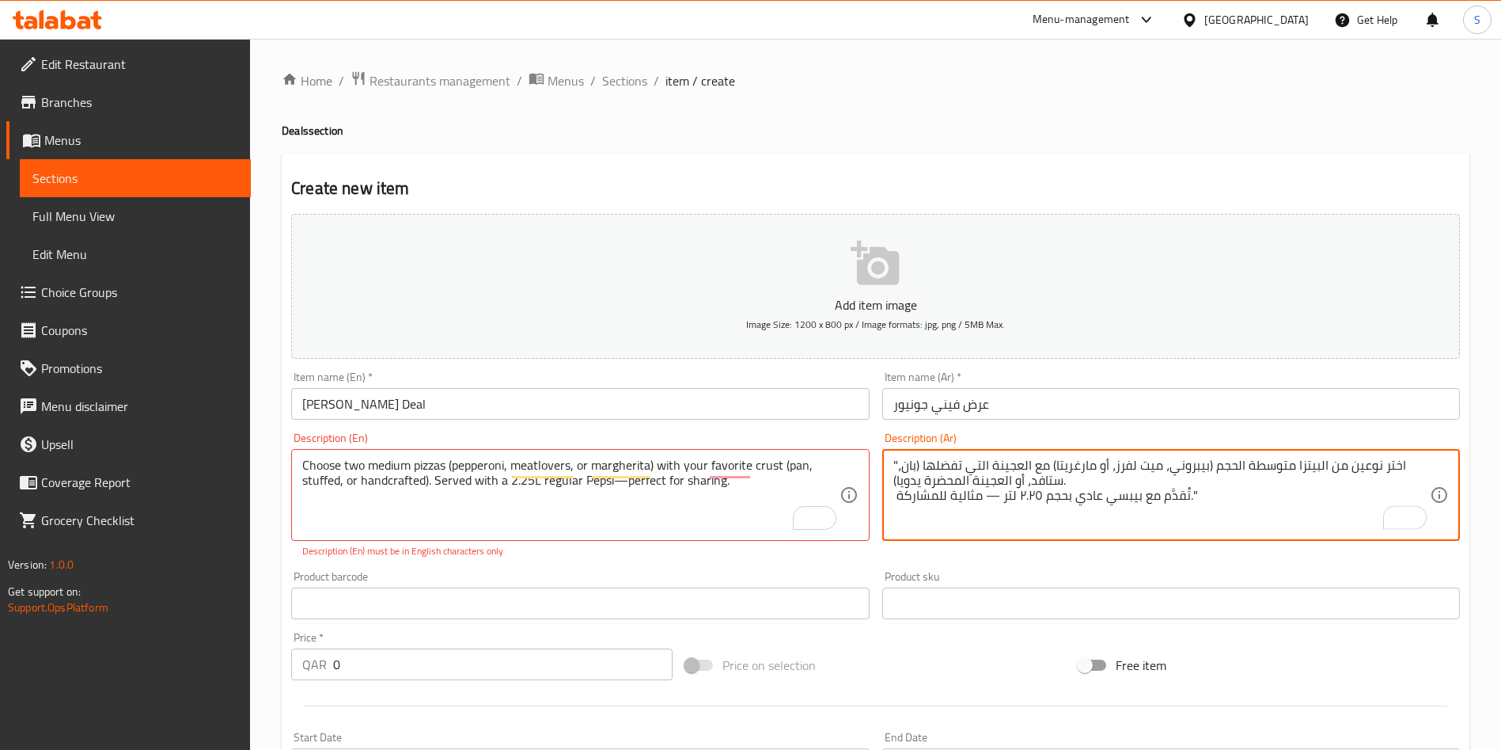
type textarea ""اختر نوعين من البيتزا متوسطة الحجم (بيبروني، ميت لفرز، أو مارغريتا) مع العجينة…"
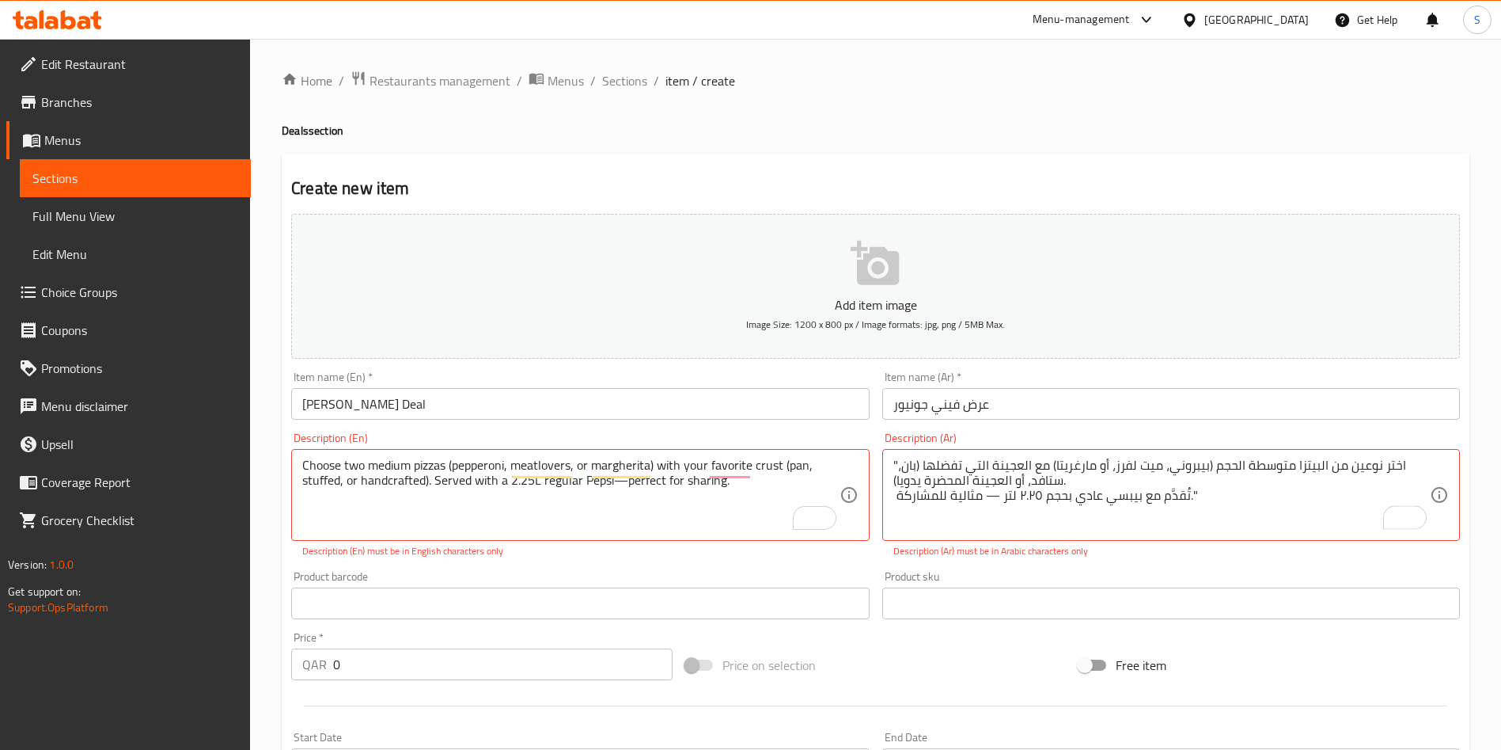
click at [888, 663] on div "Price on selection" at bounding box center [876, 664] width 394 height 43
type textarea "Choose two medium pizzas (pepperoni, meatlovers, or margherita) with your favou…"
click at [931, 648] on div "Price on selection" at bounding box center [876, 664] width 394 height 43
click at [567, 540] on div "Choose two medium pizzas (pepperoni, meatlovers, or margherita) with your favou…" at bounding box center [580, 495] width 578 height 92
click at [990, 495] on textarea ""اختر نوعين من البيتزا متوسطة الحجم (بيبروني، ميت لفرز، أو مارغريتا) مع العجينة…" at bounding box center [1162, 494] width 537 height 75
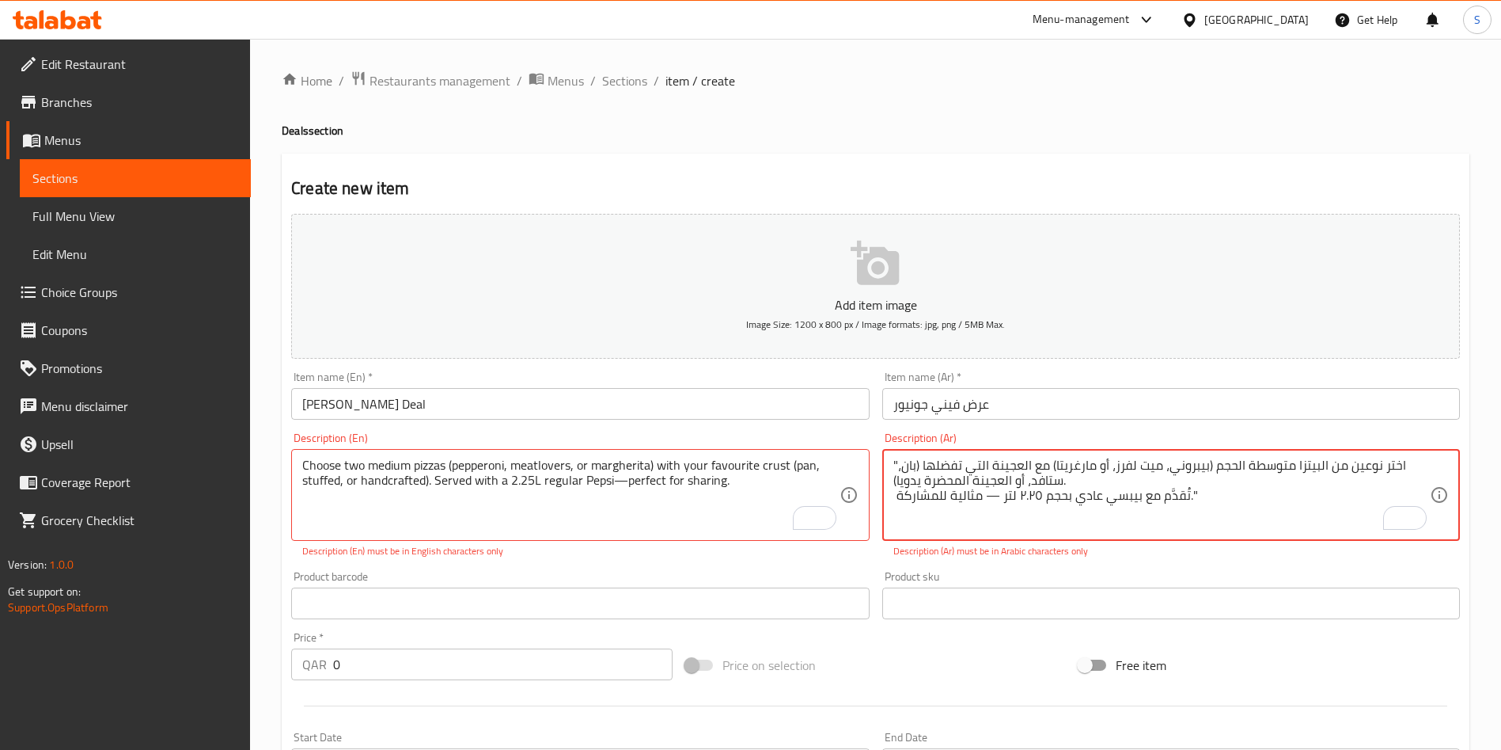
click at [989, 488] on textarea ""اختر نوعين من البيتزا متوسطة الحجم (بيبروني، ميت لفرز، أو مارغريتا) مع العجينة…" at bounding box center [1162, 494] width 537 height 75
click at [994, 511] on textarea ""اختر نوعين من البيتزا متوسطة الحجم (بيبروني، ميت لفرز، أو مارغريتا) مع العجينة…" at bounding box center [1162, 494] width 537 height 75
click at [1004, 500] on textarea ""اختر نوعين من البيتزا متوسطة الحجم (بيبروني، ميت لفرز، أو مارغريتا) مع العجينة…" at bounding box center [1162, 494] width 537 height 75
drag, startPoint x: 1003, startPoint y: 498, endPoint x: 981, endPoint y: 505, distance: 22.5
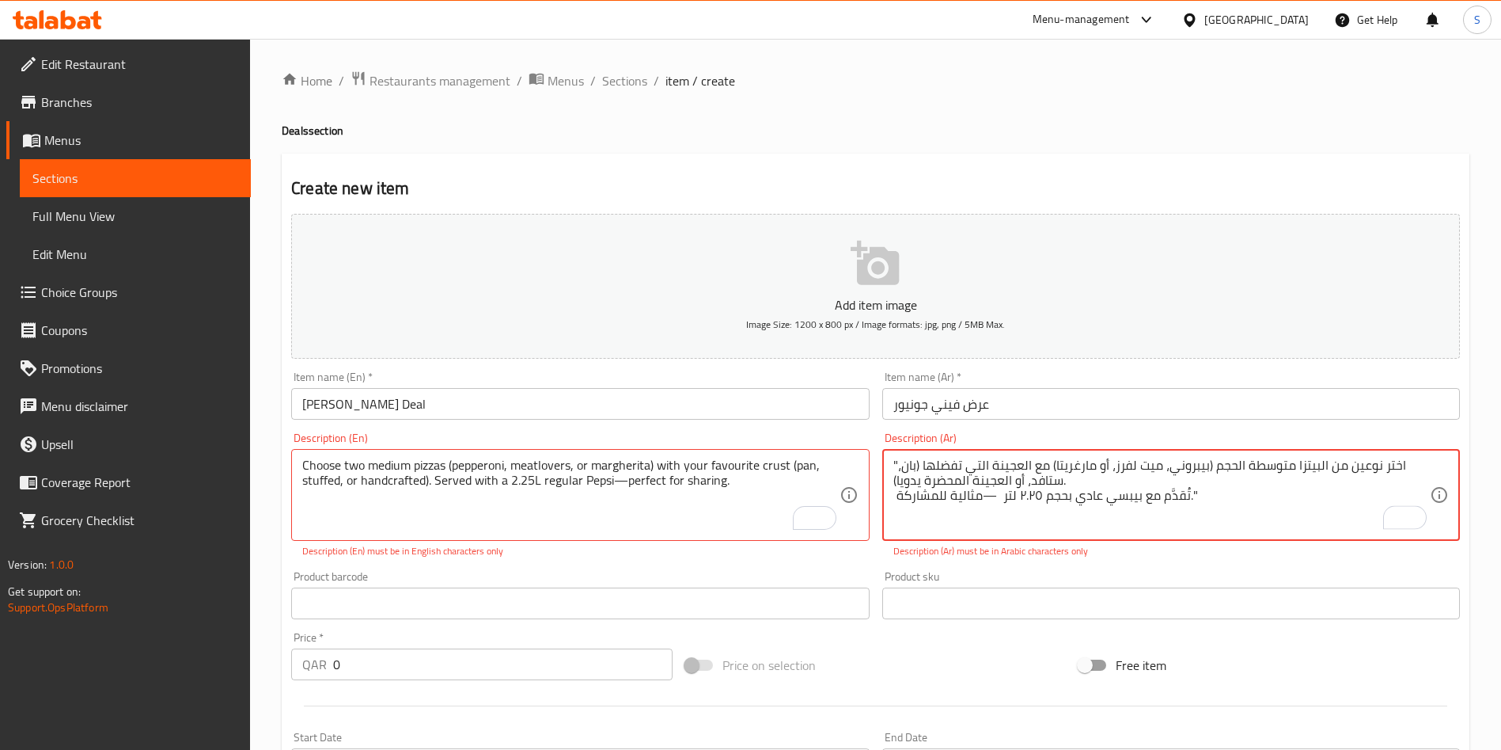
click at [981, 505] on textarea ""اختر نوعين من البيتزا متوسطة الحجم (بيبروني، ميت لفرز، أو مارغريتا) مع العجينة…" at bounding box center [1162, 494] width 537 height 75
type textarea ""اختر نوعين من البيتزا متوسطة الحجم (بيبروني، ميت لفرز، أو مارغريتا) مع العجينة…"
click at [1169, 560] on div "Description (Ar) "اختر نوعين من البيتزا متوسطة الحجم (بيبروني، ميت لفرز، أو مار…" at bounding box center [1171, 495] width 590 height 139
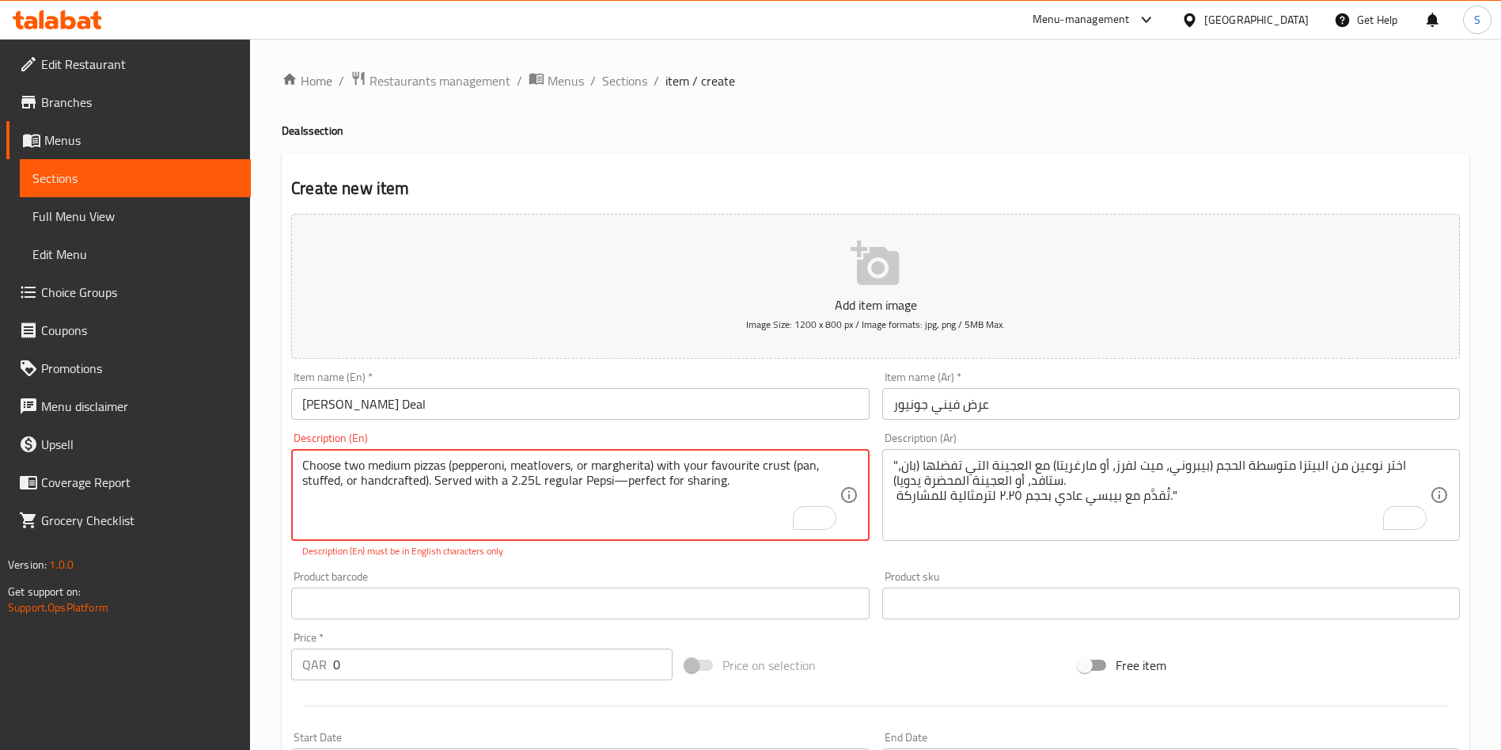
click at [619, 484] on textarea "Choose two medium pizzas (pepperoni, meatlovers, or margherita) with your favou…" at bounding box center [570, 494] width 537 height 75
drag, startPoint x: 609, startPoint y: 481, endPoint x: 622, endPoint y: 480, distance: 12.7
click at [622, 480] on textarea "Choose two medium pizzas (pepperoni, meatlovers, or margherita) with your favou…" at bounding box center [570, 494] width 537 height 75
click at [632, 560] on div "Add item image Image Size: 1200 x 800 px / Image formats: jpg, png / 5MB Max. I…" at bounding box center [876, 557] width 1182 height 700
type textarea "Choose two medium pizzas (pepperoni, meatlovers, or margherita) with your favou…"
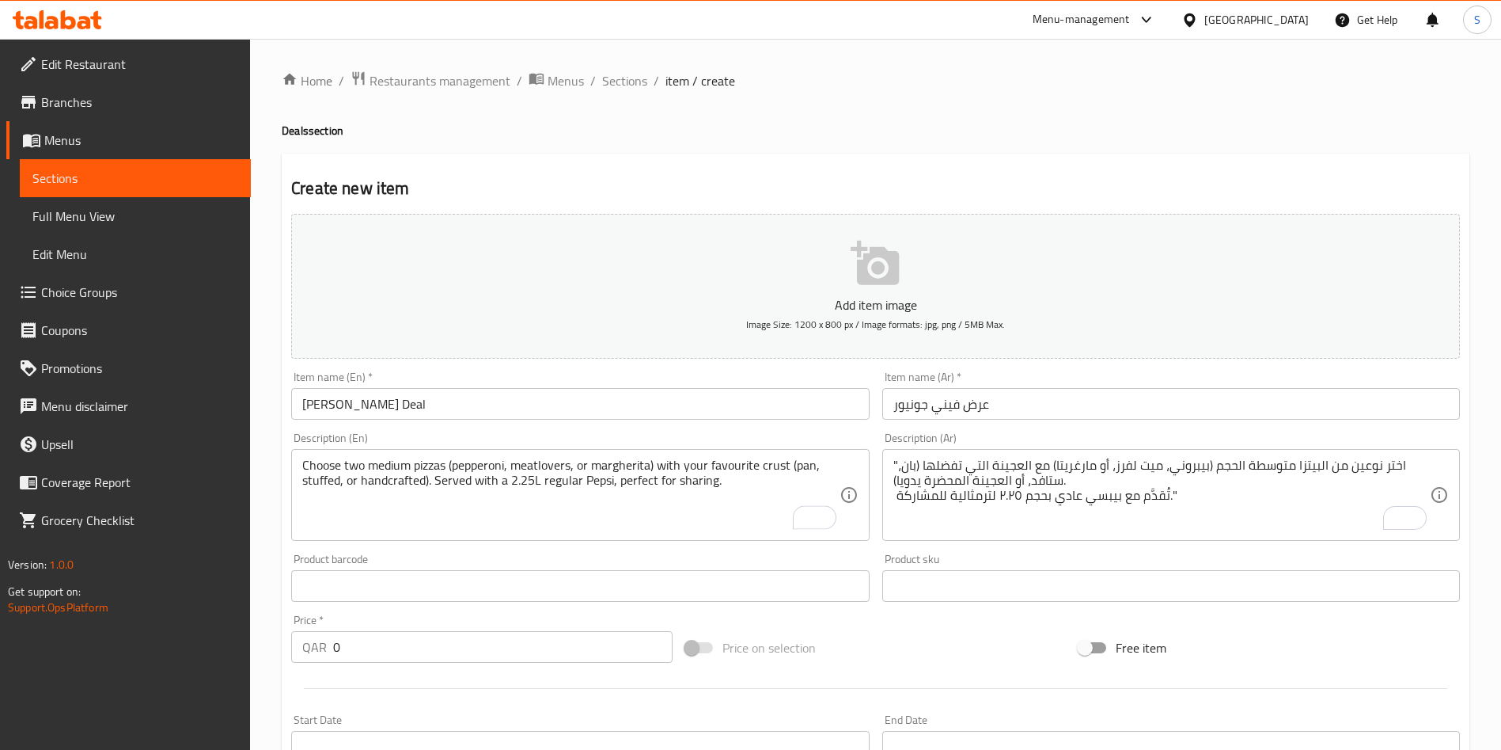
click at [956, 650] on div "Price on selection" at bounding box center [876, 647] width 394 height 43
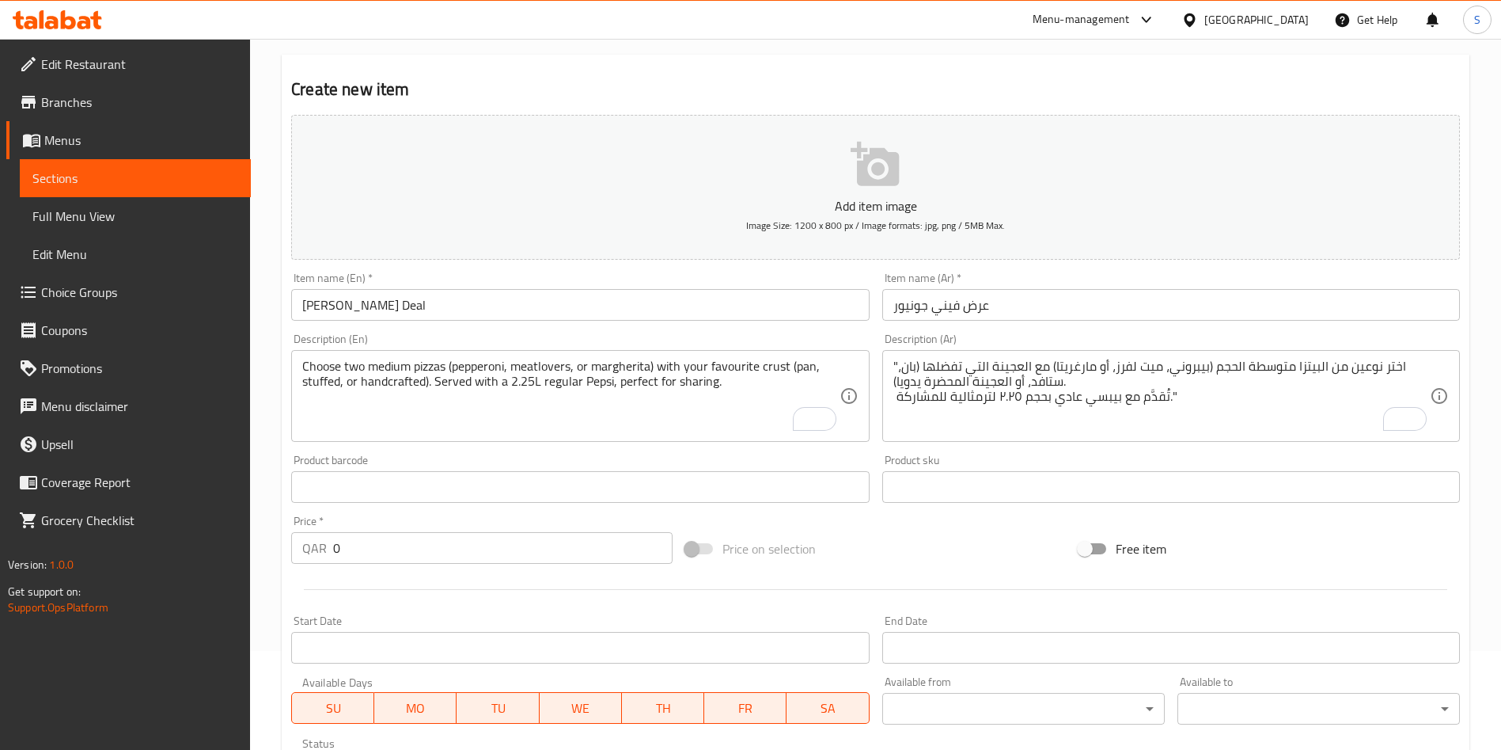
scroll to position [119, 0]
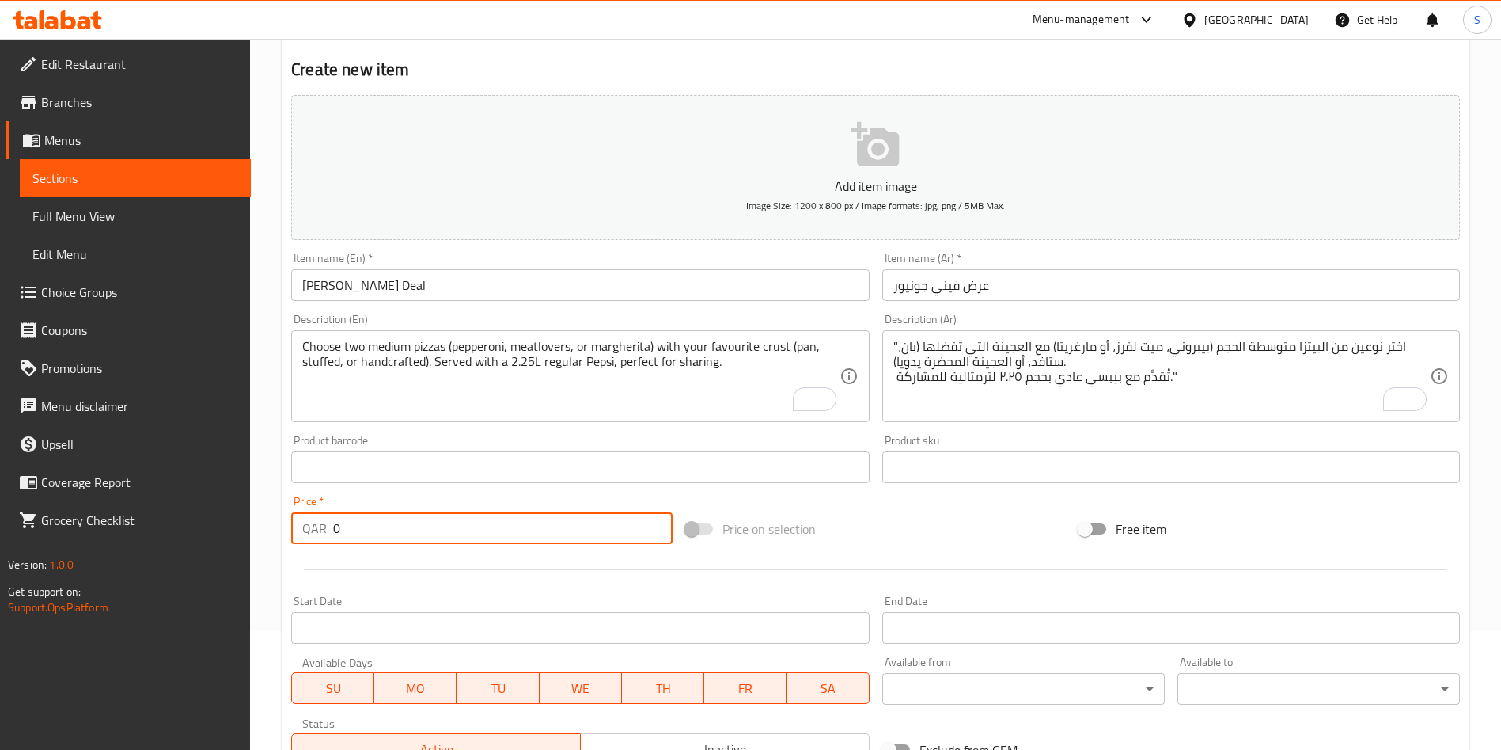
click at [380, 513] on input "0" at bounding box center [503, 528] width 340 height 32
drag, startPoint x: 381, startPoint y: 528, endPoint x: 327, endPoint y: 528, distance: 53.8
click at [327, 528] on div "QAR 0 Price *" at bounding box center [481, 528] width 381 height 32
type input "79"
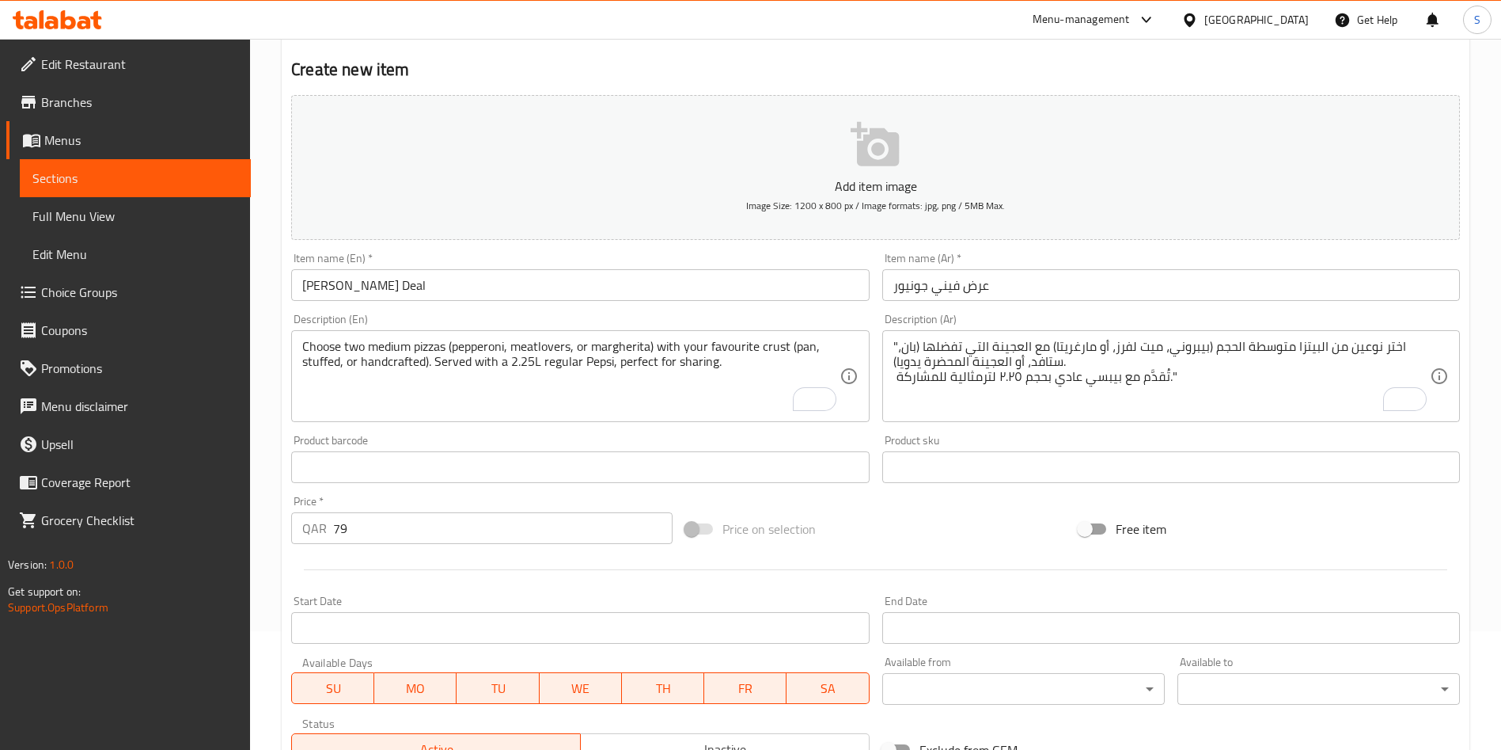
click at [423, 582] on div at bounding box center [876, 569] width 1182 height 39
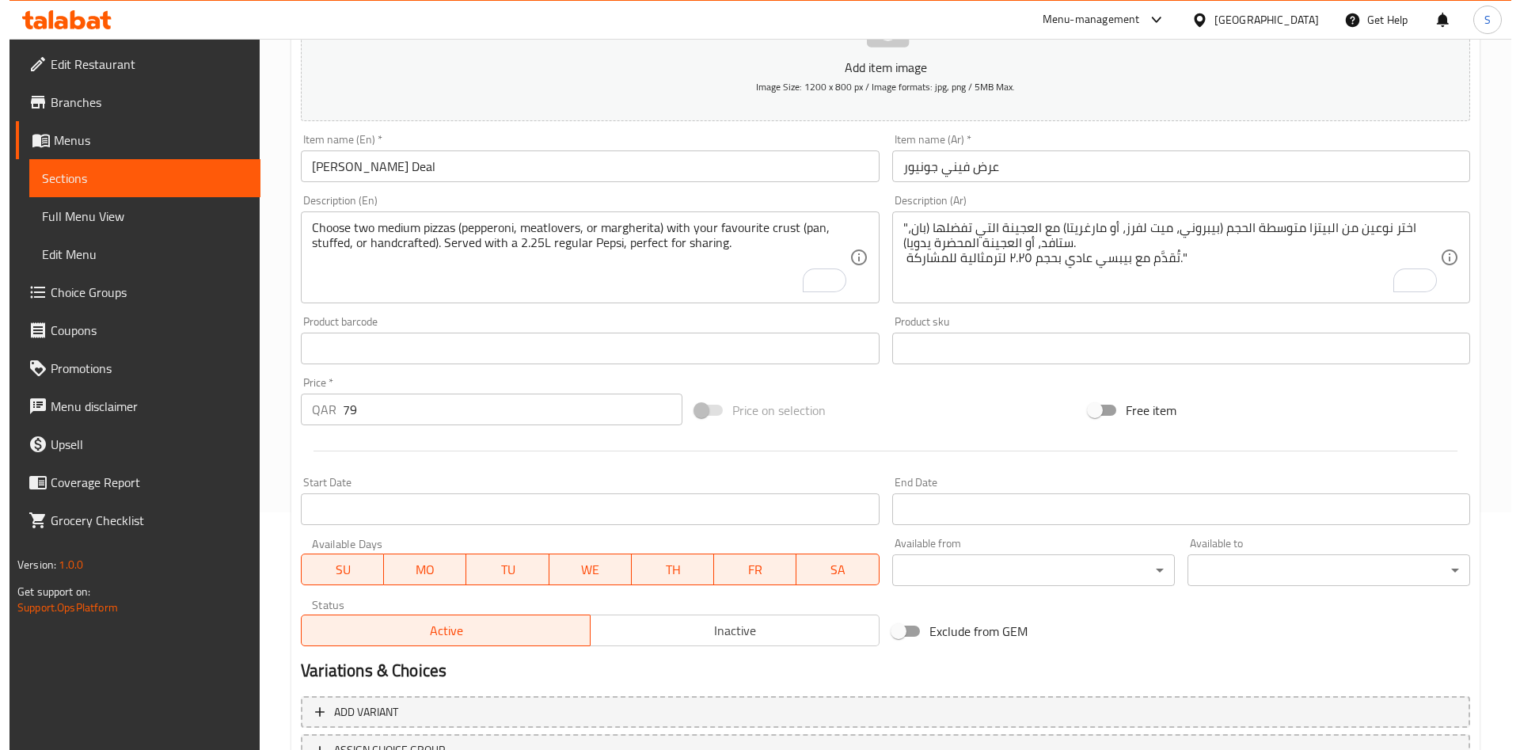
scroll to position [0, 0]
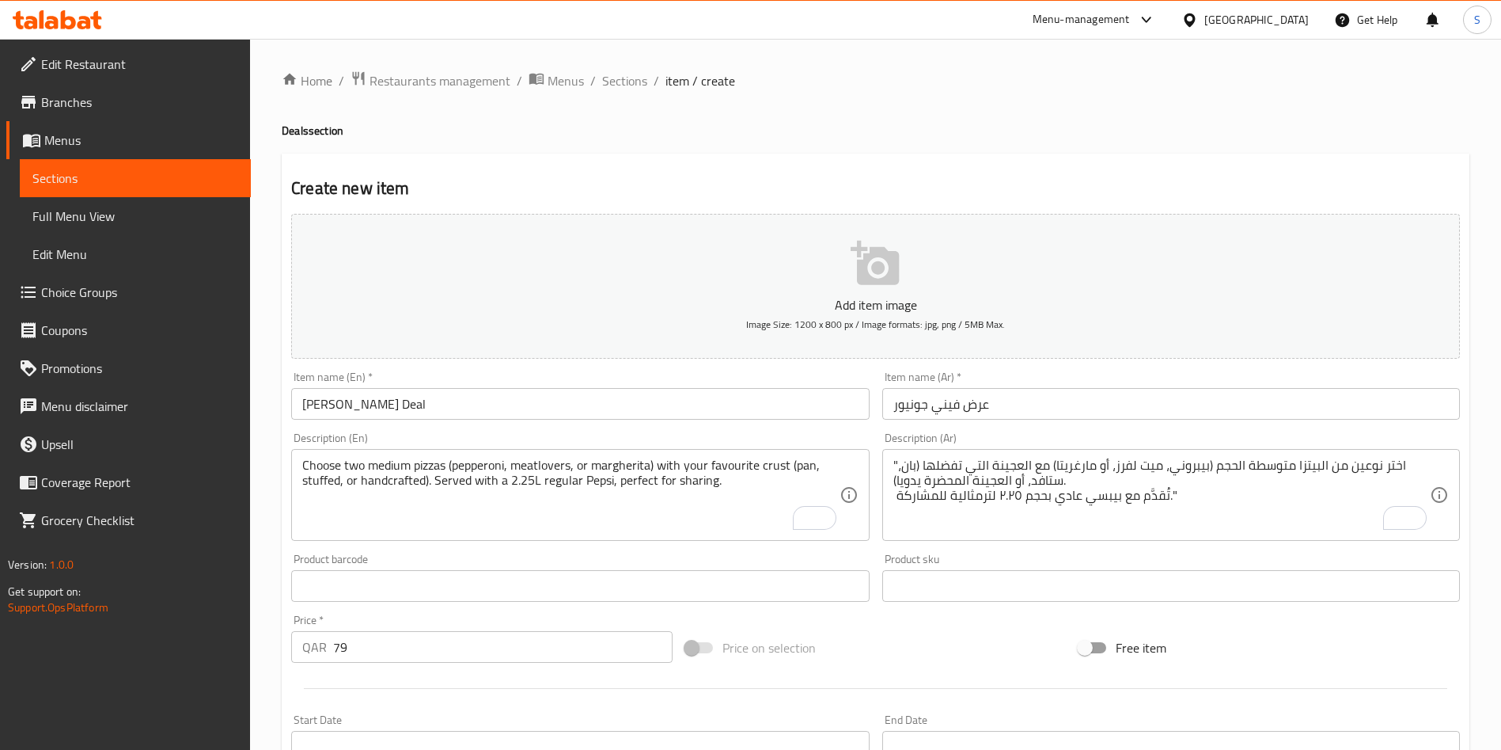
click at [1130, 25] on div "Menu-management" at bounding box center [1081, 19] width 97 height 19
click at [653, 151] on div "Home / Restaurants management / Menus / Sections / item / create Deals section …" at bounding box center [876, 578] width 1188 height 1016
click at [571, 77] on span "Menus" at bounding box center [566, 80] width 36 height 19
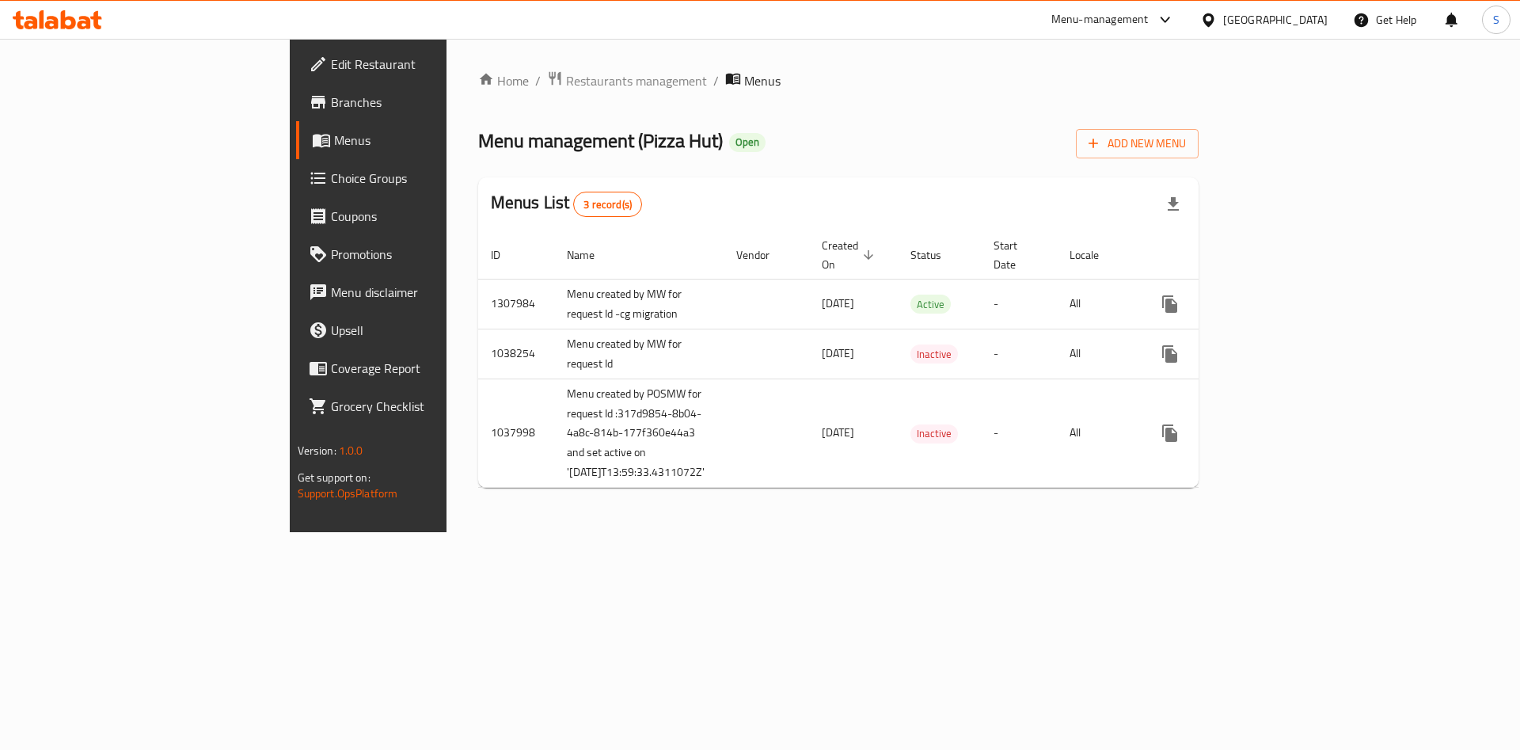
click at [331, 70] on span "Edit Restaurant" at bounding box center [431, 64] width 200 height 19
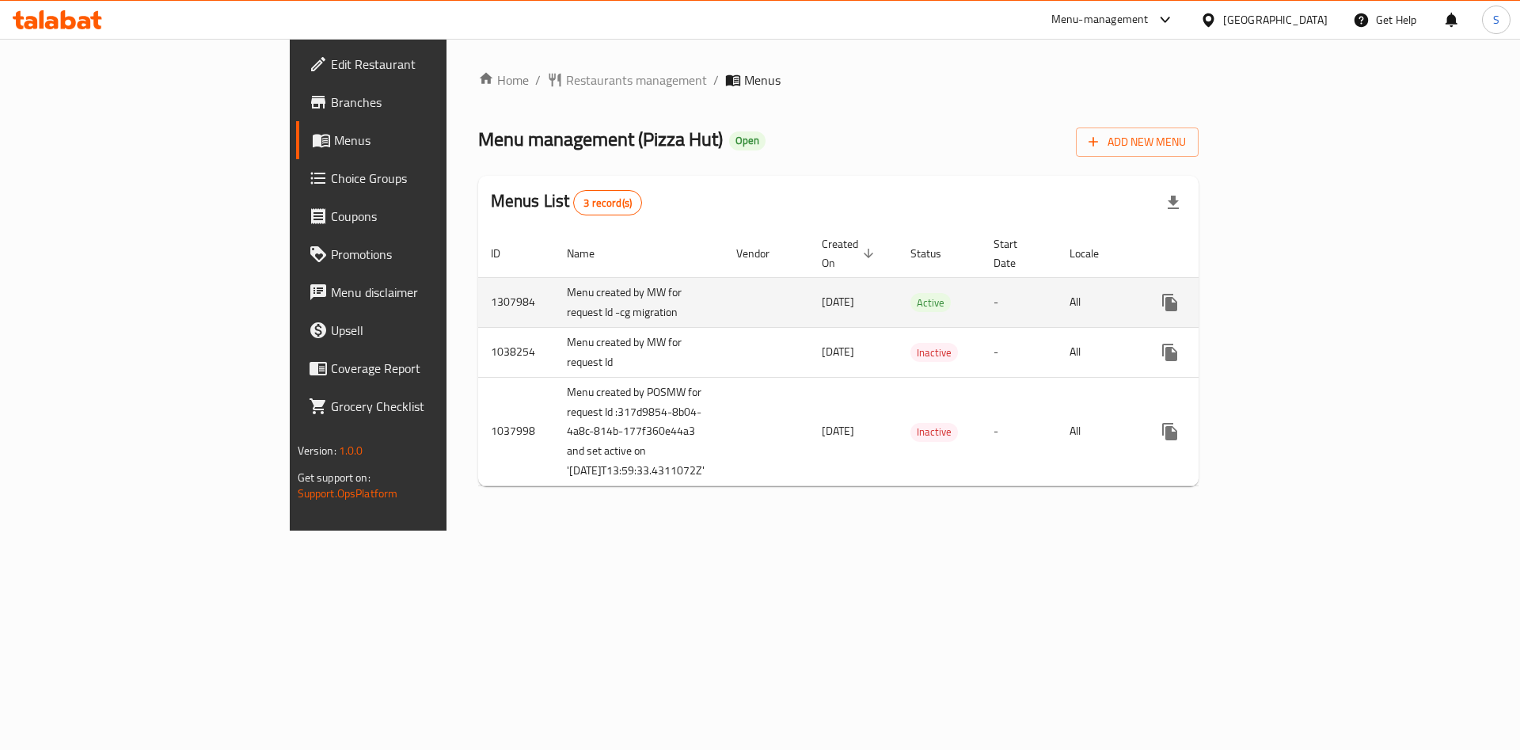
click at [1291, 295] on icon "enhanced table" at bounding box center [1284, 302] width 14 height 14
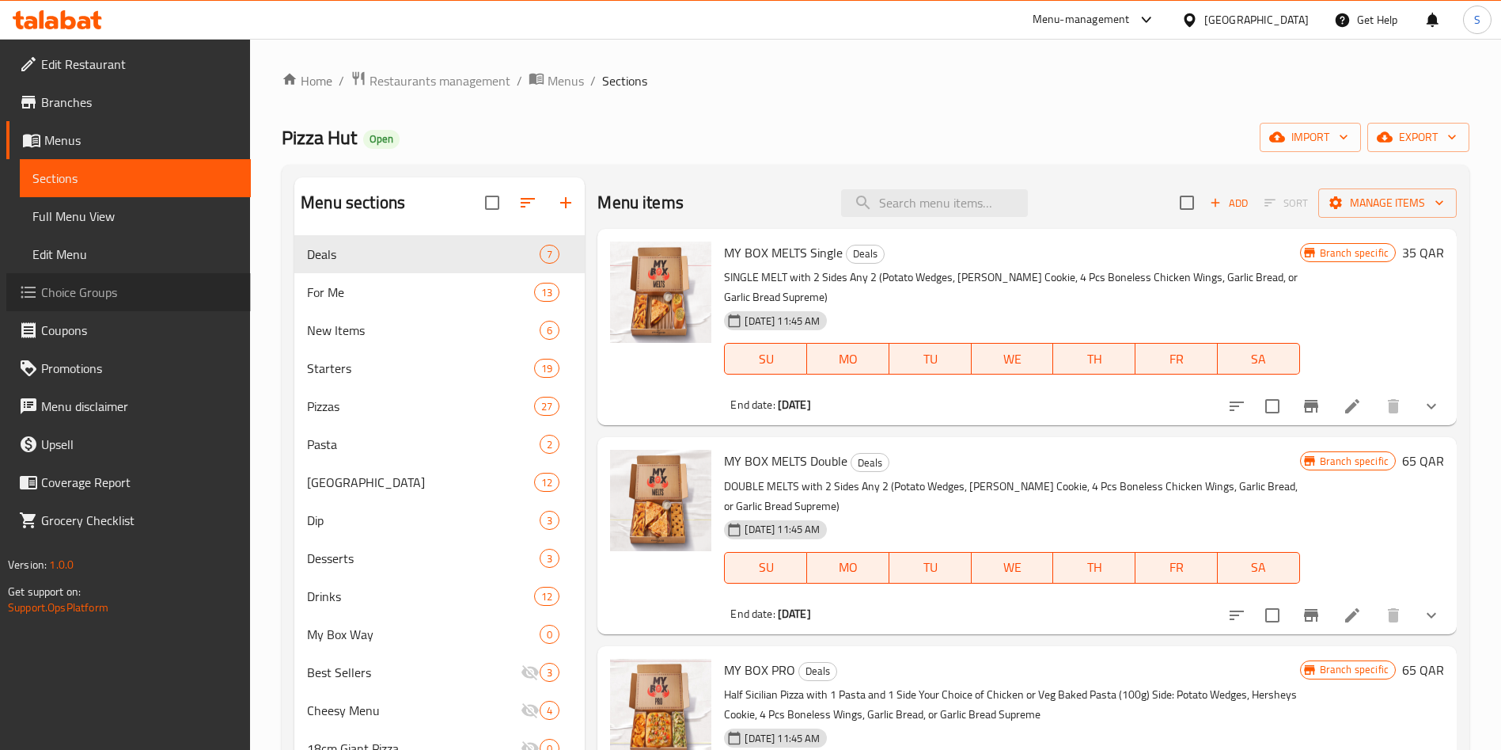
click at [89, 290] on span "Choice Groups" at bounding box center [139, 292] width 197 height 19
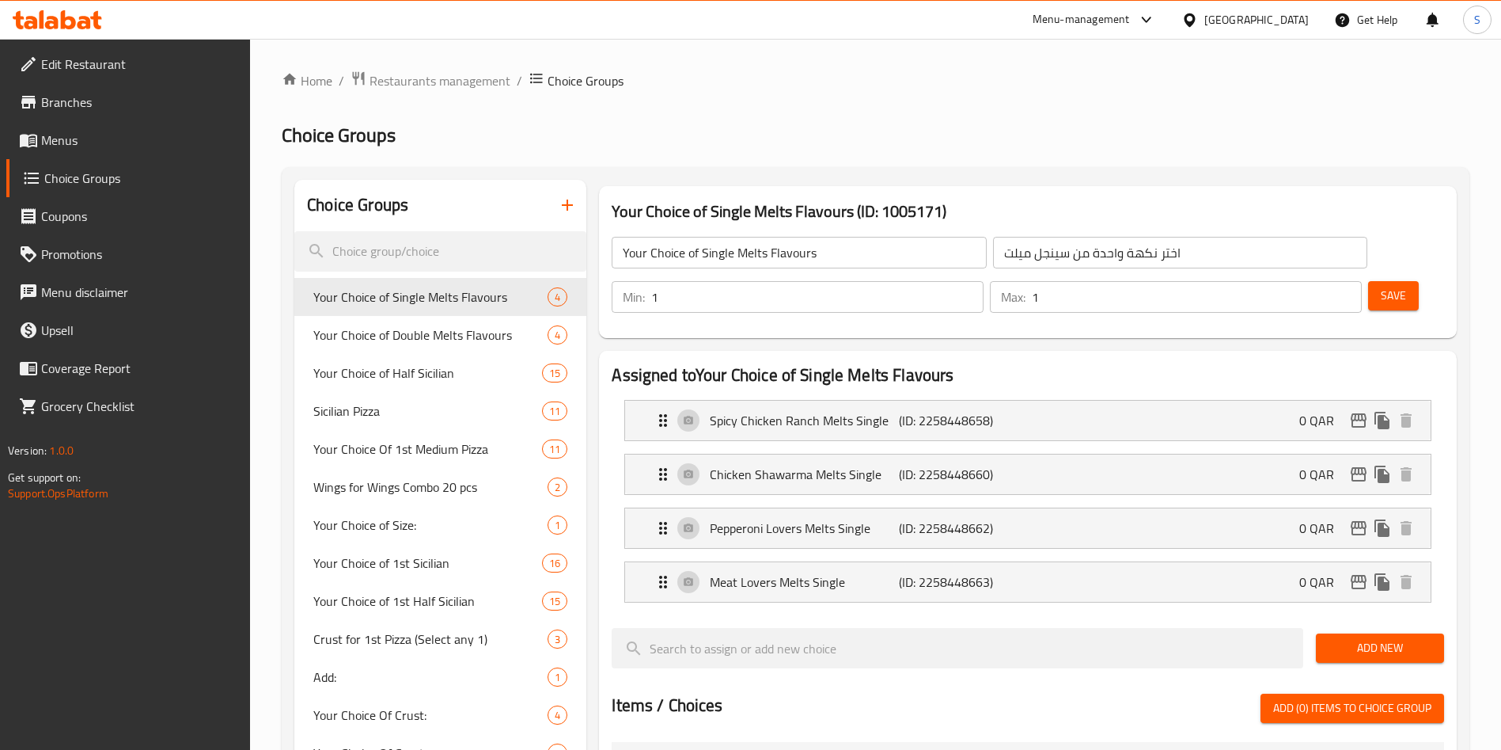
click at [563, 209] on icon "button" at bounding box center [567, 204] width 19 height 19
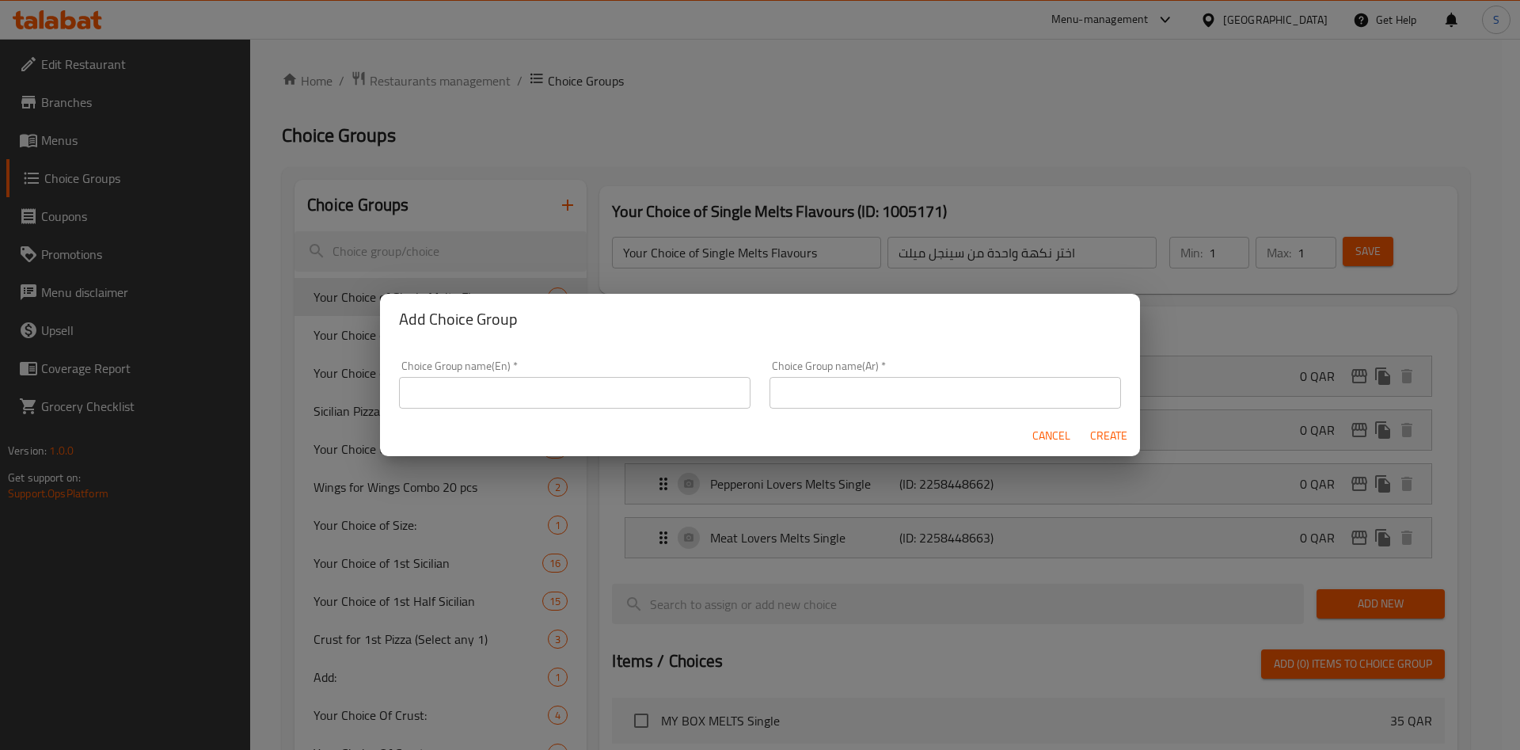
click at [472, 379] on input "text" at bounding box center [574, 393] width 351 height 32
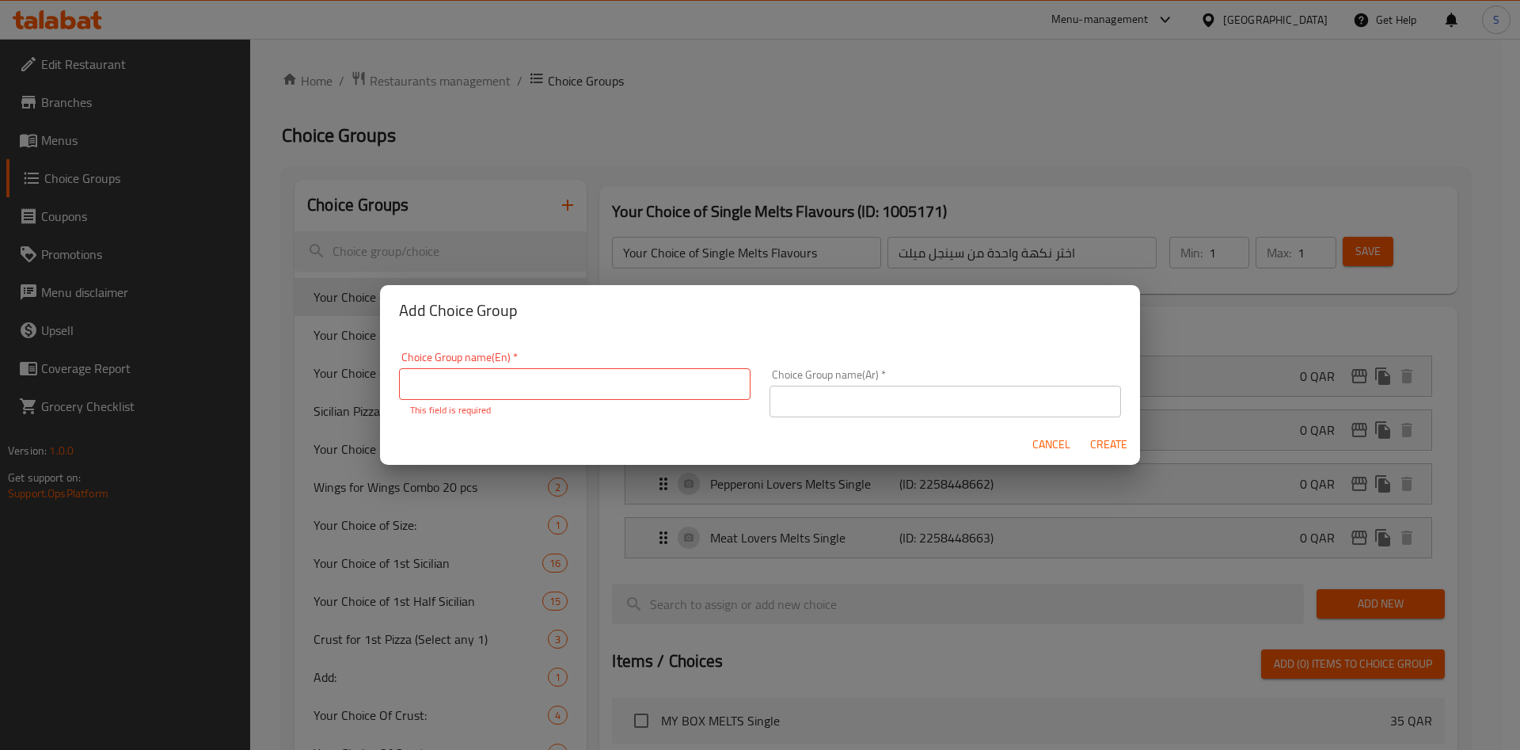
click at [527, 385] on input "text" at bounding box center [574, 384] width 351 height 32
type input "C"
drag, startPoint x: 541, startPoint y: 391, endPoint x: 336, endPoint y: 386, distance: 204.3
click at [336, 386] on div "Add Choice Group Choice Group name(En)   * Choose Pizza 1 Choice Group name(En)…" at bounding box center [760, 375] width 1520 height 750
type input "Choose Pizza 1"
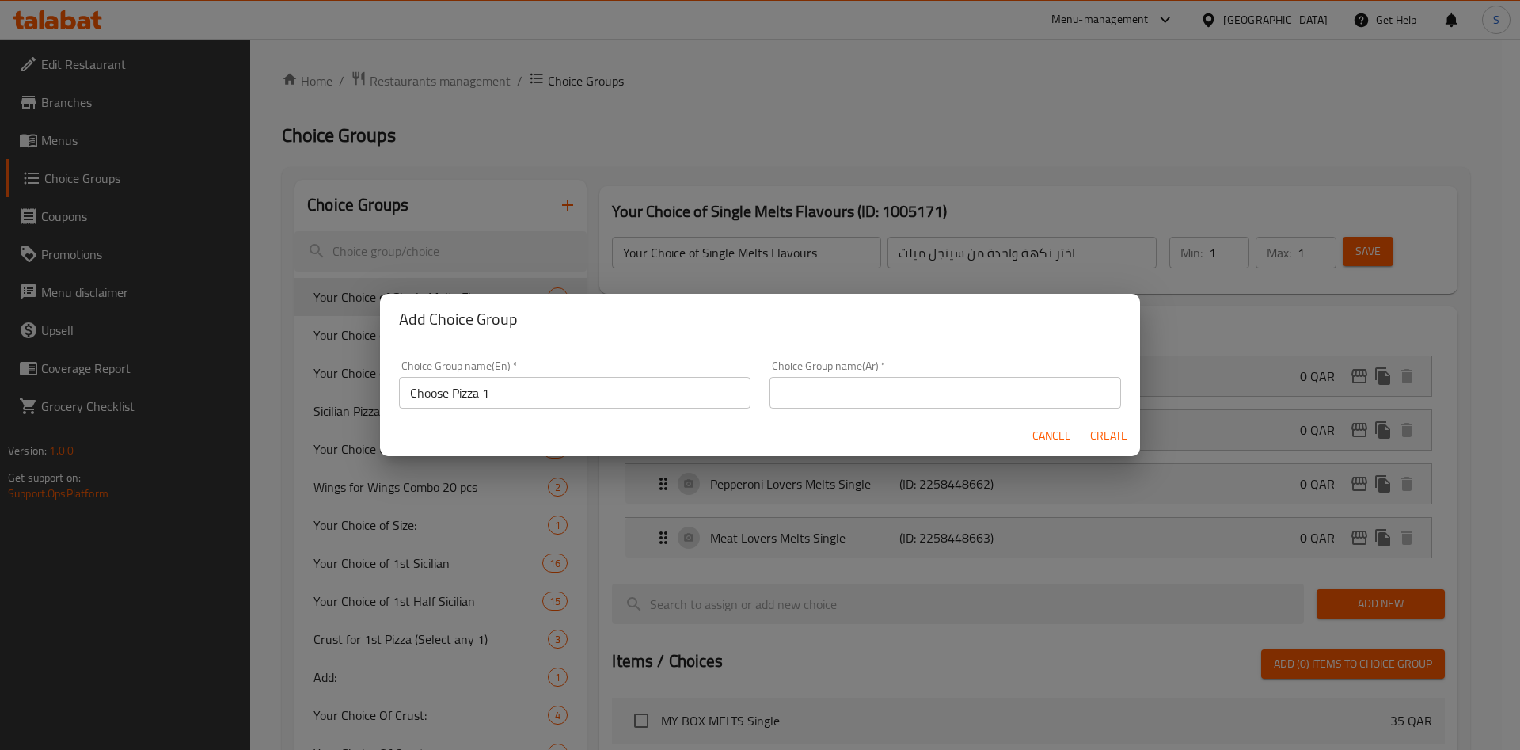
click at [840, 393] on input "text" at bounding box center [944, 393] width 351 height 32
paste input "اختر أي ٢"
click at [777, 394] on input "اختر أي ٢" at bounding box center [944, 393] width 351 height 32
type input "اختر أي 1"
click at [1103, 435] on span "Create" at bounding box center [1108, 436] width 38 height 20
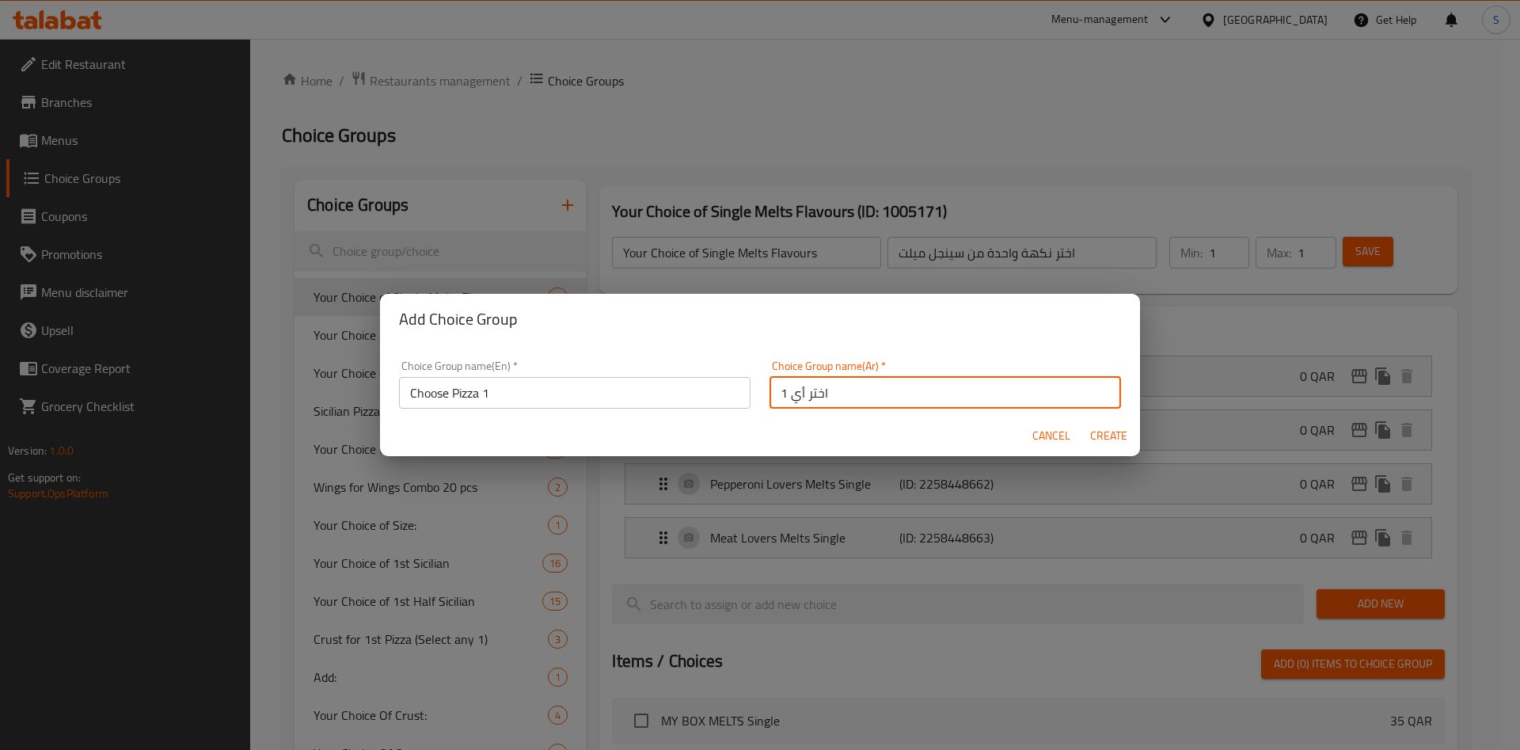
type input "Choose Pizza 1"
type input "اختر أي 1"
type input "0"
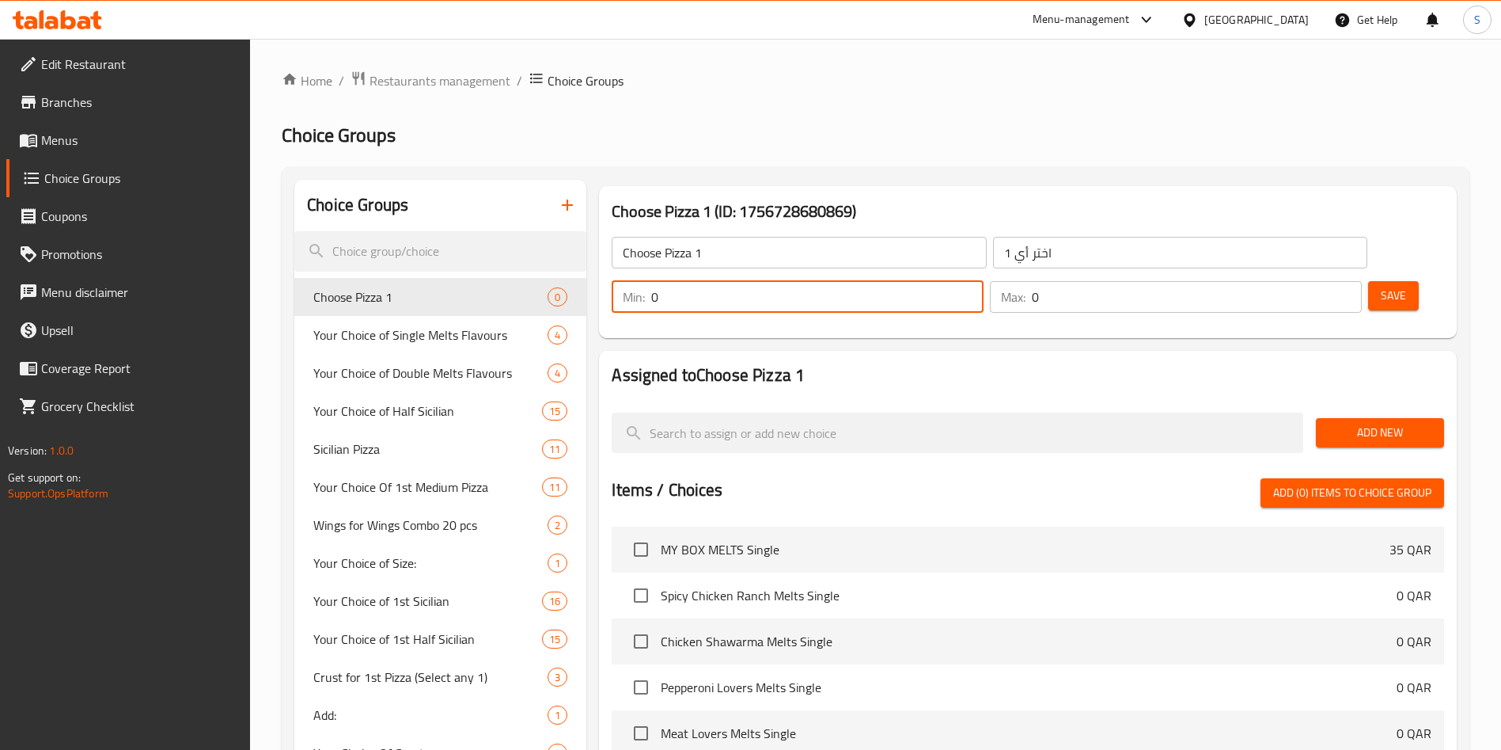
click at [984, 281] on input "0" at bounding box center [817, 297] width 332 height 32
type input "1"
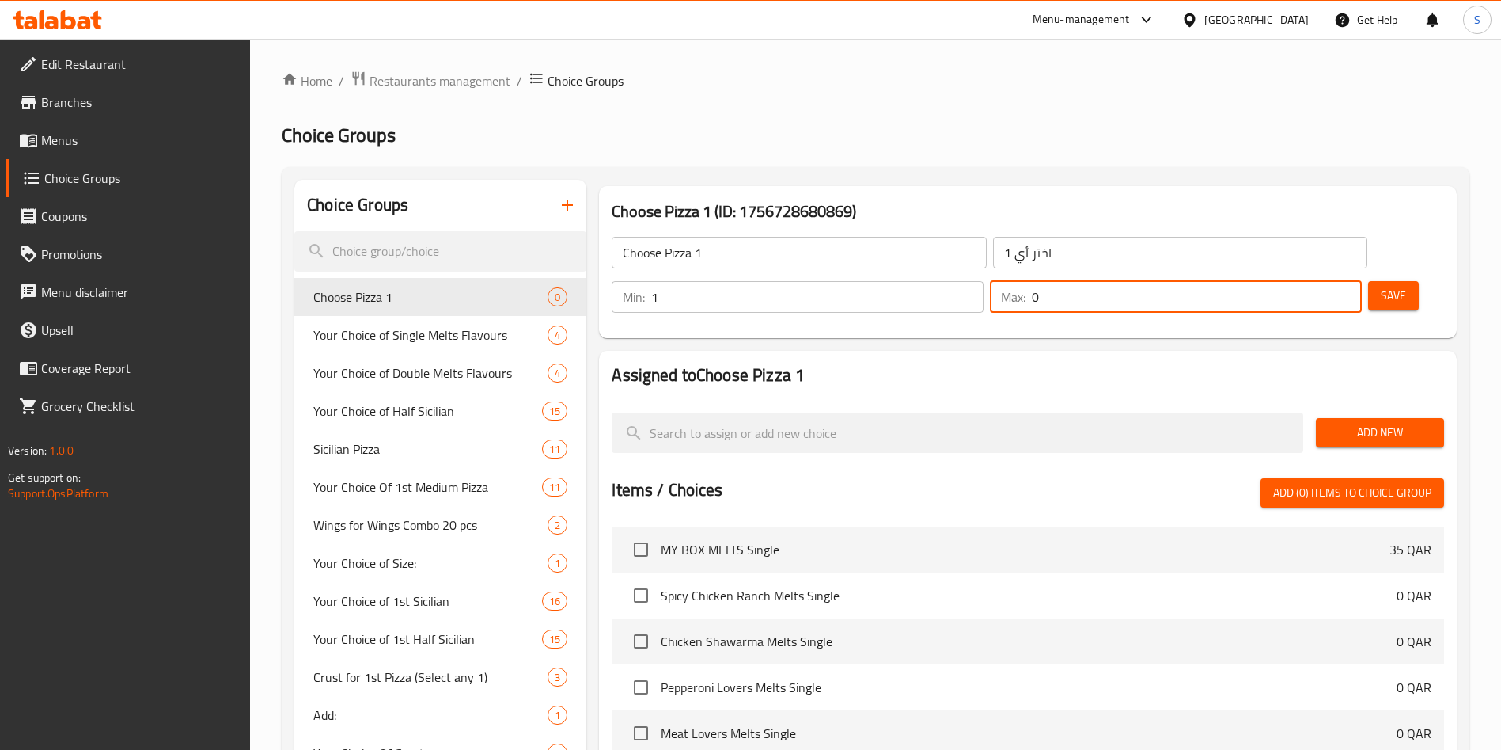
drag, startPoint x: 1296, startPoint y: 252, endPoint x: 1308, endPoint y: 260, distance: 13.2
click at [1308, 281] on div "Max: 0 ​" at bounding box center [1176, 297] width 372 height 32
type input "1"
click at [1367, 423] on span "Add New" at bounding box center [1380, 433] width 103 height 20
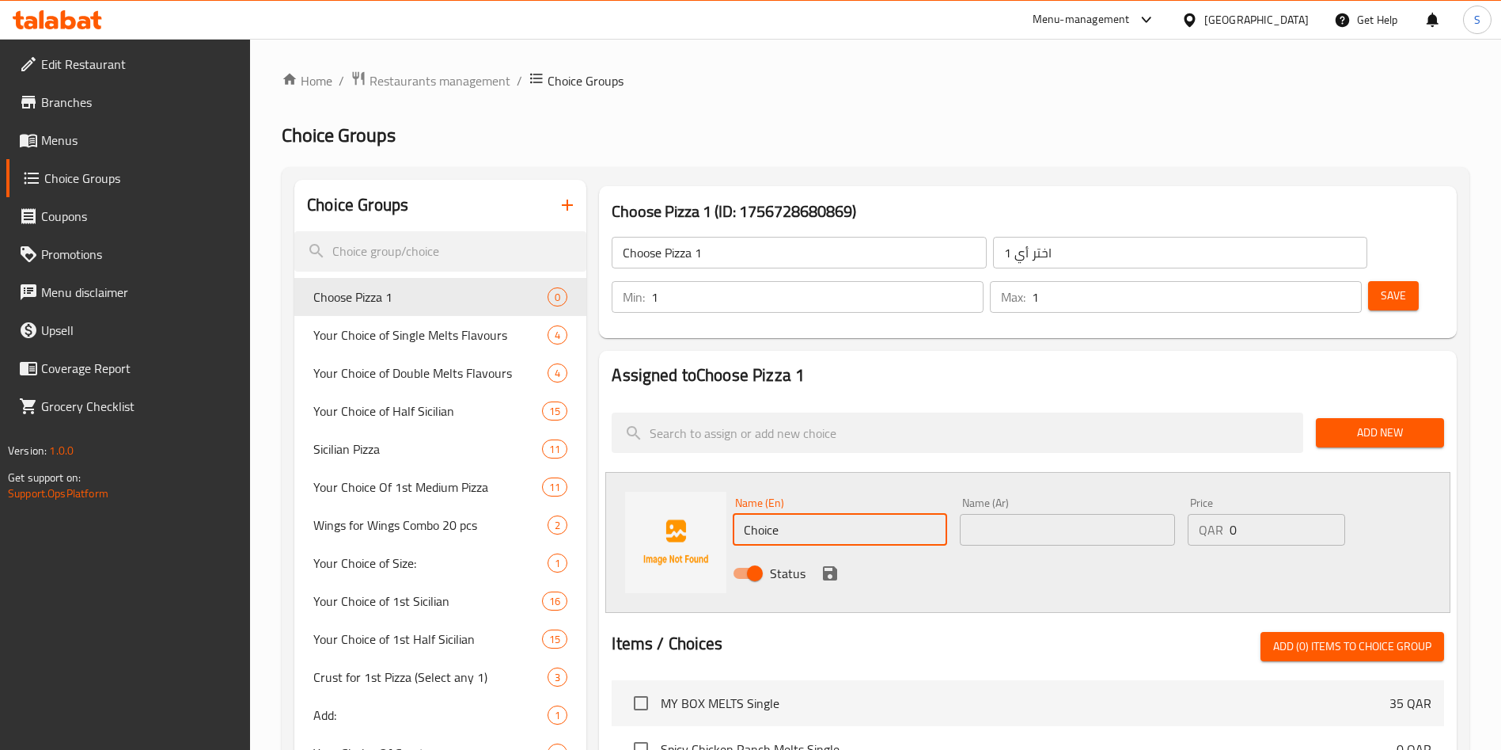
drag, startPoint x: 814, startPoint y: 480, endPoint x: 684, endPoint y: 479, distance: 129.8
click at [686, 480] on div "Name (En) Choice Name (En) Name (Ar) Name (Ar) Price QAR 0 Price Status" at bounding box center [1027, 542] width 845 height 141
paste input "Medium Pepperoni"
type input "Medium Pepperoni"
click at [1061, 514] on input "text" at bounding box center [1067, 530] width 214 height 32
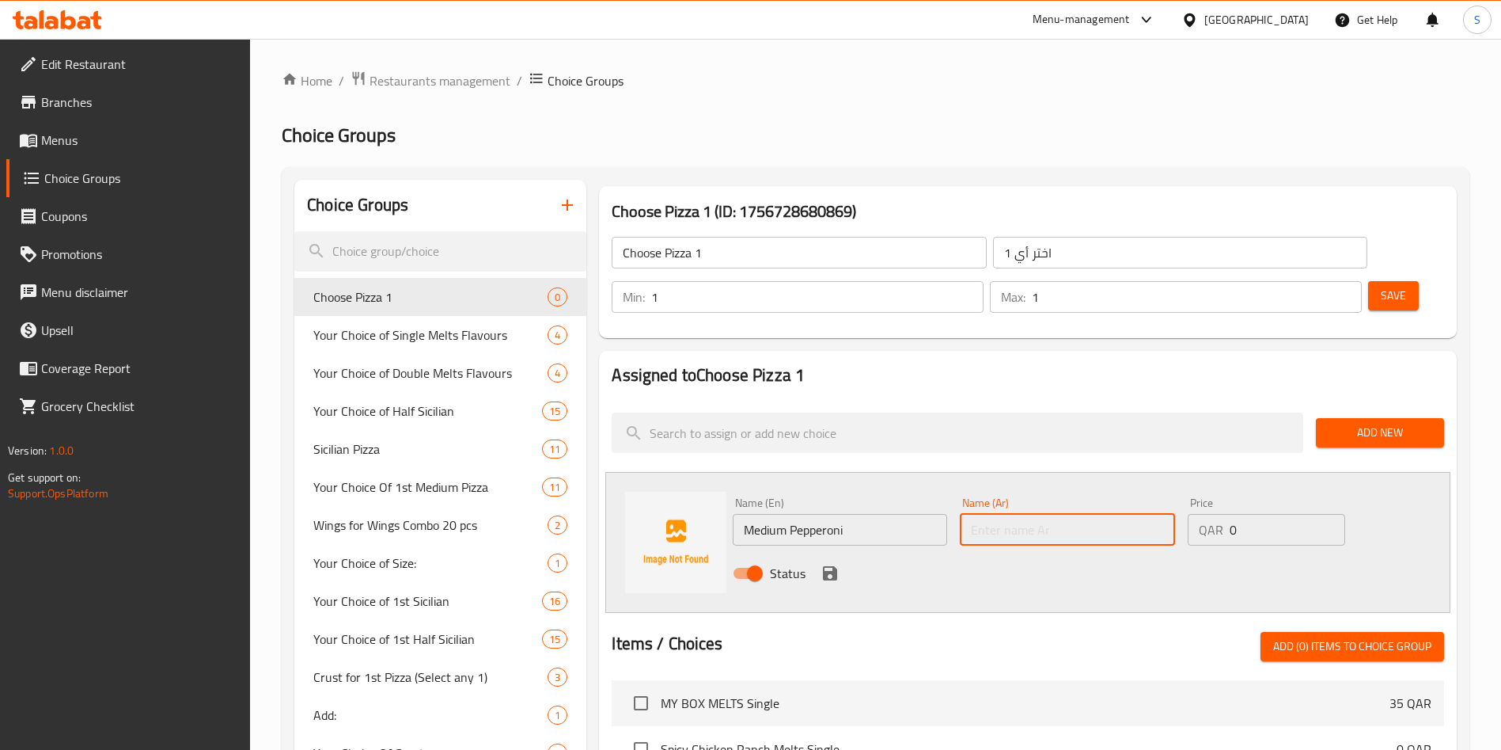
paste input "Medium Pepperoni"
type input "Medium Pepperoni"
click at [835, 566] on icon "save" at bounding box center [830, 573] width 14 height 14
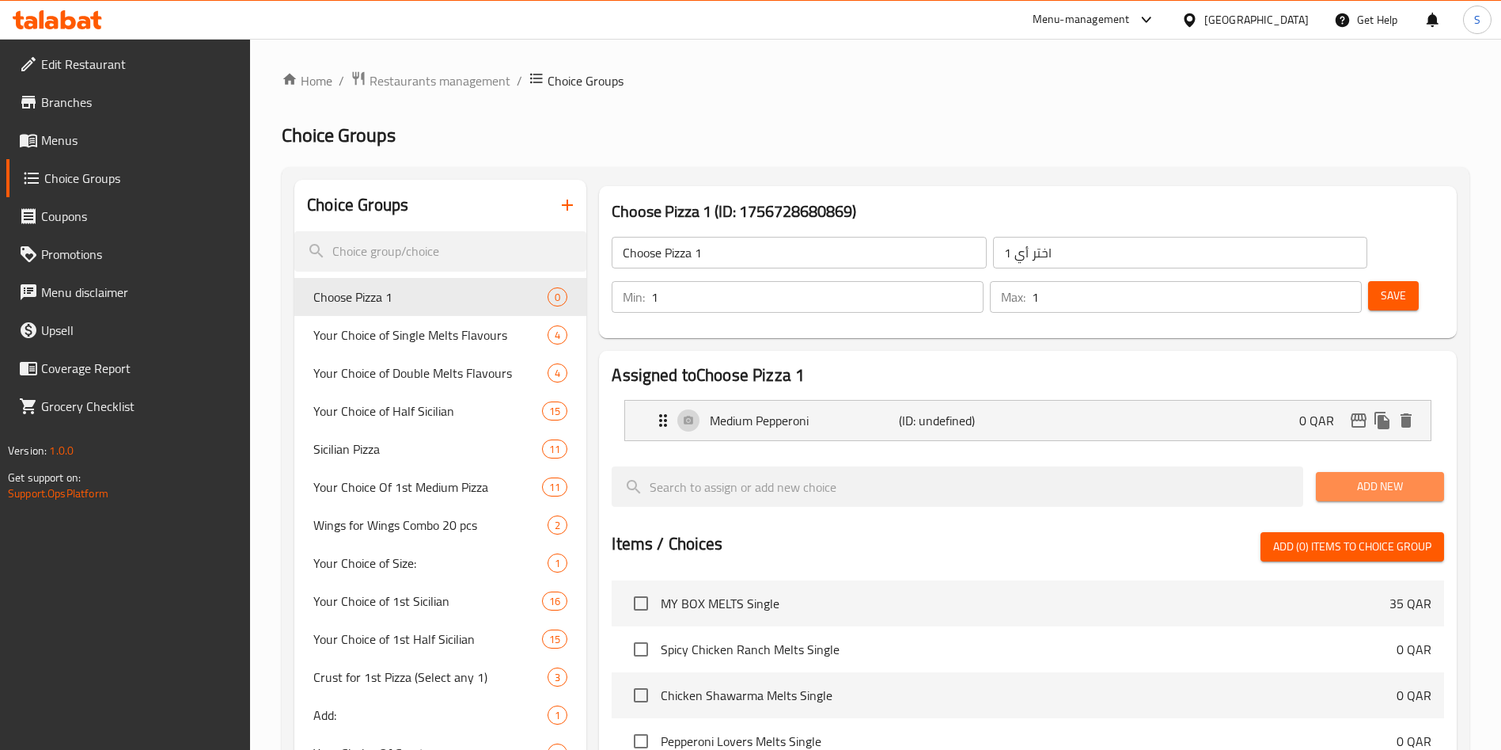
click at [1368, 476] on span "Add New" at bounding box center [1380, 486] width 103 height 20
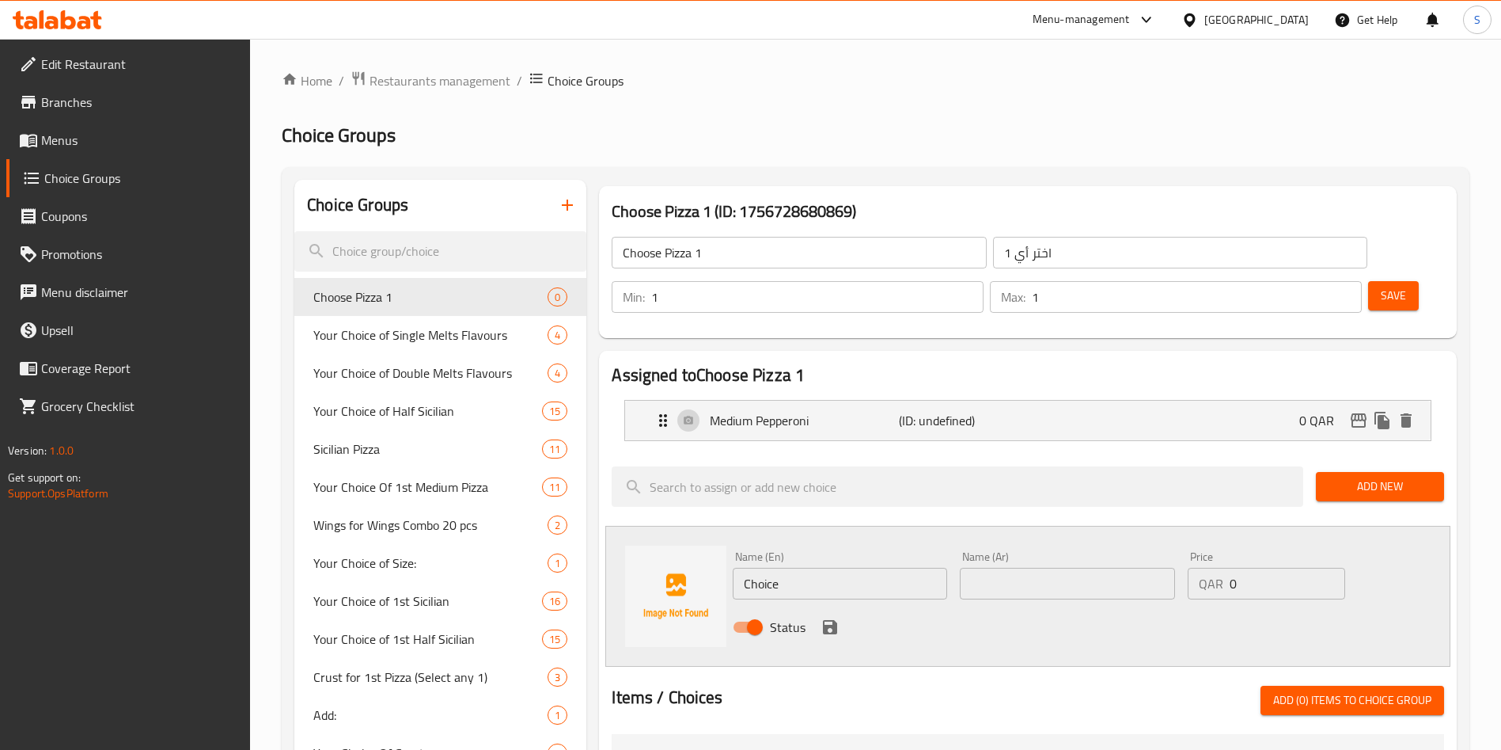
drag, startPoint x: 777, startPoint y: 534, endPoint x: 729, endPoint y: 534, distance: 48.3
click at [729, 545] on div "Name (En) Choice Name (En)" at bounding box center [840, 575] width 227 height 61
paste input "Medium Meat Lovers"
type input "Medium Meat Lovers"
click at [1020, 567] on input "text" at bounding box center [1067, 583] width 214 height 32
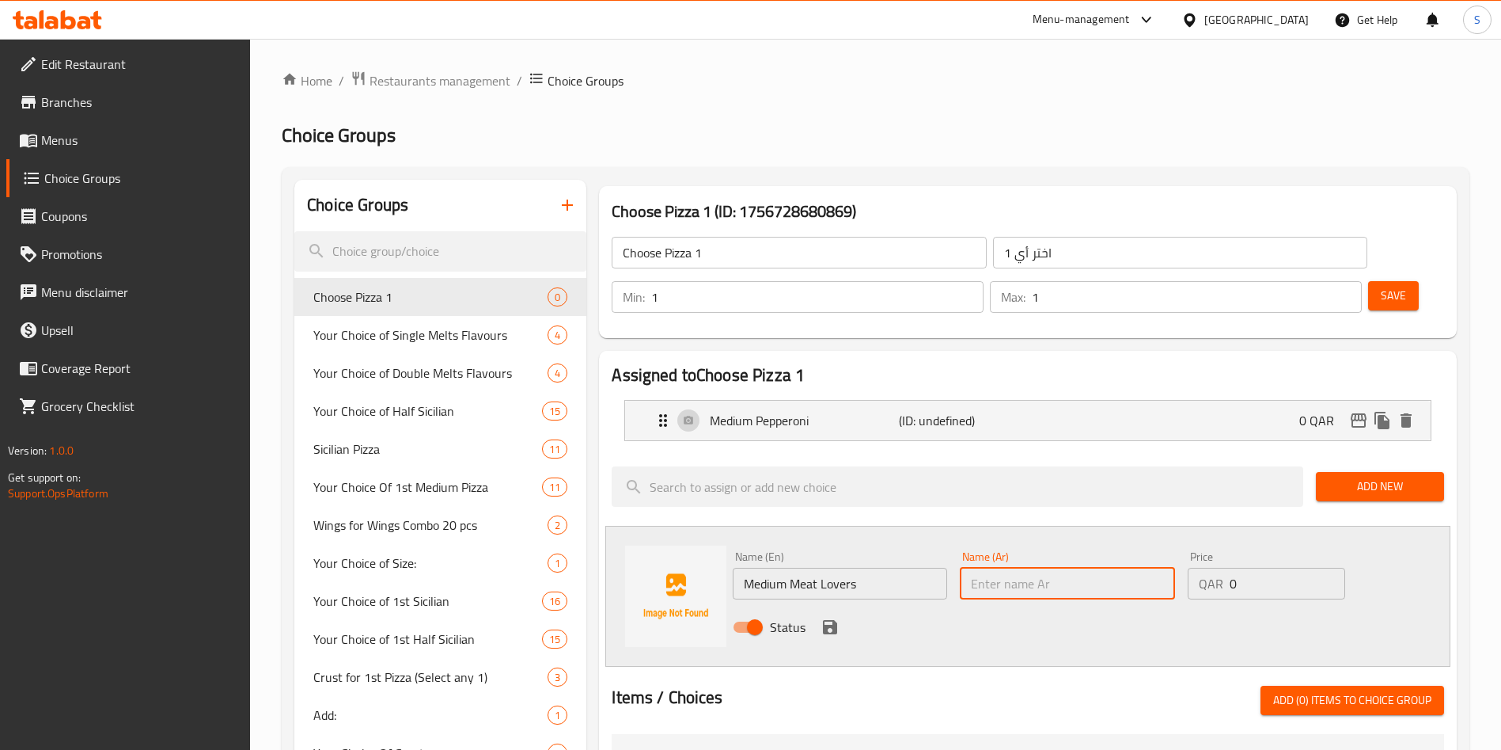
paste input "Medium Meat Lovers"
type input "Medium Meat Lovers"
drag, startPoint x: 826, startPoint y: 583, endPoint x: 888, endPoint y: 531, distance: 80.4
click at [829, 620] on icon "save" at bounding box center [830, 627] width 14 height 14
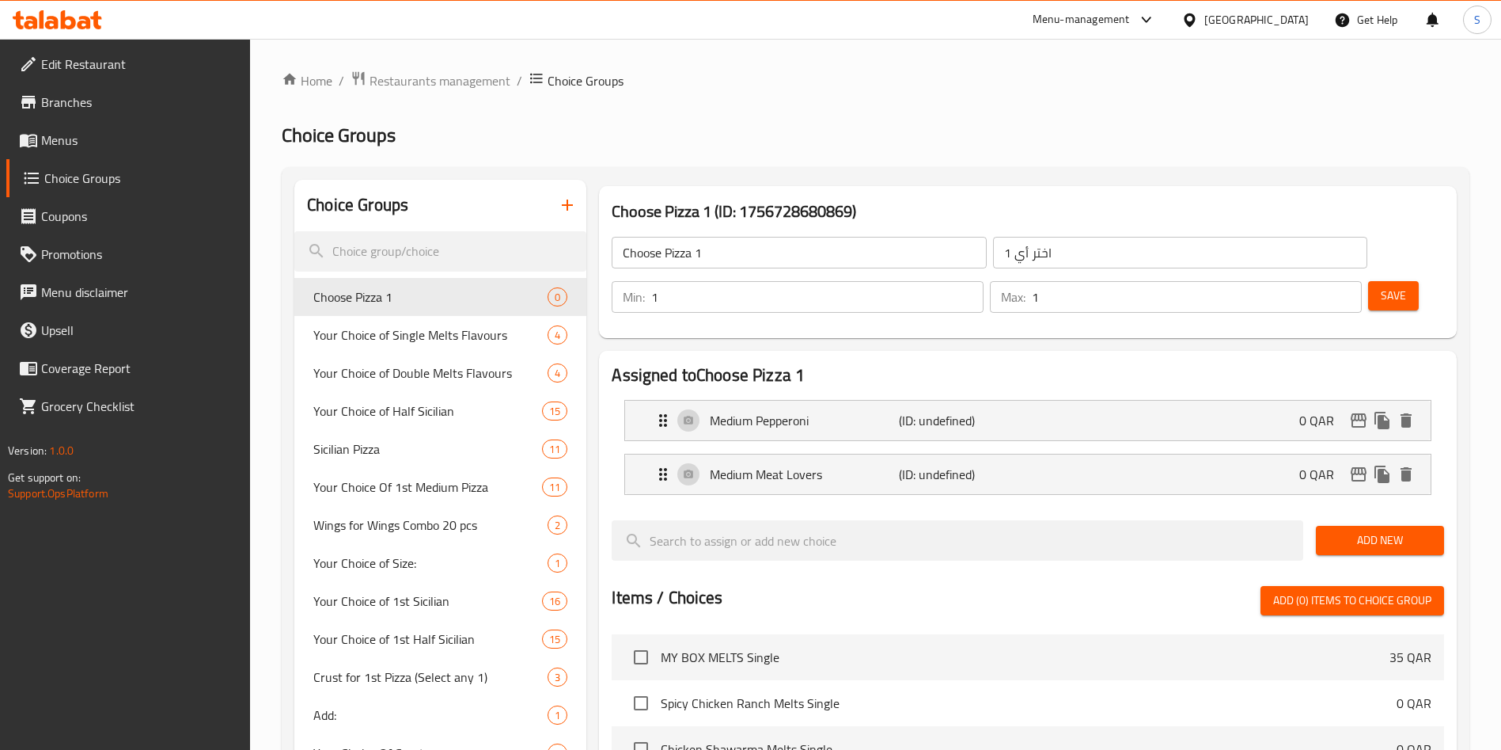
drag, startPoint x: 1372, startPoint y: 499, endPoint x: 1316, endPoint y: 493, distance: 55.7
click at [1372, 530] on span "Add New" at bounding box center [1380, 540] width 103 height 20
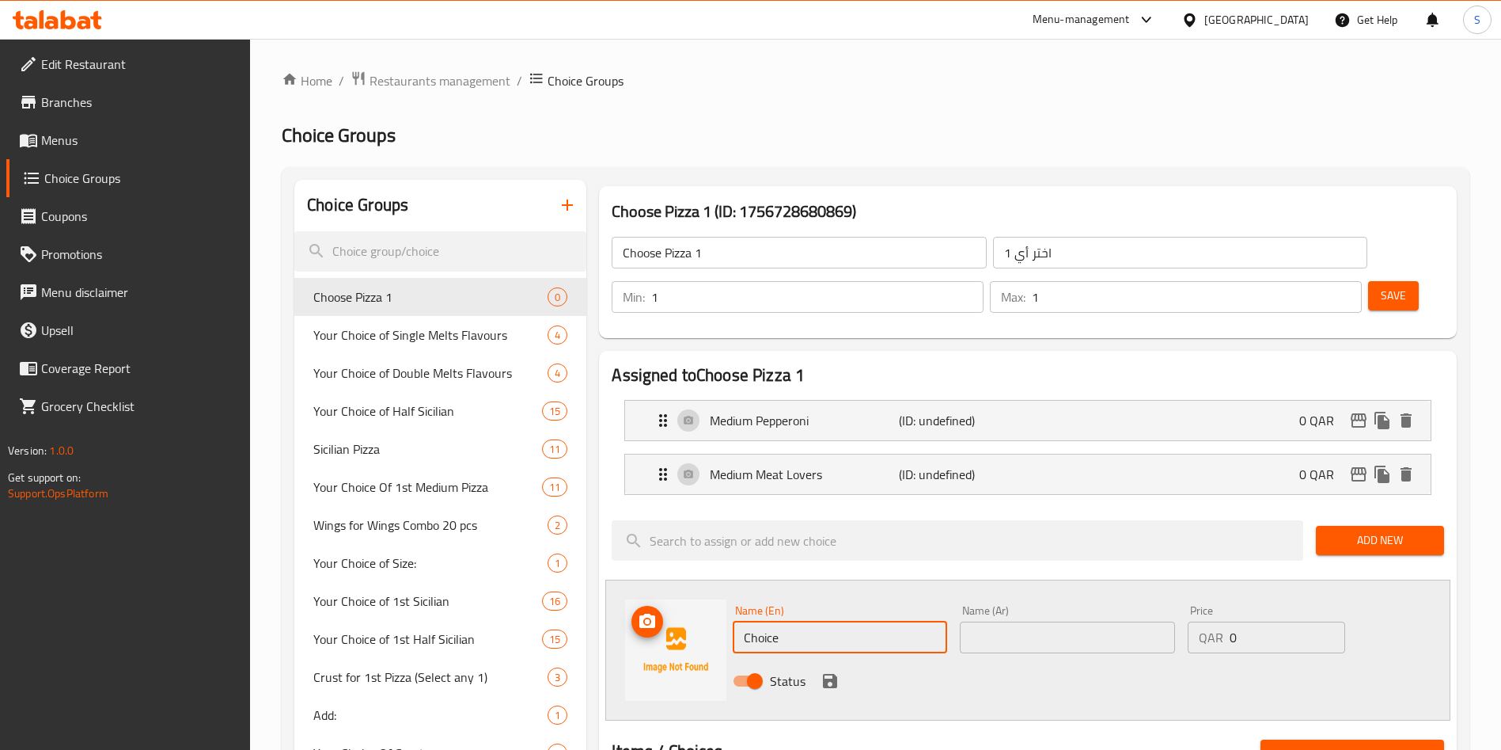
drag, startPoint x: 789, startPoint y: 596, endPoint x: 716, endPoint y: 585, distance: 74.4
click at [716, 585] on div "Name (En) Choice Name (En) Name (Ar) Name (Ar) Price QAR 0 Price Status" at bounding box center [1027, 649] width 845 height 141
paste input "Medium Margherita"
type input "Medium Margherita"
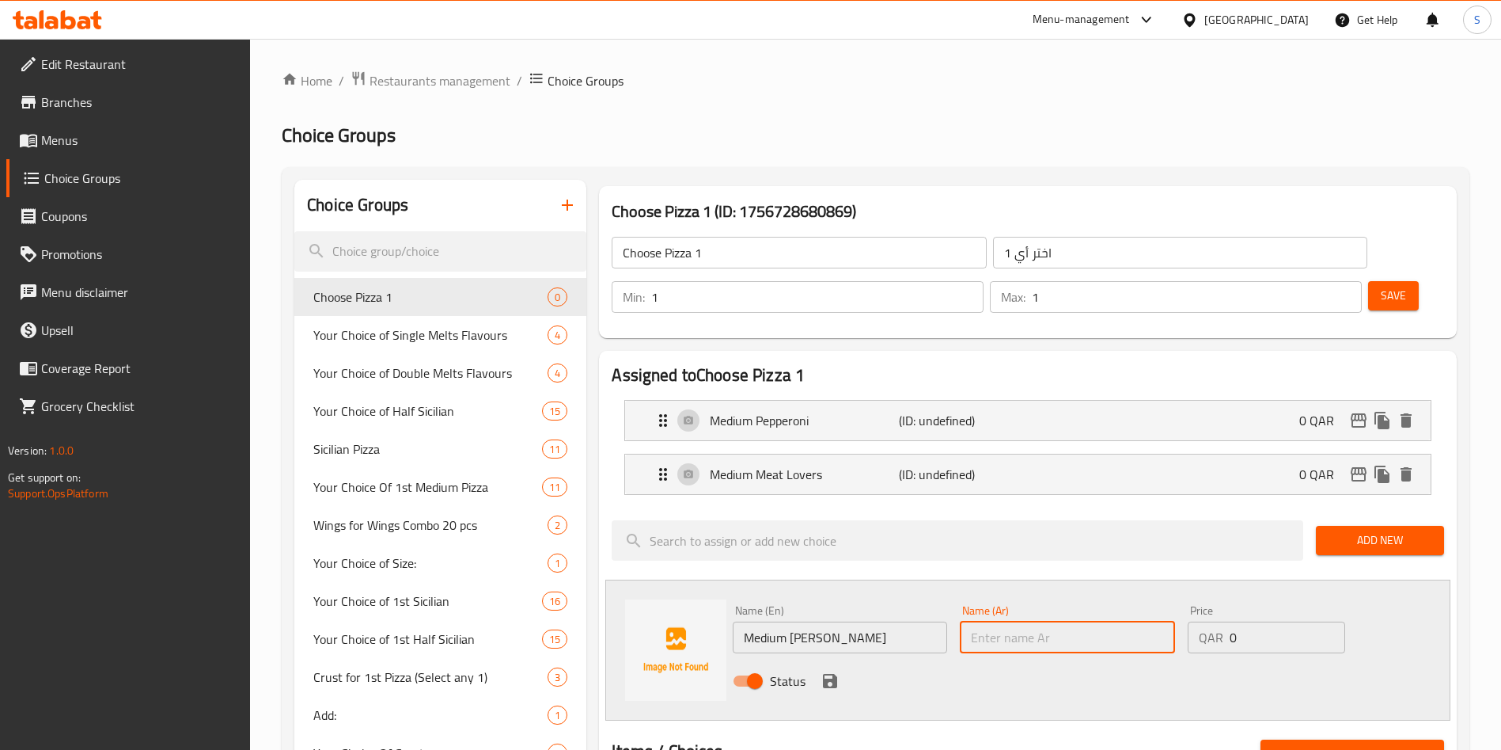
click at [1027, 621] on input "text" at bounding box center [1067, 637] width 214 height 32
paste input "Medium Margherita"
type input "Medium Margherita"
click at [830, 674] on icon "save" at bounding box center [830, 681] width 14 height 14
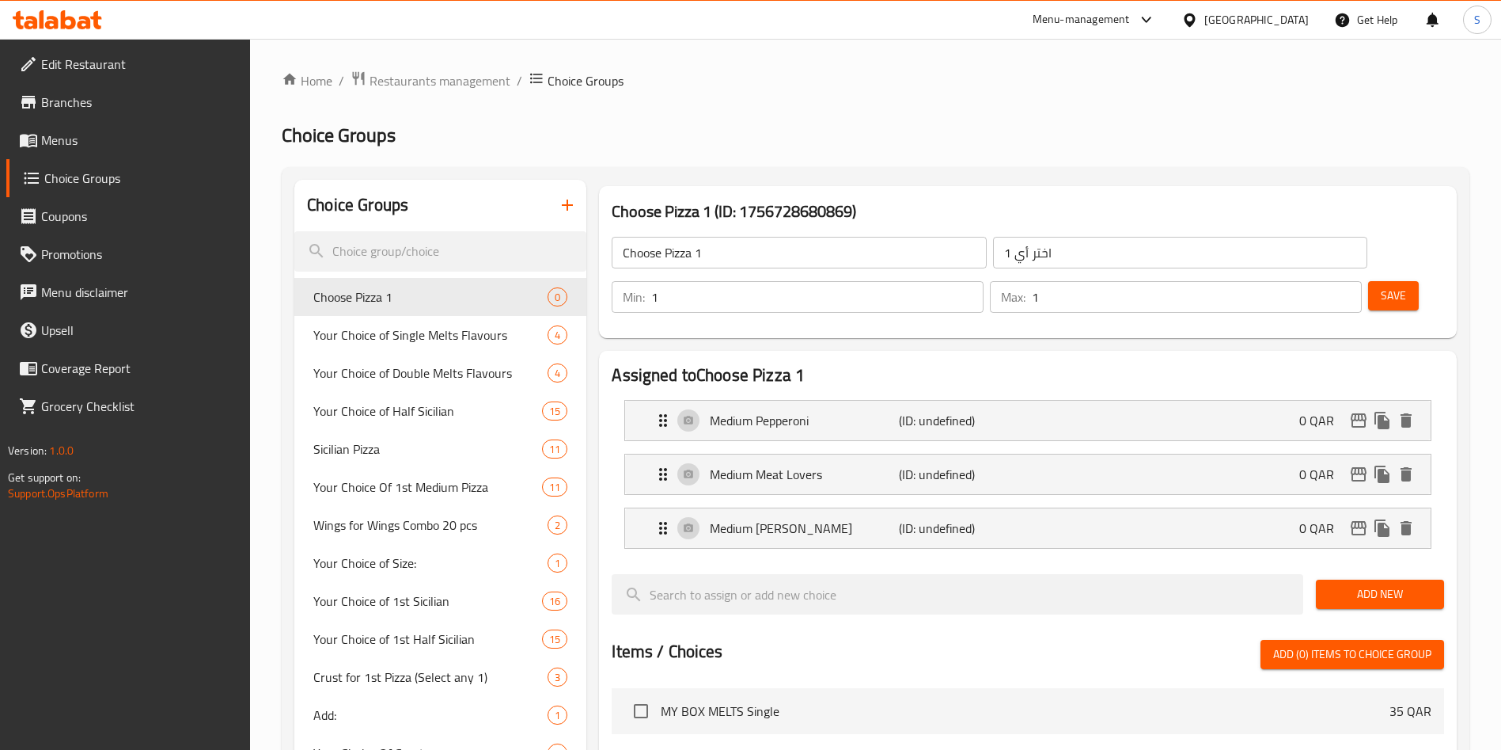
click at [1381, 286] on span "Save" at bounding box center [1393, 296] width 25 height 20
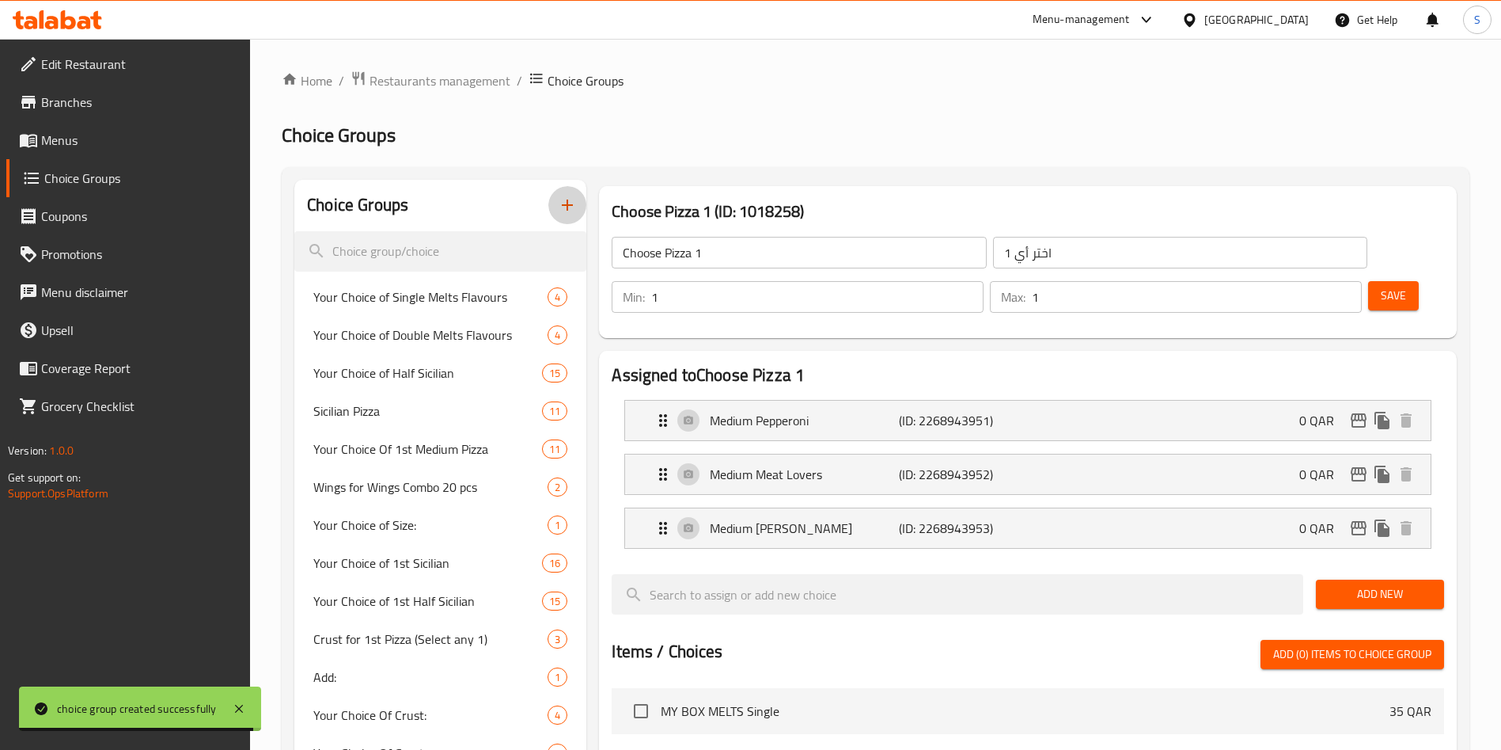
click at [574, 203] on icon "button" at bounding box center [567, 204] width 19 height 19
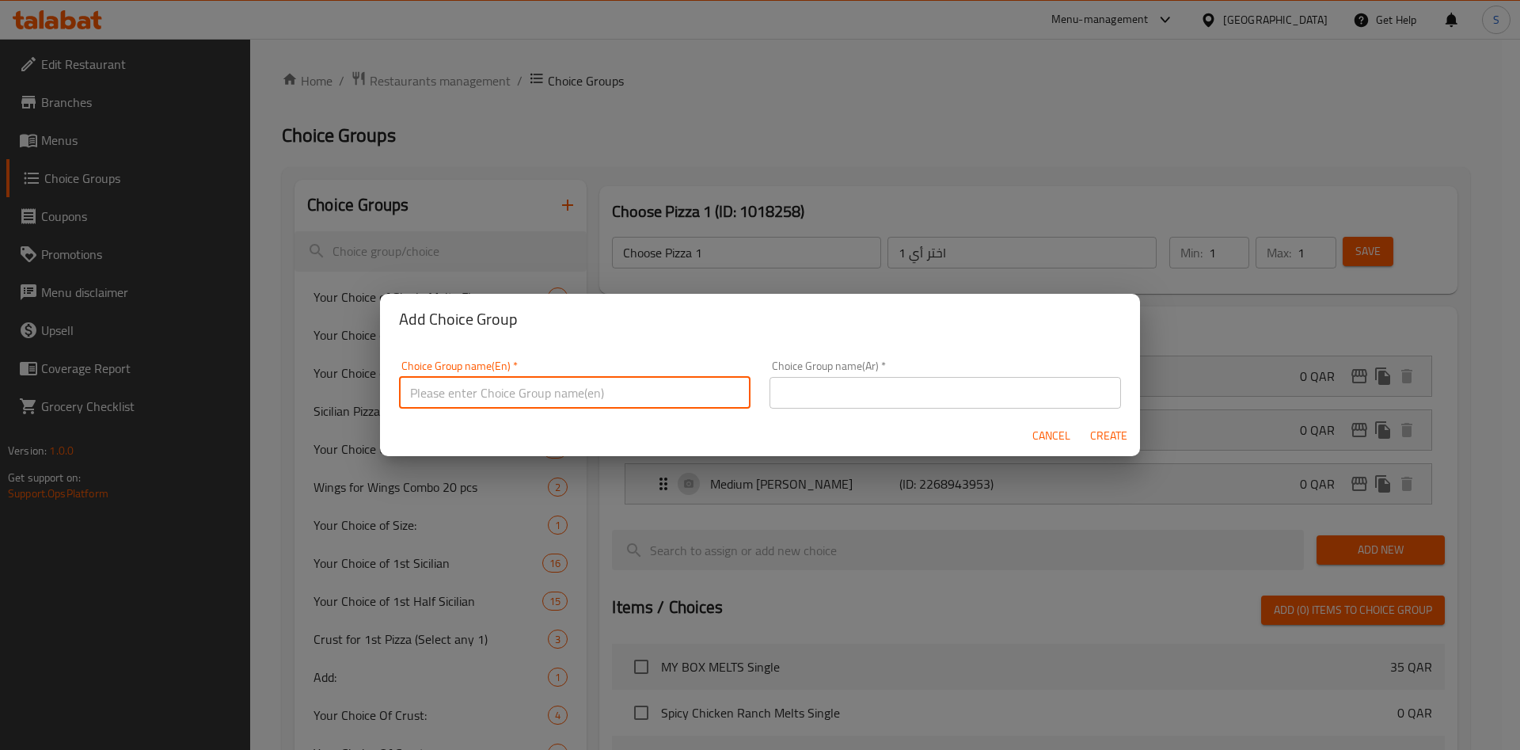
click at [646, 390] on input "text" at bounding box center [574, 393] width 351 height 32
type input "Choose Pizza 2"
click at [933, 402] on input "text" at bounding box center [944, 393] width 351 height 32
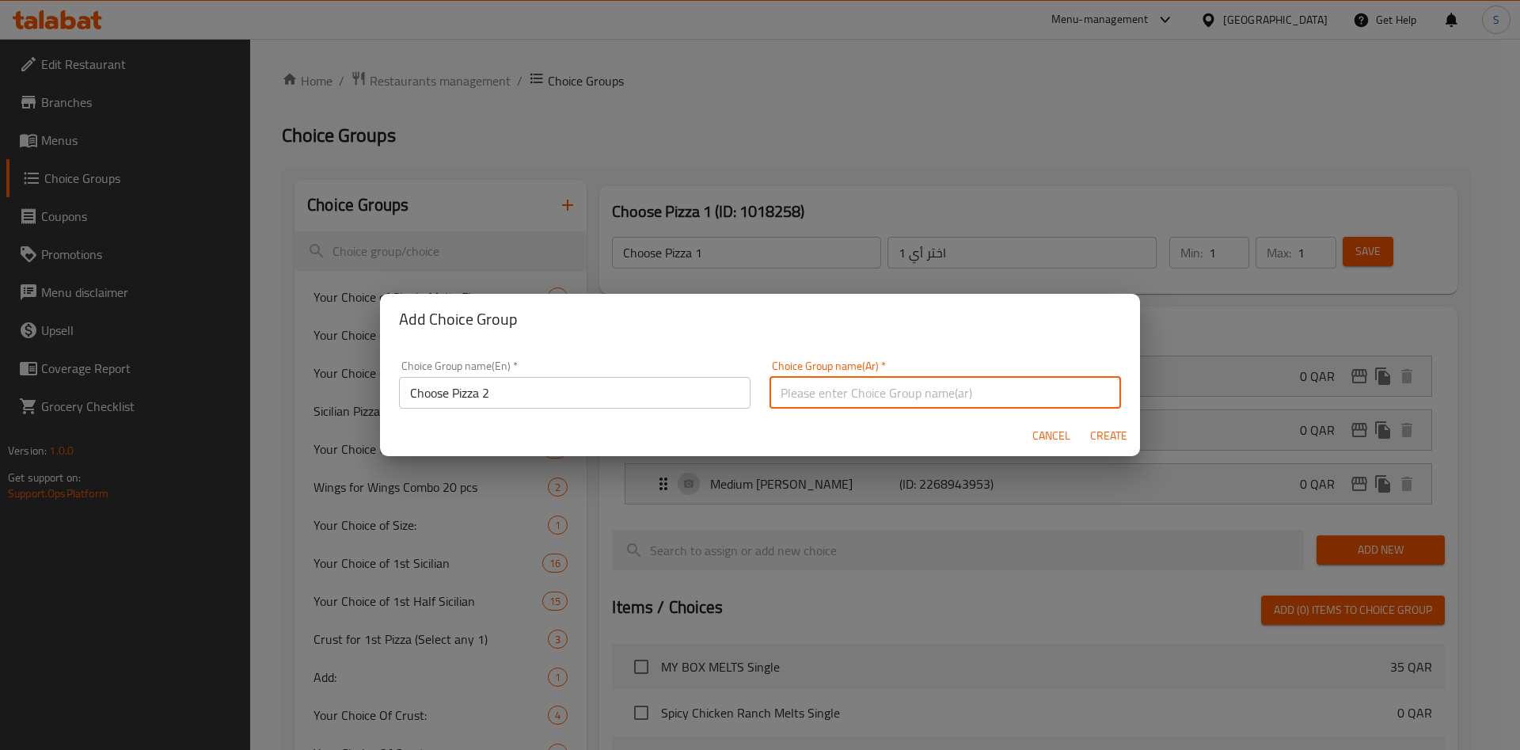
paste input "اختر أي ٢"
click at [776, 393] on input "اختر أي ٢" at bounding box center [944, 393] width 351 height 32
type input "اختر أي 2"
click at [1104, 438] on span "Create" at bounding box center [1108, 436] width 38 height 20
type input "Choose Pizza 2"
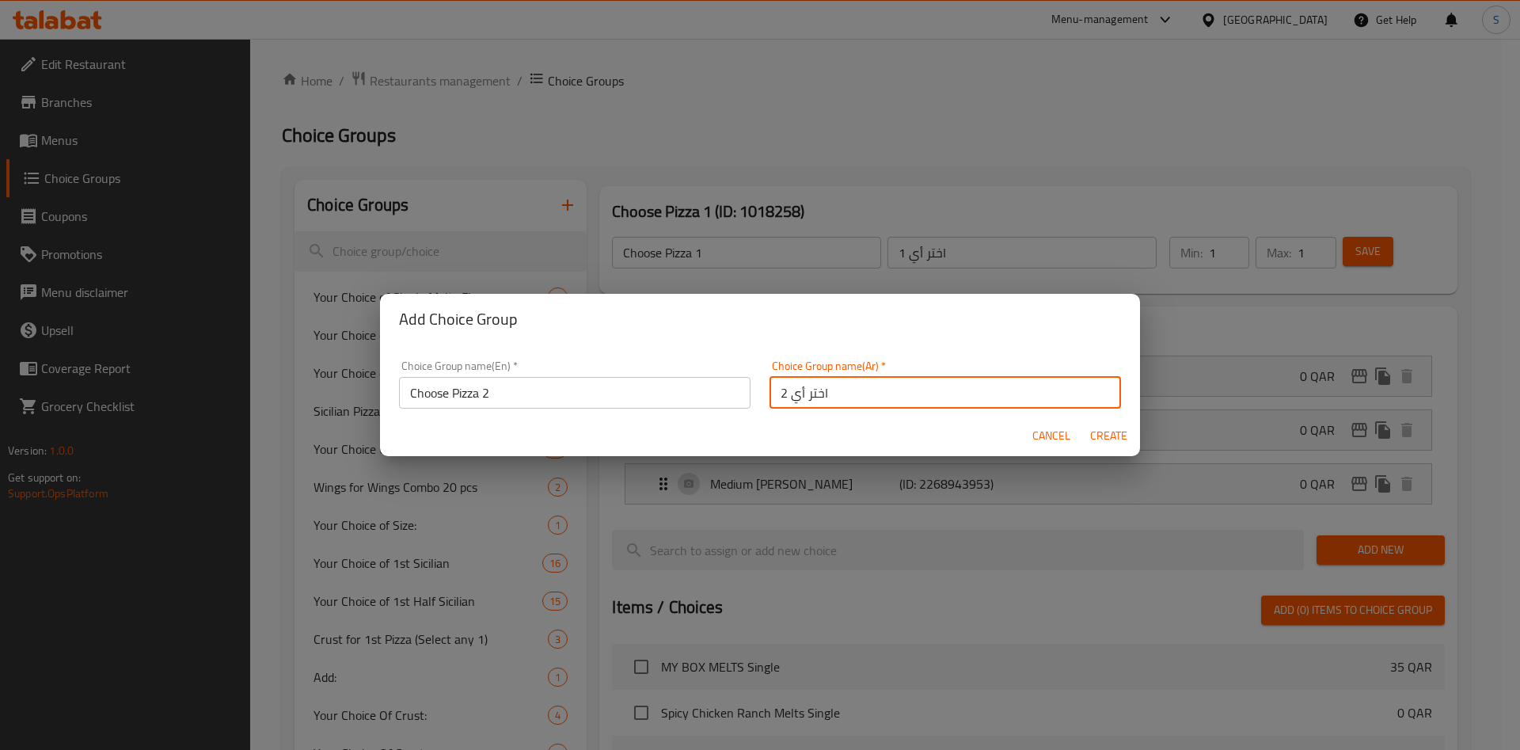
type input "اختر أي 2"
type input "0"
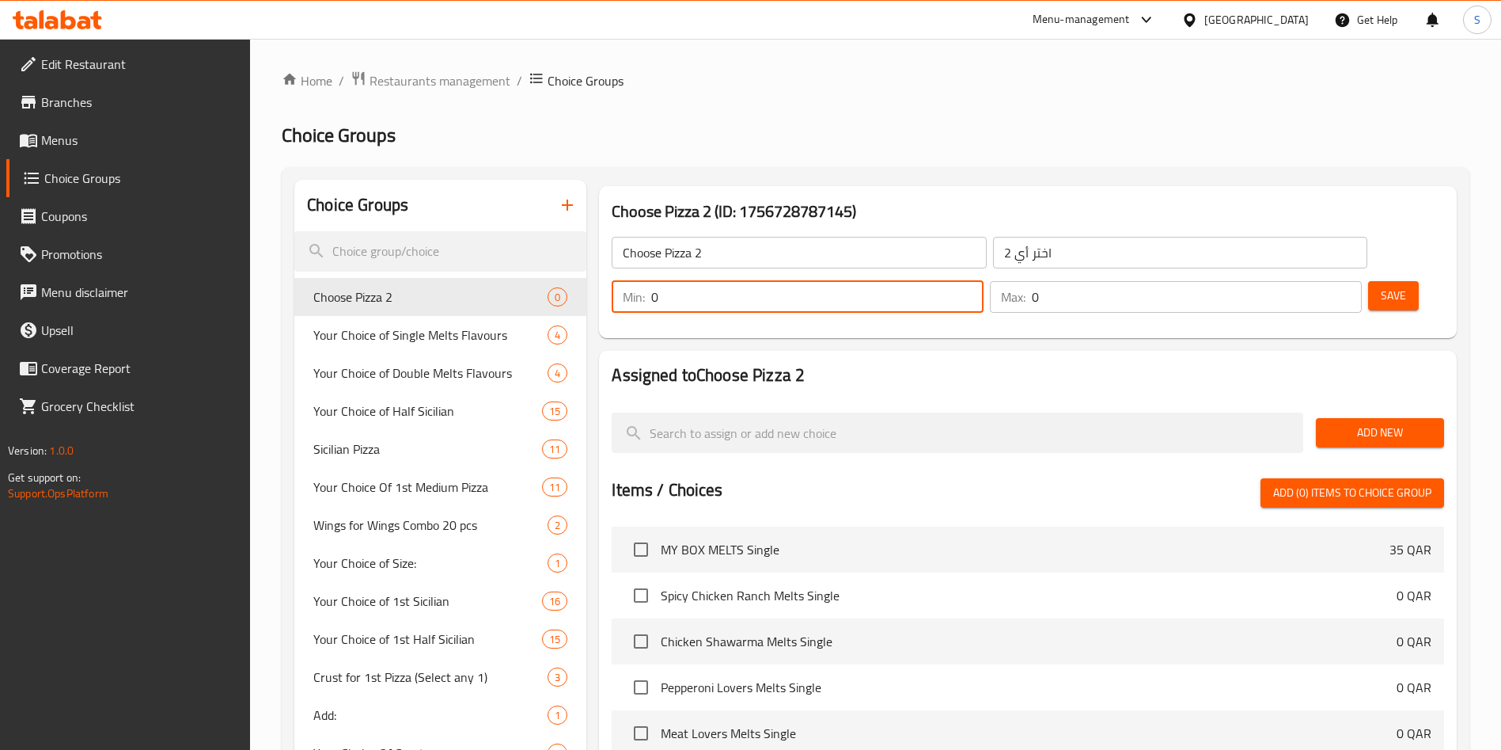
drag, startPoint x: 1216, startPoint y: 245, endPoint x: 1195, endPoint y: 239, distance: 21.3
click at [984, 281] on div "Min: 0 ​" at bounding box center [798, 297] width 372 height 32
type input "1"
drag, startPoint x: 1303, startPoint y: 252, endPoint x: 1281, endPoint y: 249, distance: 21.6
click at [1285, 281] on div "Max: 0 ​" at bounding box center [1176, 297] width 372 height 32
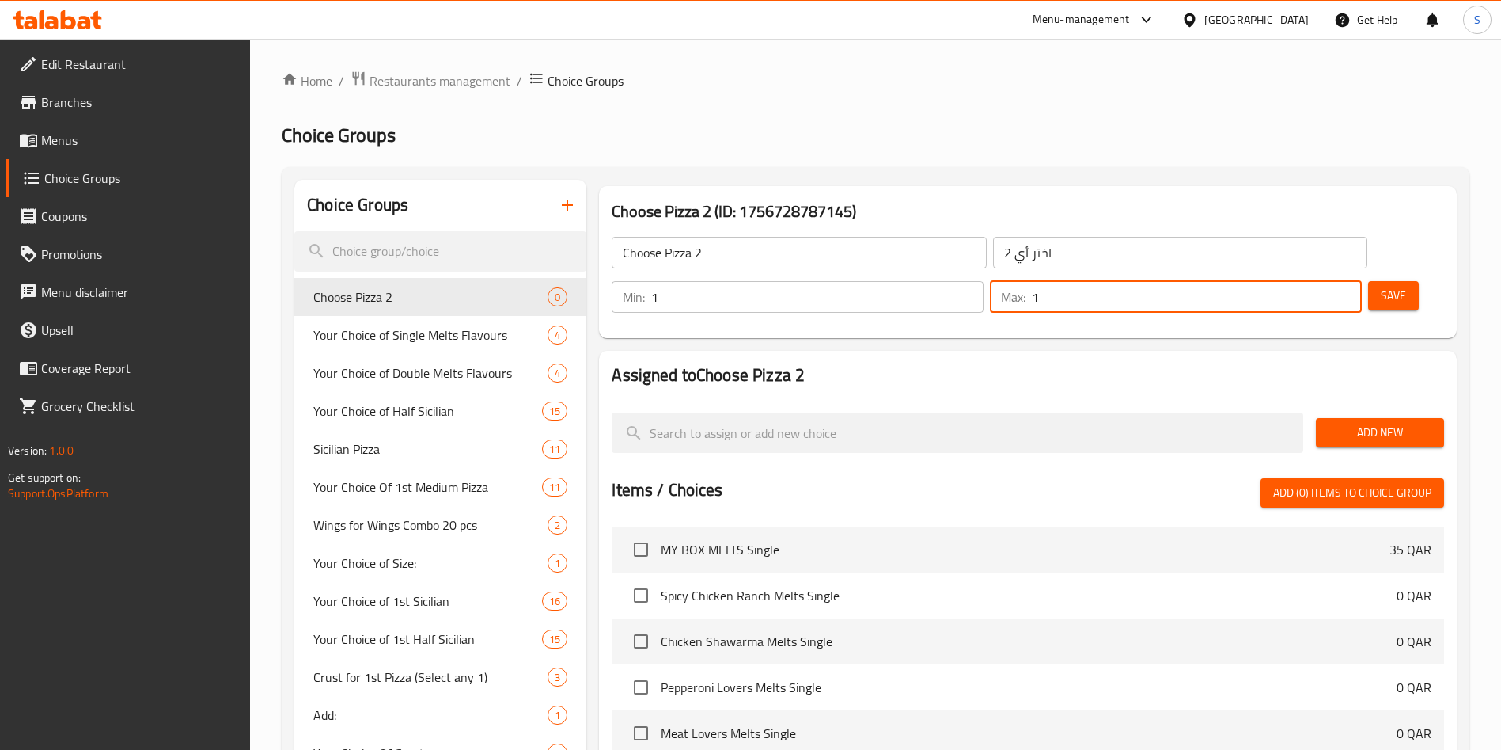
type input "1"
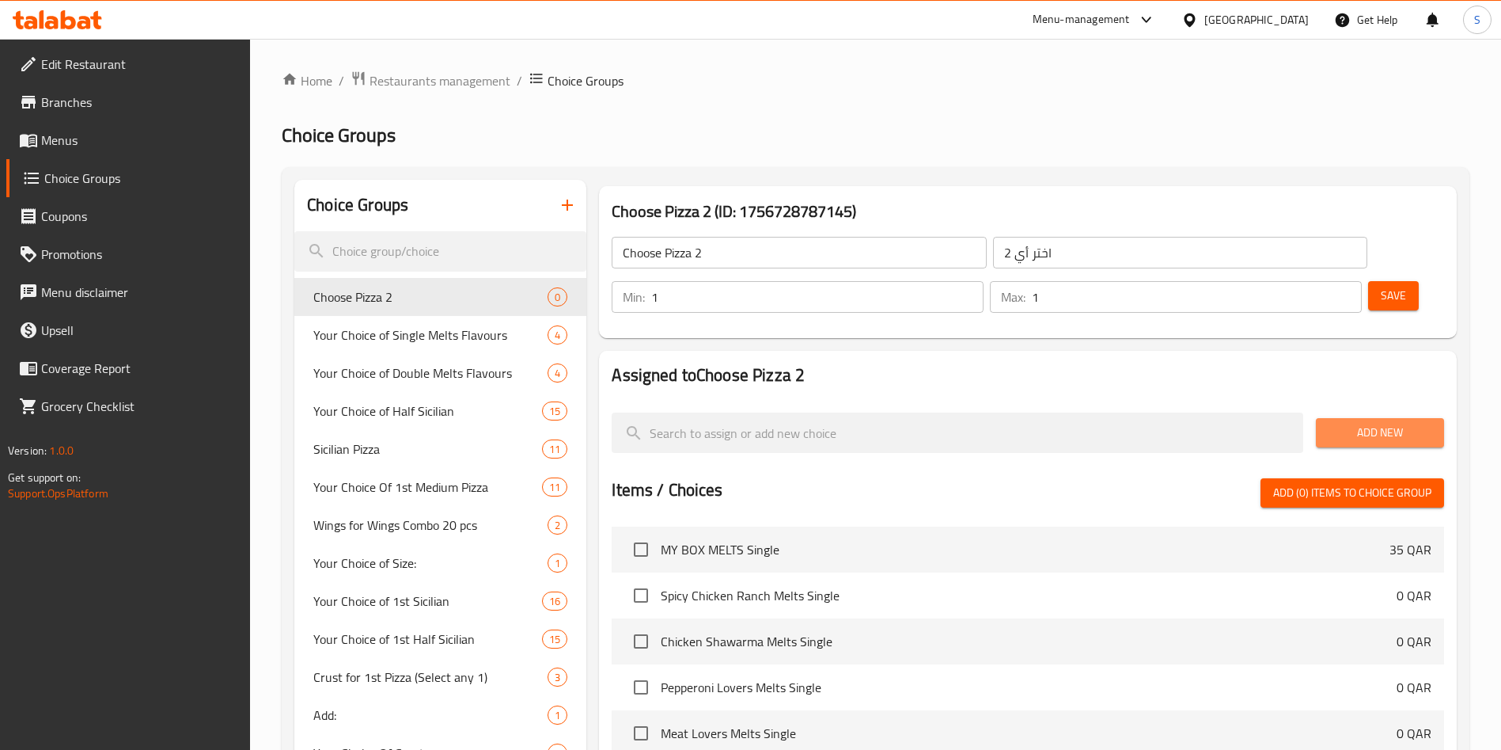
click at [1357, 423] on span "Add New" at bounding box center [1380, 433] width 103 height 20
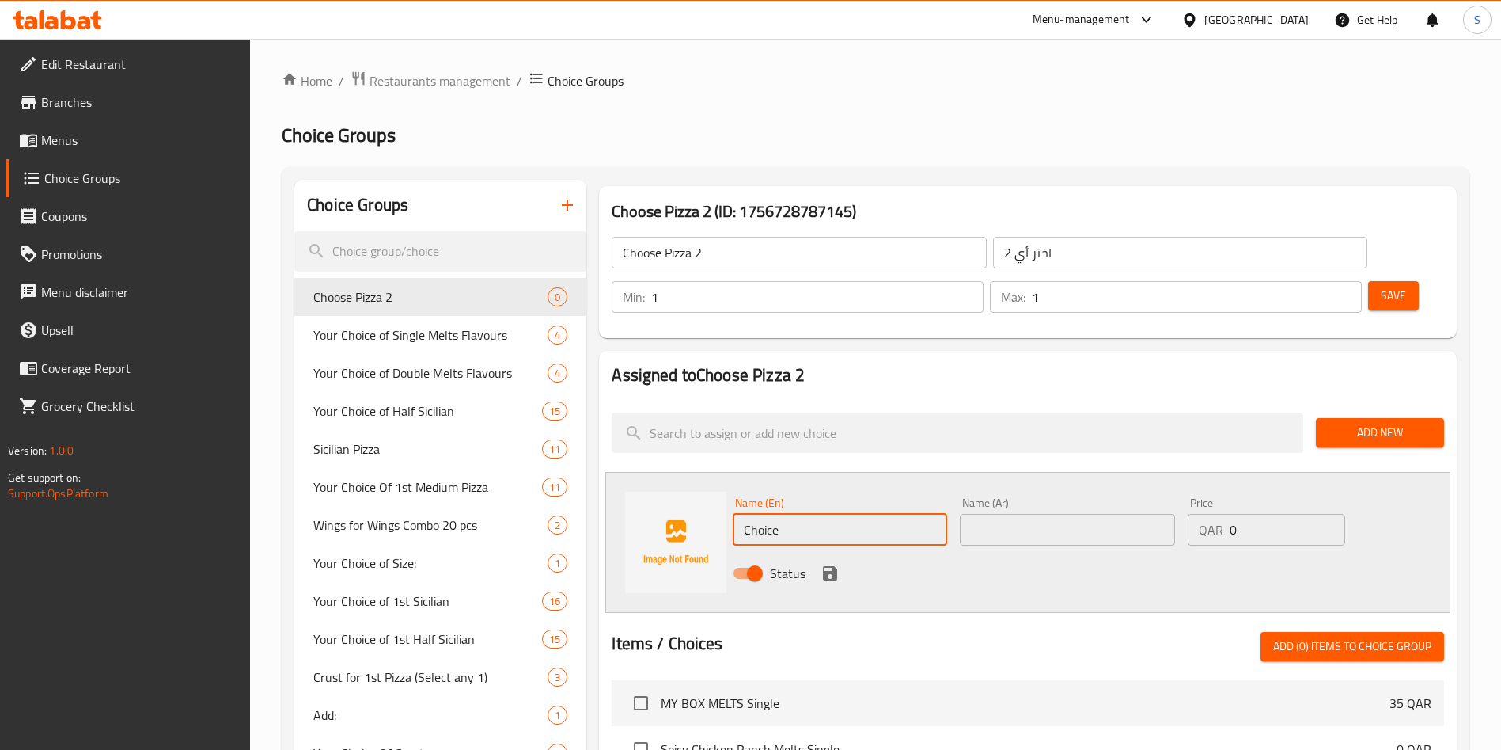
drag, startPoint x: 781, startPoint y: 486, endPoint x: 713, endPoint y: 480, distance: 68.4
click at [713, 480] on div "Name (En) Choice Name (En) Name (Ar) Name (Ar) Price QAR 0 Price Status" at bounding box center [1027, 542] width 845 height 141
paste input "Med Pan Clasic Pepperoni"
click at [772, 514] on input "Med Pan Clasic Pepperoni" at bounding box center [840, 530] width 214 height 32
type input "Med Pan Clasic Pepperoni"
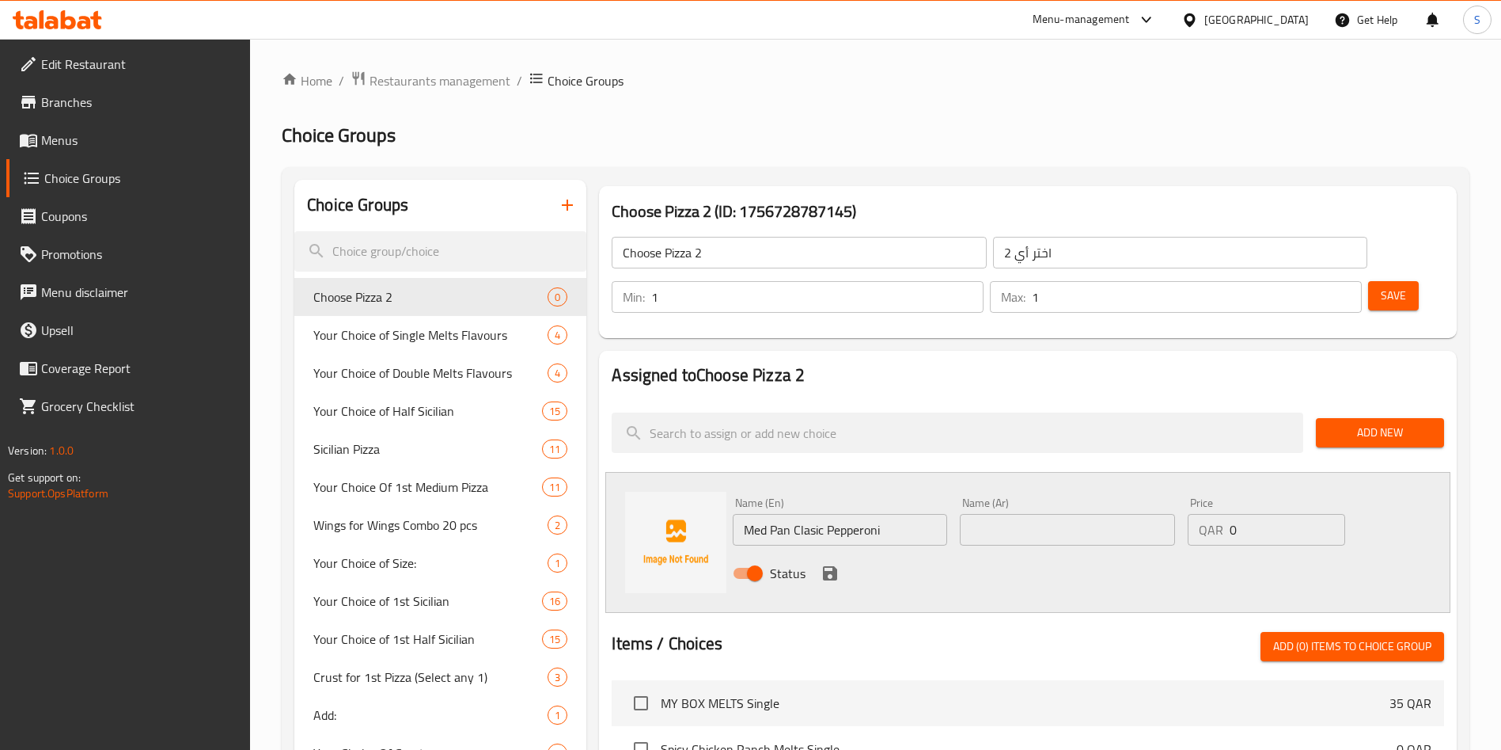
click at [1036, 514] on input "text" at bounding box center [1067, 530] width 214 height 32
paste input "ميد بان كلاسيك بيبروني"
type input "ميد بان كلاسيك بيبروني"
click at [826, 566] on icon "save" at bounding box center [830, 573] width 14 height 14
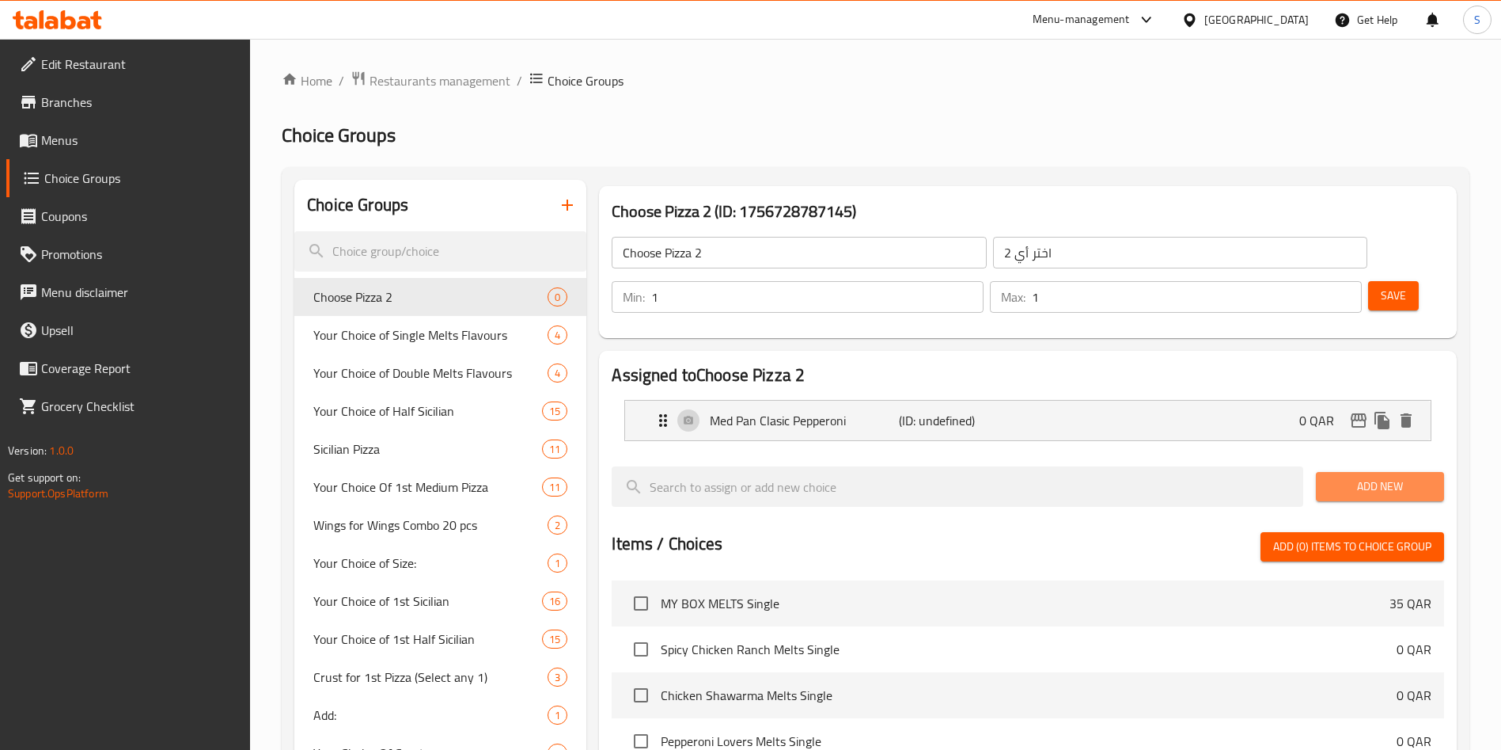
click at [1384, 476] on span "Add New" at bounding box center [1380, 486] width 103 height 20
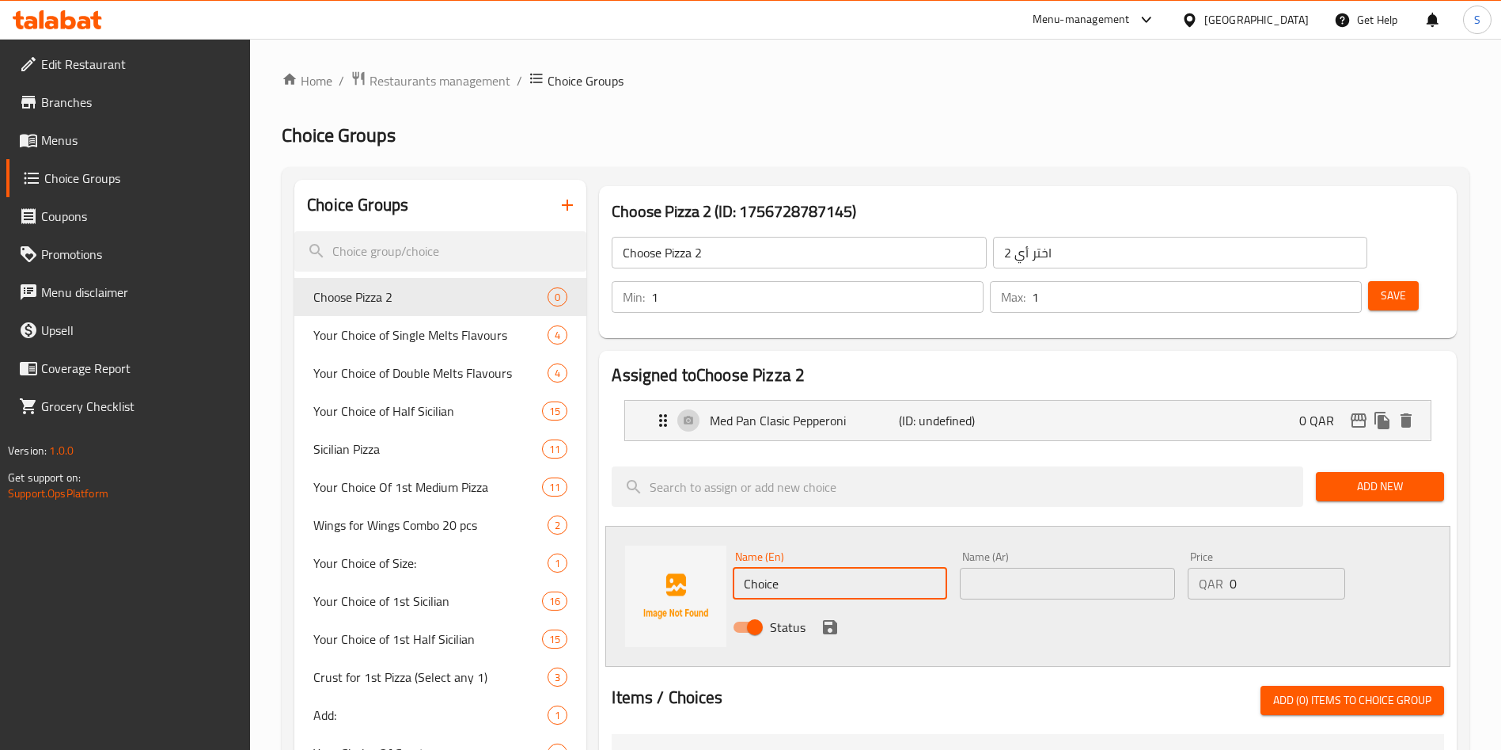
drag, startPoint x: 784, startPoint y: 541, endPoint x: 675, endPoint y: 531, distance: 109.6
click at [674, 533] on div "Name (En) Choice Name (En) Name (Ar) Name (Ar) Price QAR 0 Price Status" at bounding box center [1027, 596] width 845 height 141
paste input "Med Pan Meat Lovers"
type input "Med Pan Meat Lovers"
click at [1029, 567] on input "text" at bounding box center [1067, 583] width 214 height 32
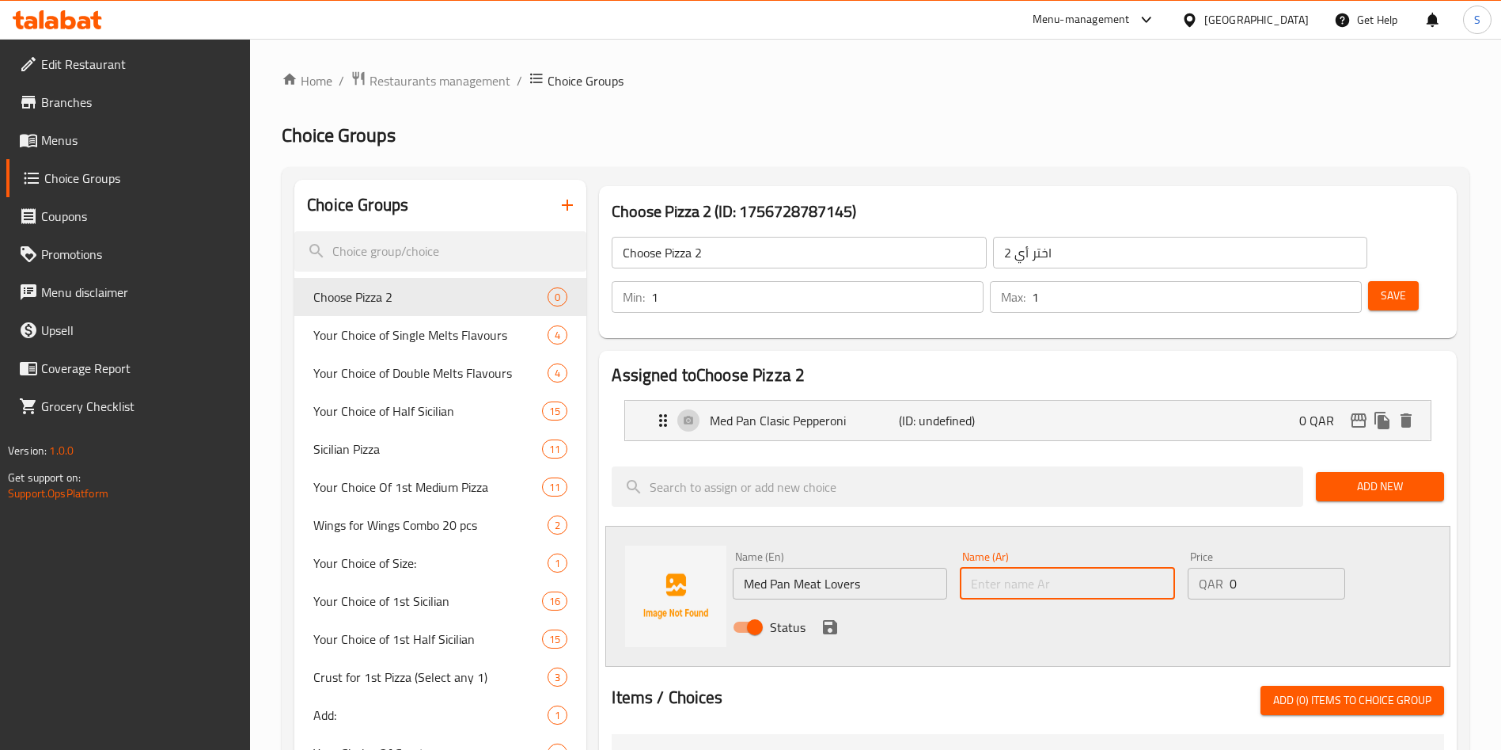
paste input "ميد بان ميت لوفرز (عشاق اللحم)"
type input "ميد بان ميت لوفرز (عشاق اللحم)"
click at [829, 620] on icon "save" at bounding box center [830, 627] width 14 height 14
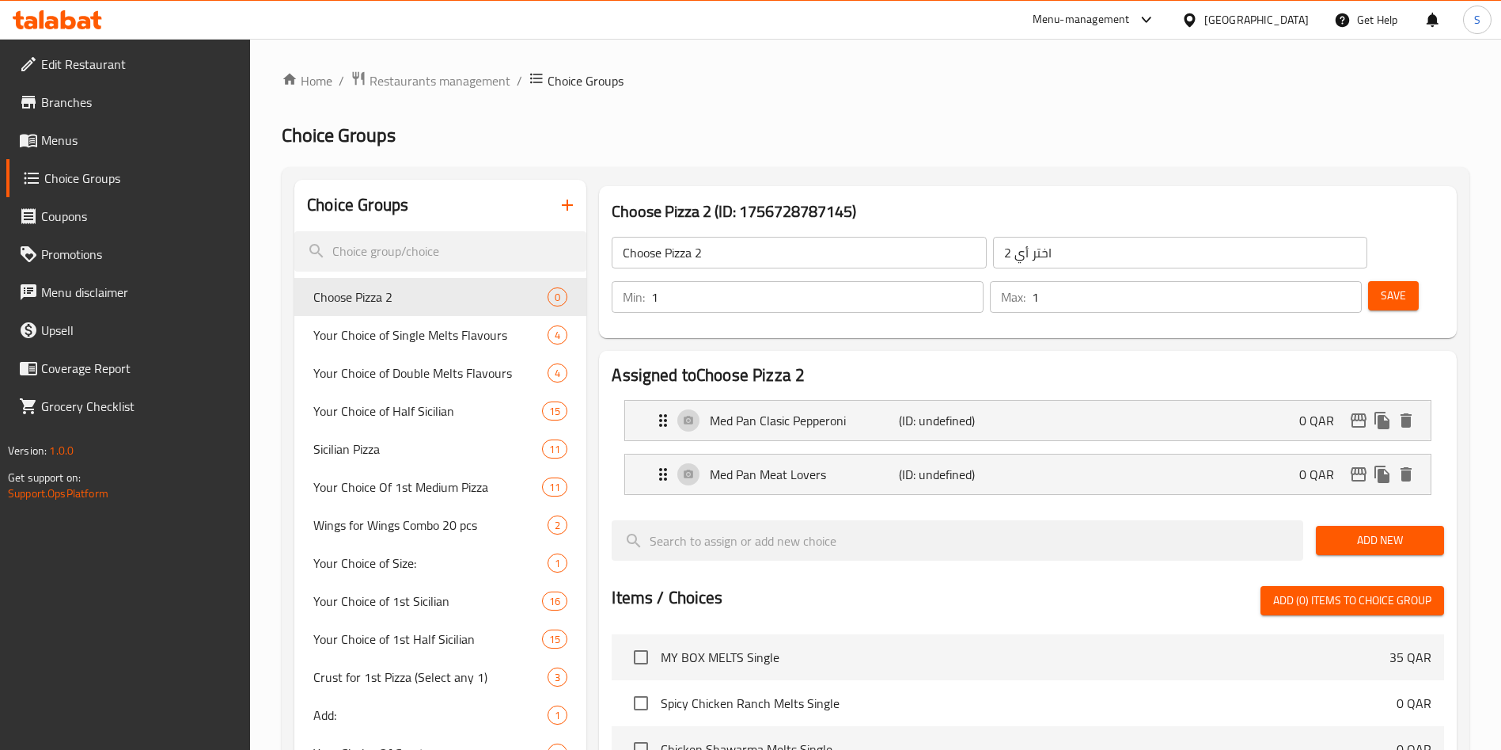
click at [1390, 530] on span "Add New" at bounding box center [1380, 540] width 103 height 20
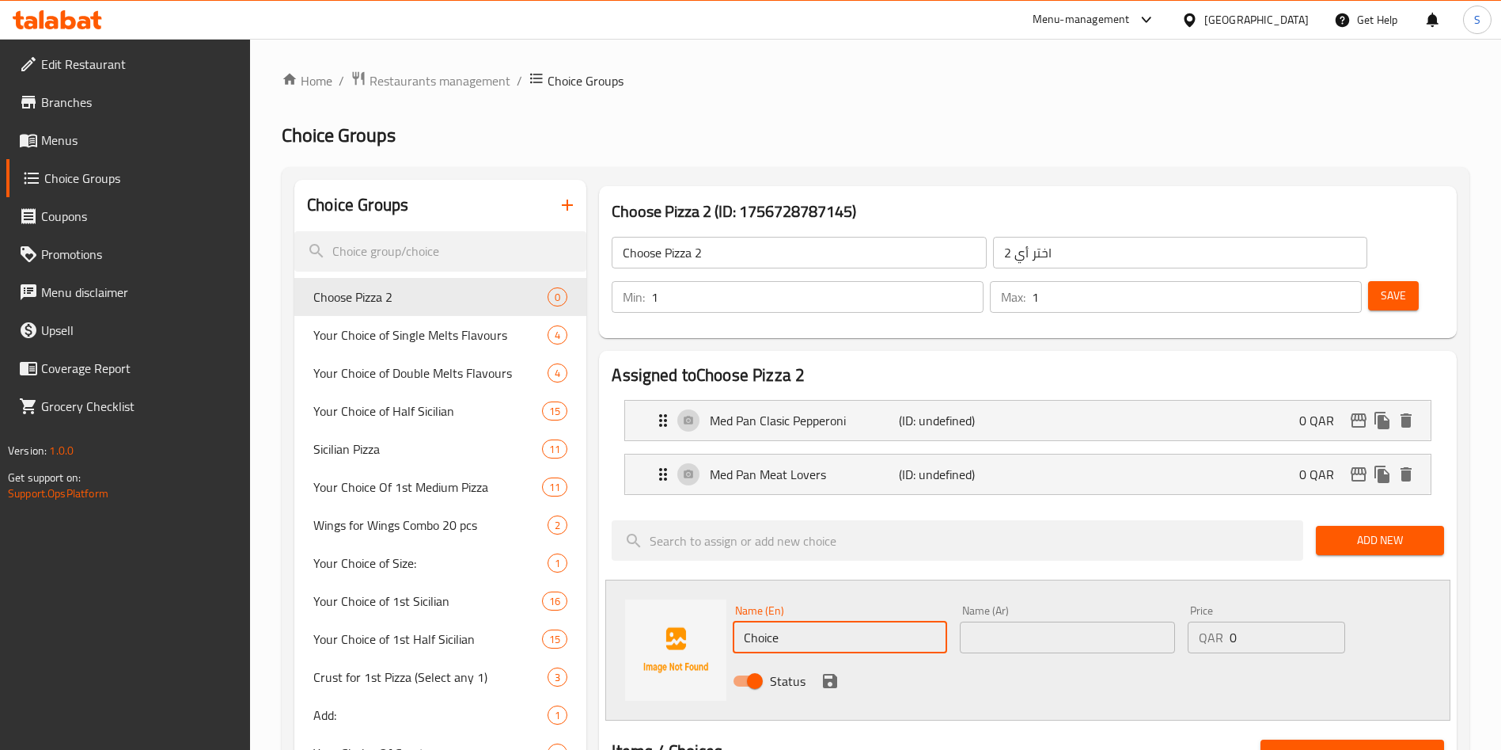
drag, startPoint x: 799, startPoint y: 591, endPoint x: 681, endPoint y: 586, distance: 118.9
click at [681, 586] on div "Name (En) Choice Name (En) Name (Ar) Name (Ar) Price QAR 0 Price Status" at bounding box center [1027, 649] width 845 height 141
paste input "Med Pan Margherita"
type input "Med Pan Margherita"
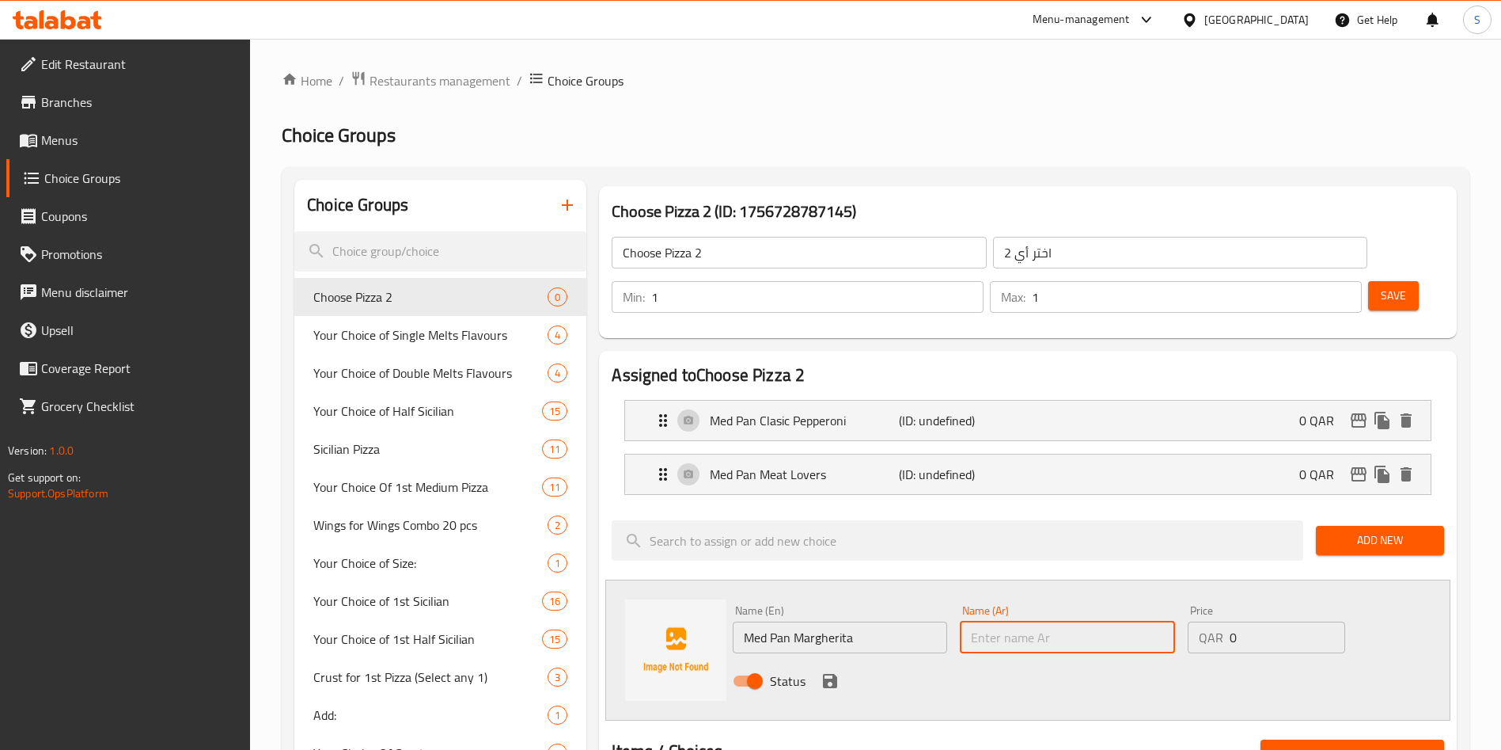
click at [1015, 621] on input "text" at bounding box center [1067, 637] width 214 height 32
paste input "ميد بان مارجريتا"
type input "ميد بان مارجريتا"
click at [843, 659] on div "Status" at bounding box center [1067, 680] width 681 height 43
click at [833, 674] on icon "save" at bounding box center [830, 681] width 14 height 14
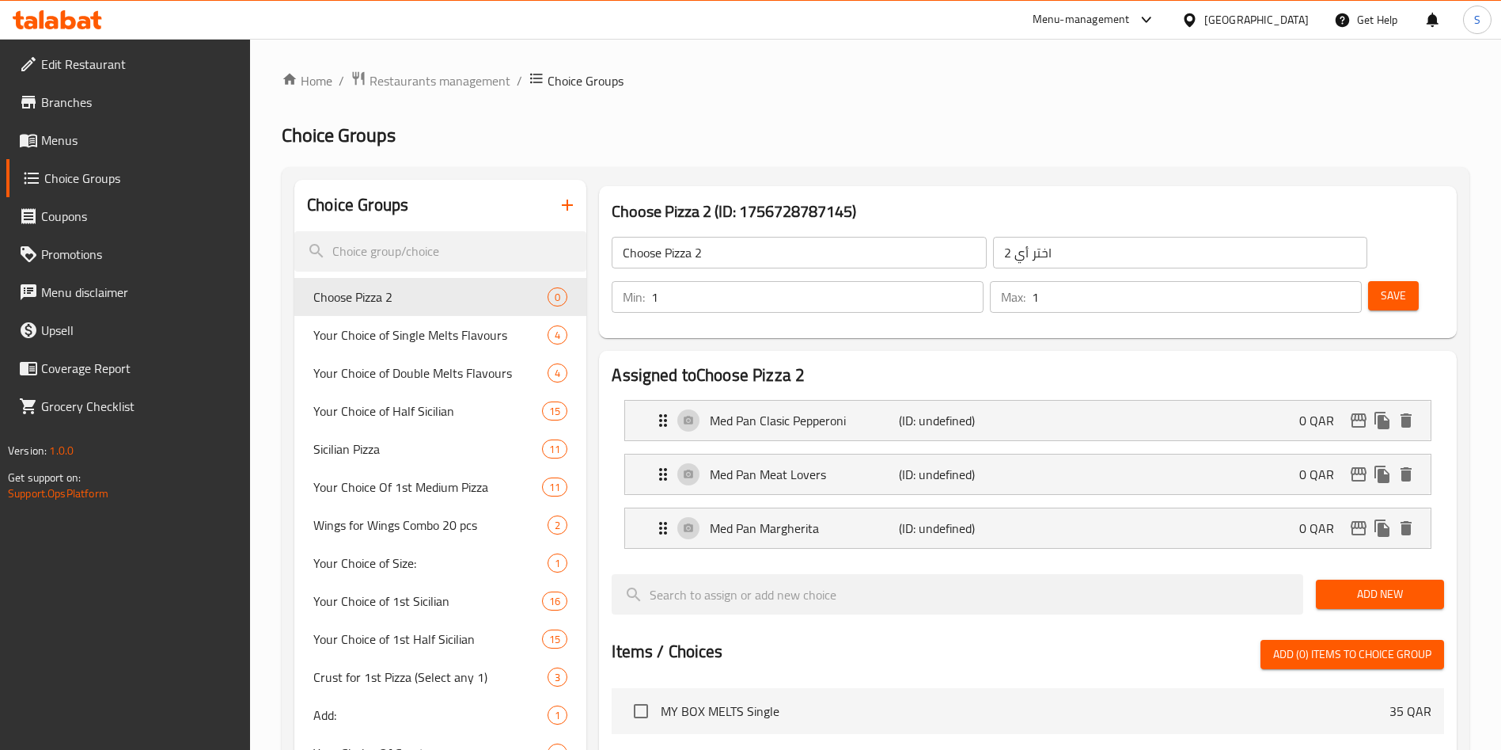
click at [1377, 584] on span "Add New" at bounding box center [1380, 594] width 103 height 20
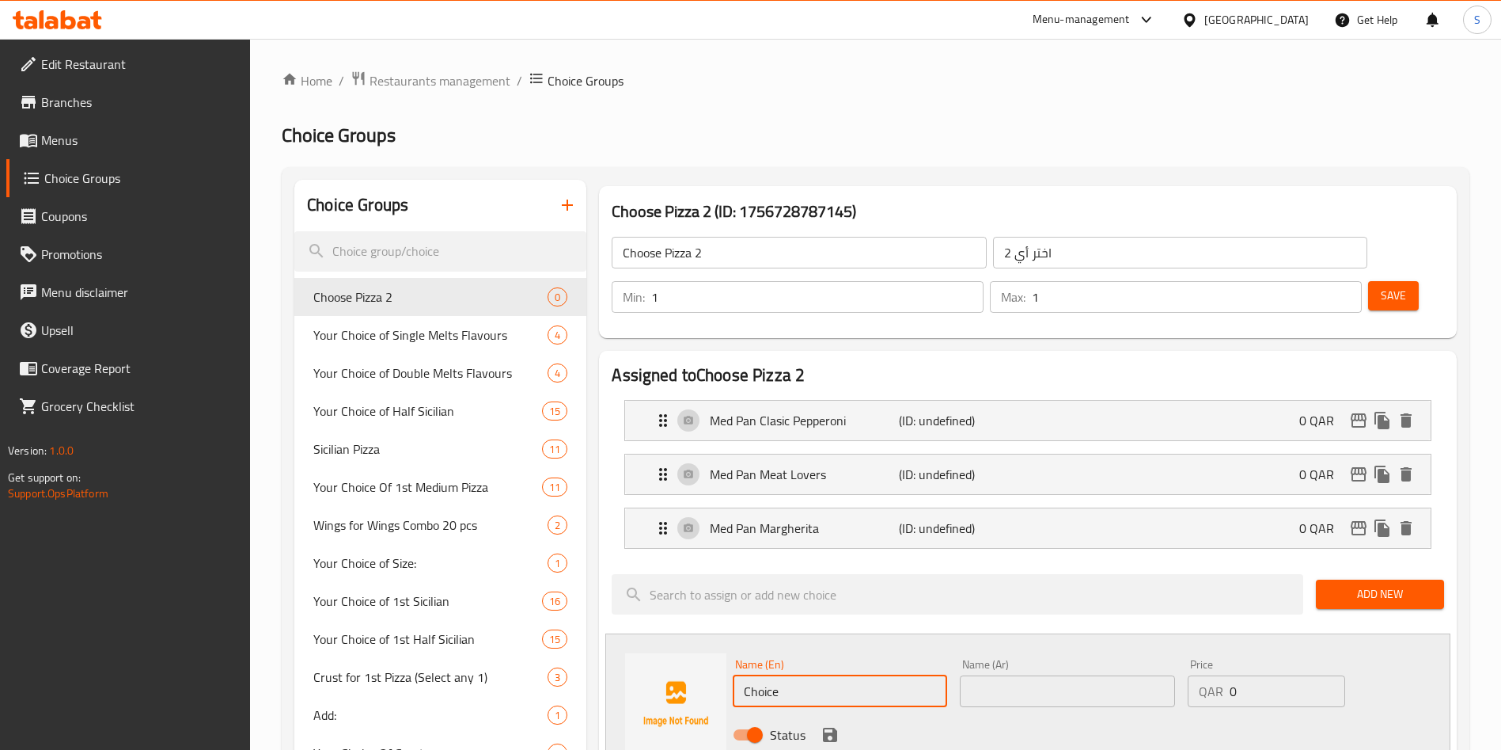
drag, startPoint x: 735, startPoint y: 640, endPoint x: 697, endPoint y: 636, distance: 38.2
click at [697, 636] on div "Name (En) Choice Name (En) Name (Ar) Name (Ar) Price QAR 0 Price Status" at bounding box center [1027, 703] width 845 height 141
paste input "Med HC Clasic Pepperoni"
type input "Med HC Clasic Pepperoni"
click at [1097, 675] on input "text" at bounding box center [1067, 691] width 214 height 32
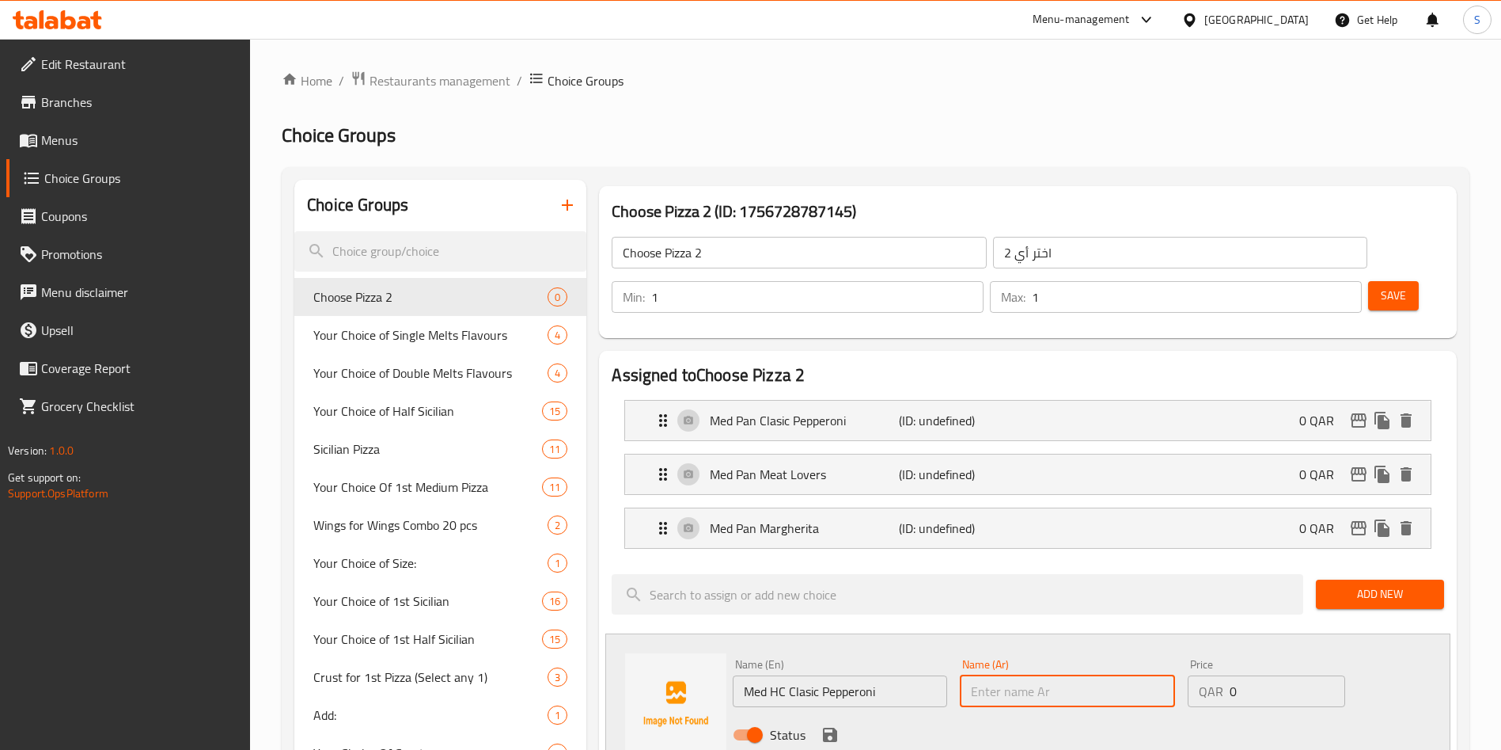
paste input "ميد إتش سي كلاسيك بيبروني"
type input "ميد إتش سي كلاسيك بيبروني"
click at [827, 727] on icon "save" at bounding box center [830, 734] width 14 height 14
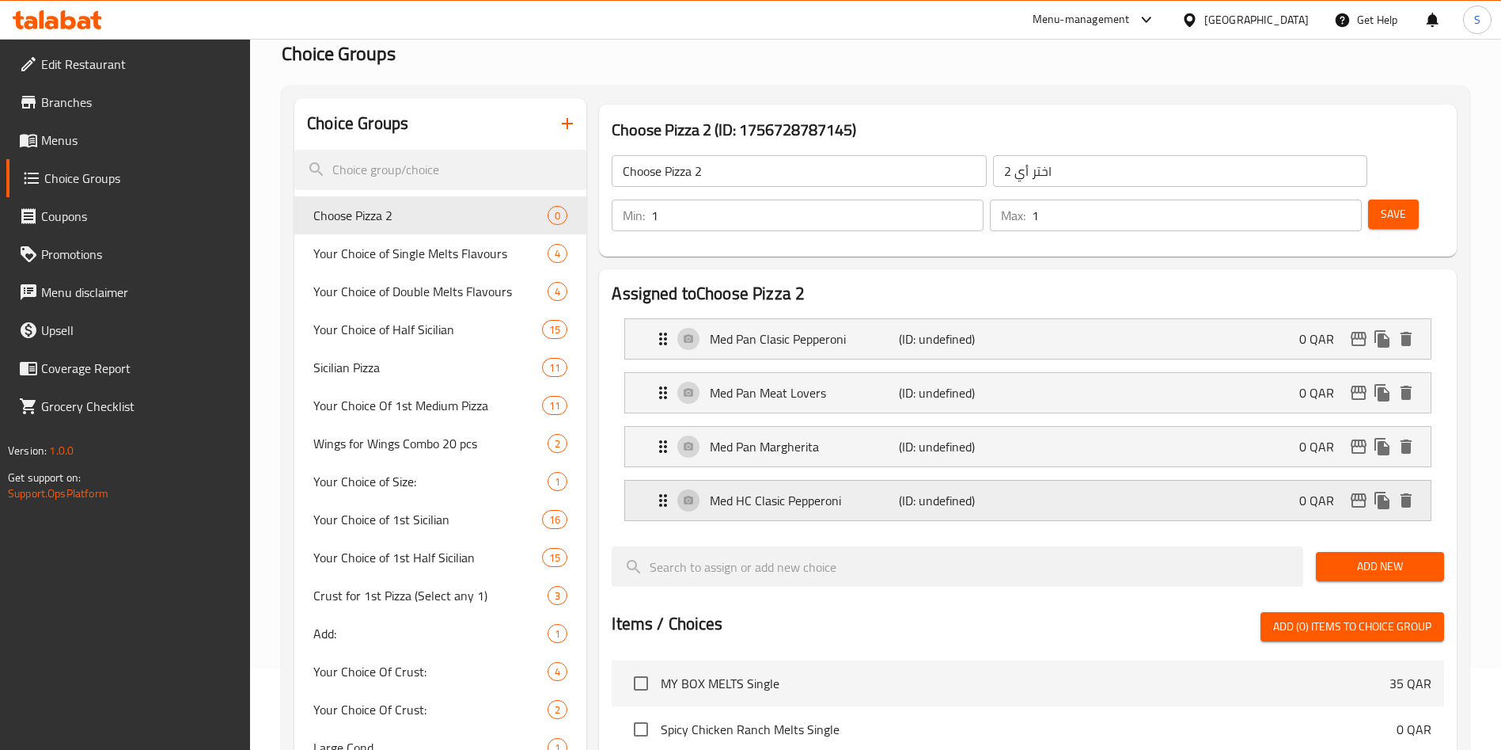
scroll to position [119, 0]
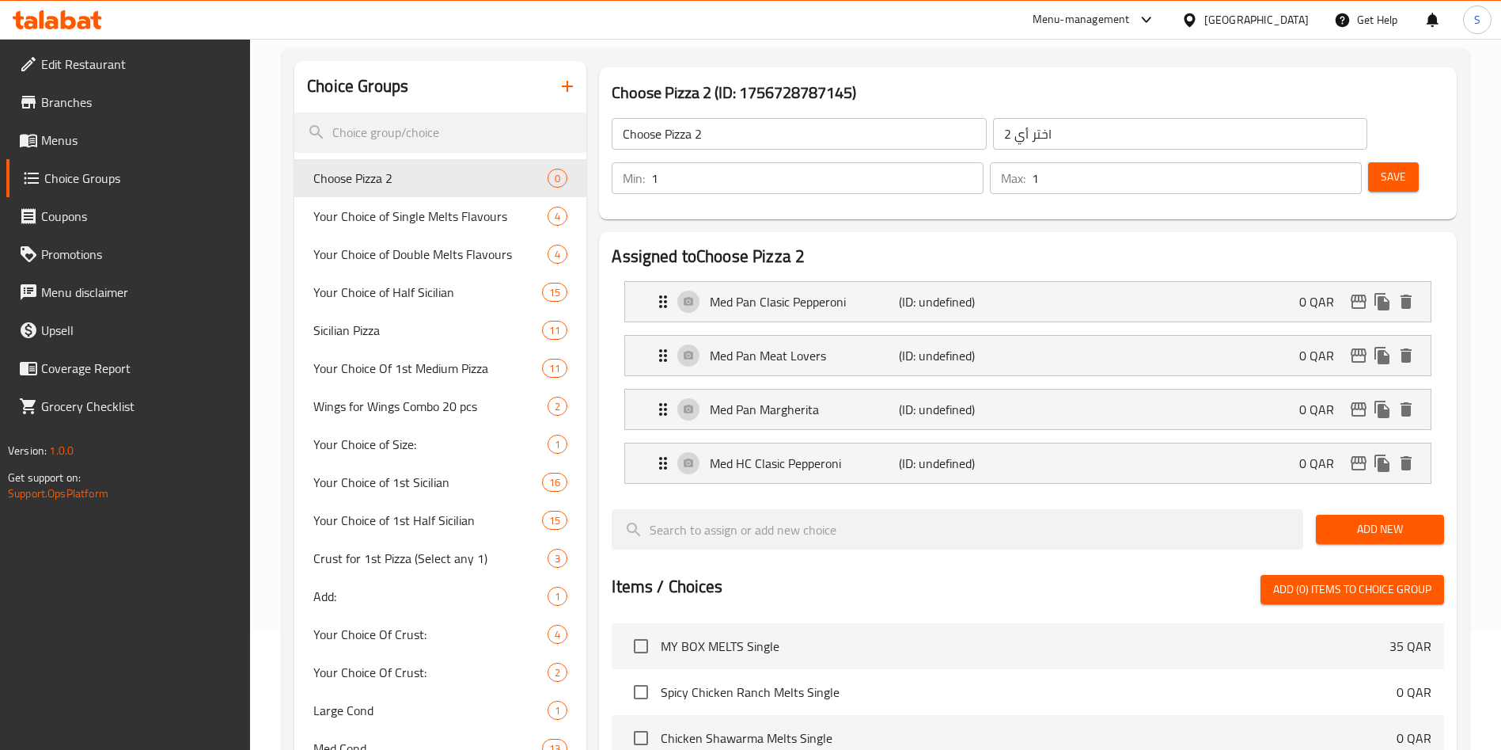
click at [1336, 519] on span "Add New" at bounding box center [1380, 529] width 103 height 20
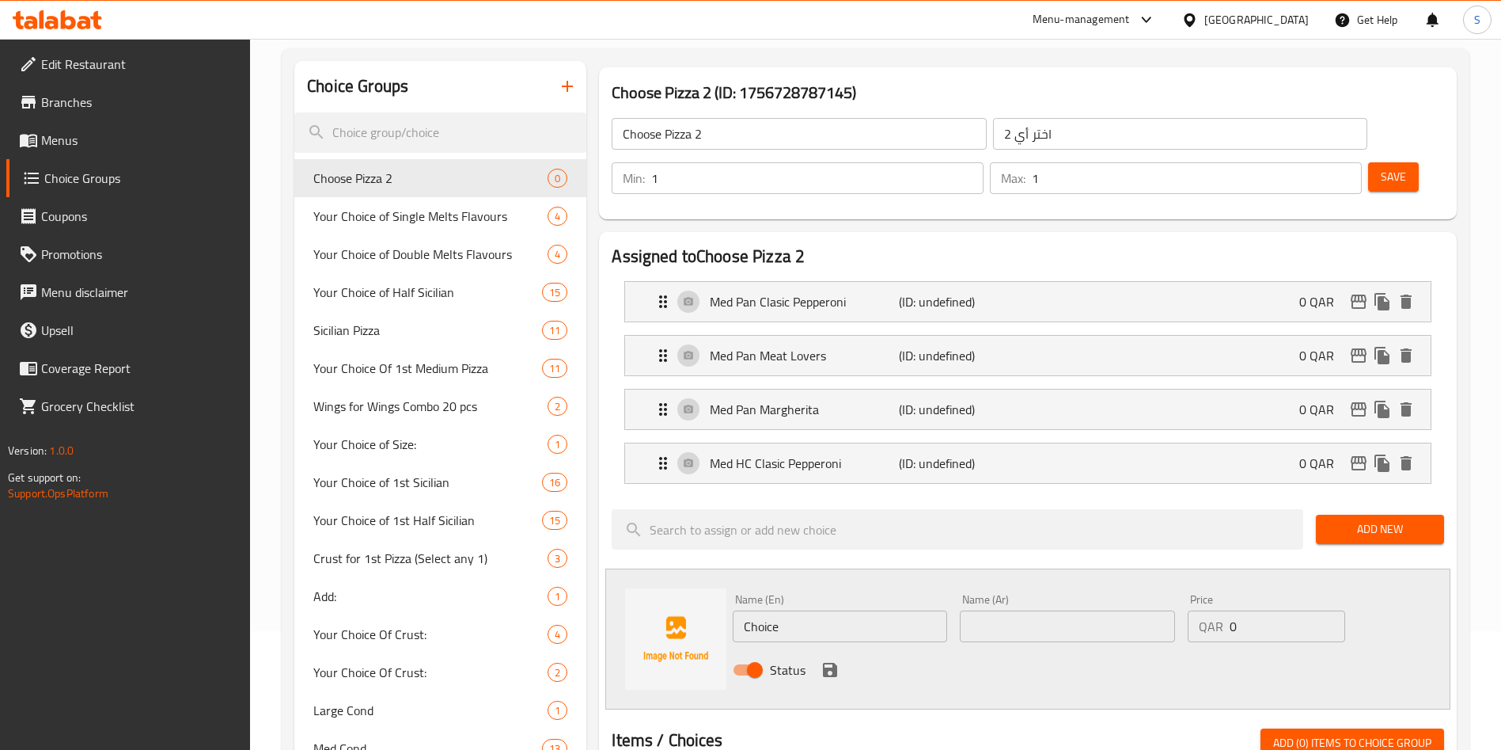
click at [718, 572] on div "Name (En) Choice Name (En) Name (Ar) Name (Ar) Price QAR 0 Price Status" at bounding box center [1027, 638] width 845 height 141
paste input "Med HC Meat Lovers"
type input "Med HC Meat Lovers"
click at [1038, 610] on input "text" at bounding box center [1067, 626] width 214 height 32
paste input "ميد إتش سي ميت لوفرز (عشاق اللحم)"
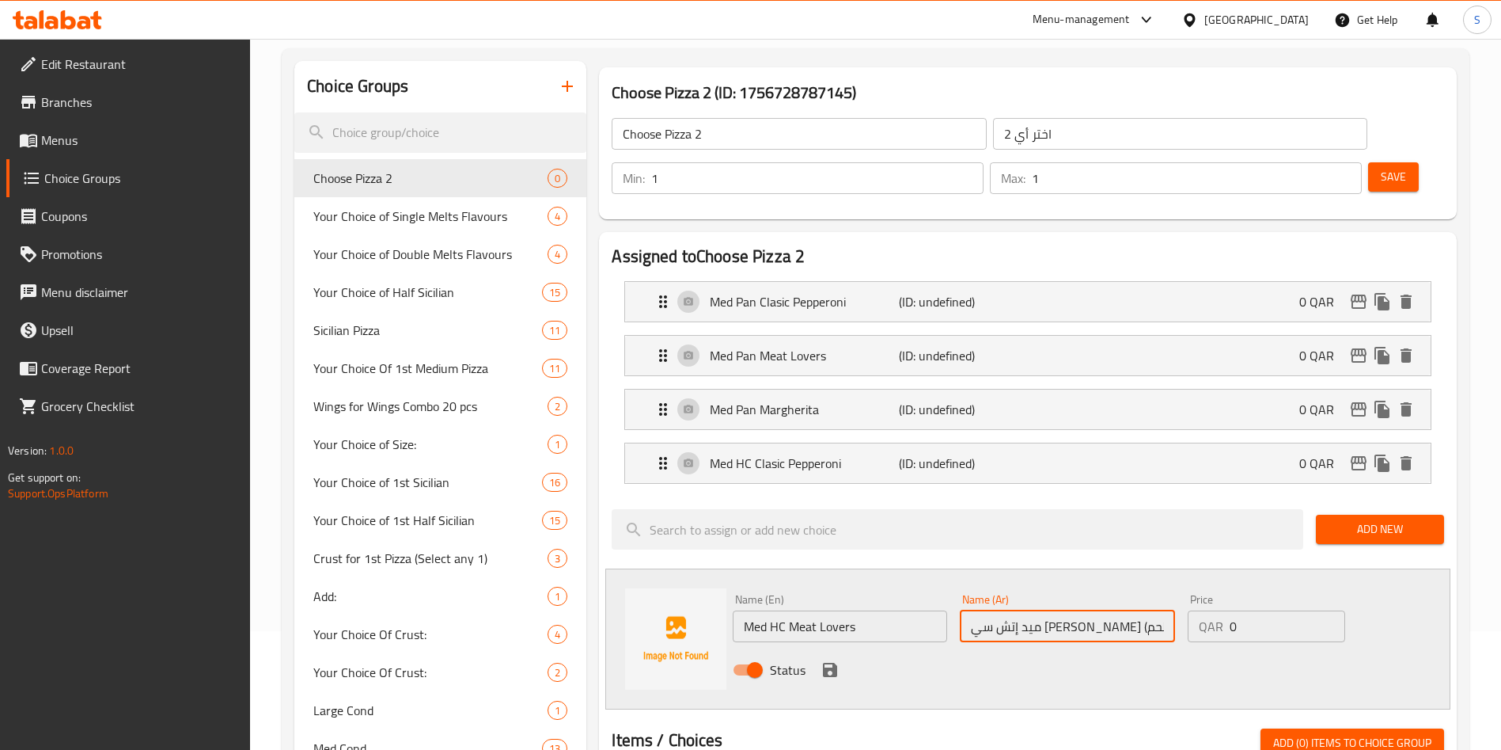
scroll to position [0, 4]
type input "ميد إتش سي ميت لوفرز (عشاق اللحم)"
click at [834, 662] on icon "save" at bounding box center [830, 669] width 14 height 14
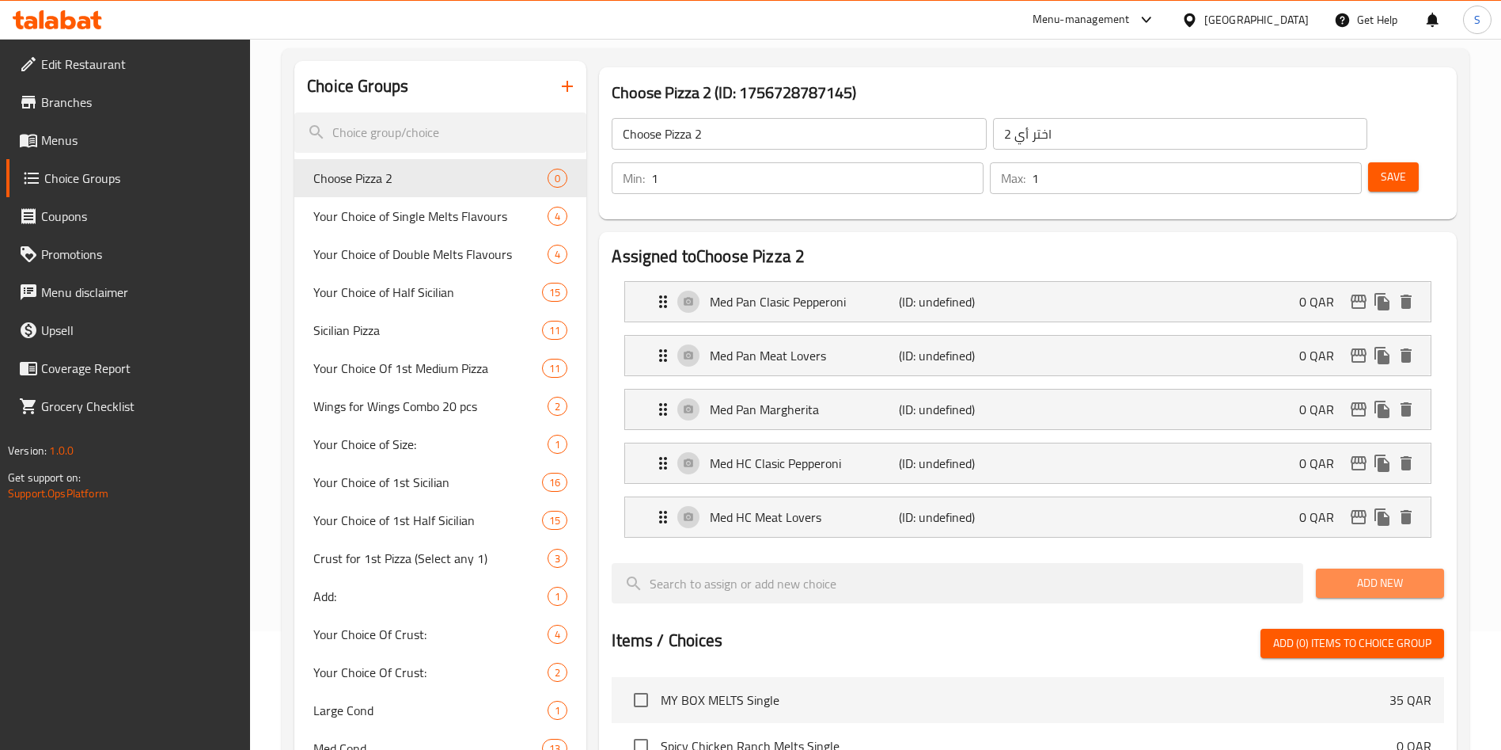
click at [1361, 573] on span "Add New" at bounding box center [1380, 583] width 103 height 20
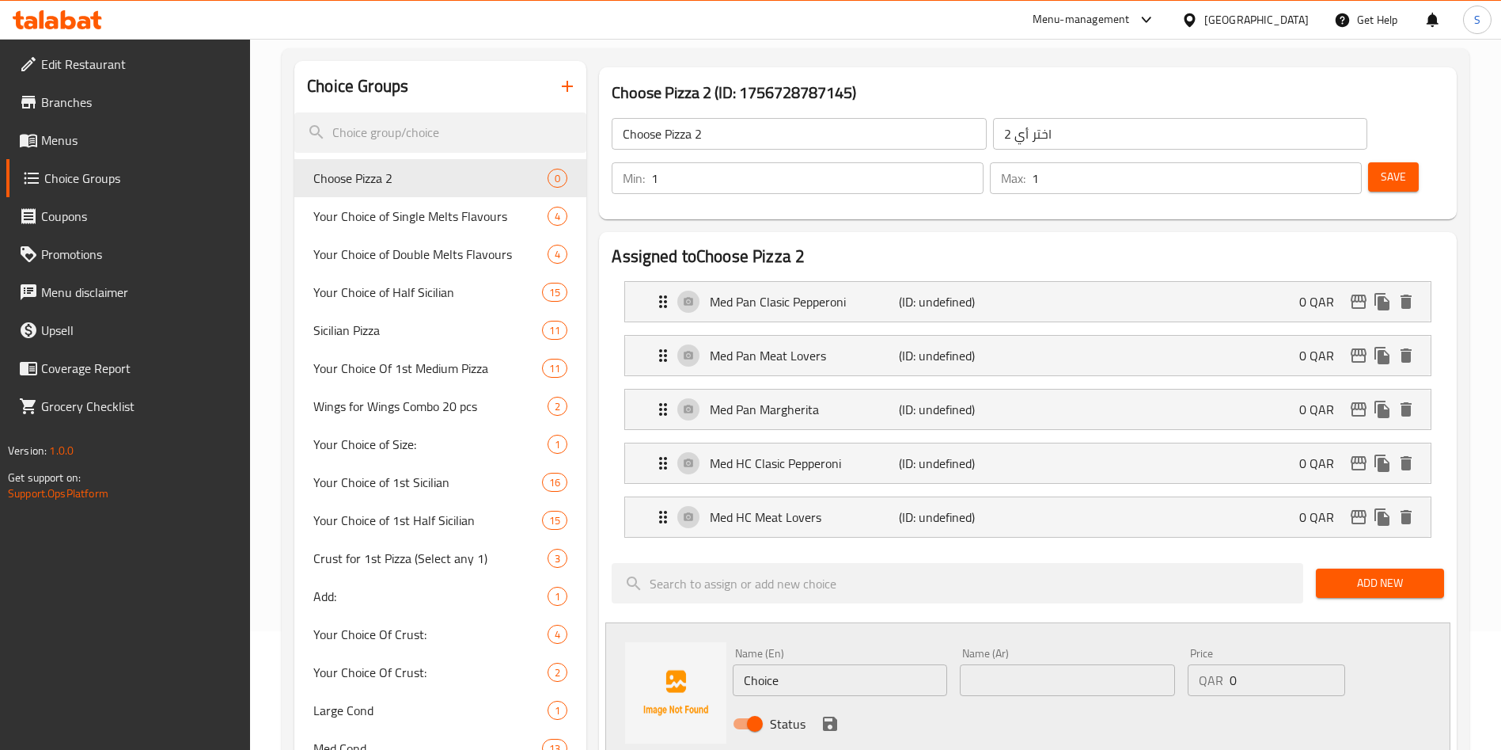
drag, startPoint x: 709, startPoint y: 628, endPoint x: 685, endPoint y: 622, distance: 24.6
click at [686, 622] on div "Name (En) Choice Name (En) Name (Ar) Name (Ar) Price QAR 0 Price Status" at bounding box center [1027, 692] width 845 height 141
paste input "Med HC Margherita"
type input "Med HC Margherita"
click at [1029, 664] on input "text" at bounding box center [1067, 680] width 214 height 32
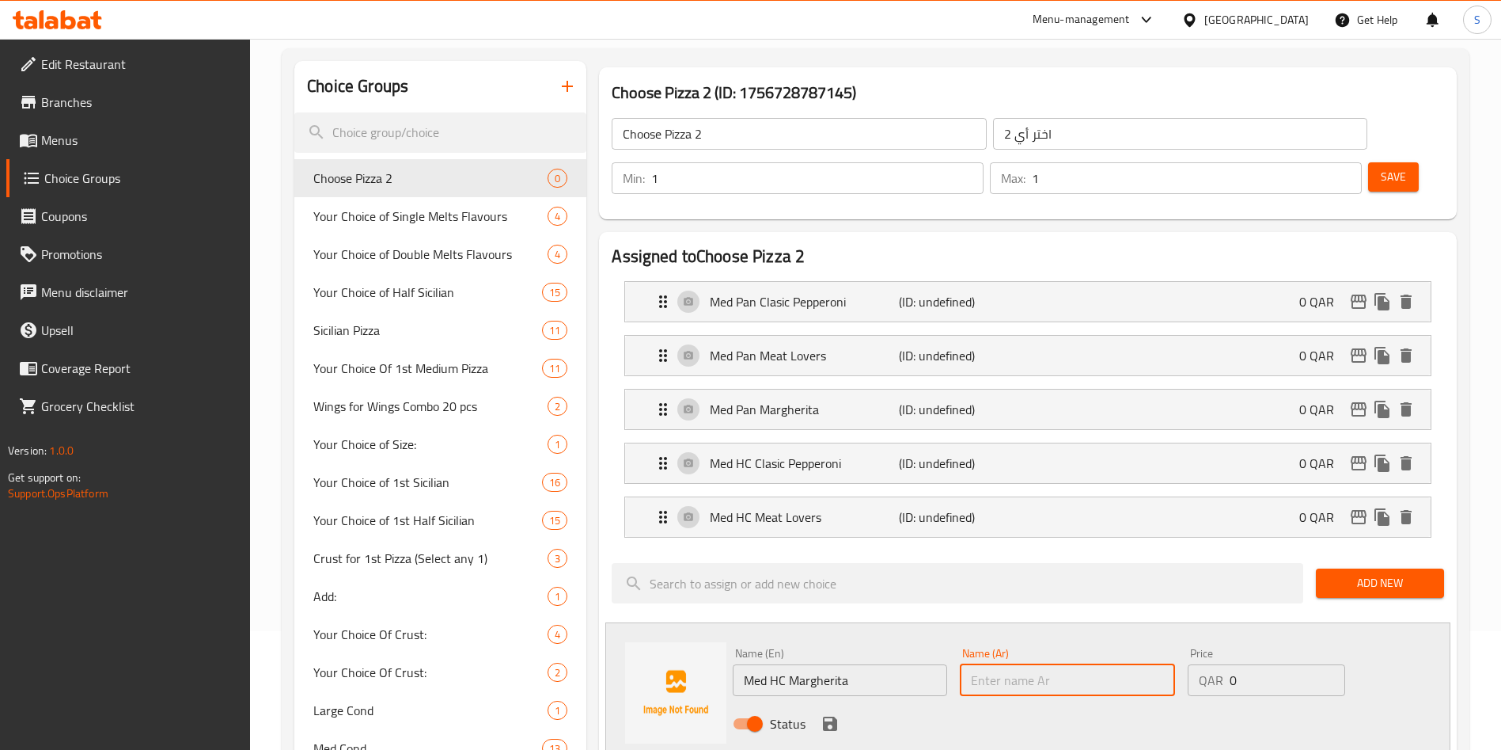
paste input "ميد إتش سي مارجريتا"
type input "ميد إتش سي مارجريتا"
click at [830, 714] on icon "save" at bounding box center [830, 723] width 19 height 19
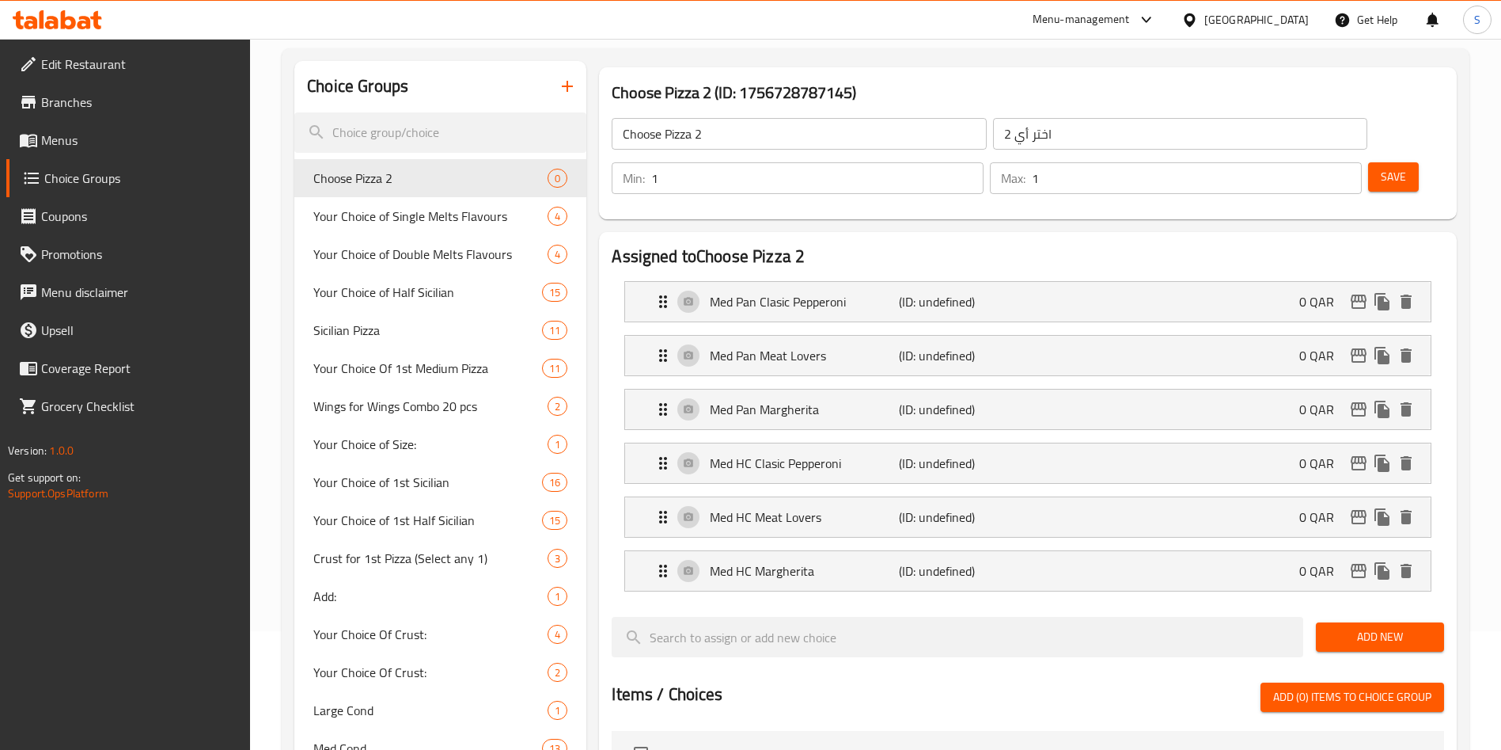
click at [1380, 627] on span "Add New" at bounding box center [1380, 637] width 103 height 20
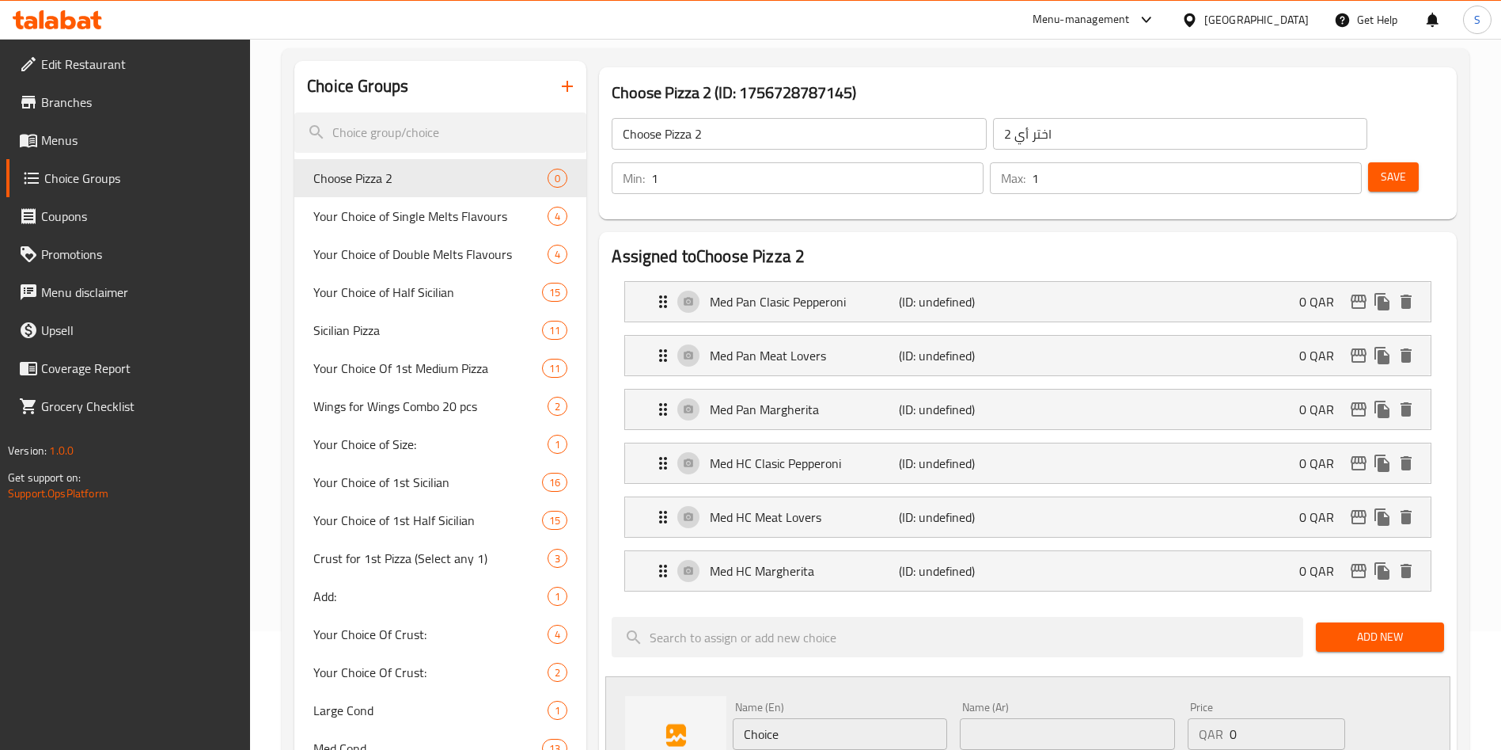
drag, startPoint x: 828, startPoint y: 681, endPoint x: 660, endPoint y: 681, distance: 167.8
click at [660, 681] on div "Name (En) Choice Name (En) Name (Ar) Name (Ar) Price QAR 0 Price Status" at bounding box center [1027, 746] width 845 height 141
paste input "Med SC Clasic Pepperoni"
type input "Med SC Clasic Pepperoni"
click at [1066, 718] on input "text" at bounding box center [1067, 734] width 214 height 32
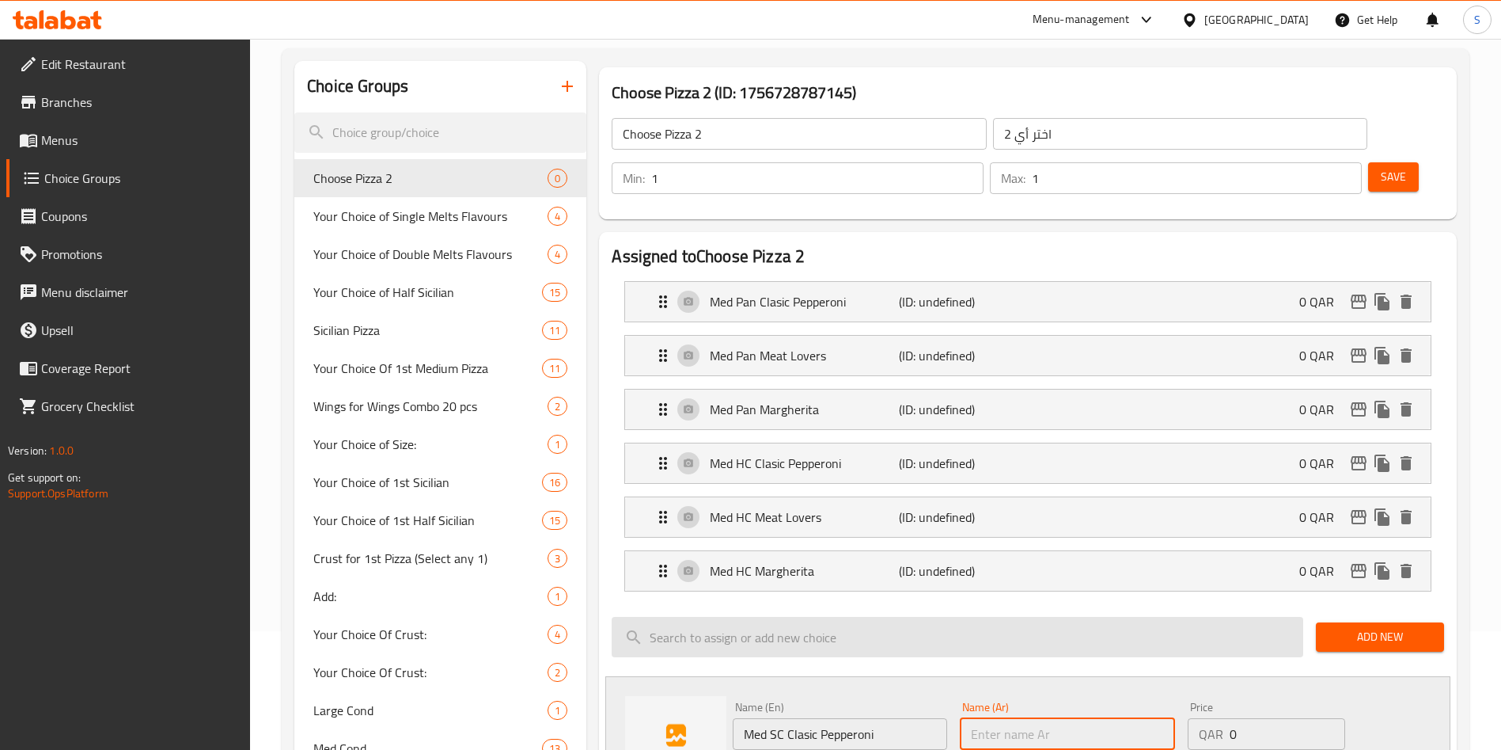
paste input "ميد إس سي كلاسيك بيبروني"
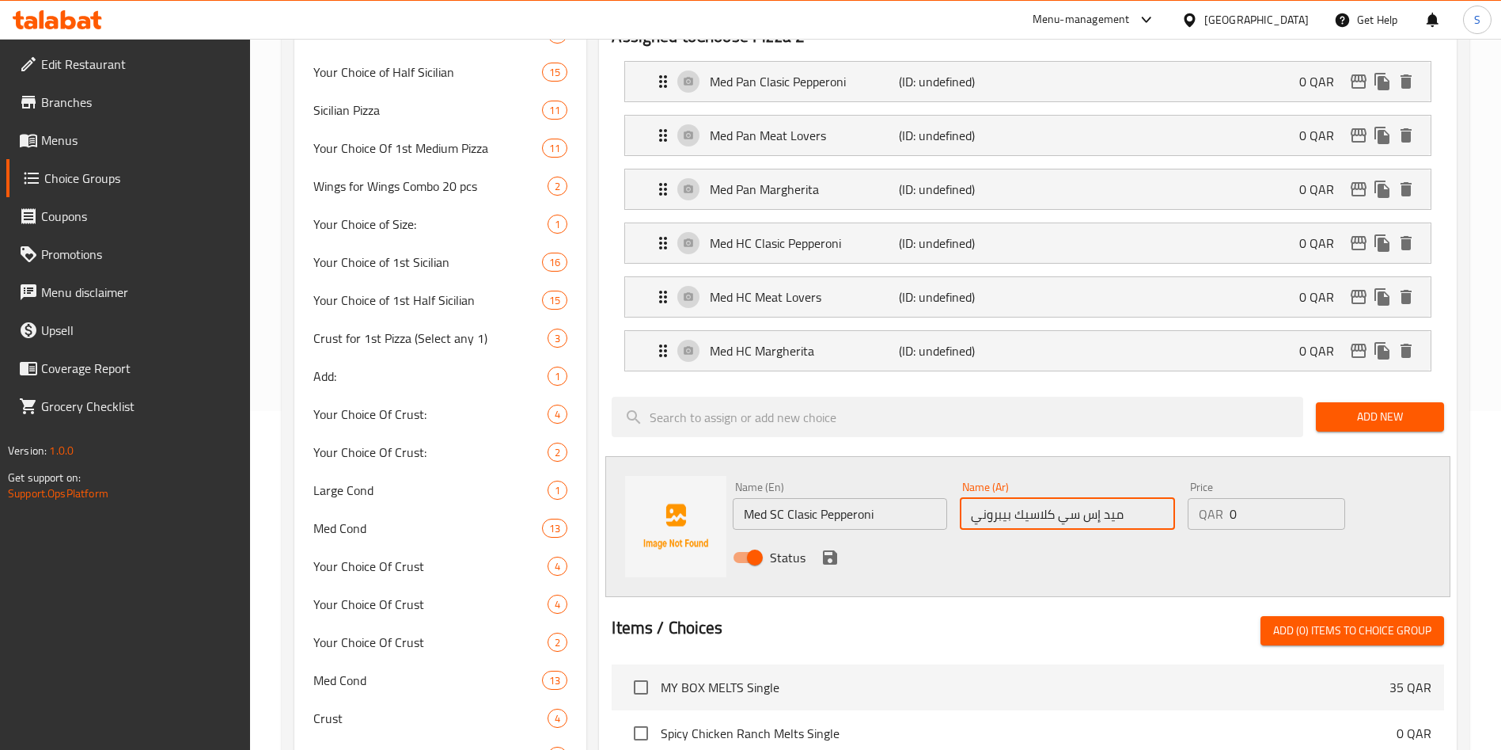
scroll to position [356, 0]
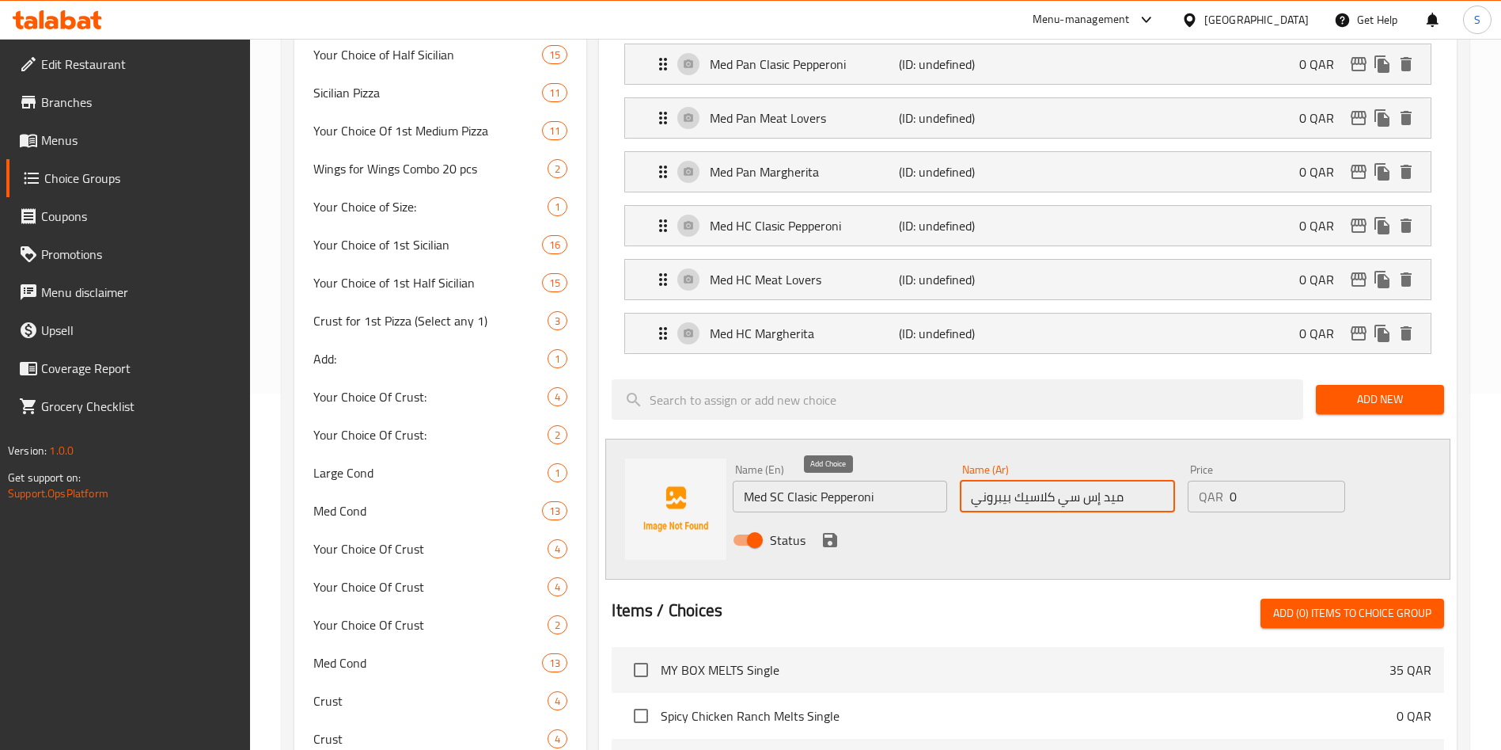
type input "ميد إس سي كلاسيك بيبروني"
click at [829, 533] on icon "save" at bounding box center [830, 540] width 14 height 14
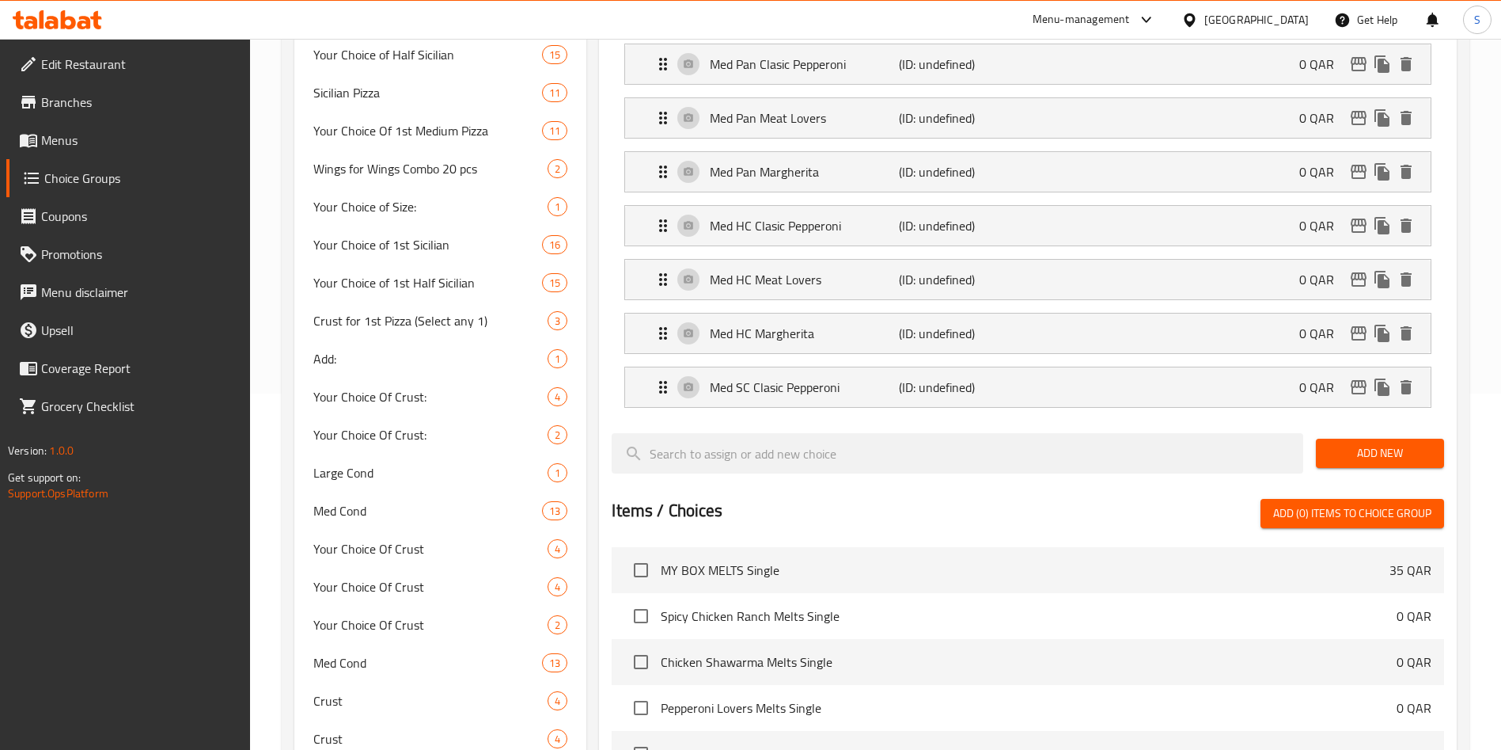
click at [1372, 443] on span "Add New" at bounding box center [1380, 453] width 103 height 20
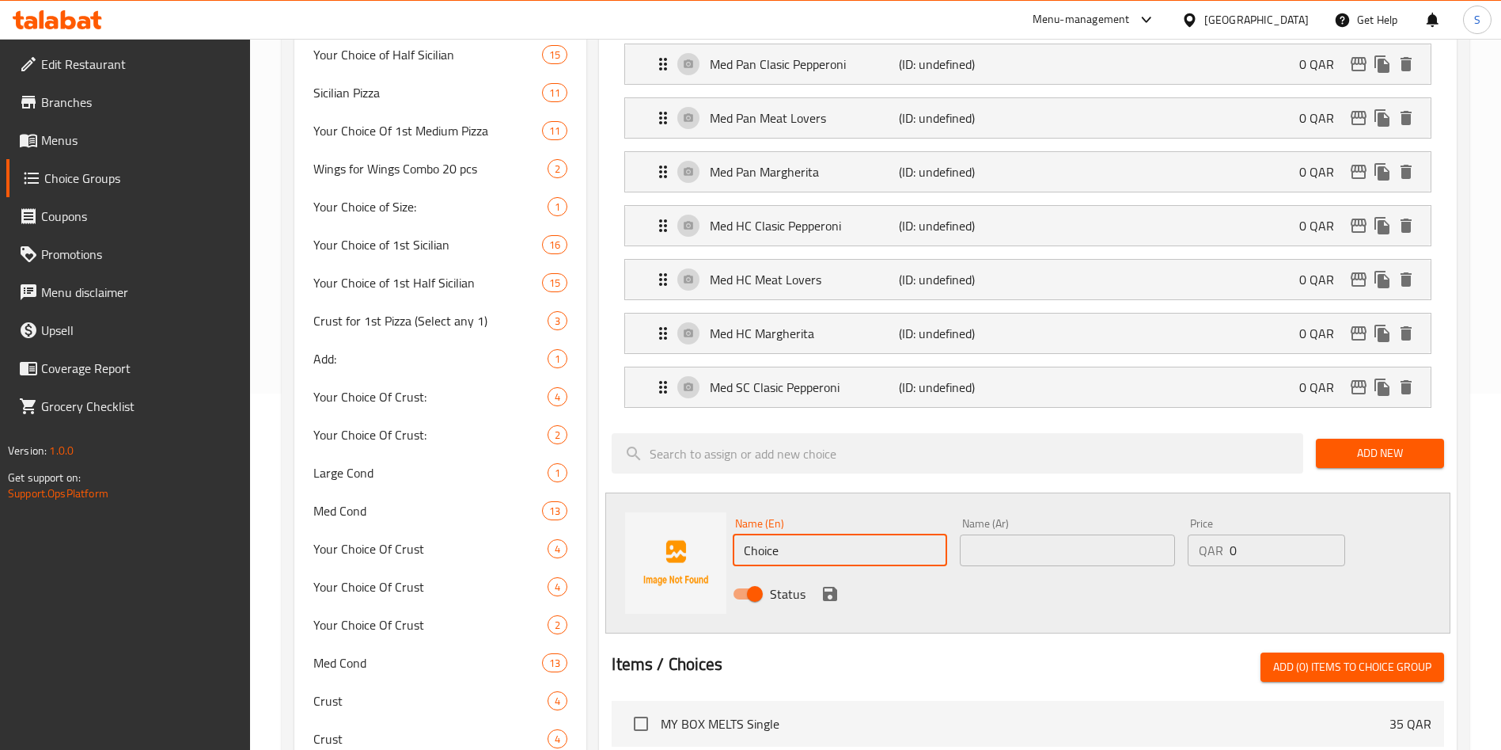
drag, startPoint x: 801, startPoint y: 499, endPoint x: 690, endPoint y: 492, distance: 111.1
click at [693, 497] on div "Name (En) Choice Name (En) Name (Ar) Name (Ar) Price QAR 0 Price Status" at bounding box center [1027, 562] width 845 height 141
paste input "Med SC Meat Lovers"
type input "Med SC Meat Lovers"
click at [1046, 534] on input "text" at bounding box center [1067, 550] width 214 height 32
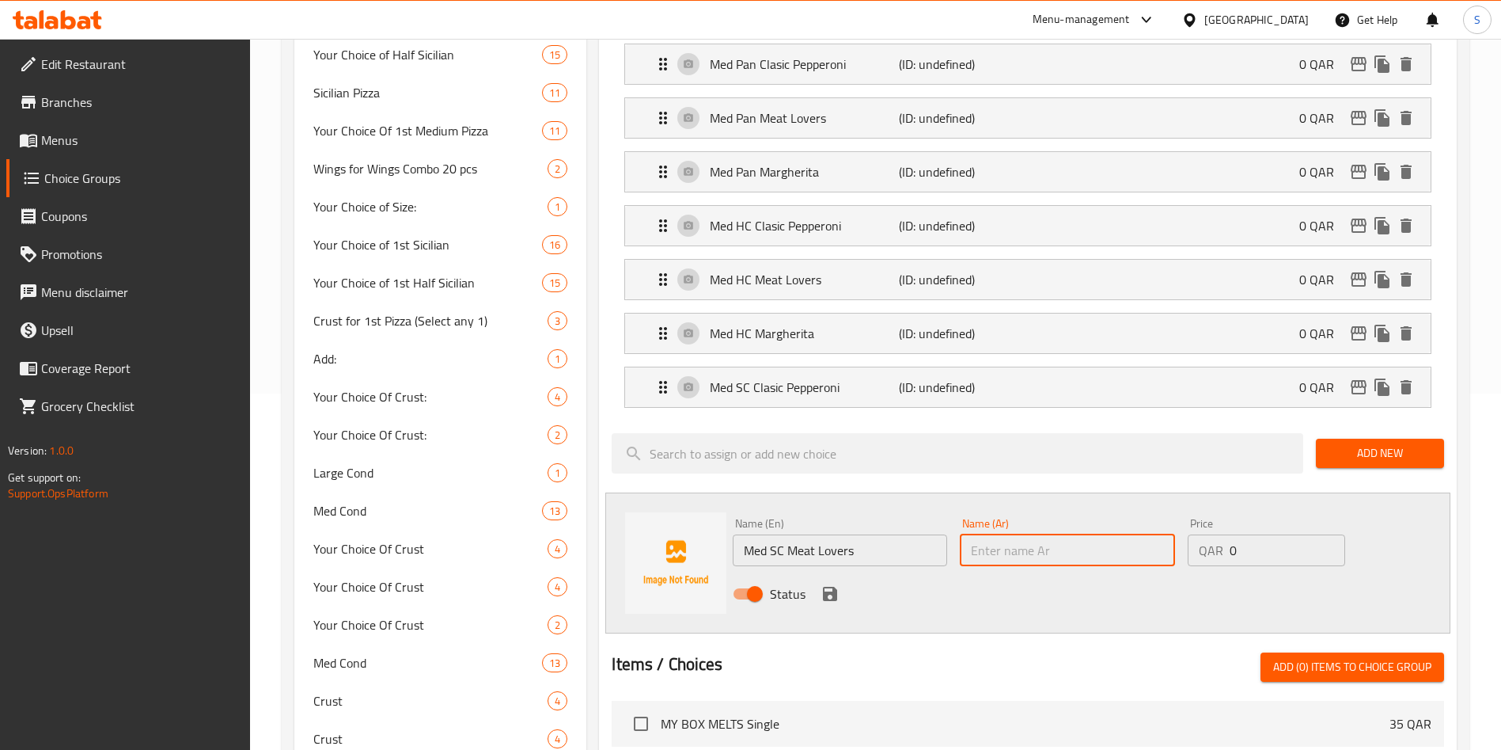
paste input "ميد إس سي ميت لوفرز (عشاق اللحم)"
type input "ميد إس سي ميت لوفرز (عشاق اللحم)"
drag, startPoint x: 826, startPoint y: 553, endPoint x: 836, endPoint y: 530, distance: 24.8
click at [829, 584] on icon "save" at bounding box center [830, 593] width 19 height 19
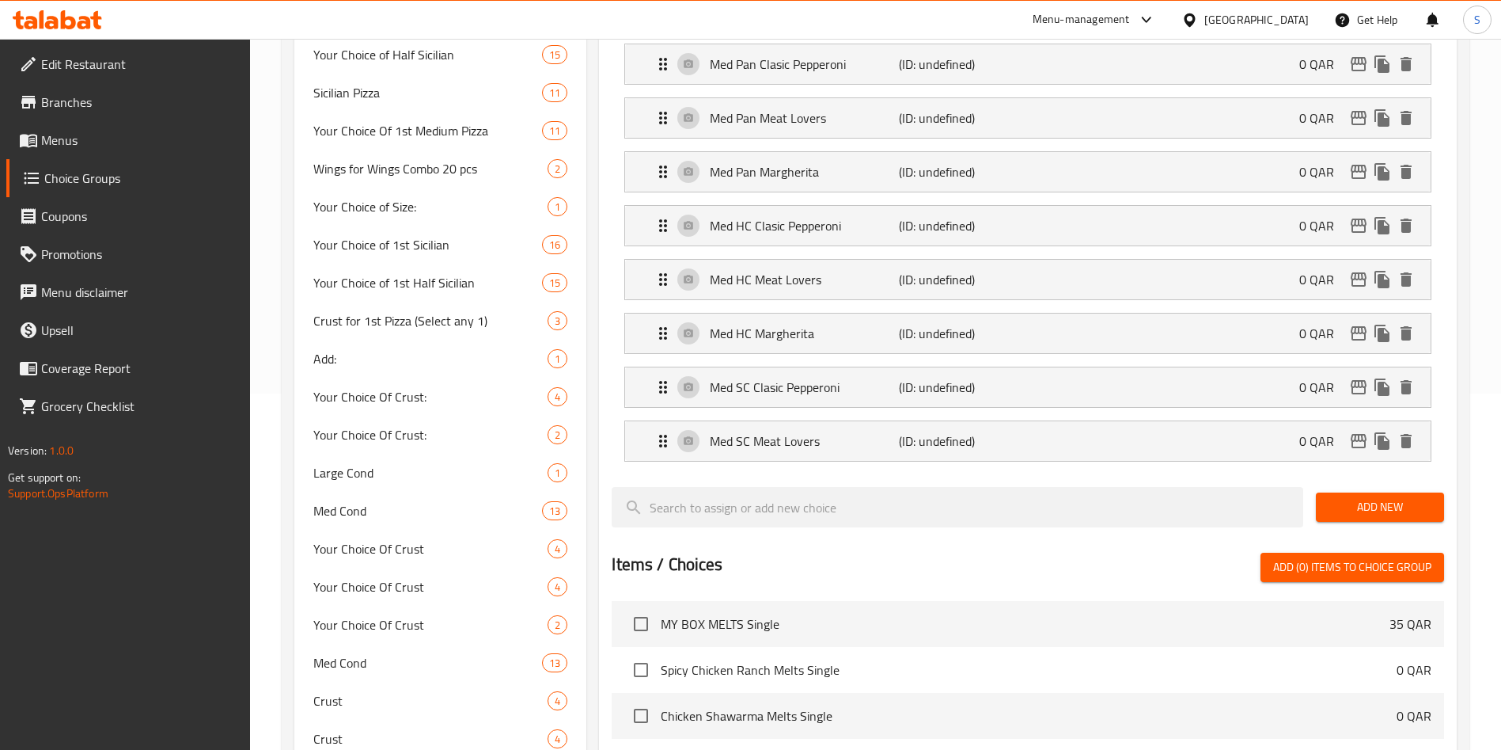
drag, startPoint x: 1415, startPoint y: 458, endPoint x: 1378, endPoint y: 459, distance: 37.2
click at [1415, 497] on span "Add New" at bounding box center [1380, 507] width 103 height 20
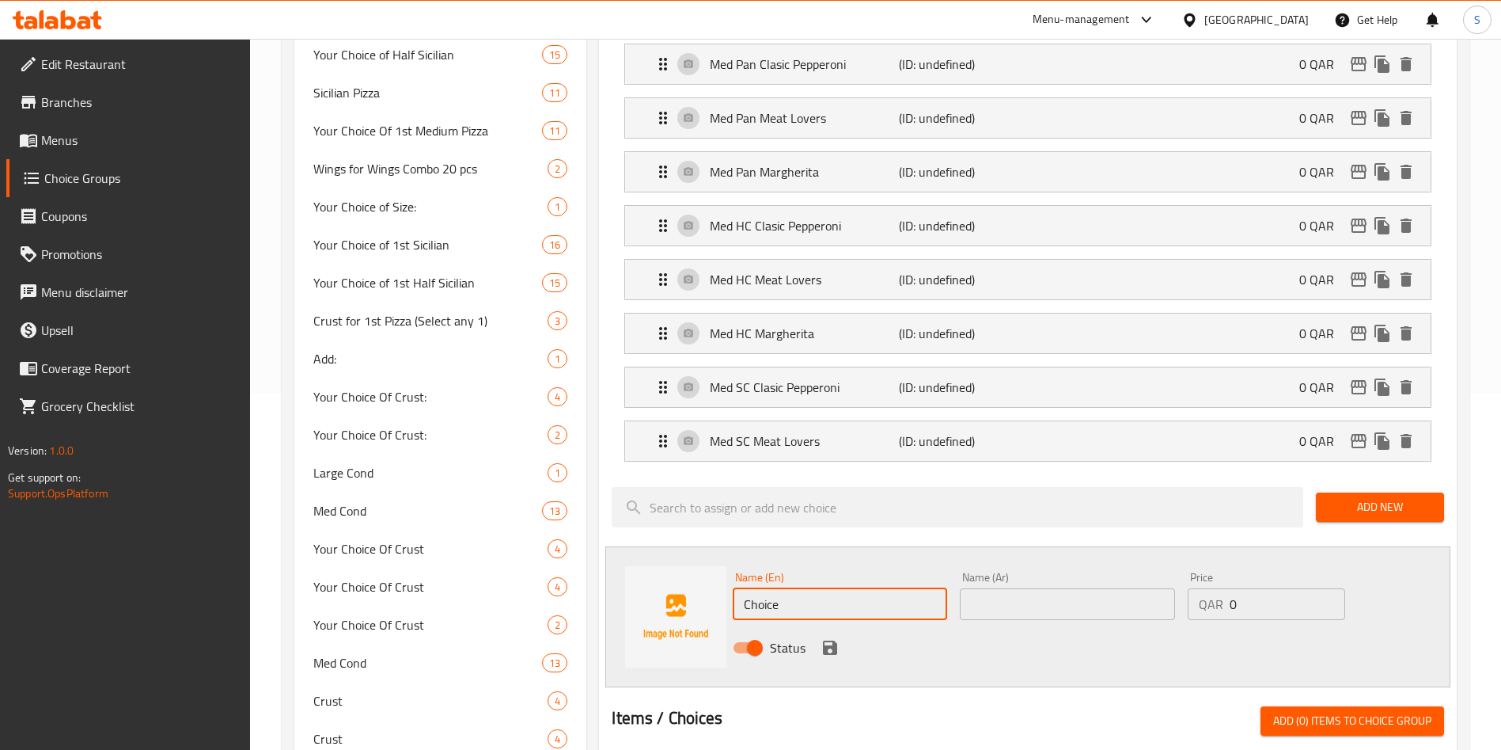
drag, startPoint x: 756, startPoint y: 556, endPoint x: 742, endPoint y: 552, distance: 14.6
click at [743, 588] on input "Choice" at bounding box center [840, 604] width 214 height 32
paste input "Med SC Margherita"
type input "Med SC Margherita"
click at [1023, 588] on input "text" at bounding box center [1067, 604] width 214 height 32
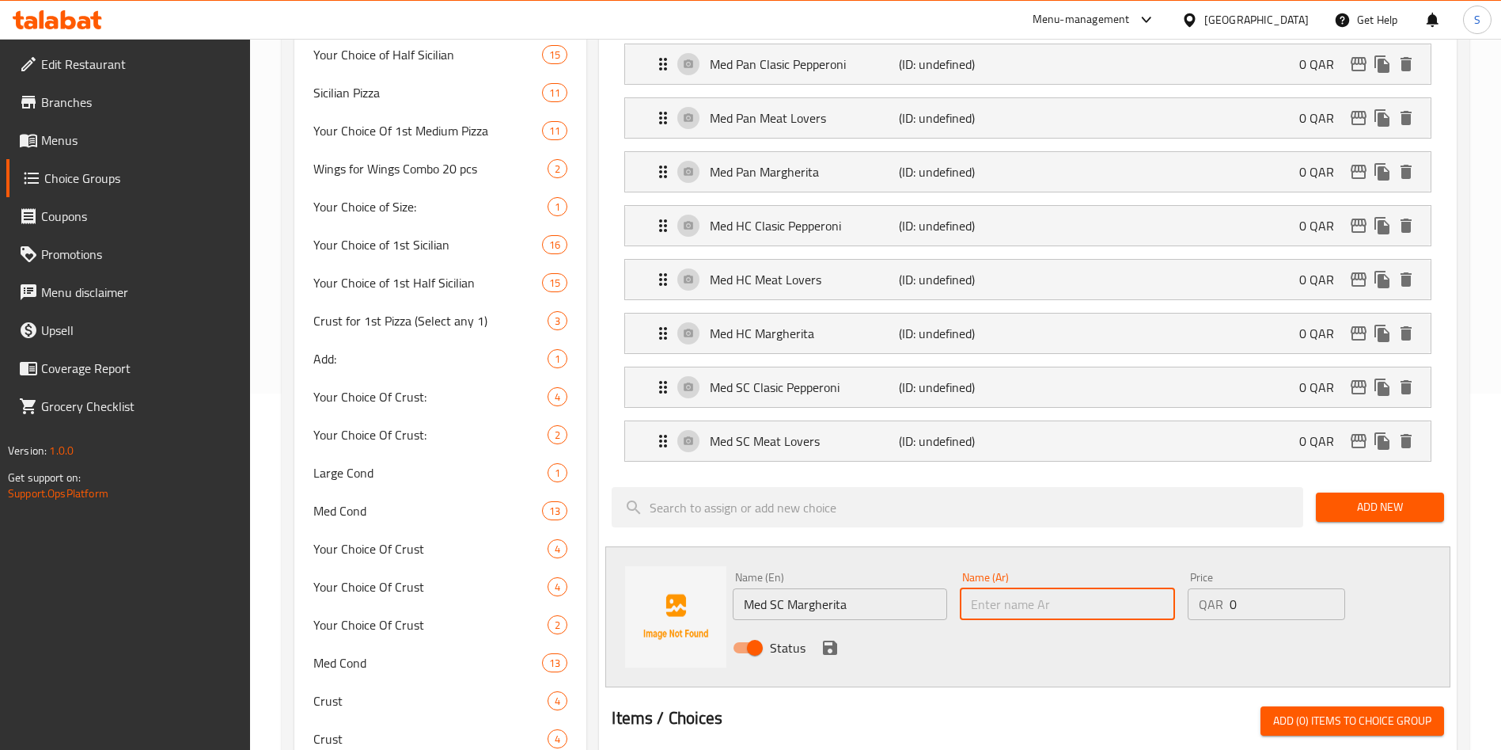
paste input "ميد إس سي مارجريتا"
type input "ميد إس سي مارجريتا"
click at [838, 638] on icon "save" at bounding box center [830, 647] width 19 height 19
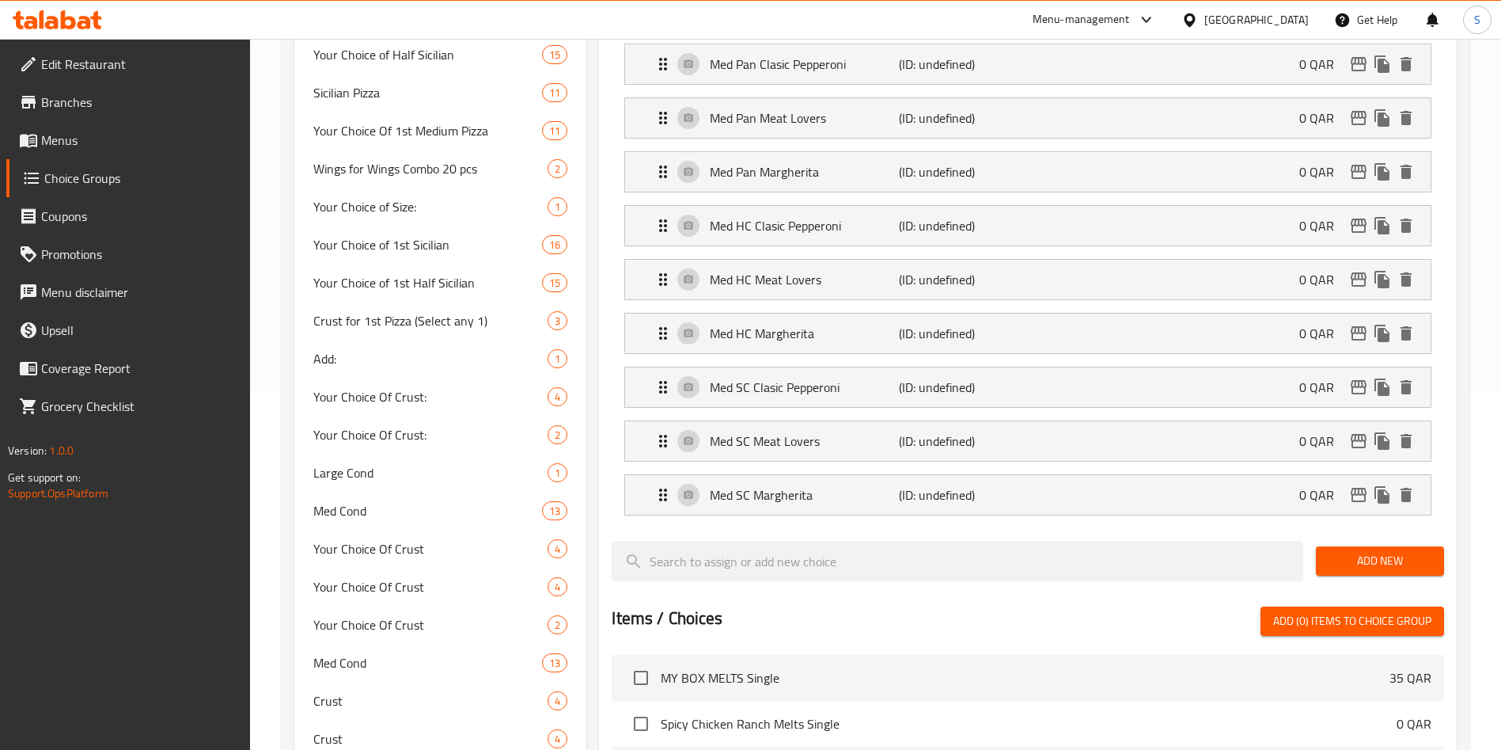
scroll to position [0, 0]
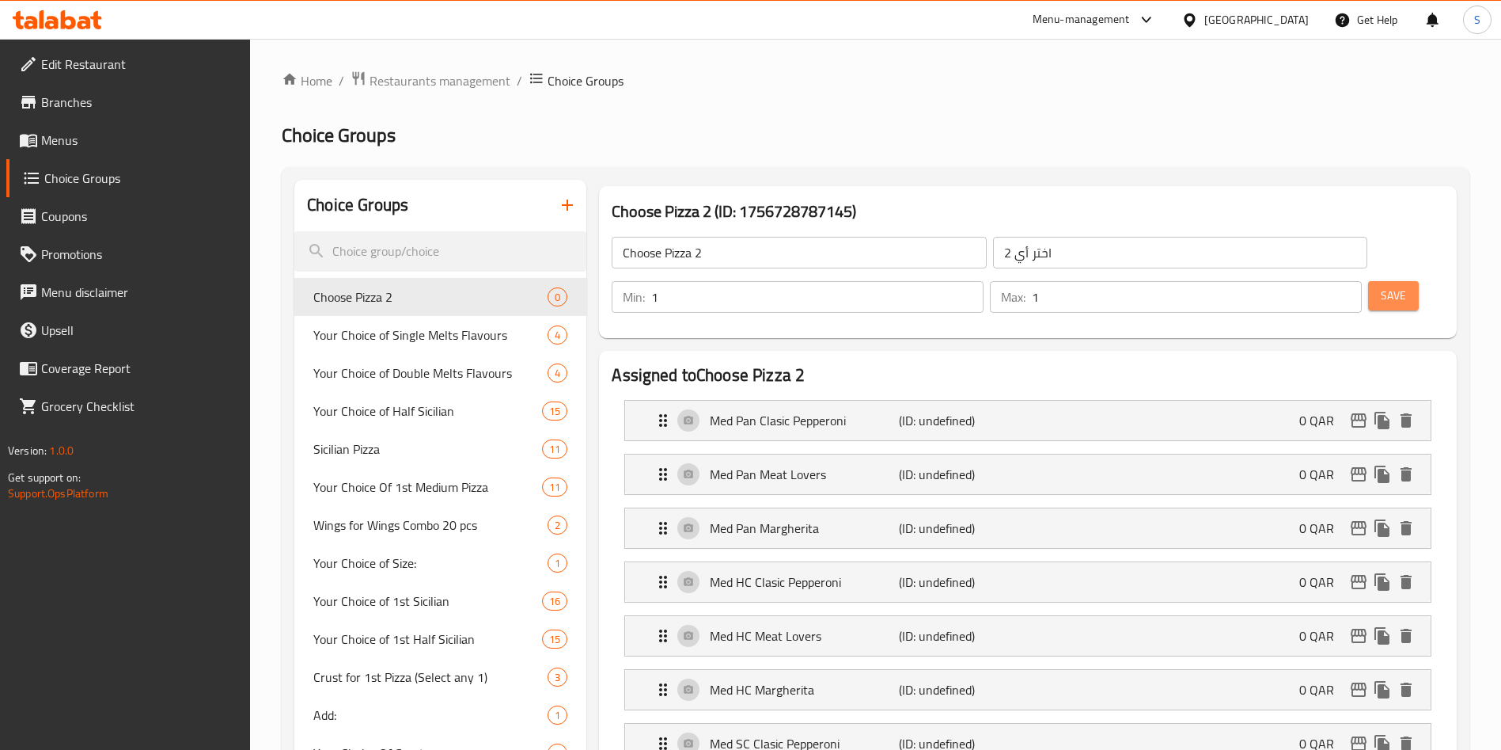
click at [1380, 281] on button "Save" at bounding box center [1393, 295] width 51 height 29
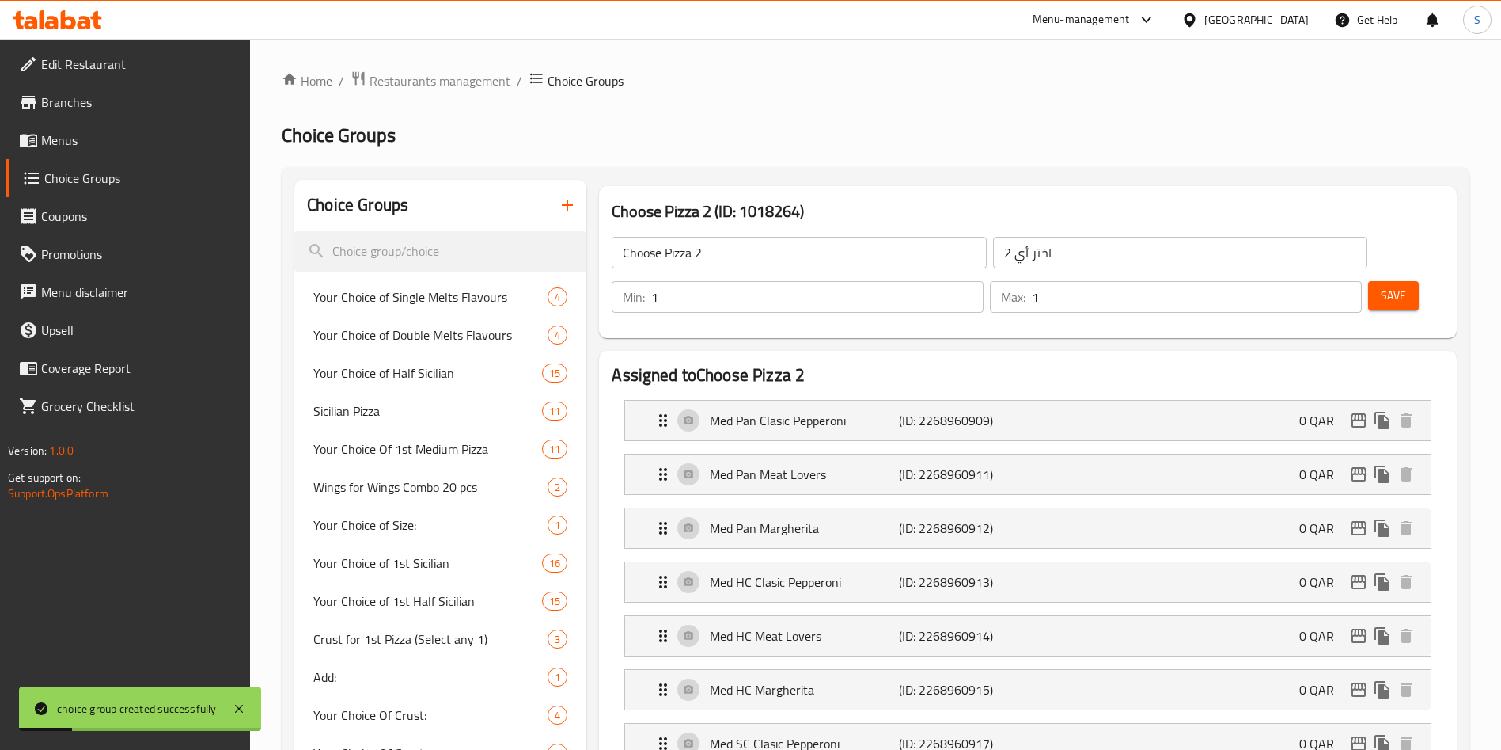
click at [83, 141] on span "Menus" at bounding box center [139, 140] width 197 height 19
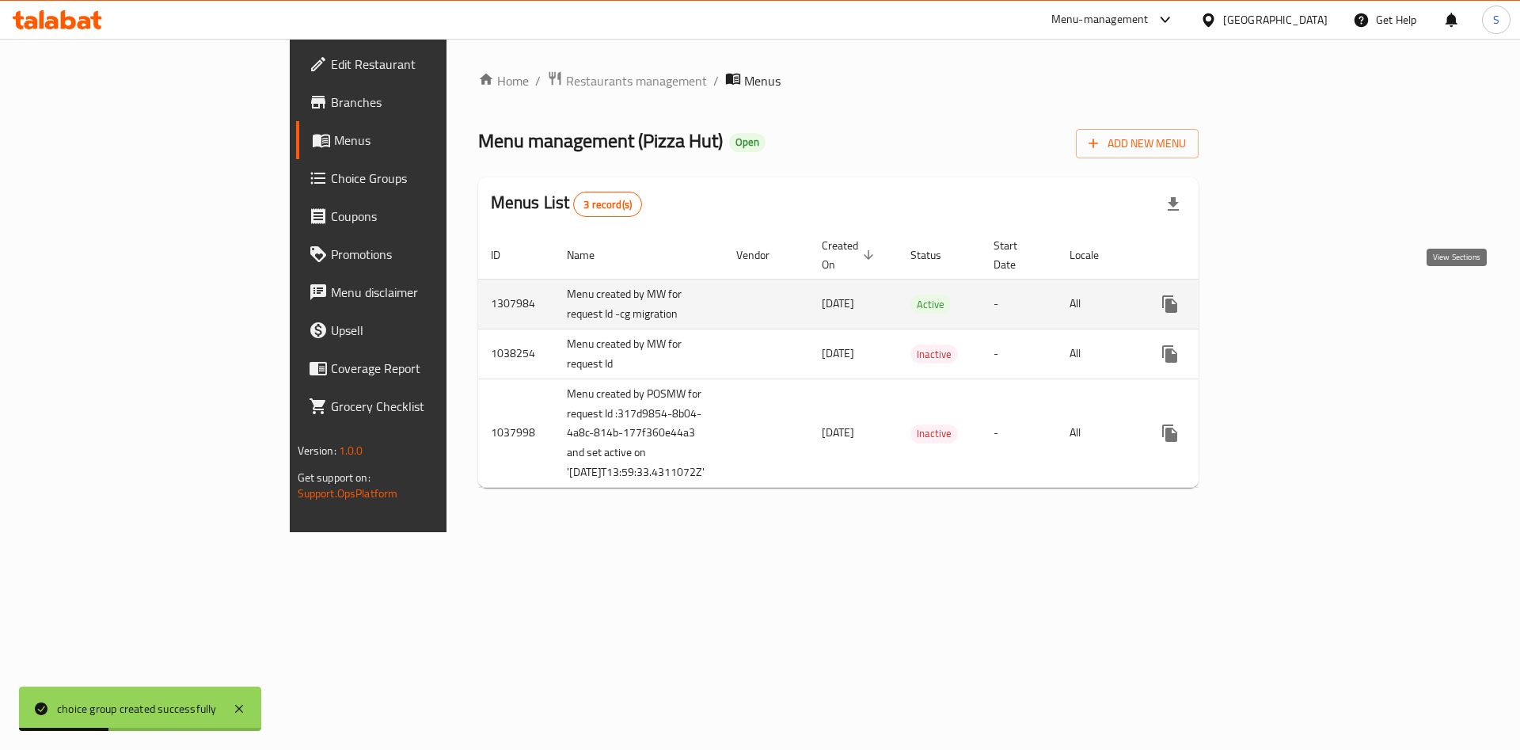
click at [1303, 296] on link "enhanced table" at bounding box center [1284, 304] width 38 height 38
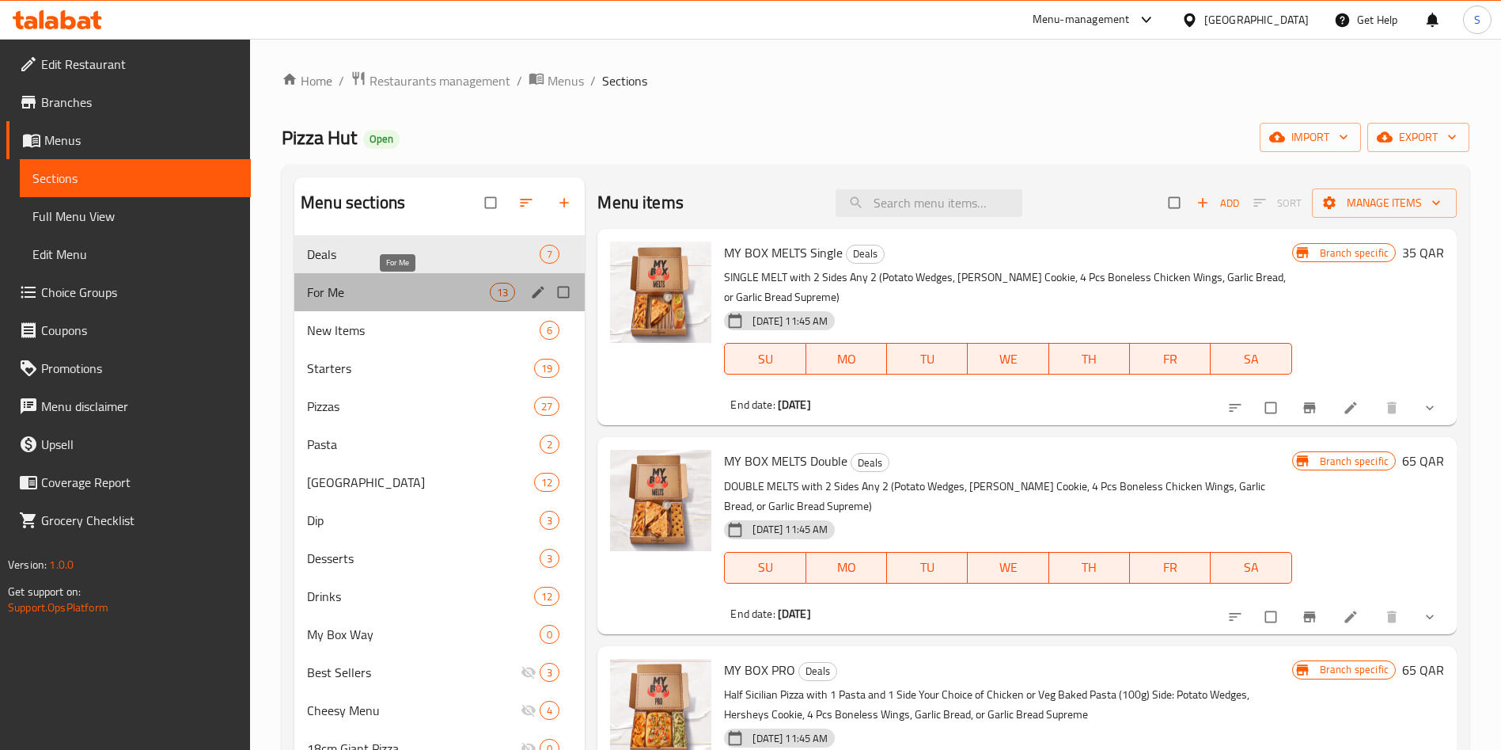
click at [405, 286] on span "For Me" at bounding box center [398, 292] width 183 height 19
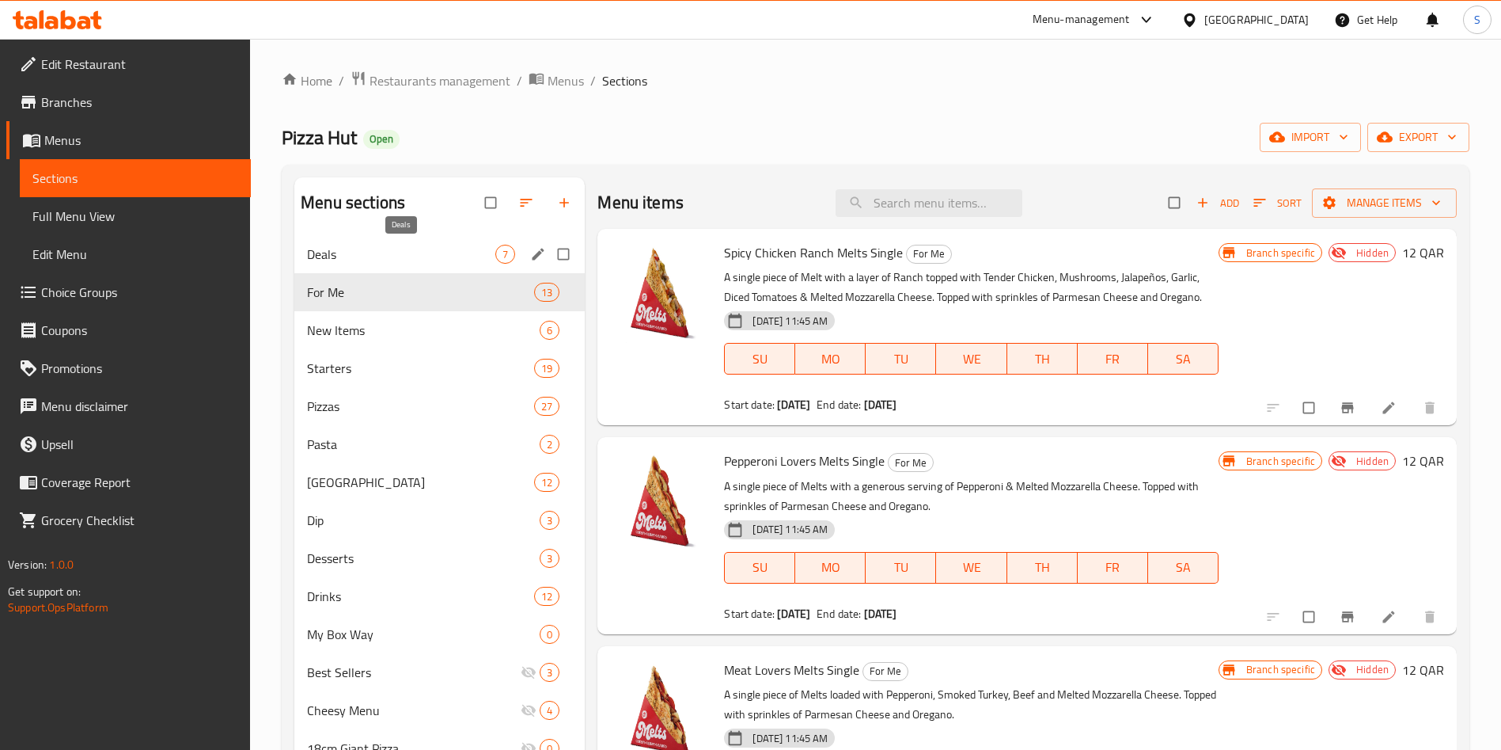
click at [410, 250] on span "Deals" at bounding box center [401, 254] width 188 height 19
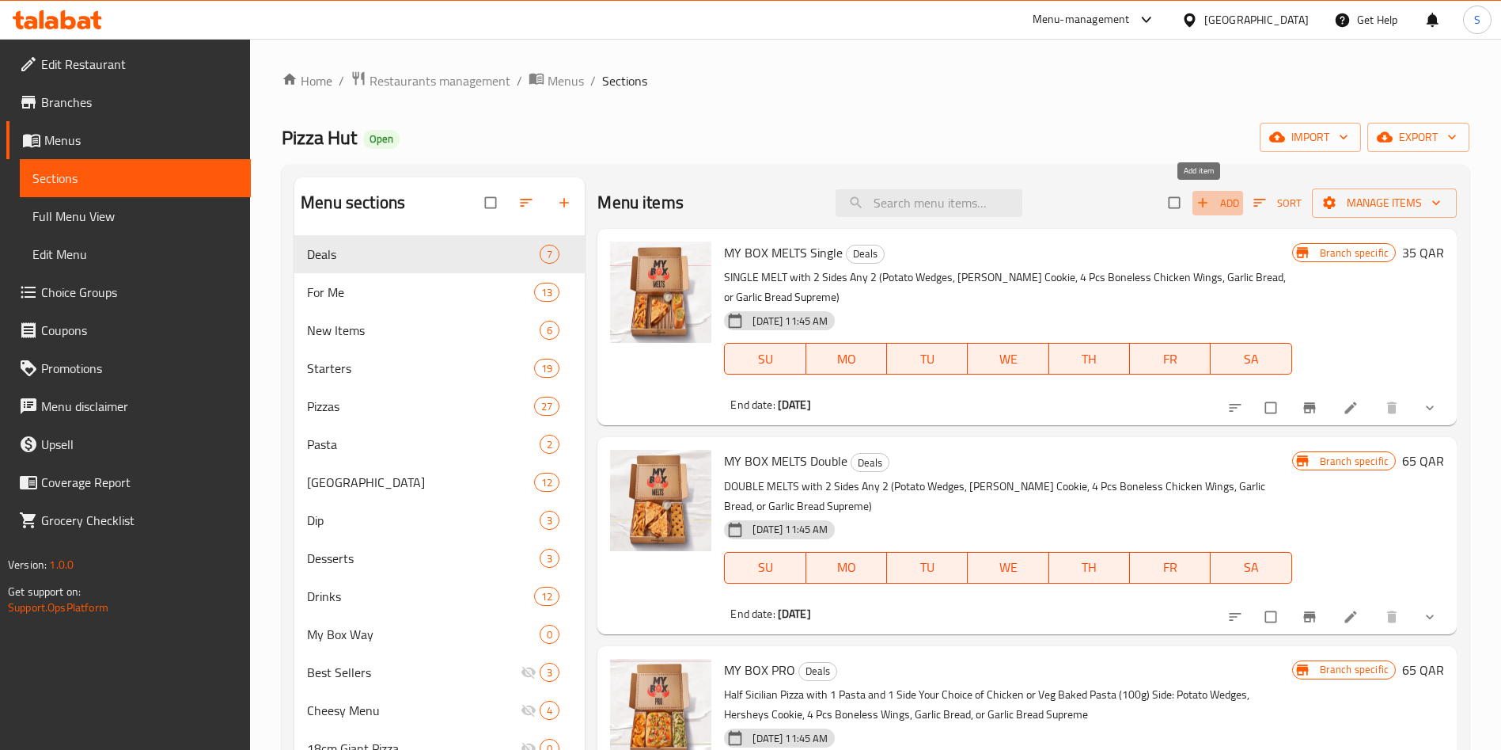
click at [1204, 207] on span "Add" at bounding box center [1218, 203] width 43 height 18
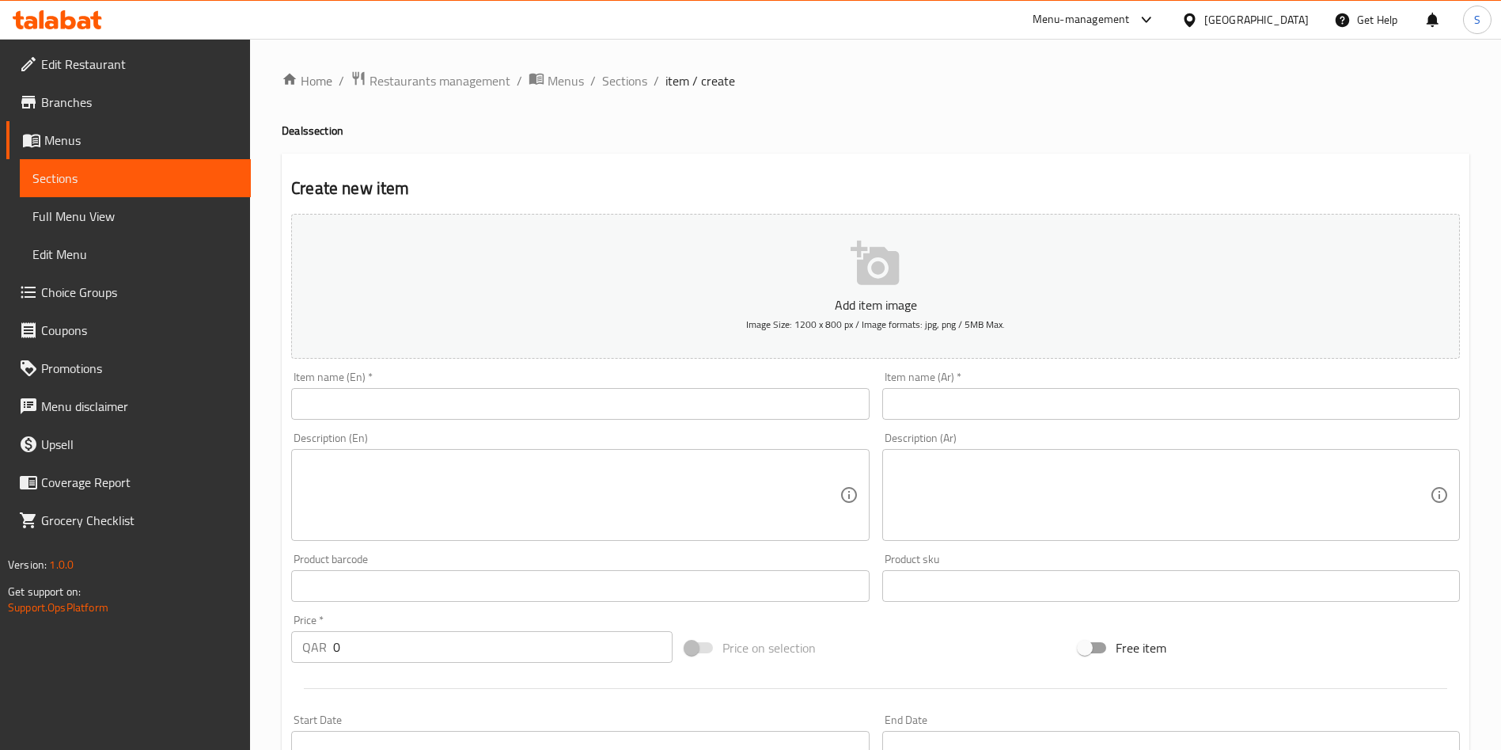
click at [428, 402] on input "text" at bounding box center [580, 404] width 578 height 32
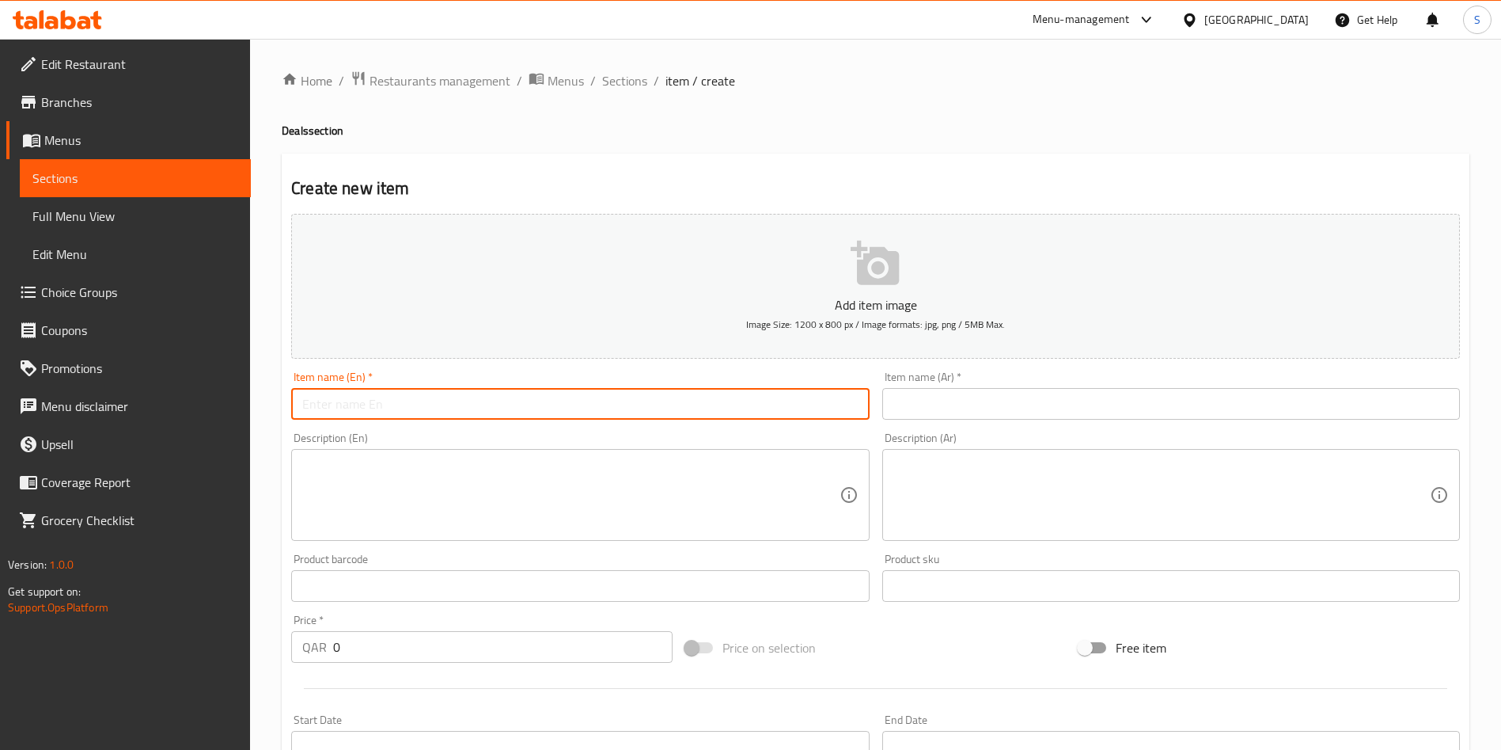
paste input "عرض فيني جونيور"
type input "عرض فيني جونيور"
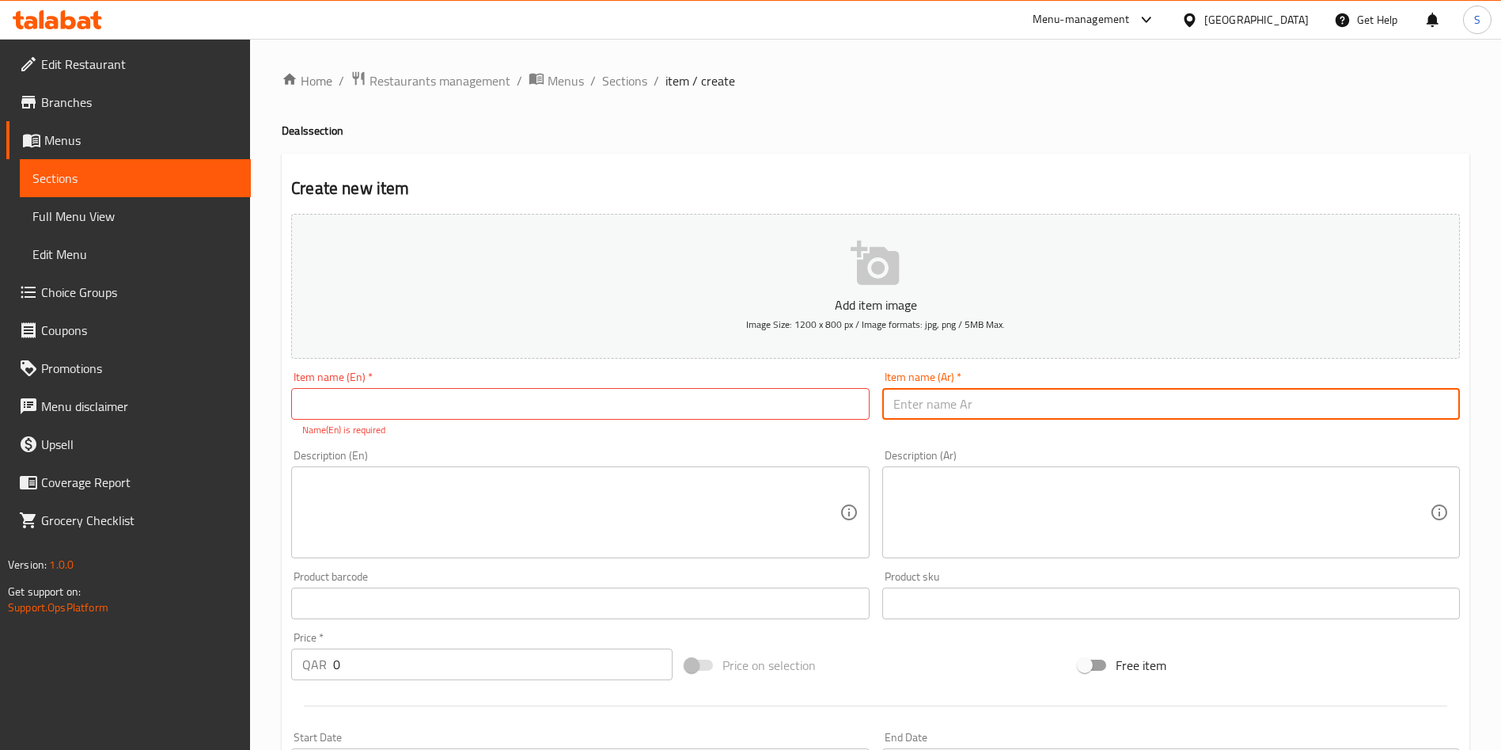
click at [986, 412] on input "text" at bounding box center [1172, 404] width 578 height 32
paste input "عرض فيني جونيور"
type input "عرض فيني جونيور"
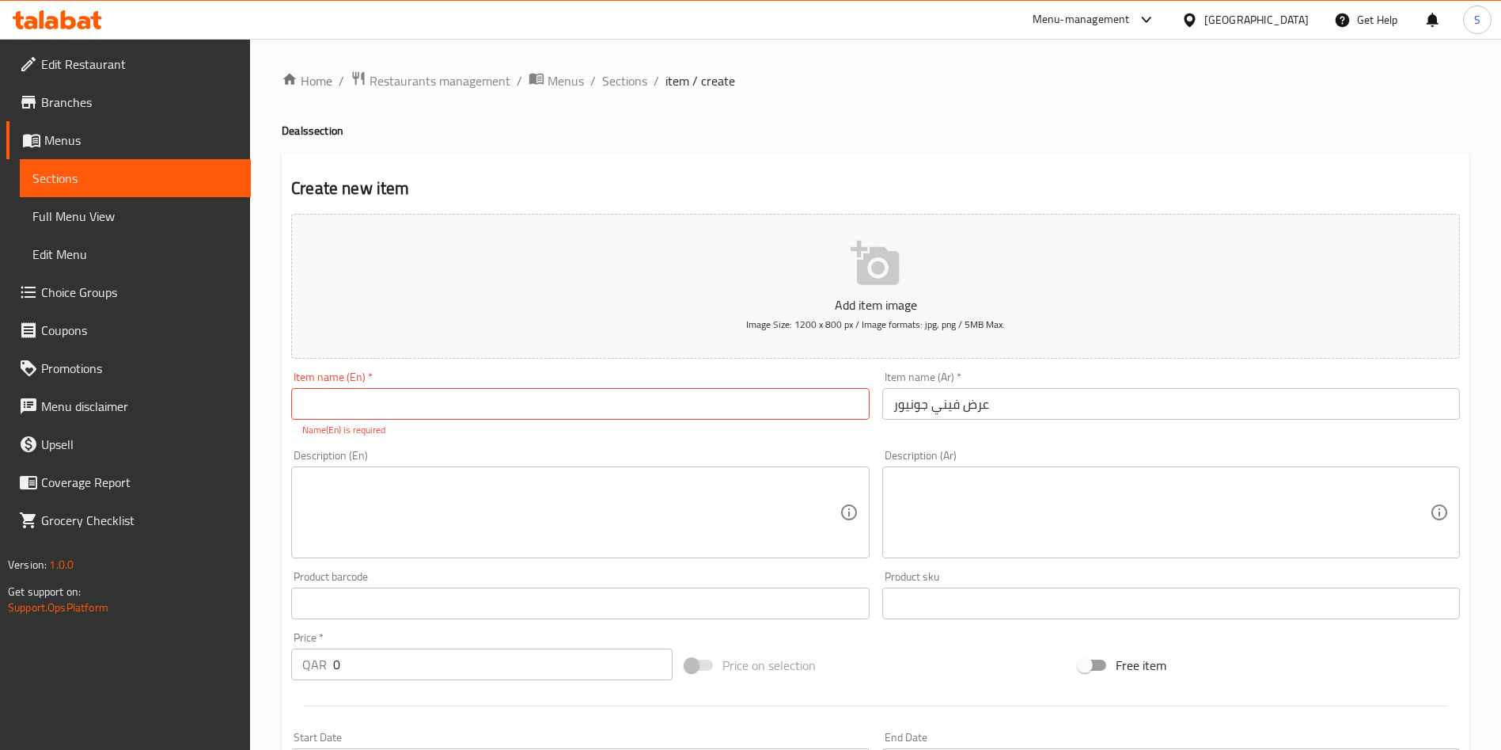
click at [396, 398] on input "text" at bounding box center [580, 404] width 578 height 32
paste input "[PERSON_NAME] Deal"
type input "[PERSON_NAME] Deal"
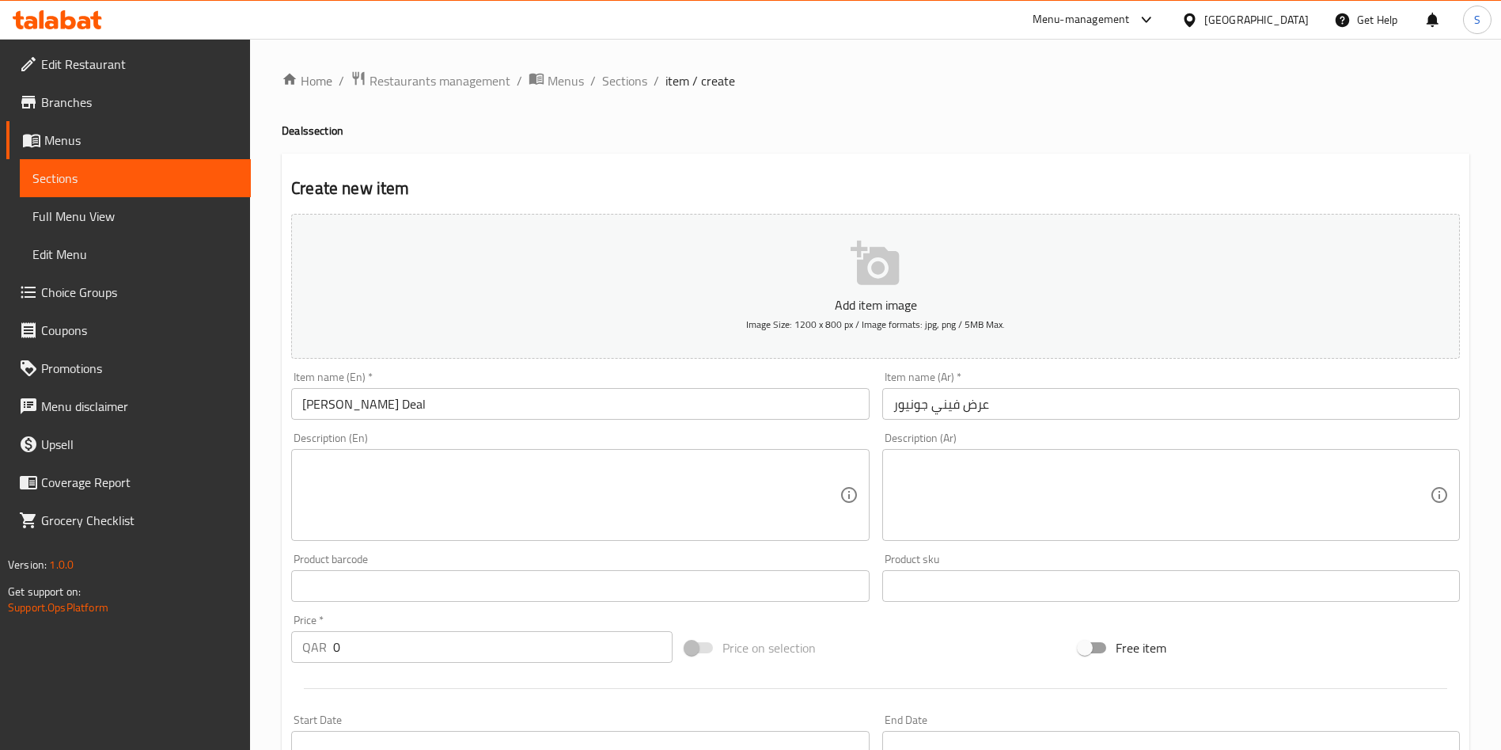
click at [982, 481] on textarea at bounding box center [1162, 494] width 537 height 75
paste textarea ""اختر نوعين من البيتزا متوسطة الحجم (بيبروني، ميت لفرز، أو مارغريتا) مع العجينة…"
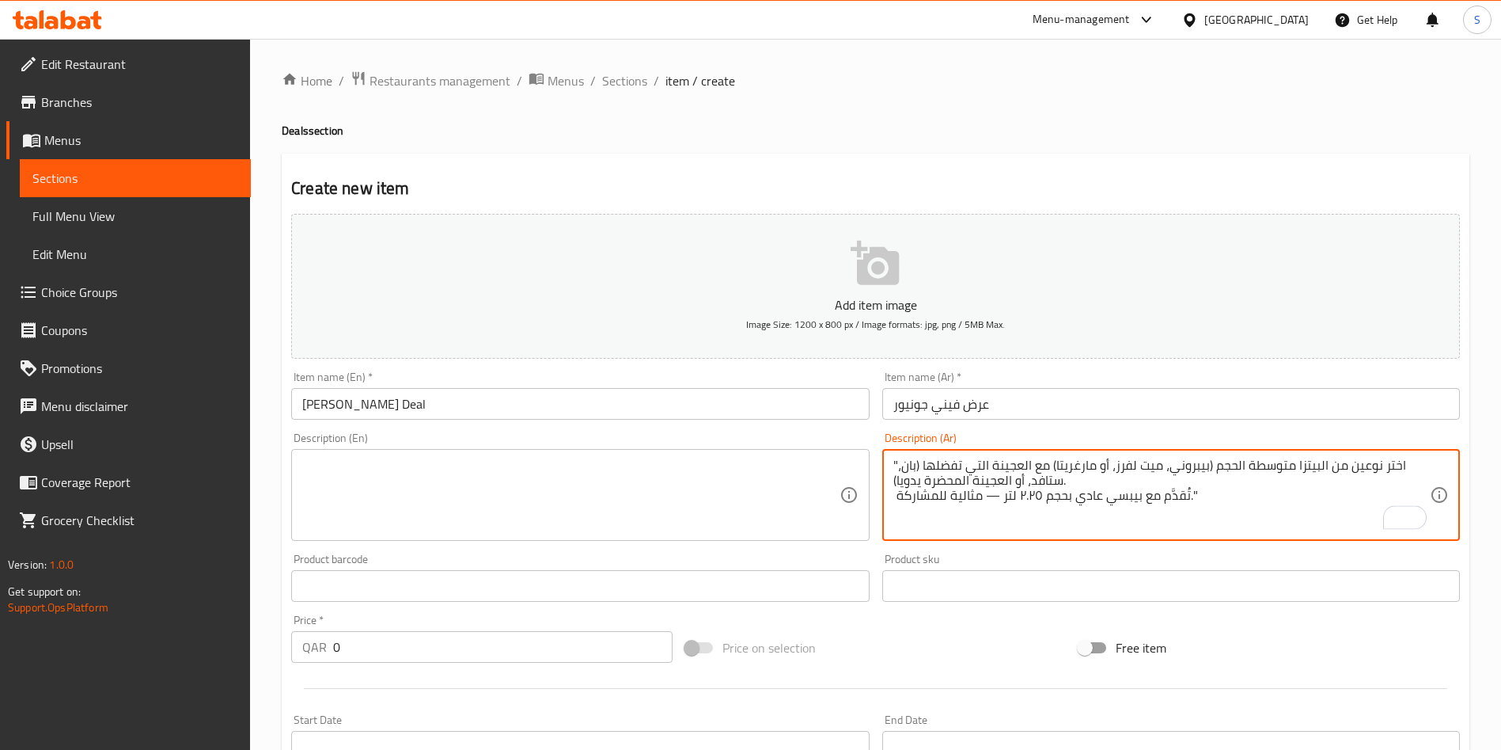
drag, startPoint x: 1002, startPoint y: 496, endPoint x: 990, endPoint y: 507, distance: 15.7
click at [985, 497] on textarea ""اختر نوعين من البيتزا متوسطة الحجم (بيبروني، ميت لفرز، أو مارغريتا) مع العجينة…" at bounding box center [1162, 494] width 537 height 75
type textarea ""اختر نوعين من البيتزا متوسطة الحجم (بيبروني، ميت لفرز، أو مارغريتا) مع العجينة…"
click at [485, 500] on textarea at bounding box center [570, 494] width 537 height 75
paste textarea "Choose two medium pizzas (pepperoni, meatlovers, or margherita) with your favor…"
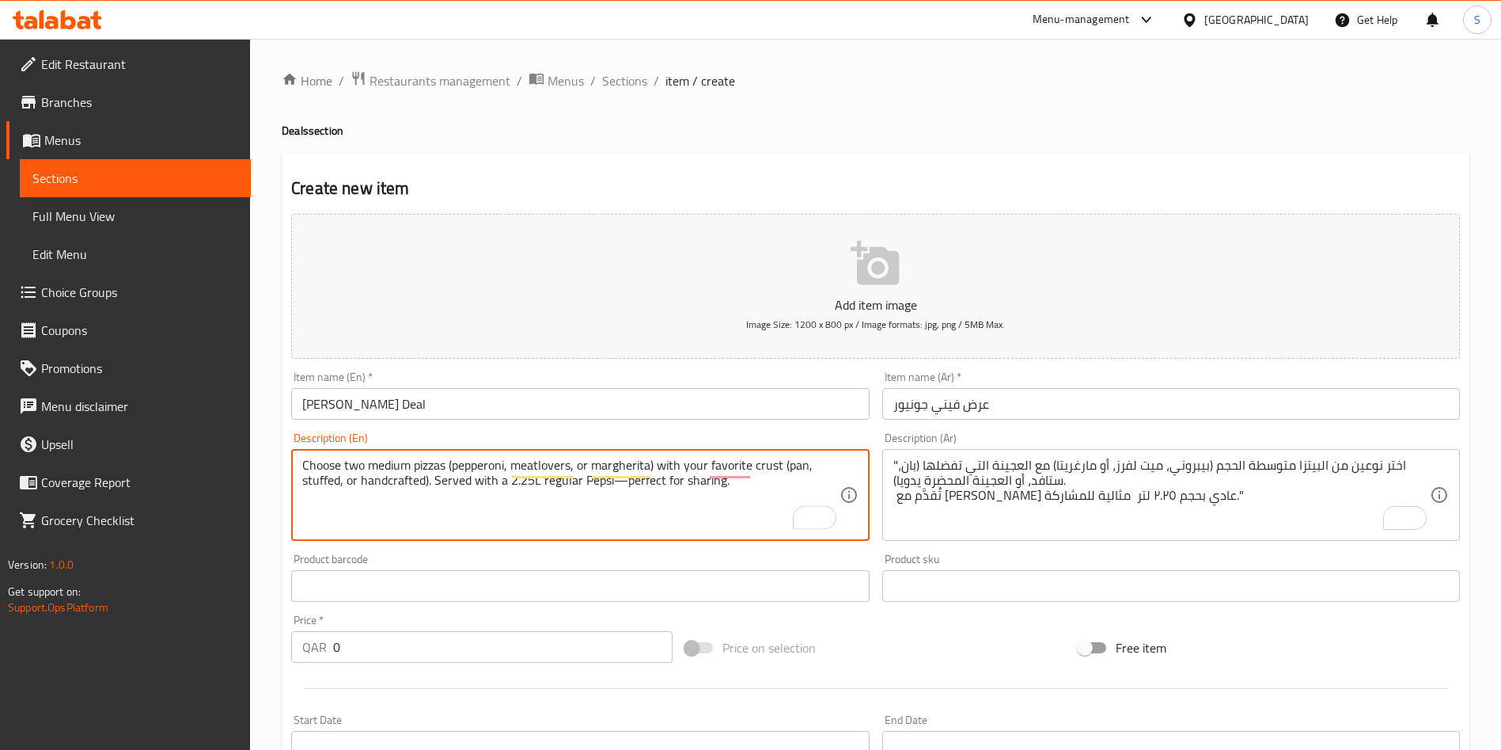
drag, startPoint x: 613, startPoint y: 486, endPoint x: 621, endPoint y: 487, distance: 8.0
click at [621, 487] on textarea "Choose two medium pizzas (pepperoni, meatlovers, or margherita) with your favor…" at bounding box center [570, 494] width 537 height 75
type textarea "Choose two medium pizzas (pepperoni, meatlovers, or margherita) with your favor…"
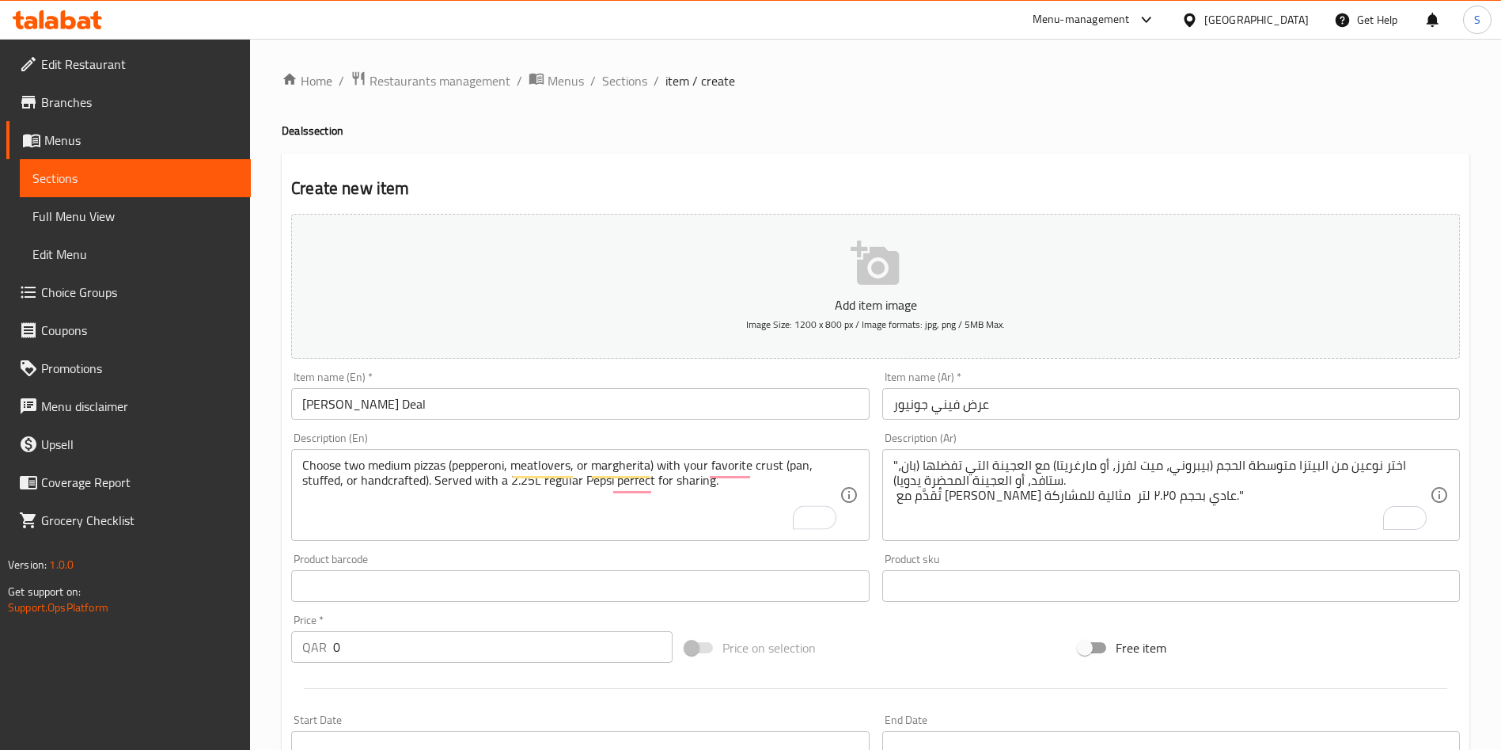
drag, startPoint x: 943, startPoint y: 657, endPoint x: 949, endPoint y: 623, distance: 34.6
click at [945, 656] on div "Price on selection" at bounding box center [876, 647] width 394 height 43
drag, startPoint x: 378, startPoint y: 639, endPoint x: 263, endPoint y: 630, distance: 115.9
click at [297, 632] on div "QAR 0 Price *" at bounding box center [481, 647] width 381 height 32
type input "79"
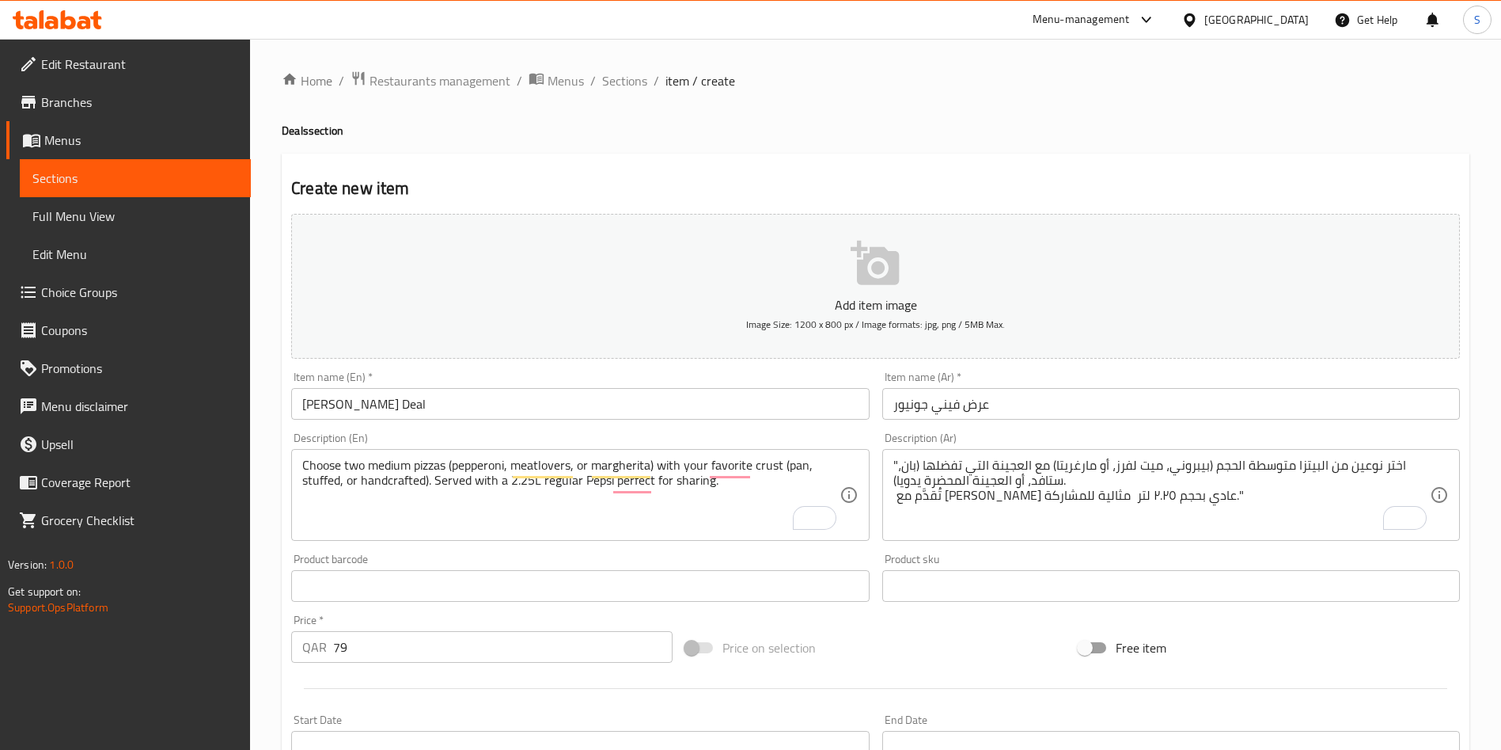
click at [916, 623] on div "Add item image Image Size: 1200 x 800 px / Image formats: jpg, png / 5MB Max. I…" at bounding box center [876, 548] width 1182 height 682
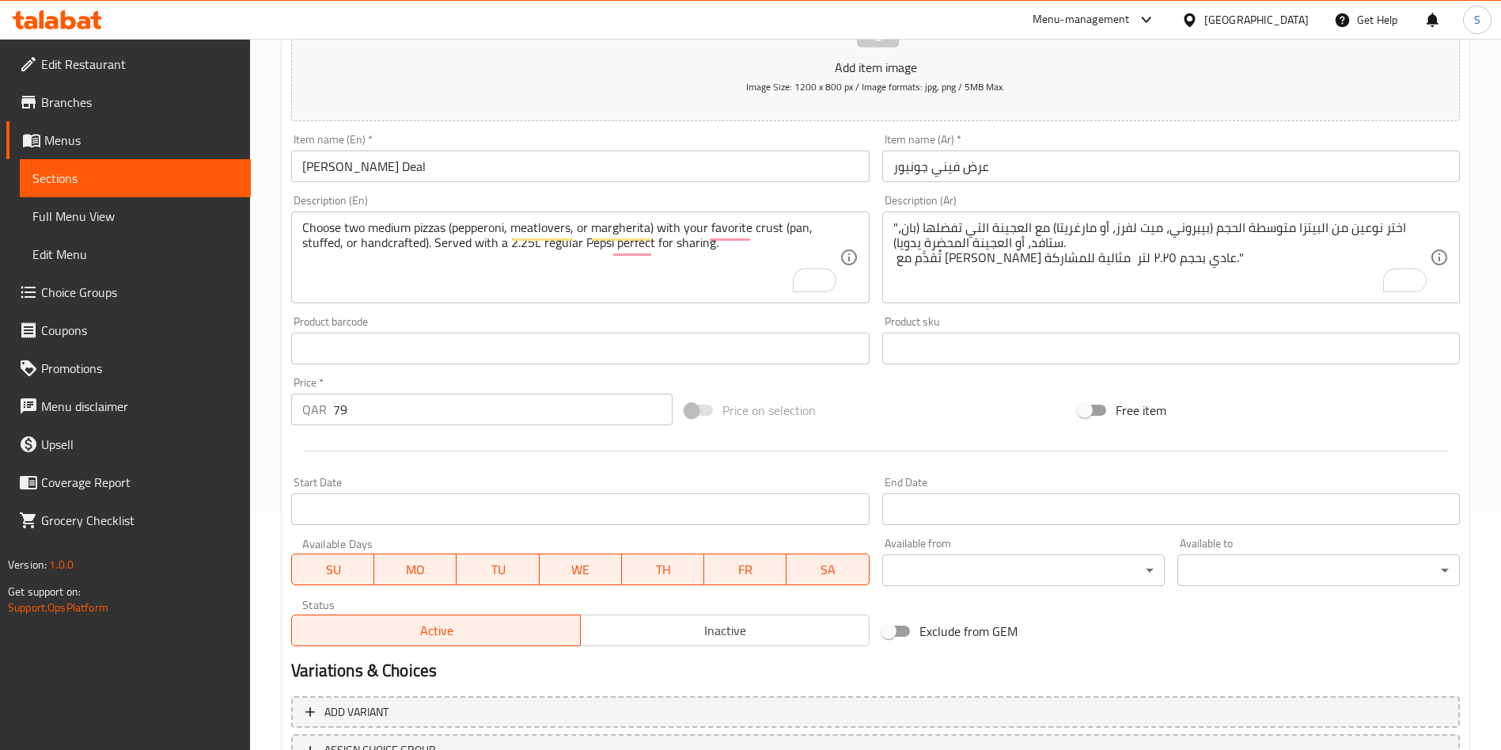
scroll to position [369, 0]
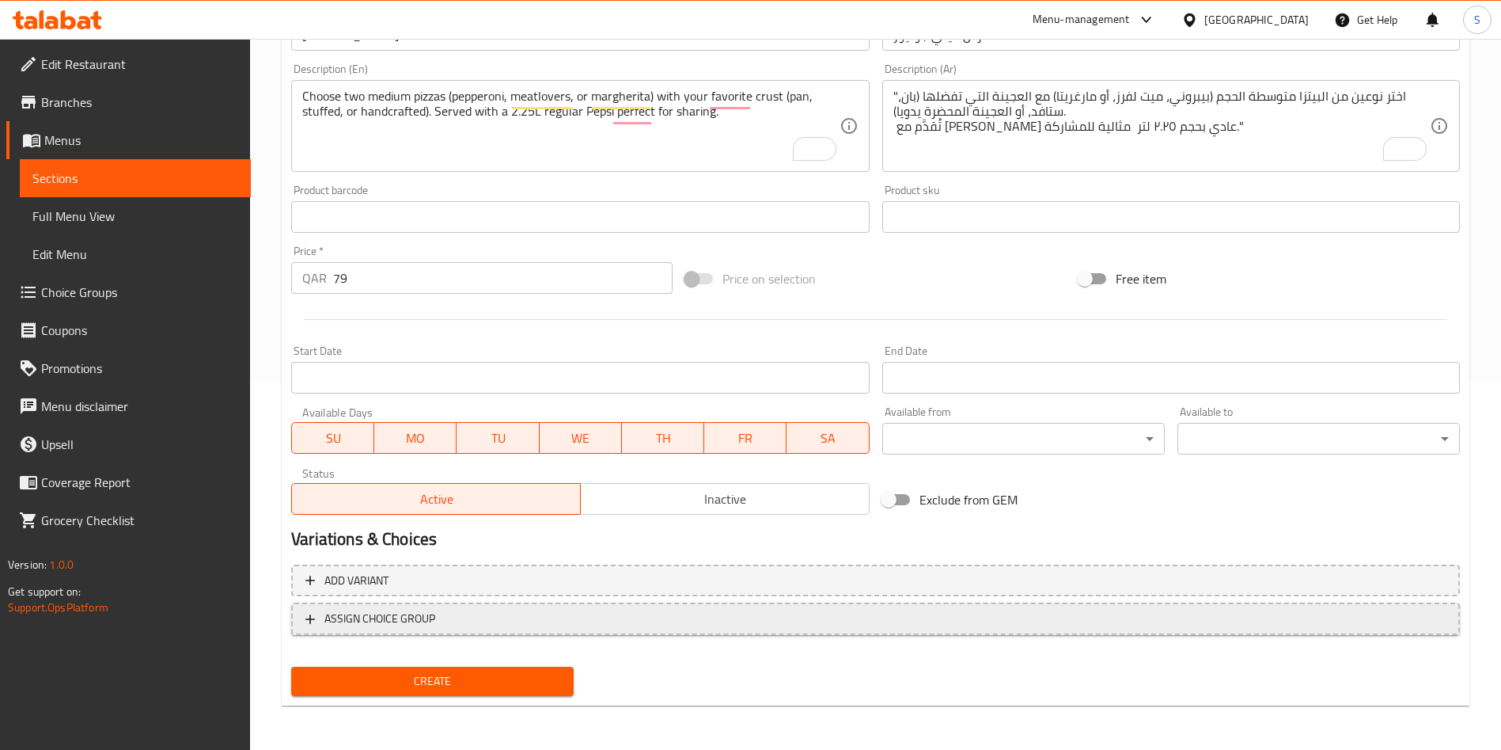
click at [887, 617] on span "ASSIGN CHOICE GROUP" at bounding box center [876, 619] width 1141 height 20
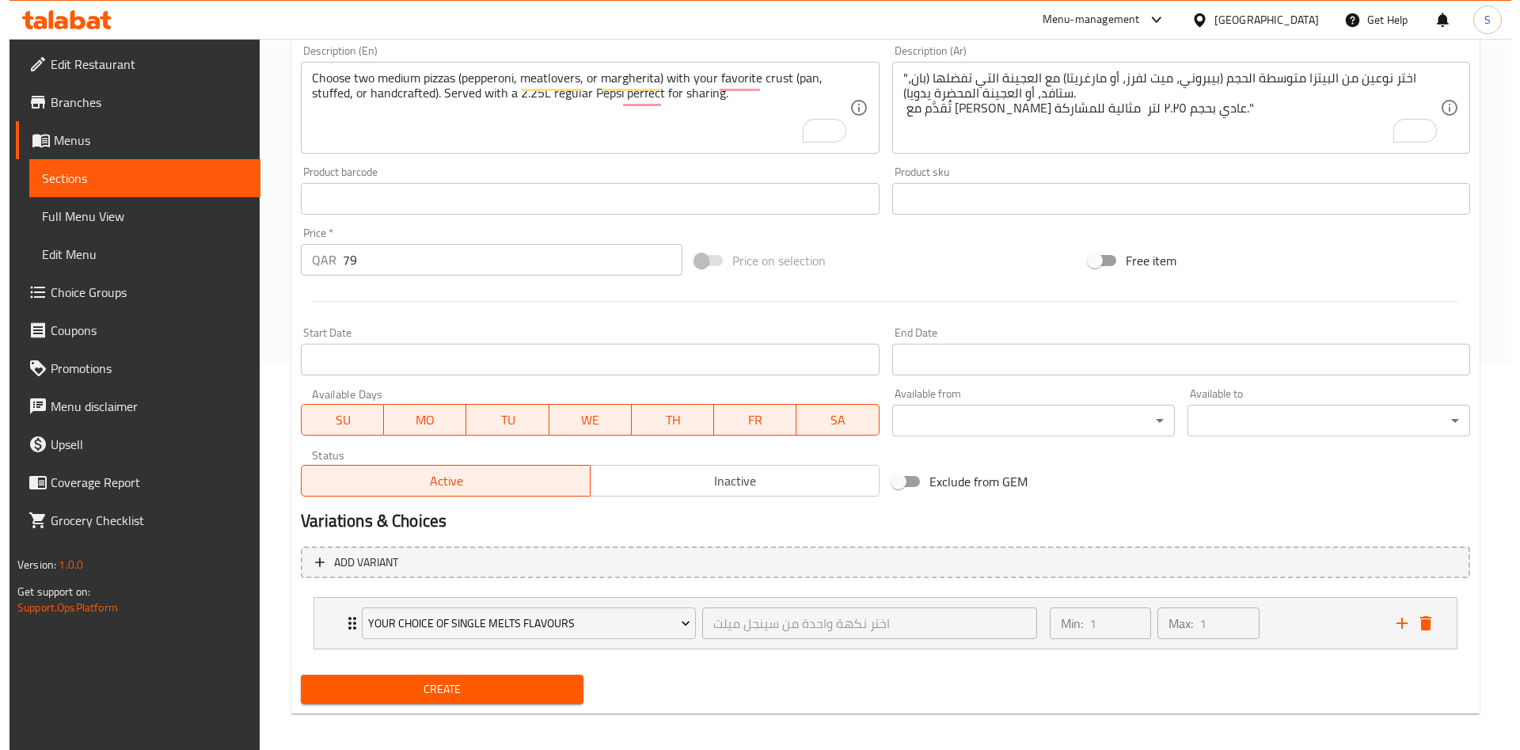
scroll to position [395, 0]
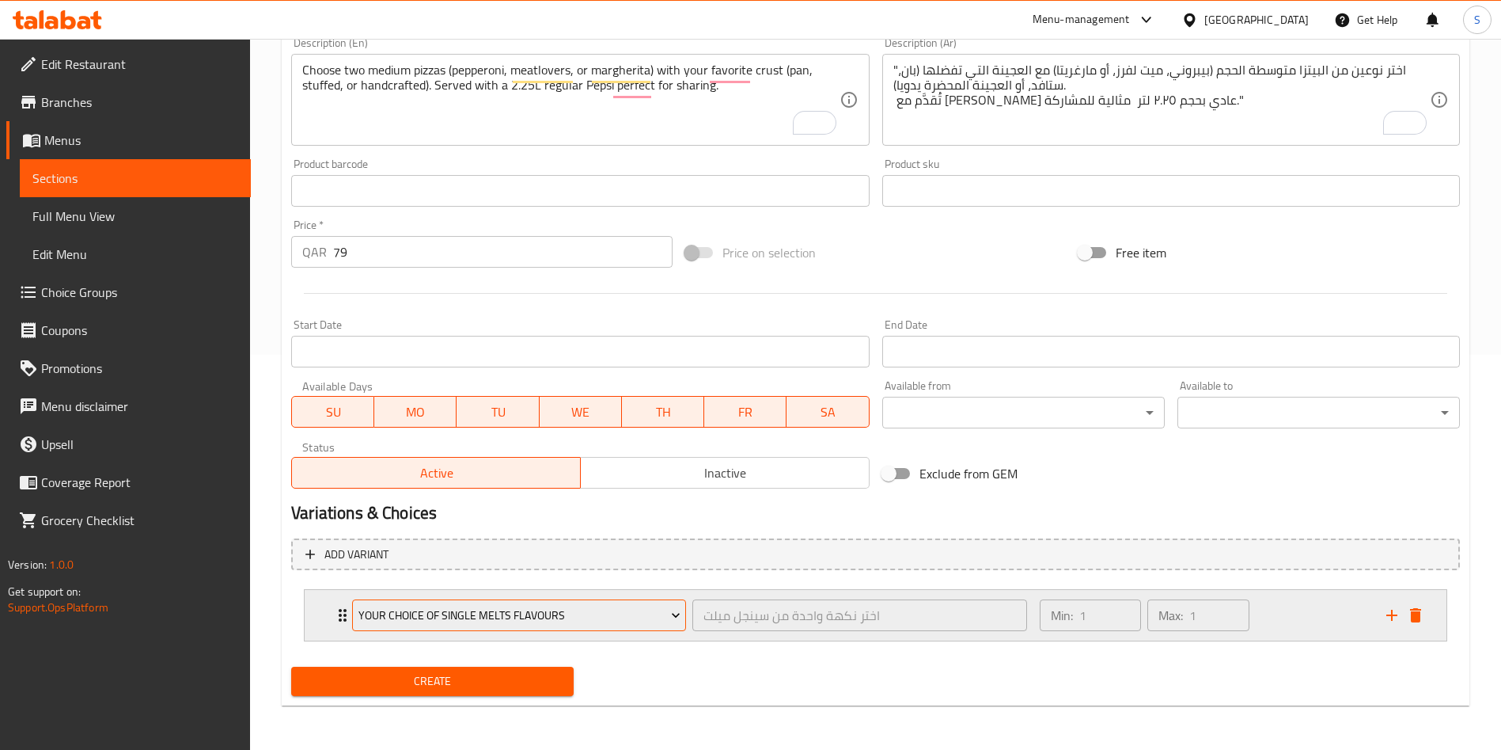
click at [627, 609] on span "Your Choice of Single Melts Flavours" at bounding box center [520, 615] width 322 height 20
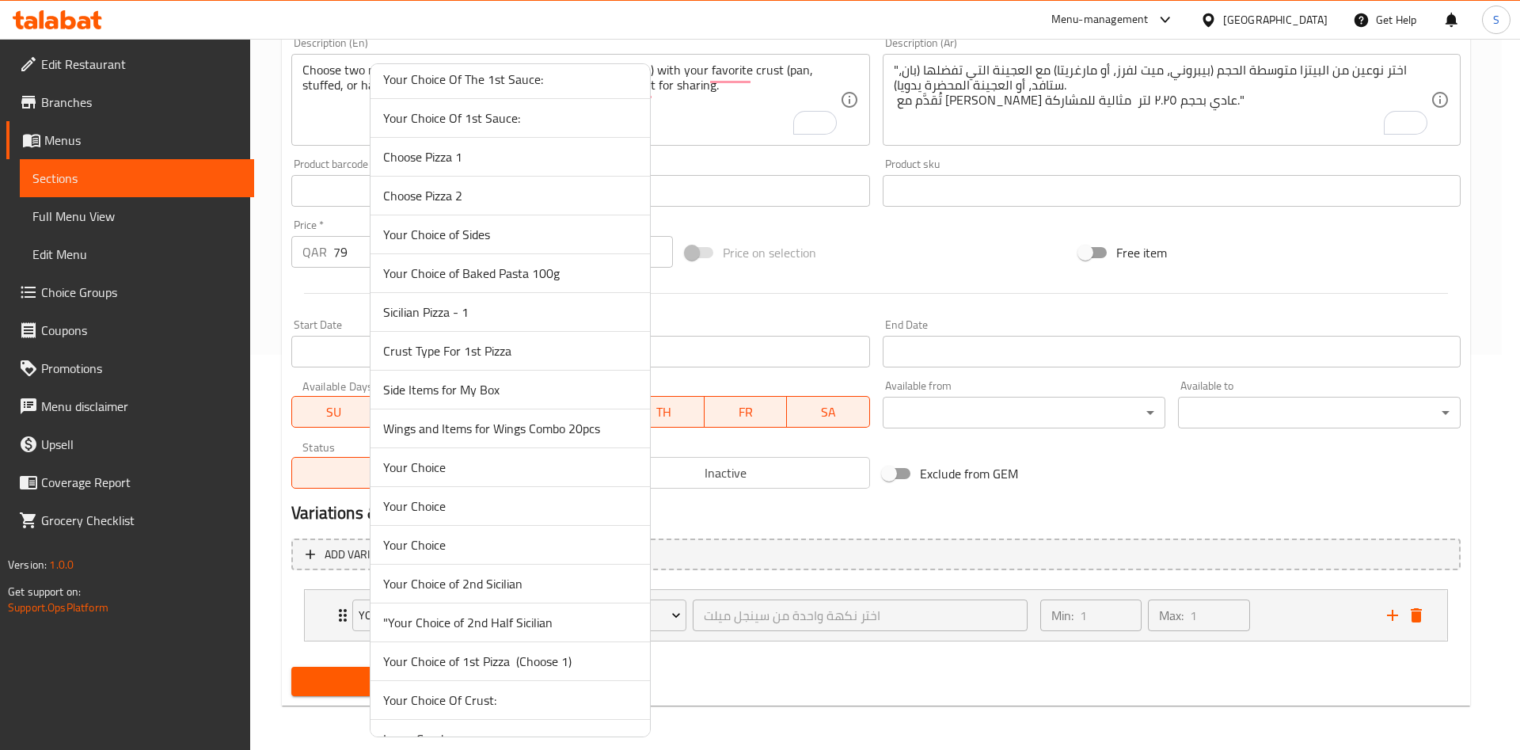
scroll to position [1069, 0]
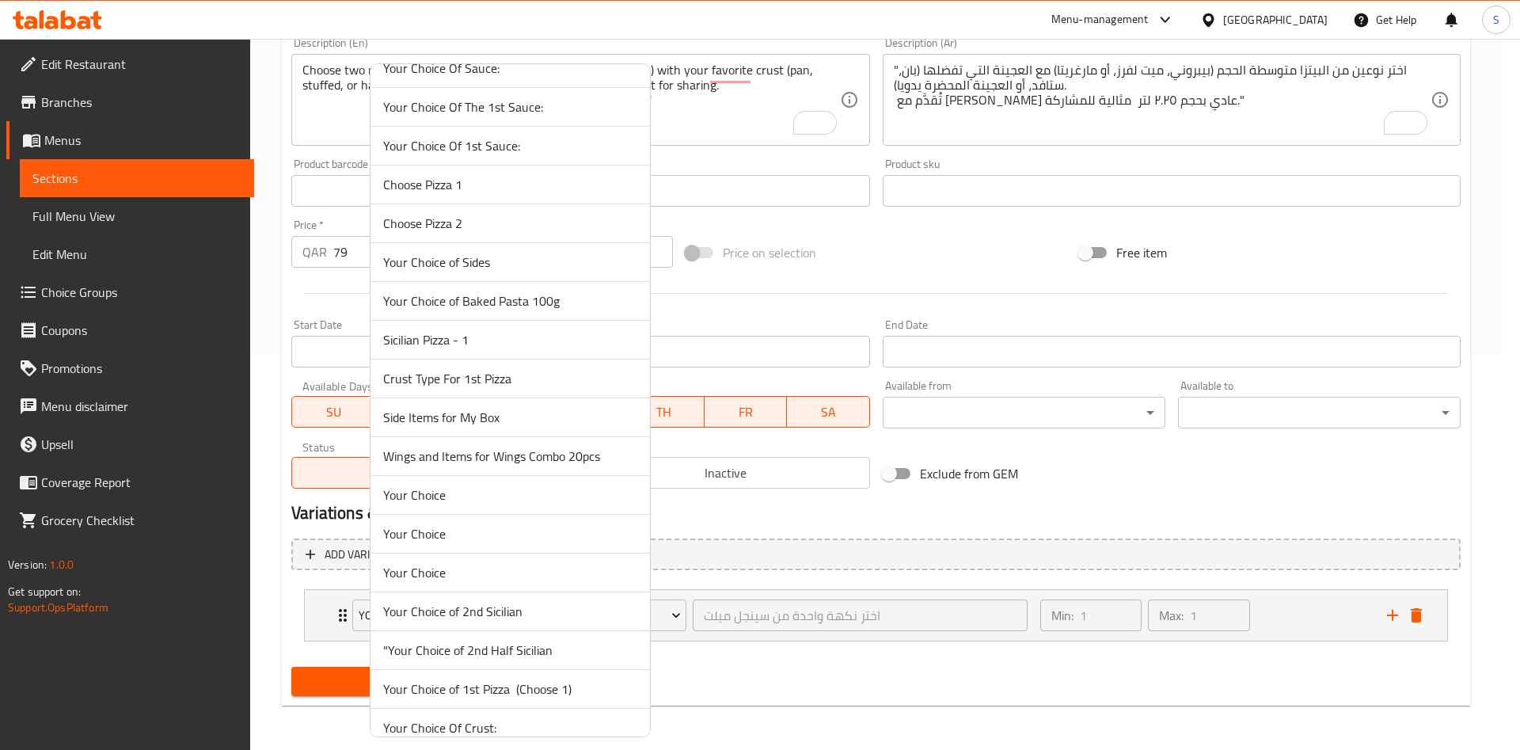
click at [495, 187] on span "Choose Pizza 1" at bounding box center [510, 184] width 254 height 19
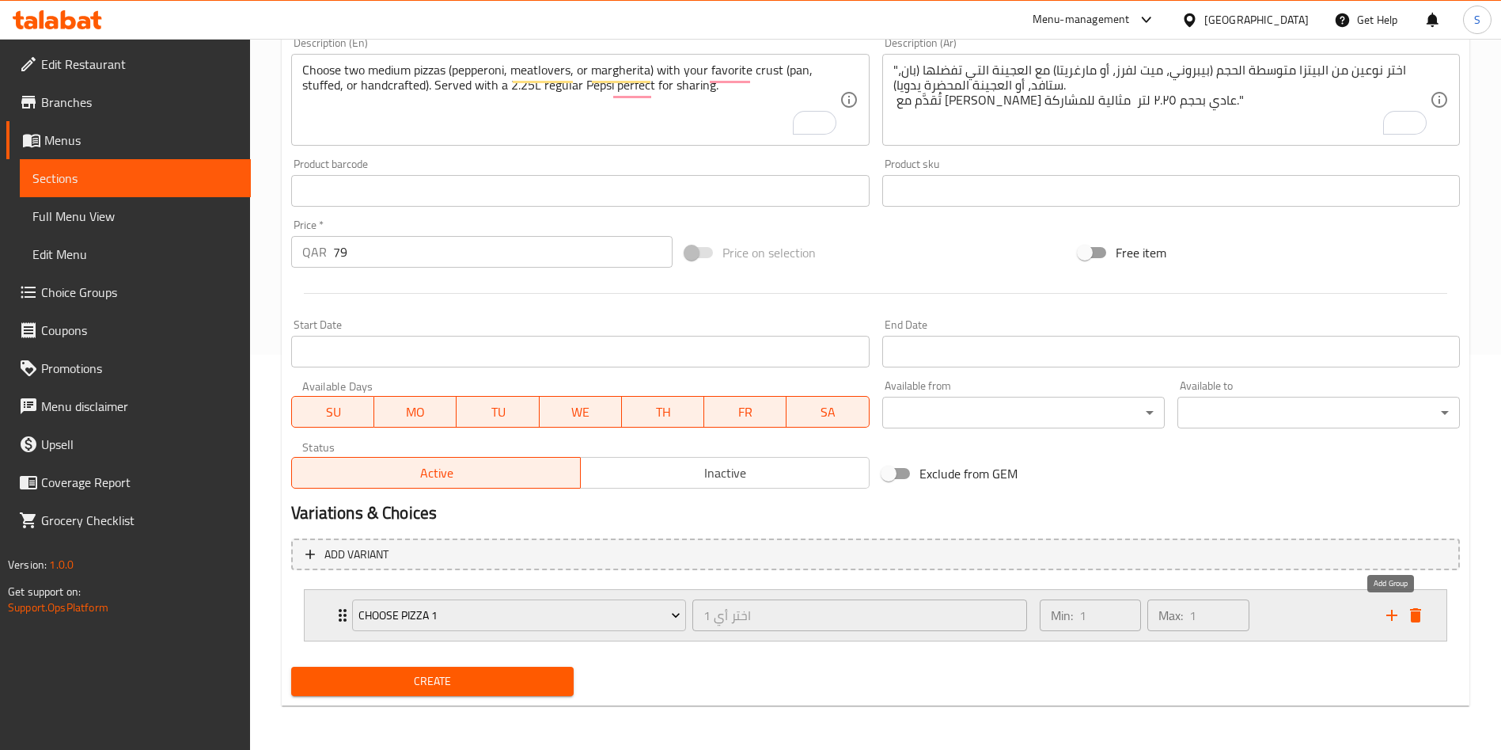
click at [1391, 613] on icon "add" at bounding box center [1392, 614] width 11 height 11
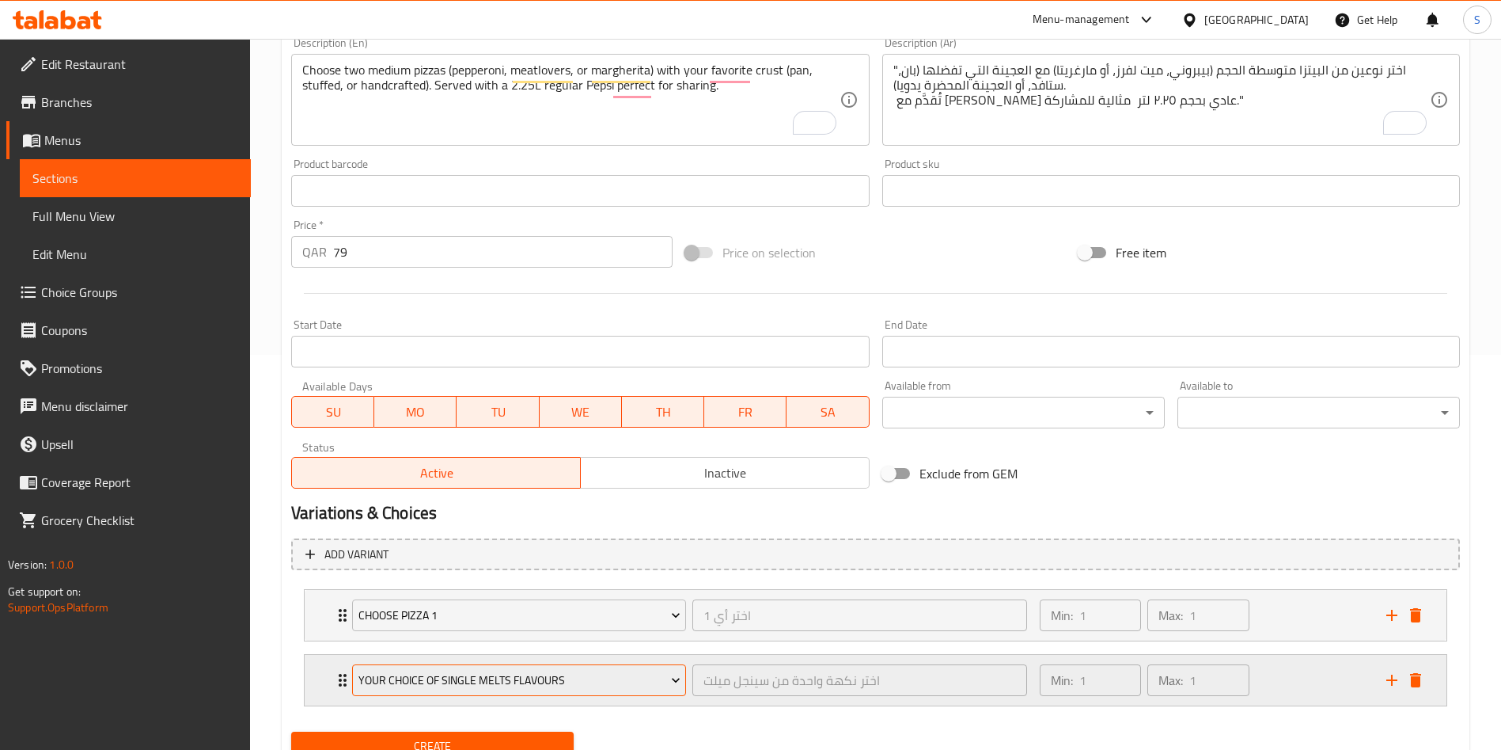
click at [639, 674] on span "Your Choice of Single Melts Flavours" at bounding box center [520, 680] width 322 height 20
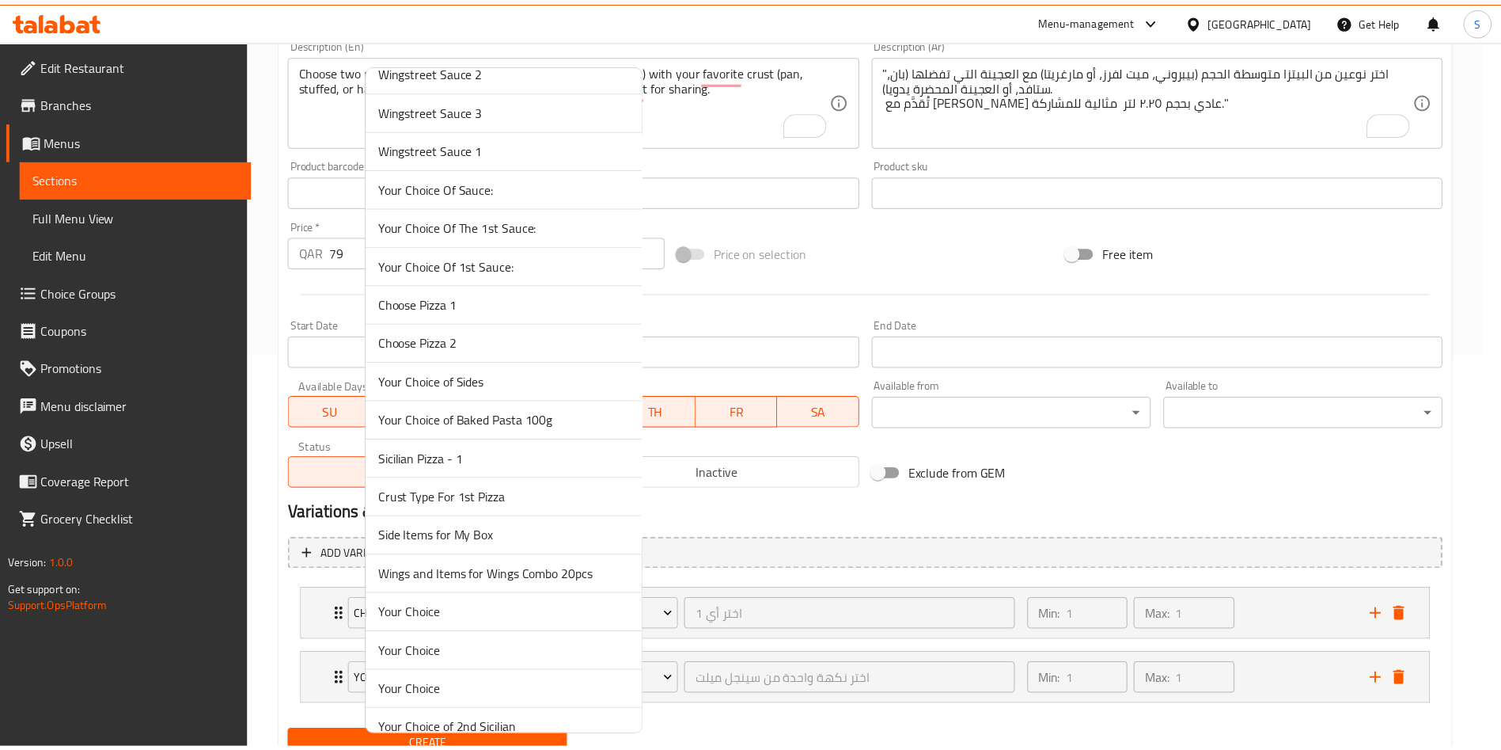
scroll to position [950, 0]
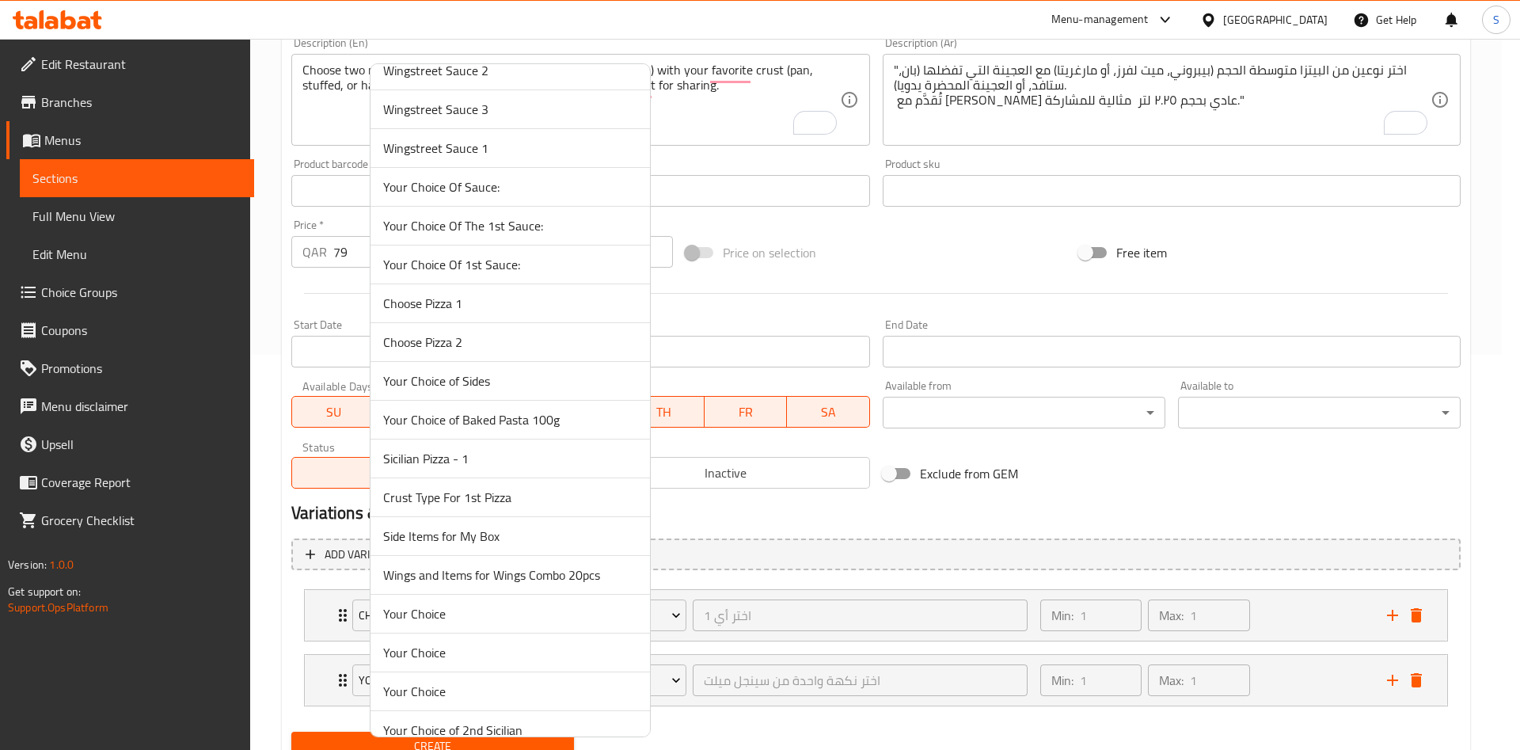
click at [450, 336] on span "Choose Pizza 2" at bounding box center [510, 341] width 254 height 19
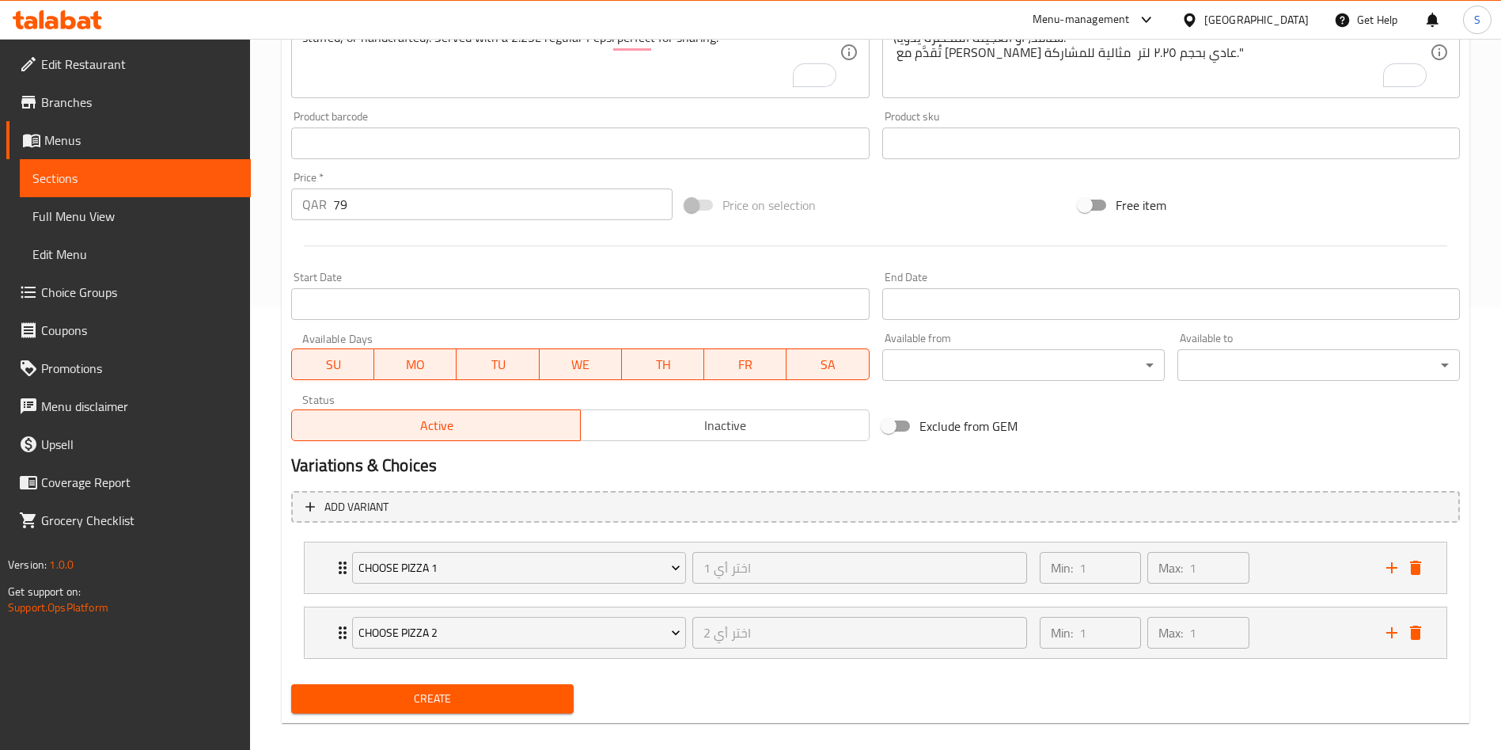
scroll to position [460, 0]
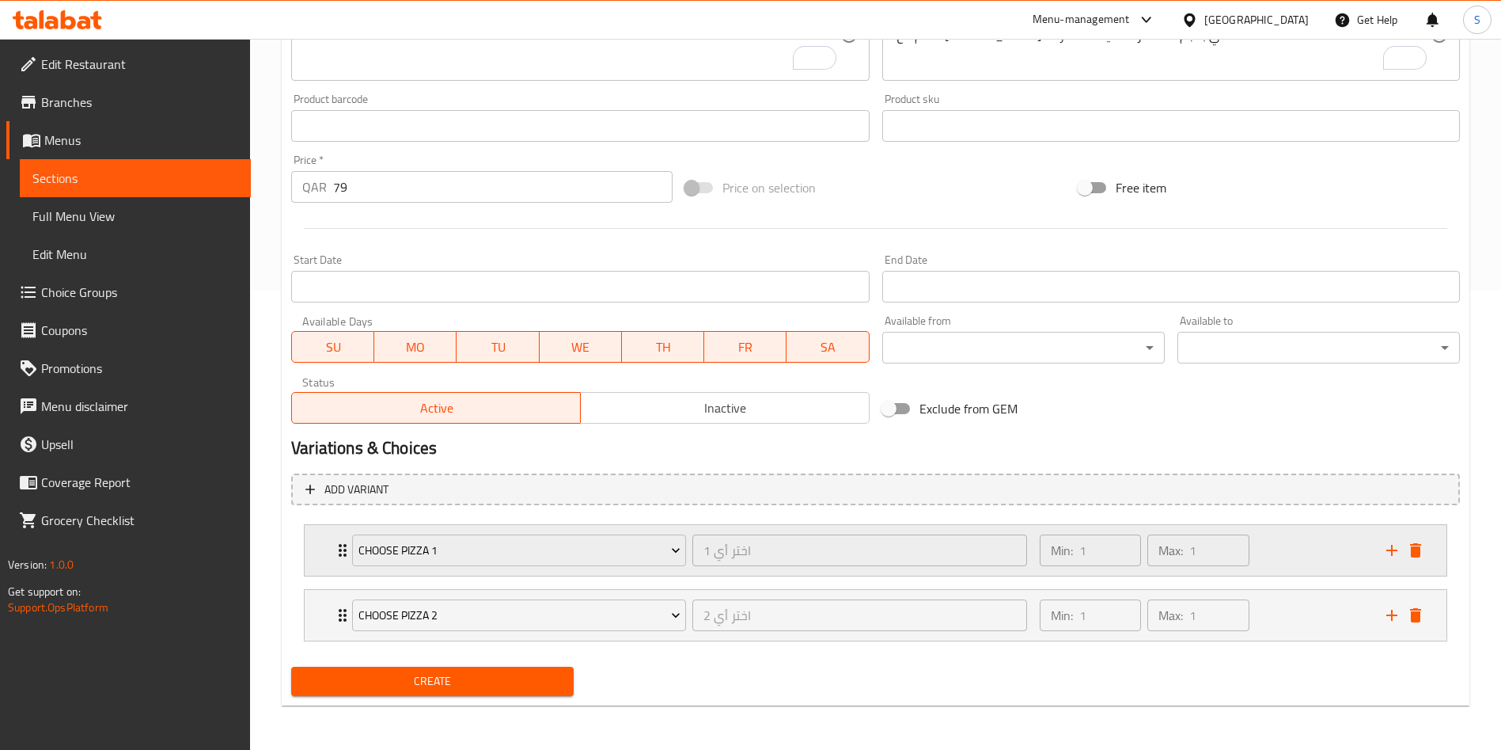
click at [1293, 557] on div "Min: 1 ​ Max: 1 ​" at bounding box center [1204, 550] width 347 height 51
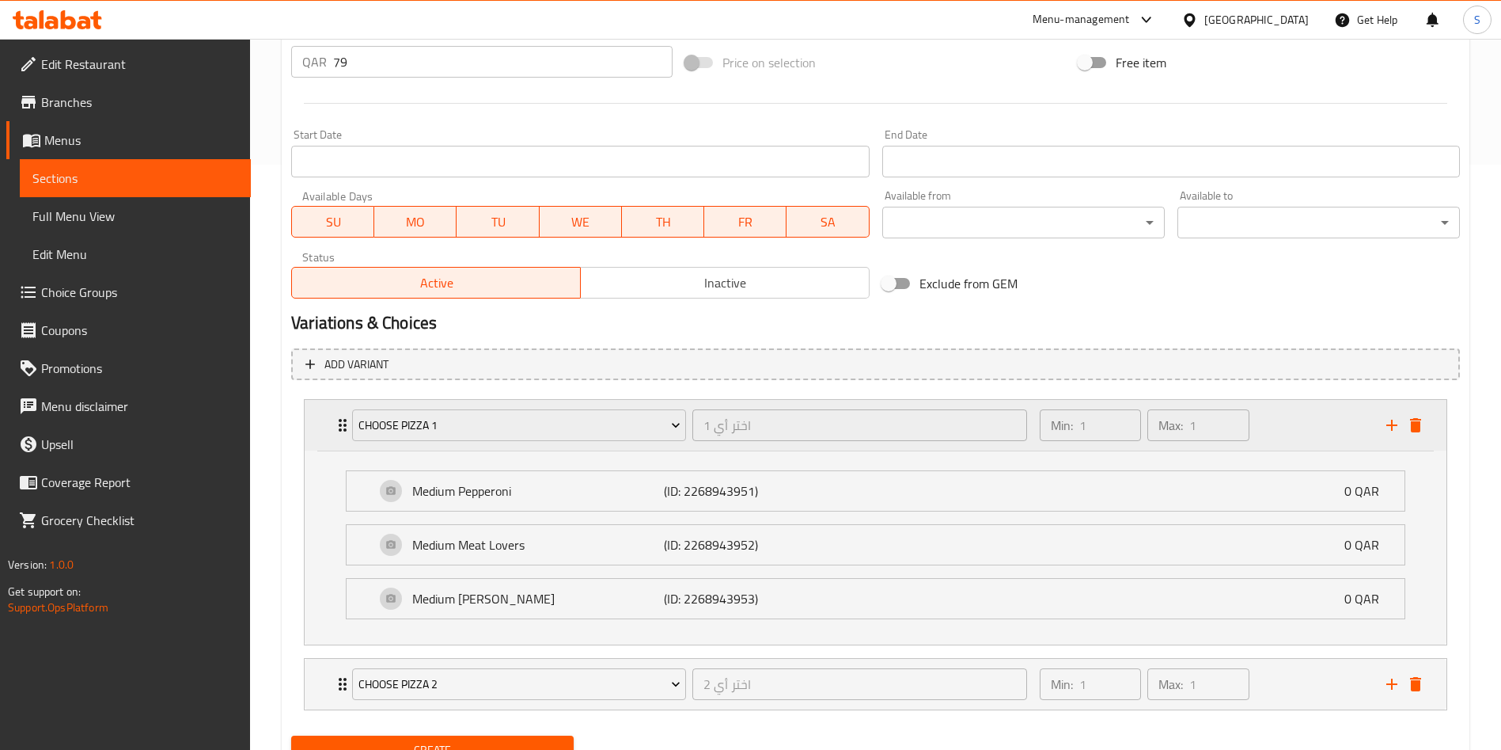
scroll to position [654, 0]
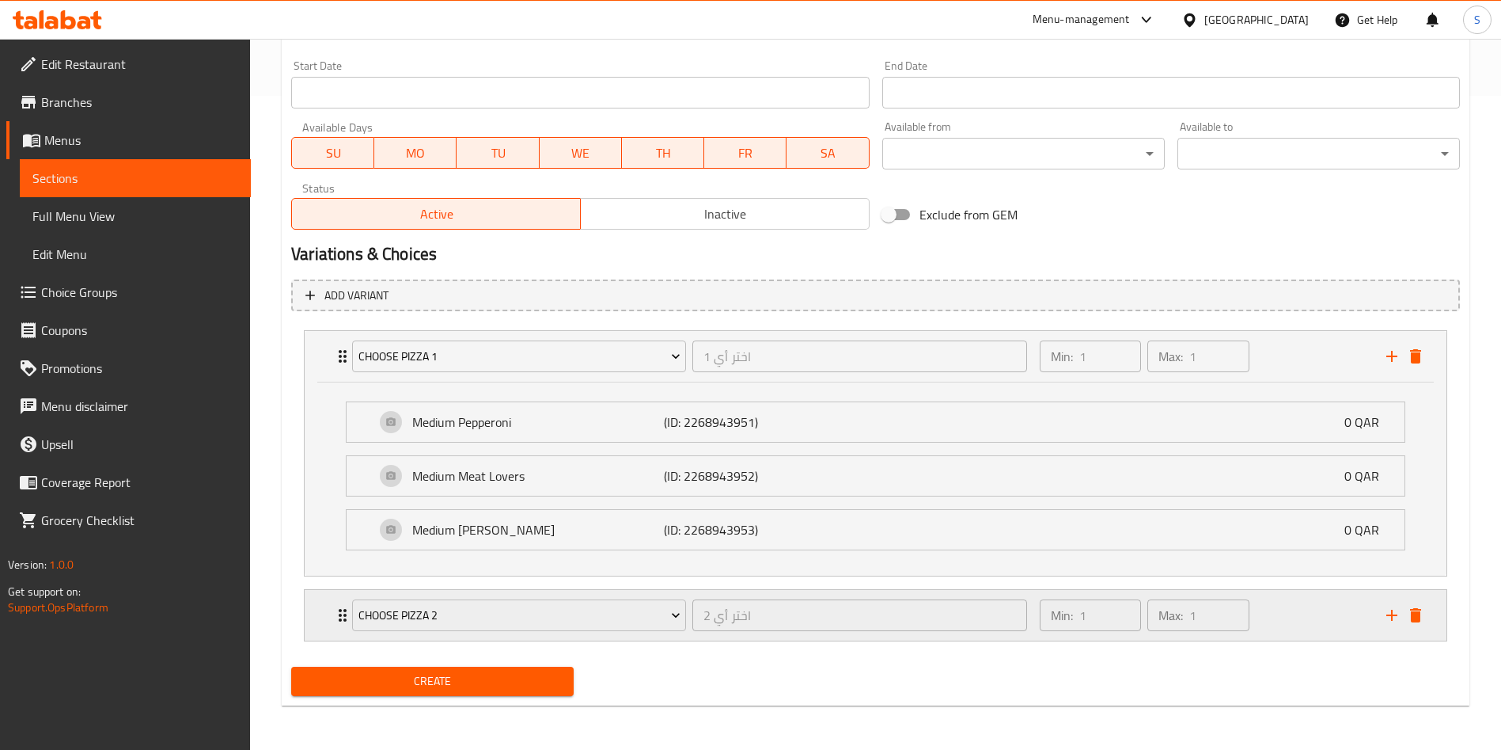
click at [1324, 626] on div "Min: 1 ​ Max: 1 ​" at bounding box center [1204, 615] width 347 height 51
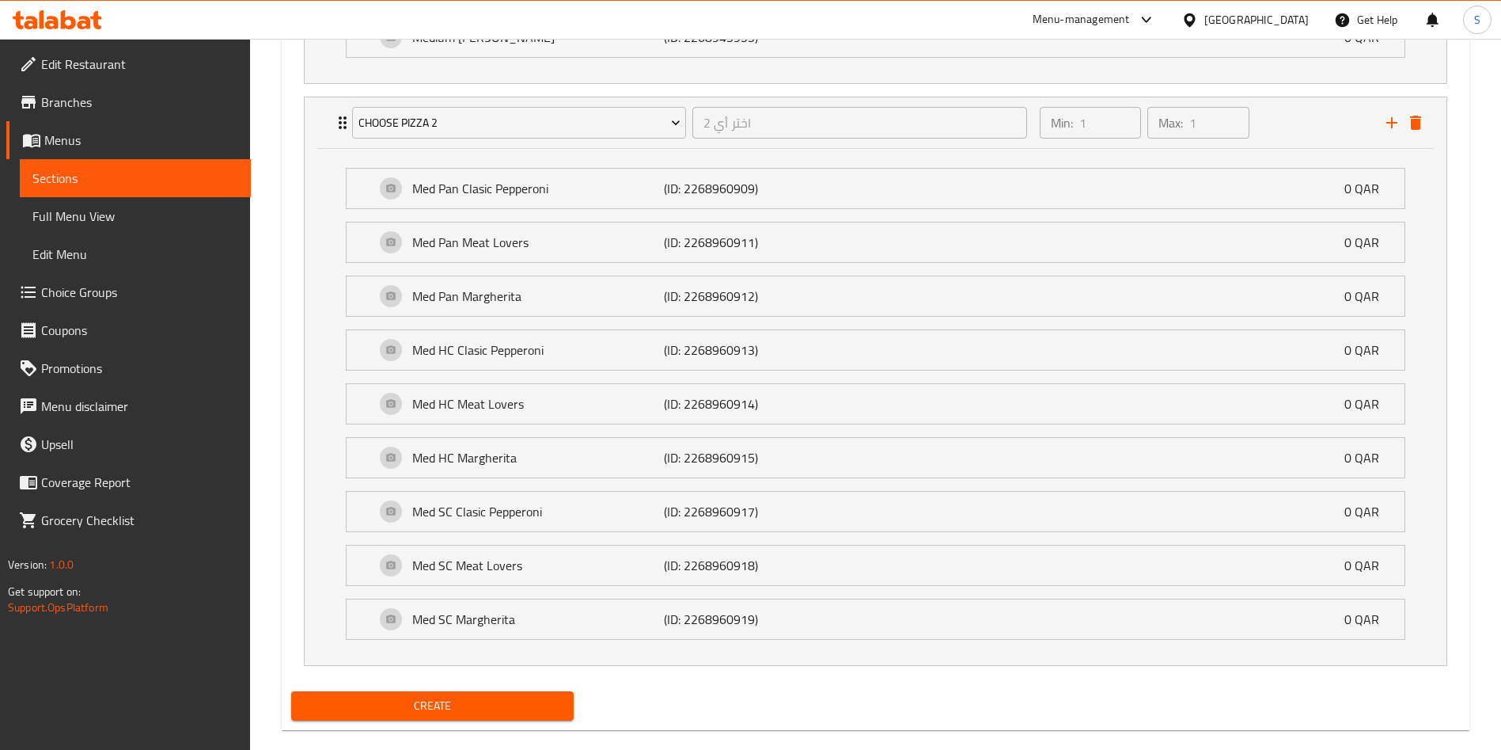
scroll to position [1171, 0]
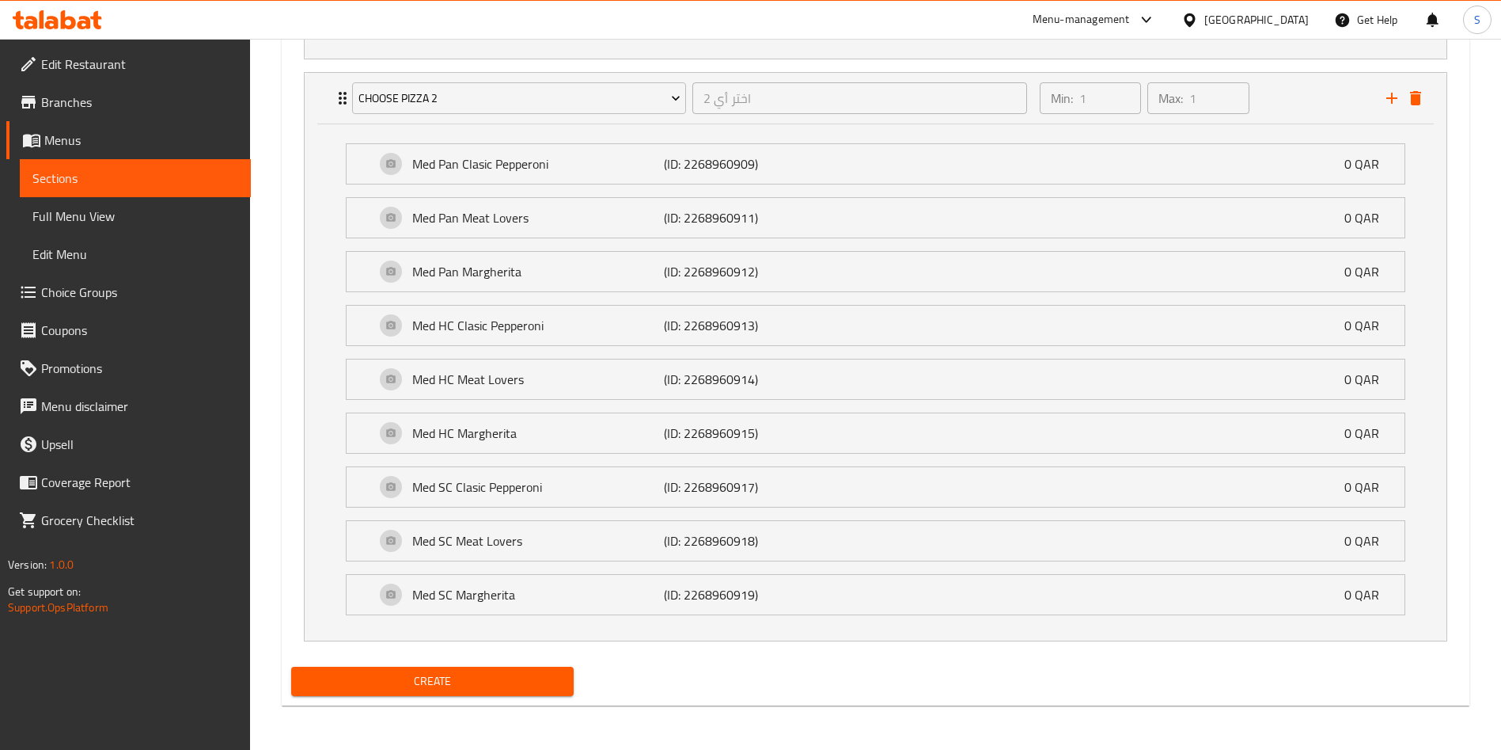
click at [434, 685] on span "Create" at bounding box center [432, 681] width 257 height 20
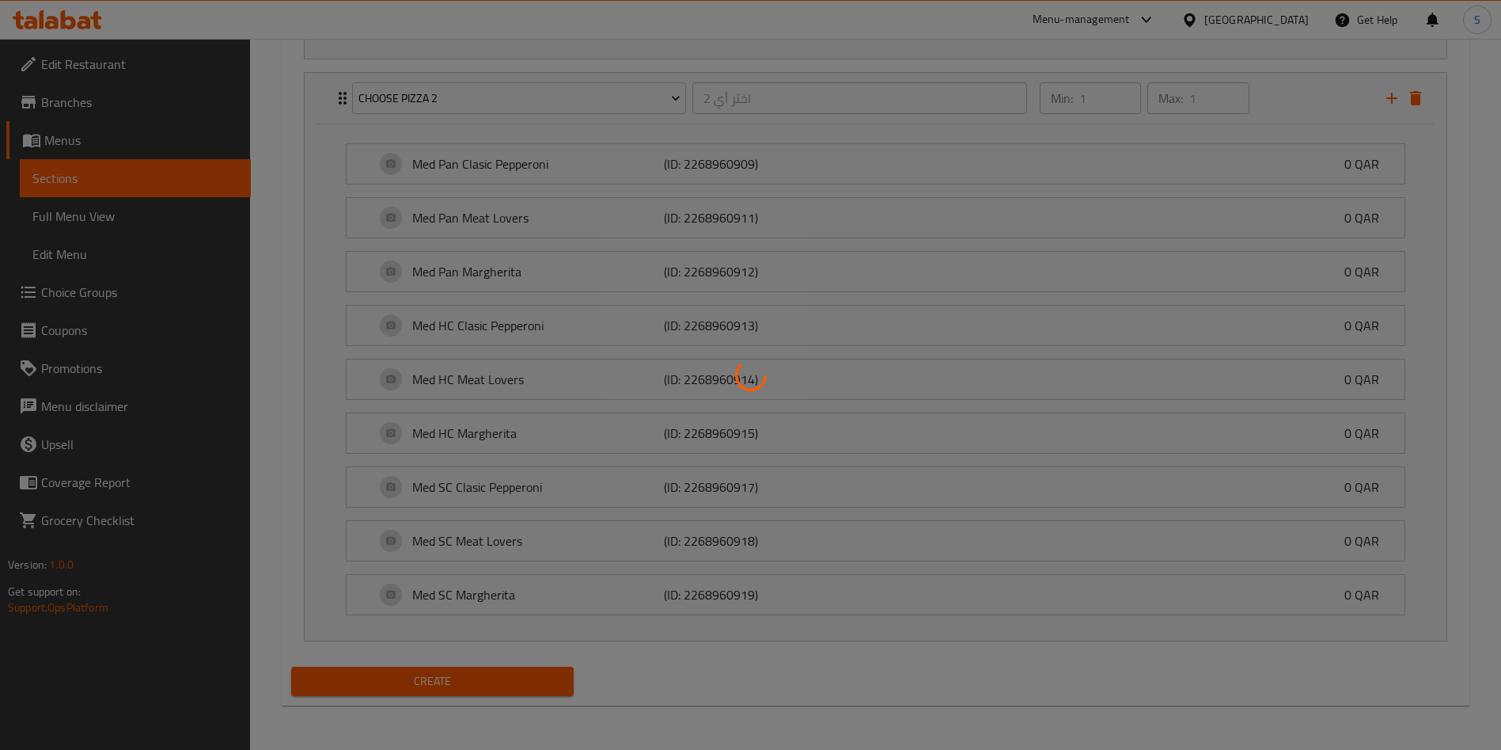
type input "0"
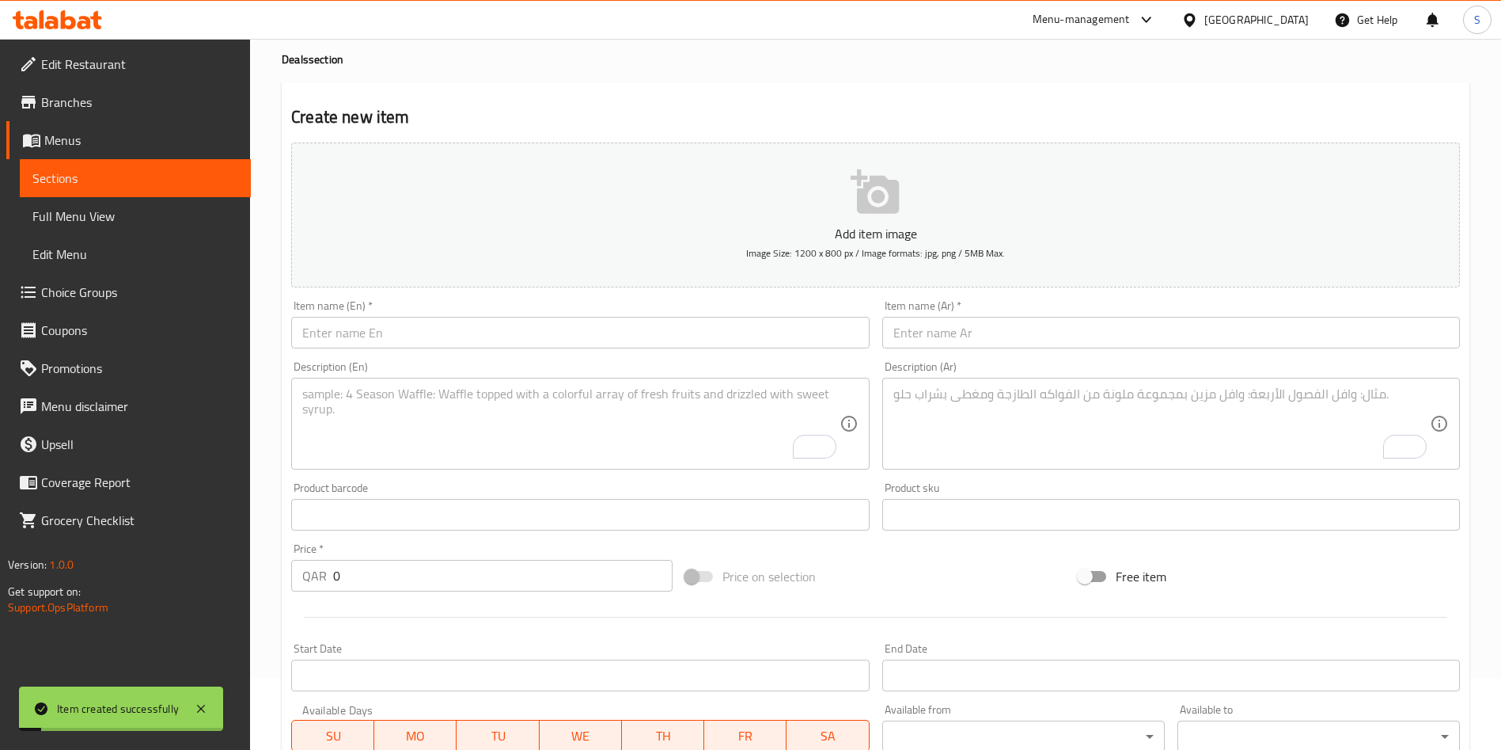
scroll to position [0, 0]
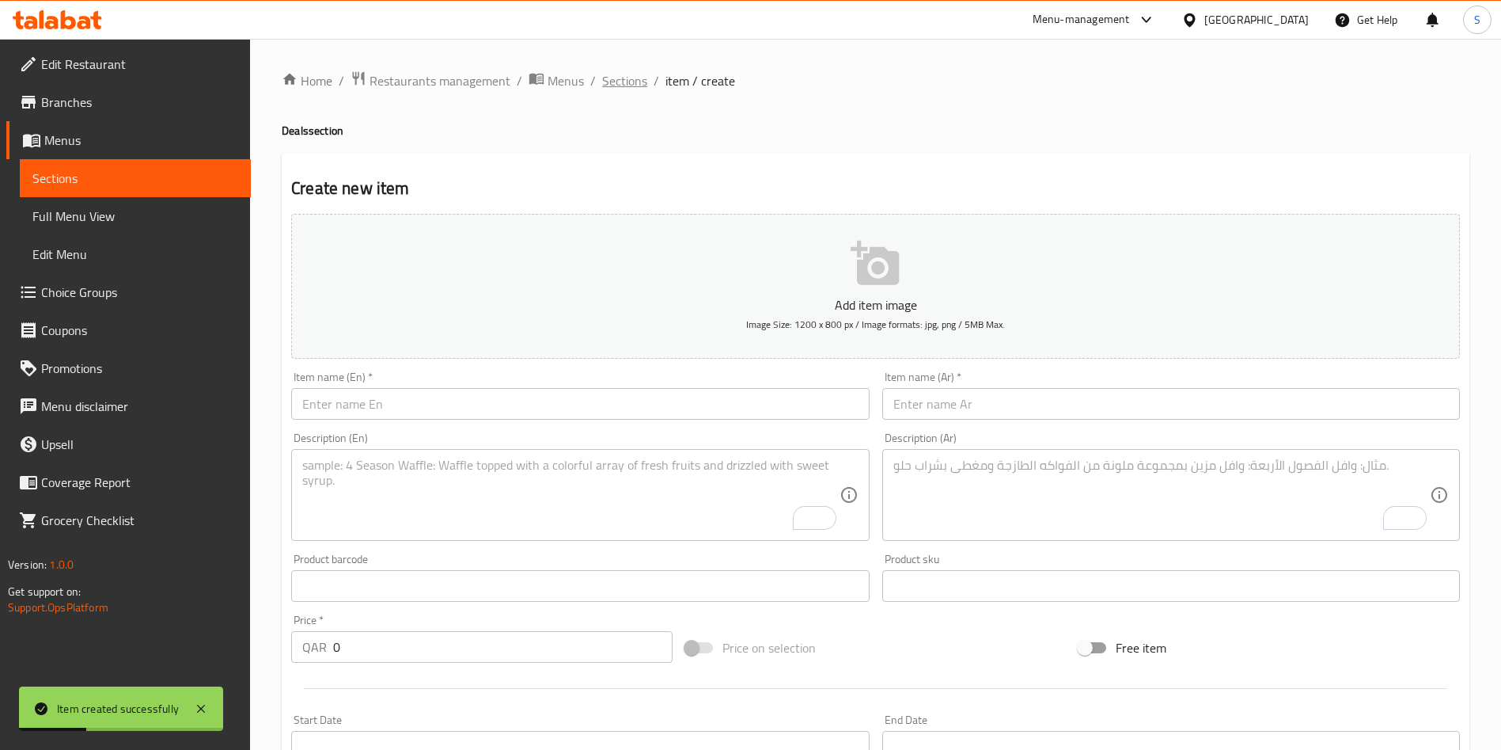
click at [621, 85] on span "Sections" at bounding box center [624, 80] width 45 height 19
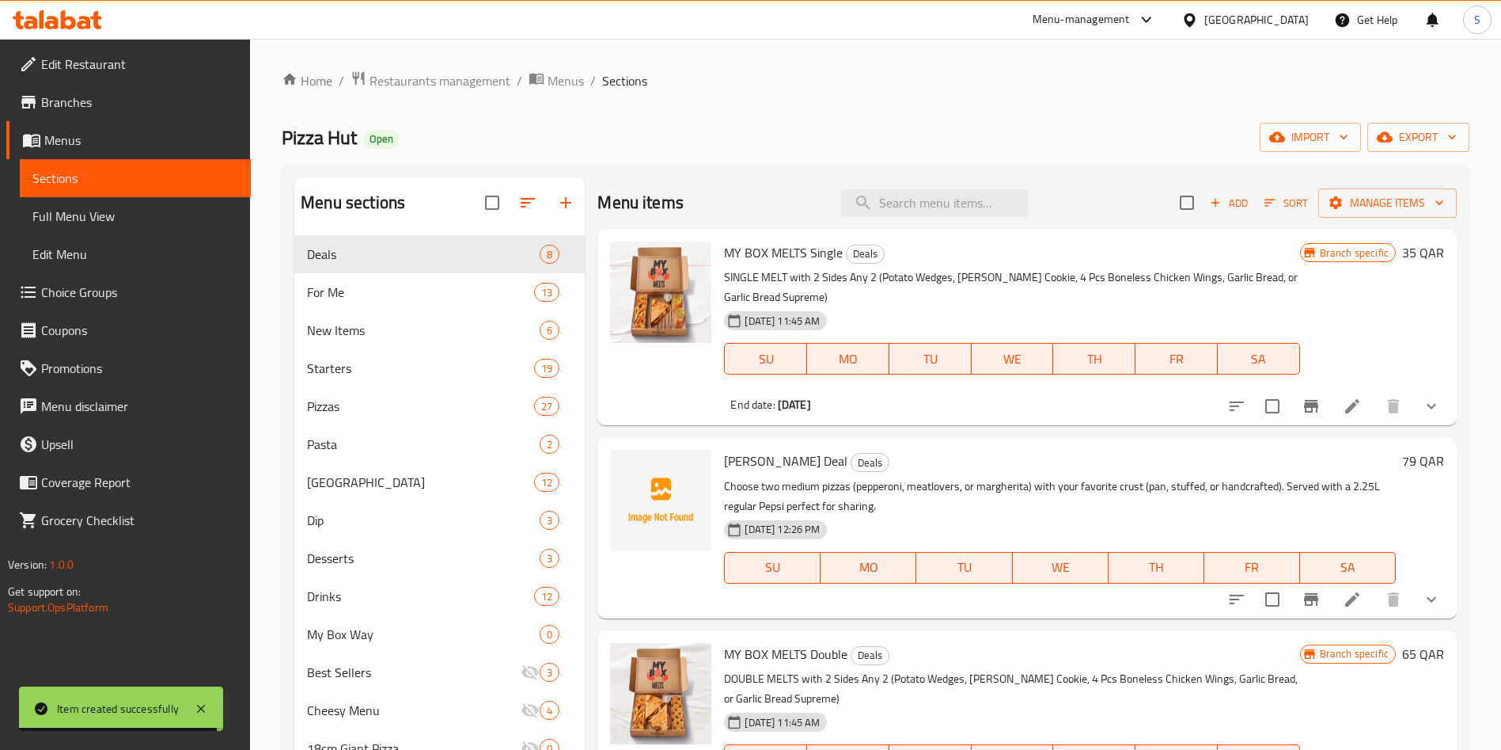
click at [1281, 203] on span "Sort" at bounding box center [1287, 203] width 44 height 18
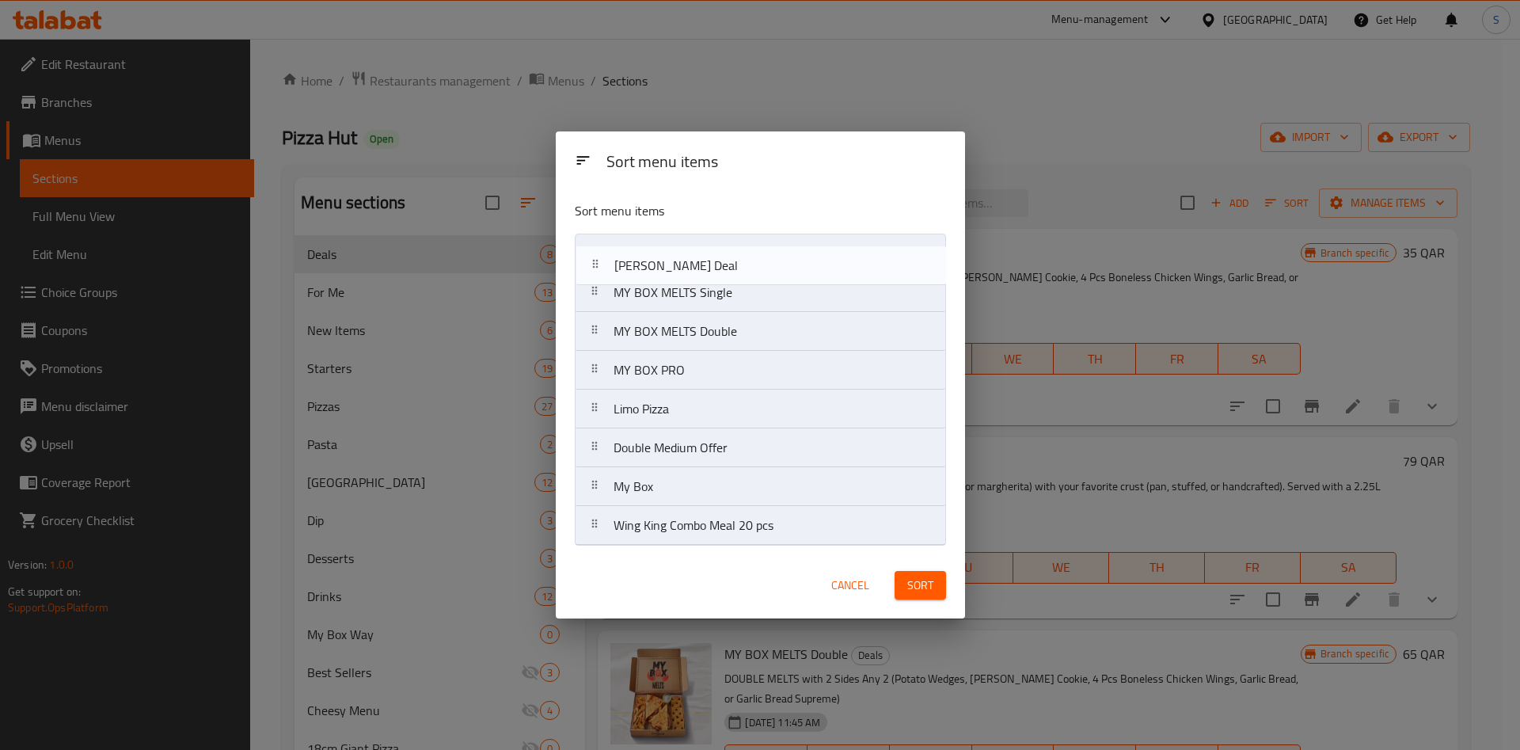
drag, startPoint x: 735, startPoint y: 307, endPoint x: 737, endPoint y: 275, distance: 32.5
click at [737, 275] on nav "MY BOX MELTS Single [PERSON_NAME] Deal MY BOX MELTS Double MY BOX PRO Limo Pizz…" at bounding box center [760, 389] width 371 height 312
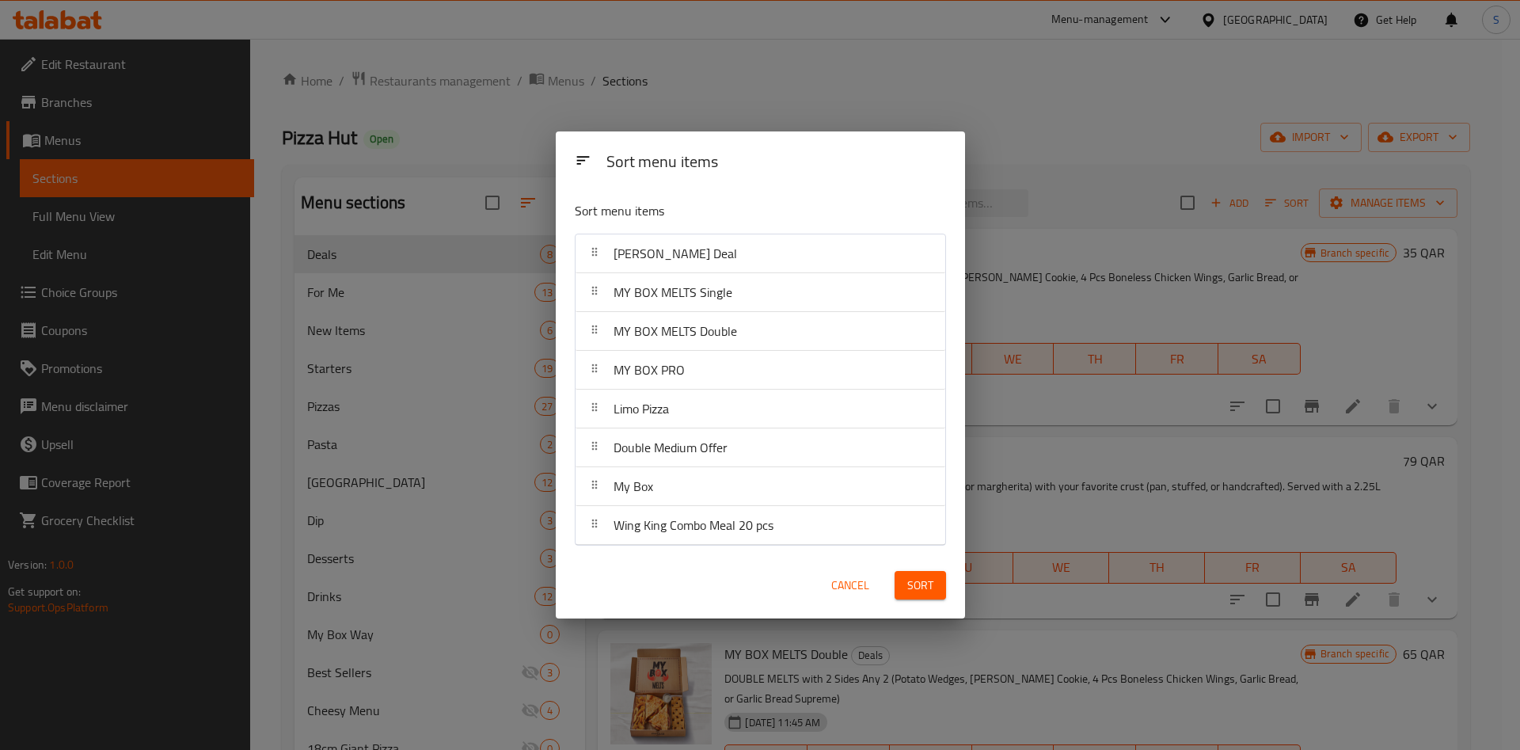
click at [932, 584] on span "Sort" at bounding box center [920, 585] width 26 height 20
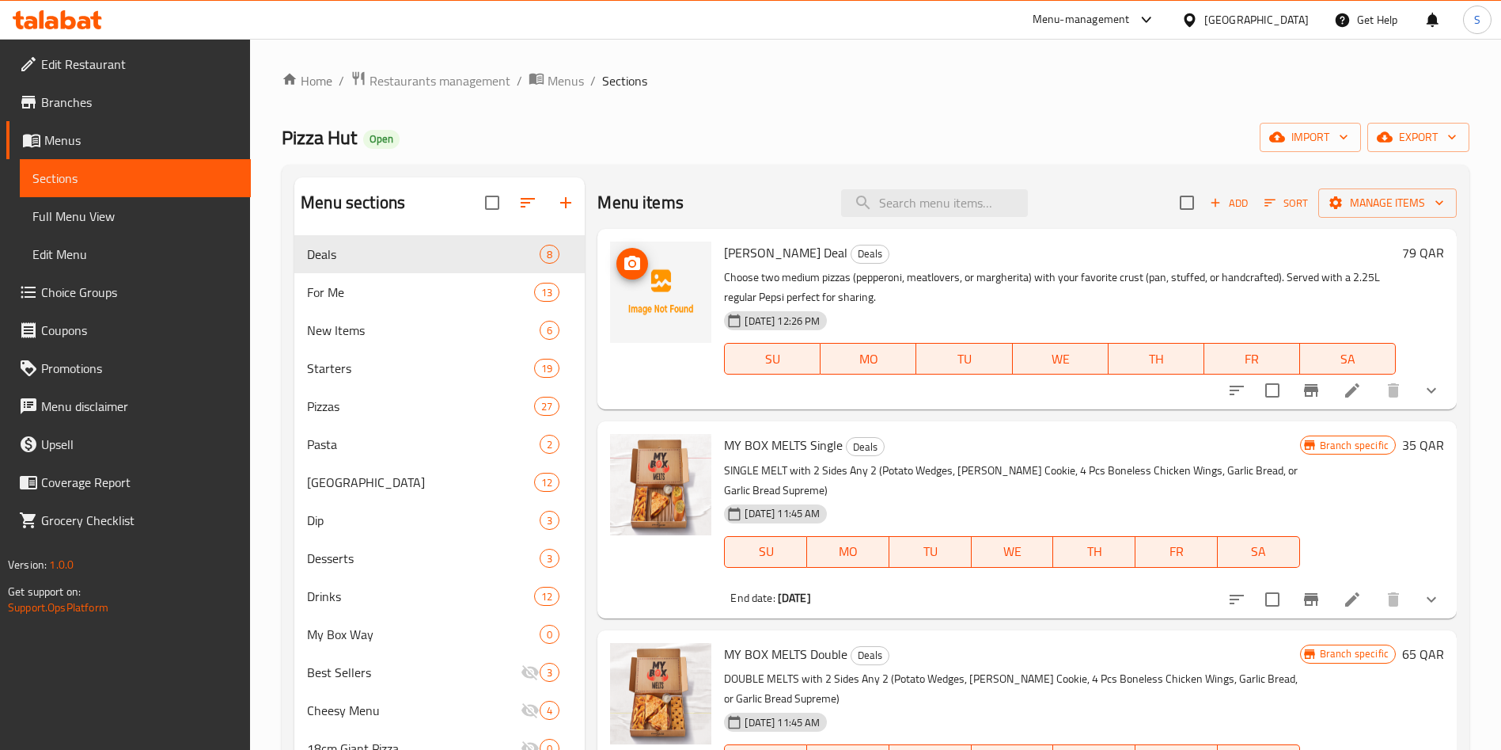
click at [639, 264] on icon "upload picture" at bounding box center [632, 263] width 16 height 14
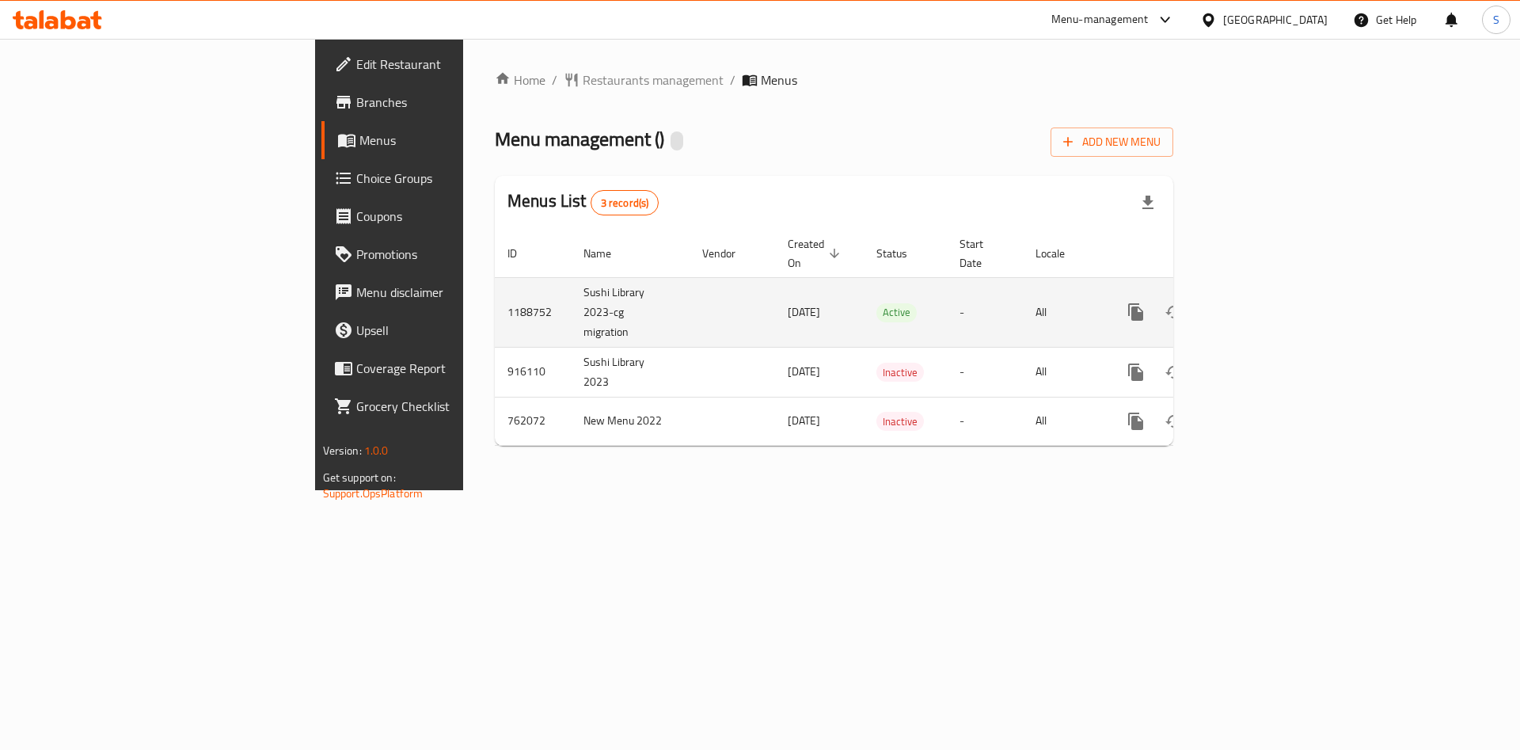
click at [1259, 302] on icon "enhanced table" at bounding box center [1249, 311] width 19 height 19
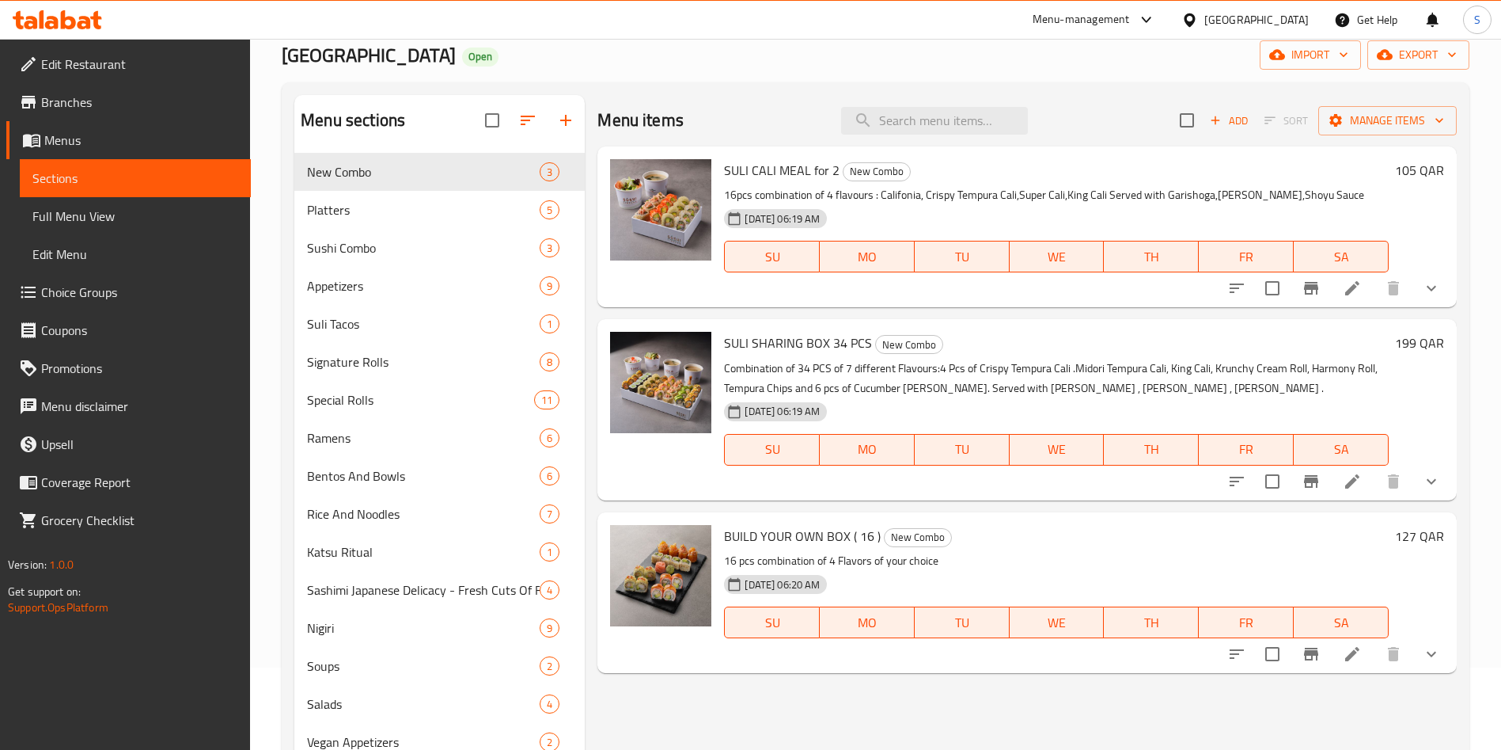
scroll to position [119, 0]
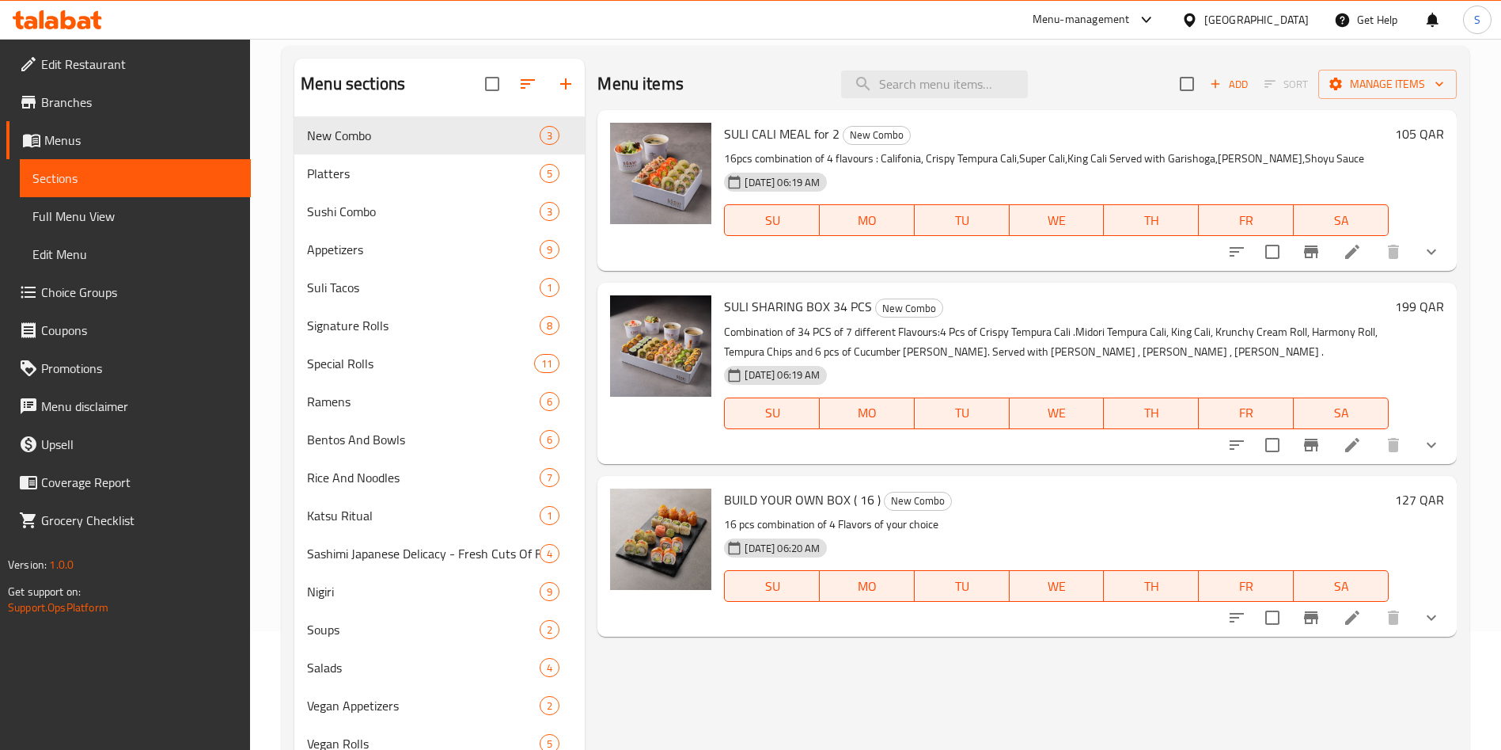
click at [1243, 94] on button "Add" at bounding box center [1229, 84] width 51 height 25
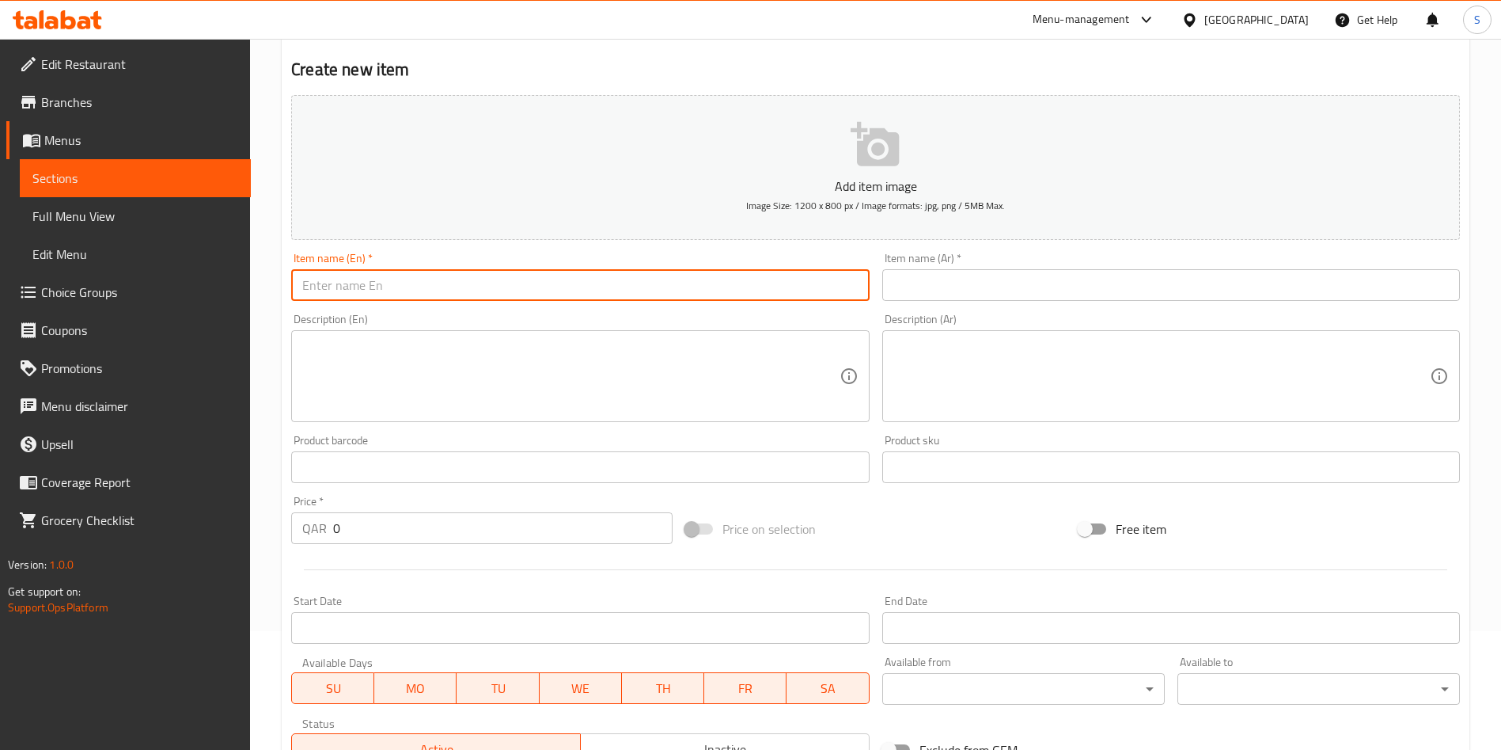
click at [456, 287] on input "text" at bounding box center [580, 285] width 578 height 32
paste input "Samurai Solo Meal"
type input "Samurai Solo Meal"
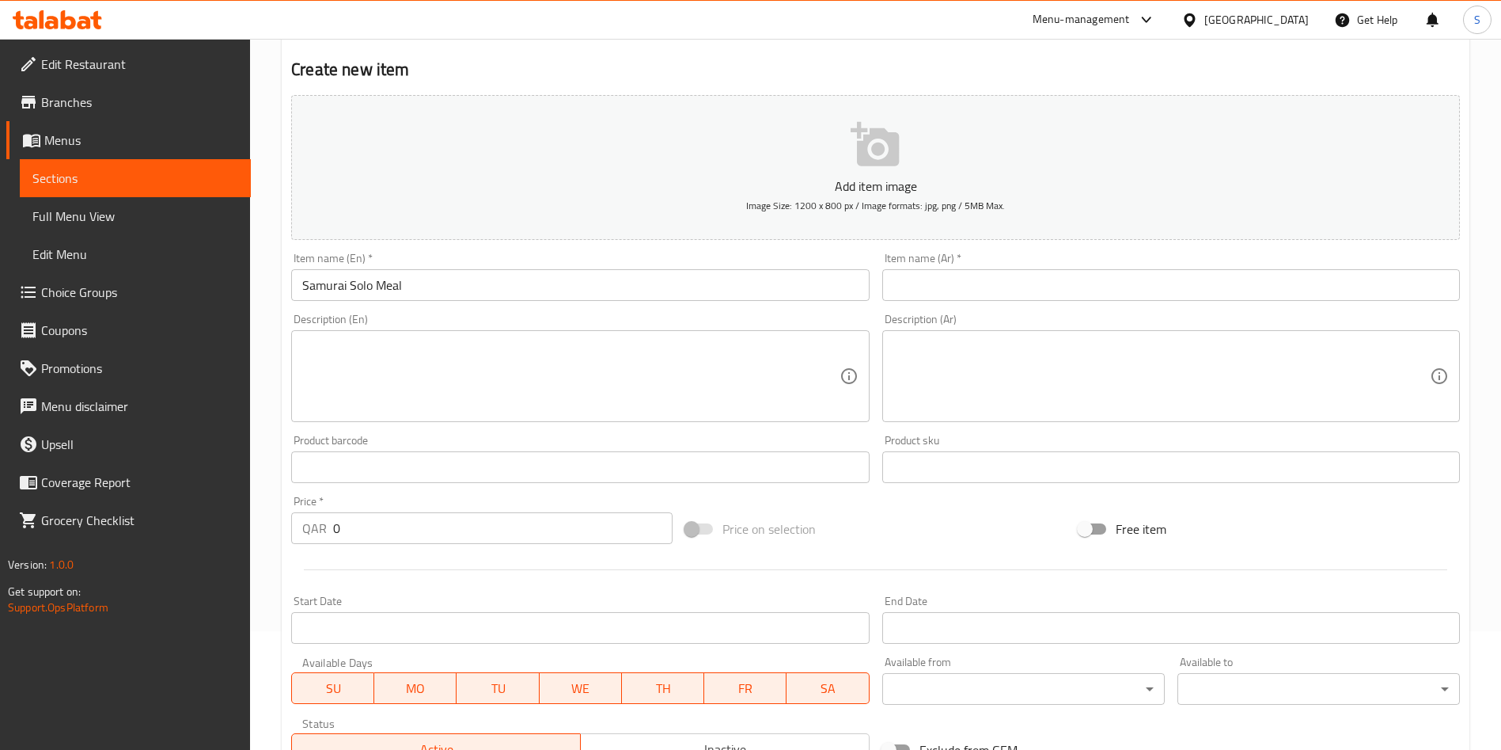
click at [944, 277] on input "text" at bounding box center [1172, 285] width 578 height 32
paste input "وجبة الساموراي الفردية"
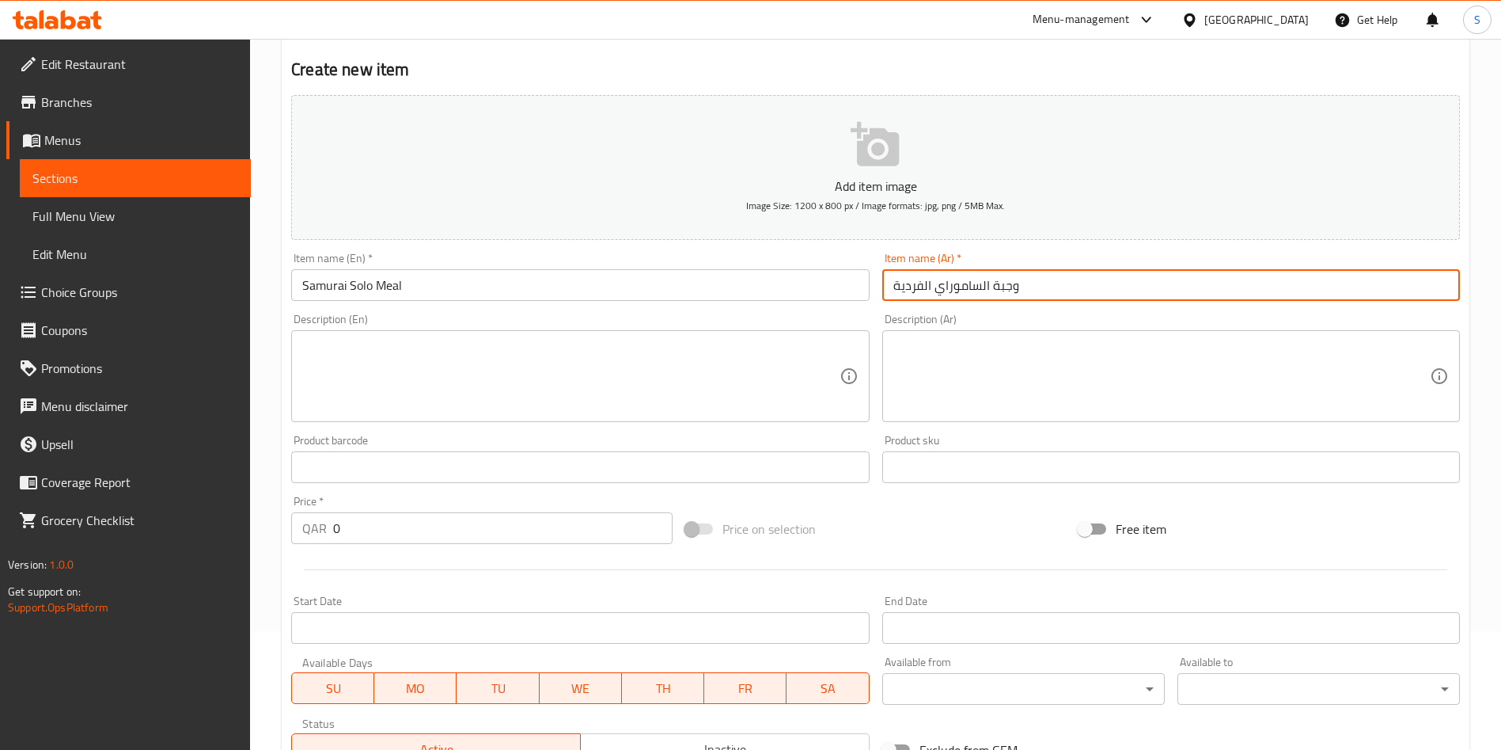
type input "وجبة الساموراي الفردية"
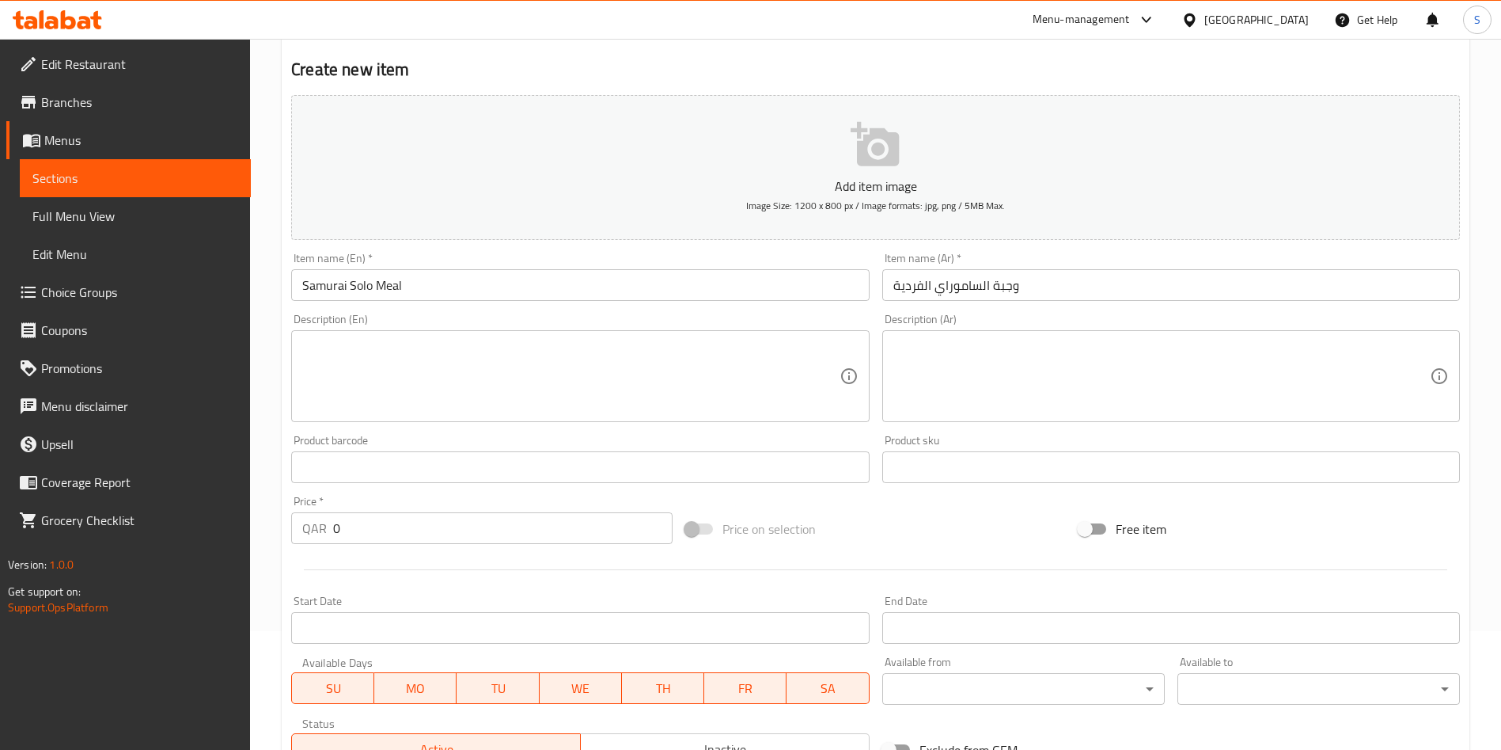
drag, startPoint x: 422, startPoint y: 402, endPoint x: 419, endPoint y: 391, distance: 11.3
click at [422, 400] on textarea at bounding box center [570, 376] width 537 height 75
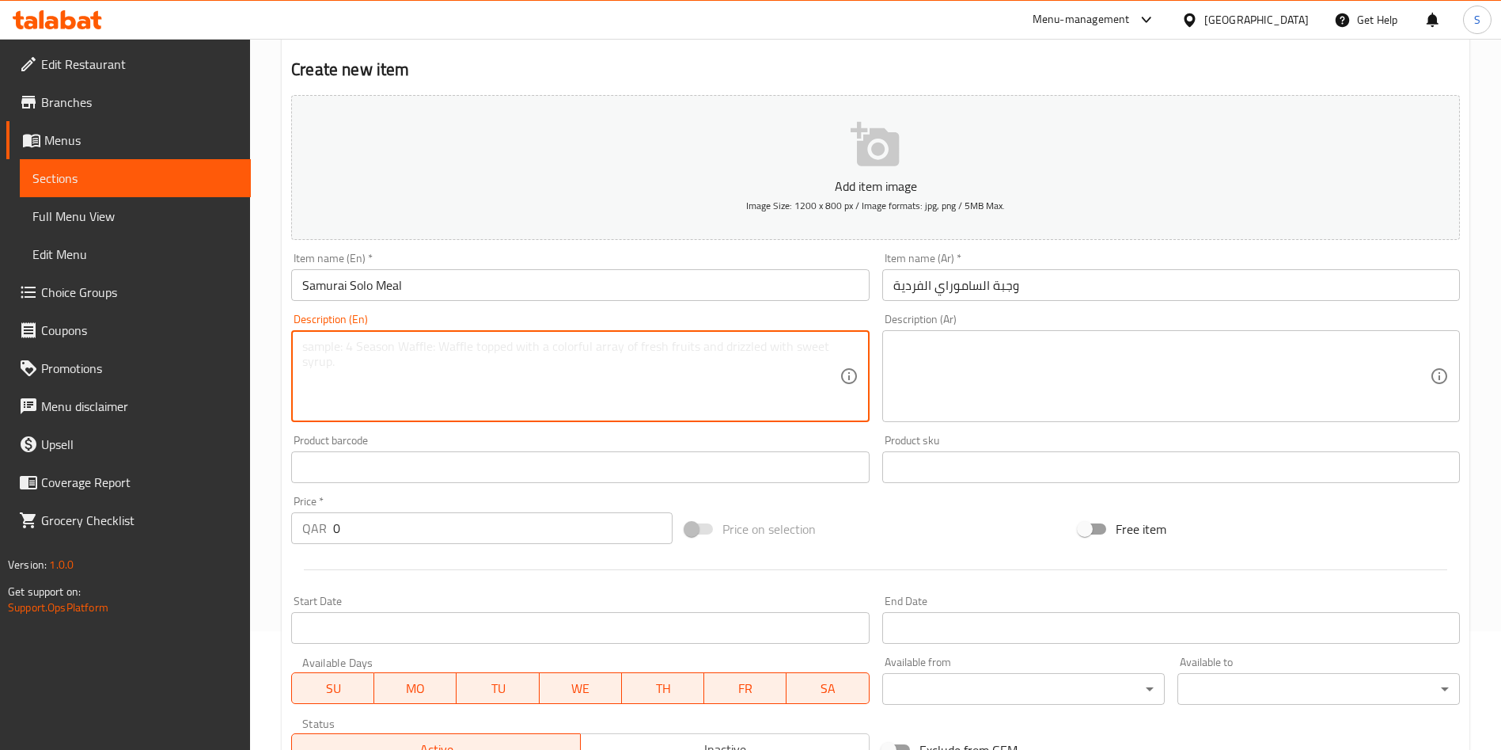
paste textarea "Solo meal box with 8 Sushi rolls (Tempura Craze & [US_STATE]), Teriyaki Chicken…"
type textarea "Solo meal box with 8 Sushi rolls (Tempura Craze & [US_STATE]), Teriyaki Chicken…"
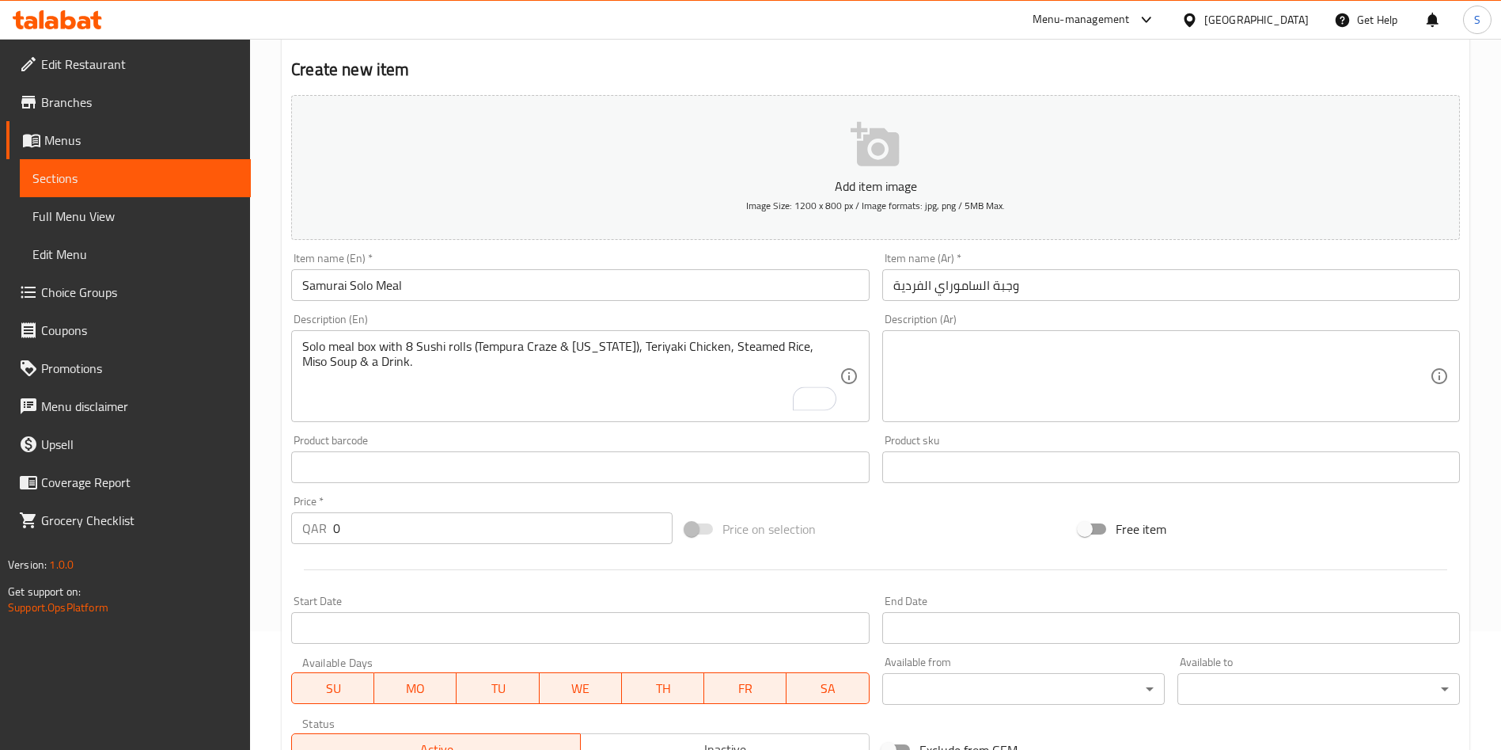
click at [985, 392] on textarea at bounding box center [1162, 376] width 537 height 75
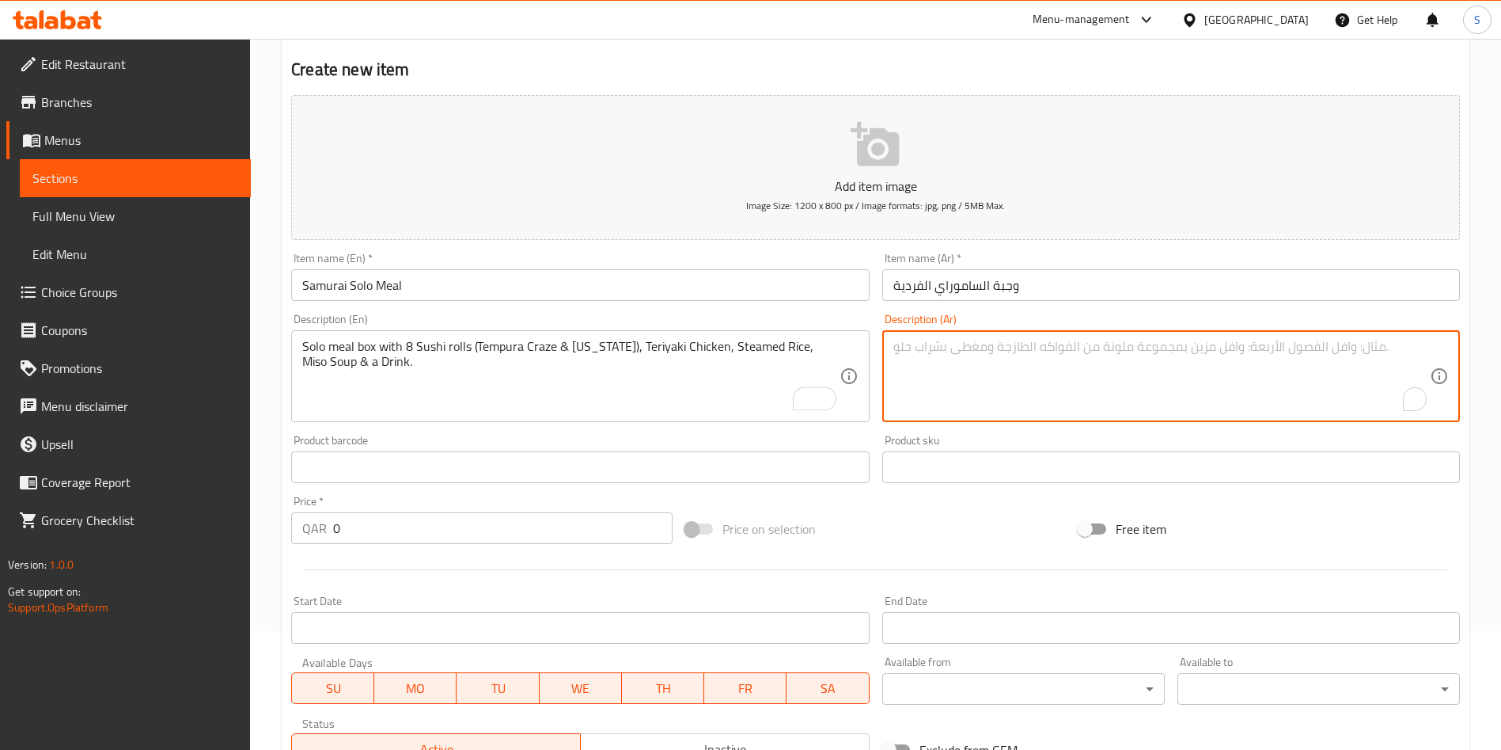
paste textarea "علبة وجبة فردية تحتوي على 8 لفائف سوشي (تيمبورا كريز وكاليفورنيا)، دجاج ترياكي،…"
type textarea "علبة وجبة فردية تحتوي على 8 لفائف سوشي (تيمبورا كريز وكاليفورنيا)، دجاج ترياكي،…"
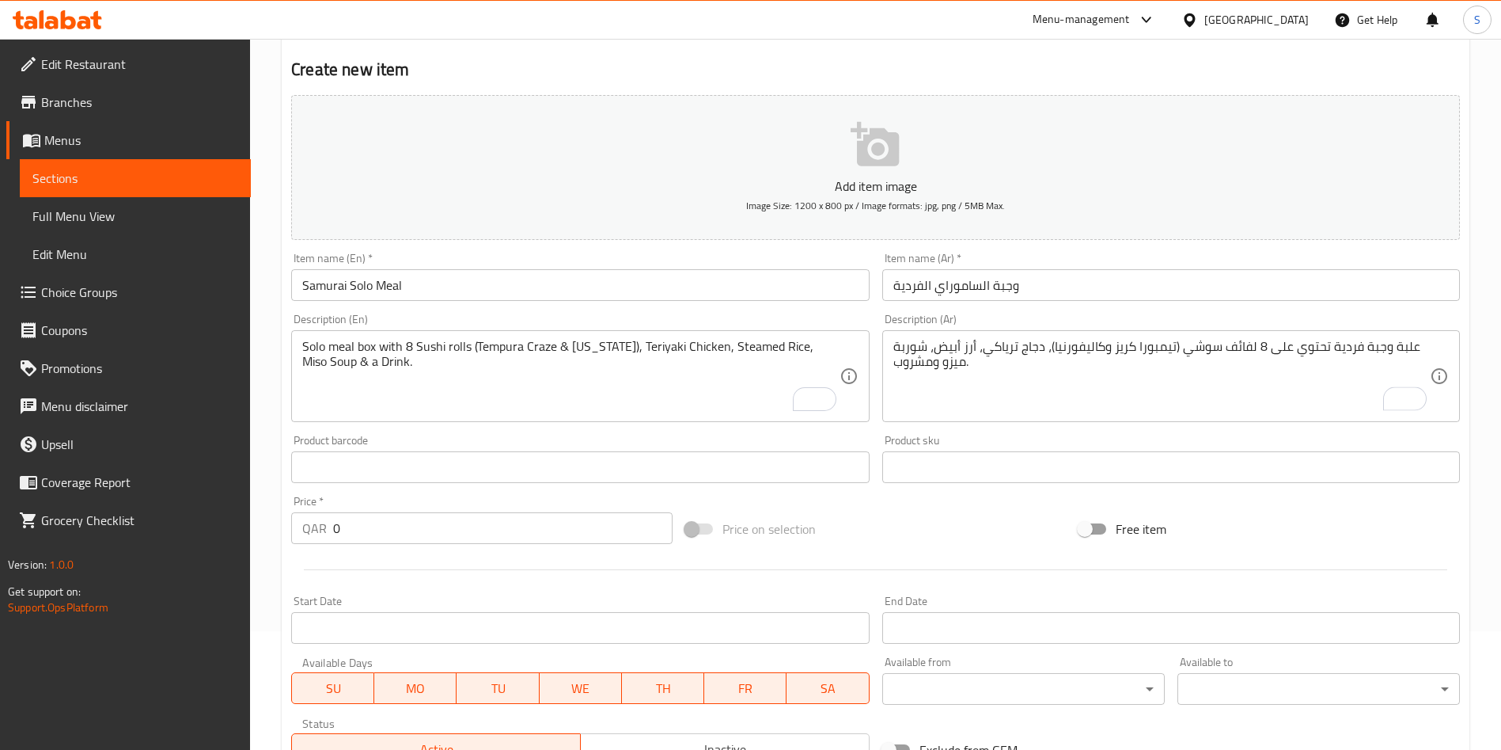
drag, startPoint x: 347, startPoint y: 510, endPoint x: 335, endPoint y: 526, distance: 20.3
click at [329, 522] on div "Price   * QAR 0 Price *" at bounding box center [481, 519] width 381 height 48
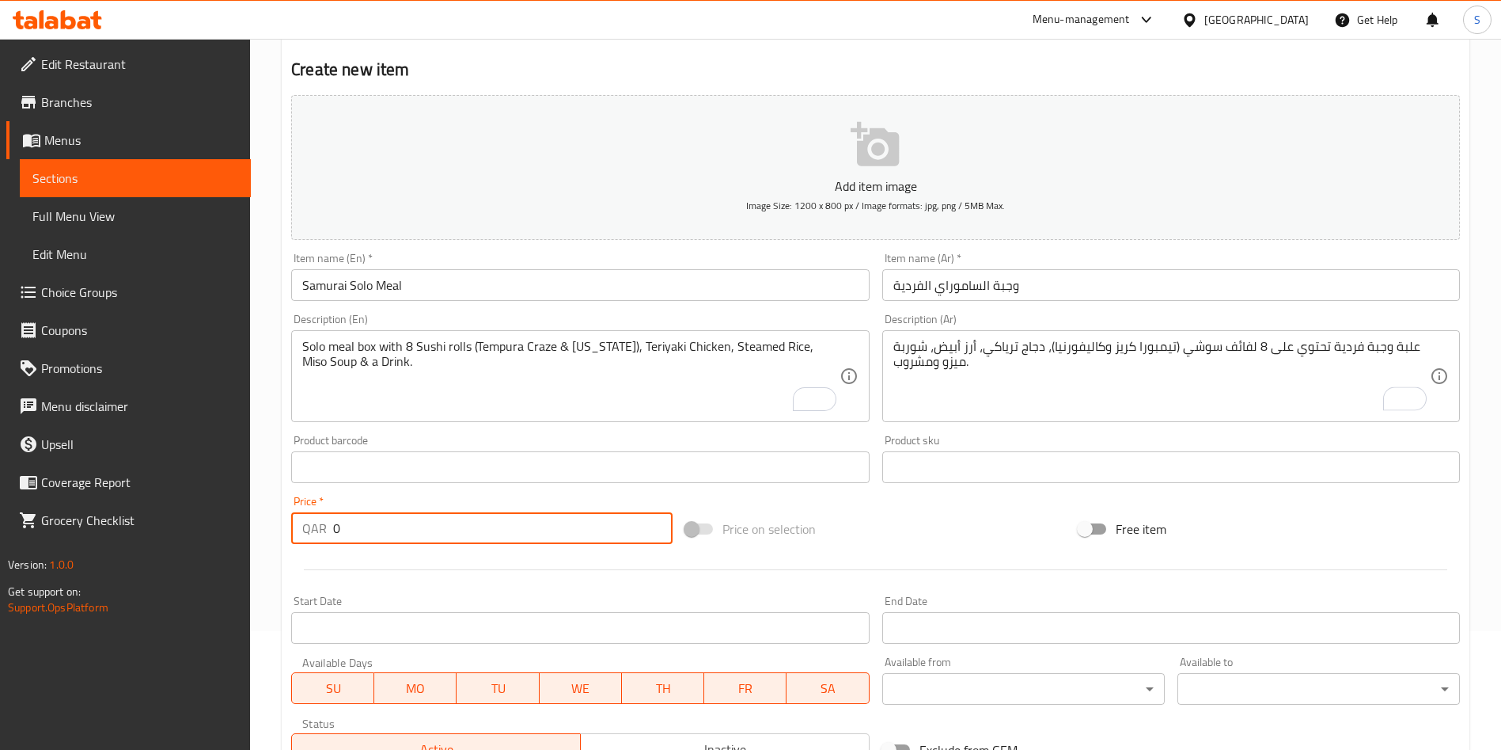
drag, startPoint x: 351, startPoint y: 528, endPoint x: 327, endPoint y: 531, distance: 24.7
click at [328, 531] on div "QAR 0 Price *" at bounding box center [481, 528] width 381 height 32
type input "59"
click at [793, 592] on div "Start Date Start Date" at bounding box center [580, 619] width 590 height 61
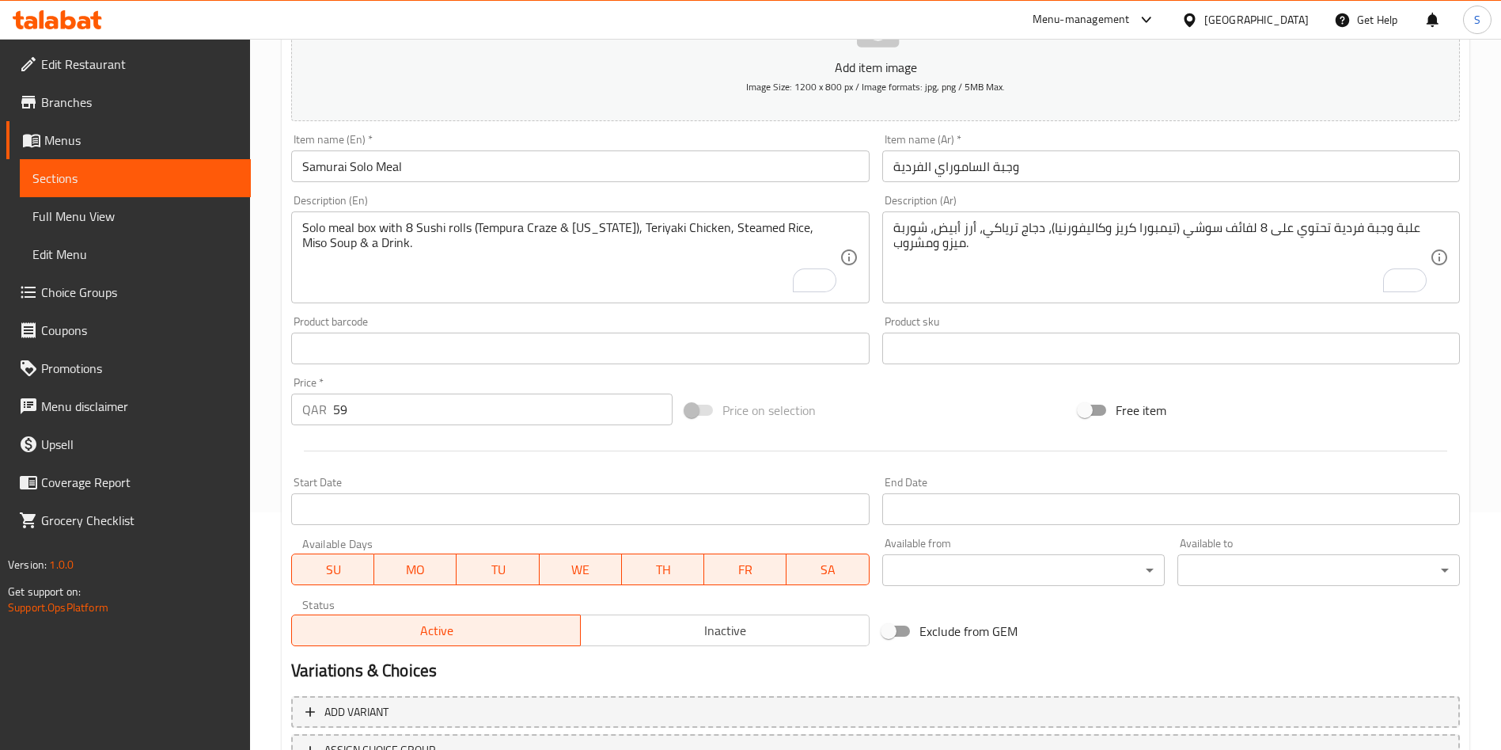
scroll to position [369, 0]
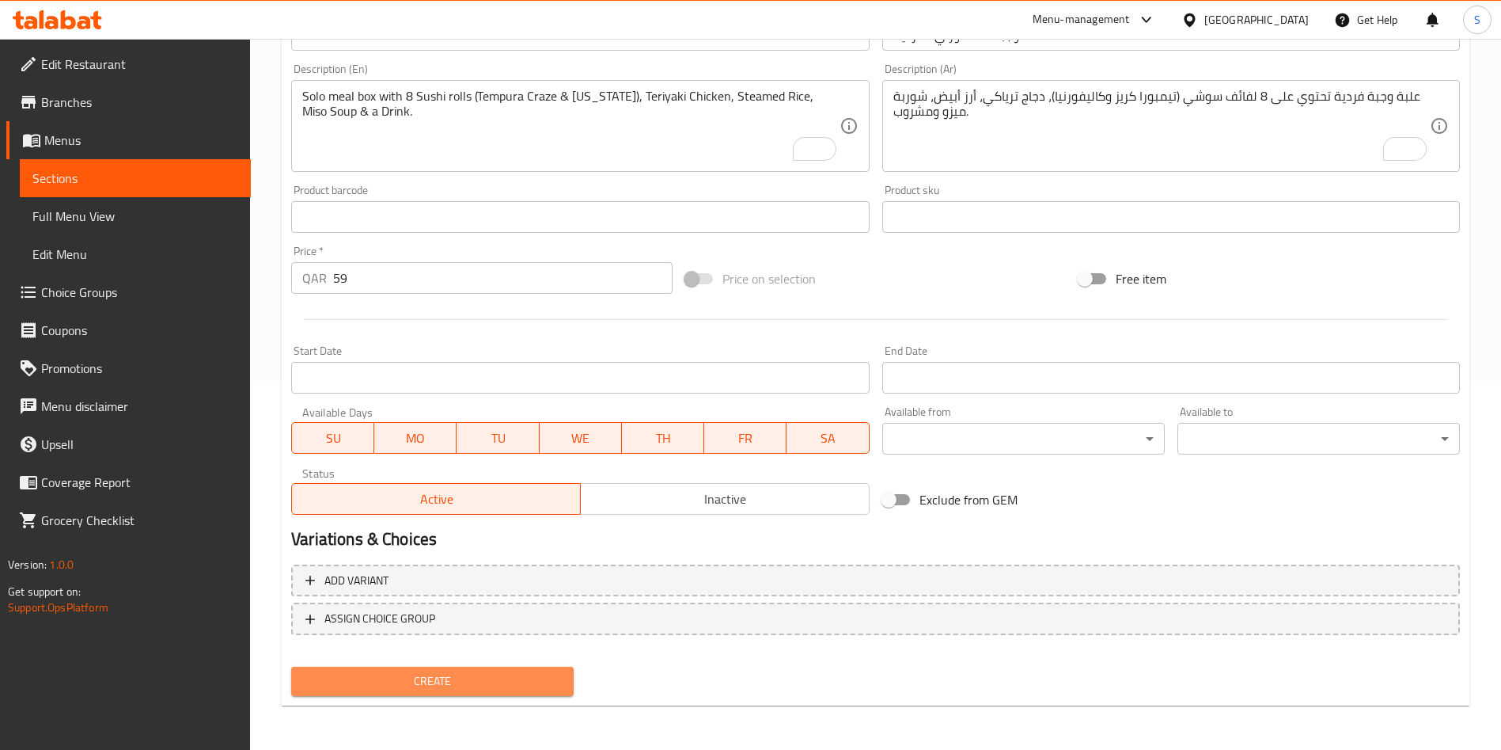
click at [476, 689] on span "Create" at bounding box center [432, 681] width 257 height 20
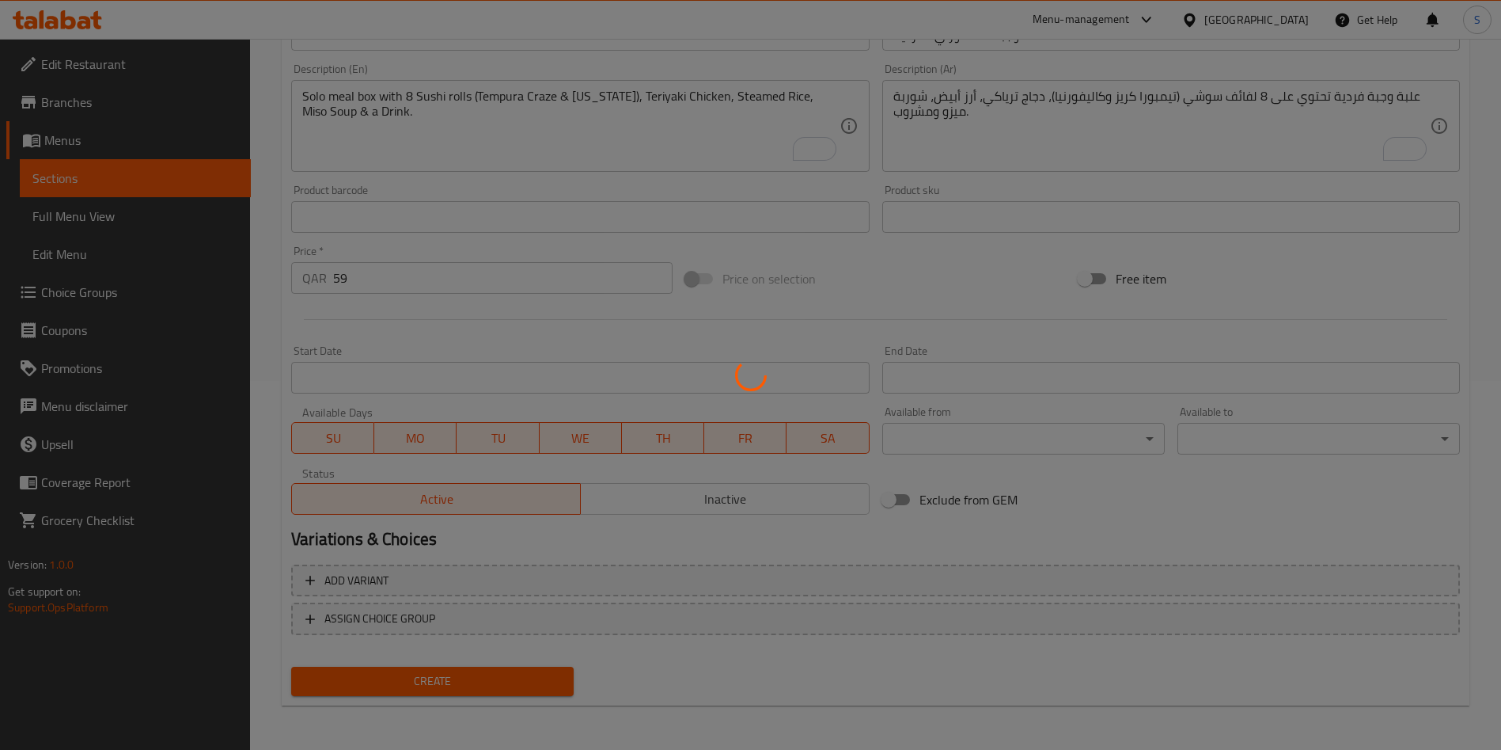
type input "0"
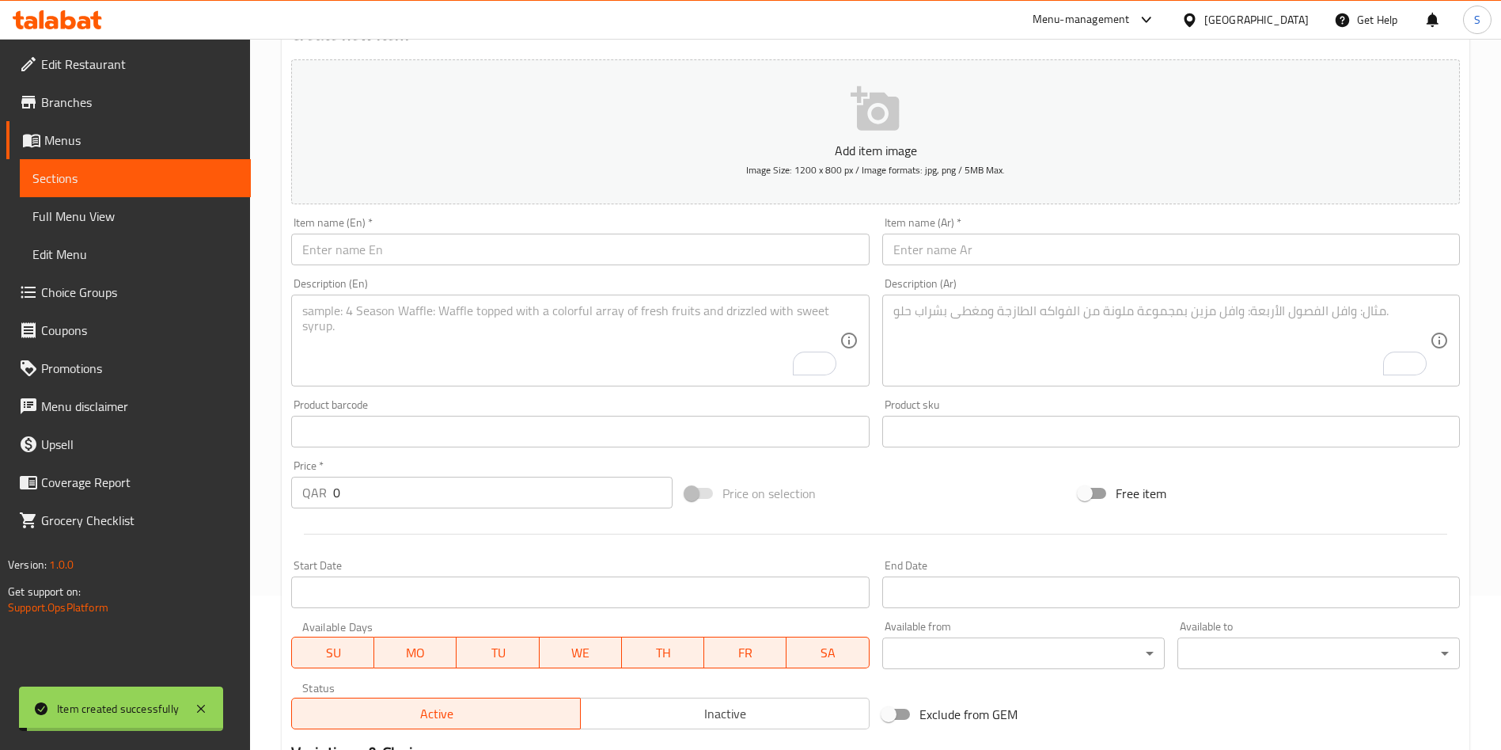
scroll to position [0, 0]
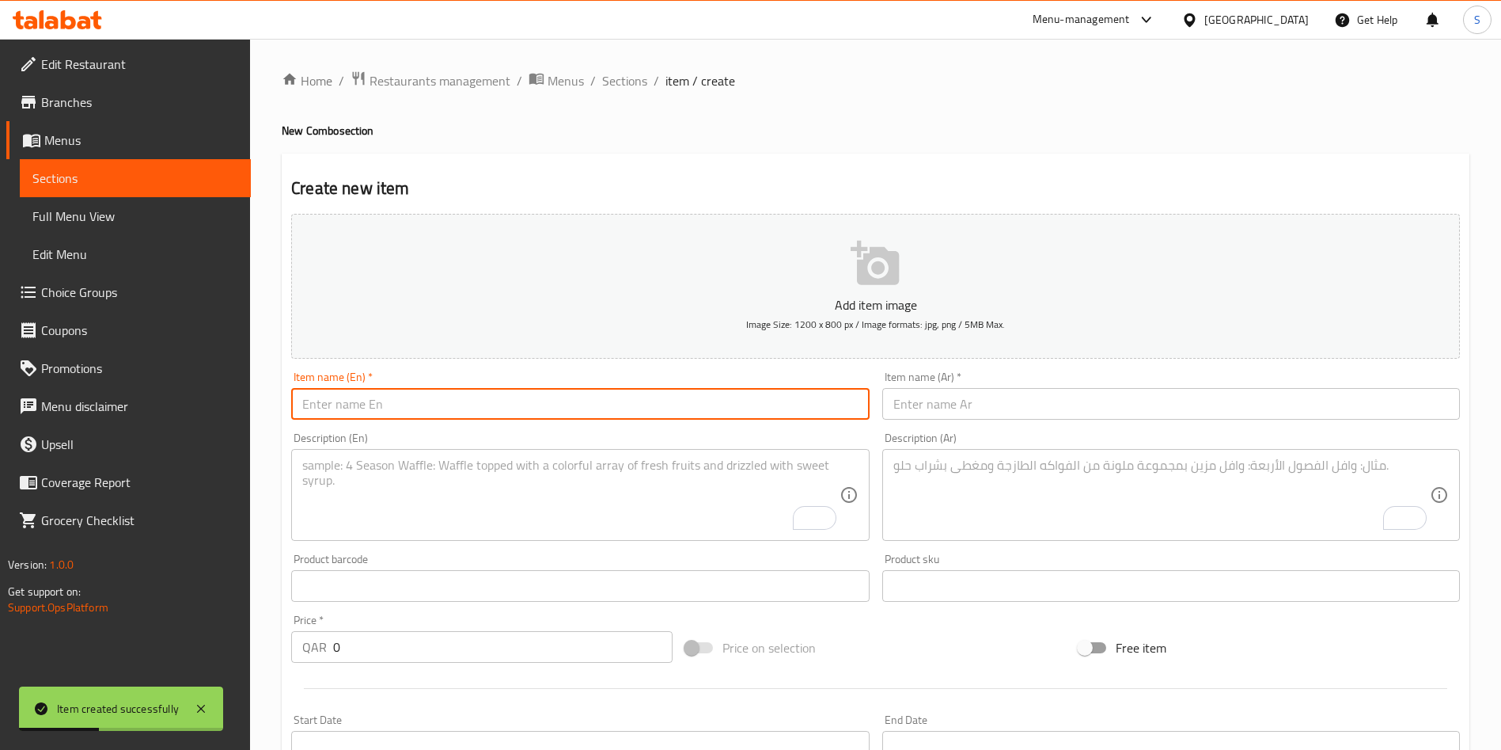
click at [438, 404] on input "text" at bounding box center [580, 404] width 578 height 32
paste input "Mix & Match Meal"
type input "Mix & Match Meal"
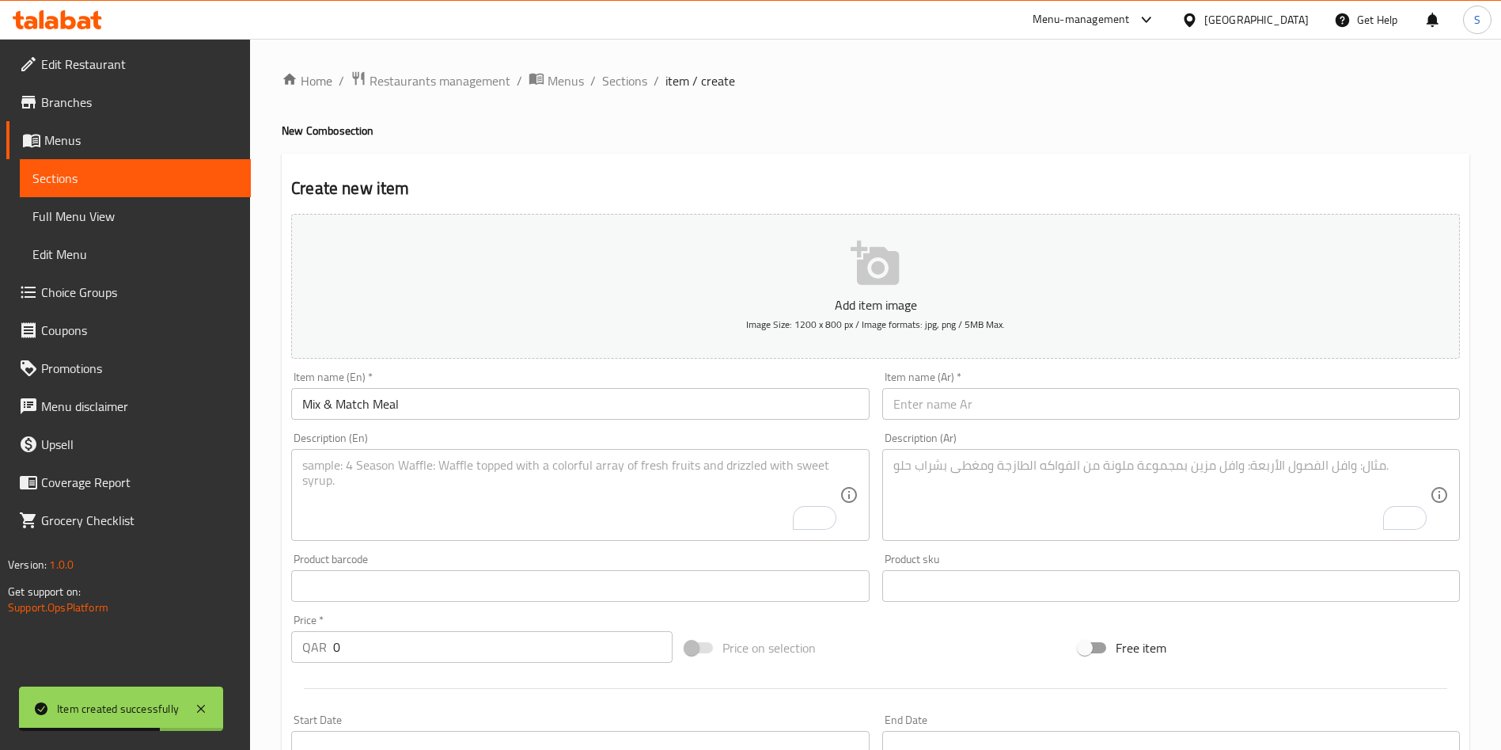
click at [1007, 404] on input "text" at bounding box center [1172, 404] width 578 height 32
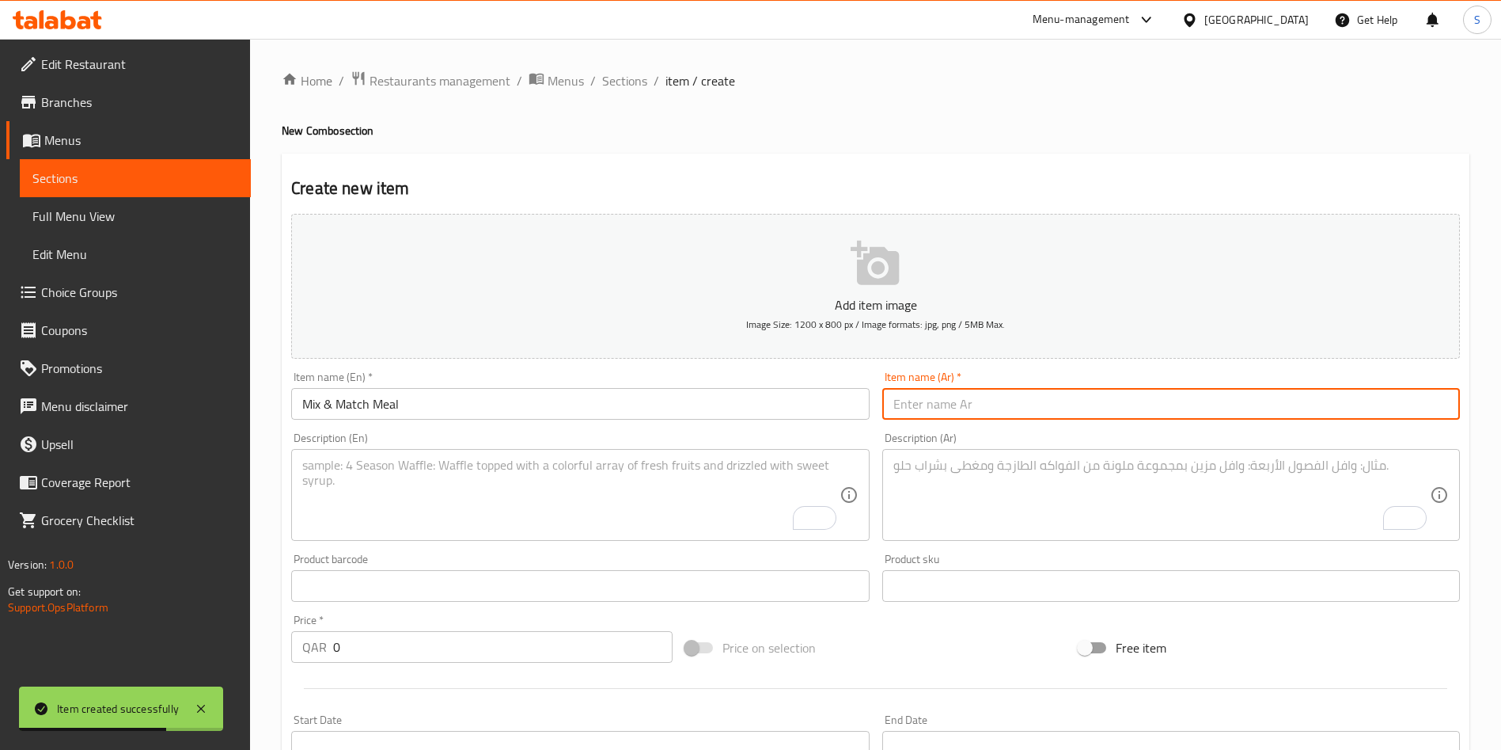
paste input "كومبو المكس أند ماتش"
type input "كومبو المكس أند ماتش"
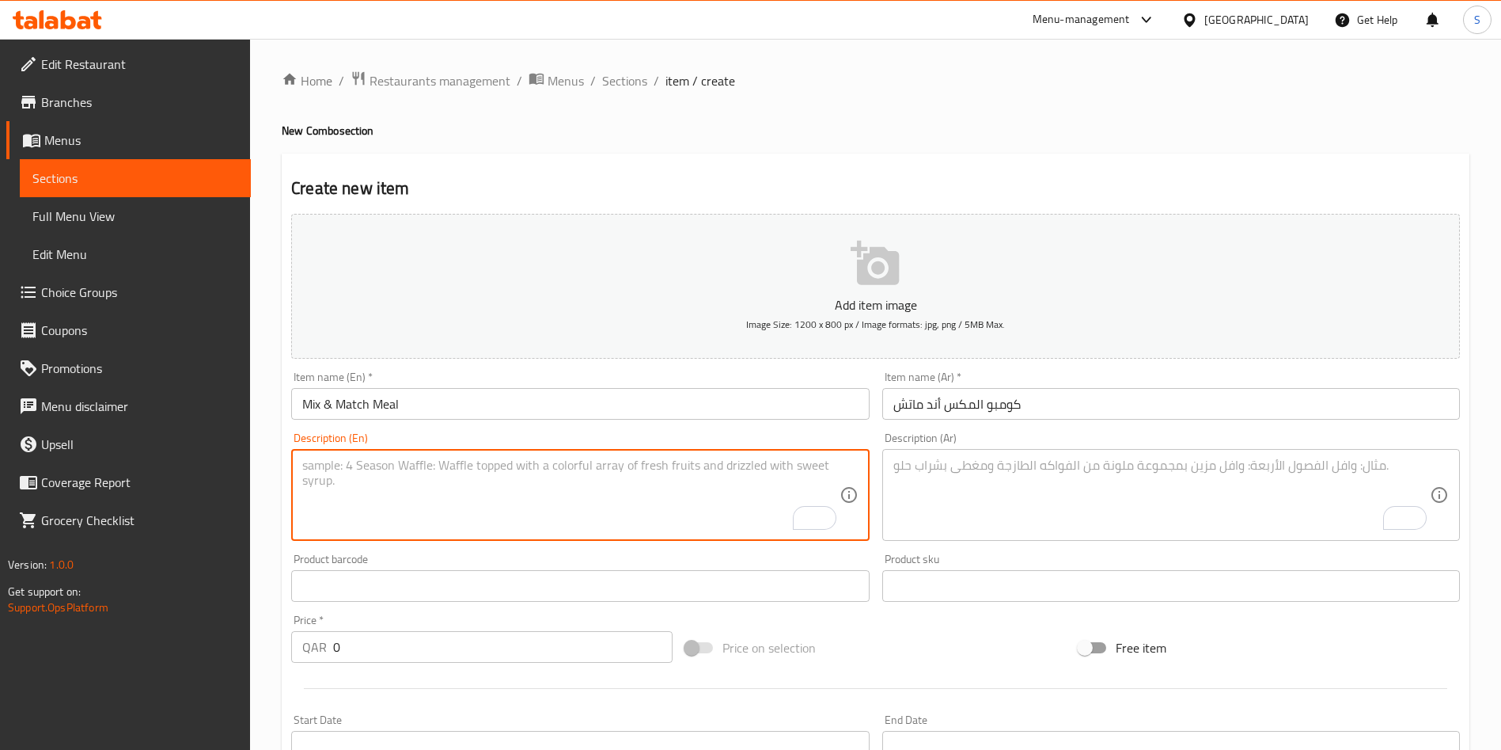
drag, startPoint x: 522, startPoint y: 488, endPoint x: 523, endPoint y: 475, distance: 12.7
click at [522, 485] on textarea "To enrich screen reader interactions, please activate Accessibility in Grammarl…" at bounding box center [570, 494] width 537 height 75
paste textarea "16 Sushi Rolls(8 Krunchy Cream, 4pcs Tempura craze and [US_STATE]) and choice o…"
type textarea "16 Sushi Rolls(8 Krunchy Cream, 4pcs Tempura craze and [US_STATE]) and choice o…"
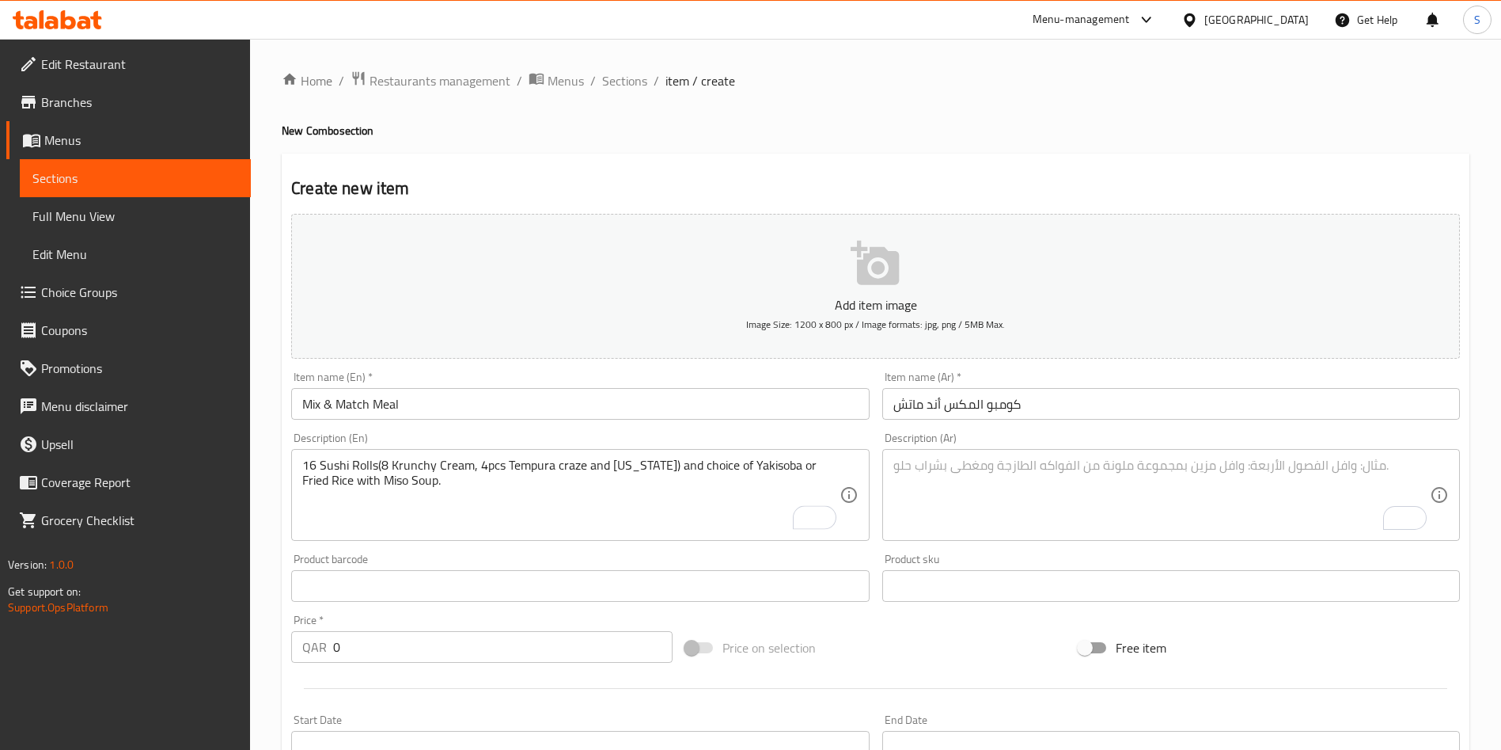
click at [963, 486] on textarea "To enrich screen reader interactions, please activate Accessibility in Grammarl…" at bounding box center [1162, 494] width 537 height 75
paste textarea "16 لفائف السوشي (8 [PERSON_NAME]، 4 قطع تمبورا كريز وكاليفورنيا) واختيار ياكيسو…"
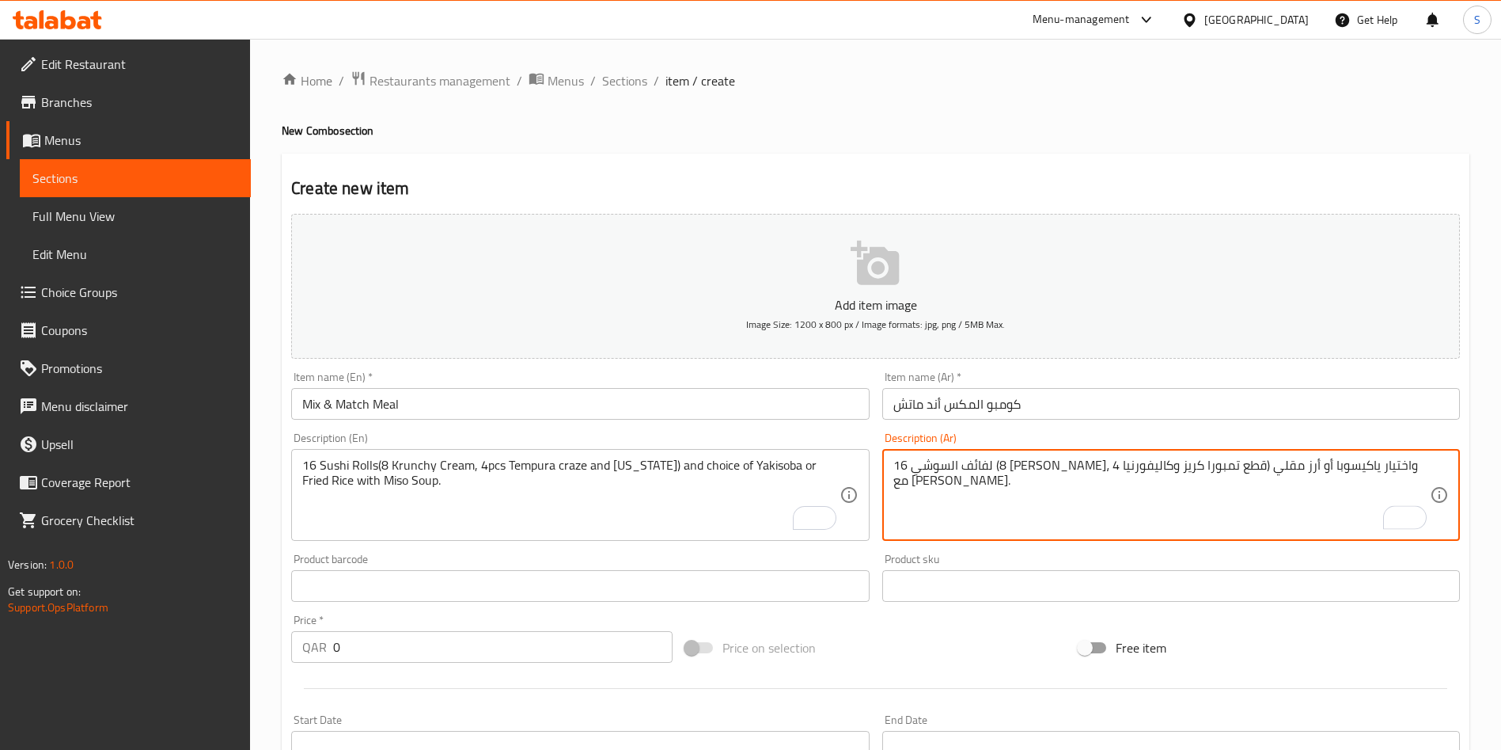
type textarea "16 لفائف السوشي (8 [PERSON_NAME]، 4 قطع تمبورا كريز وكاليفورنيا) واختيار ياكيسو…"
click at [281, 647] on div "Home / Restaurants management / Menus / Sections / item / create New Combo sect…" at bounding box center [875, 579] width 1251 height 1080
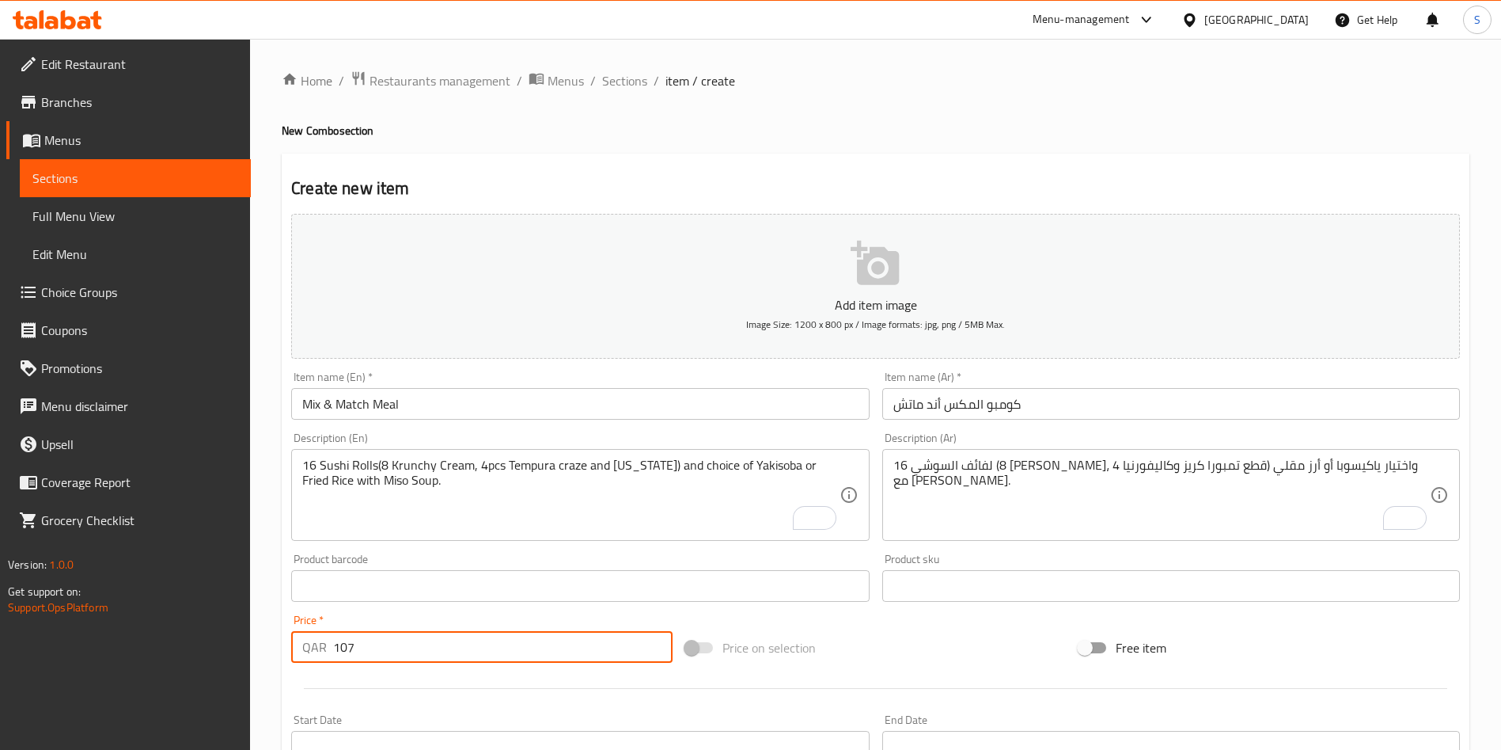
type input "107"
click at [620, 695] on div at bounding box center [876, 688] width 1182 height 39
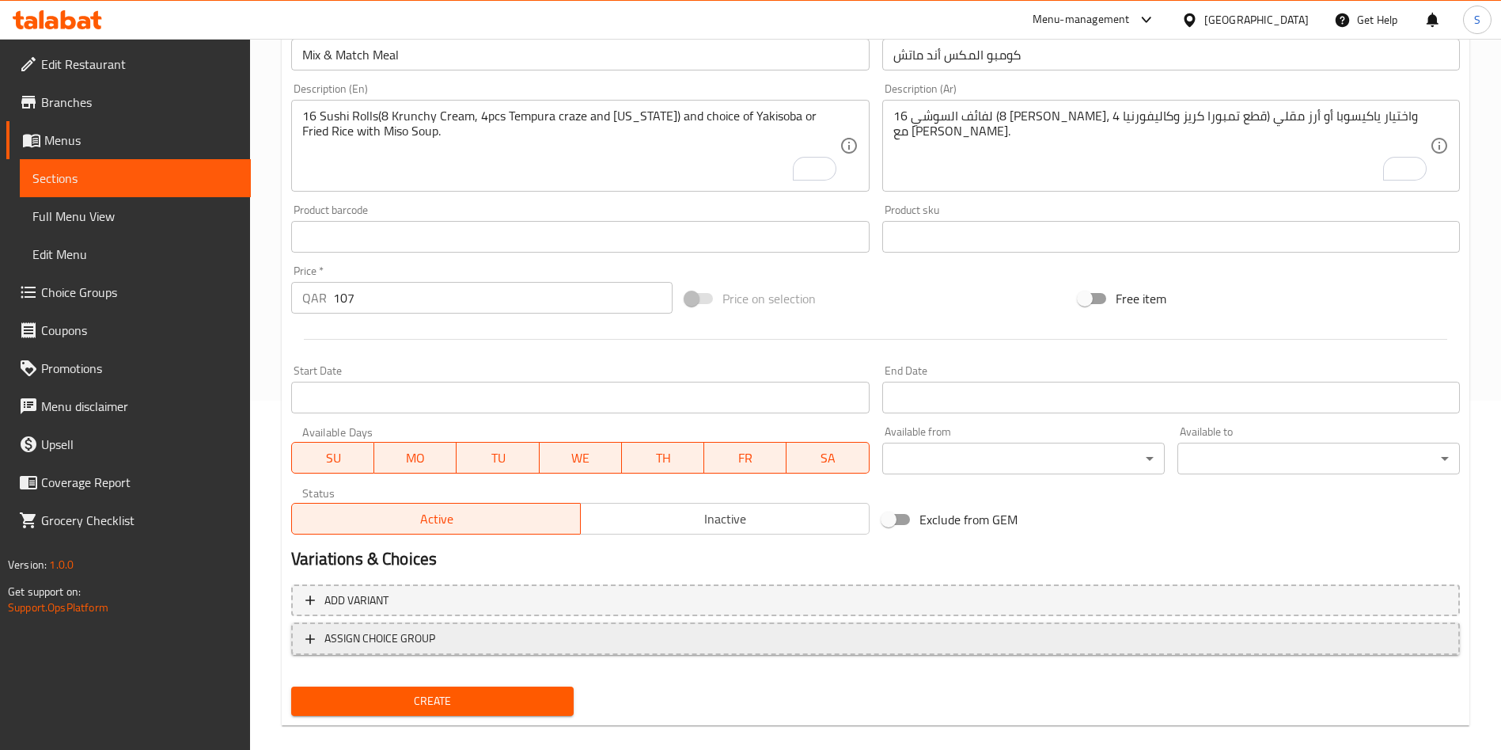
scroll to position [356, 0]
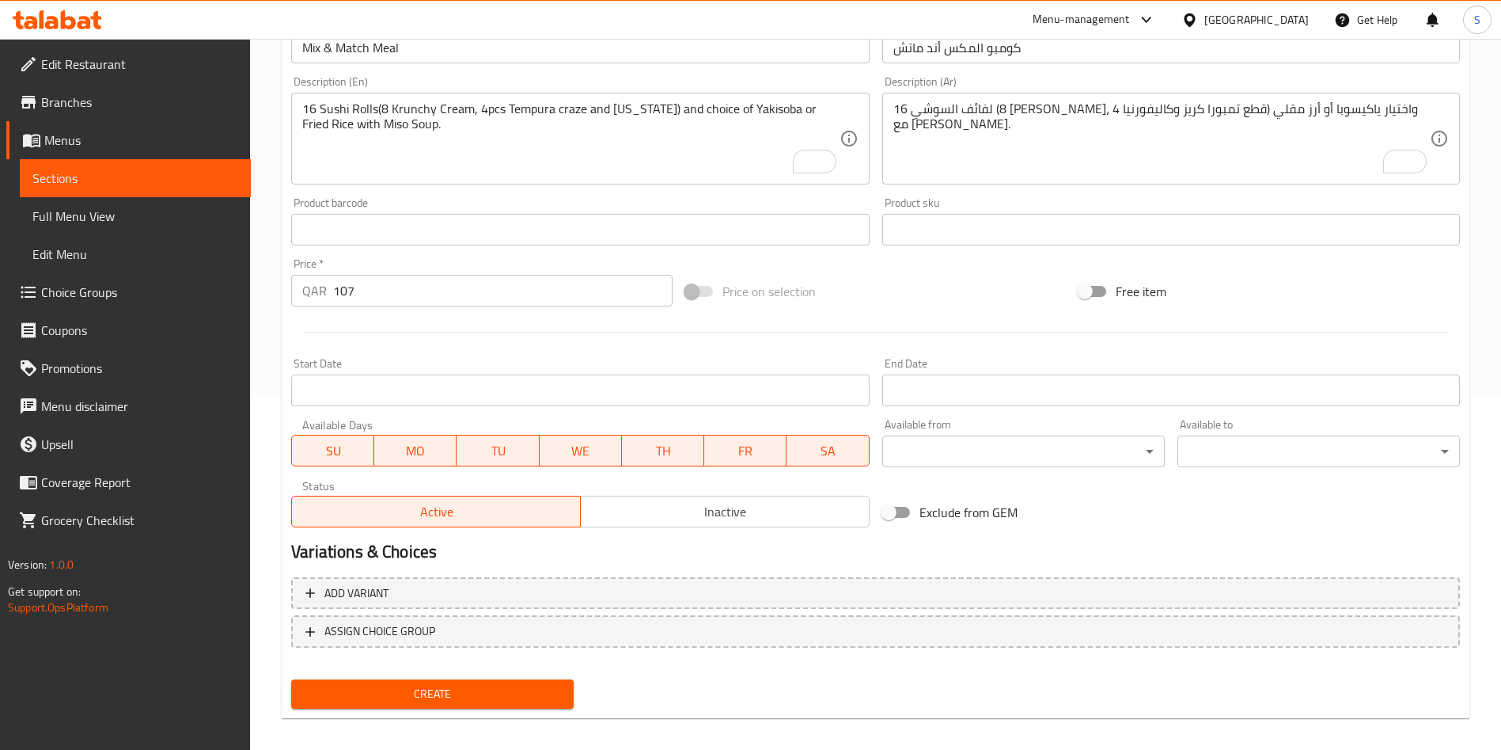
click at [472, 681] on button "Create" at bounding box center [432, 693] width 283 height 29
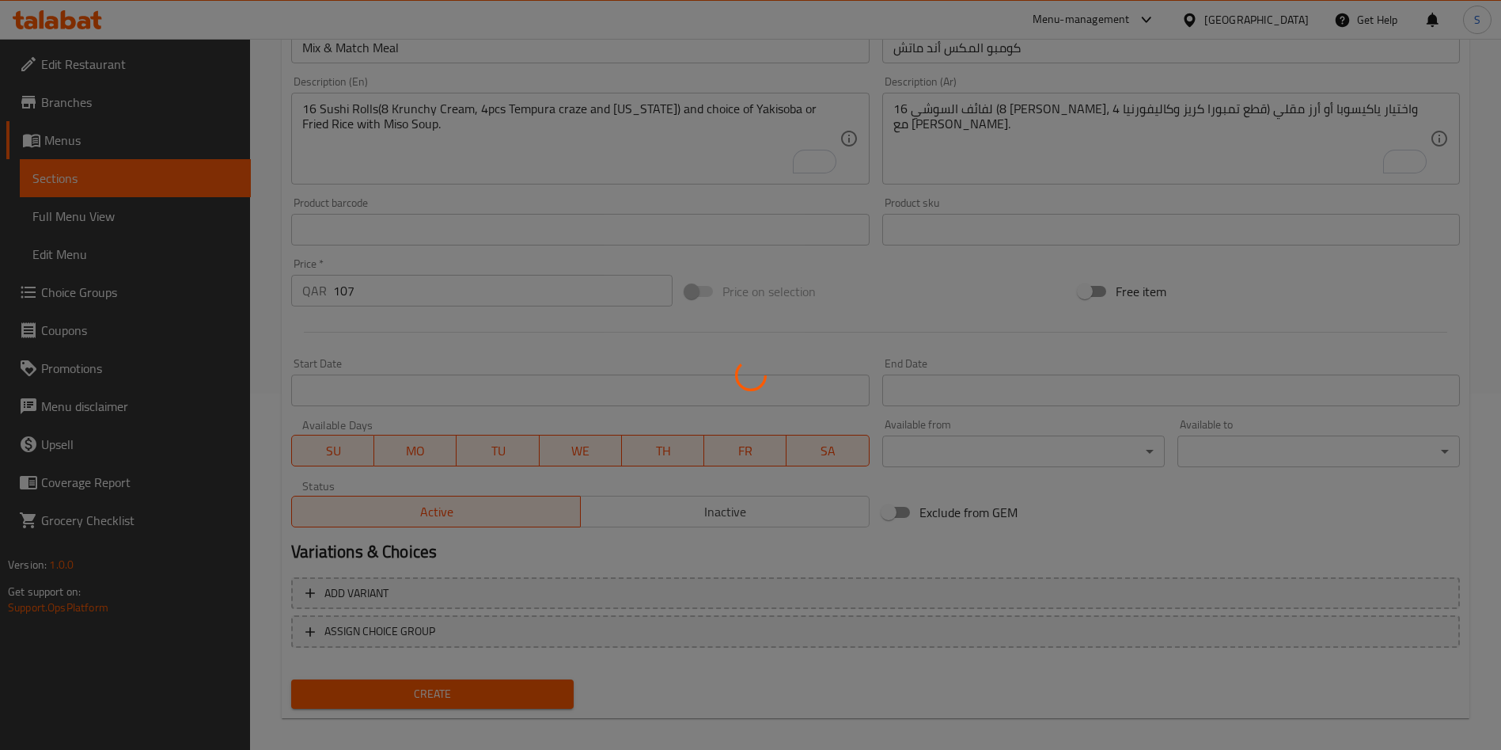
type input "0"
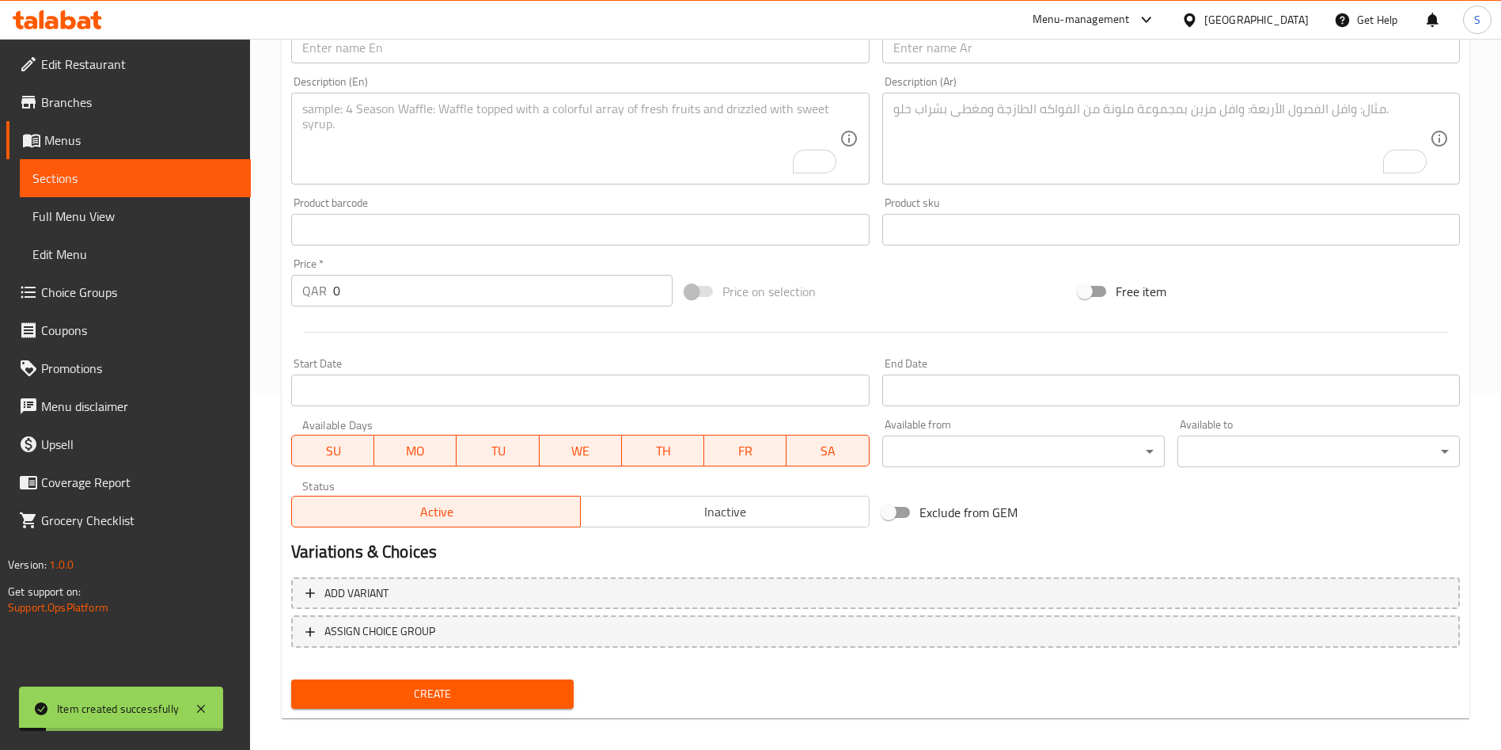
scroll to position [0, 0]
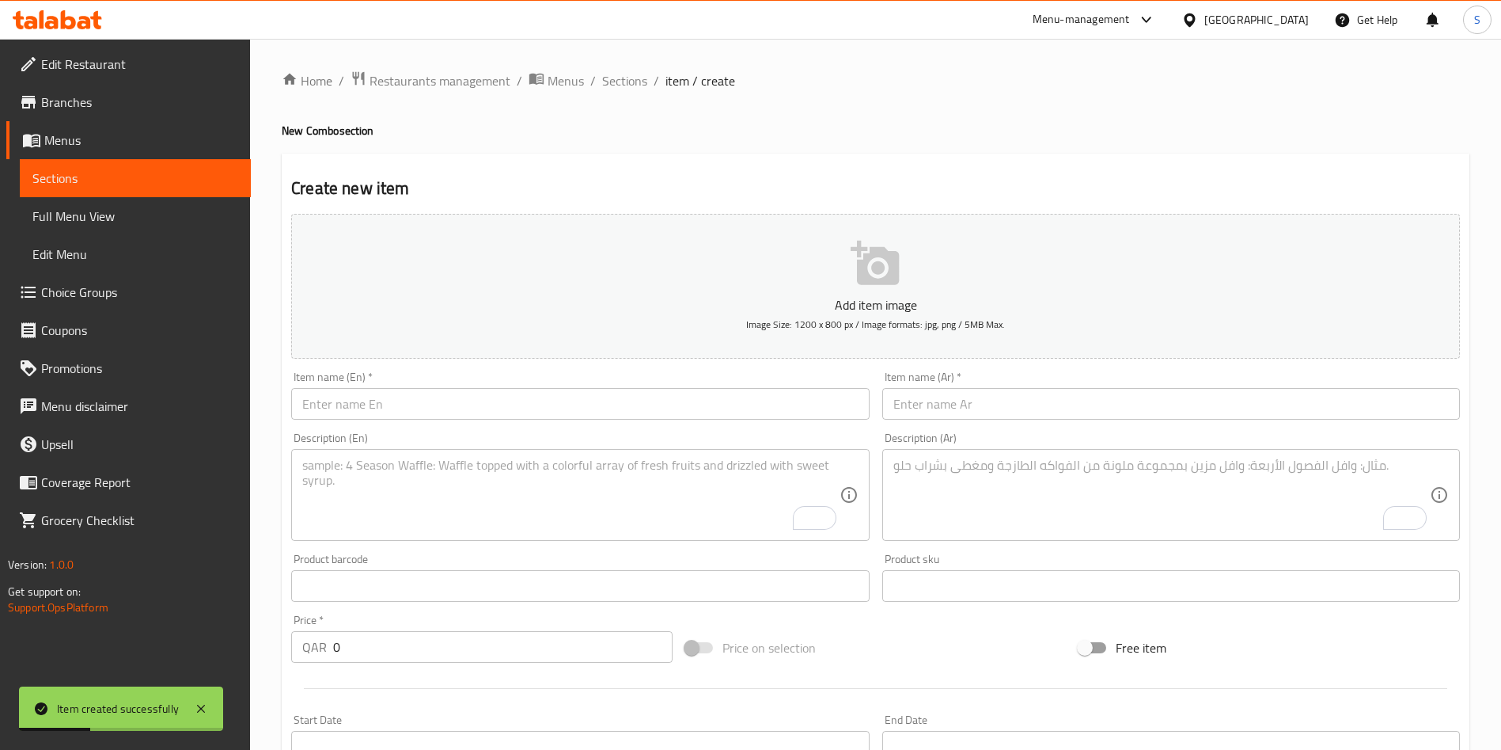
click at [435, 409] on input "text" at bounding box center [580, 404] width 578 height 32
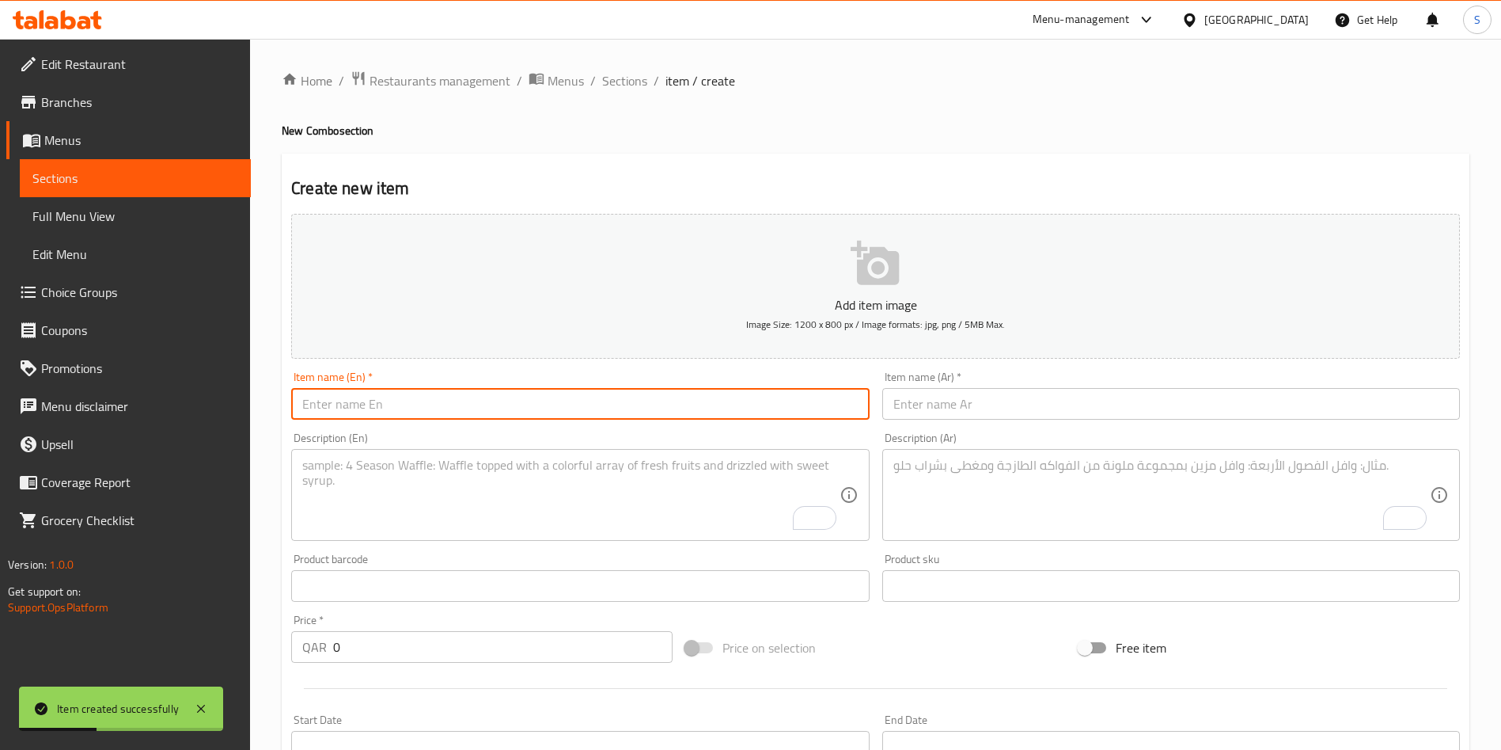
paste input "Build Your Own Meal"
type input "Build Your Own Meal"
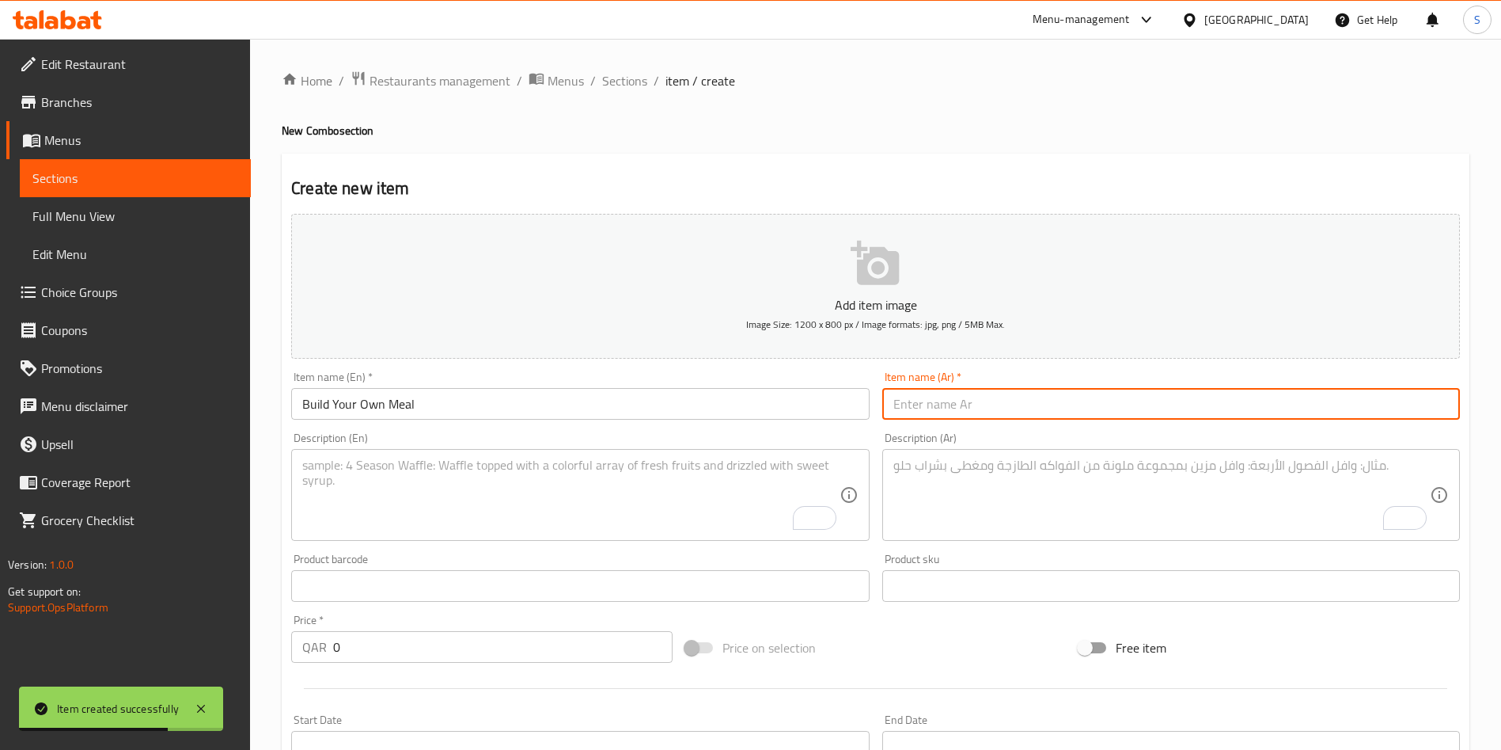
click at [978, 407] on input "text" at bounding box center [1172, 404] width 578 height 32
paste input "صمّم وجبتك الخاصة"
type input "صمّم وجبتك الخاصة"
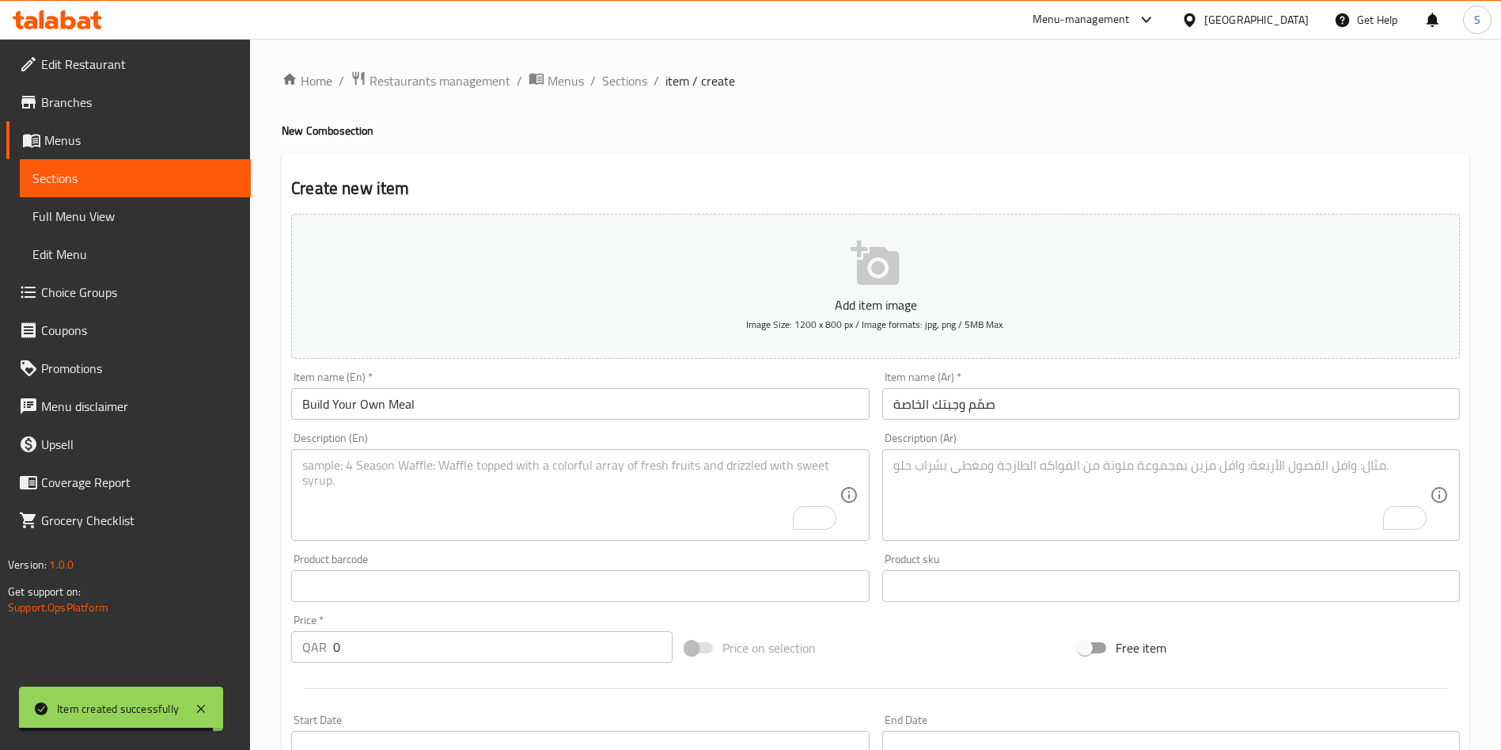
click at [471, 519] on textarea "To enrich screen reader interactions, please activate Accessibility in Grammarl…" at bounding box center [570, 494] width 537 height 75
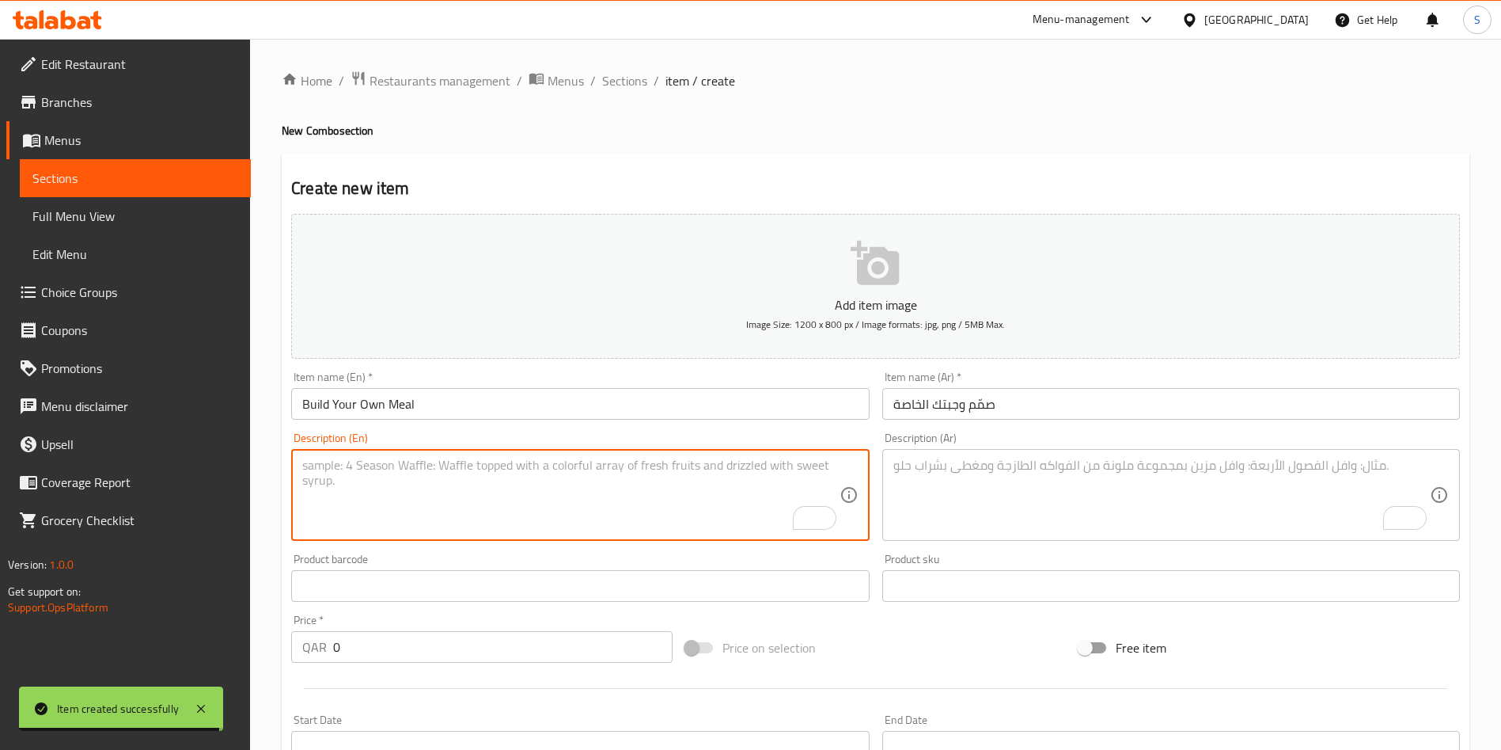
paste textarea "Build Your Own Box – Choose starters and mains from our golden hot platters. Pe…"
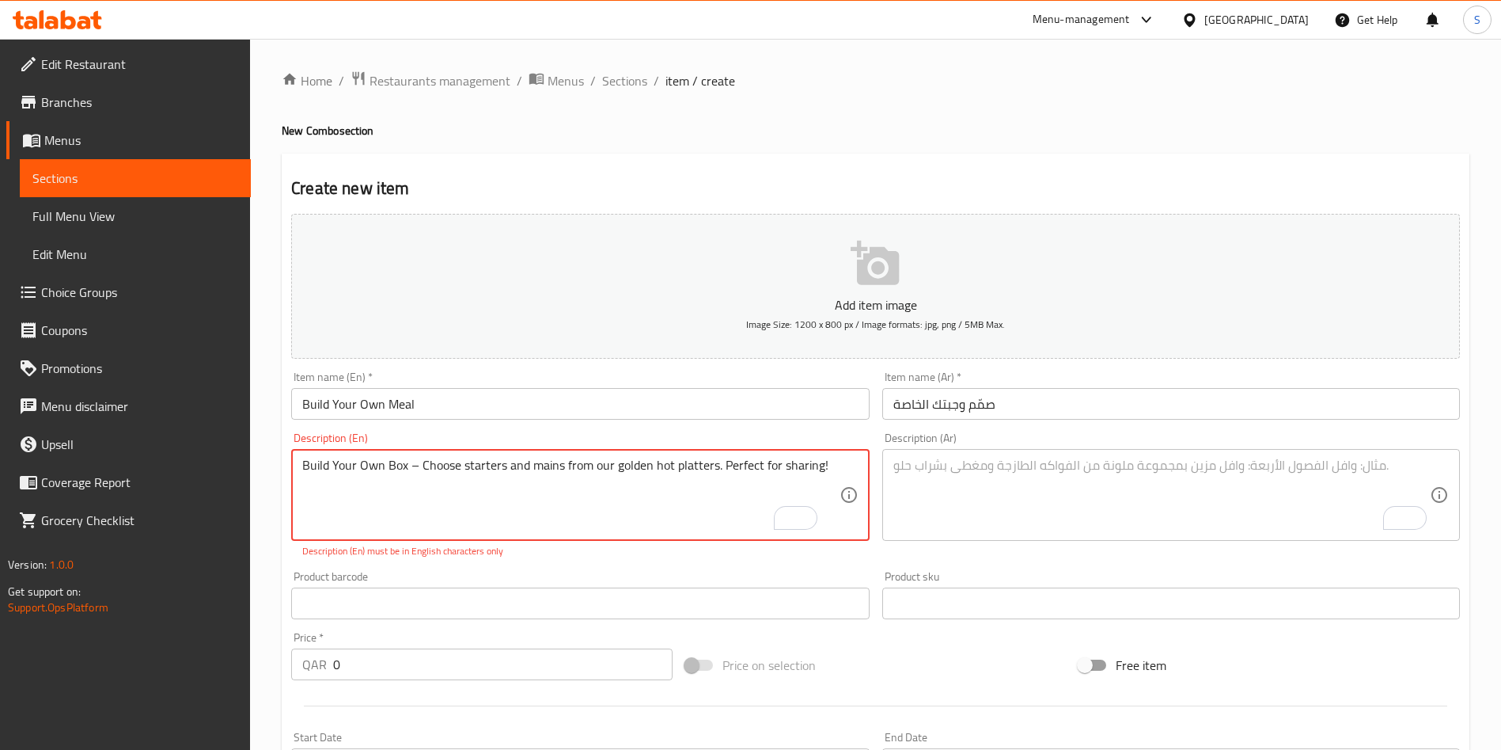
click at [412, 465] on textarea "Build Your Own Box – Choose starters and mains from our golden hot platters. Pe…" at bounding box center [570, 494] width 537 height 75
type textarea "Build Your Own Box Choose starters and mains from our golden hot platters. Perf…"
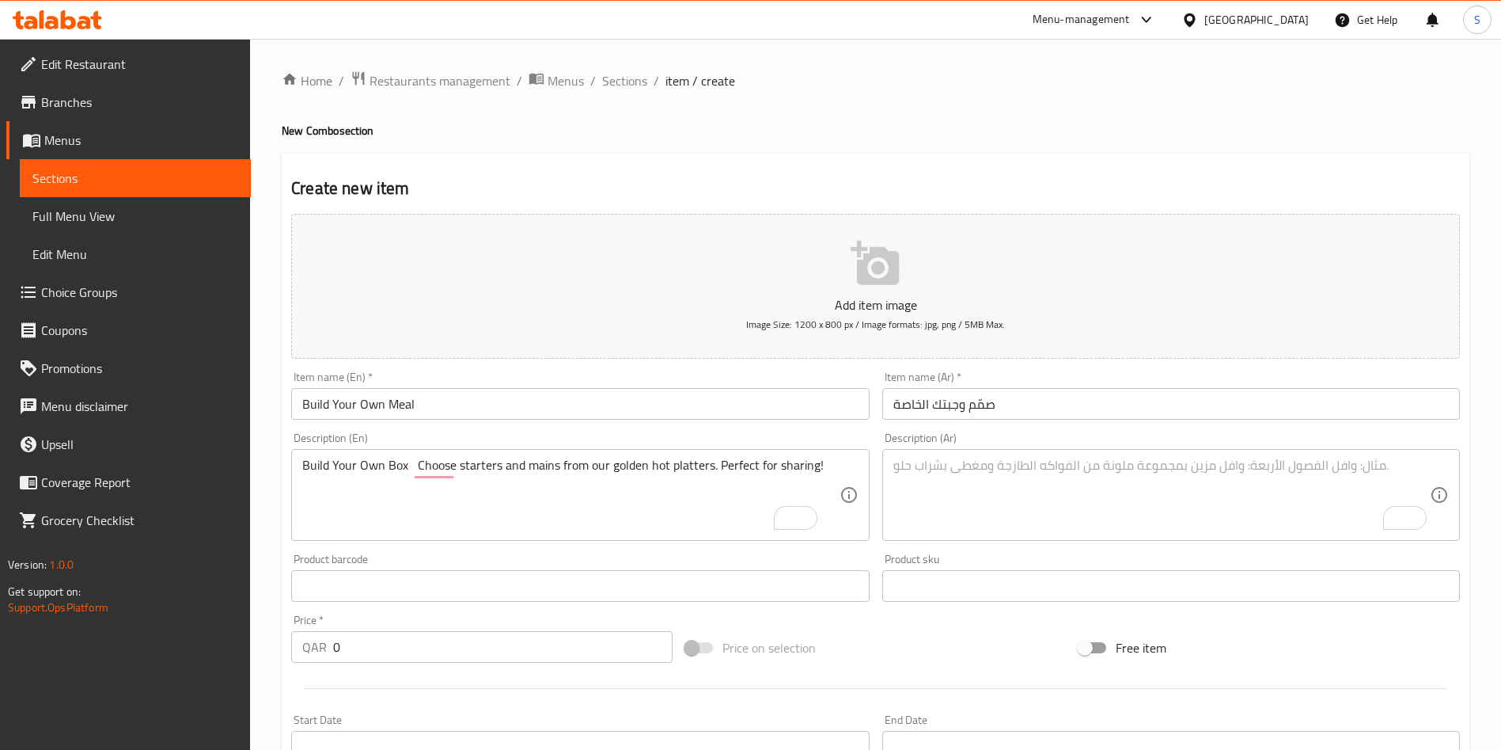
click at [985, 488] on textarea "To enrich screen reader interactions, please activate Accessibility in Grammarl…" at bounding box center [1162, 494] width 537 height 75
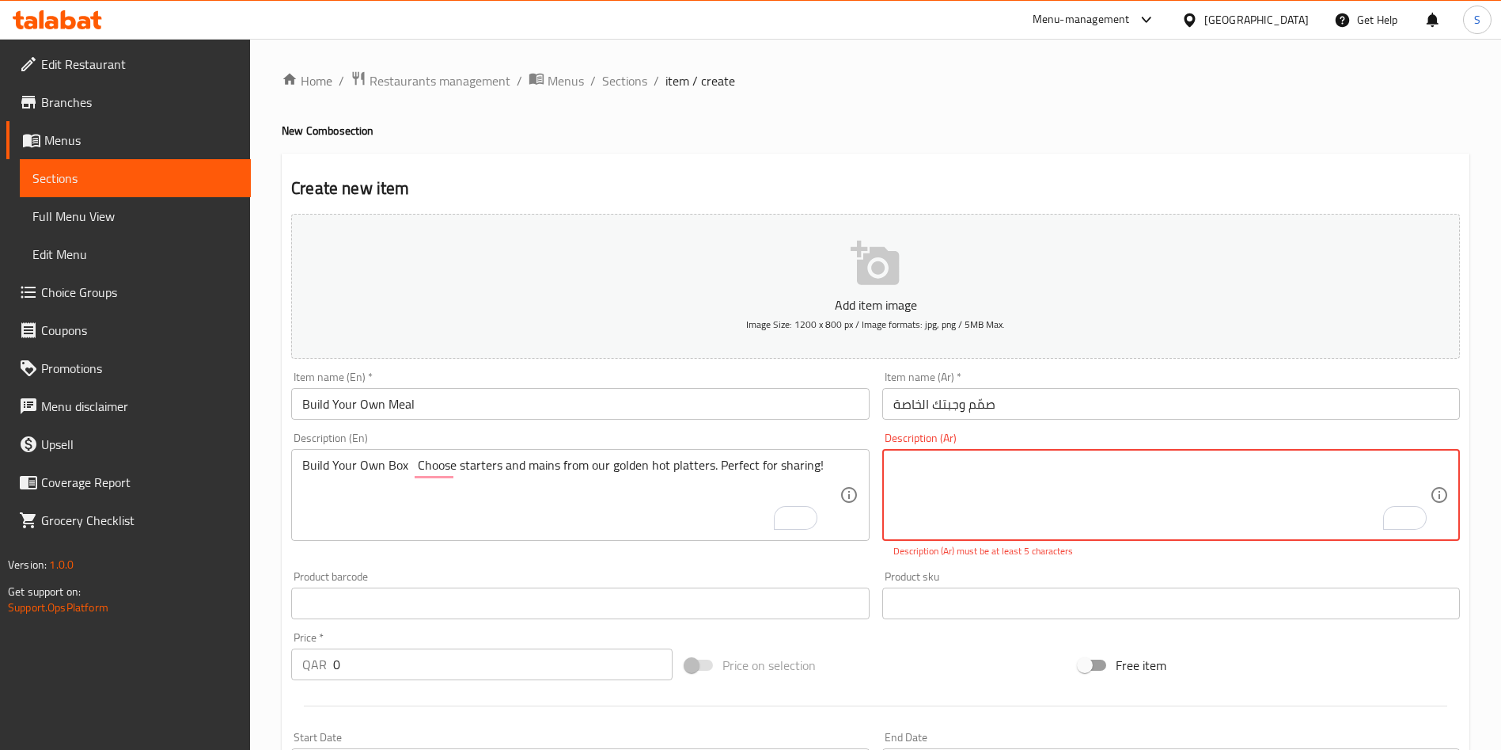
paste textarea "اصنع صندوقك الخاص – اختر المقبلات والأطباق الرئيسية من منصاتنا الساخنة الذهبية.…"
drag, startPoint x: 1257, startPoint y: 468, endPoint x: 1253, endPoint y: 495, distance: 27.2
click at [1247, 467] on textarea "اصنع صندوقك الخاص – اختر المقبلات والأطباق الرئيسية من منصاتنا الساخنة الذهبية.…" at bounding box center [1162, 494] width 537 height 75
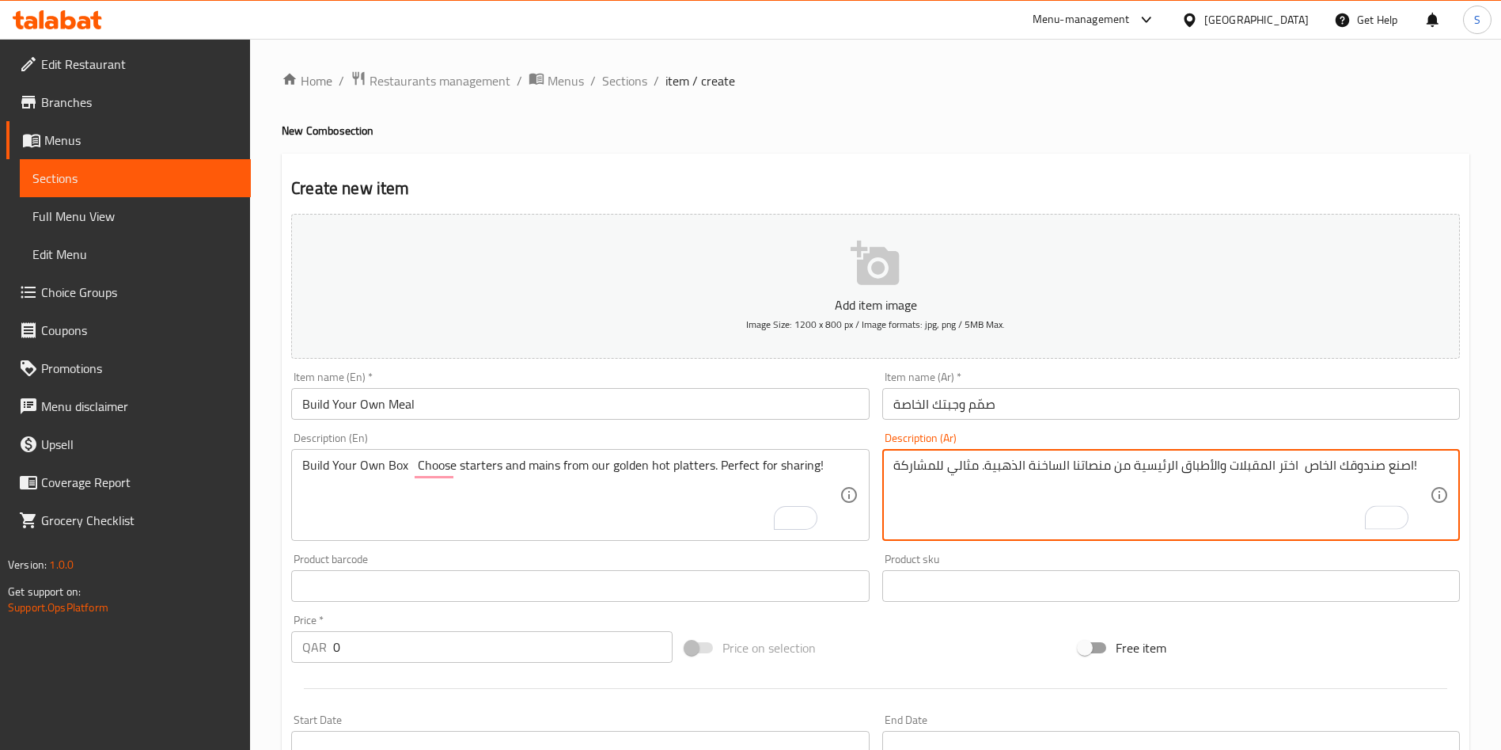
type textarea "اصنع صندوقك الخاص اختر المقبلات والأطباق الرئيسية من منصاتنا الساخنة الذهبية. م…"
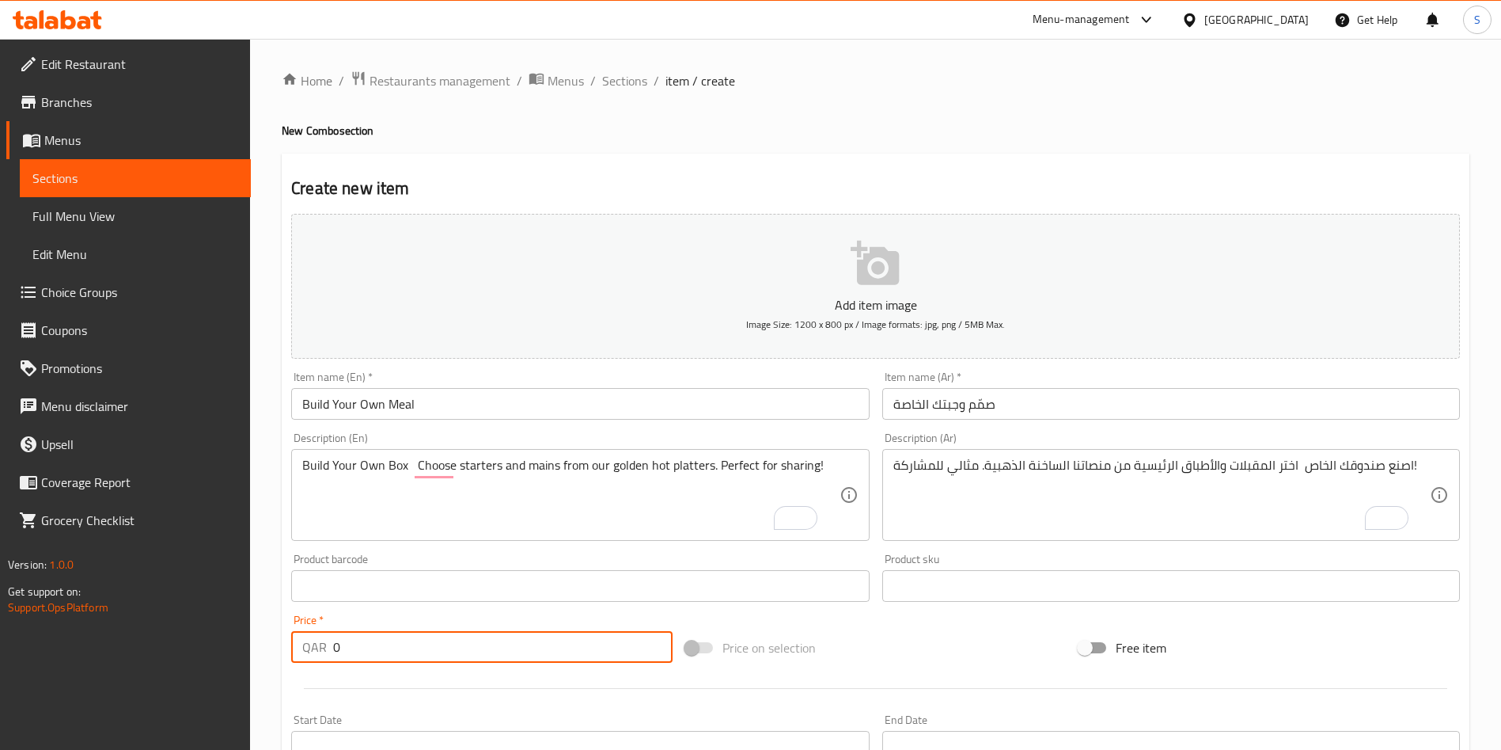
click at [323, 651] on div "QAR 0 Price *" at bounding box center [481, 647] width 381 height 32
type input "137"
click at [886, 647] on div "Price on selection" at bounding box center [876, 647] width 394 height 43
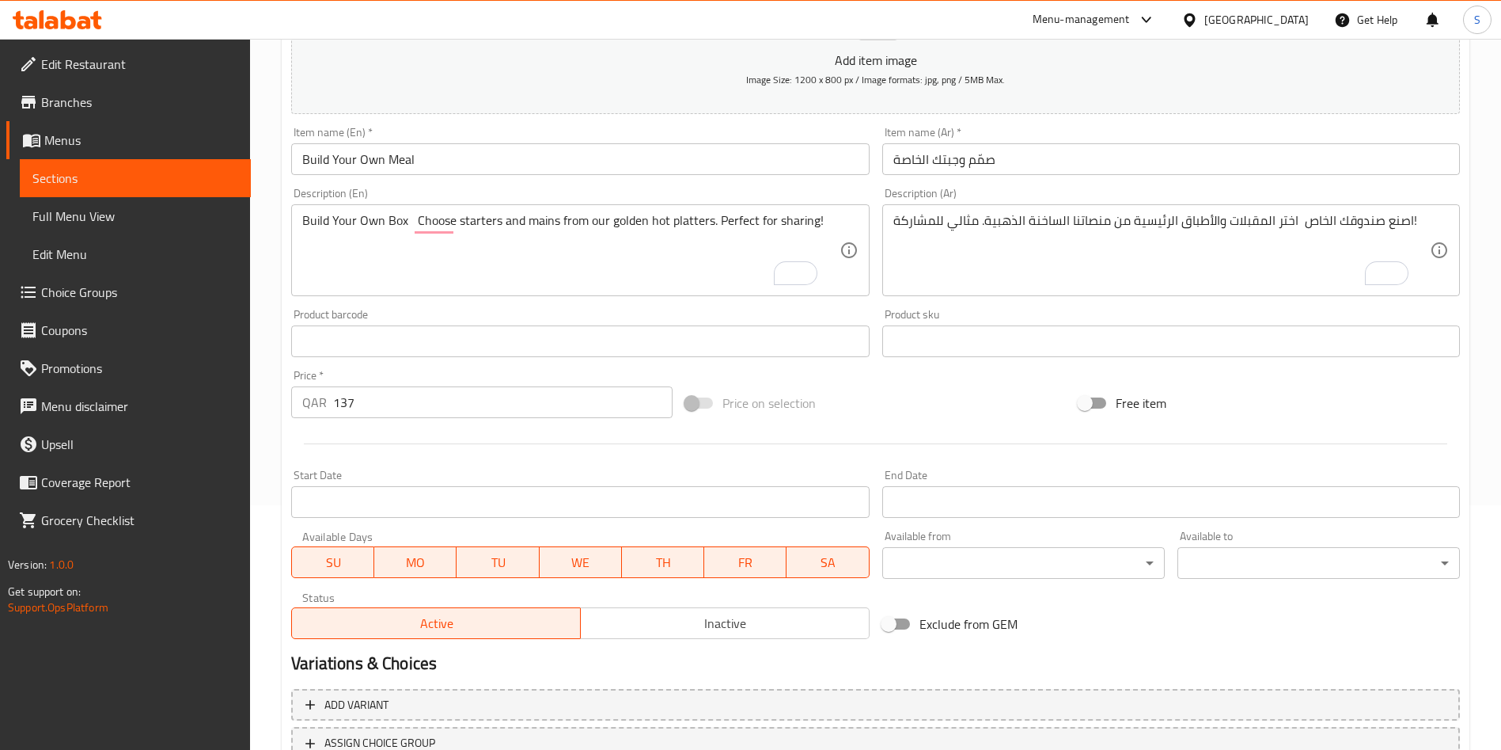
scroll to position [356, 0]
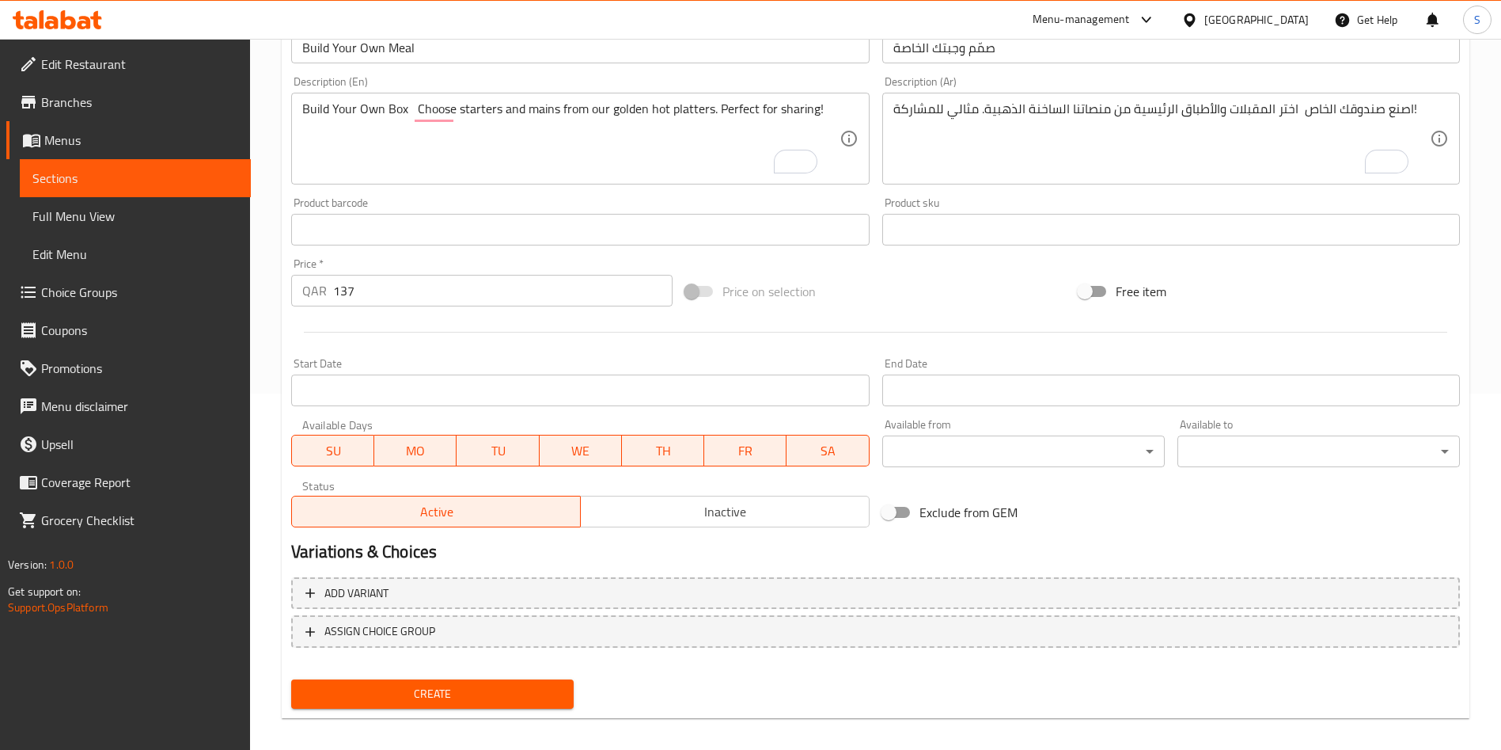
click at [451, 686] on span "Create" at bounding box center [432, 694] width 257 height 20
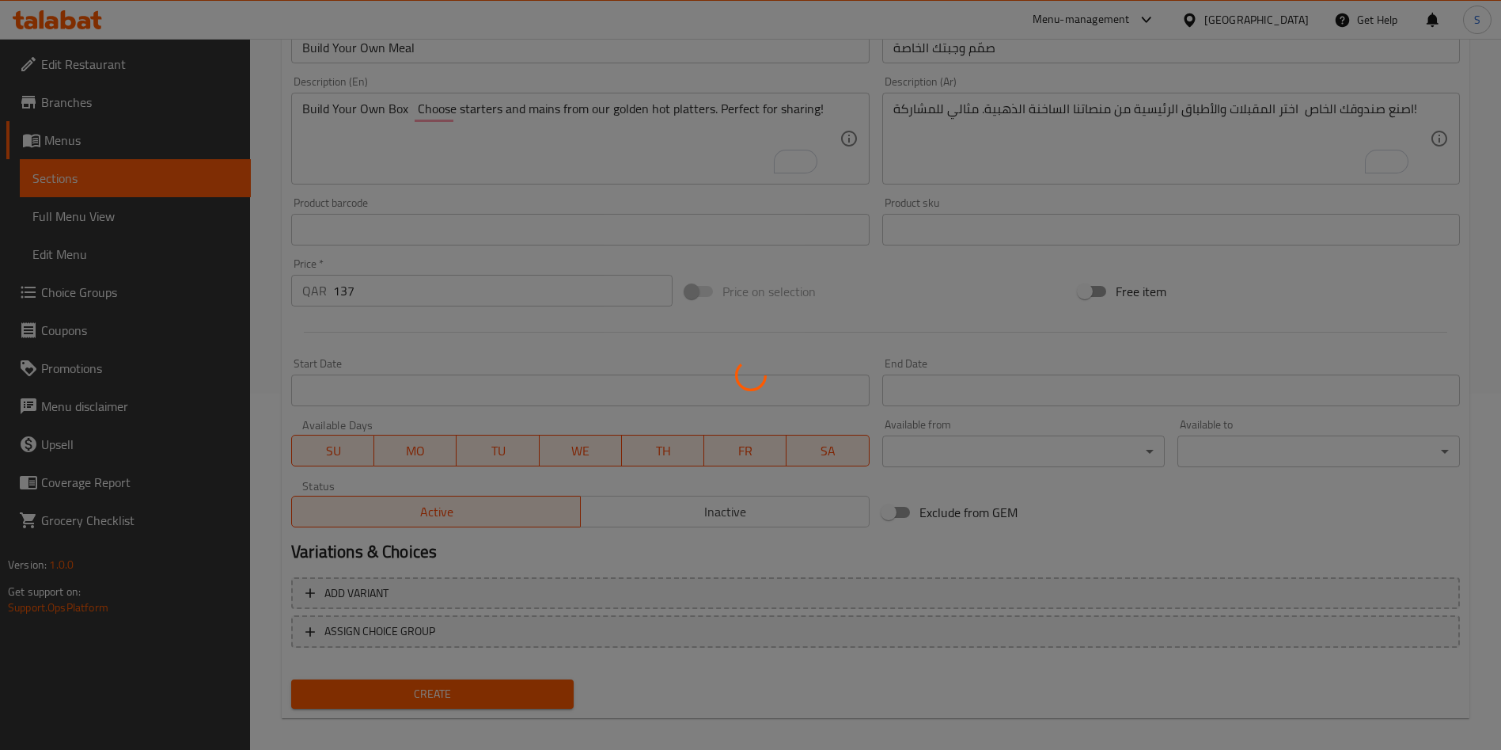
type input "0"
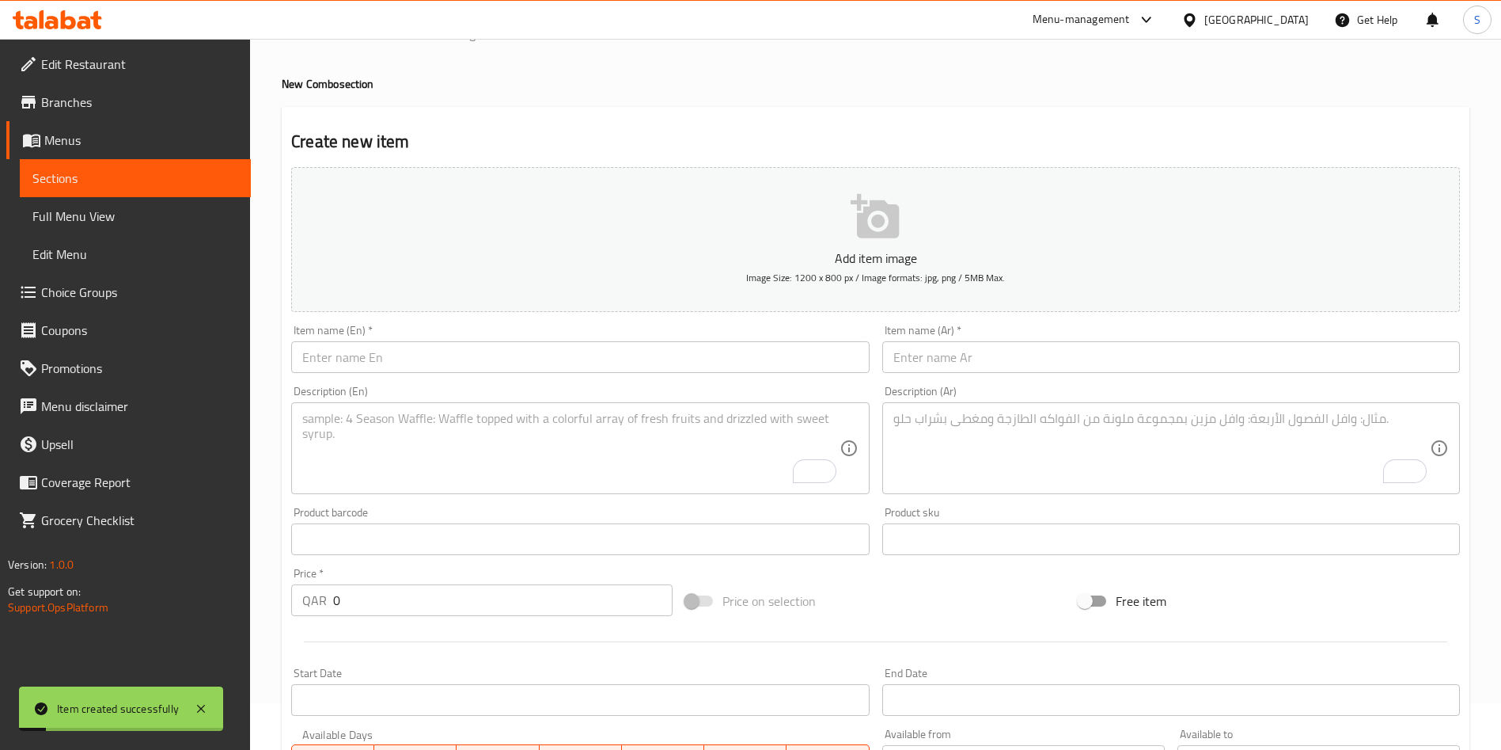
scroll to position [0, 0]
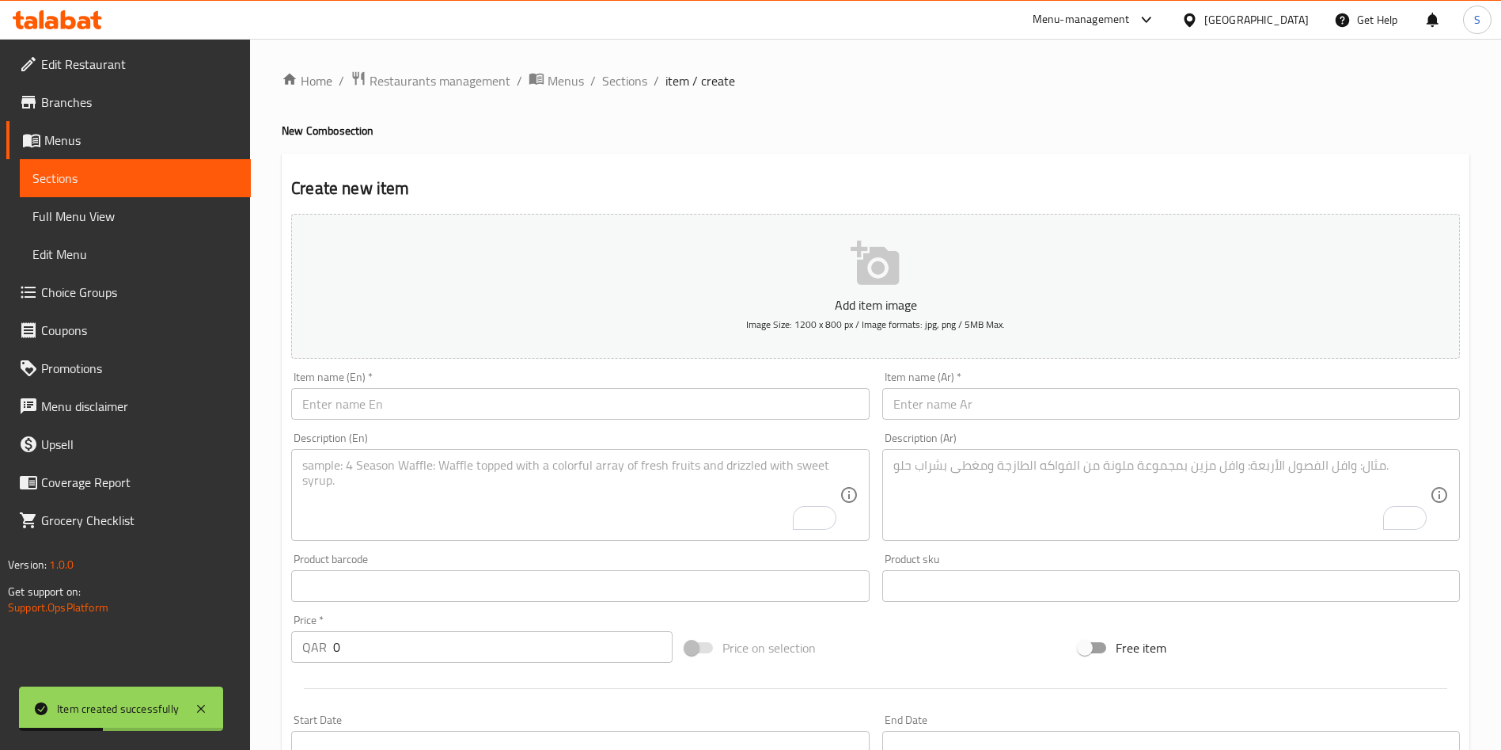
click at [432, 392] on input "text" at bounding box center [580, 404] width 578 height 32
paste input "Cooked Sushi Mania Box"
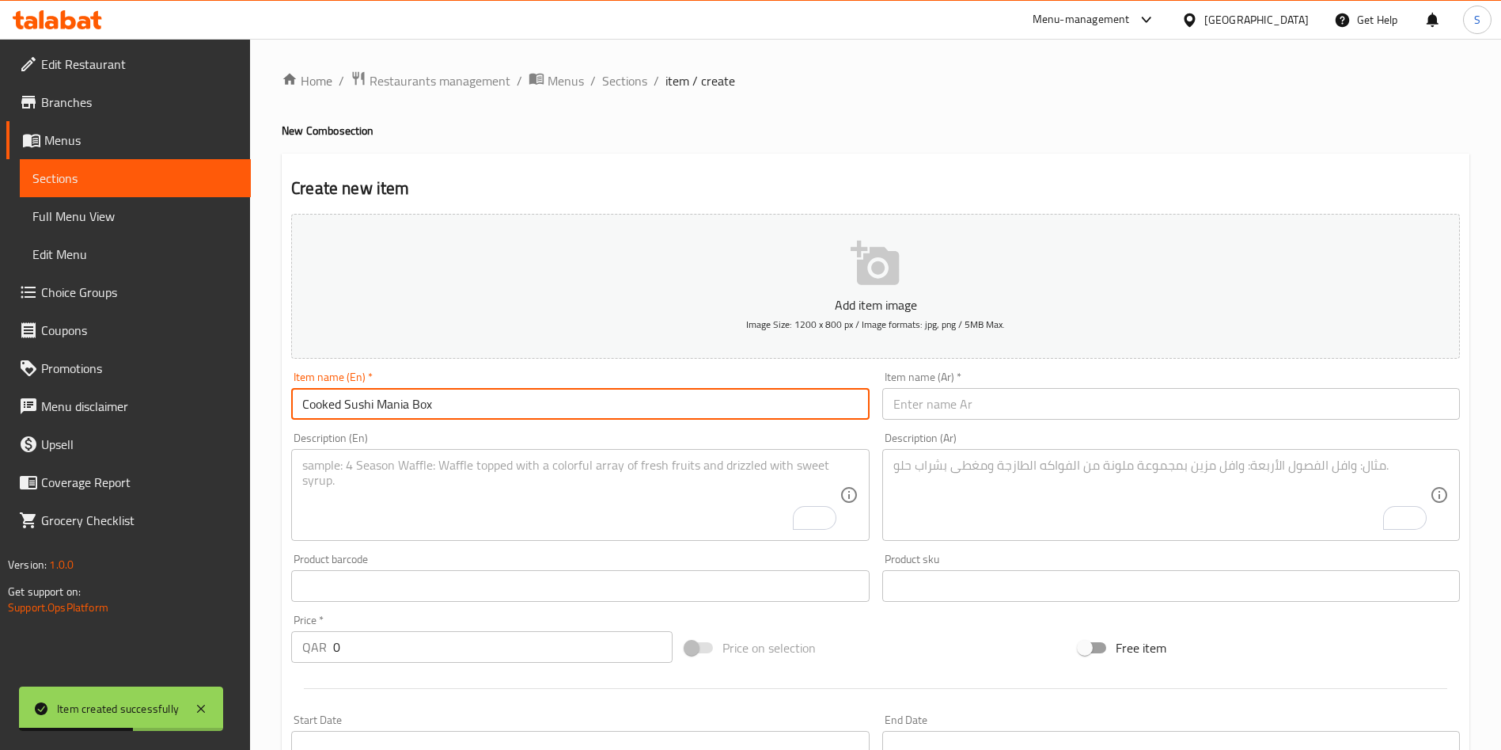
type input "Cooked Sushi Mania Box"
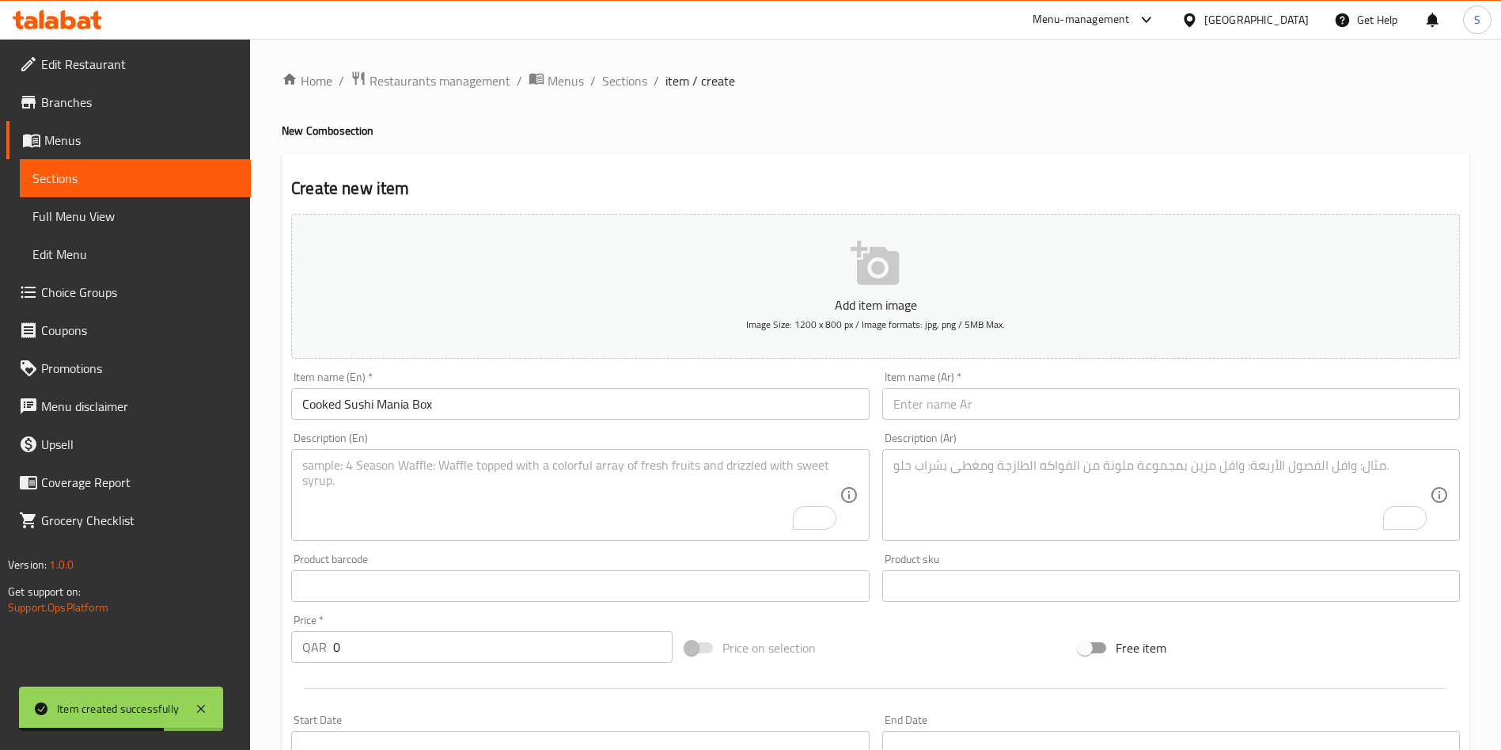
click at [932, 397] on input "text" at bounding box center [1172, 404] width 578 height 32
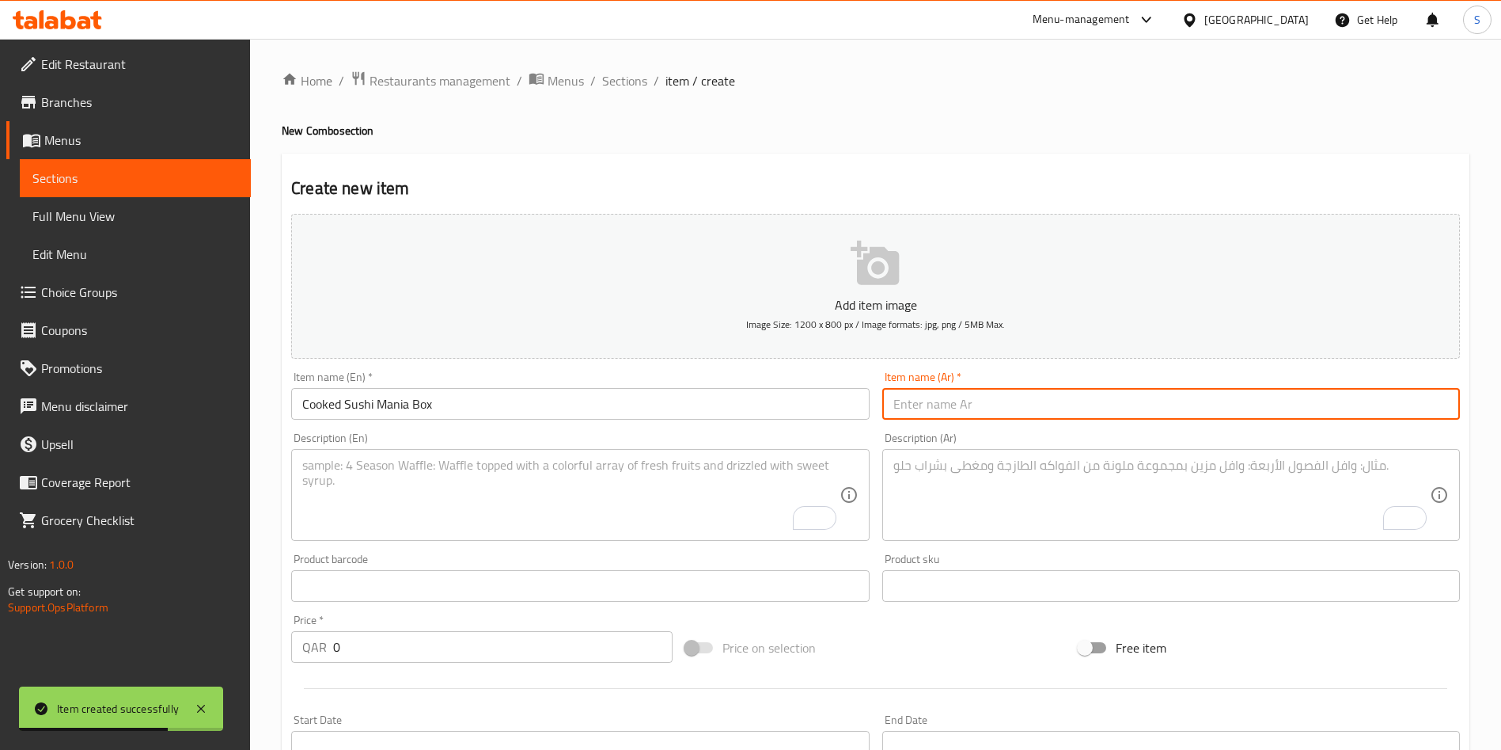
paste input "[PERSON_NAME] المطبوخ"
type input "[PERSON_NAME] المطبوخ"
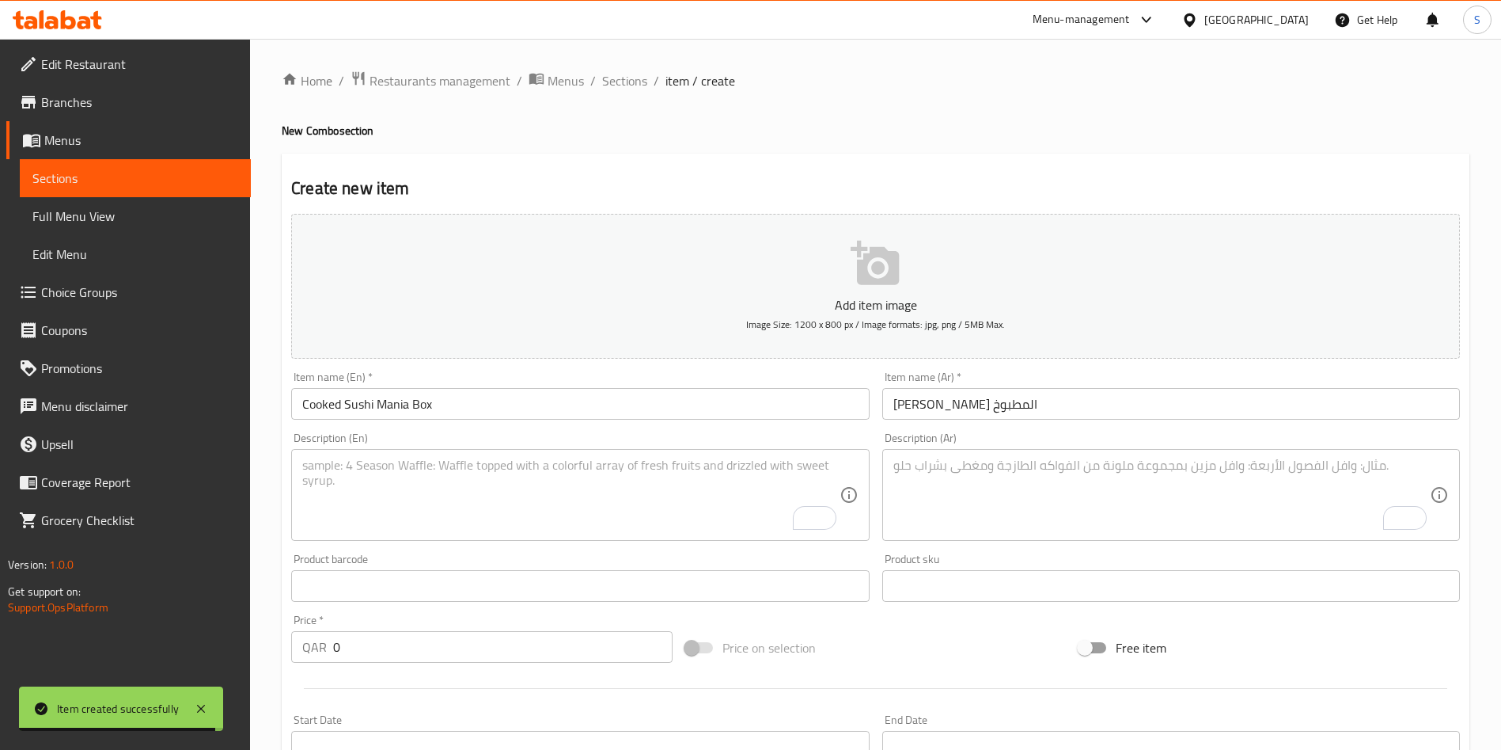
click at [528, 471] on textarea "To enrich screen reader interactions, please activate Accessibility in Grammarl…" at bounding box center [570, 494] width 537 height 75
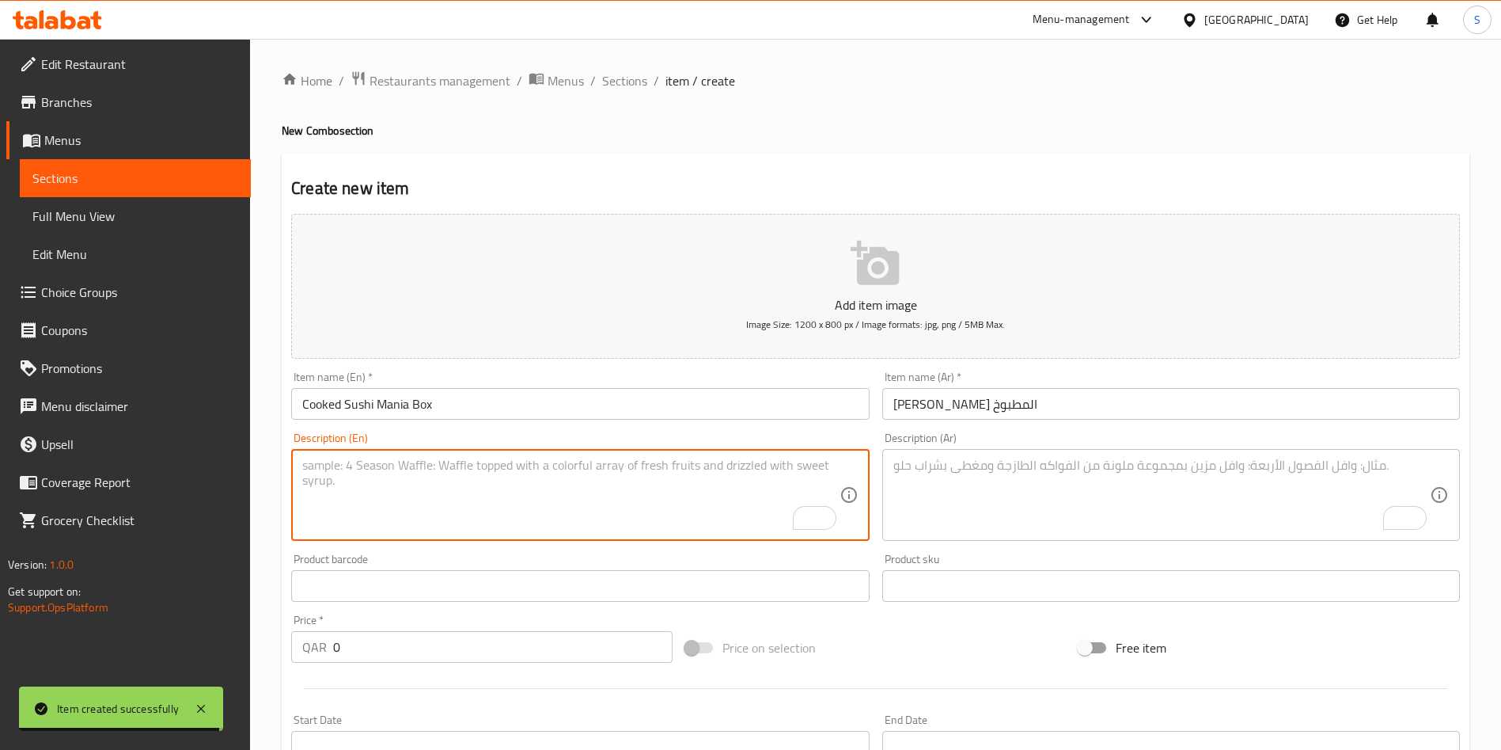
click at [528, 473] on textarea "To enrich screen reader interactions, please activate Accessibility in Grammarl…" at bounding box center [570, 494] width 537 height 75
paste textarea "16 Pieces set of 4 Cooked Flavors: 4 Pieces Krunchy Cream, 4 Pieces Crispy Temp…"
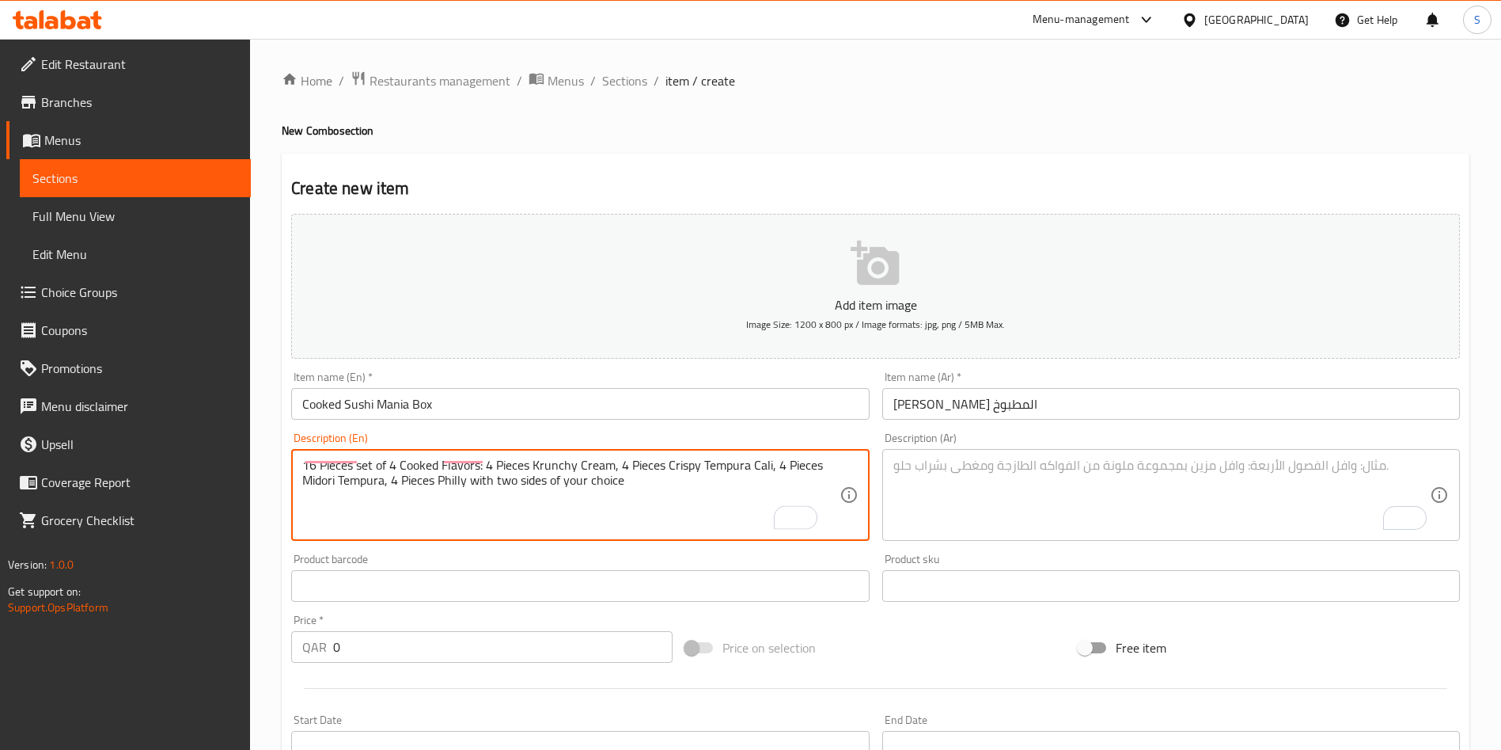
type textarea "16 Pieces set of 4 Cooked Flavors: 4 Pieces Krunchy Cream, 4 Pieces Crispy Temp…"
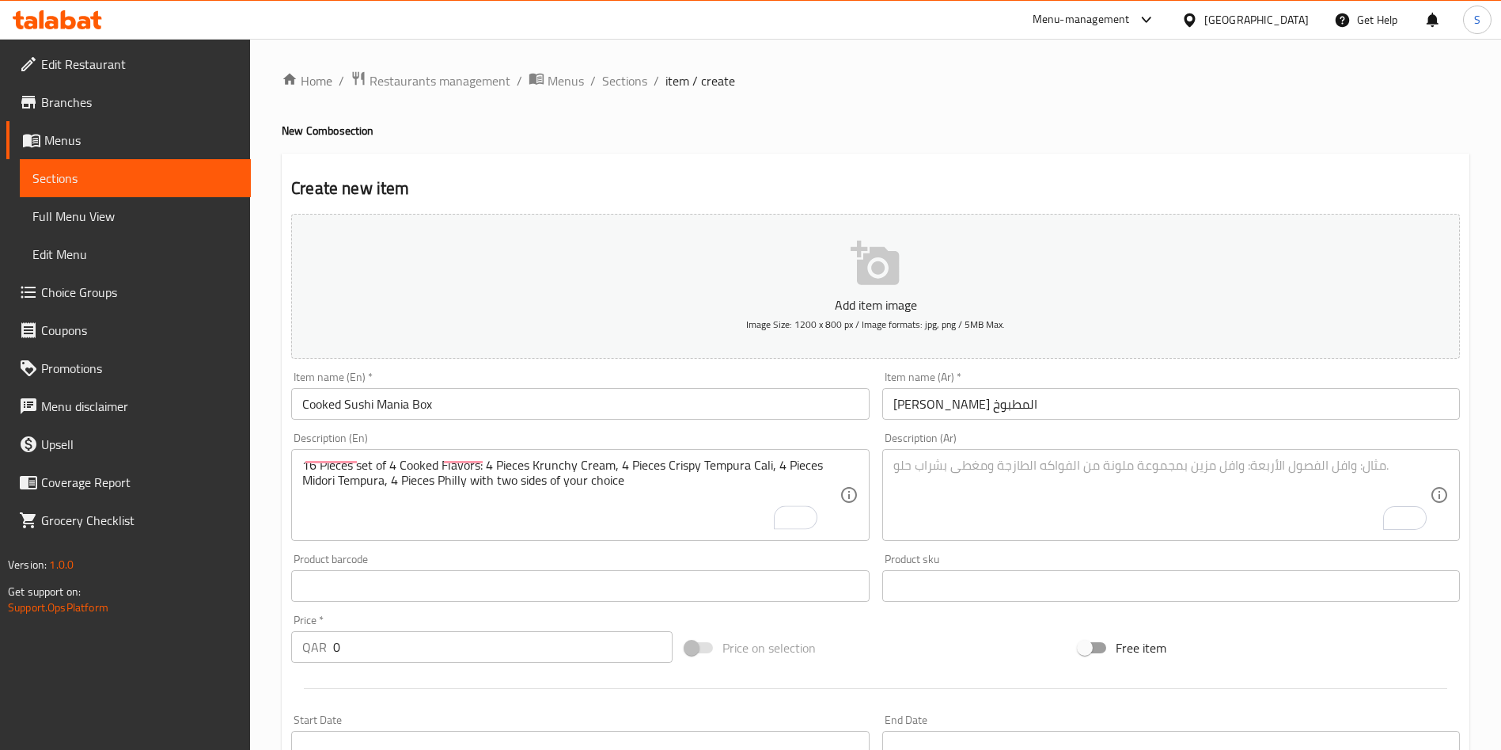
click at [977, 498] on textarea "To enrich screen reader interactions, please activate Accessibility in Grammarl…" at bounding box center [1162, 494] width 537 height 75
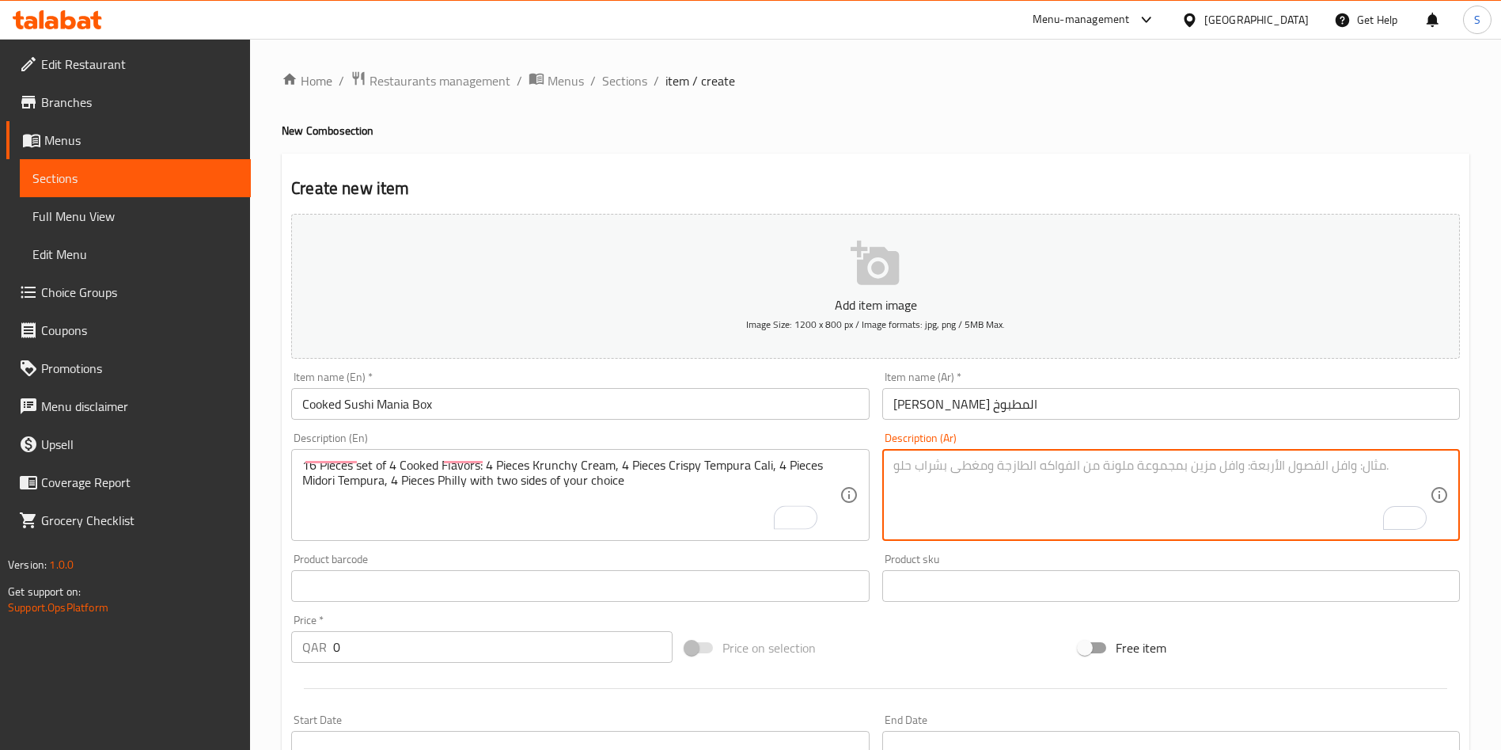
paste textarea "16 قطعة من 4 نكهات مطهية: 4 قطع كرَنشي كريم, 4 قطع كرسبي تمبورا كالي, 4 قطع ميد…"
type textarea "16 قطعة من 4 نكهات مطهية: 4 قطع كرَنشي كريم, 4 قطع كرسبي تمبورا كالي, 4 قطع ميد…"
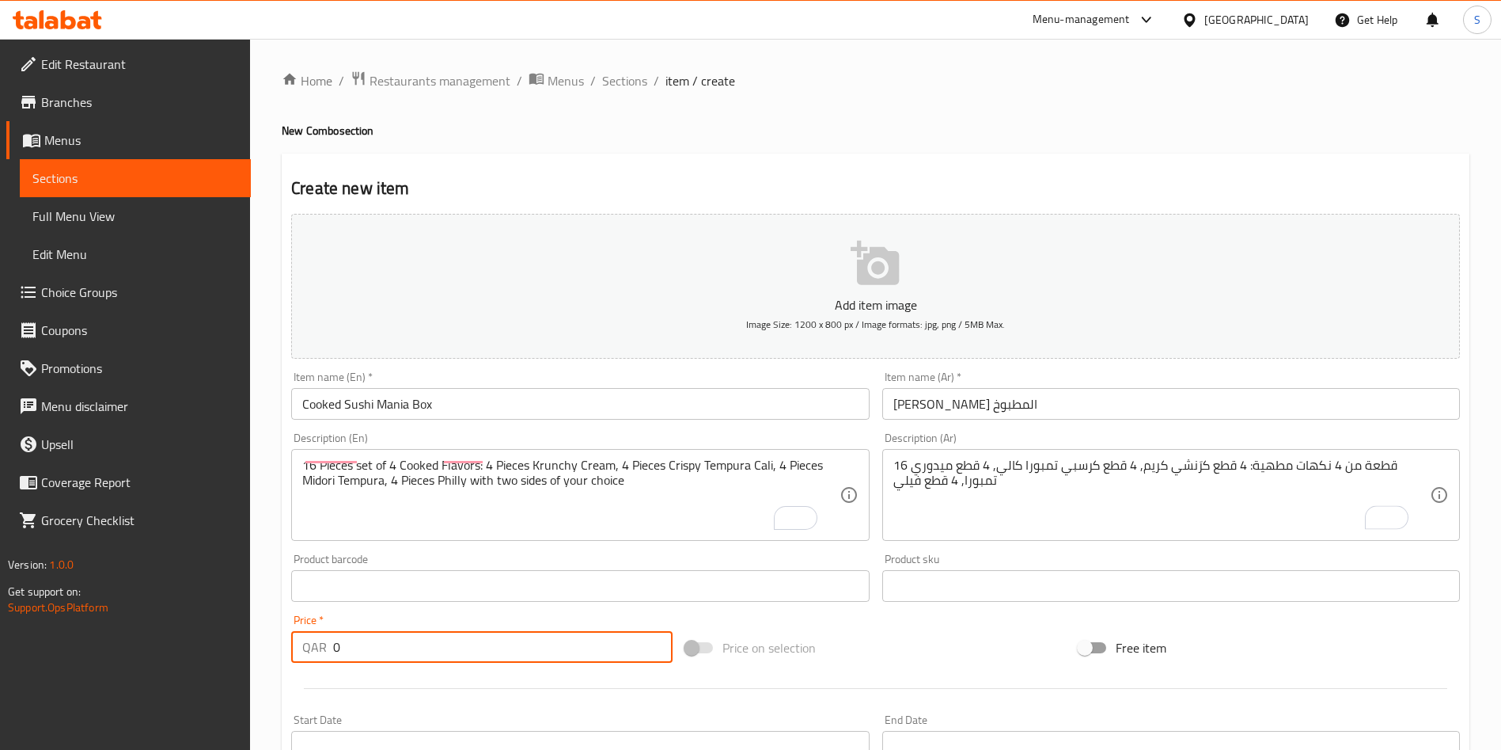
drag, startPoint x: 371, startPoint y: 647, endPoint x: 296, endPoint y: 647, distance: 75.2
click at [298, 647] on div "QAR 0 Price *" at bounding box center [481, 647] width 381 height 32
type input "89"
click at [871, 649] on div "Price on selection" at bounding box center [876, 647] width 394 height 43
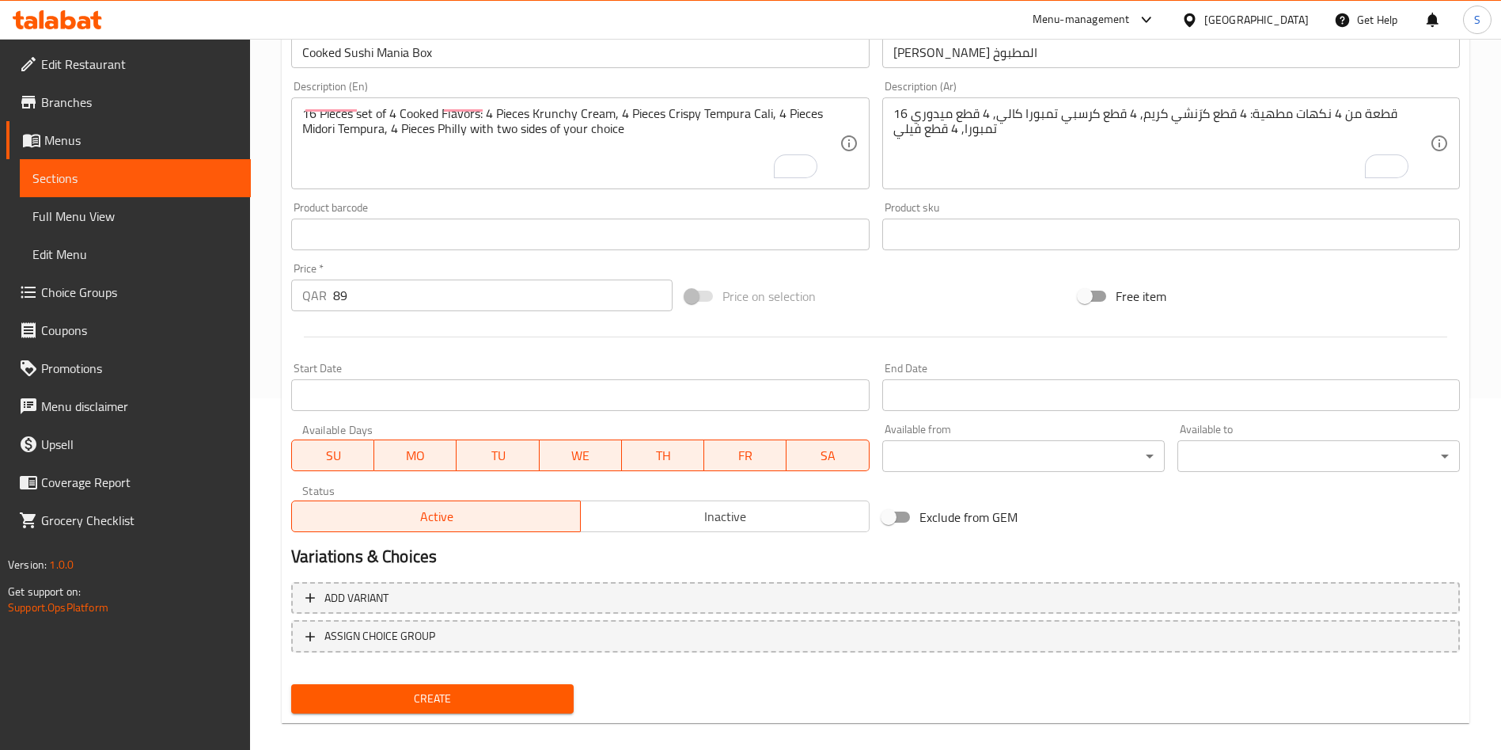
scroll to position [369, 0]
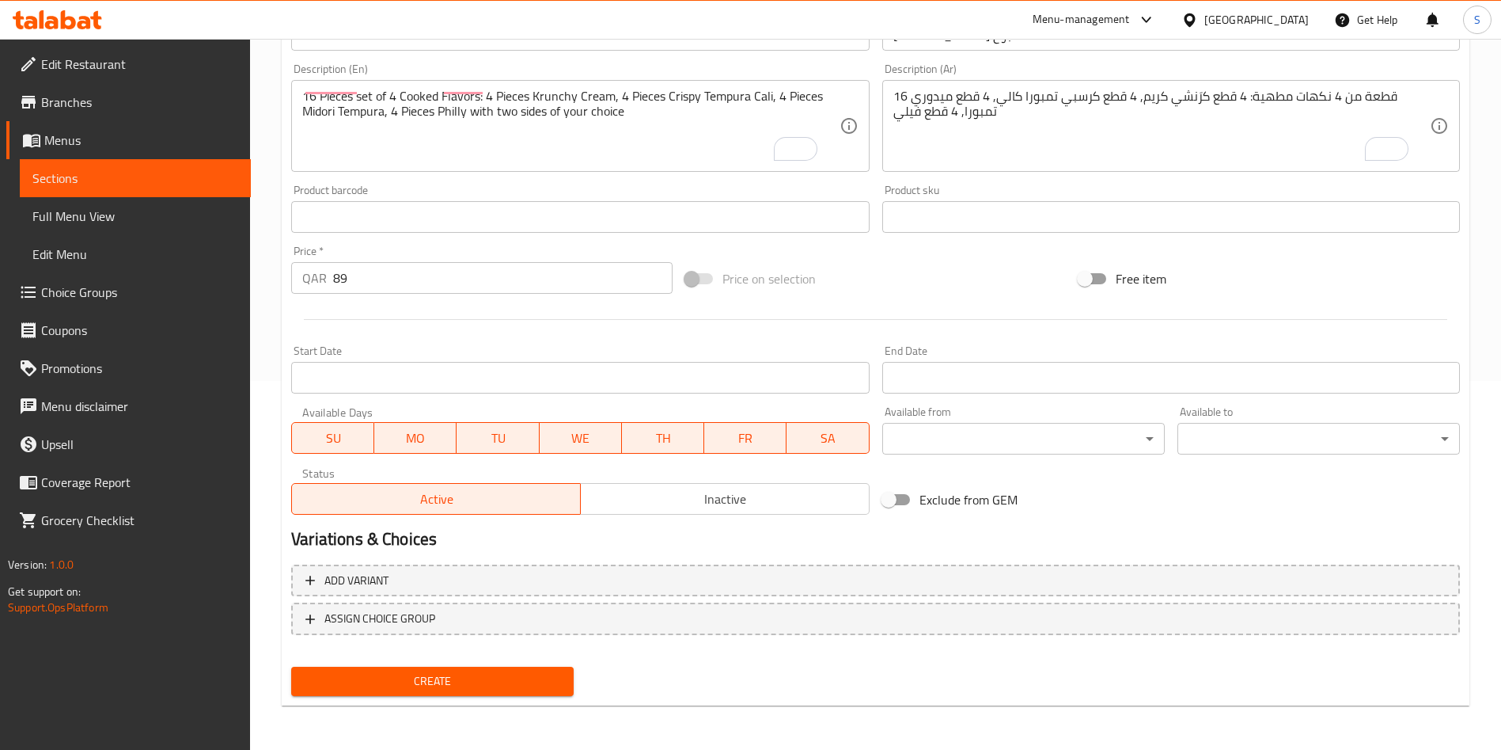
click at [503, 685] on span "Create" at bounding box center [432, 681] width 257 height 20
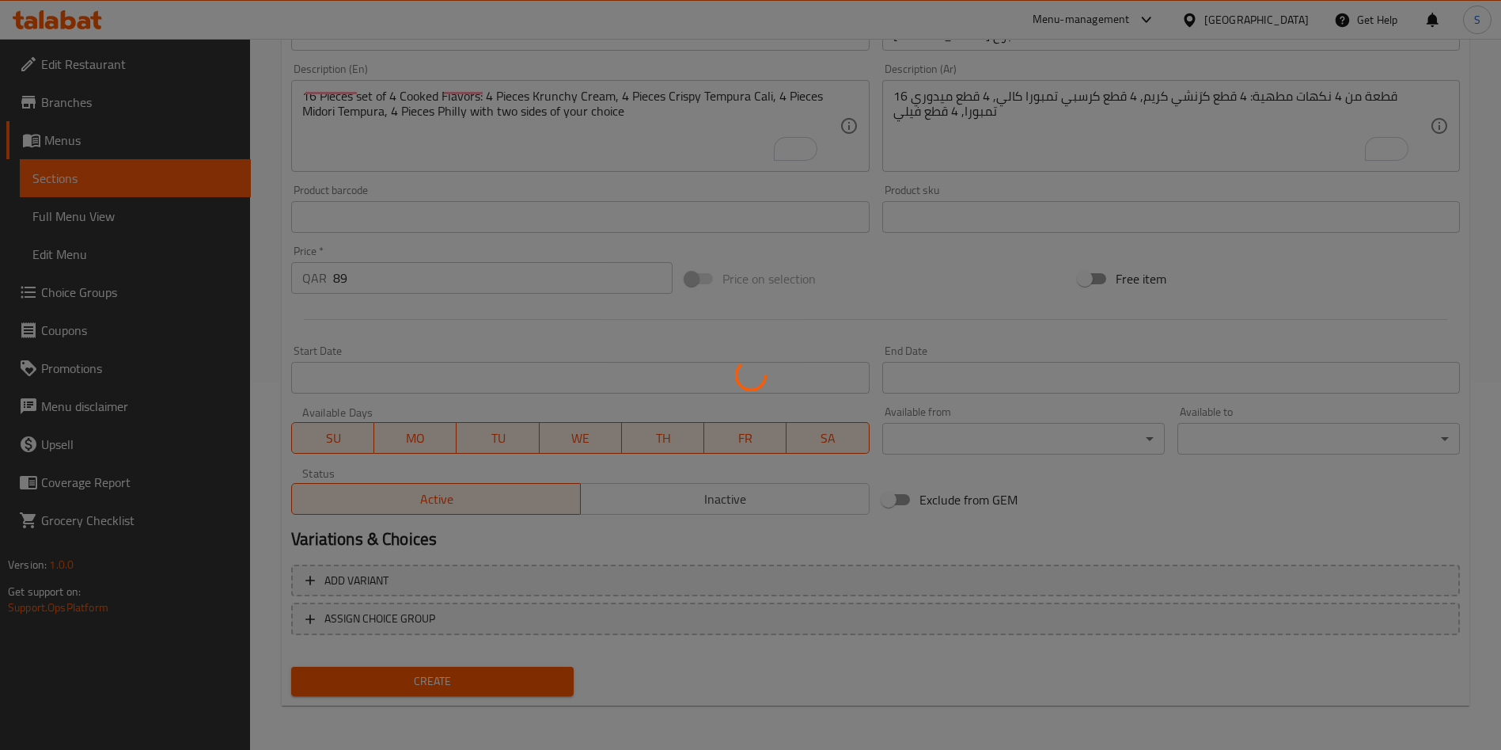
type input "0"
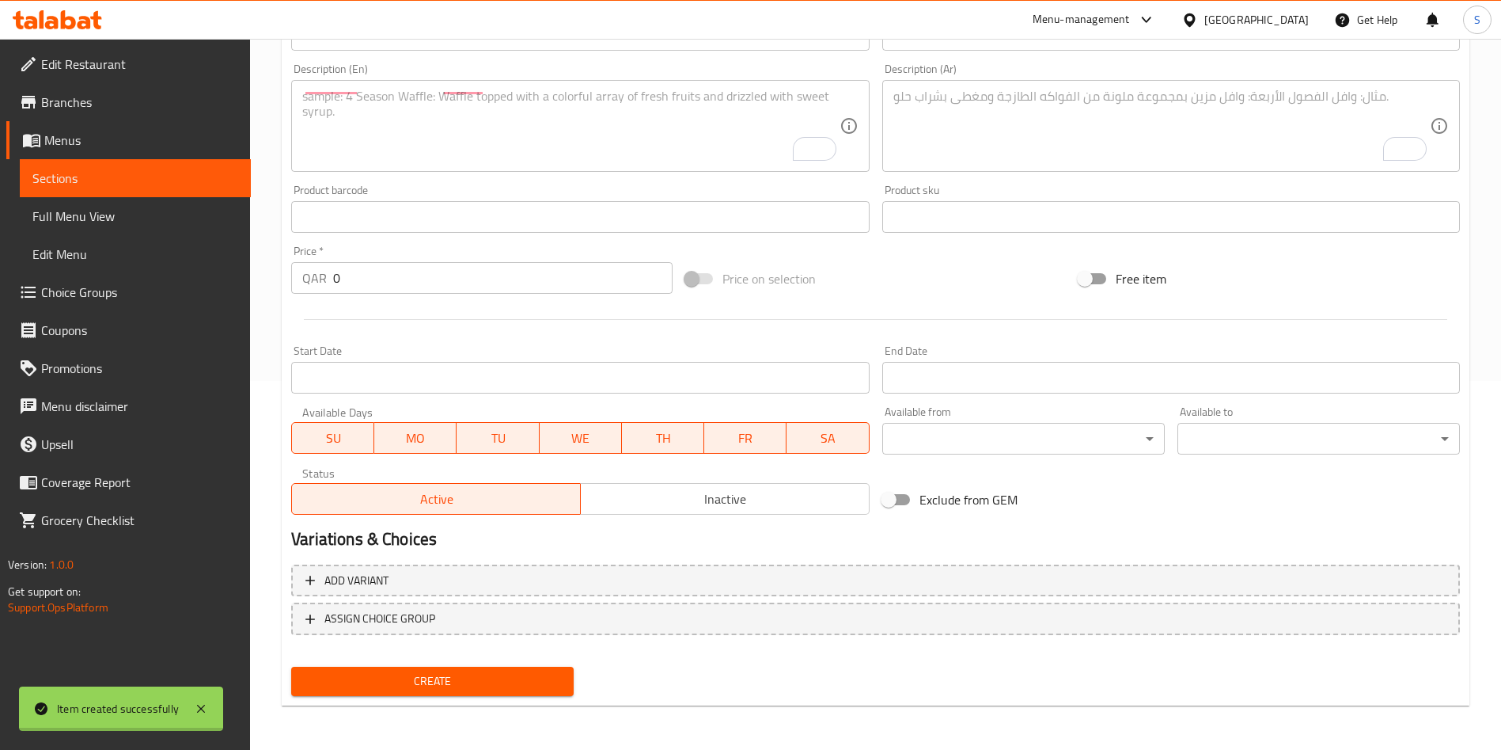
scroll to position [0, 0]
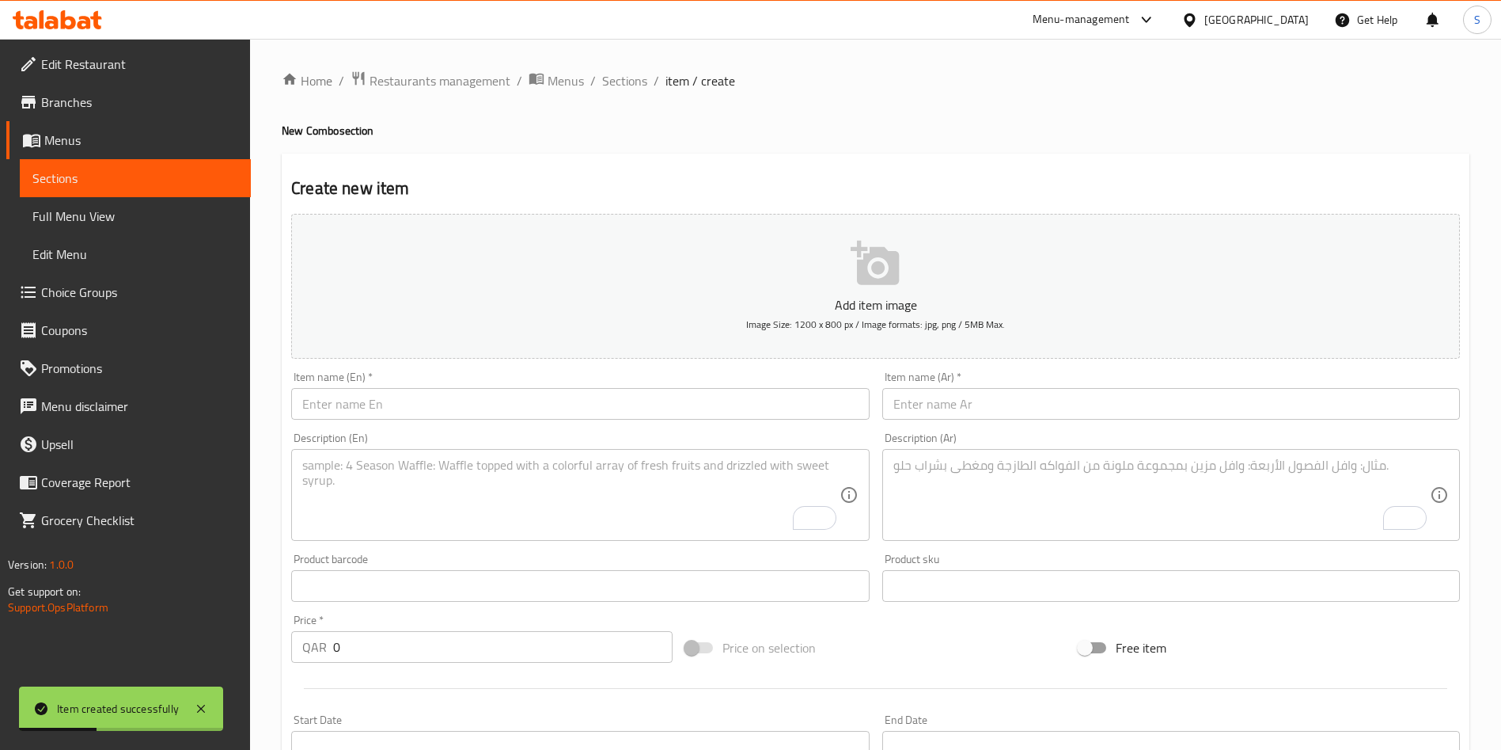
drag, startPoint x: 476, startPoint y: 385, endPoint x: 477, endPoint y: 393, distance: 8.1
click at [476, 385] on div "Item name (En)   * Item name (En) *" at bounding box center [580, 395] width 578 height 48
click at [476, 397] on input "text" at bounding box center [580, 404] width 578 height 32
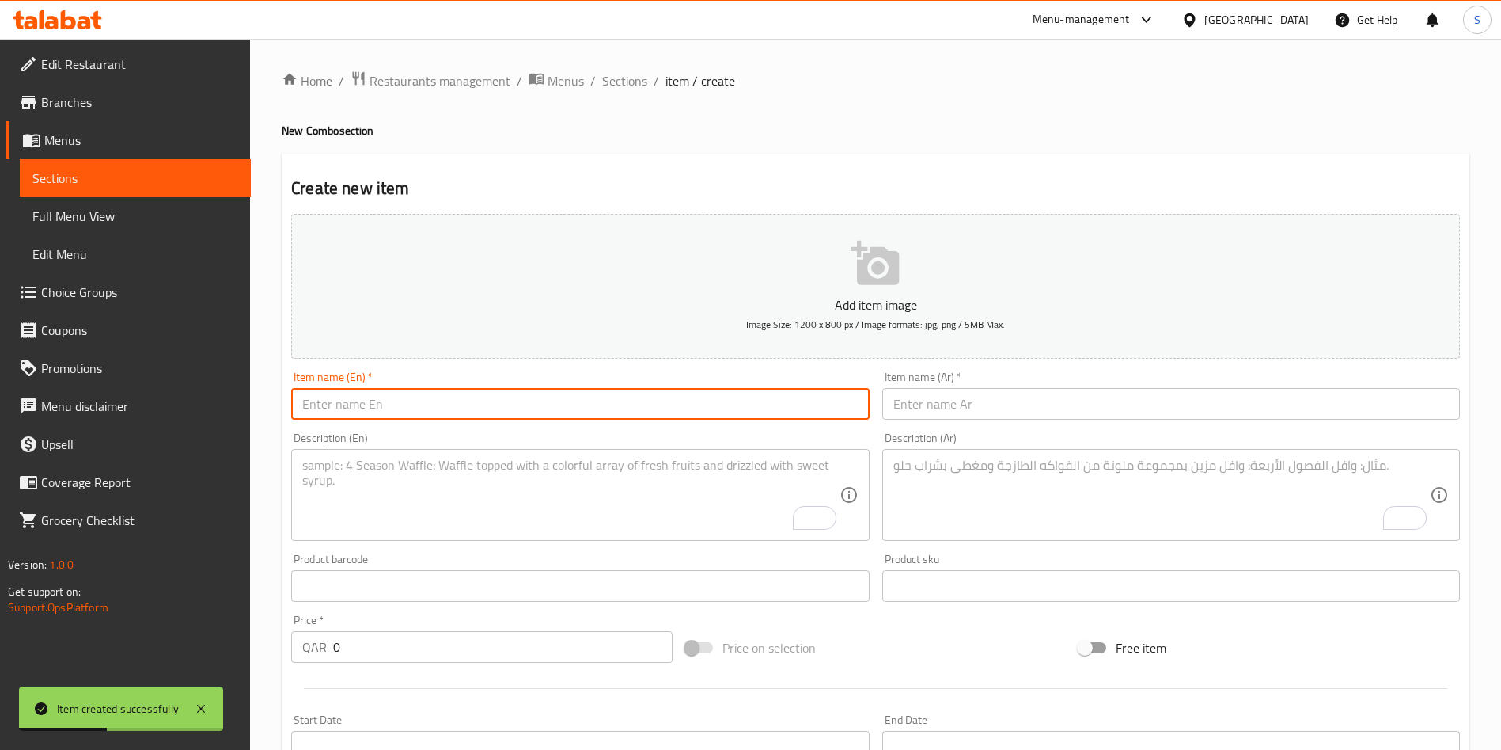
paste input "Classic Cooked Sushi Box"
type input "Classic Cooked Sushi Box"
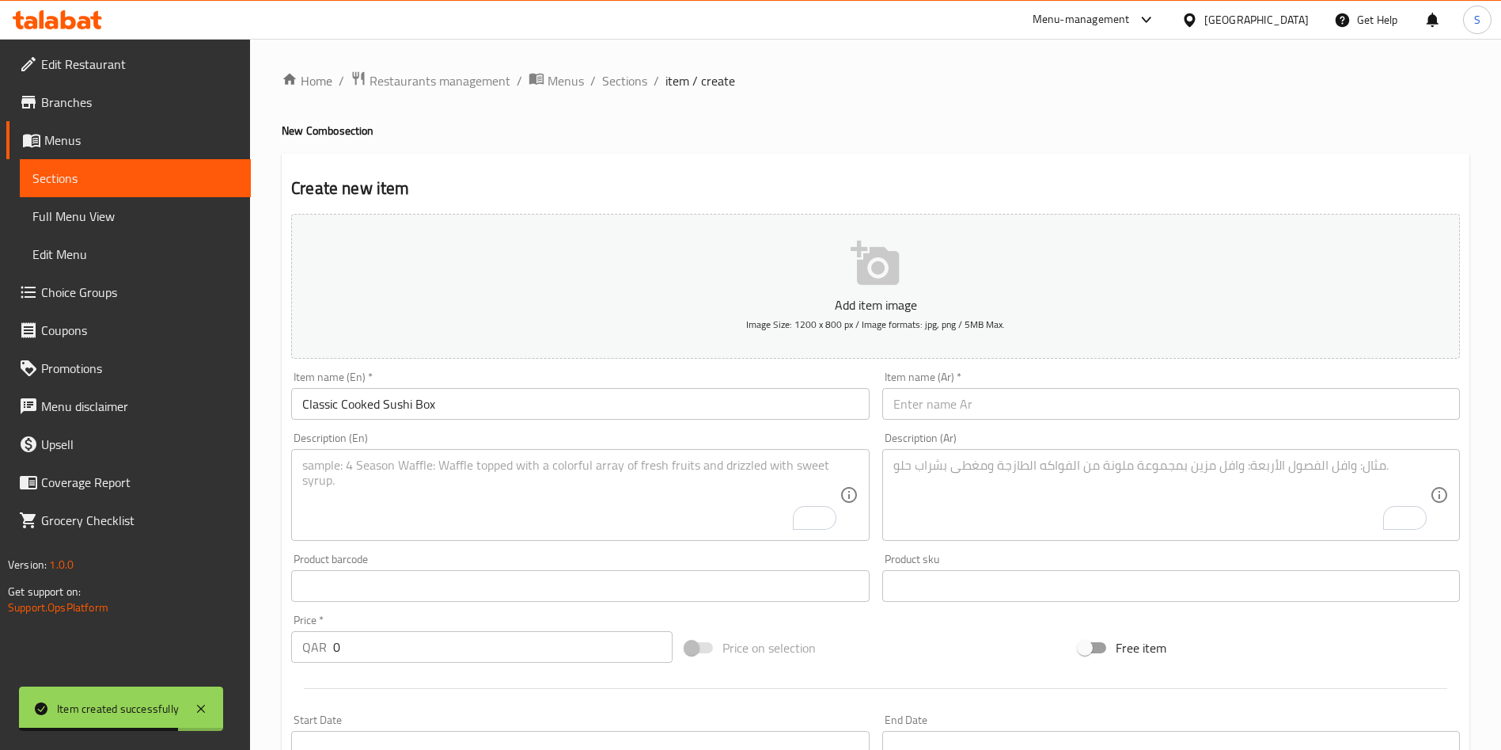
click at [933, 408] on input "text" at bounding box center [1172, 404] width 578 height 32
paste input "بوكس السوشي المطبوخ الكلاسيكي"
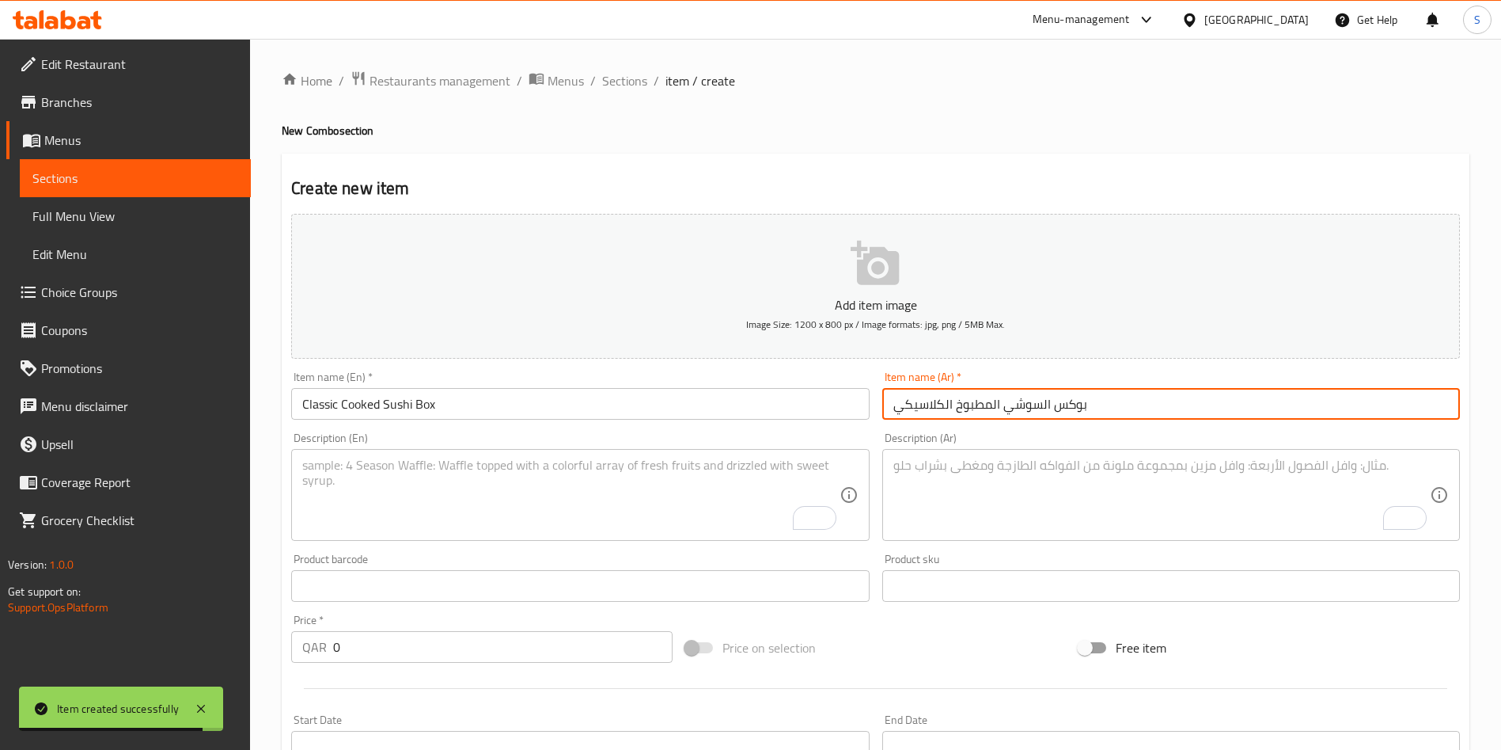
type input "بوكس السوشي المطبوخ الكلاسيكي"
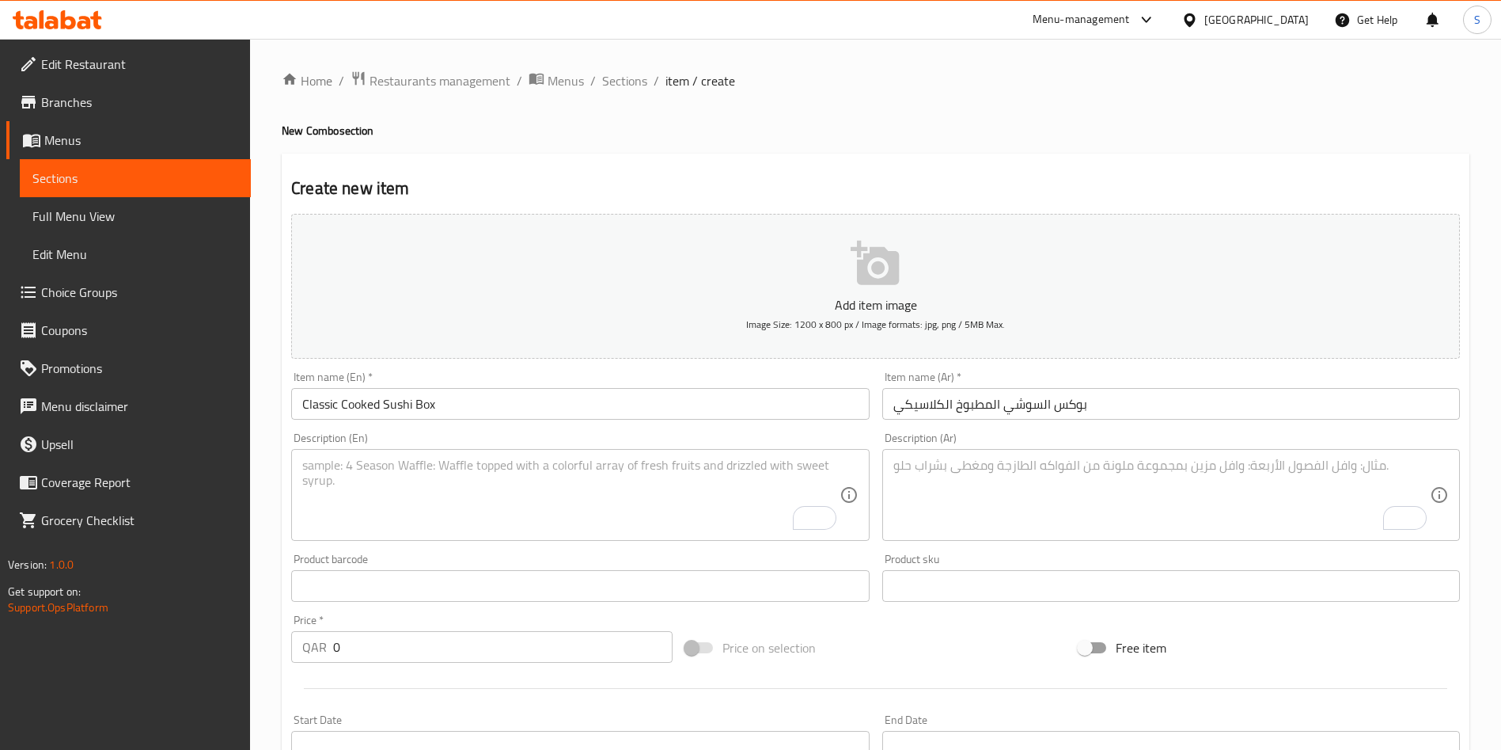
click at [442, 490] on textarea "To enrich screen reader interactions, please activate Accessibility in Grammarl…" at bounding box center [570, 494] width 537 height 75
paste textarea "16 Pieces set of 4 Cooked Flavors: 4 Pieces Krunchy Cream, 4 Pieces Harmony, 6 …"
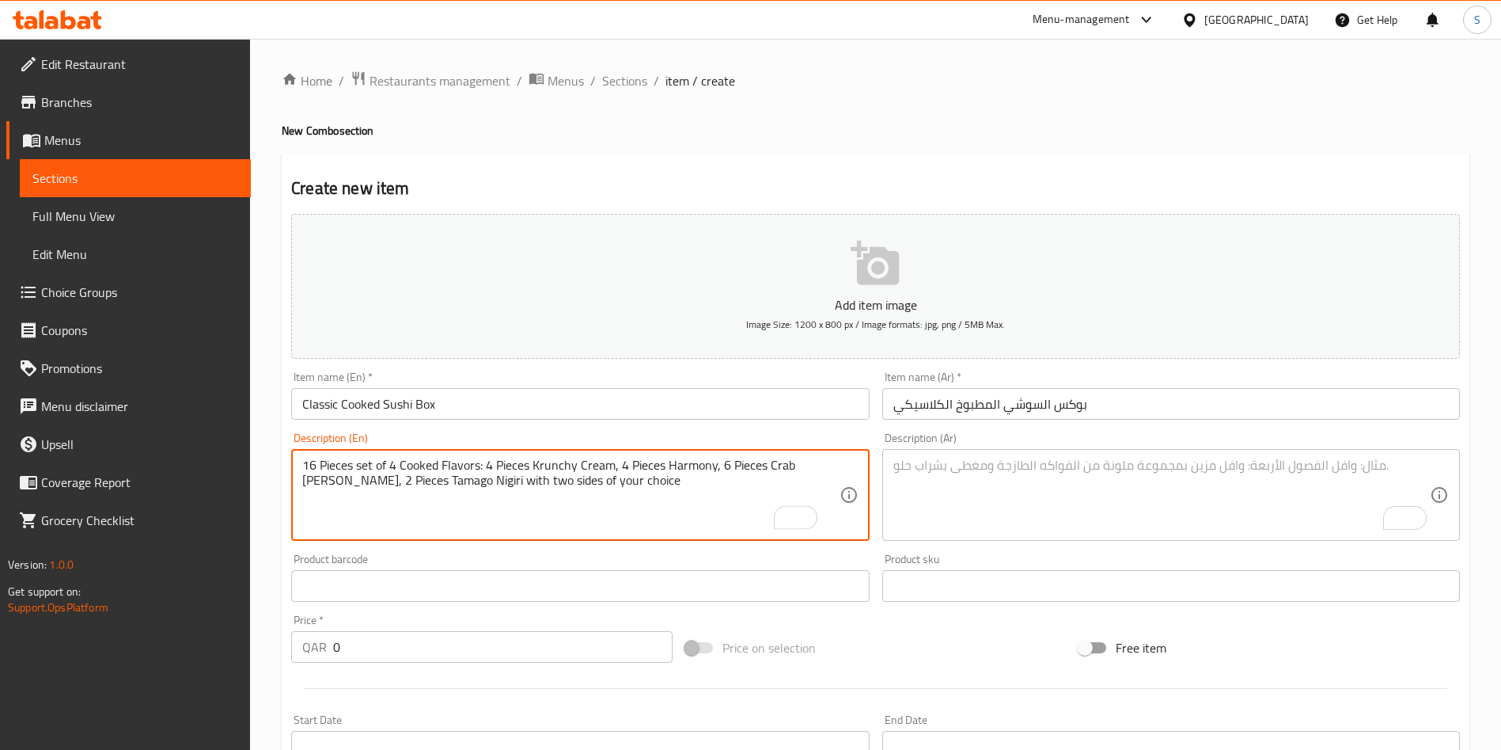
type textarea "16 Pieces set of 4 Cooked Flavors: 4 Pieces Krunchy Cream, 4 Pieces Harmony, 6 …"
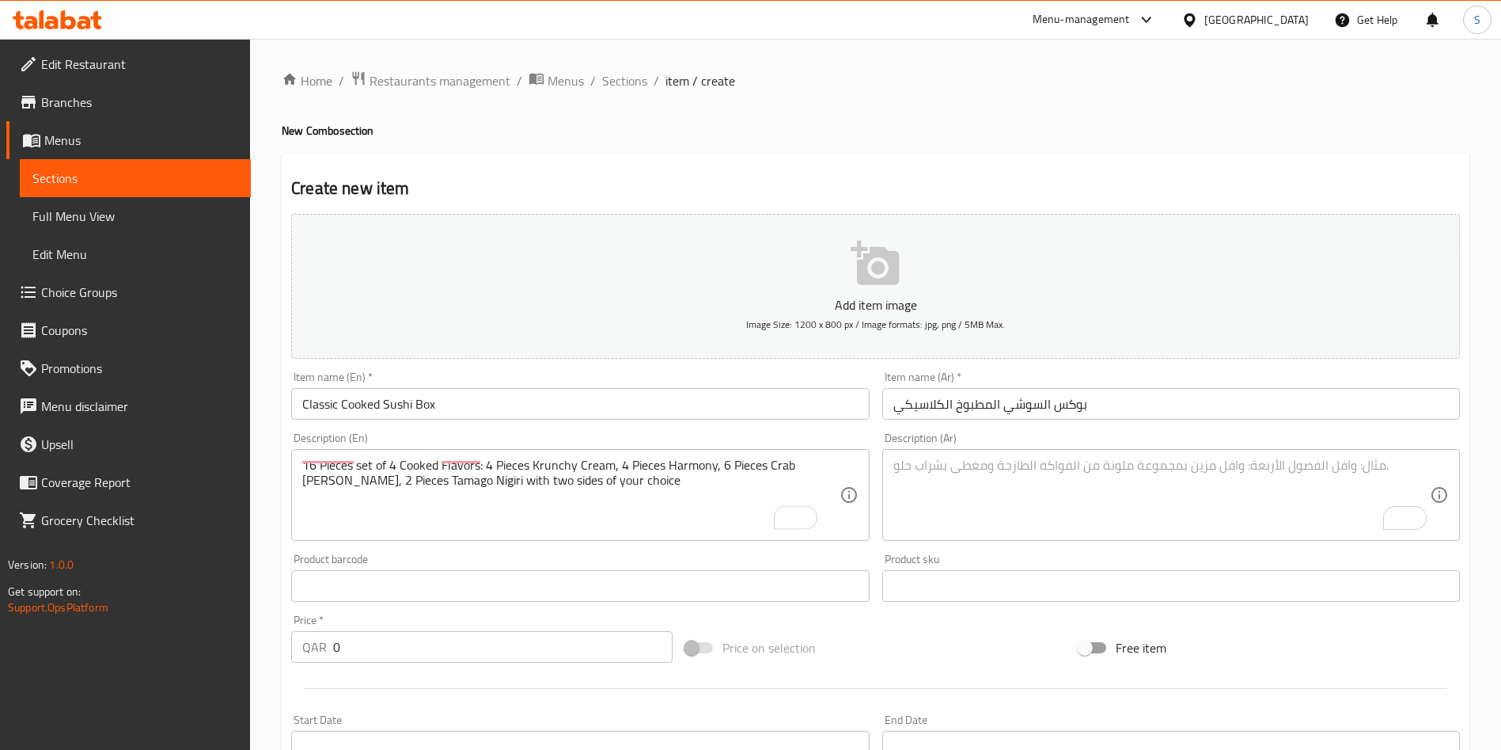
click at [945, 472] on textarea "To enrich screen reader interactions, please activate Accessibility in Grammarl…" at bounding box center [1162, 494] width 537 height 75
paste textarea "16 قطعة من 4 نكهات مطهية :4 قطع كرَنشي كريم, 4 قطع هارموني, 6 قطع كراب ماكي, 2 …"
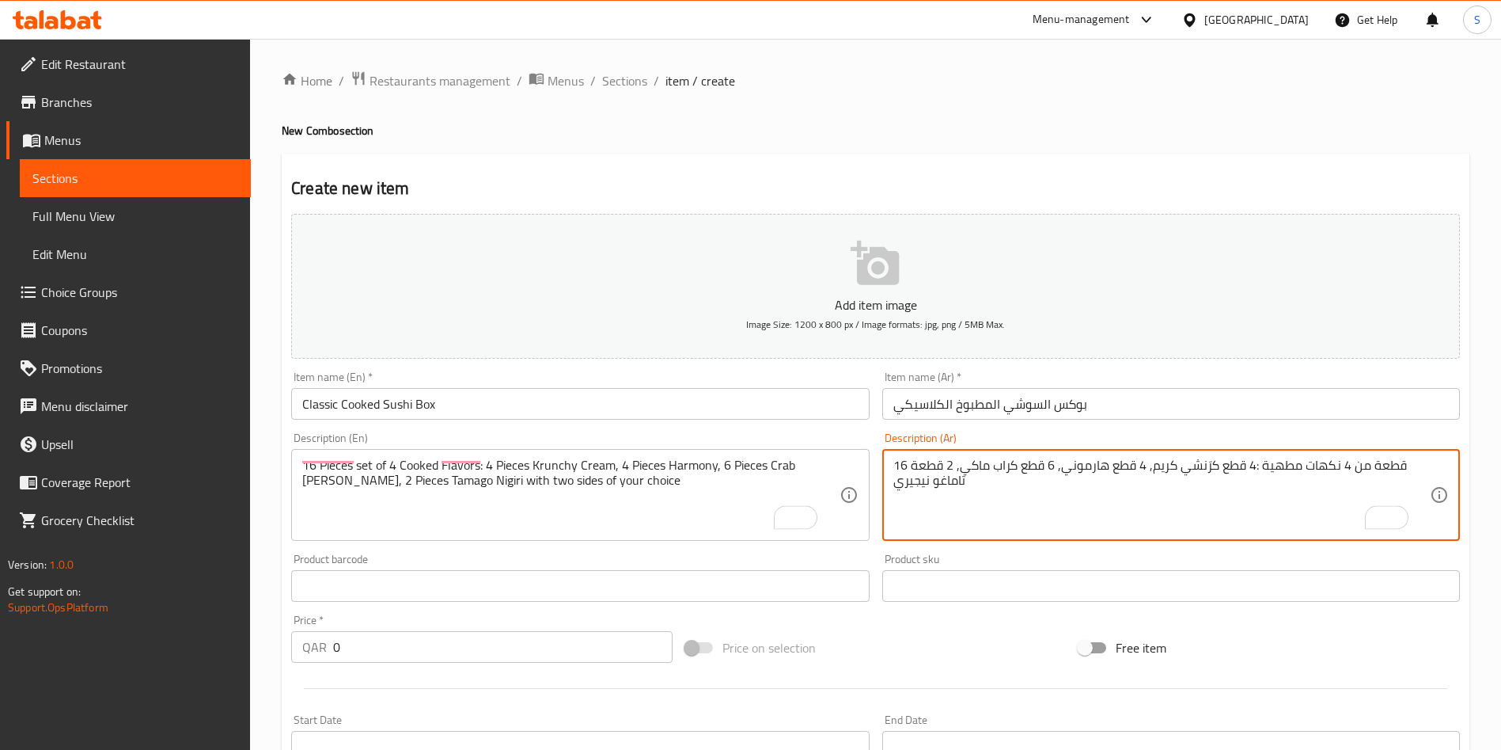
type textarea "16 قطعة من 4 نكهات مطهية :4 قطع كرَنشي كريم, 4 قطع هارموني, 6 قطع كراب ماكي, 2 …"
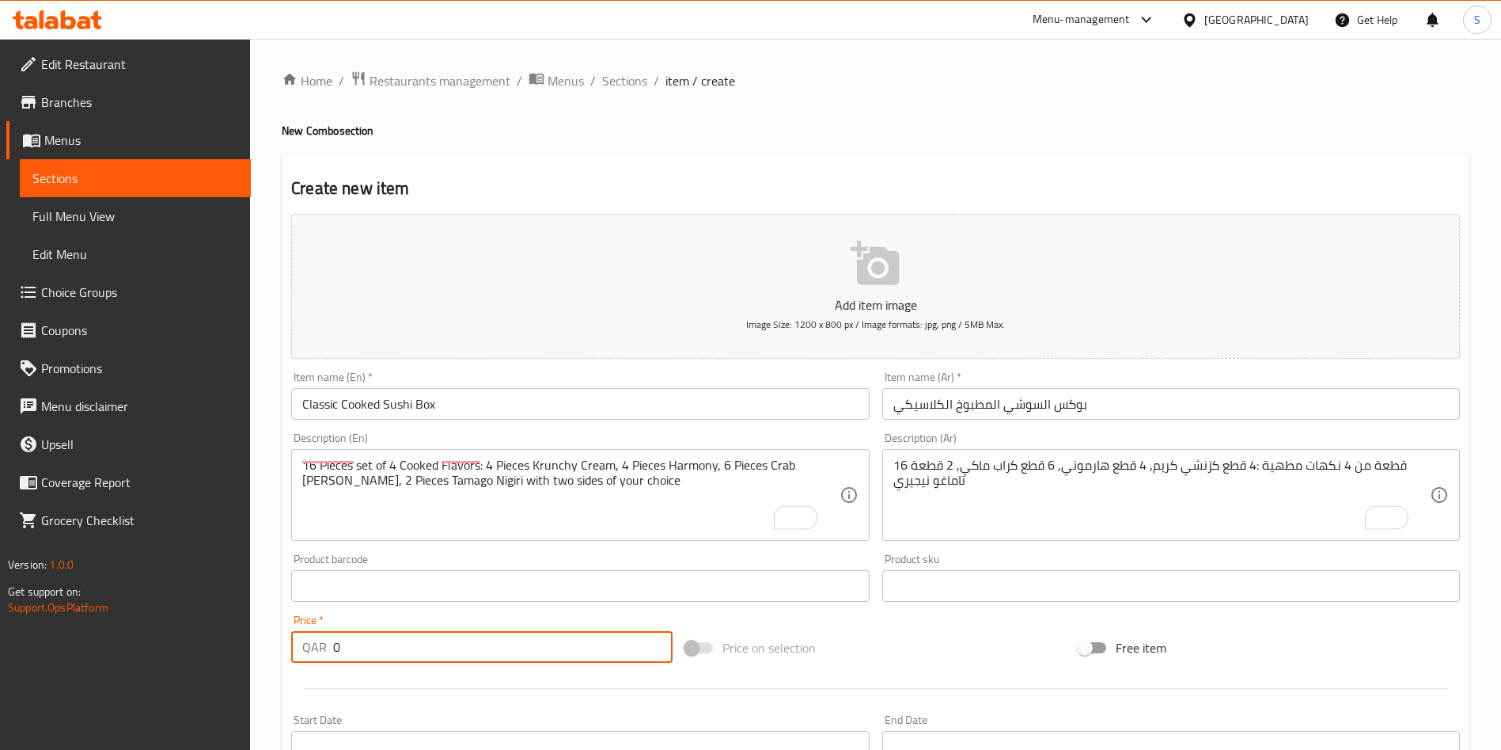
drag, startPoint x: 359, startPoint y: 650, endPoint x: 299, endPoint y: 647, distance: 59.4
click at [307, 649] on div "QAR 0 Price *" at bounding box center [481, 647] width 381 height 32
type input "89"
click at [666, 700] on div at bounding box center [876, 688] width 1182 height 39
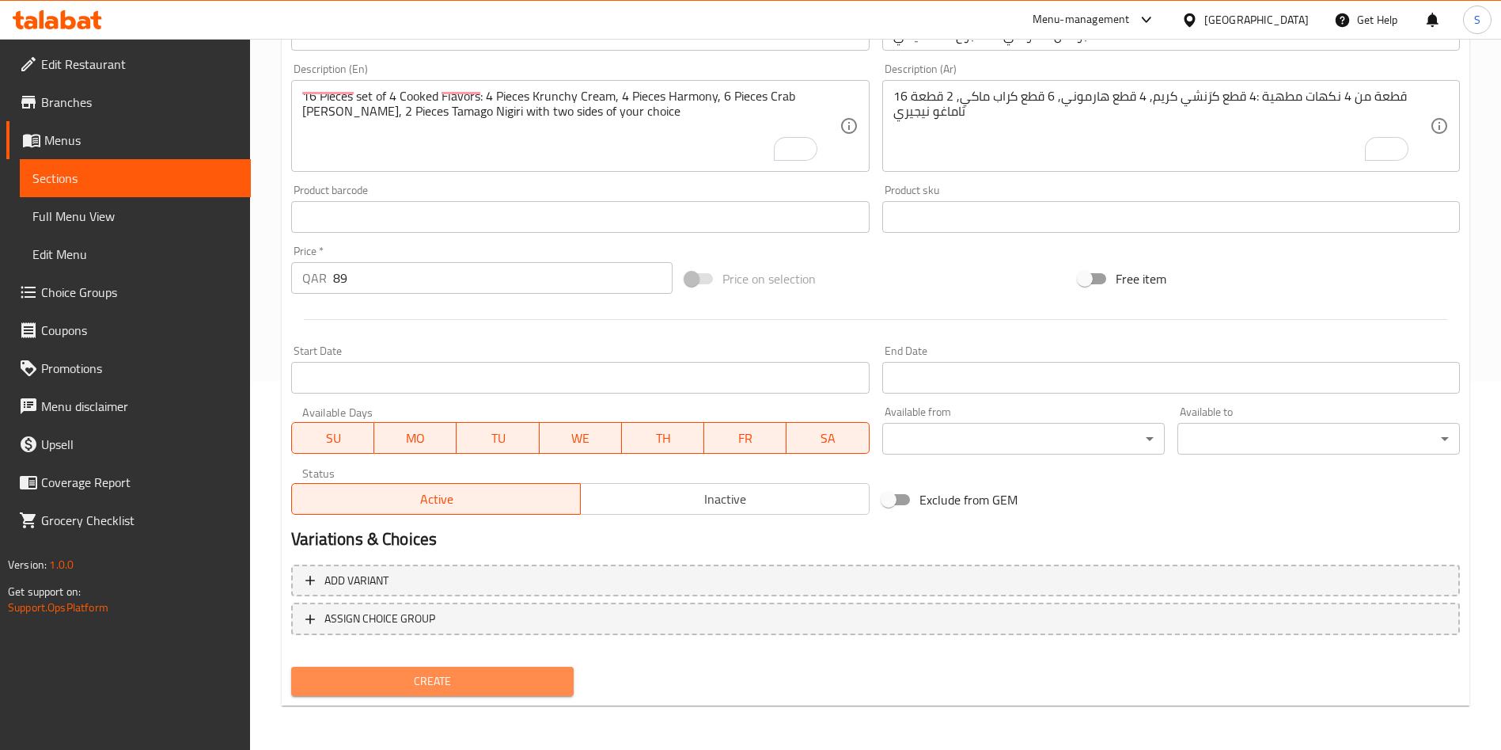
click at [457, 679] on span "Create" at bounding box center [432, 681] width 257 height 20
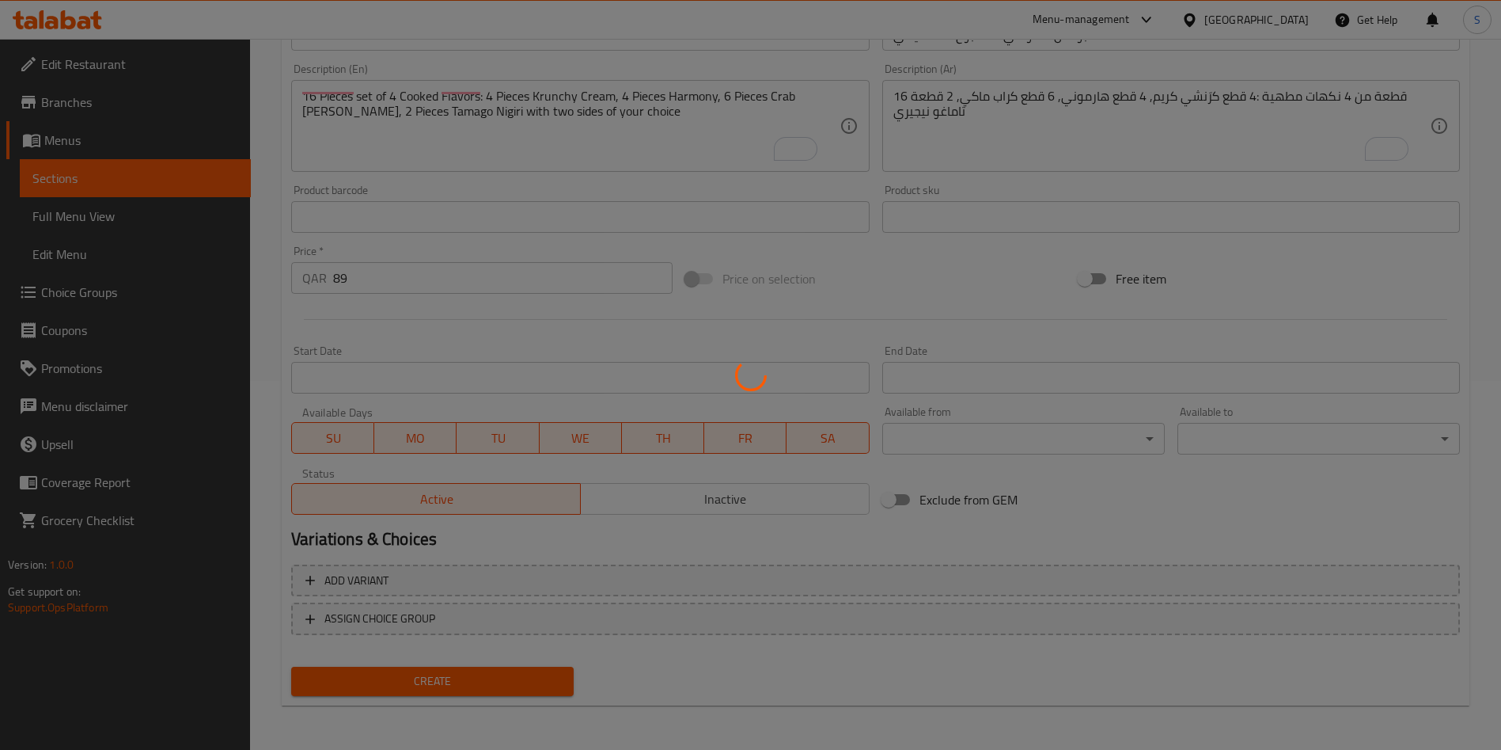
type input "0"
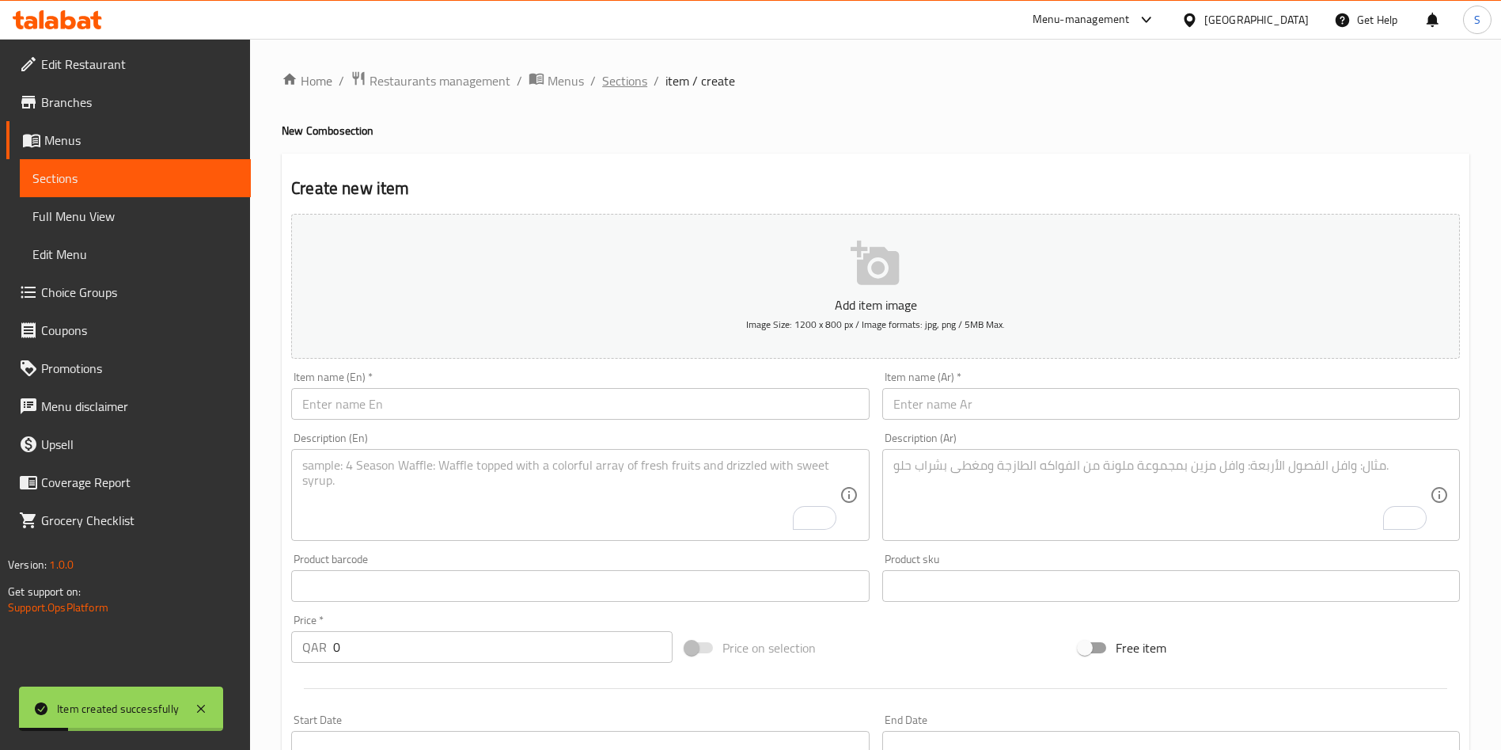
click at [632, 82] on span "Sections" at bounding box center [624, 80] width 45 height 19
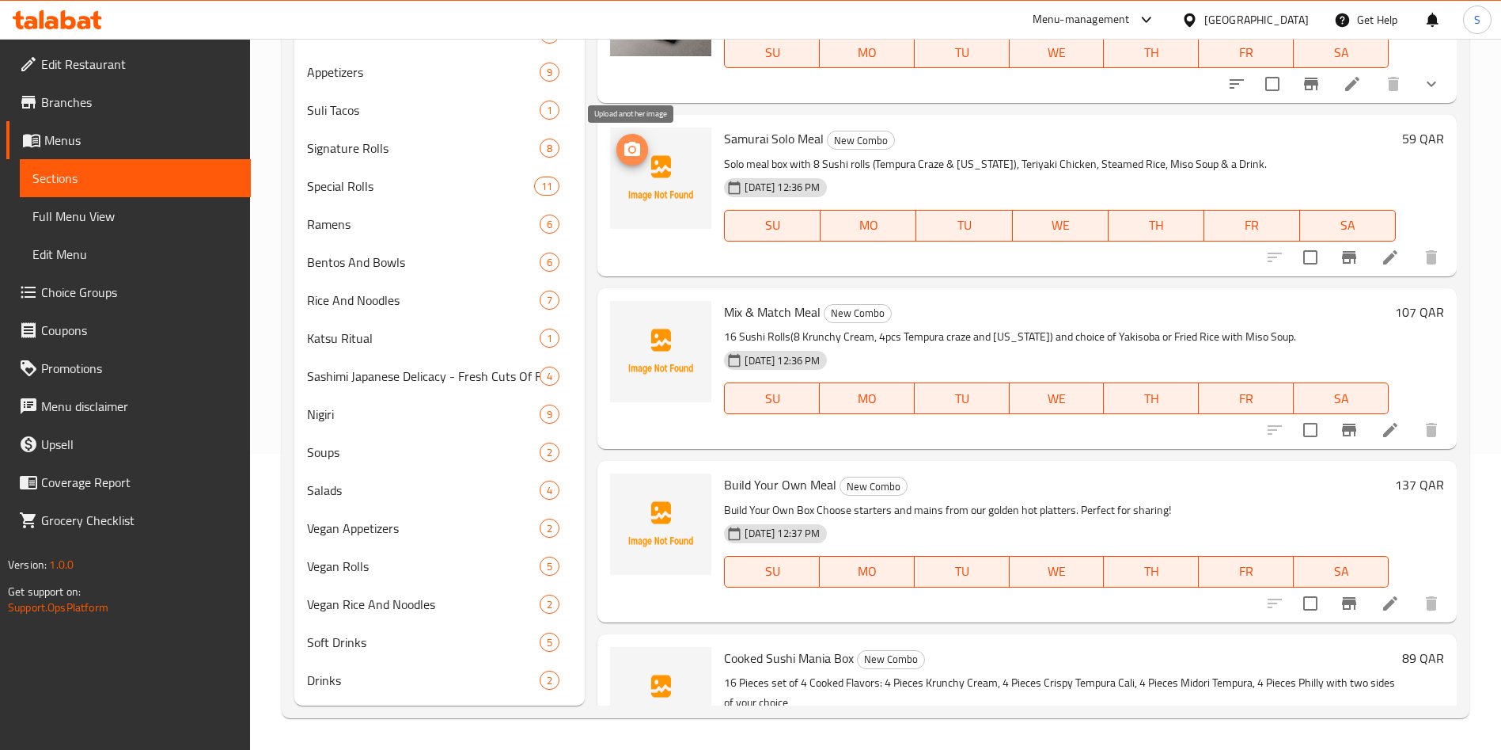
click at [633, 144] on icon "upload picture" at bounding box center [632, 149] width 16 height 14
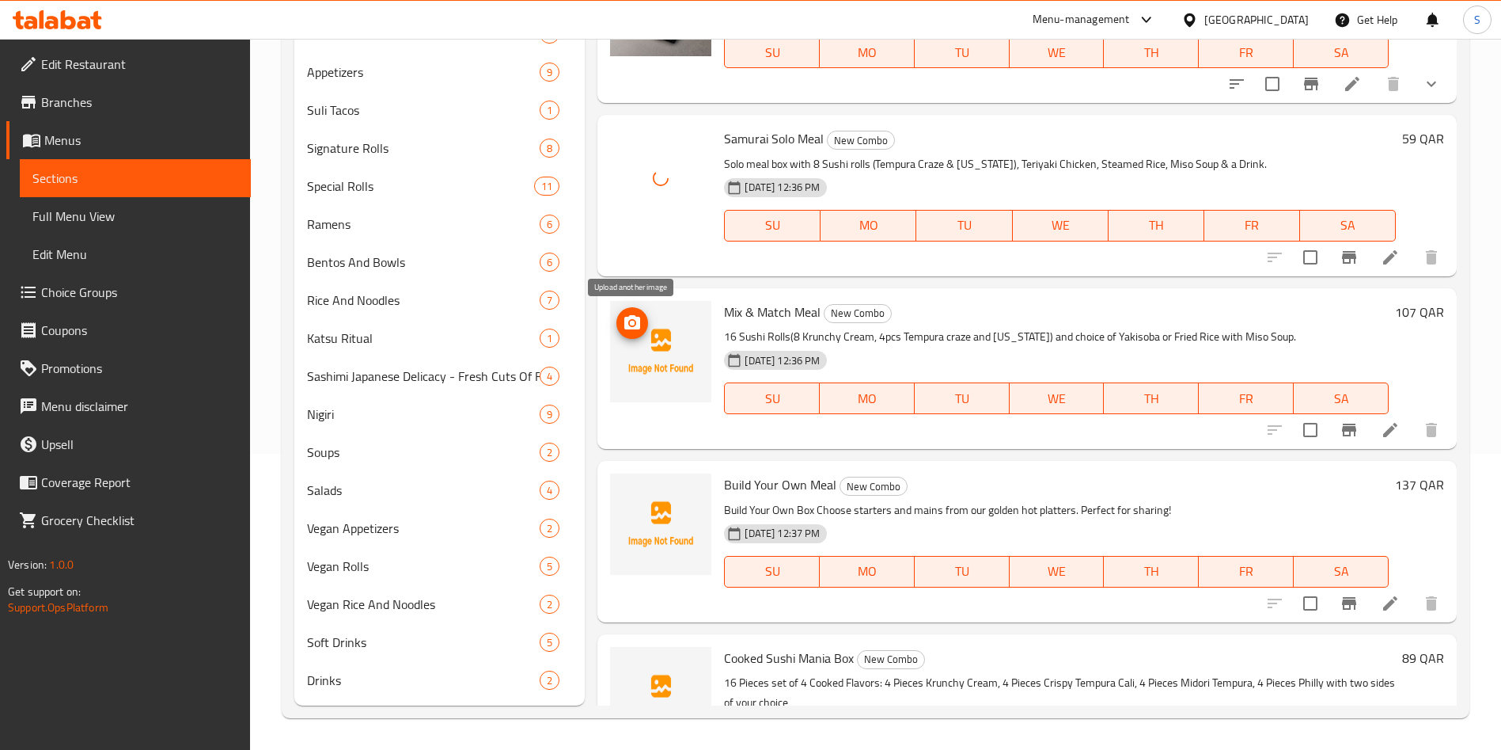
click at [637, 324] on icon "upload picture" at bounding box center [632, 322] width 16 height 14
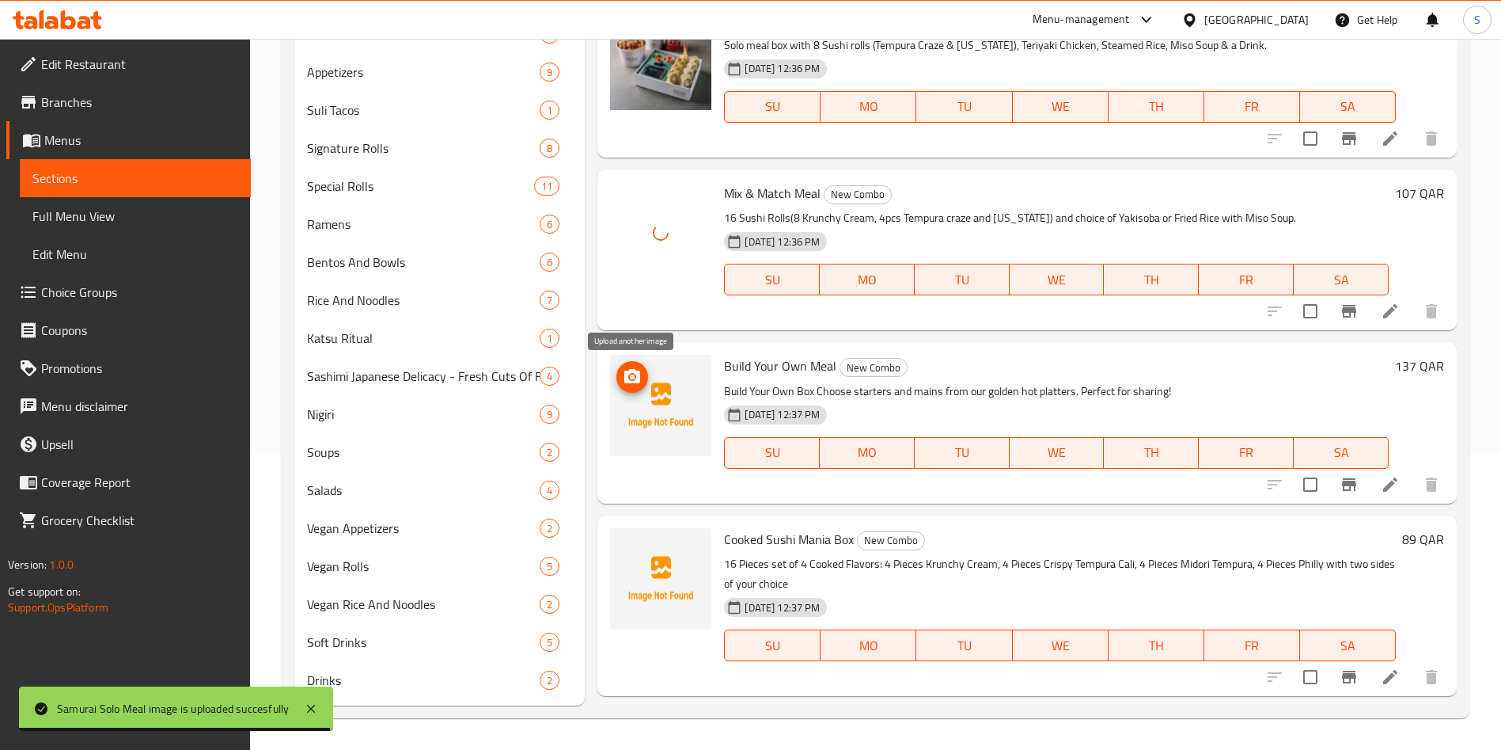
click at [641, 378] on icon "upload picture" at bounding box center [632, 376] width 19 height 19
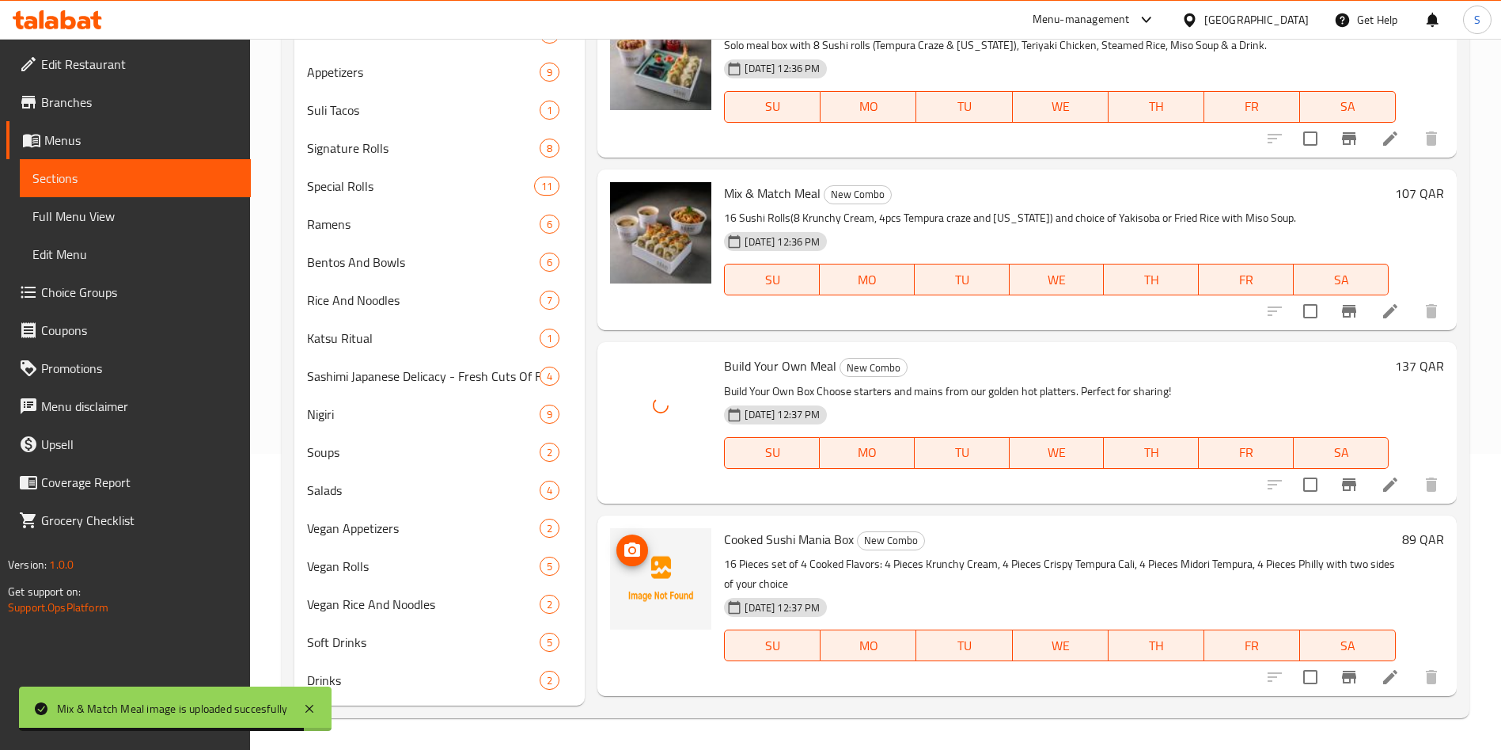
click at [636, 547] on icon "upload picture" at bounding box center [632, 550] width 19 height 19
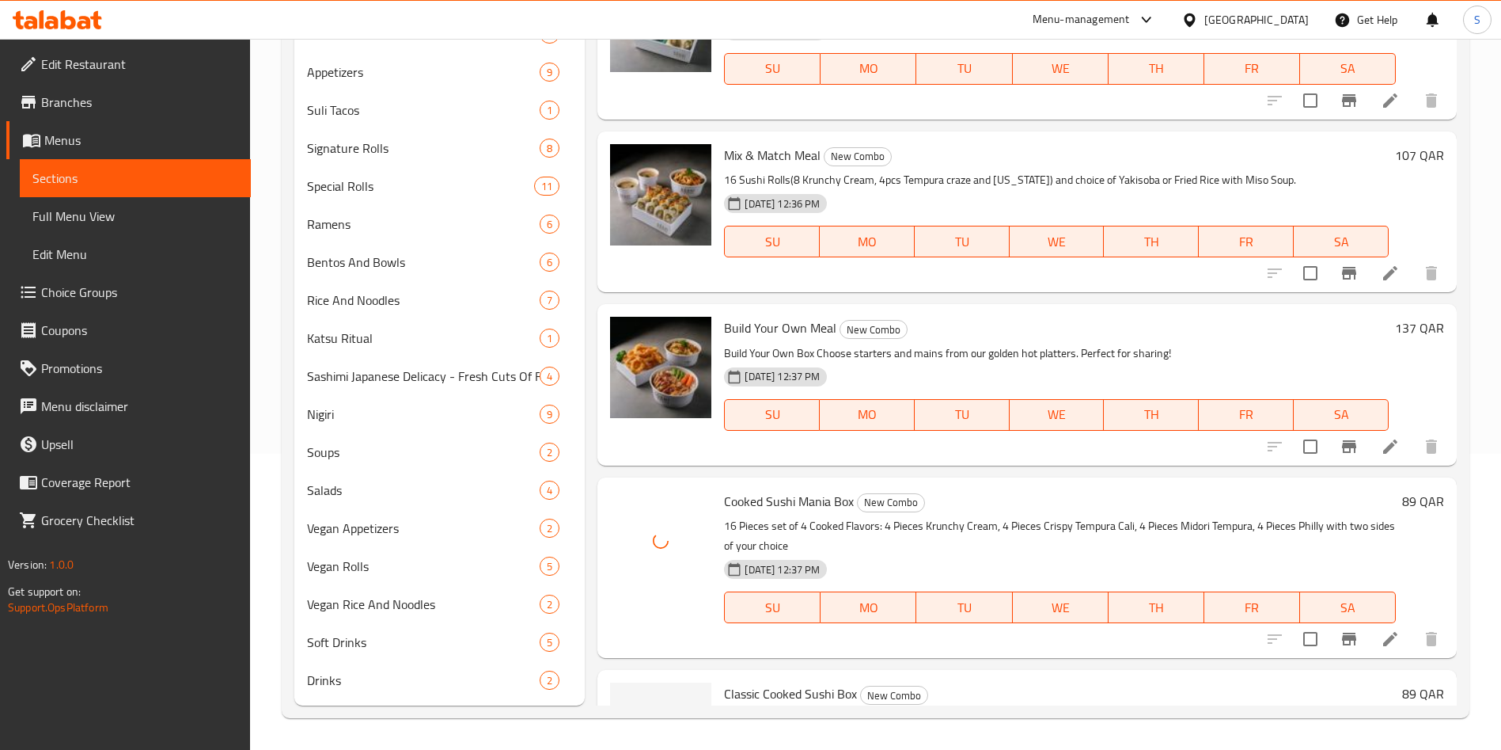
scroll to position [659, 0]
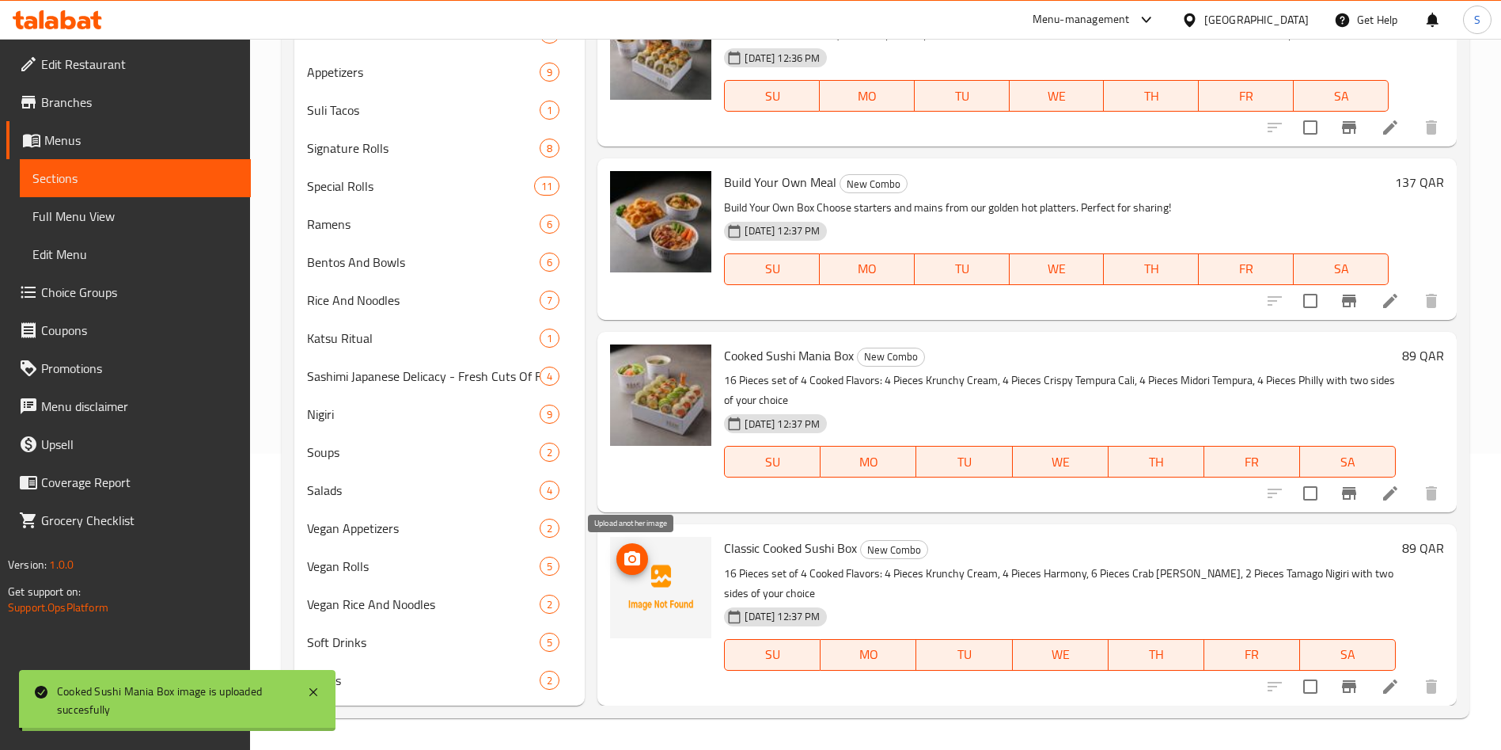
click at [636, 555] on icon "upload picture" at bounding box center [632, 558] width 16 height 14
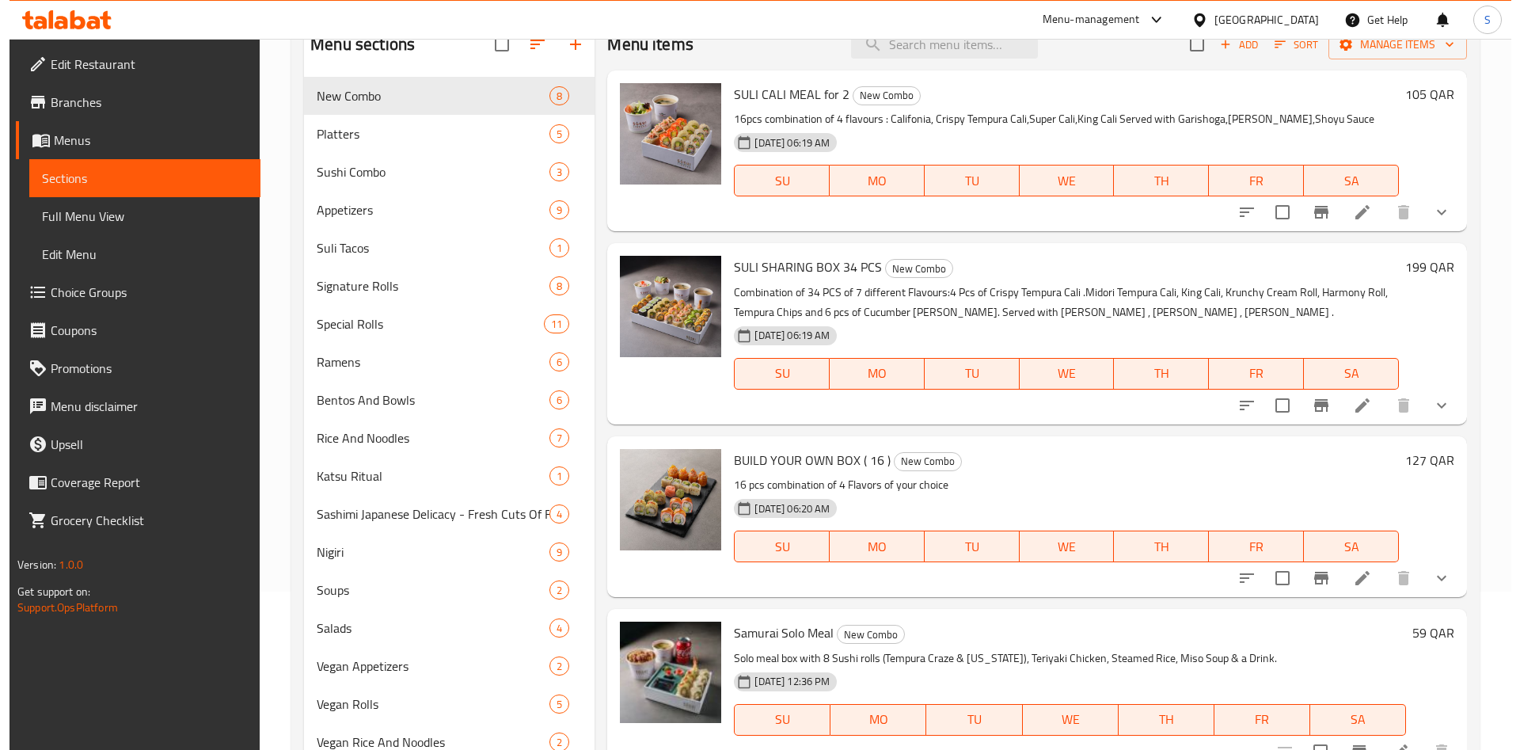
scroll to position [0, 0]
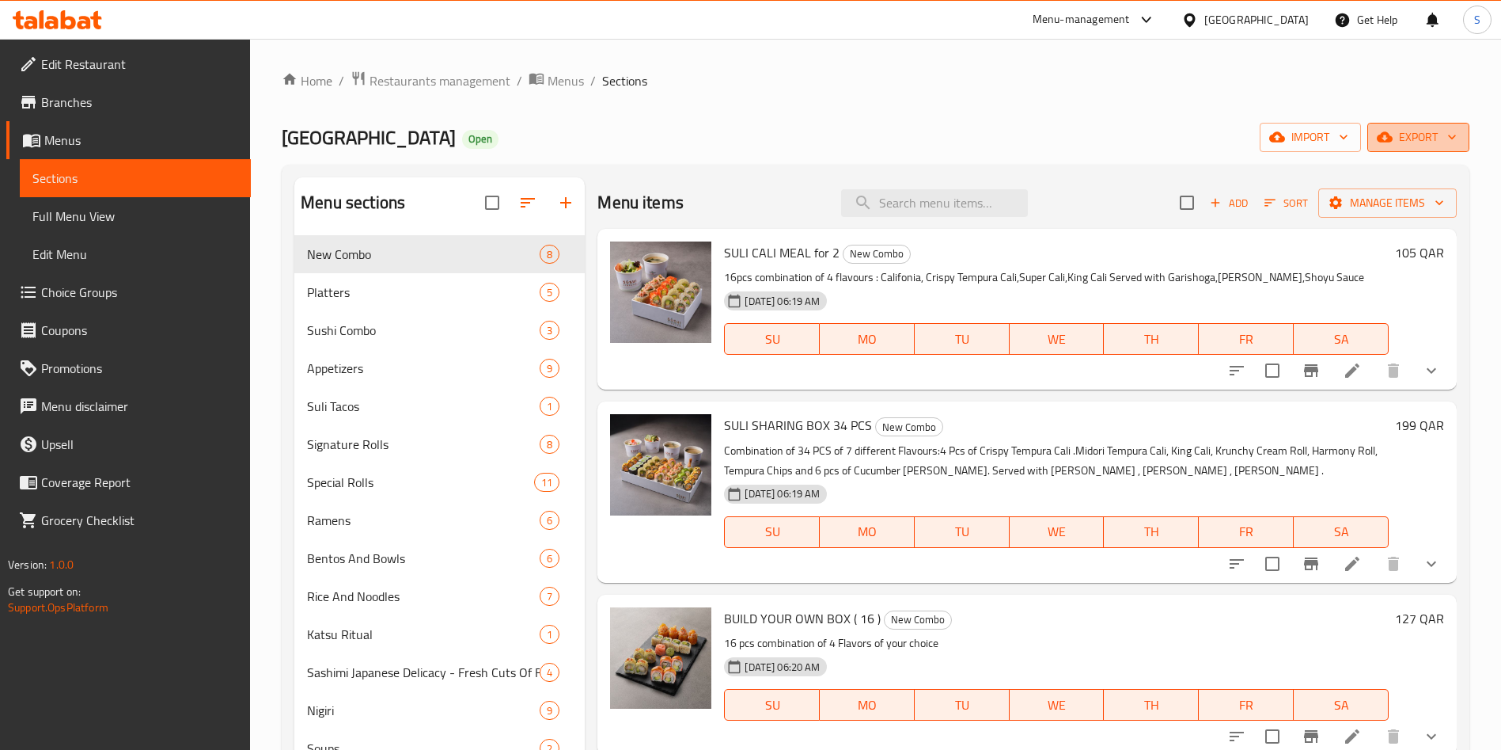
click at [1441, 135] on span "export" at bounding box center [1418, 137] width 77 height 20
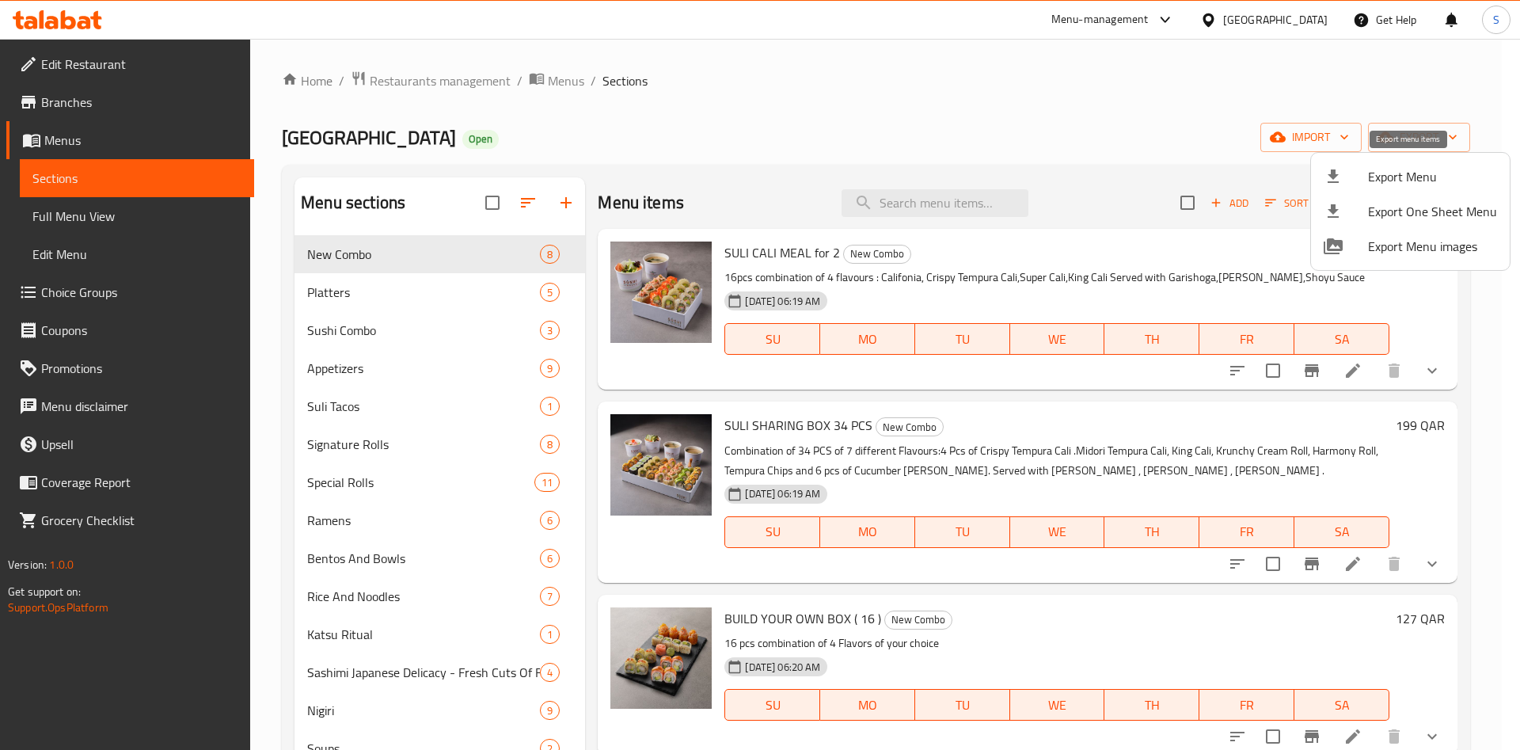
click at [1429, 178] on span "Export Menu" at bounding box center [1432, 176] width 129 height 19
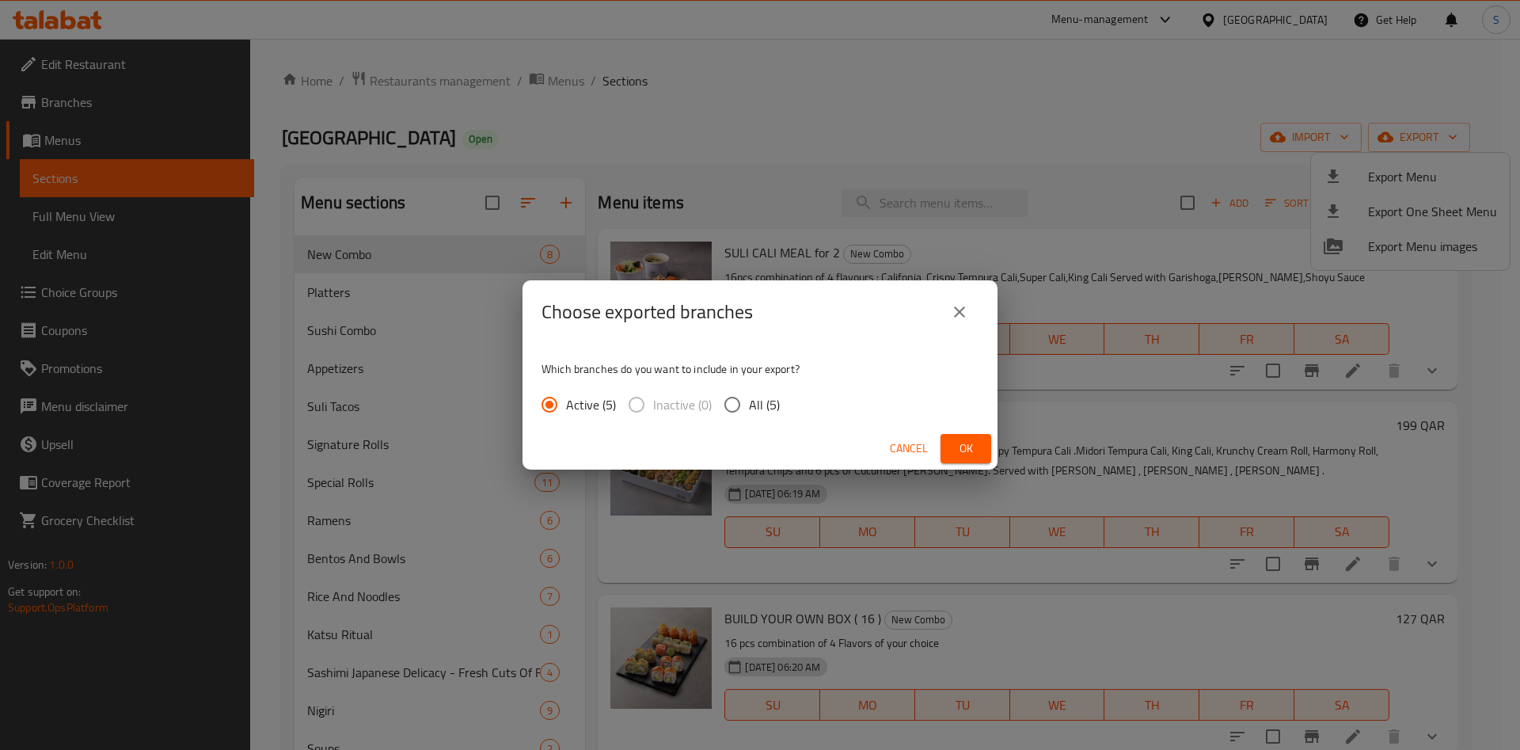
click at [964, 444] on span "Ok" at bounding box center [965, 448] width 25 height 20
